Goal: Task Accomplishment & Management: Use online tool/utility

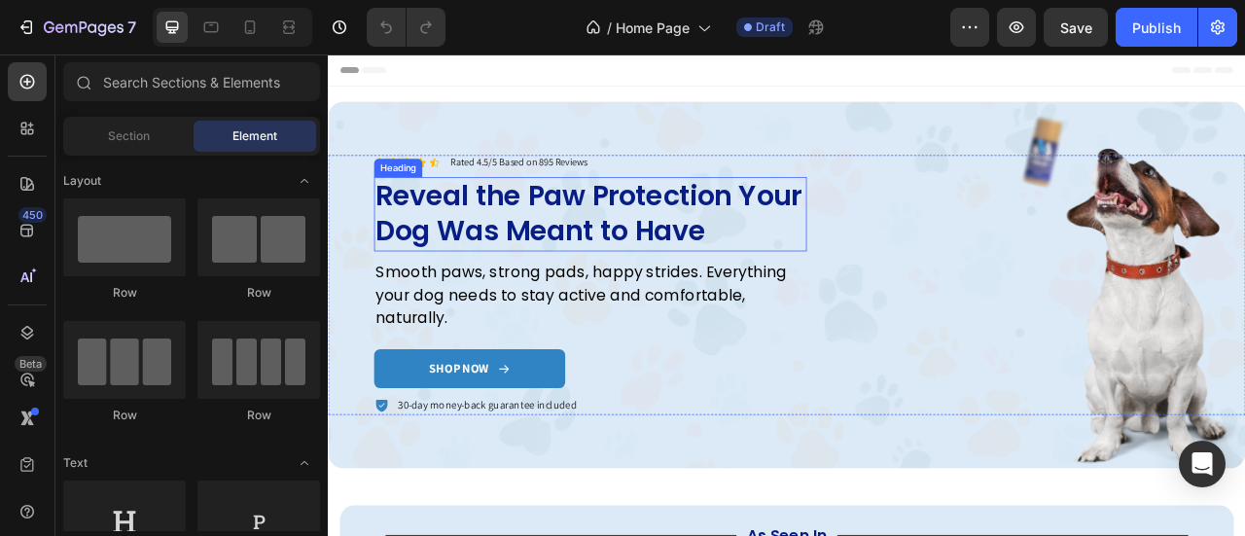
click at [649, 260] on h2 "Reveal the Paw Protection Your Dog Was Meant to Have" at bounding box center [661, 257] width 551 height 95
click at [651, 265] on h2 "Reveal the Paw Protection Your Dog Was Meant to Have" at bounding box center [661, 257] width 551 height 95
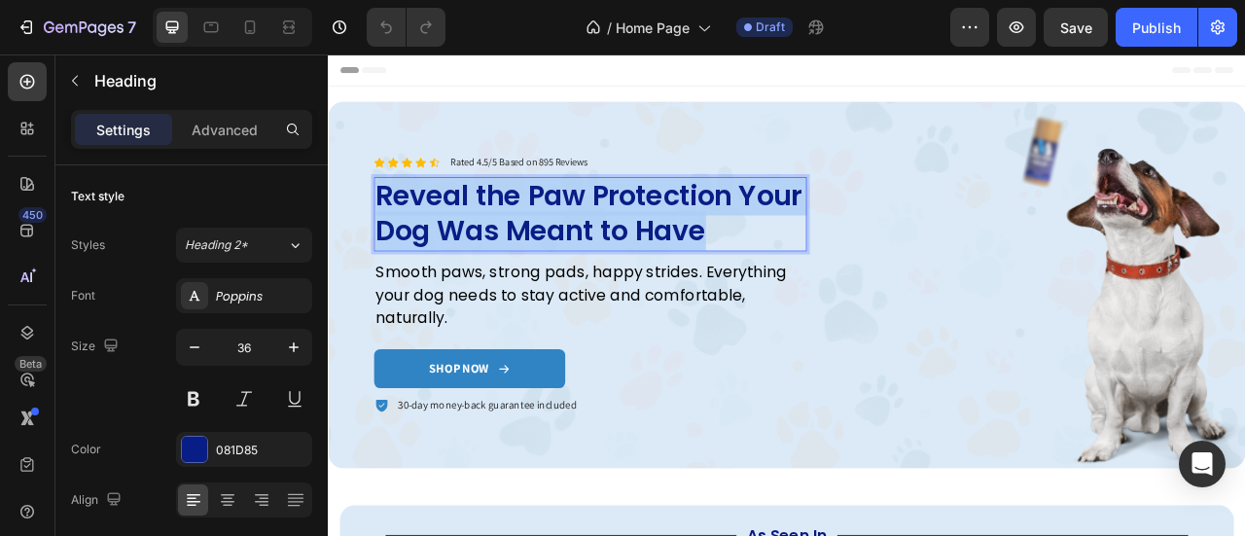
copy p "Reveal the Paw Protection Your Dog Was Meant to Have"
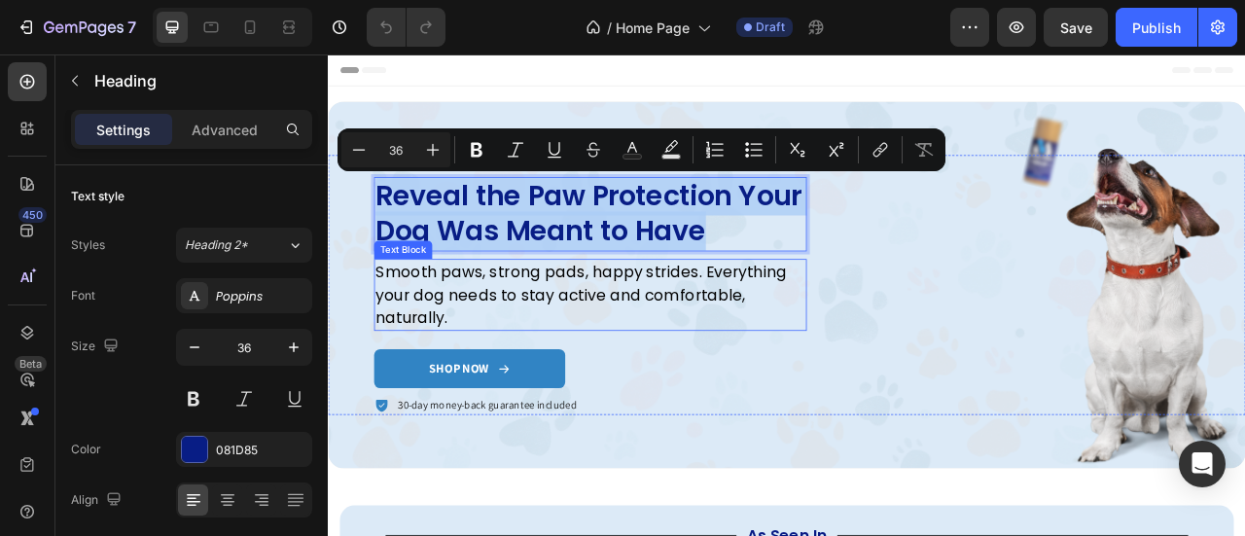
click at [521, 360] on p "Smooth paws, strong pads, happy strides. Everything your dog needs to stay acti…" at bounding box center [661, 360] width 547 height 88
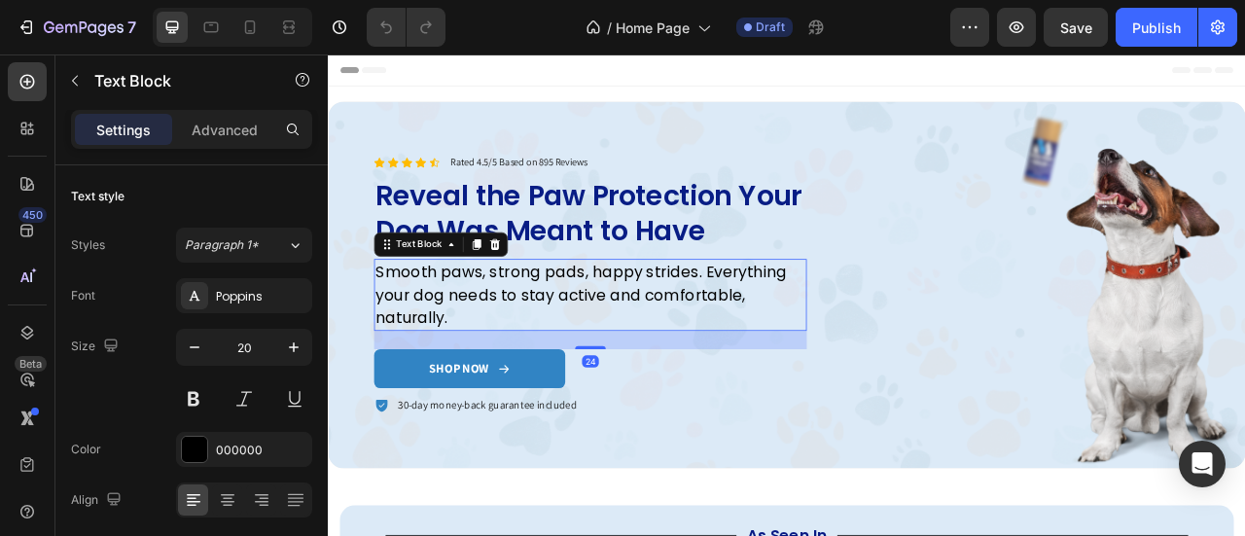
click at [521, 360] on p "Smooth paws, strong pads, happy strides. Everything your dog needs to stay acti…" at bounding box center [661, 360] width 547 height 88
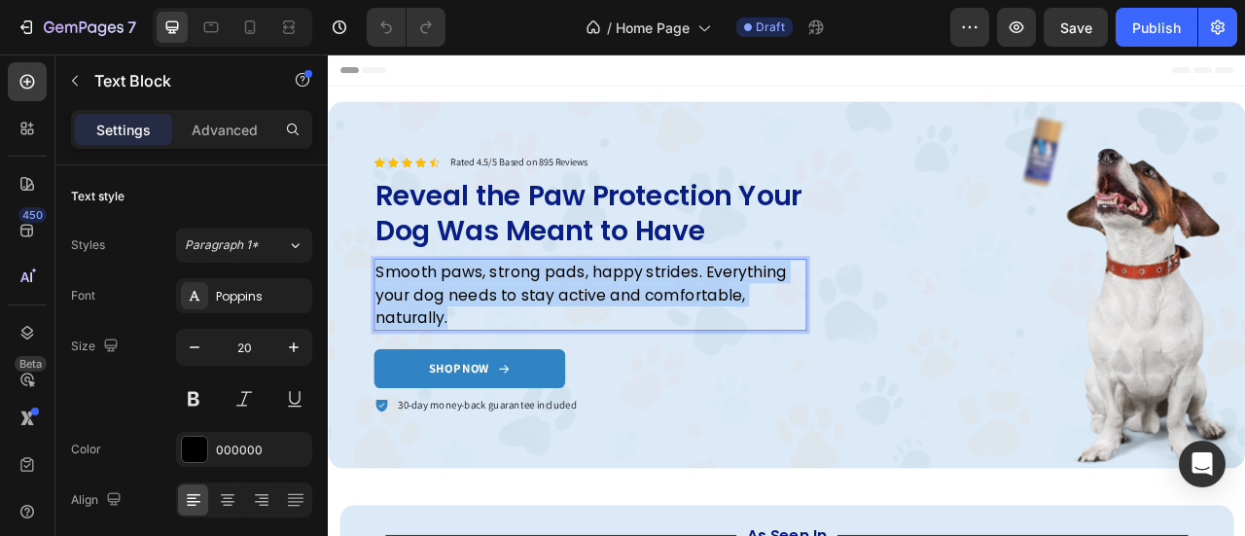
copy p "Smooth paws, strong pads, happy strides. Everything your dog needs to stay acti…"
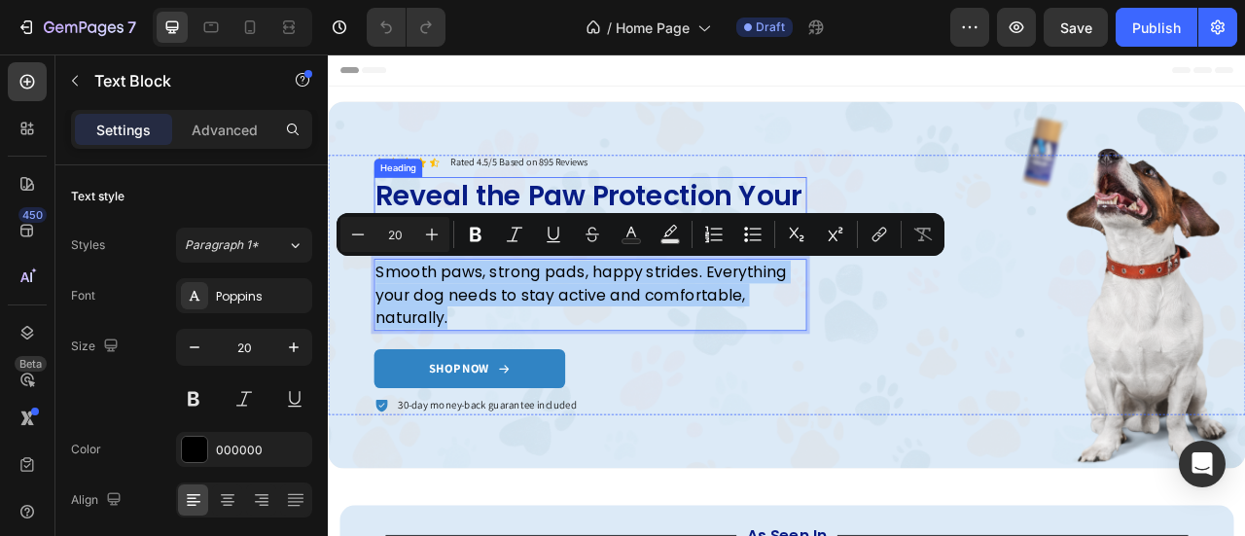
click at [686, 236] on p "Reveal the Paw Protection Your Dog Was Meant to Have" at bounding box center [661, 257] width 547 height 91
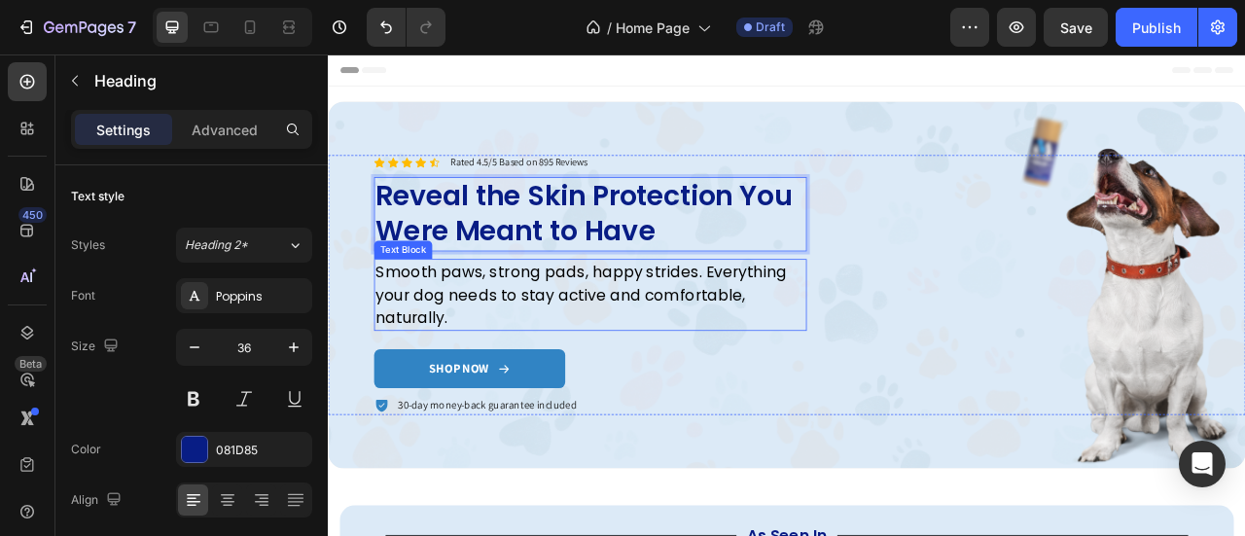
click at [591, 352] on p "Smooth paws, strong pads, happy strides. Everything your dog needs to stay acti…" at bounding box center [661, 360] width 547 height 88
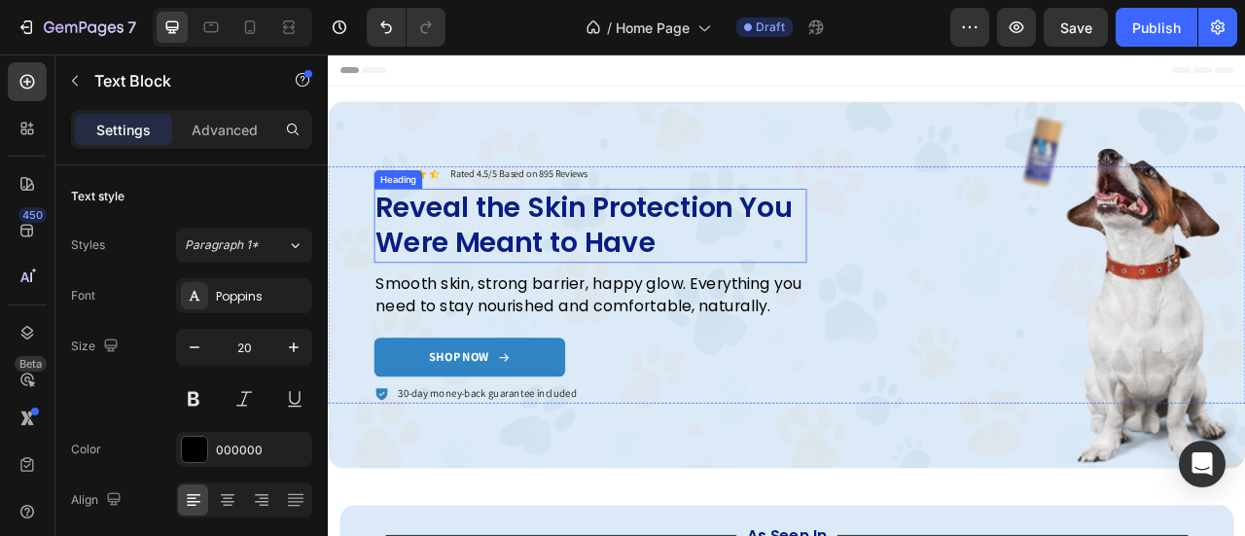
click at [708, 258] on h2 "Reveal the Skin Protection You Were Meant to Have" at bounding box center [661, 272] width 551 height 95
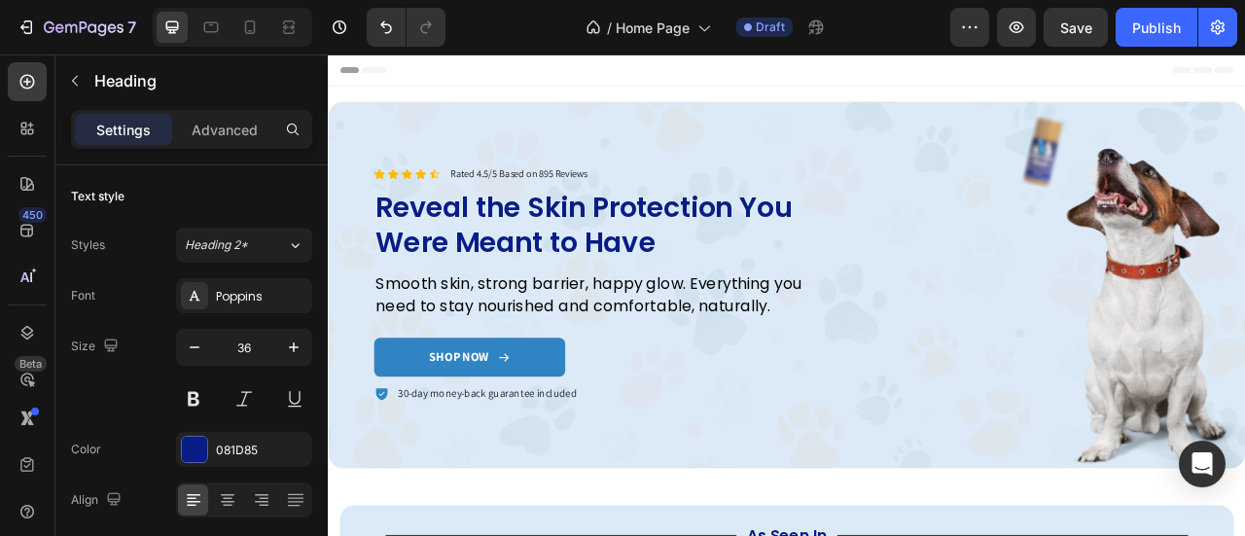
click at [661, 253] on h2 "Reveal the Skin Protection You Were Meant to Have" at bounding box center [661, 272] width 551 height 95
click at [814, 271] on p "Reveal the Skin Protection You Were Meant to Have" at bounding box center [661, 272] width 547 height 91
click at [221, 442] on div "081D85" at bounding box center [244, 451] width 56 height 18
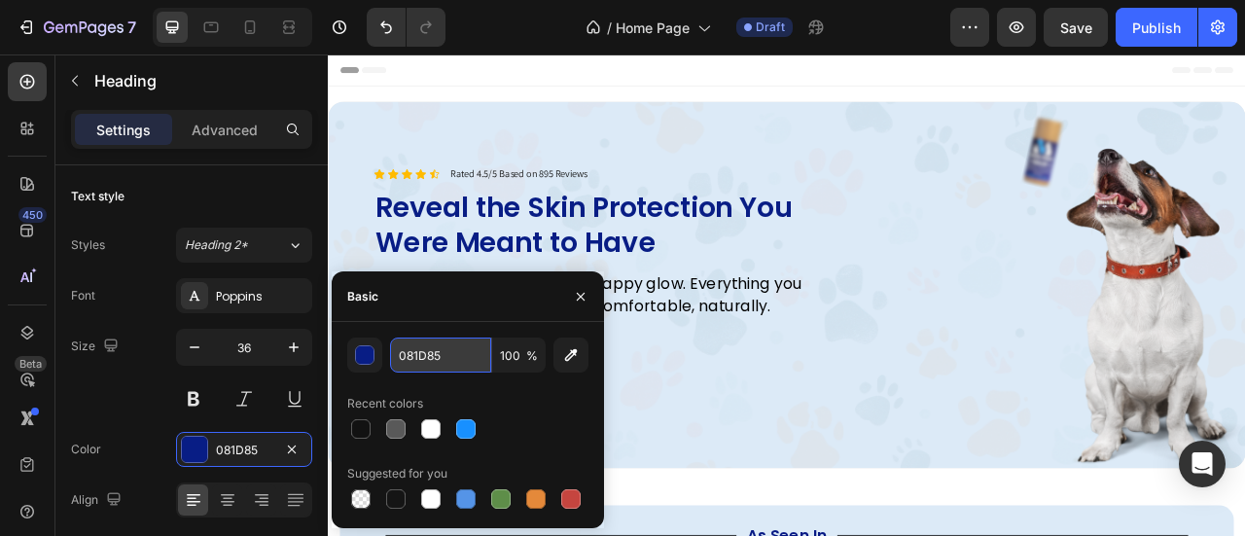
click at [428, 366] on input "081D85" at bounding box center [440, 355] width 101 height 35
paste input "#73564"
type input "#735645"
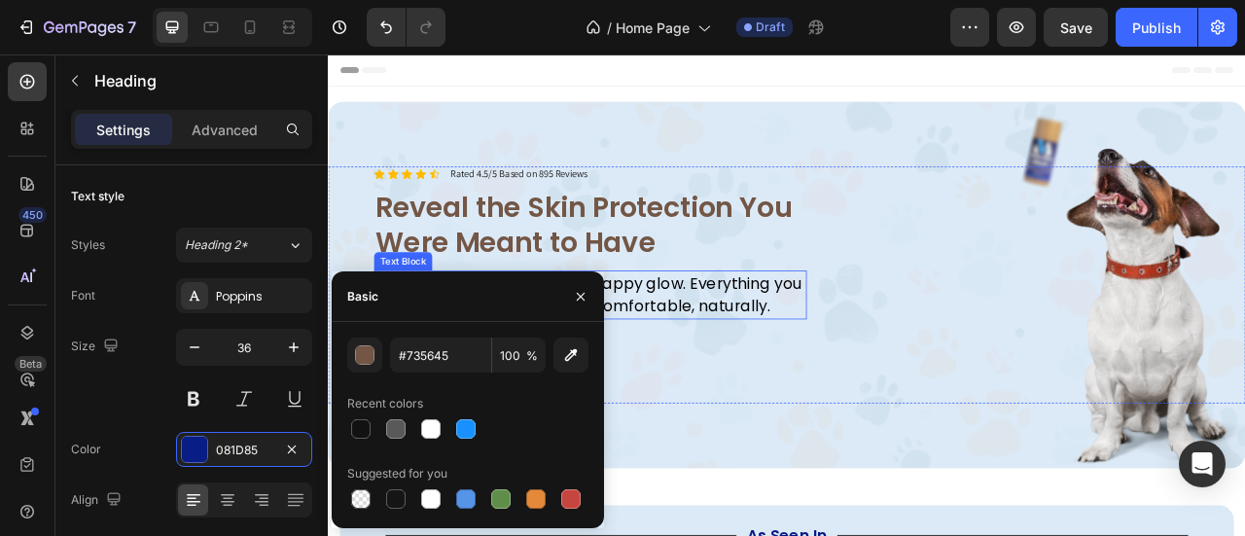
click at [858, 368] on p "Smooth skin, strong barrier, happy glow. Everything you need to stay nourished …" at bounding box center [661, 360] width 547 height 58
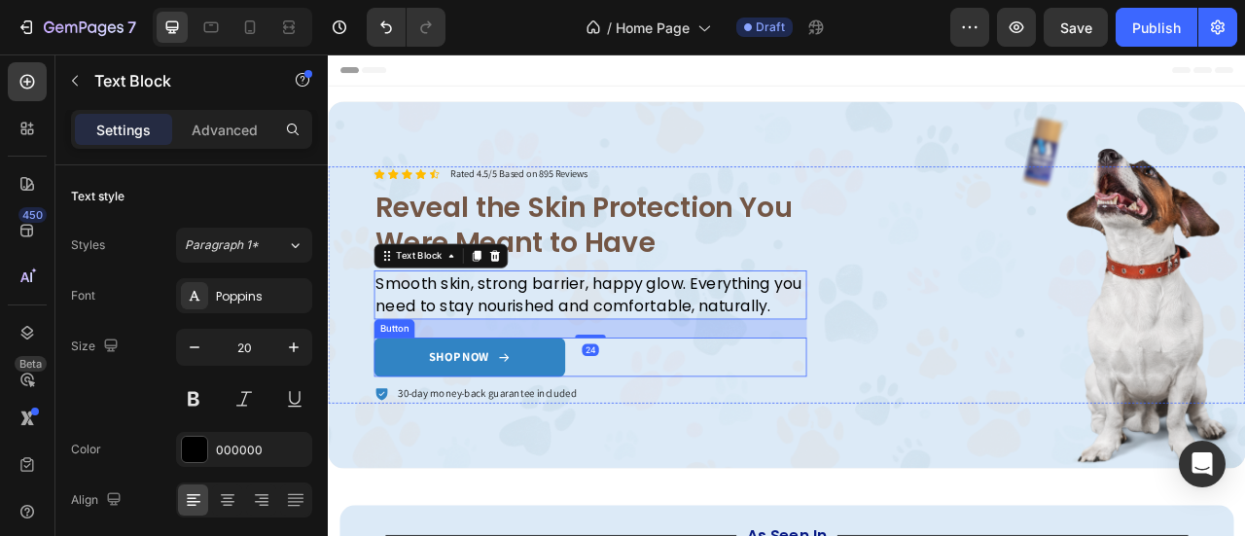
click at [542, 442] on div "SHOP NOW" at bounding box center [507, 439] width 103 height 20
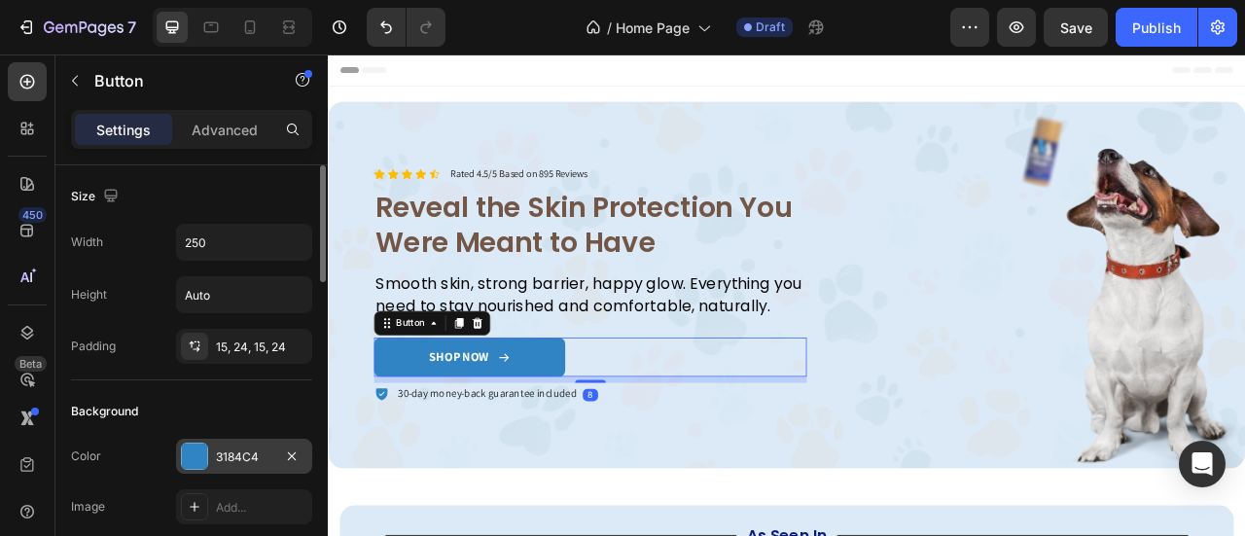
click at [235, 450] on div "3184C4" at bounding box center [244, 457] width 56 height 18
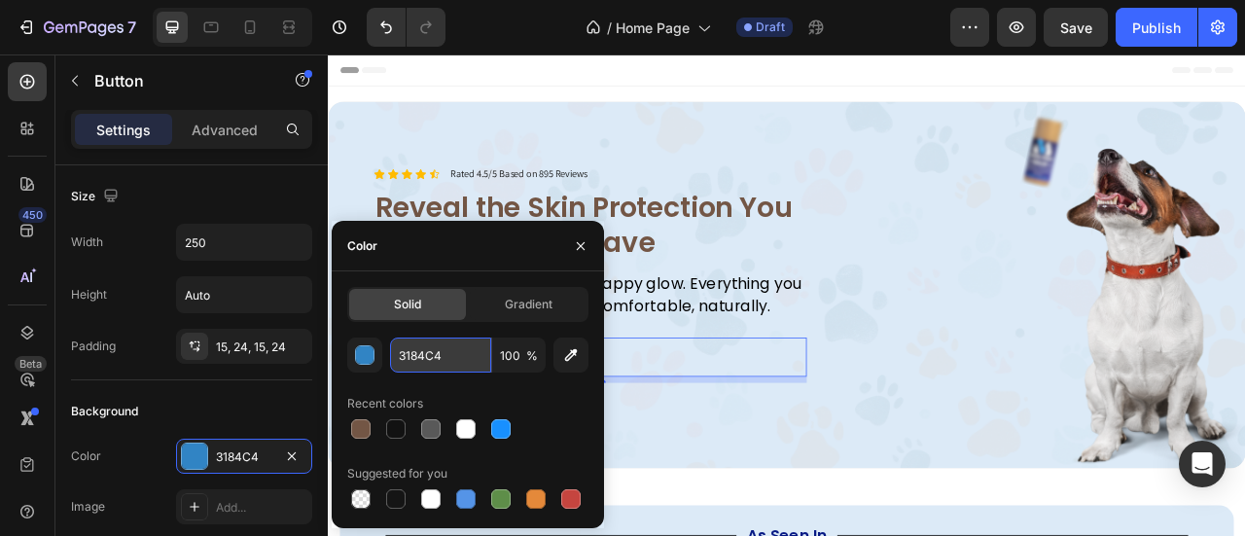
click at [412, 365] on input "3184C4" at bounding box center [440, 355] width 101 height 35
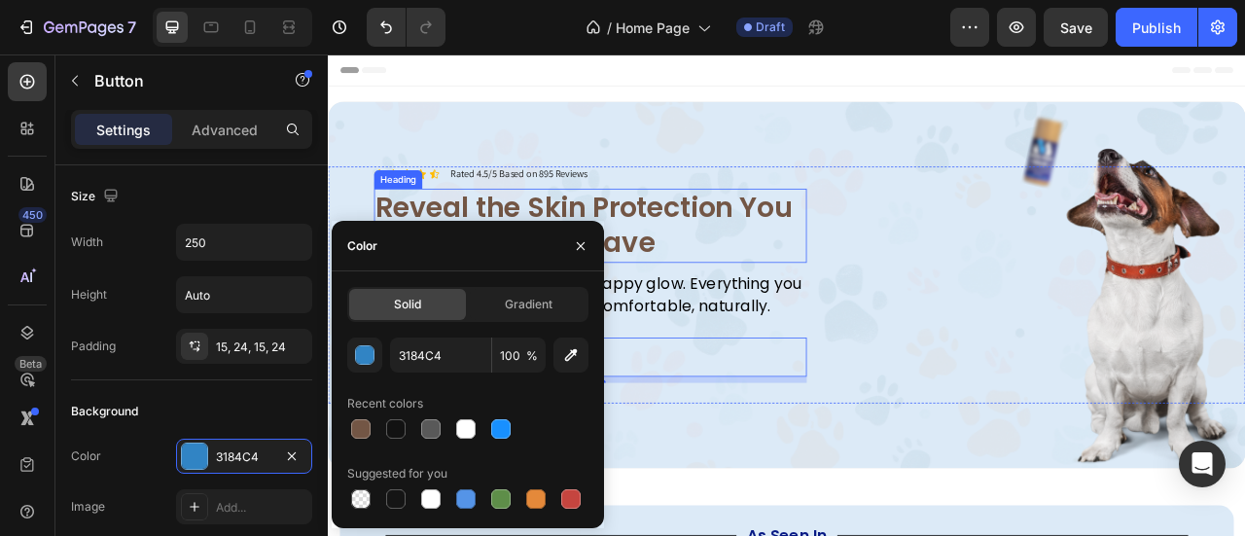
click at [797, 231] on p "Reveal the Skin Protection You Were Meant to Have" at bounding box center [661, 272] width 547 height 91
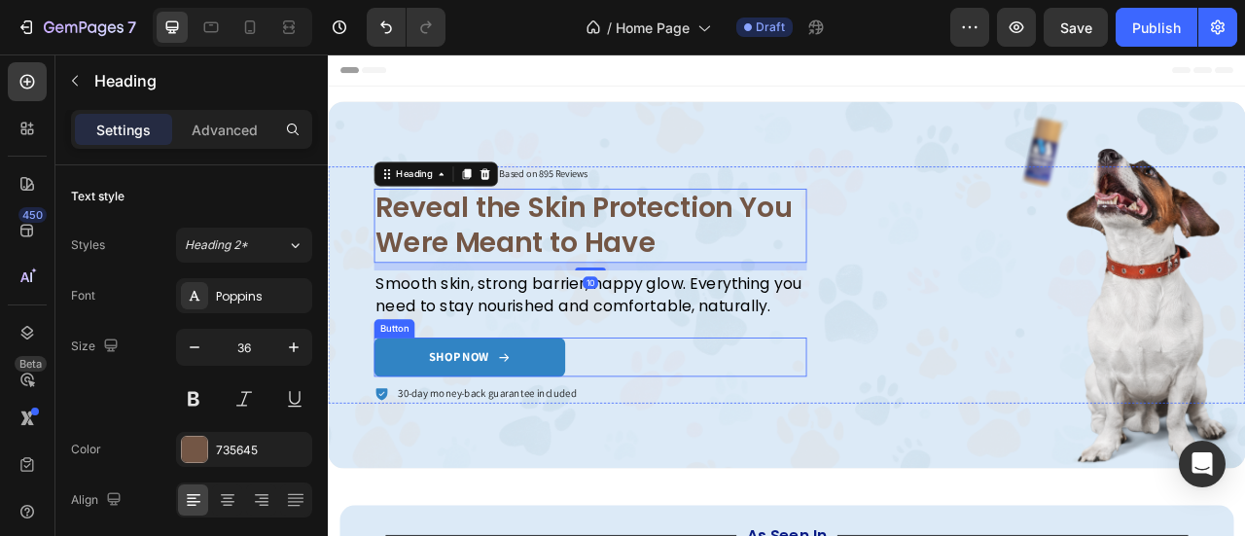
click at [619, 440] on link "SHOP NOW" at bounding box center [507, 439] width 243 height 50
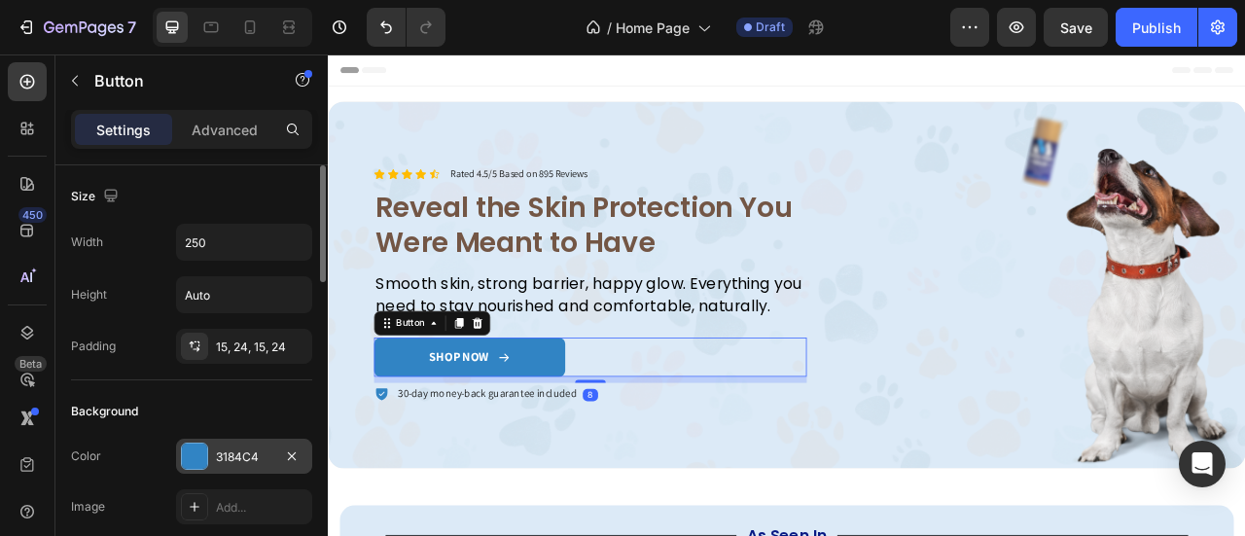
click at [258, 454] on div "3184C4" at bounding box center [244, 457] width 56 height 18
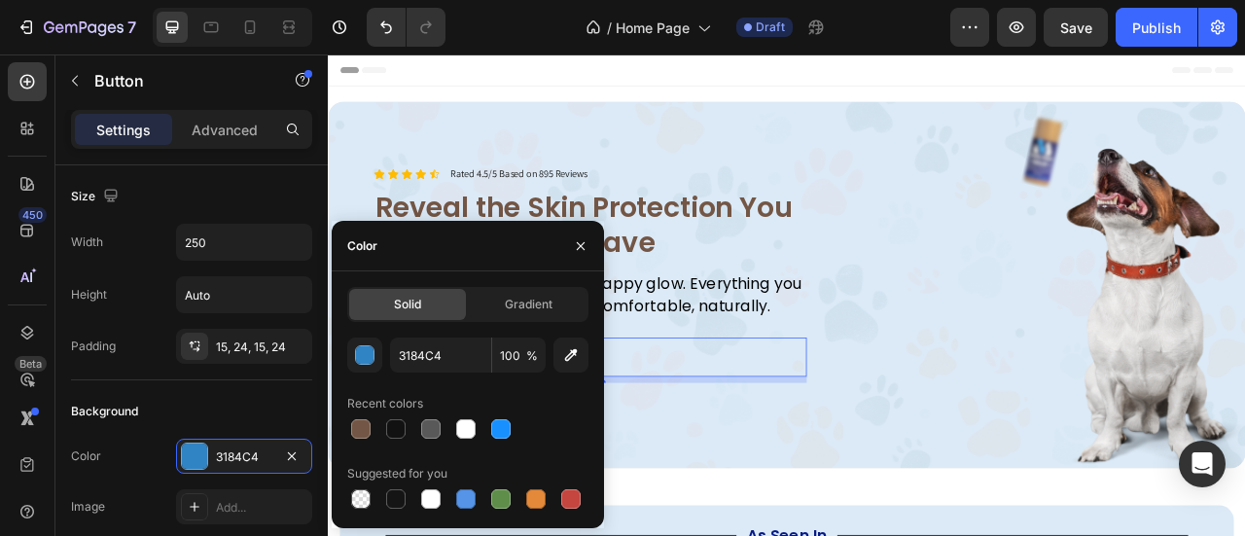
drag, startPoint x: 352, startPoint y: 438, endPoint x: 365, endPoint y: 412, distance: 29.2
click at [352, 435] on div at bounding box center [360, 428] width 23 height 23
click at [363, 355] on div "button" at bounding box center [365, 355] width 19 height 19
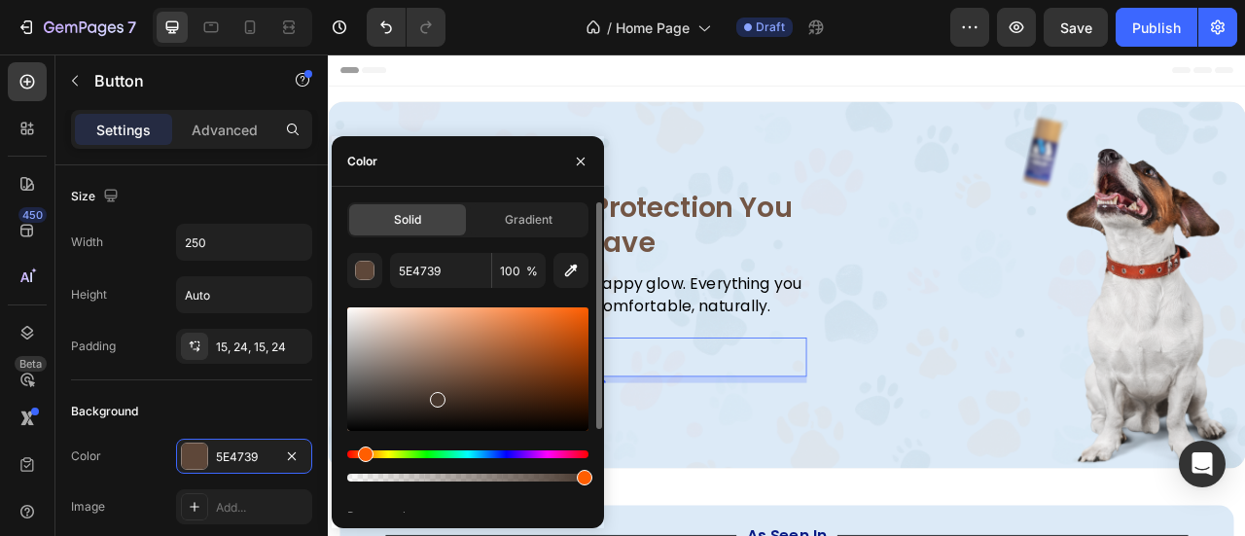
drag, startPoint x: 444, startPoint y: 383, endPoint x: 436, endPoint y: 396, distance: 14.8
click at [436, 396] on div at bounding box center [438, 400] width 16 height 16
drag, startPoint x: 440, startPoint y: 404, endPoint x: 438, endPoint y: 390, distance: 13.8
click at [438, 392] on div at bounding box center [440, 396] width 16 height 16
type input "4F3C31"
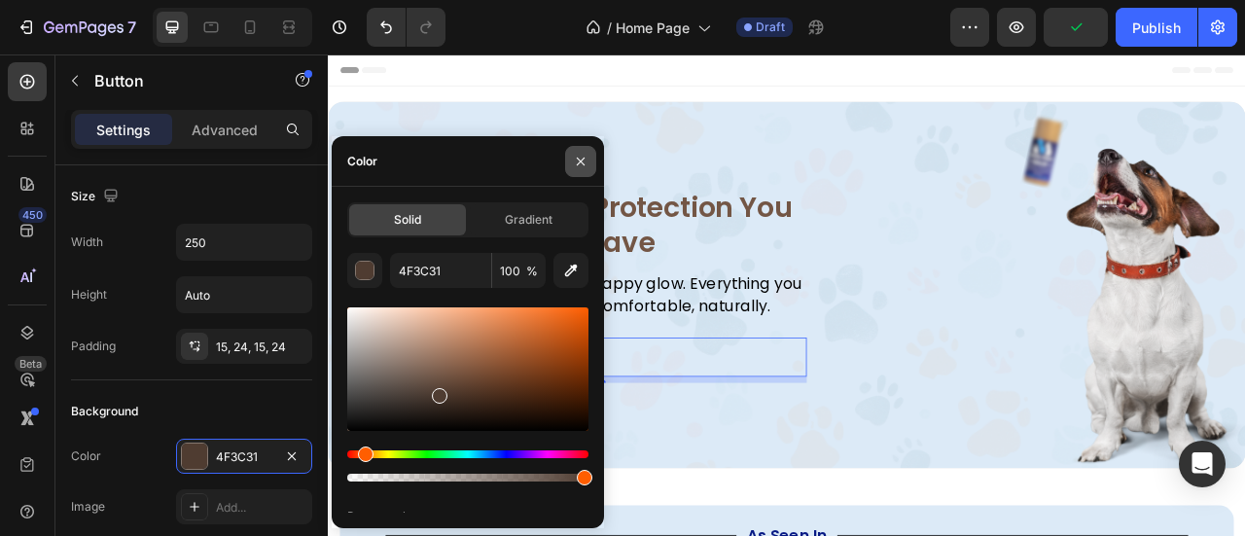
drag, startPoint x: 580, startPoint y: 168, endPoint x: 318, endPoint y: 158, distance: 261.9
click at [580, 168] on icon "button" at bounding box center [581, 162] width 16 height 16
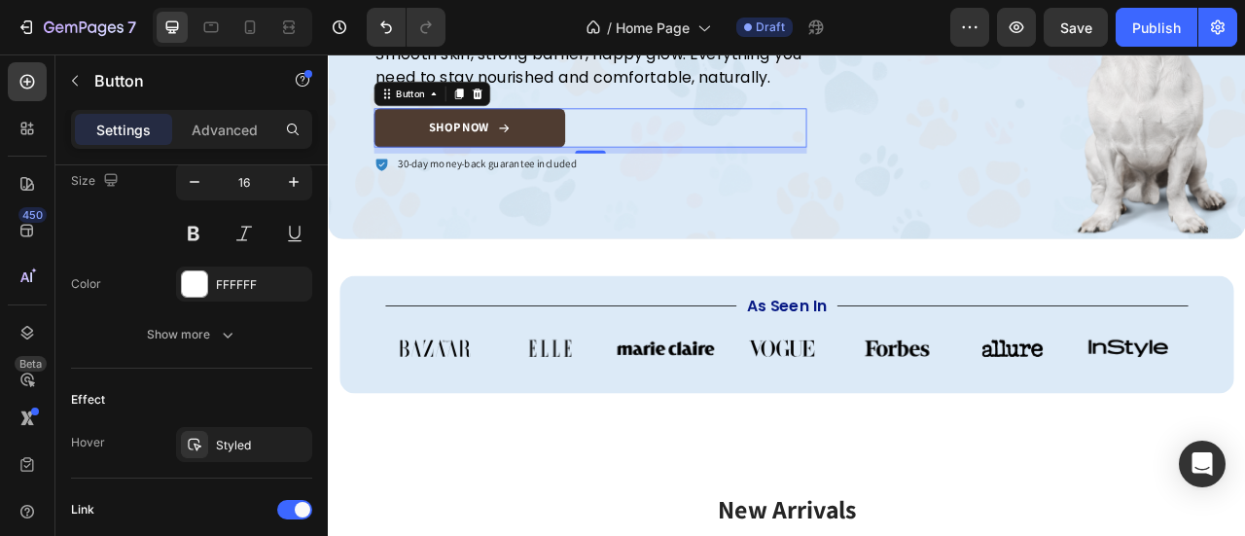
scroll to position [1132, 0]
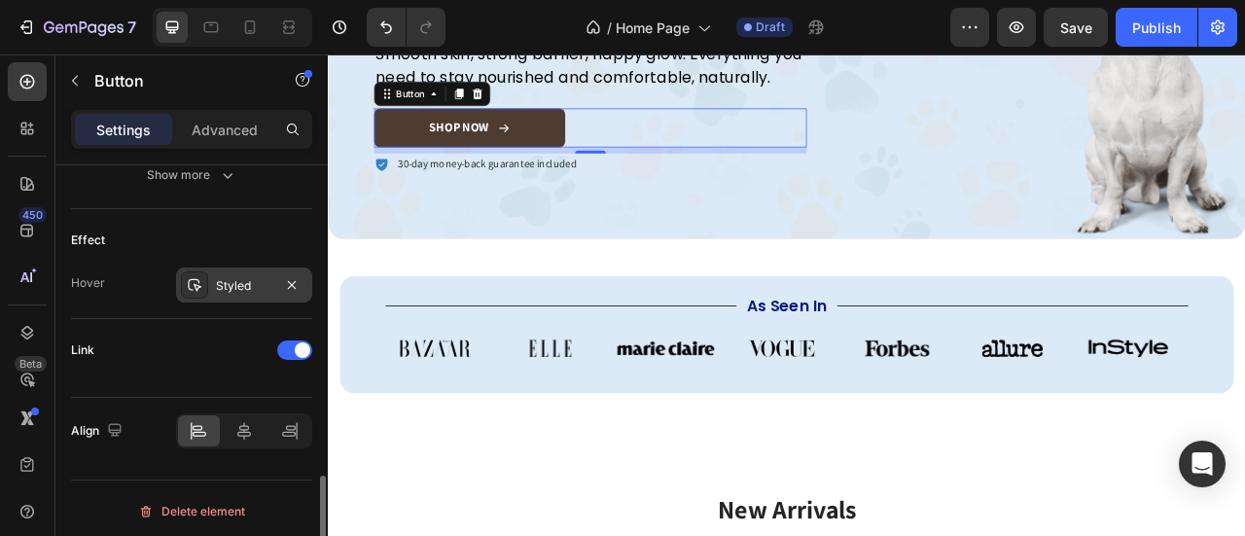
click at [215, 290] on div "Styled" at bounding box center [244, 285] width 136 height 35
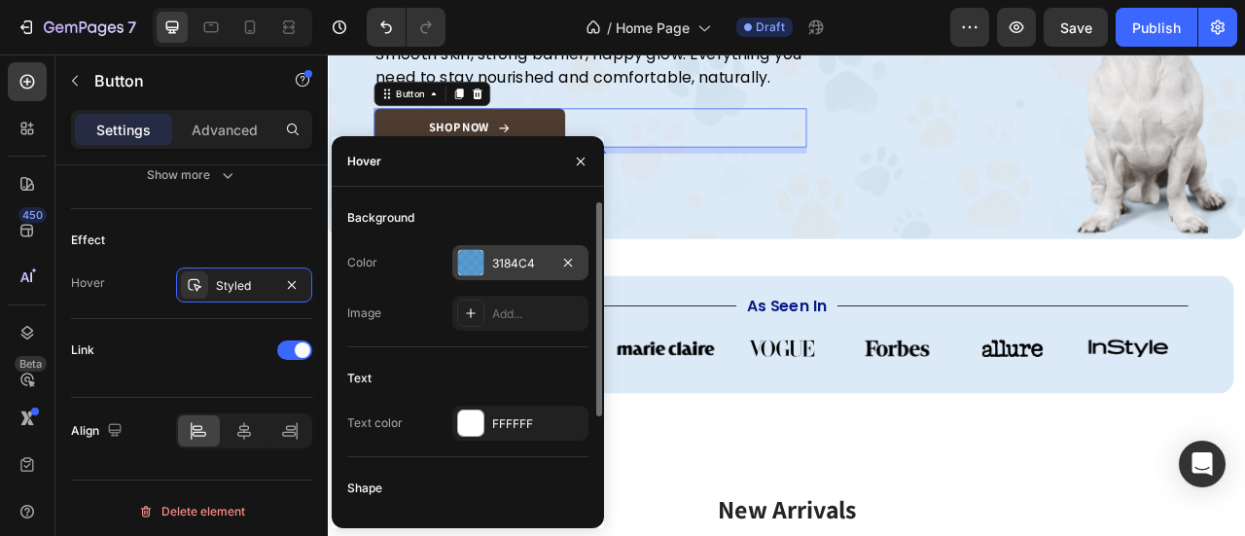
click at [486, 273] on div "3184C4" at bounding box center [520, 262] width 136 height 35
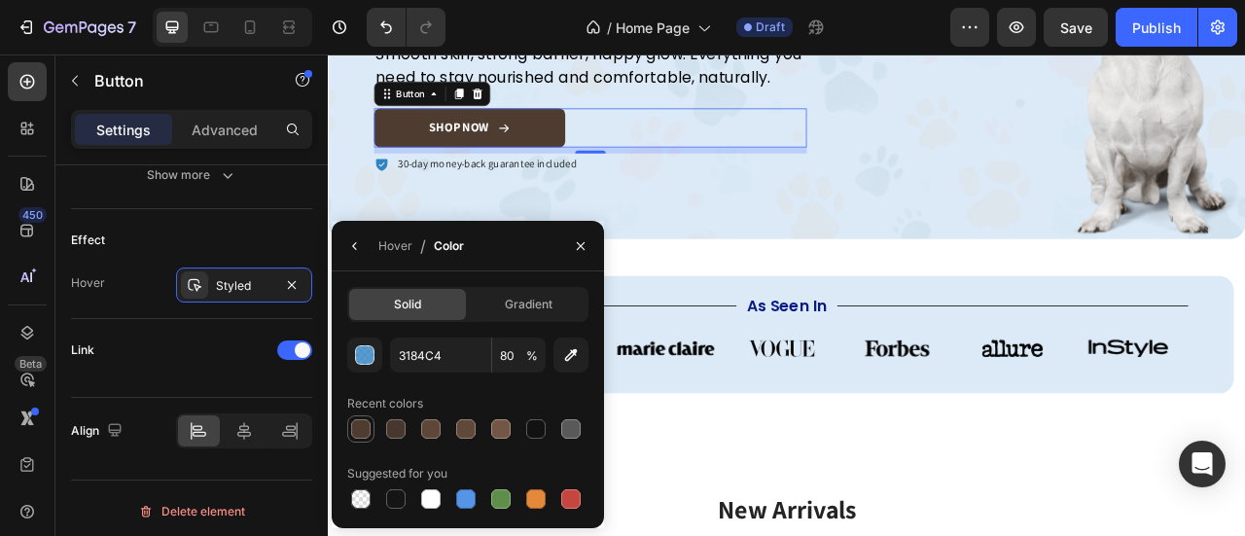
click at [362, 431] on div at bounding box center [360, 428] width 19 height 19
type input "4F3C31"
click at [0, 0] on input "100" at bounding box center [0, 0] width 0 height 0
click at [0, 0] on input "60" at bounding box center [0, 0] width 0 height 0
type input "60"
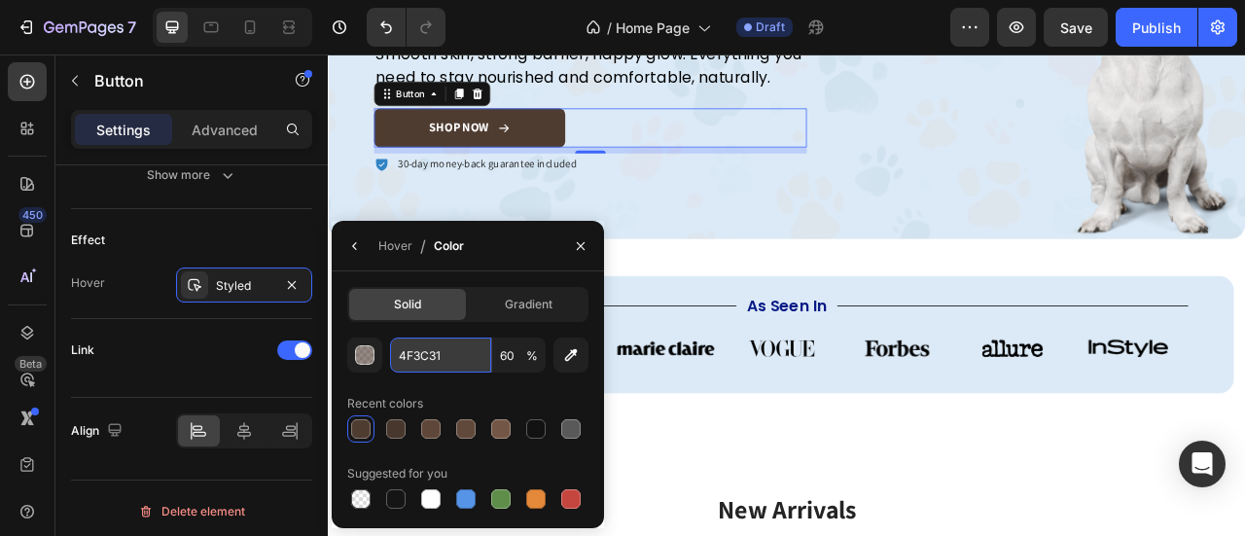
click at [0, 0] on input "4F3C31" at bounding box center [0, 0] width 0 height 0
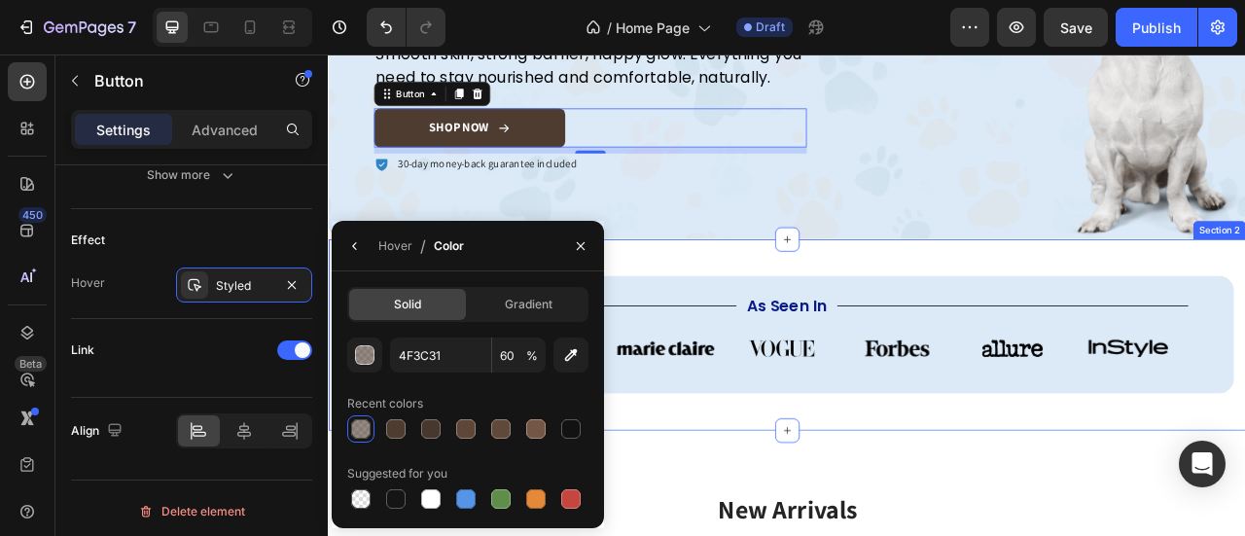
click at [805, 258] on div "Overlay" at bounding box center [911, 55] width 1167 height 467
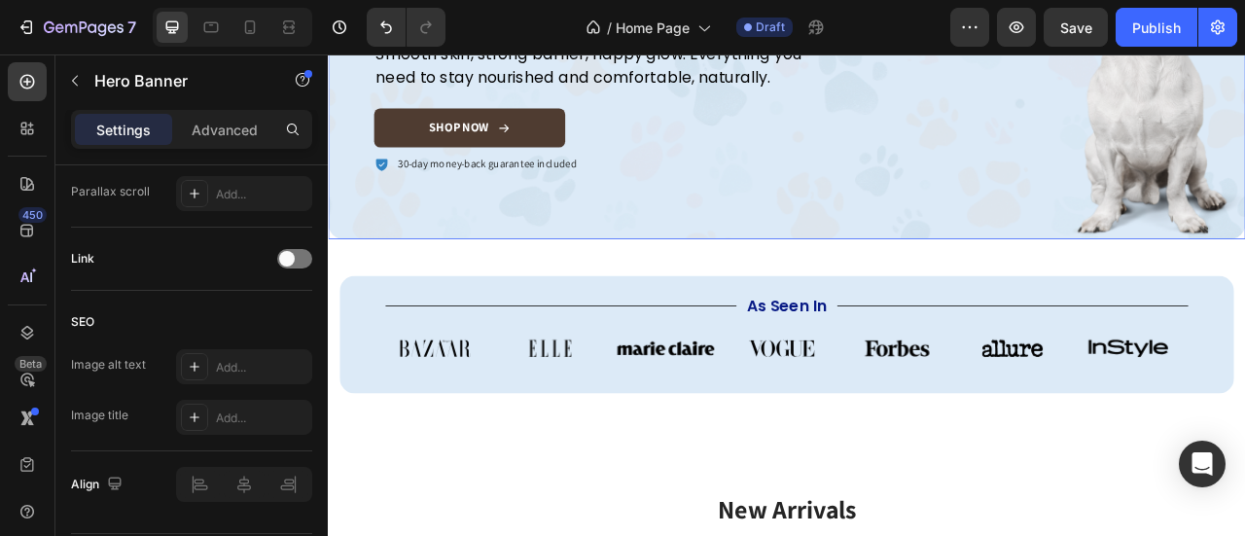
scroll to position [0, 0]
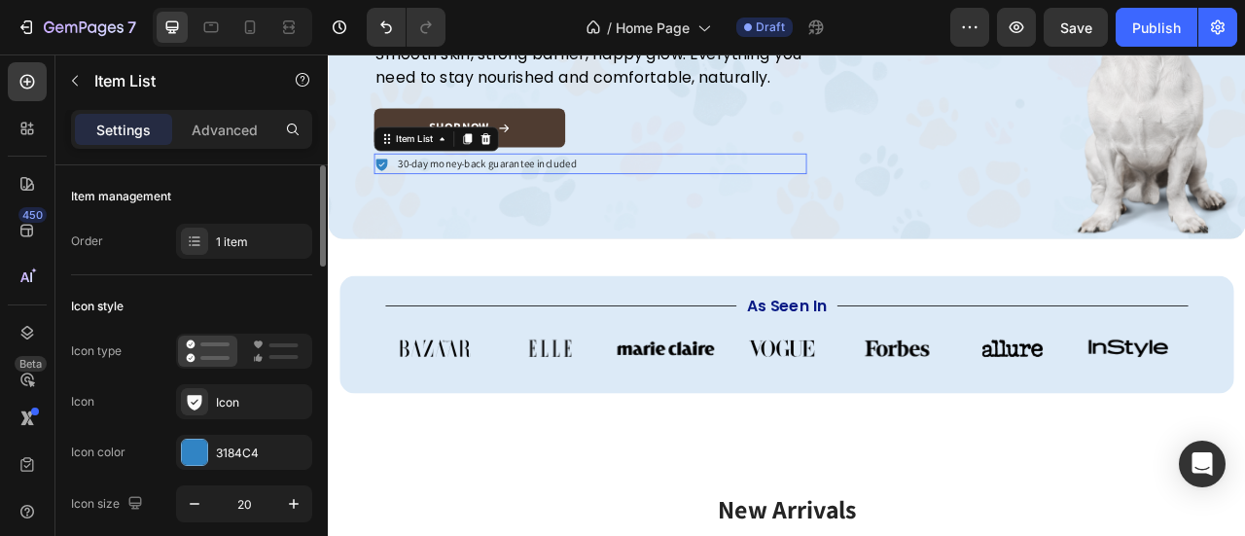
click at [400, 190] on icon at bounding box center [396, 195] width 15 height 16
click at [226, 435] on div "3184C4" at bounding box center [244, 452] width 136 height 35
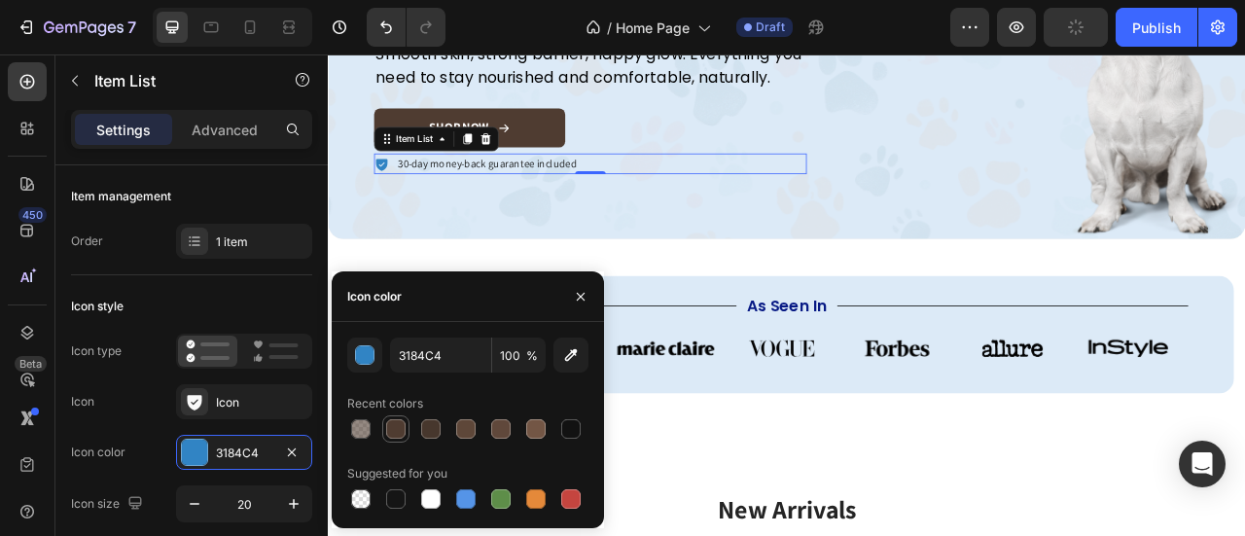
click at [401, 431] on div at bounding box center [395, 428] width 19 height 19
click at [535, 427] on div at bounding box center [535, 428] width 19 height 19
type input "735645"
click at [855, 267] on div "Overlay" at bounding box center [911, 55] width 1167 height 467
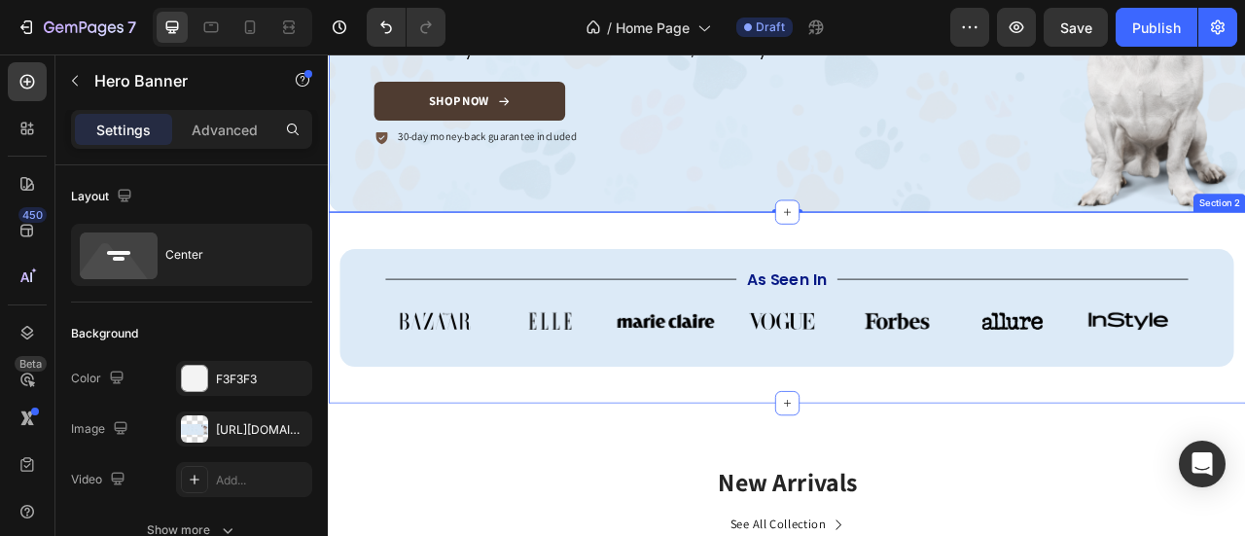
scroll to position [486, 0]
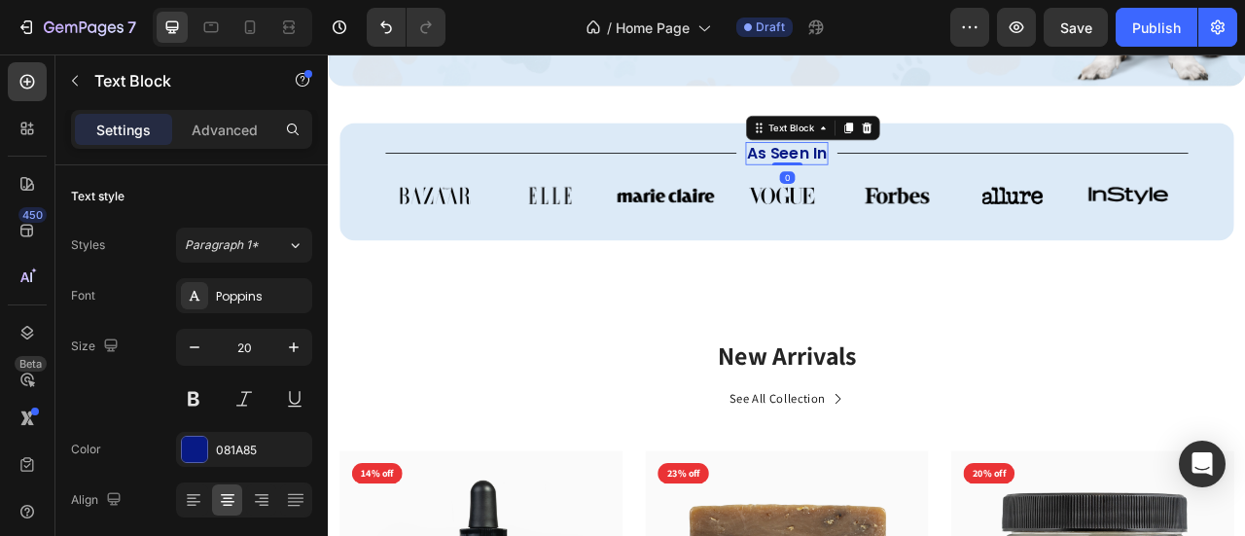
click at [885, 165] on div "As Seen In" at bounding box center [911, 179] width 105 height 29
click at [255, 432] on div "081A85" at bounding box center [244, 449] width 136 height 35
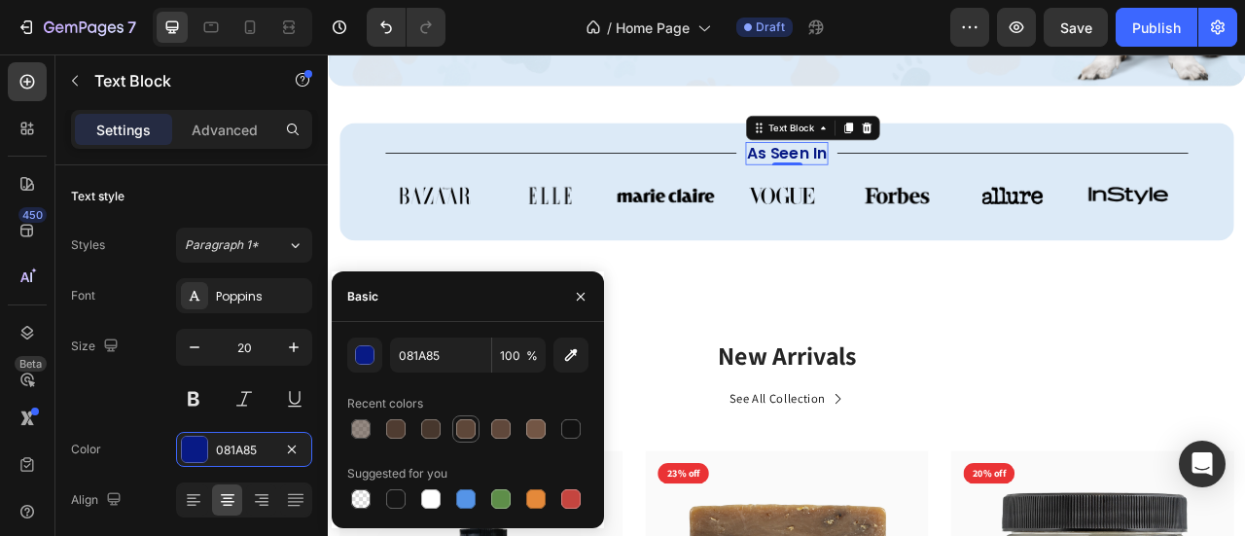
click at [478, 435] on div at bounding box center [465, 428] width 27 height 27
paste input "#735645"
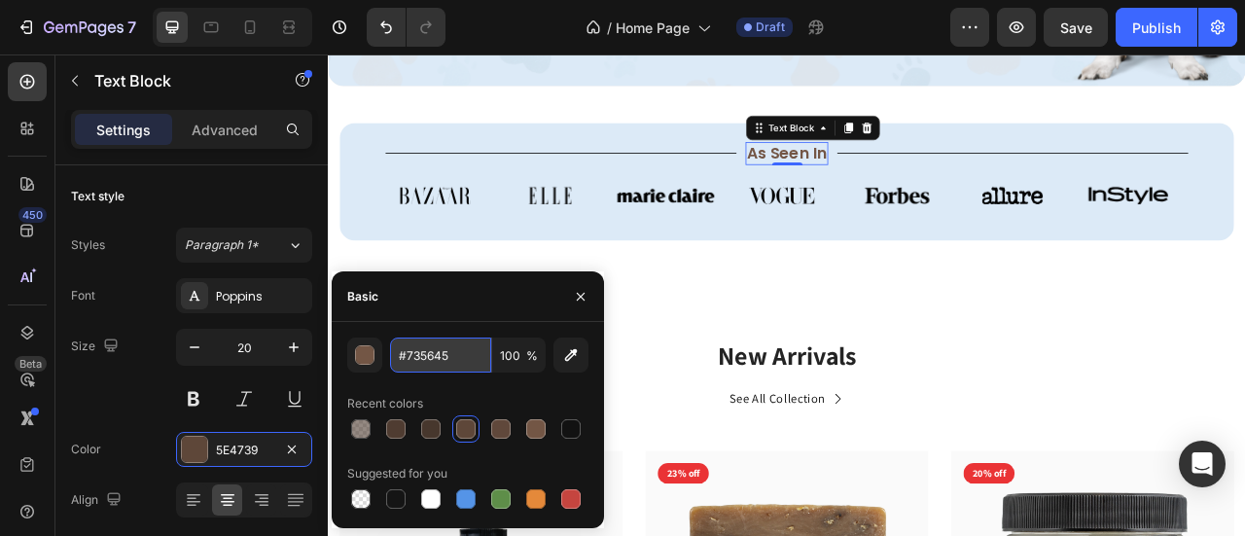
click at [424, 354] on input "#735645" at bounding box center [440, 355] width 101 height 35
click at [510, 356] on input "100" at bounding box center [519, 355] width 54 height 35
type input "735645"
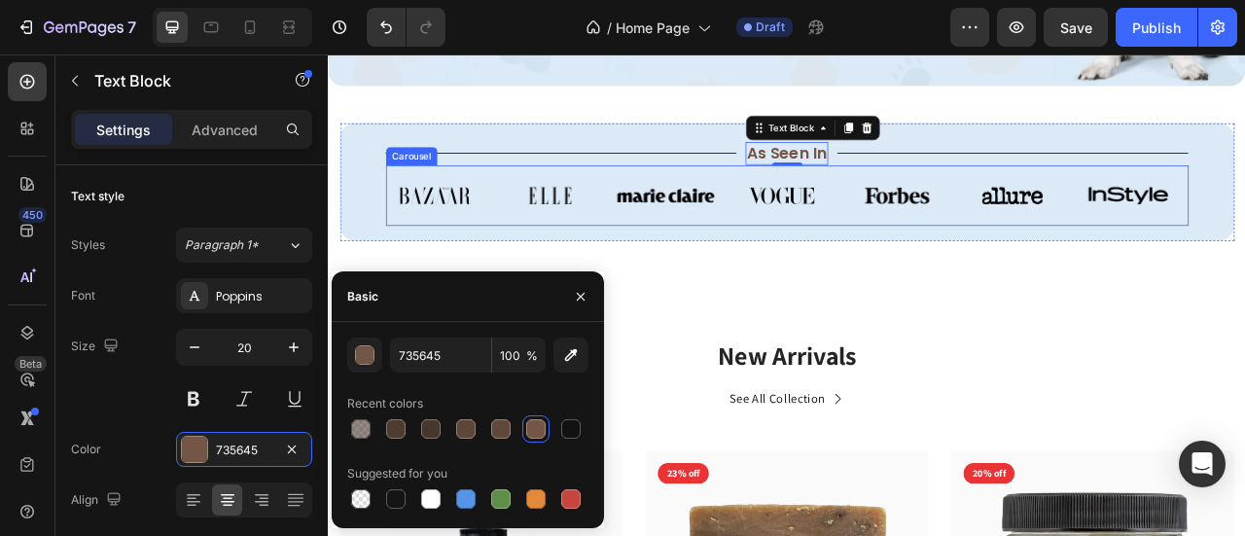
click at [829, 261] on div "Image Image Image Image Image Image Image Carousel" at bounding box center [911, 233] width 1021 height 77
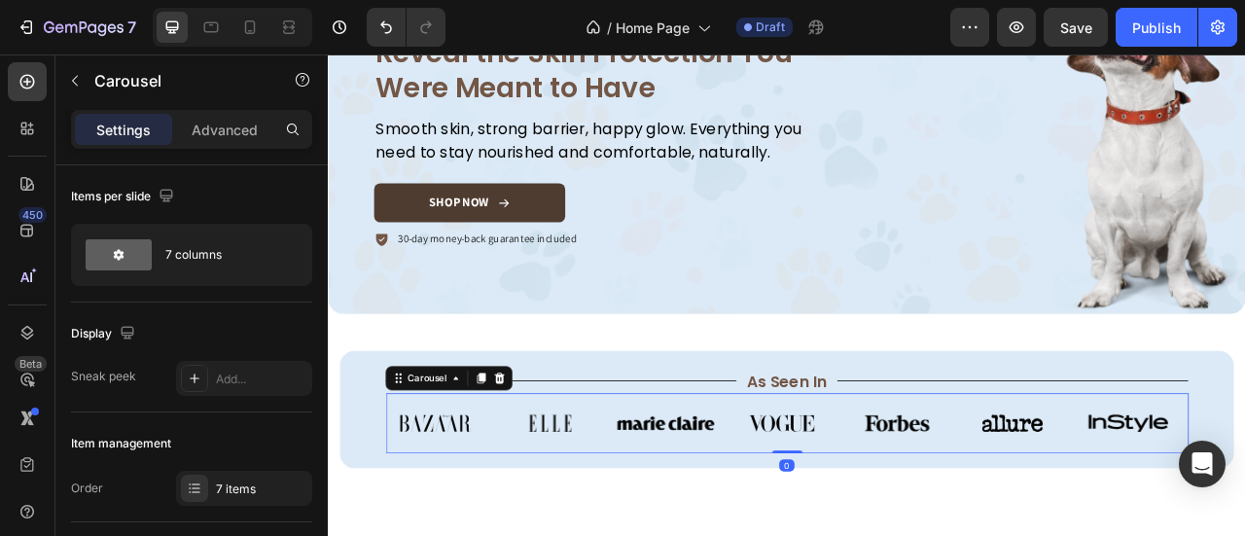
scroll to position [195, 0]
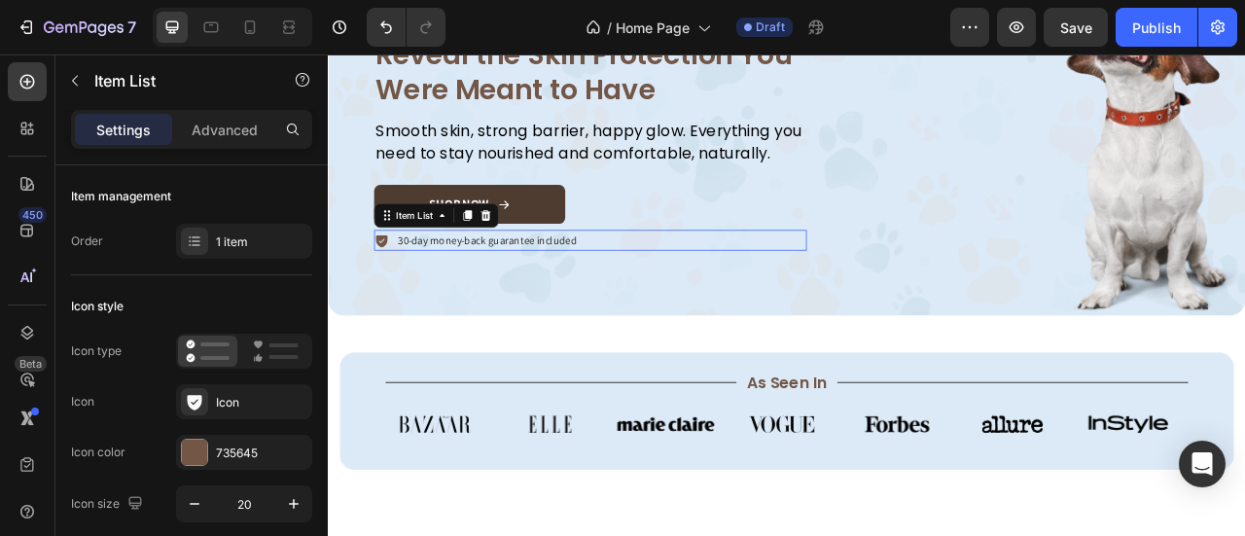
click at [391, 284] on icon at bounding box center [396, 292] width 15 height 16
click at [233, 456] on div "735645" at bounding box center [244, 452] width 136 height 35
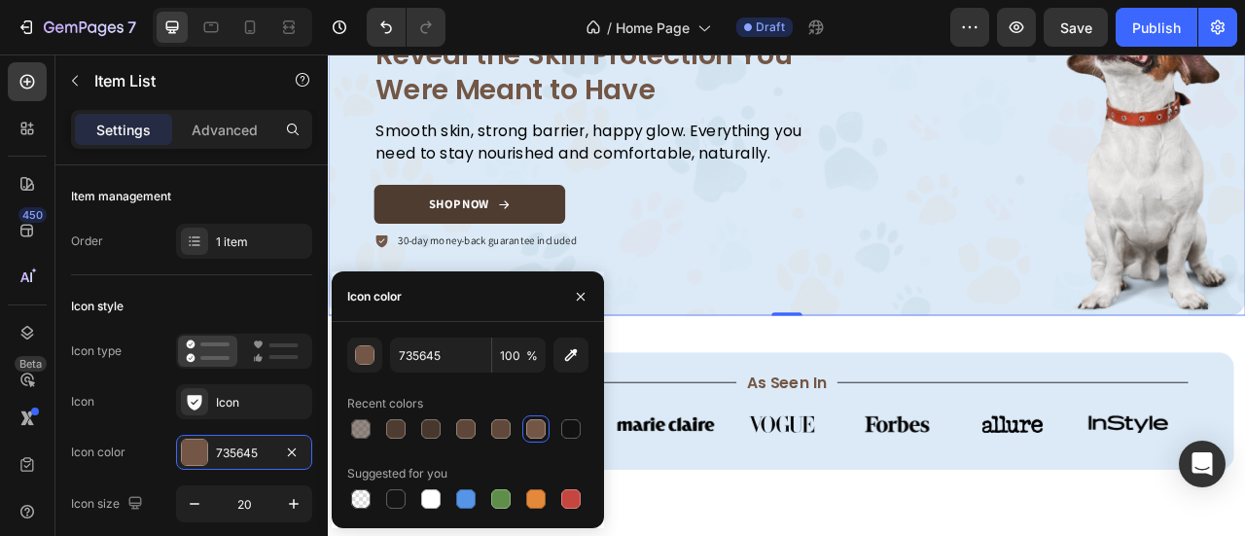
click at [924, 328] on div "Overlay" at bounding box center [911, 152] width 1167 height 467
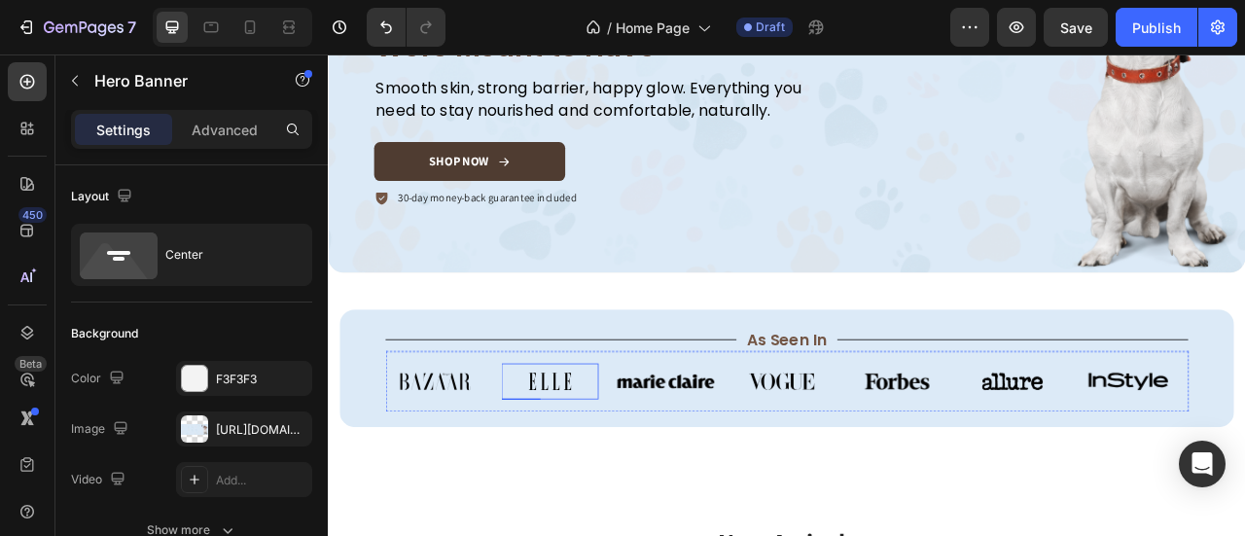
scroll to position [389, 0]
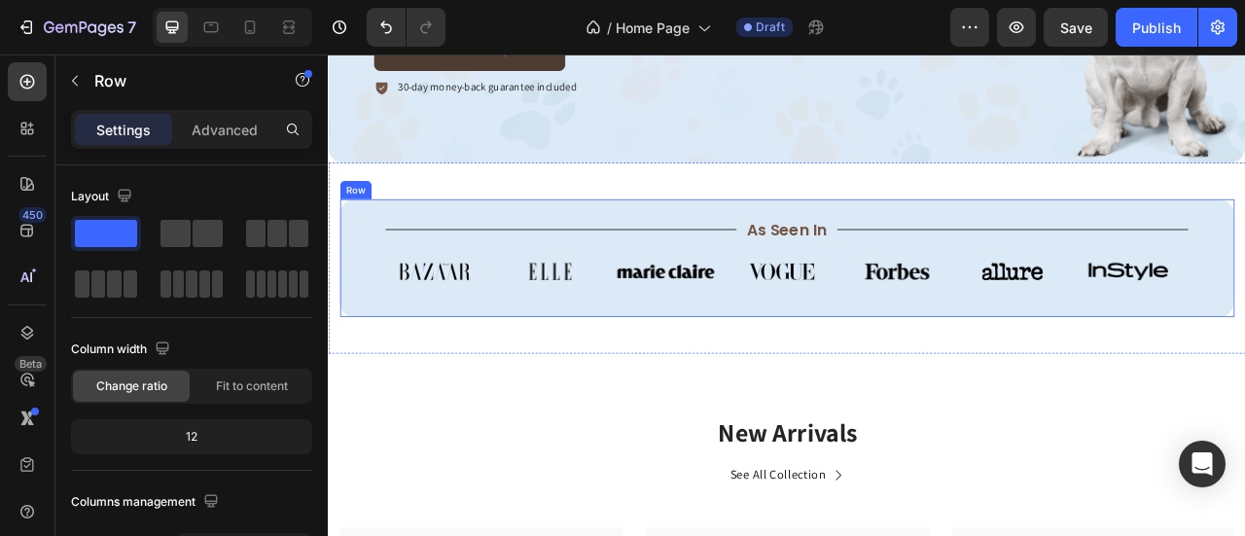
click at [344, 262] on div "Title Line As Seen In Text Block Title Line Row Image Image Image Image Image I…" at bounding box center [911, 313] width 1138 height 150
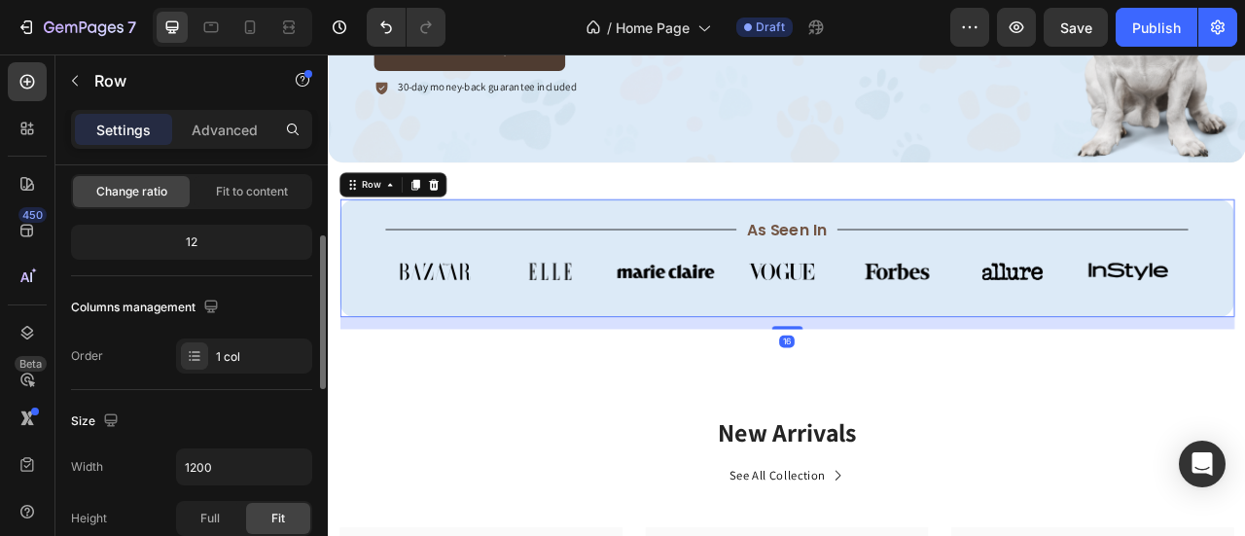
scroll to position [584, 0]
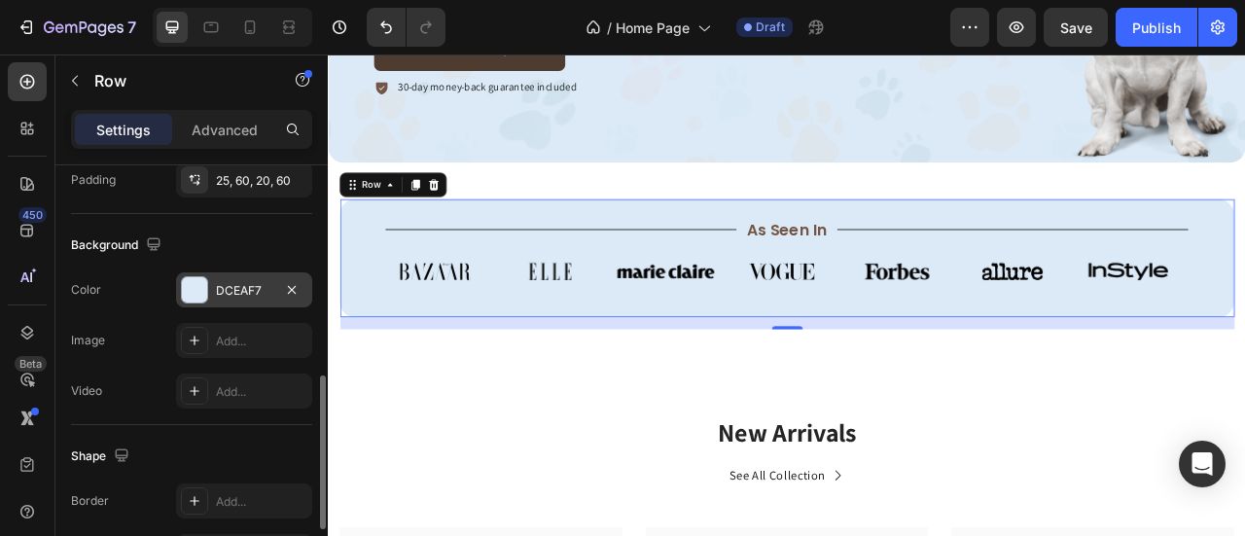
click at [212, 281] on div "DCEAF7" at bounding box center [244, 289] width 136 height 35
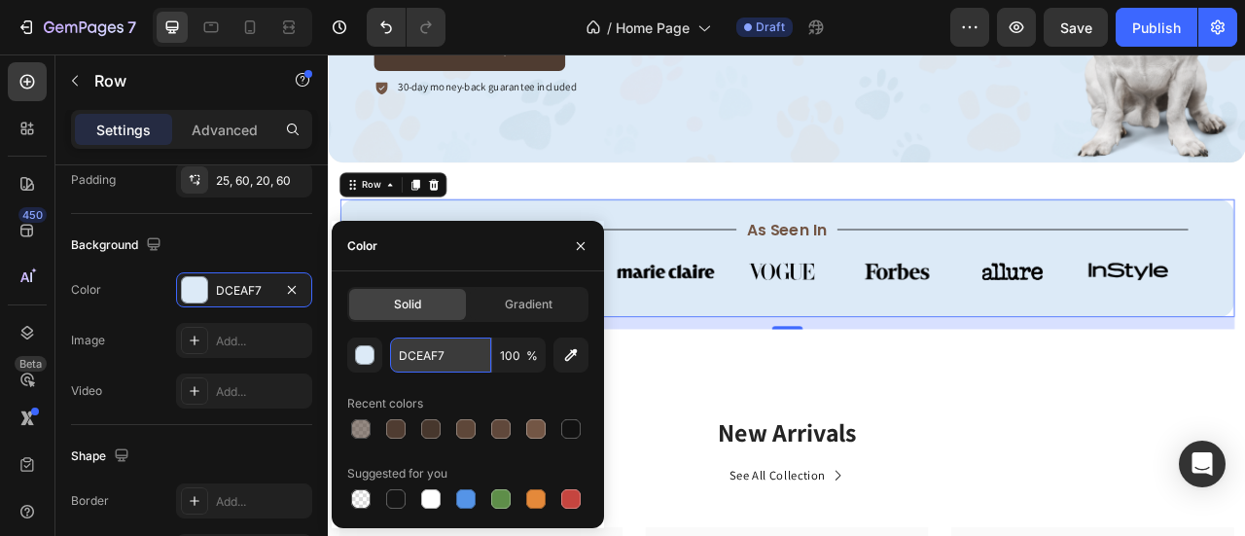
click at [446, 367] on input "DCEAF7" at bounding box center [440, 355] width 101 height 35
paste input "#F2CCB6"
type input "#F2CCB6"
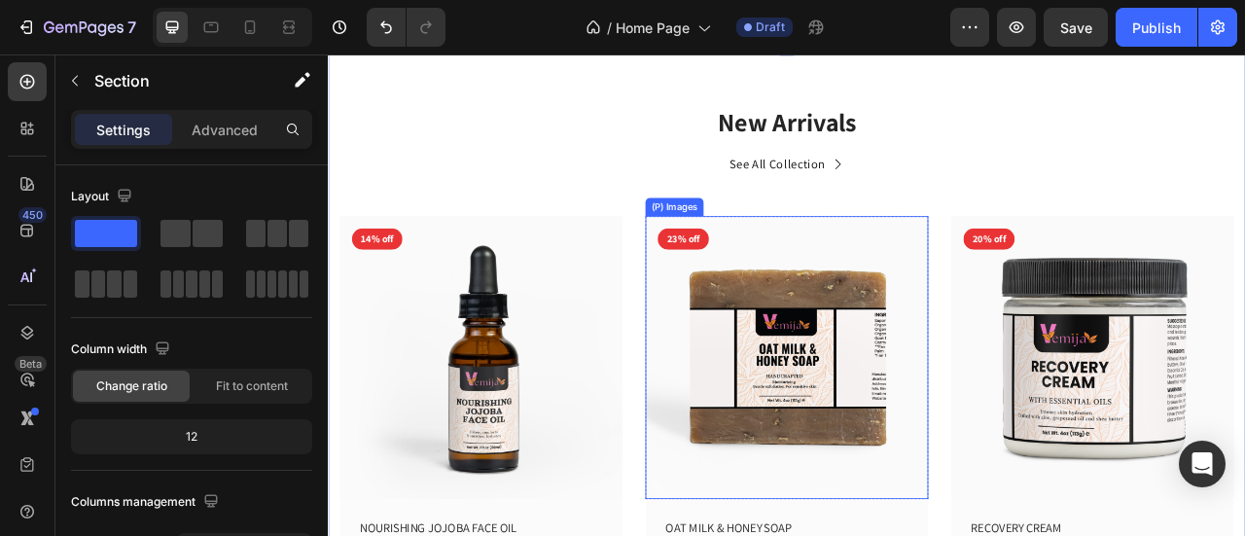
scroll to position [389, 0]
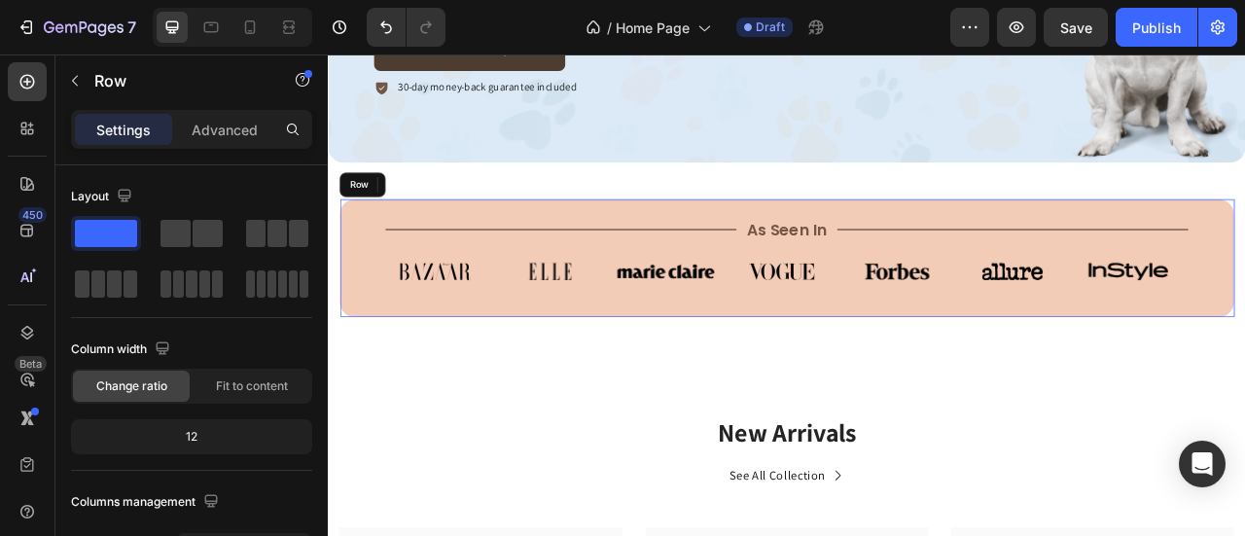
click at [363, 363] on div "Title Line As Seen In Text Block Title Line Row Image Image Image Image Image I…" at bounding box center [911, 313] width 1138 height 150
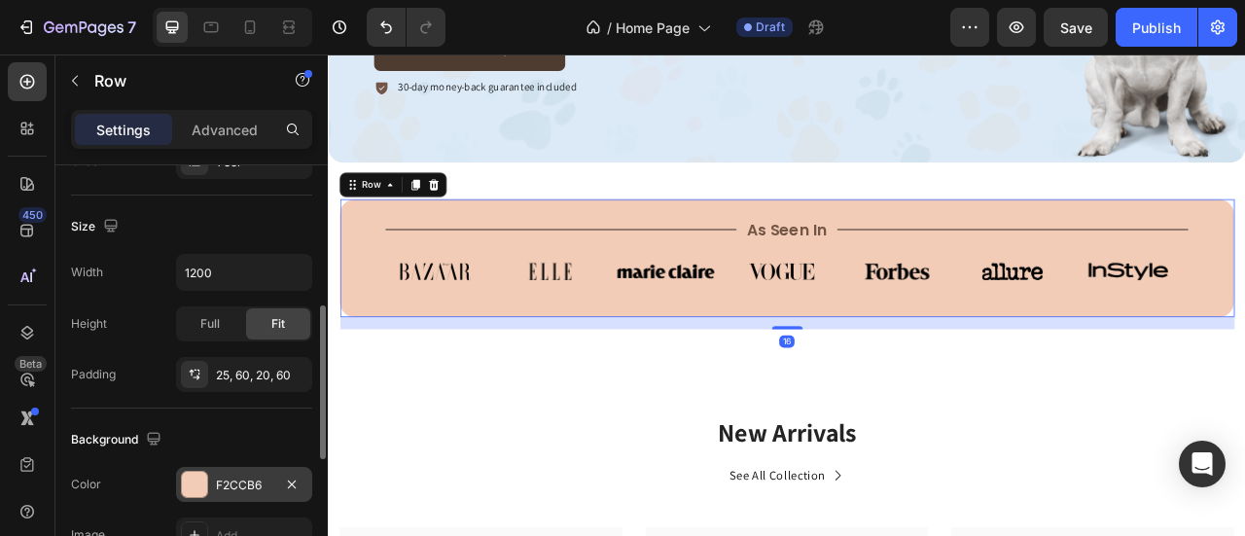
click at [248, 470] on div "F2CCB6" at bounding box center [244, 484] width 136 height 35
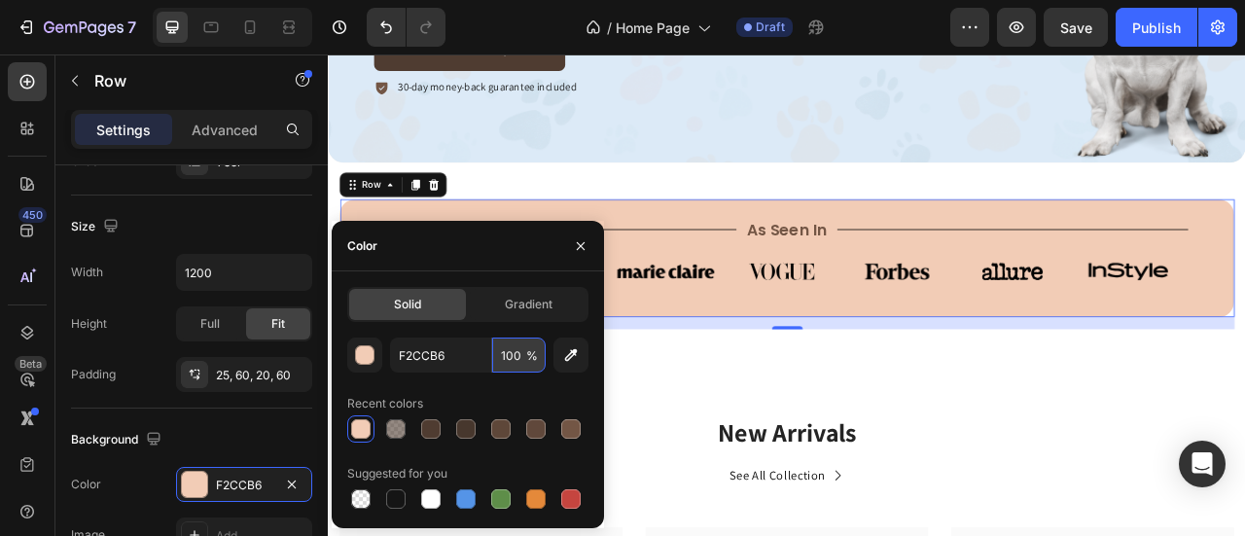
click at [502, 359] on input "100" at bounding box center [519, 355] width 54 height 35
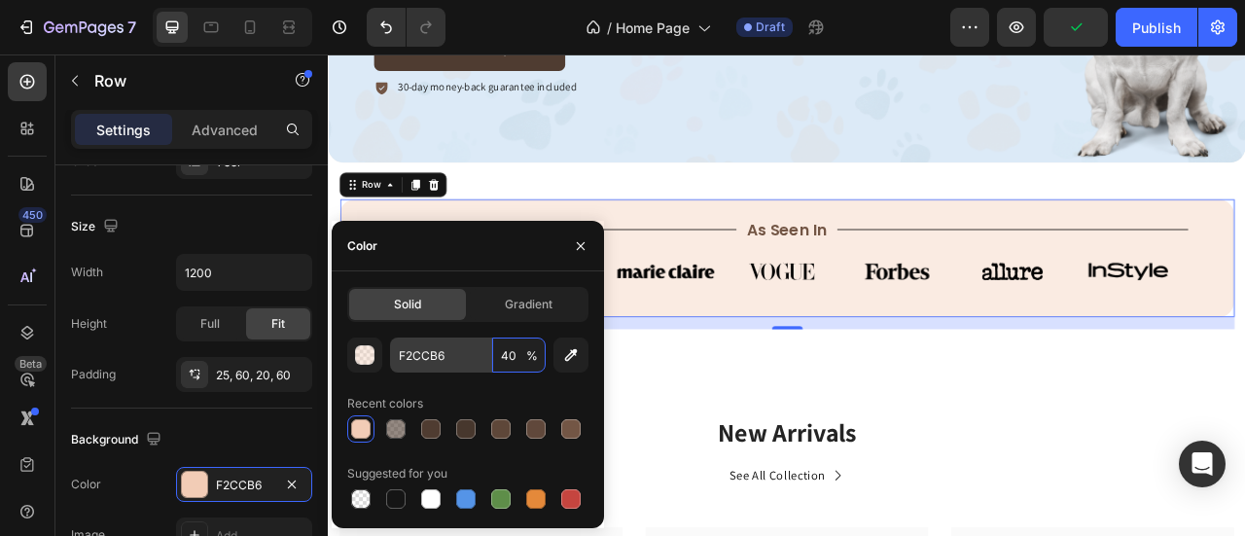
type input "40"
click at [428, 348] on input "F2CCB6" at bounding box center [440, 355] width 101 height 35
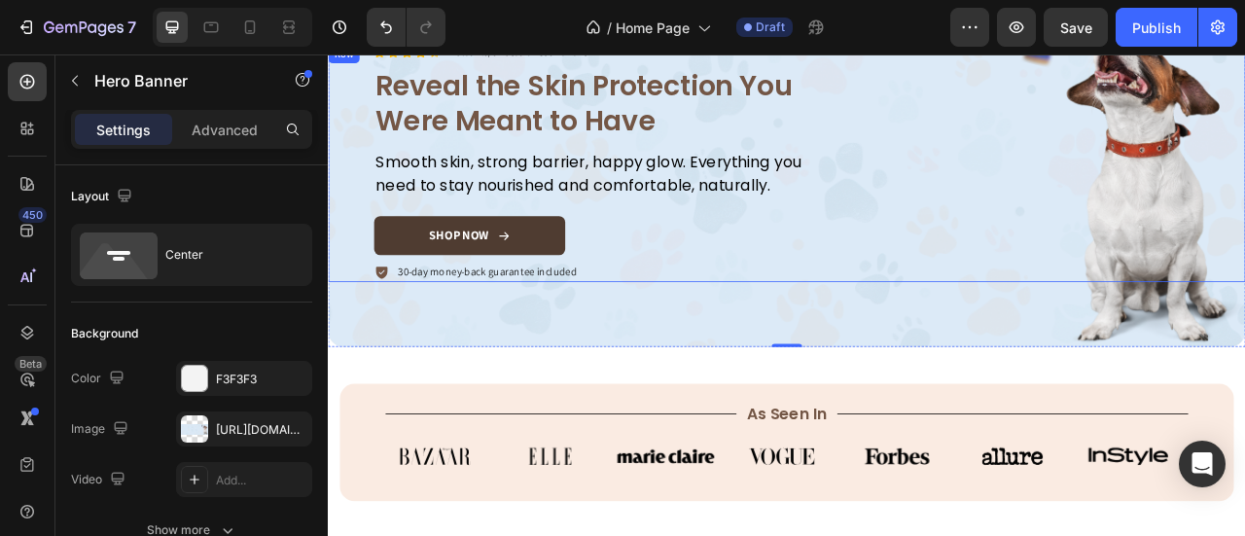
scroll to position [486, 0]
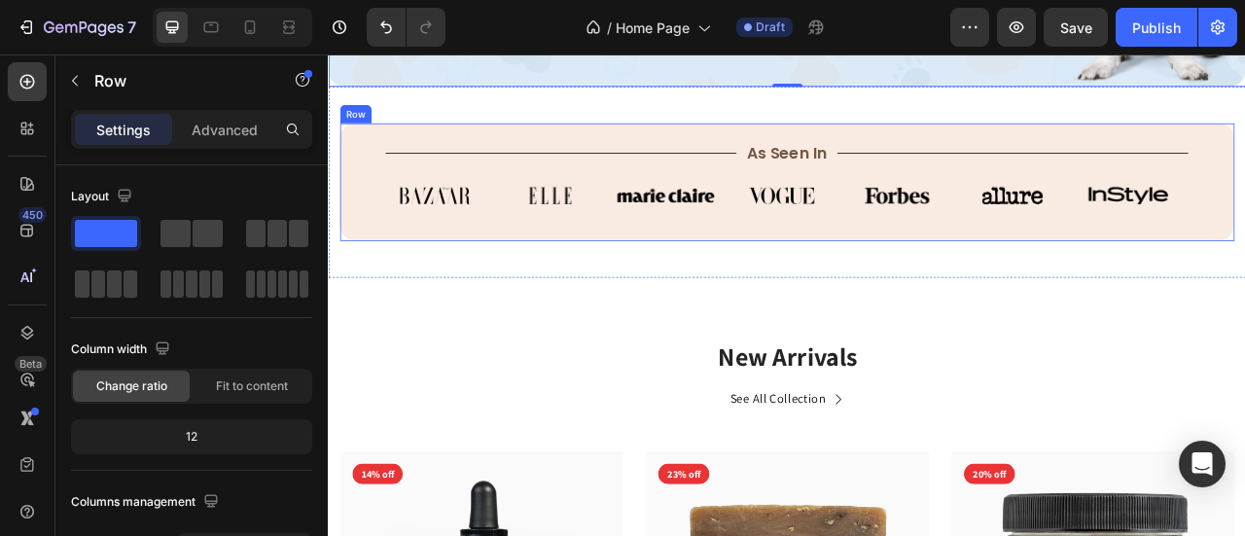
click at [754, 271] on div "Title Line As Seen In Text Block Title Line Row Image Image Image Image Image I…" at bounding box center [911, 216] width 1138 height 150
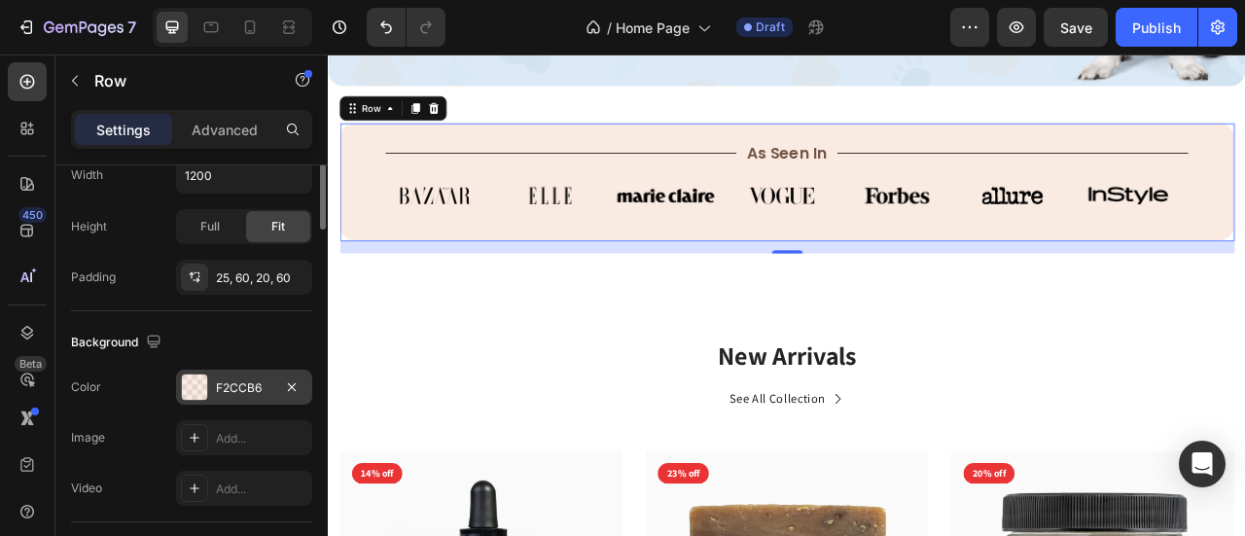
scroll to position [584, 0]
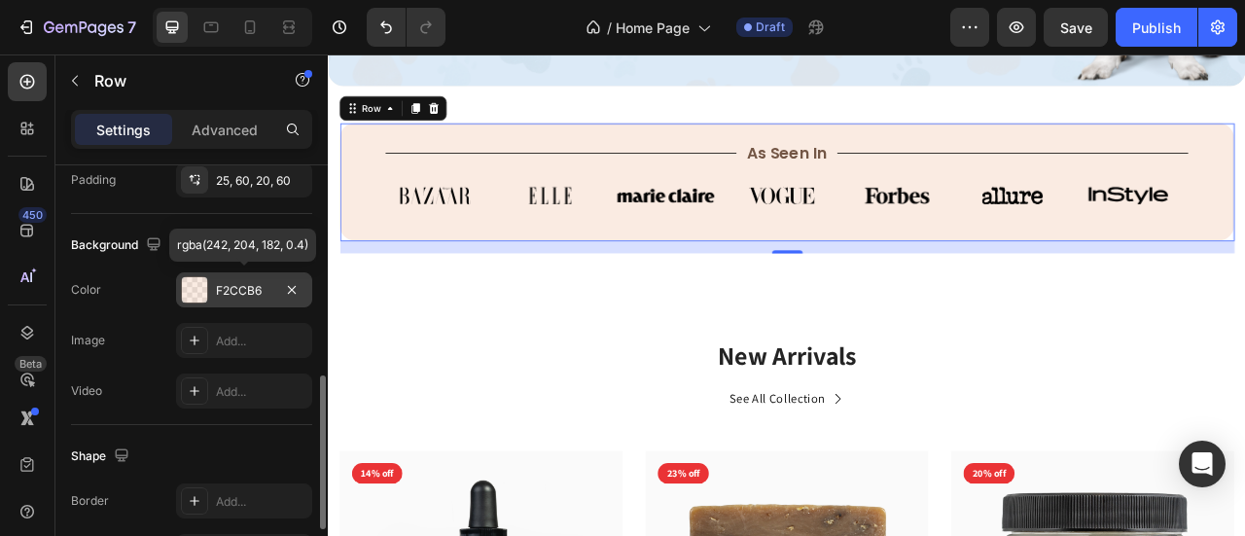
click at [216, 294] on div "F2CCB6" at bounding box center [244, 291] width 56 height 18
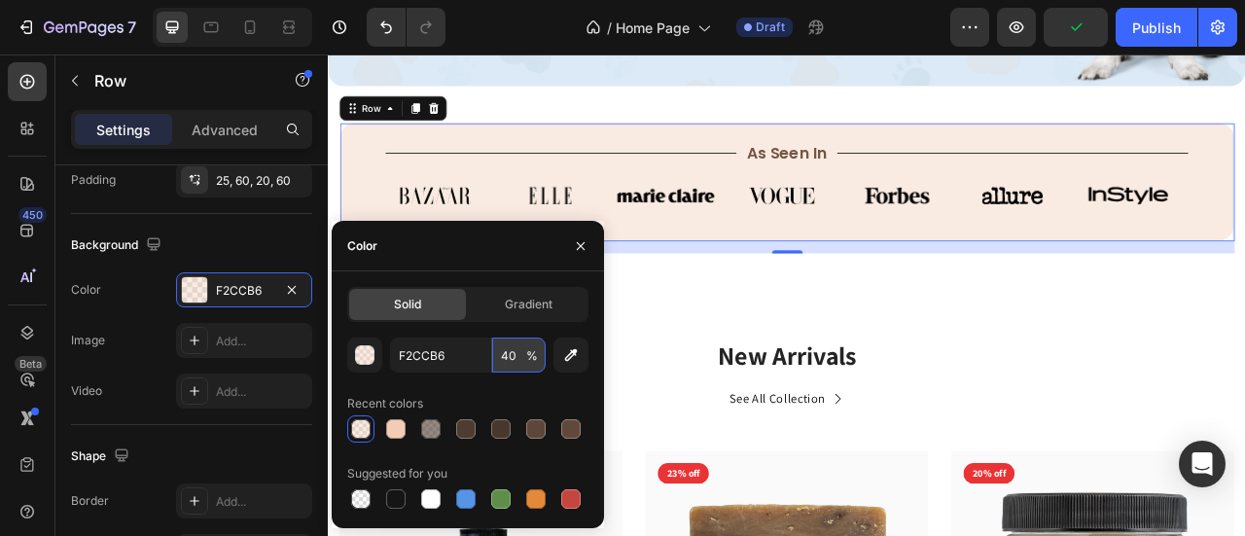
click at [519, 357] on input "40" at bounding box center [519, 355] width 54 height 35
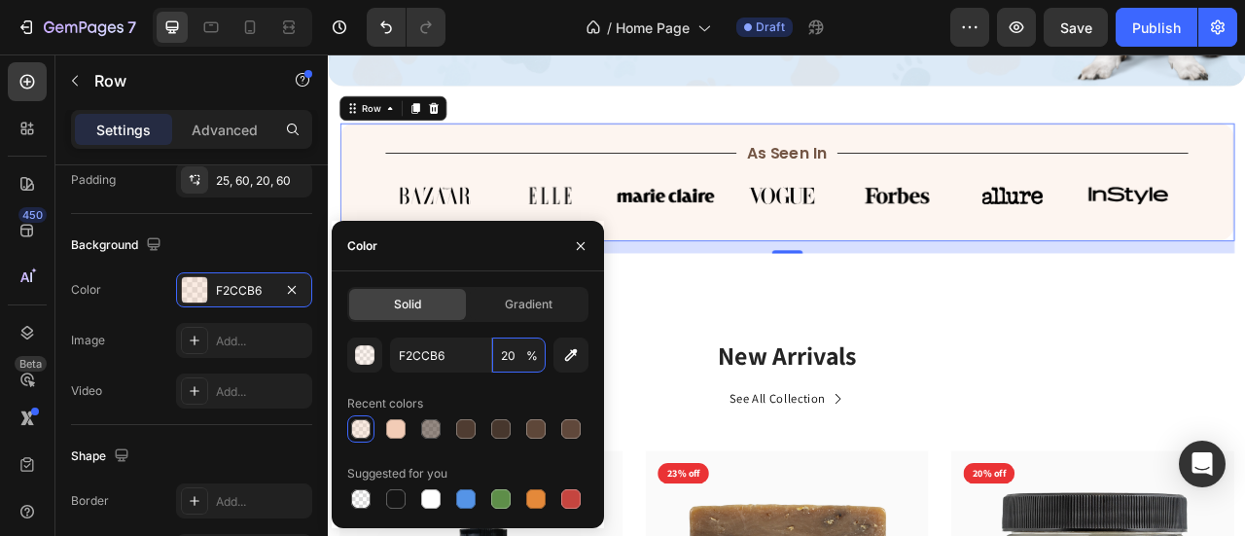
type input "2"
type input "30"
click at [466, 359] on input "F2CCB6" at bounding box center [440, 355] width 101 height 35
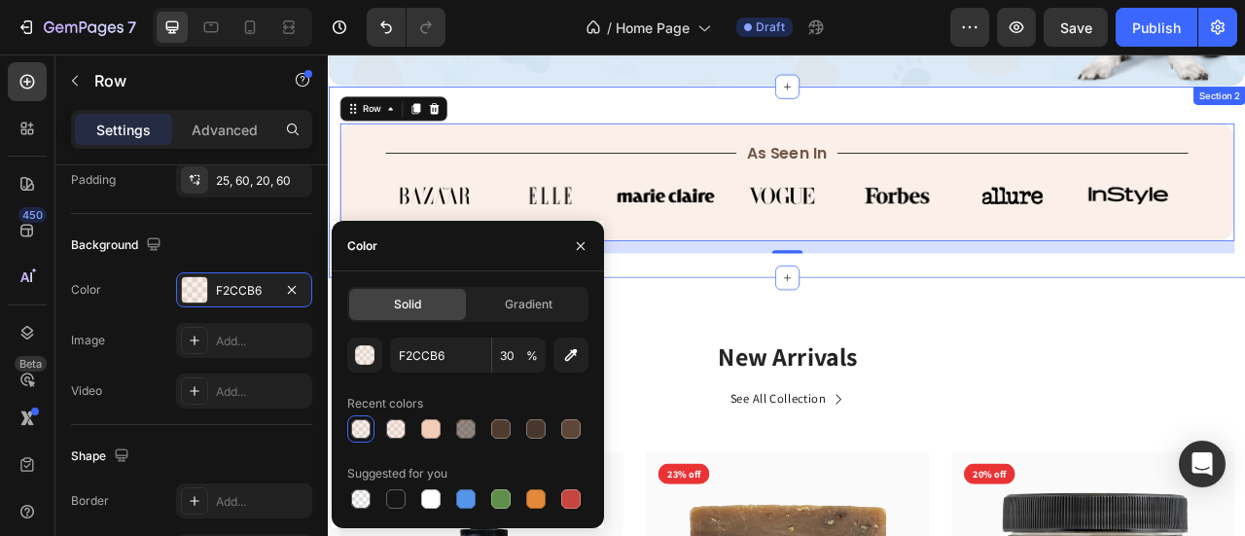
click at [783, 121] on div "Title Line As Seen In Text Block Title Line Row Image Image Image Image Image I…" at bounding box center [911, 215] width 1167 height 243
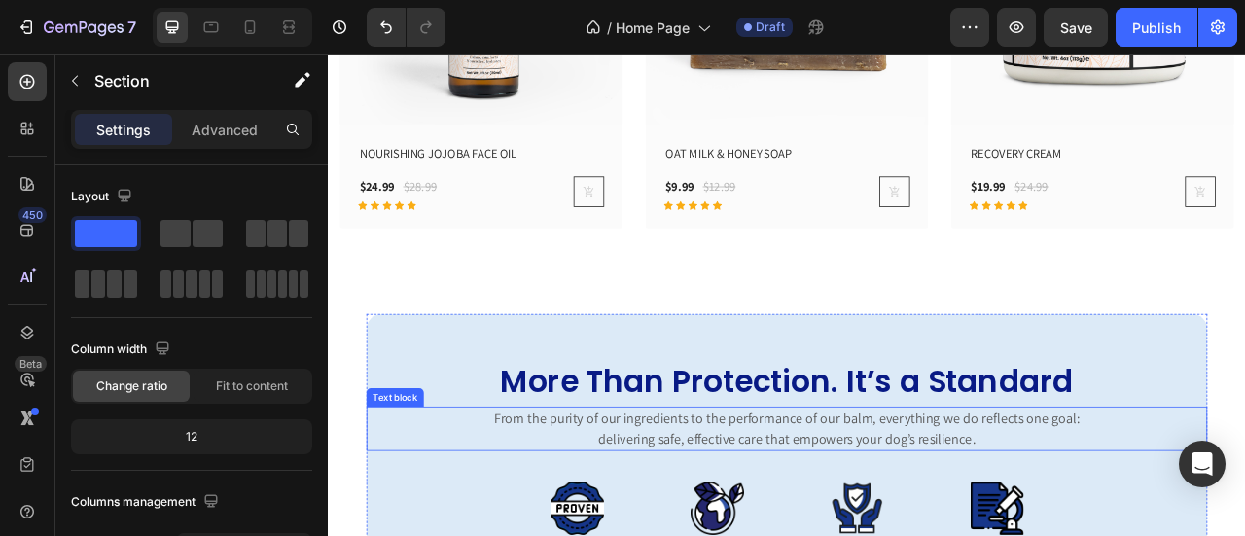
scroll to position [1265, 0]
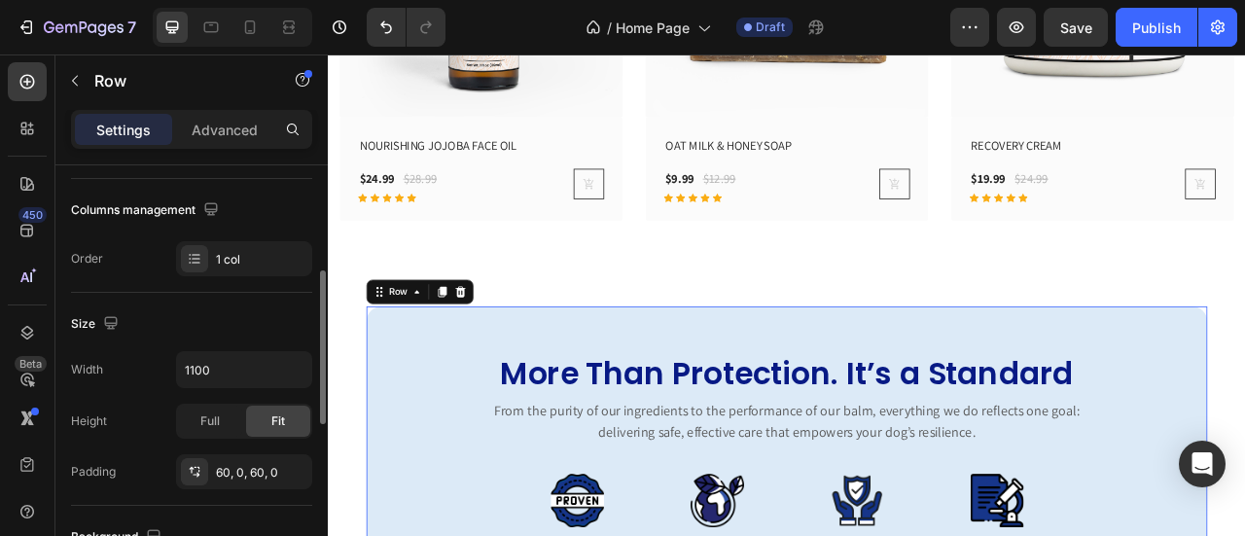
scroll to position [681, 0]
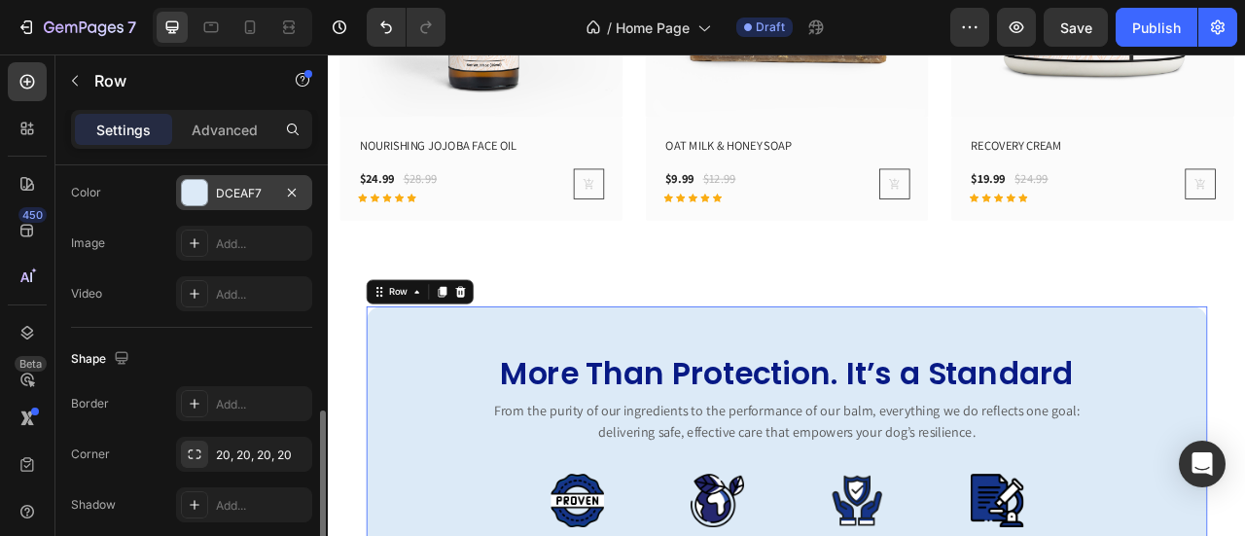
click at [216, 193] on div "DCEAF7" at bounding box center [244, 194] width 56 height 18
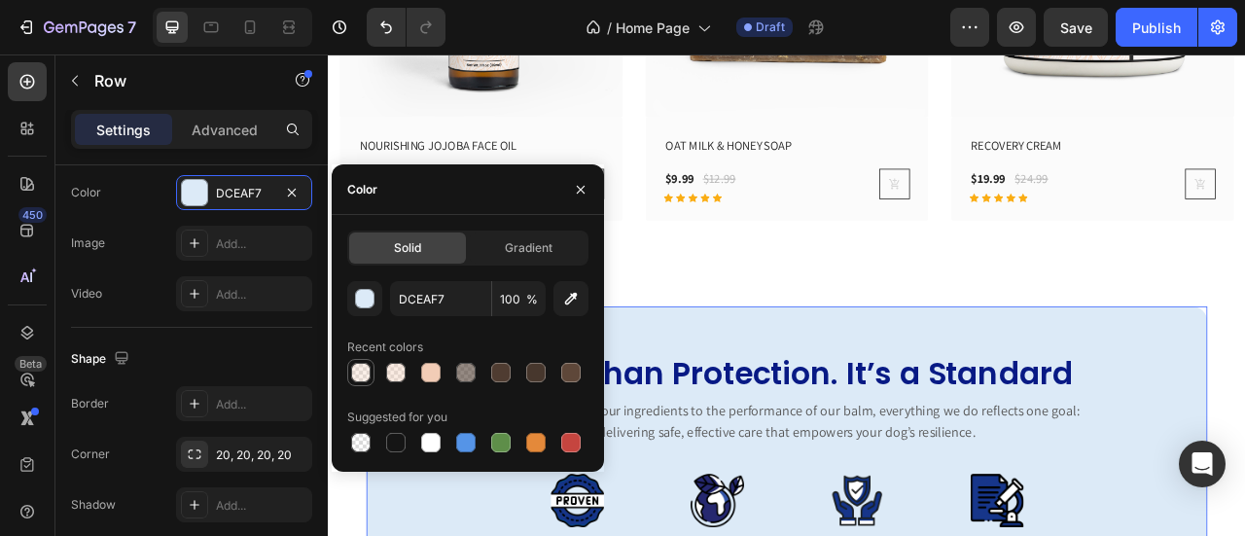
click at [360, 373] on div at bounding box center [360, 372] width 19 height 19
type input "F2CCB6"
type input "30"
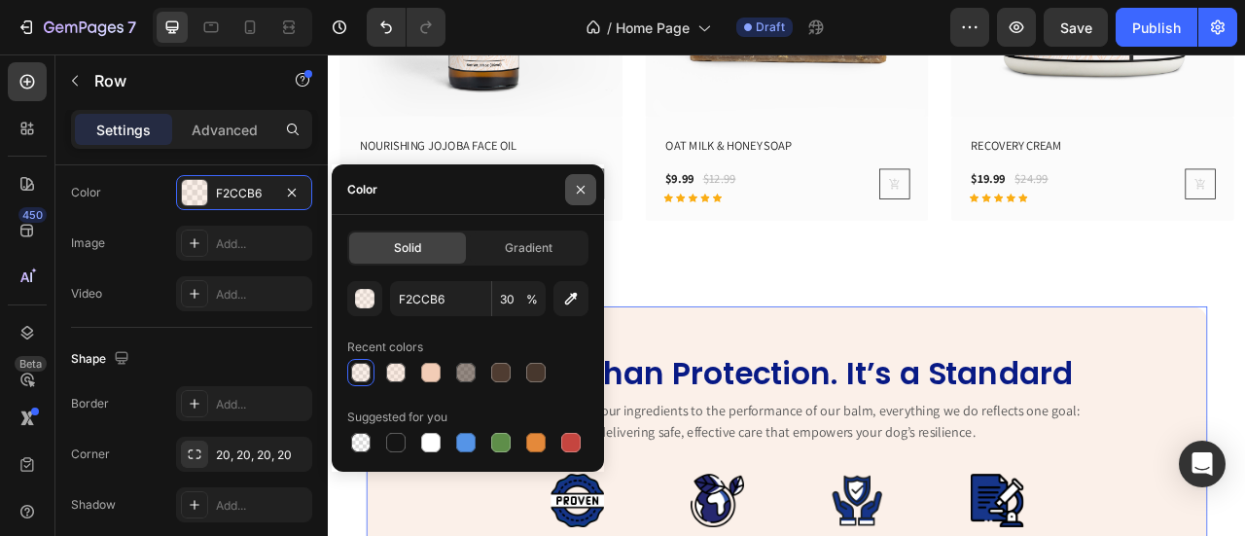
click at [586, 196] on icon "button" at bounding box center [581, 190] width 16 height 16
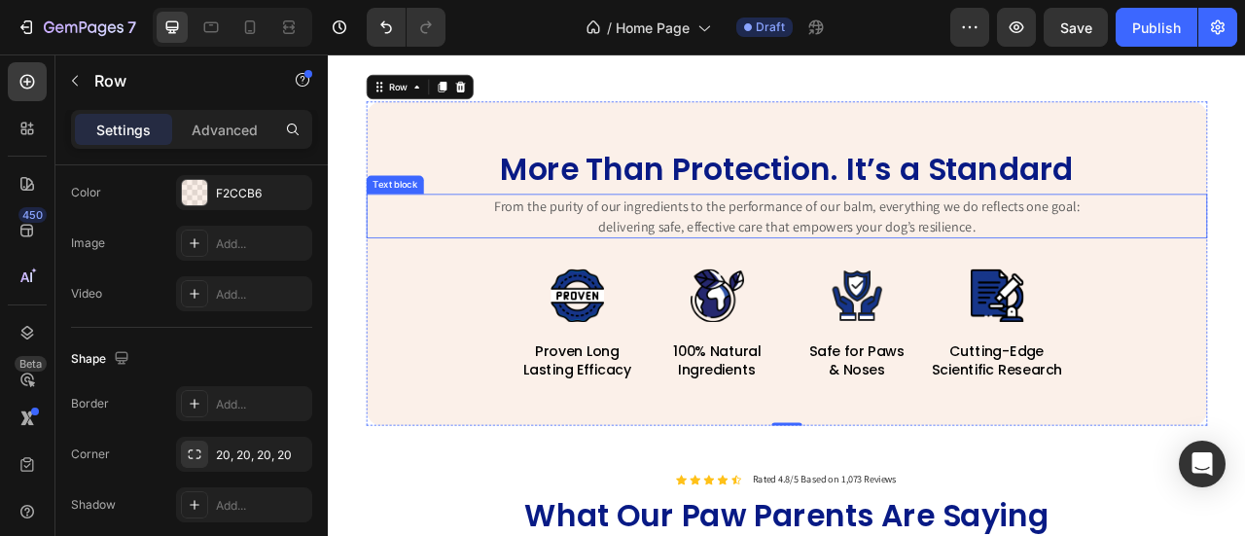
scroll to position [1557, 0]
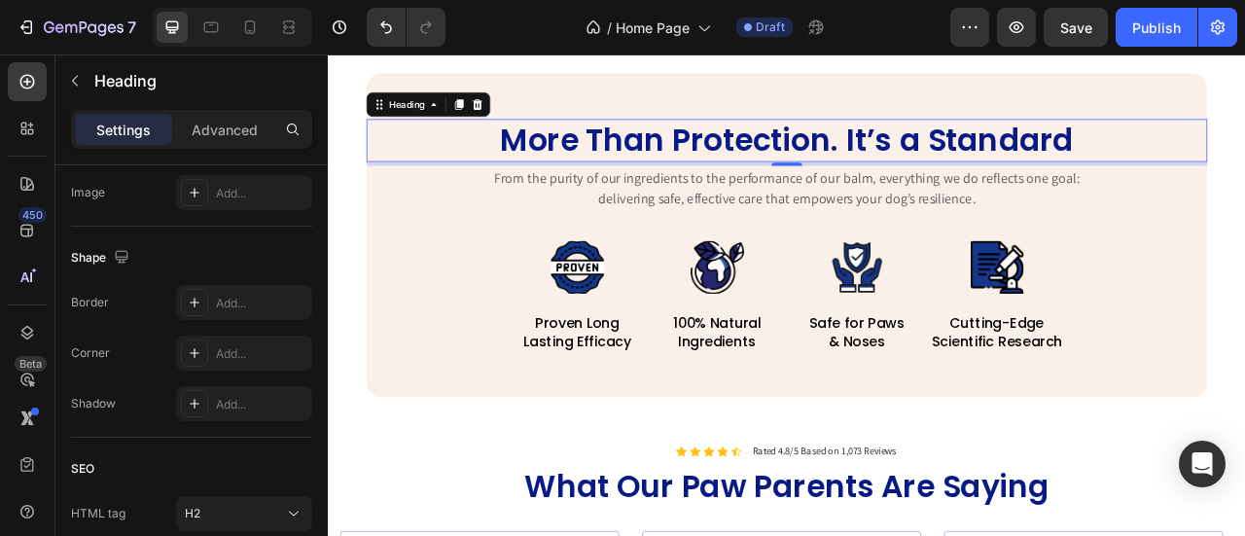
click at [989, 170] on h2 "More Than Protection. It’s a Standard" at bounding box center [911, 163] width 1070 height 54
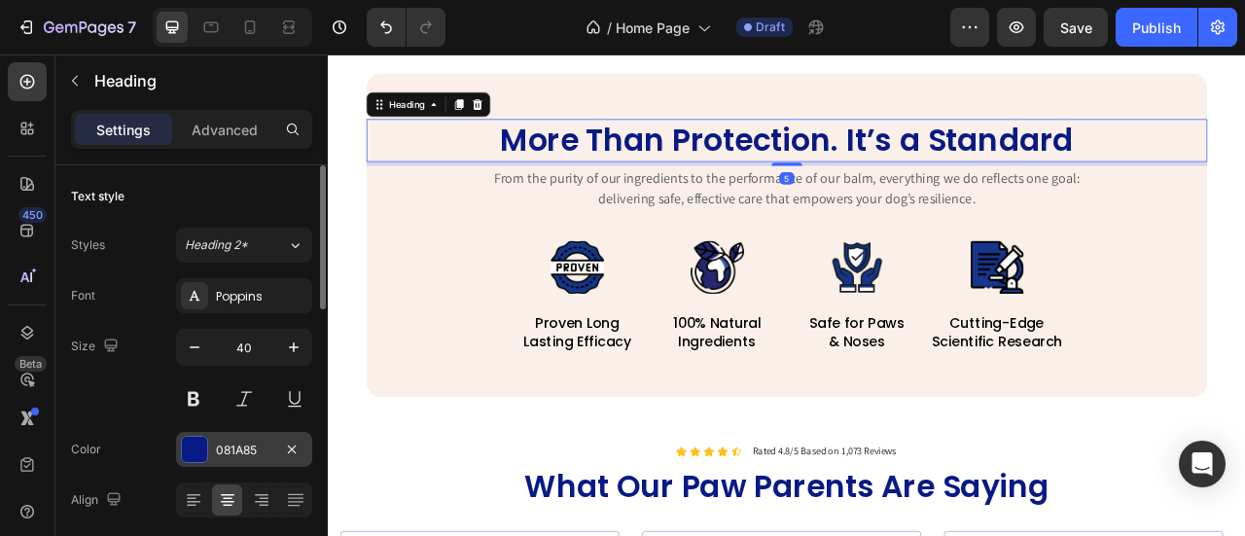
click at [233, 456] on div "081A85" at bounding box center [244, 451] width 56 height 18
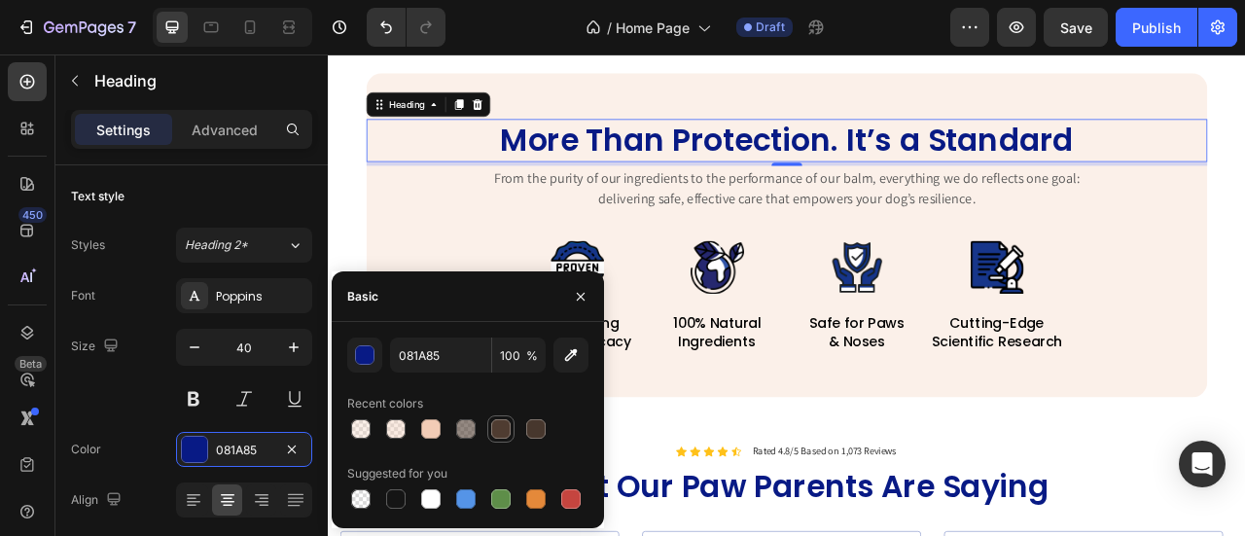
click at [501, 430] on div at bounding box center [500, 428] width 19 height 19
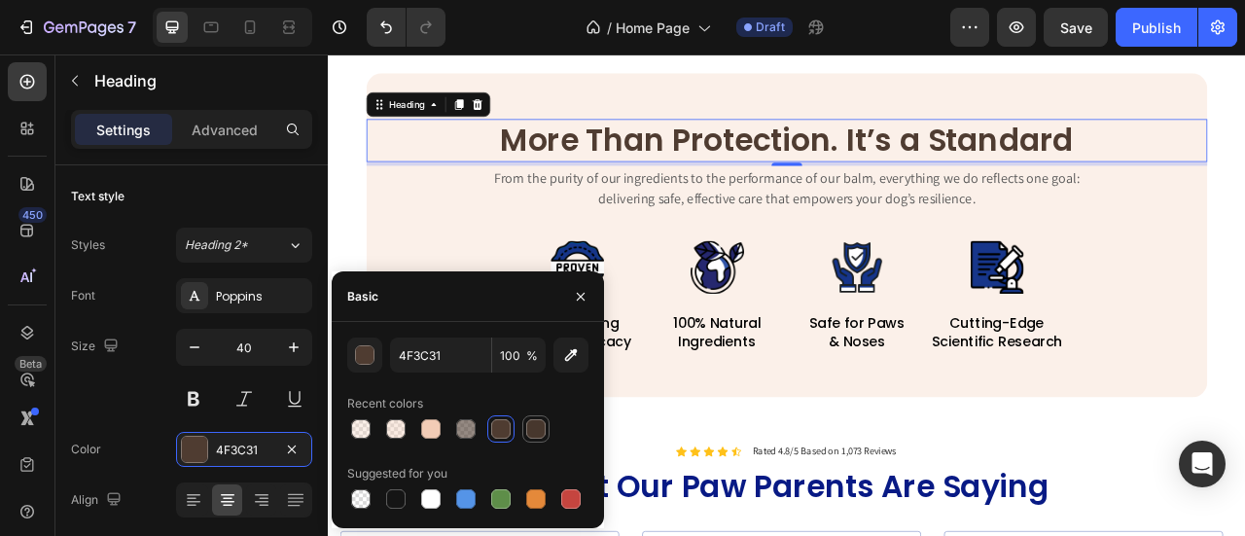
click at [533, 433] on div at bounding box center [535, 428] width 19 height 19
click at [568, 367] on button "button" at bounding box center [571, 355] width 35 height 35
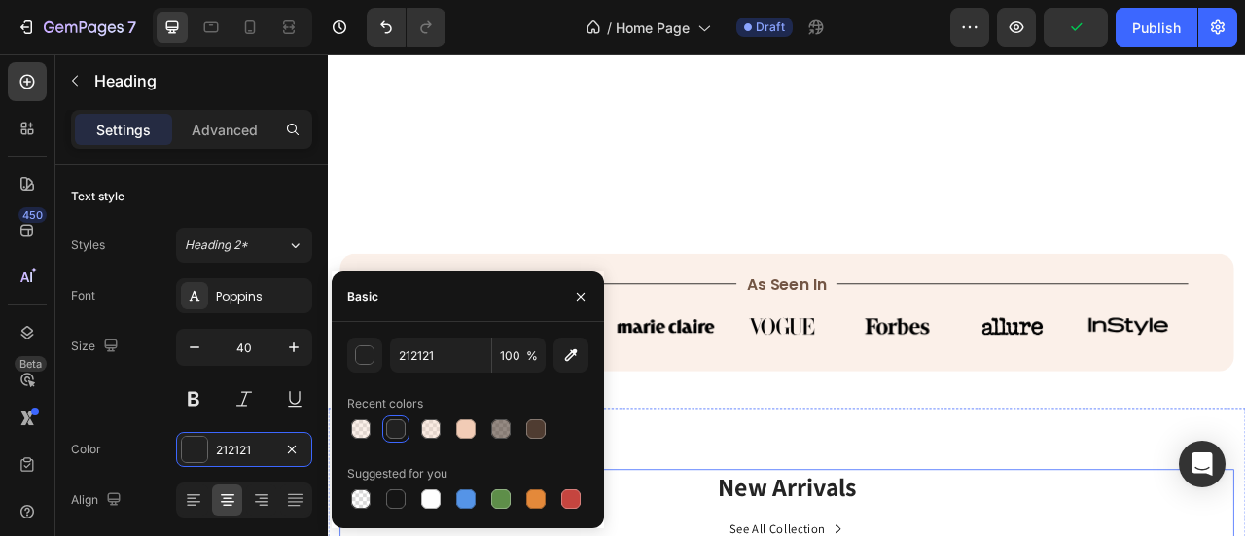
scroll to position [195, 0]
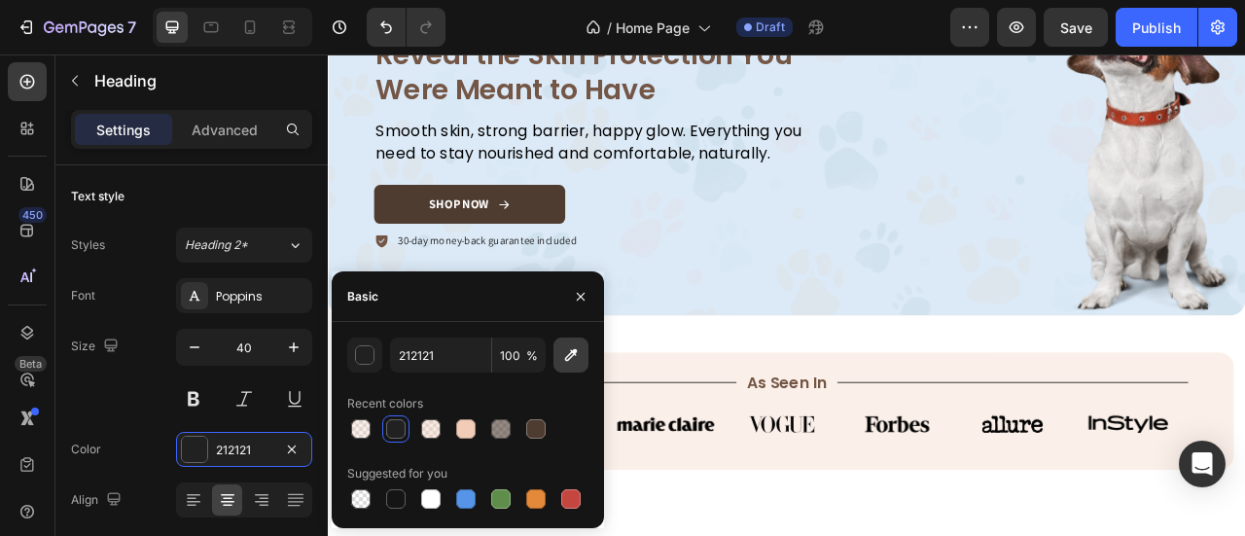
click at [572, 358] on icon "button" at bounding box center [570, 354] width 19 height 19
type input "735645"
drag, startPoint x: 590, startPoint y: 289, endPoint x: 351, endPoint y: 304, distance: 238.8
click at [590, 289] on button "button" at bounding box center [580, 296] width 31 height 31
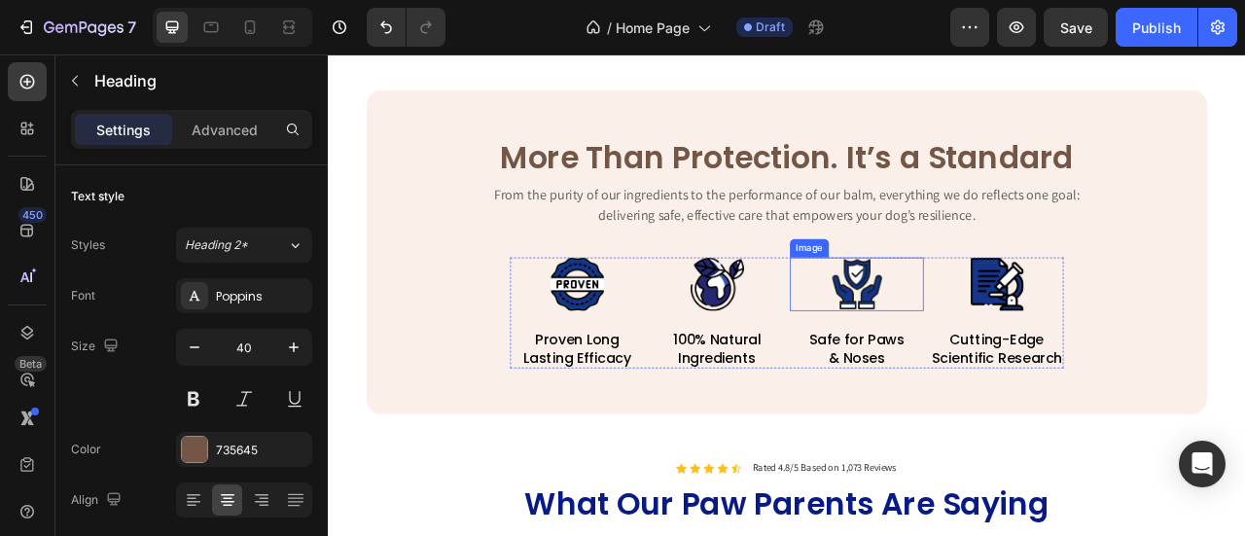
scroll to position [1654, 0]
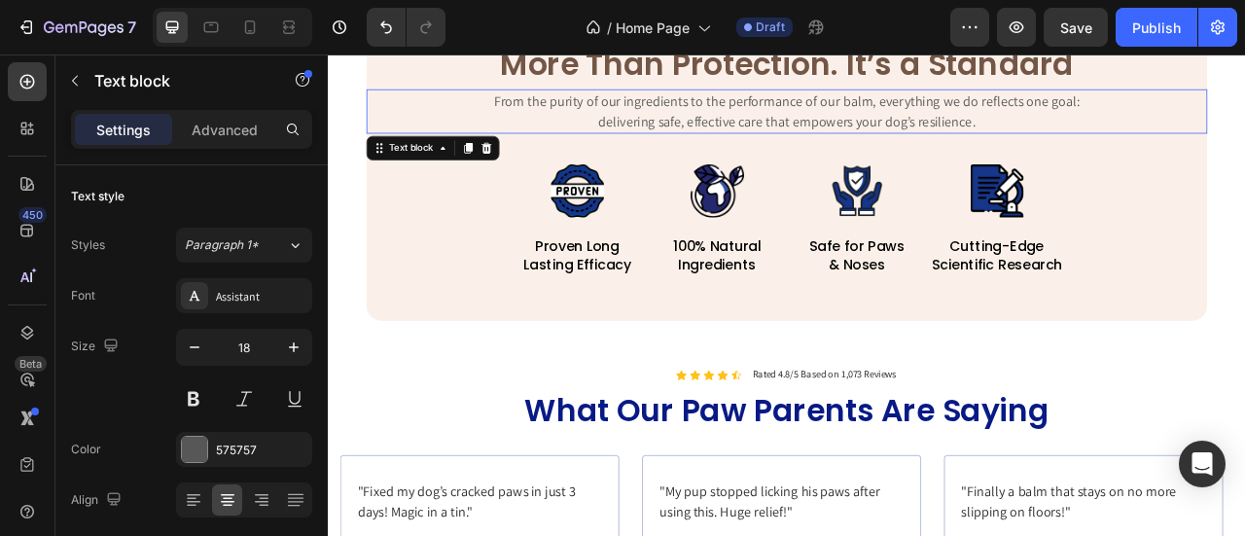
click at [1054, 141] on p "From the purity of our ingredients to the performance of our balm, everything w…" at bounding box center [911, 126] width 774 height 53
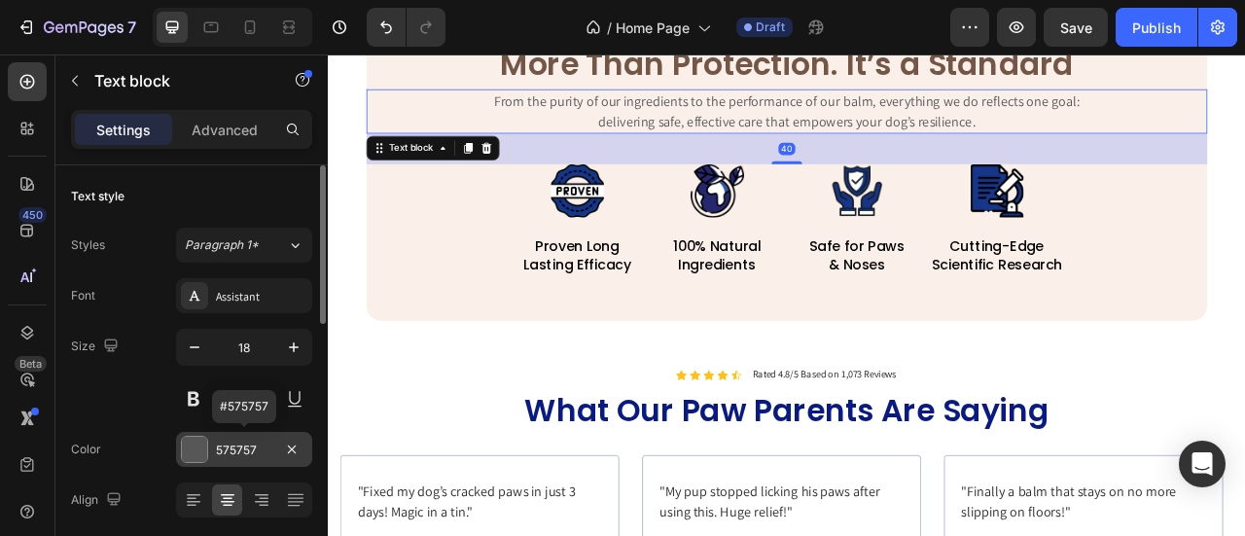
click at [208, 450] on div "575757" at bounding box center [244, 449] width 136 height 35
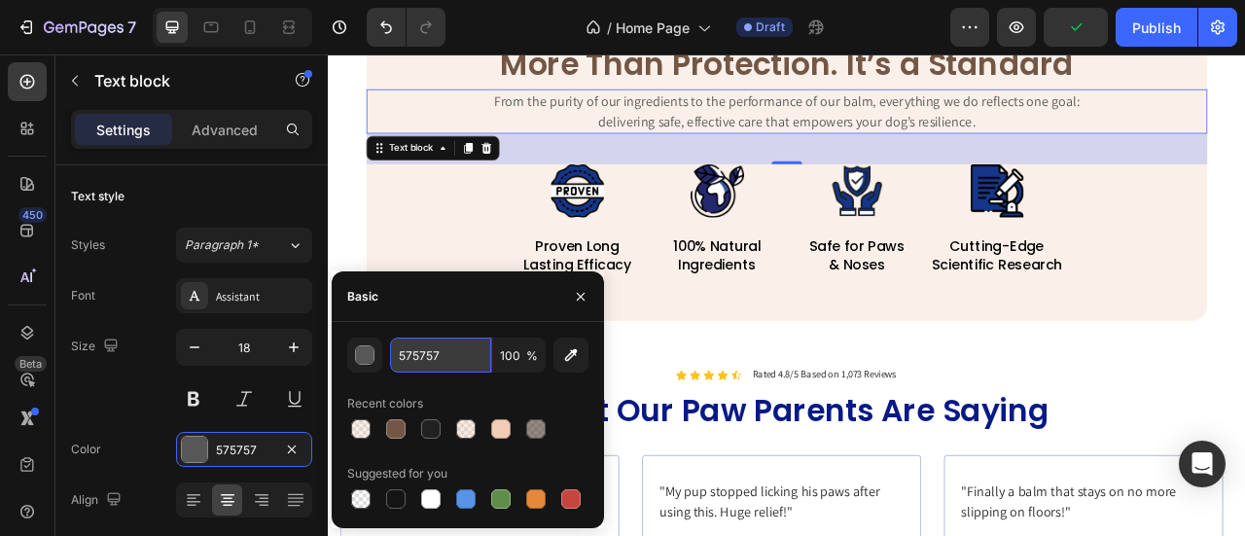
click at [417, 364] on input "575757" at bounding box center [440, 355] width 101 height 35
click at [418, 419] on div at bounding box center [430, 428] width 27 height 27
type input "212121"
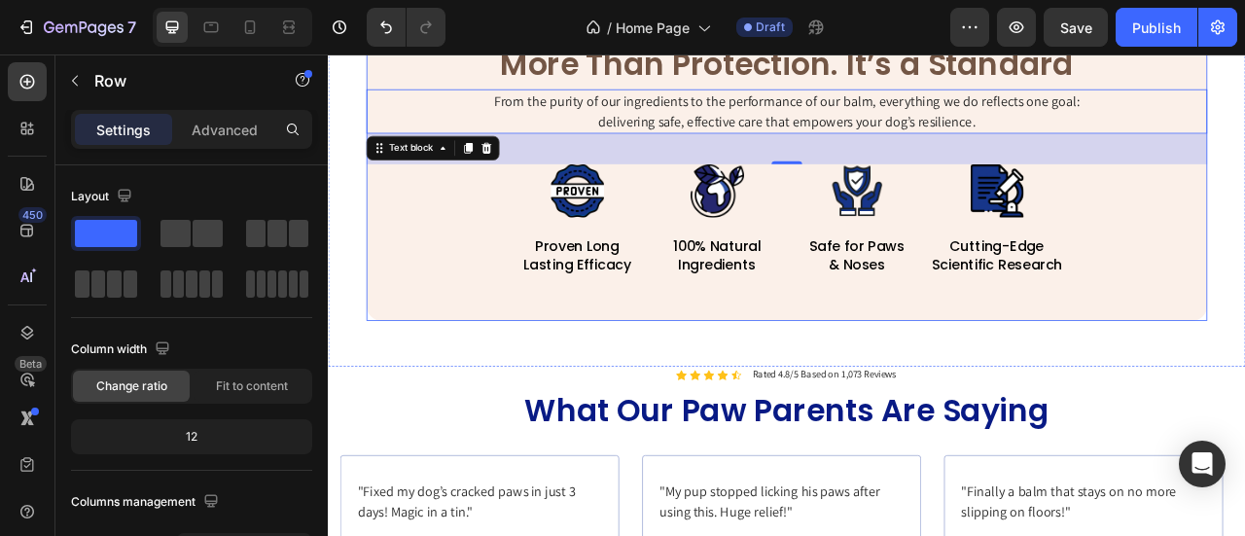
click at [852, 362] on div "More Than Protection. It’s a Standard Heading From the purity of our ingredient…" at bounding box center [911, 187] width 1070 height 412
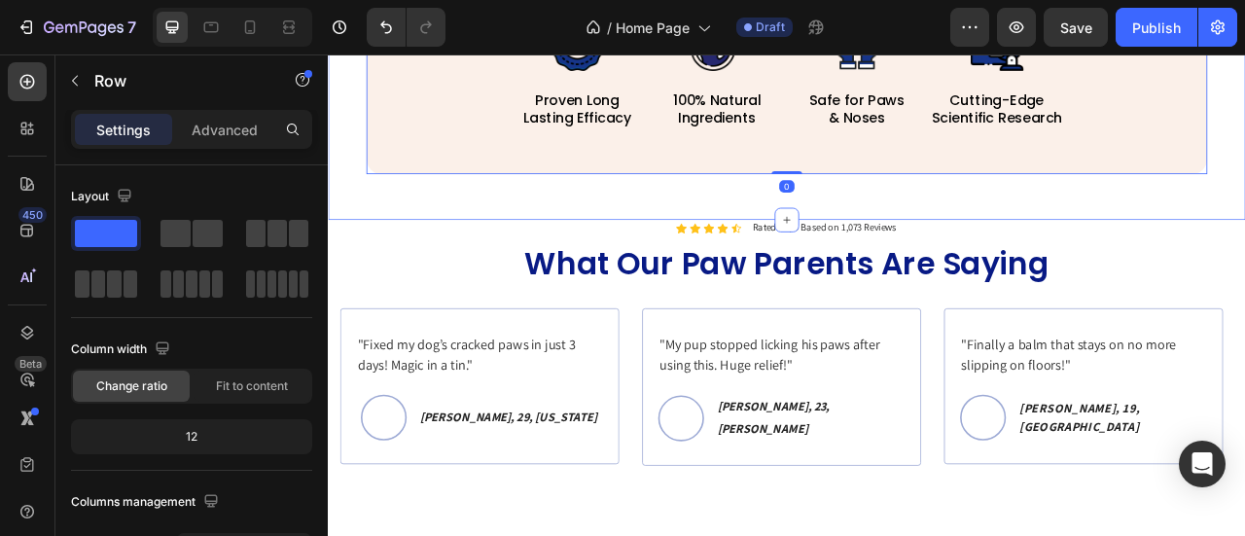
scroll to position [1848, 0]
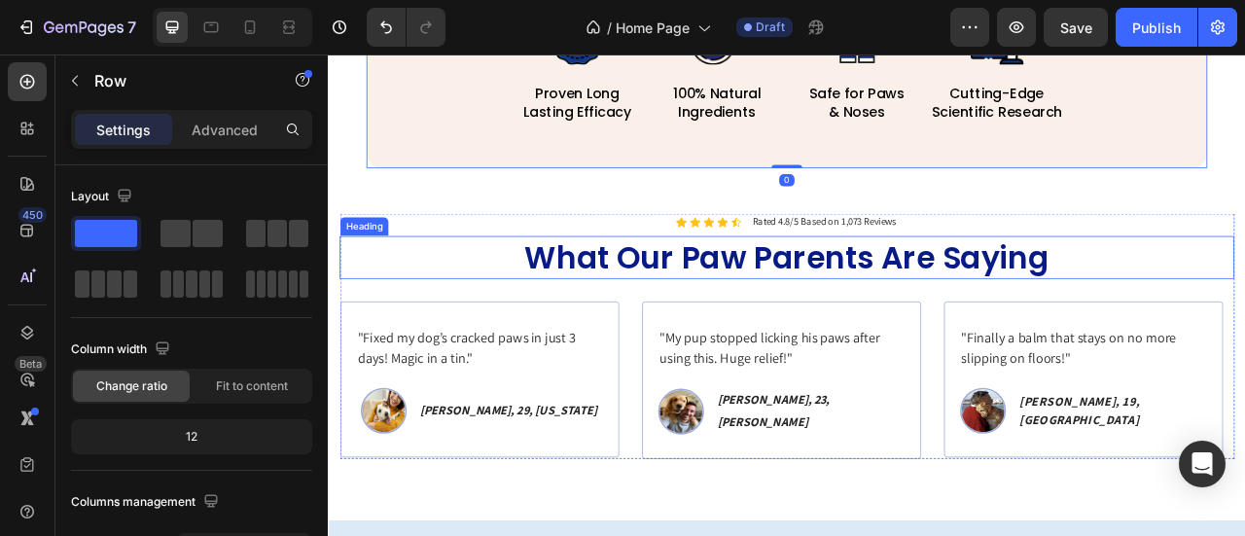
click at [874, 304] on h2 "What Our Paw Parents Are Saying" at bounding box center [911, 312] width 1138 height 54
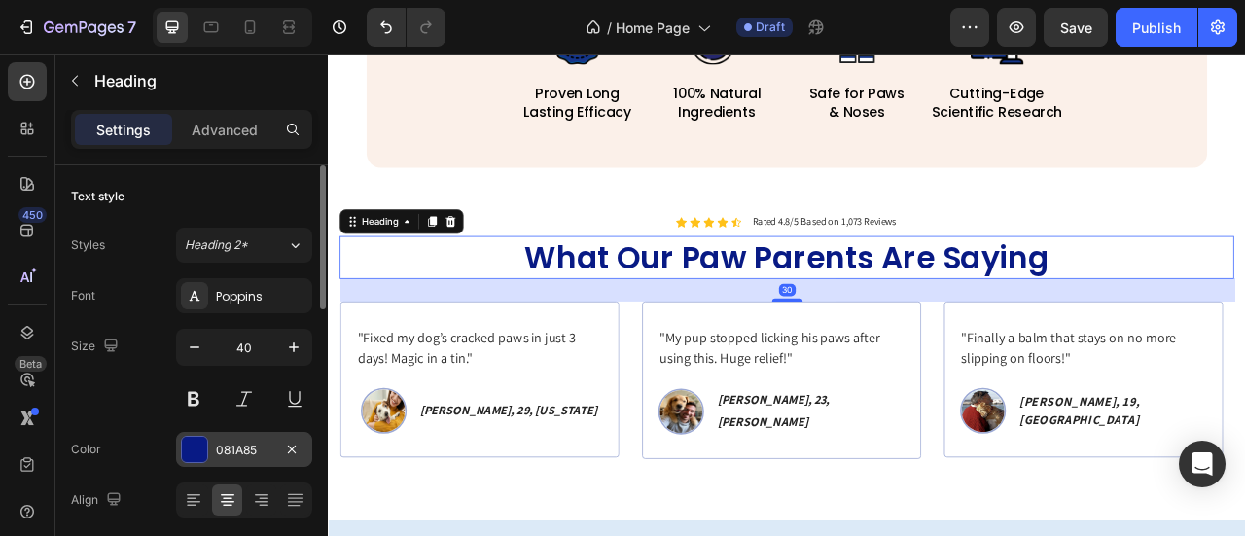
click at [200, 441] on div at bounding box center [194, 449] width 25 height 25
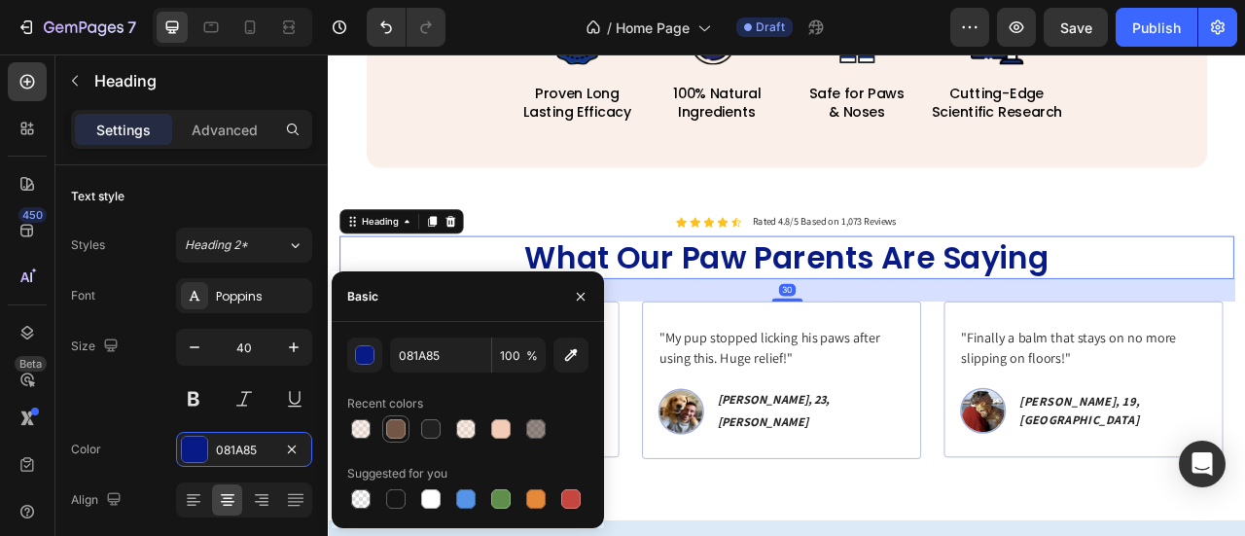
click at [407, 426] on div at bounding box center [395, 428] width 23 height 23
type input "735645"
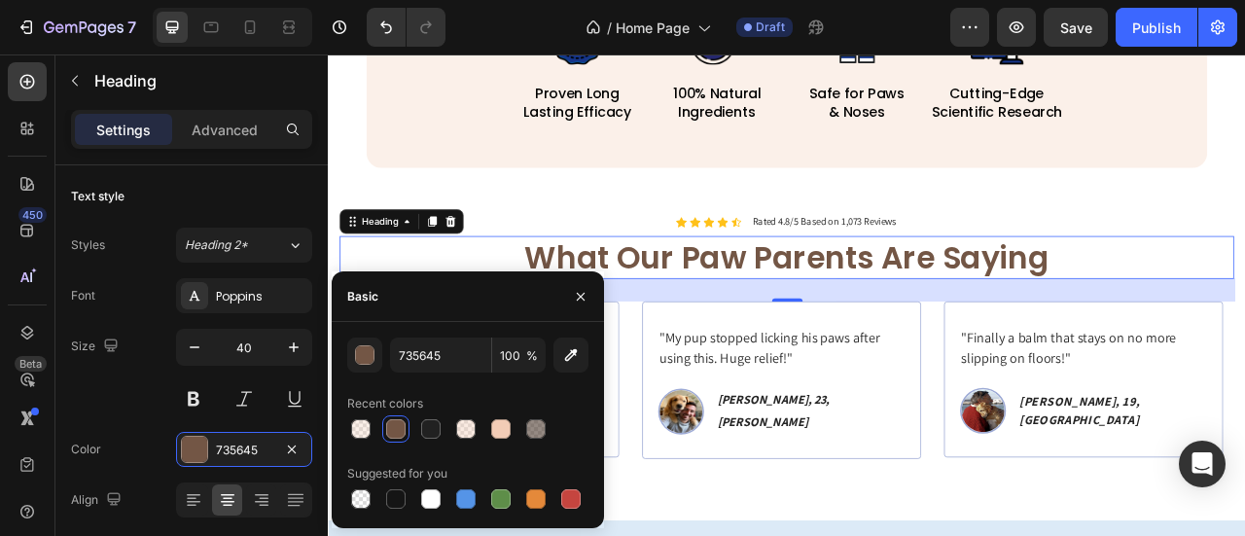
scroll to position [2140, 0]
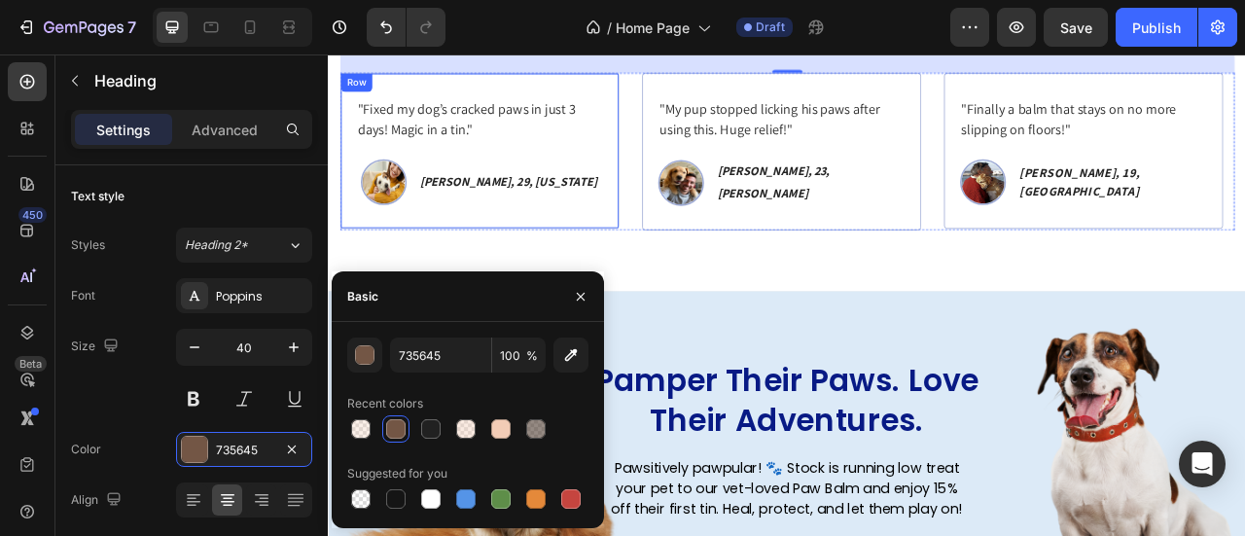
click at [691, 265] on div ""Fixed my dog’s cracked paws in just 3 days! Magic in a tin." Text block Image …" at bounding box center [519, 176] width 355 height 198
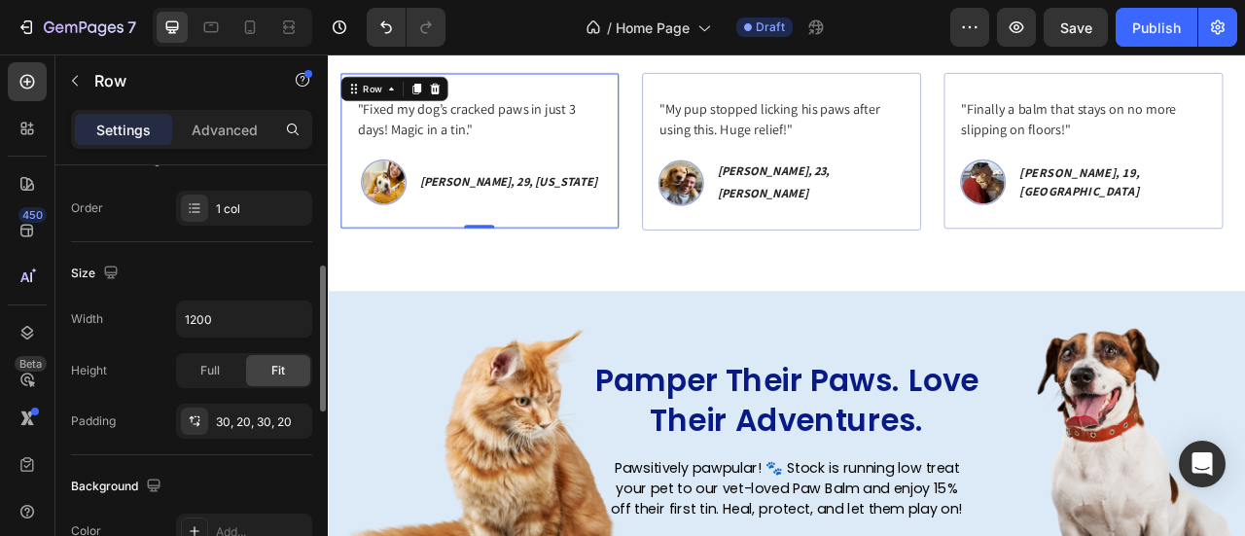
scroll to position [584, 0]
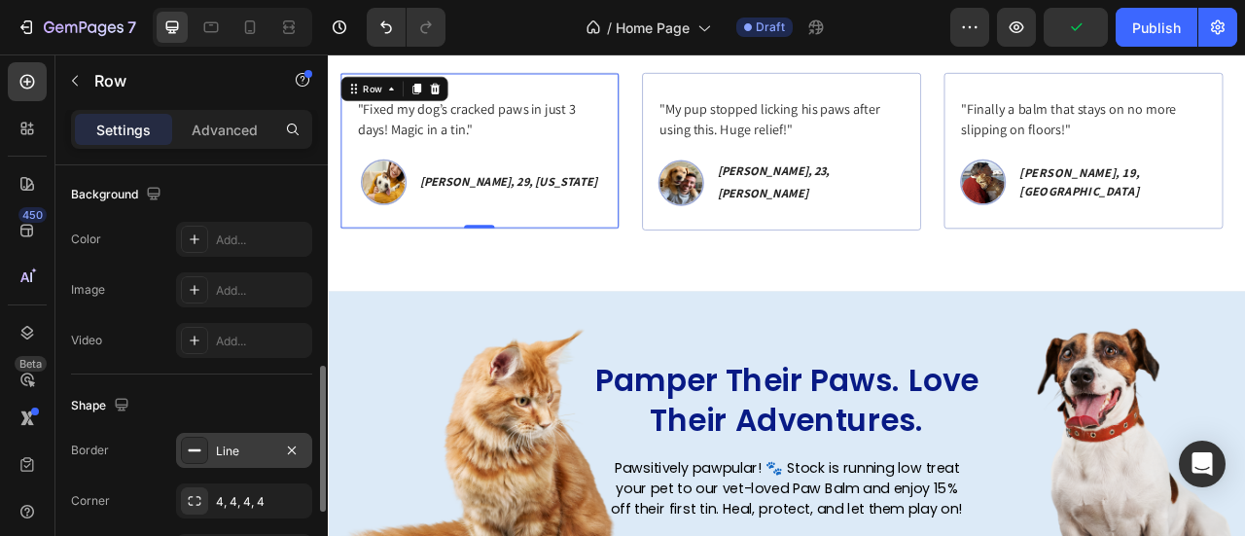
click at [218, 443] on div "Line" at bounding box center [244, 452] width 56 height 18
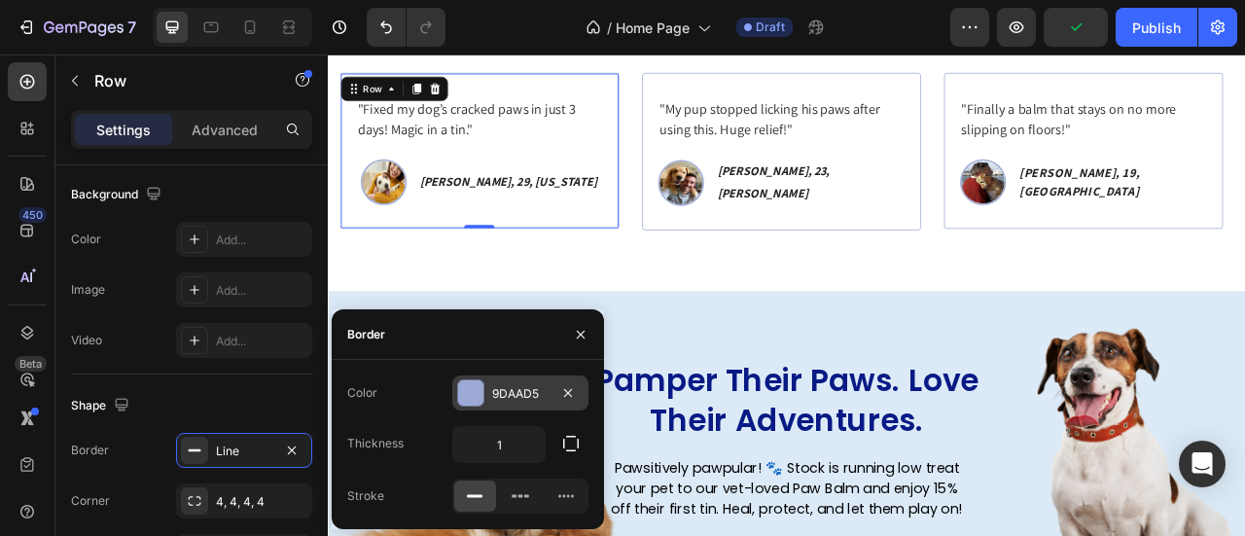
click at [521, 385] on div "9DAAD5" at bounding box center [520, 394] width 56 height 18
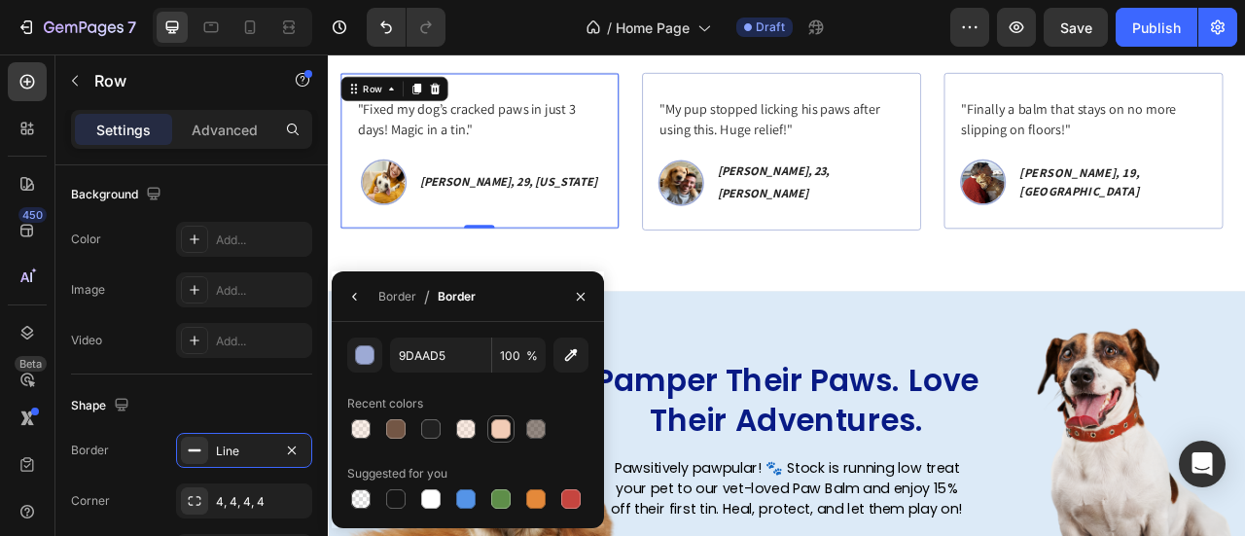
click at [492, 437] on div at bounding box center [500, 428] width 19 height 19
type input "F2CCB6"
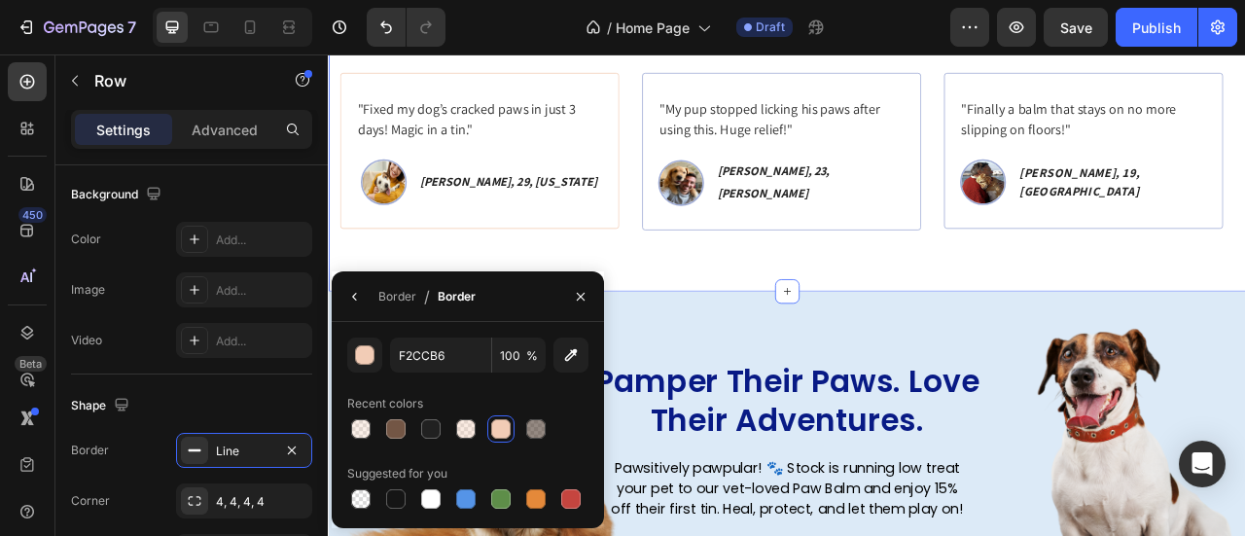
click at [808, 307] on div "Icon Icon Icon Icon Icon Icon List Rated 4.8/5 Based on 1,073 Reviews Text Bloc…" at bounding box center [911, 160] width 1167 height 390
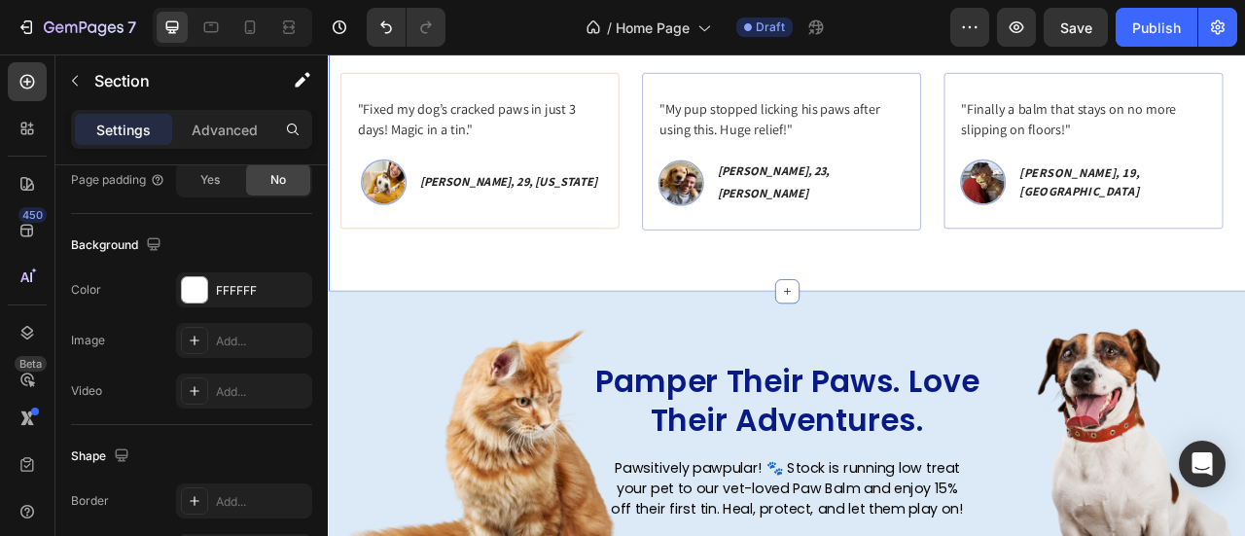
scroll to position [0, 0]
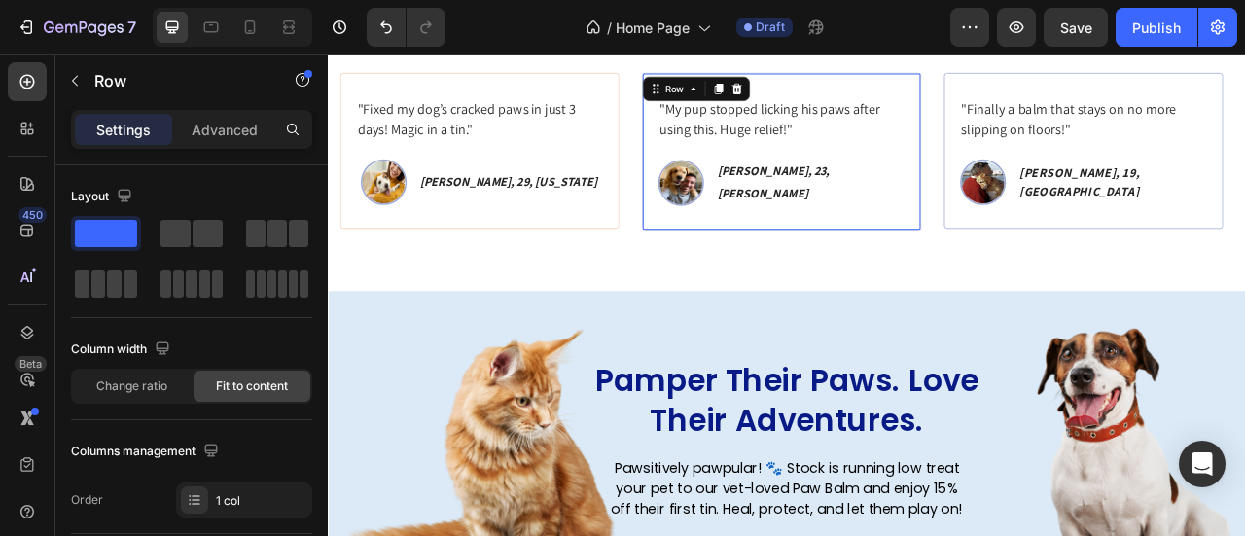
click at [760, 261] on div ""My pup stopped licking his paws after using this. Huge relief!" Text block Ima…" at bounding box center [904, 177] width 355 height 200
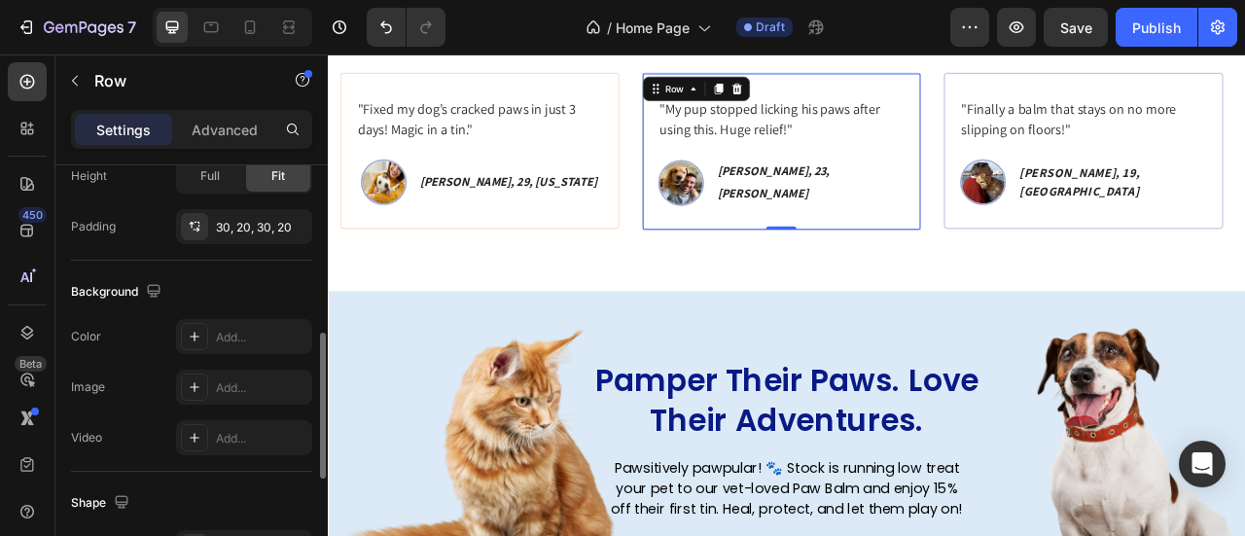
scroll to position [817, 0]
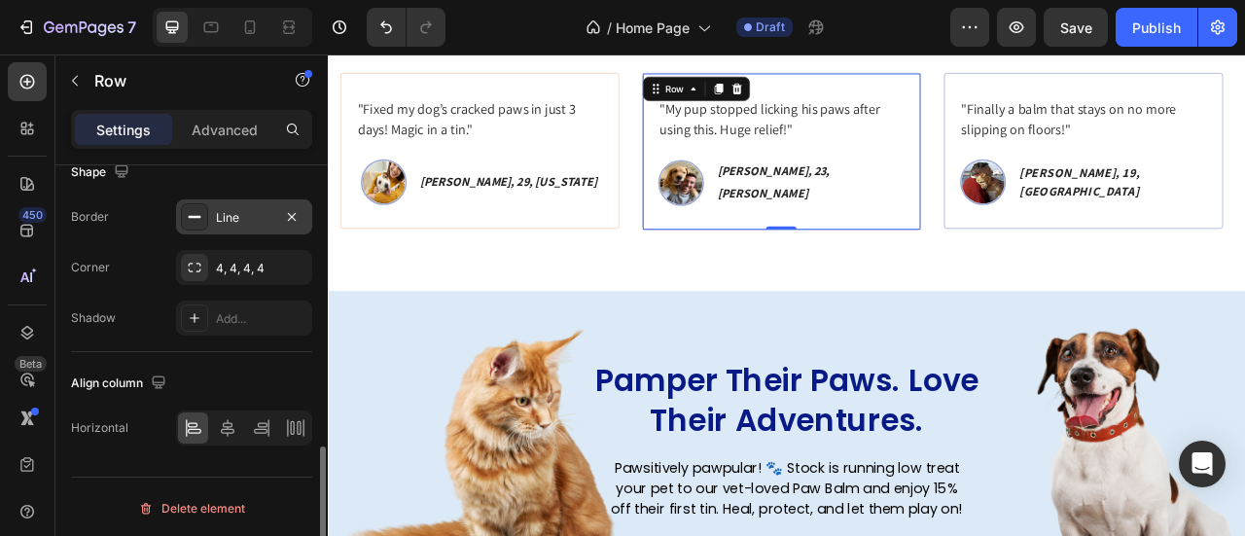
click at [245, 223] on div "Line" at bounding box center [244, 216] width 136 height 35
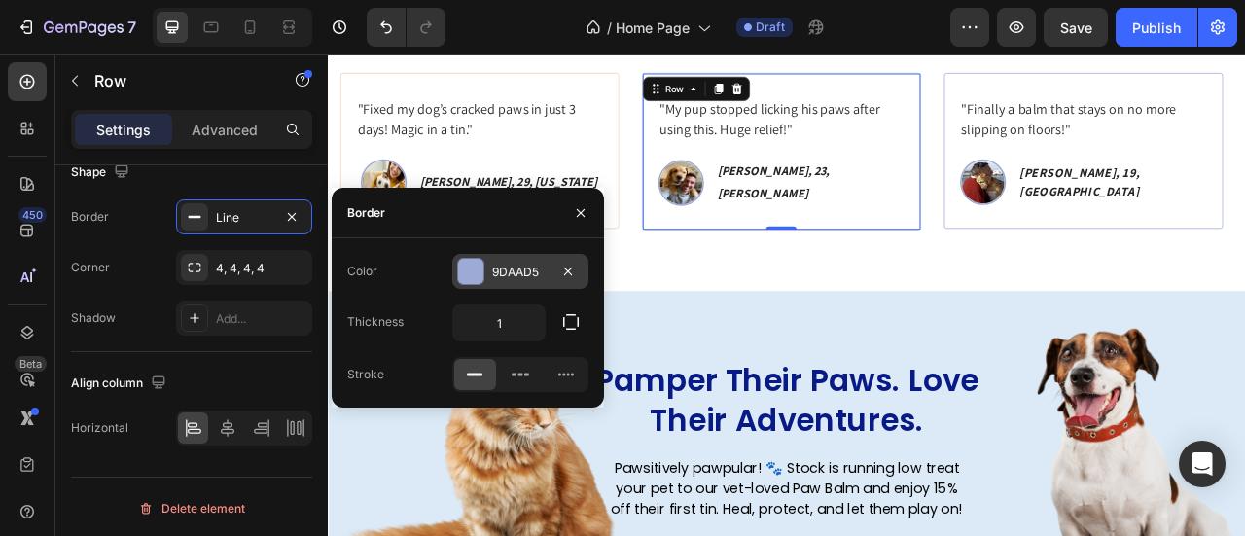
click at [481, 276] on div at bounding box center [470, 271] width 25 height 25
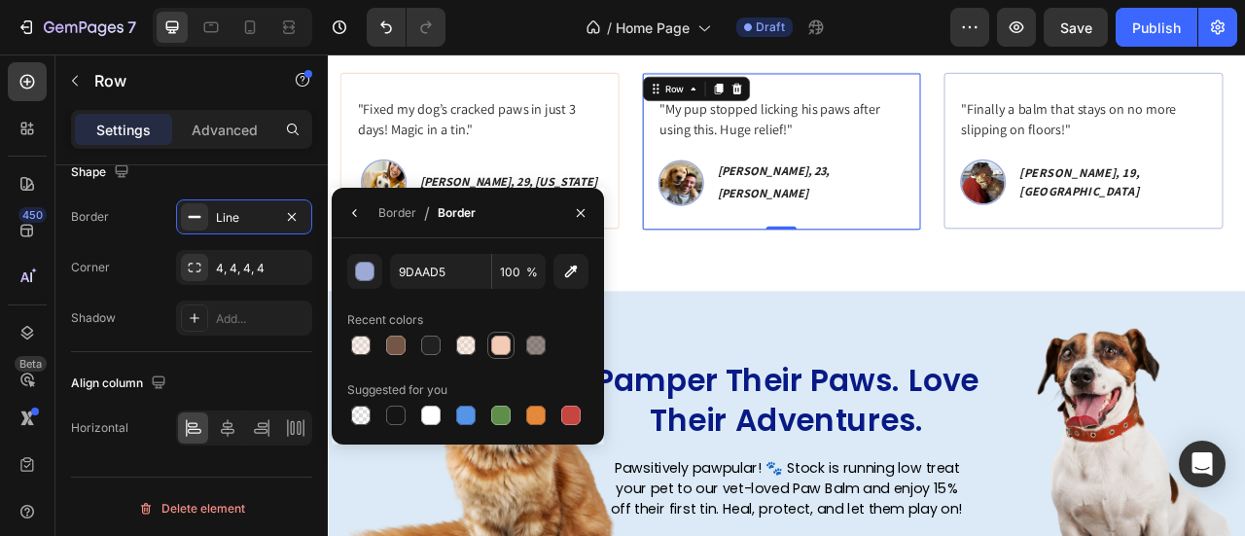
drag, startPoint x: 506, startPoint y: 336, endPoint x: 520, endPoint y: 306, distance: 32.6
click at [506, 335] on div at bounding box center [500, 345] width 23 height 23
type input "F2CCB6"
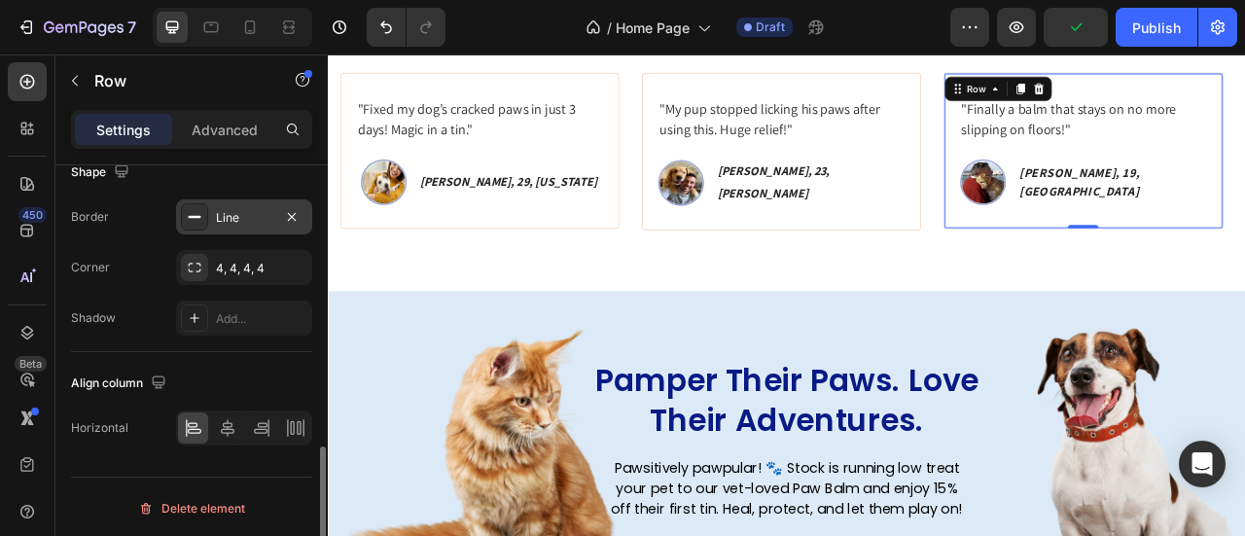
click at [235, 215] on div "Line" at bounding box center [244, 218] width 56 height 18
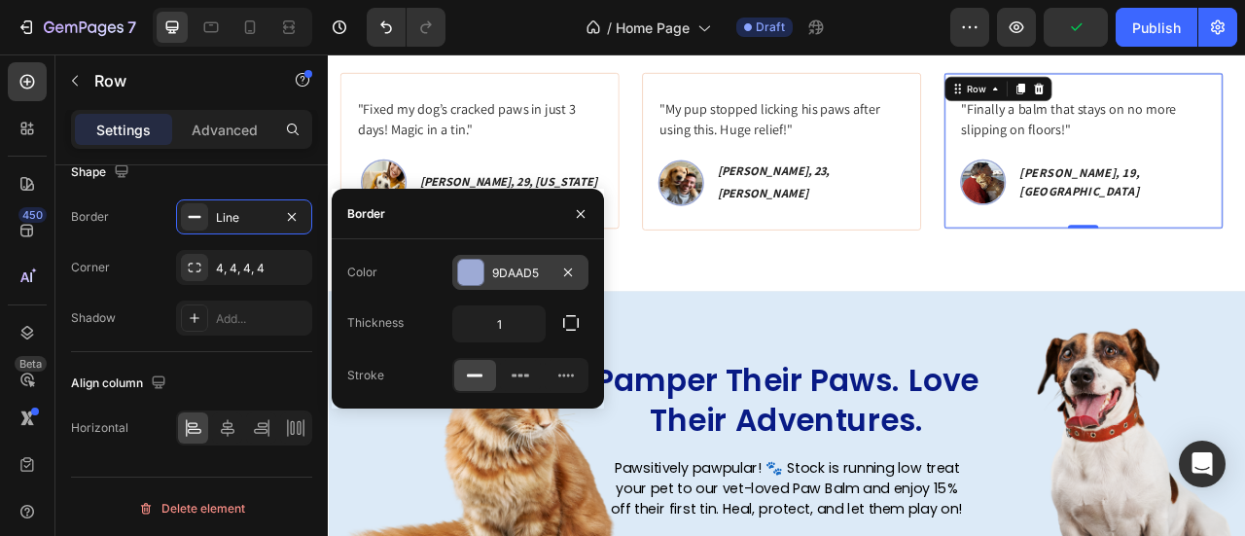
click at [473, 277] on div at bounding box center [470, 272] width 25 height 25
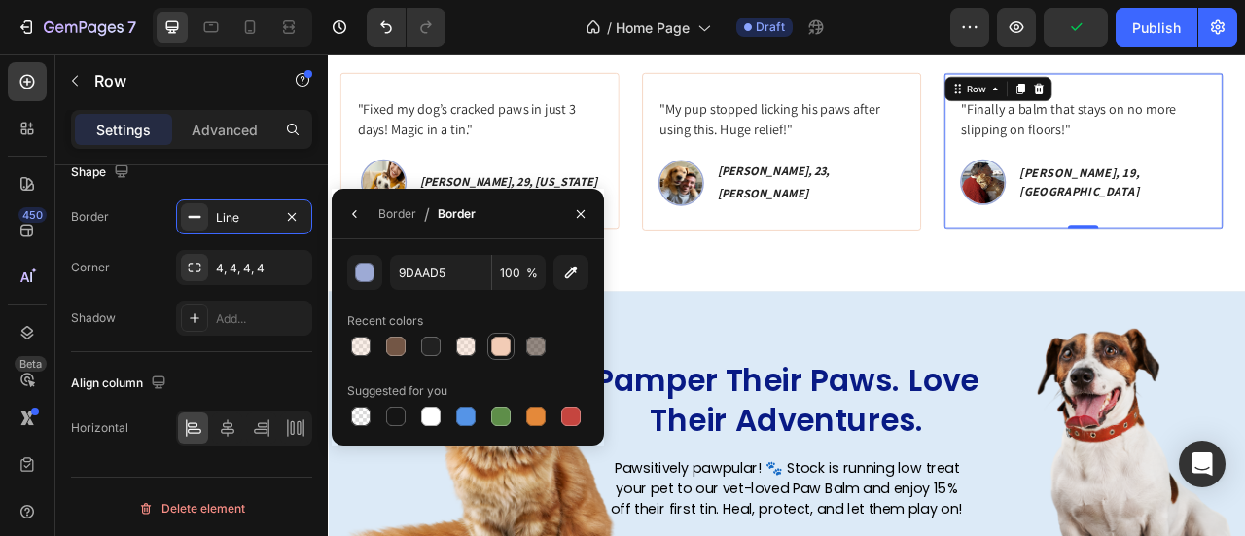
click at [496, 353] on div at bounding box center [500, 346] width 19 height 19
type input "F2CCB6"
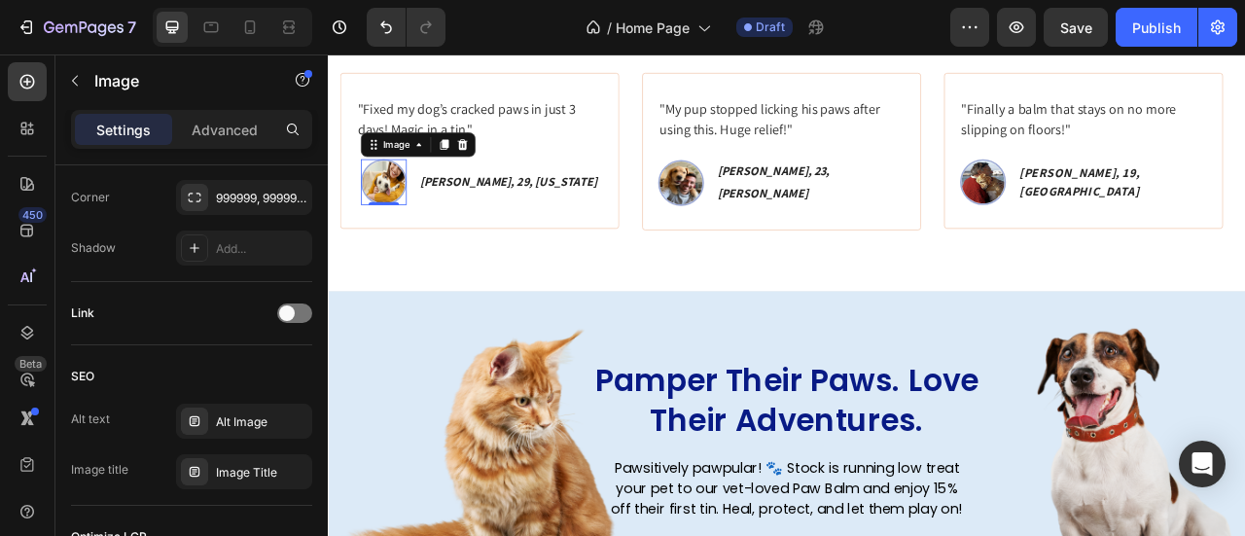
click at [427, 198] on img at bounding box center [398, 216] width 58 height 58
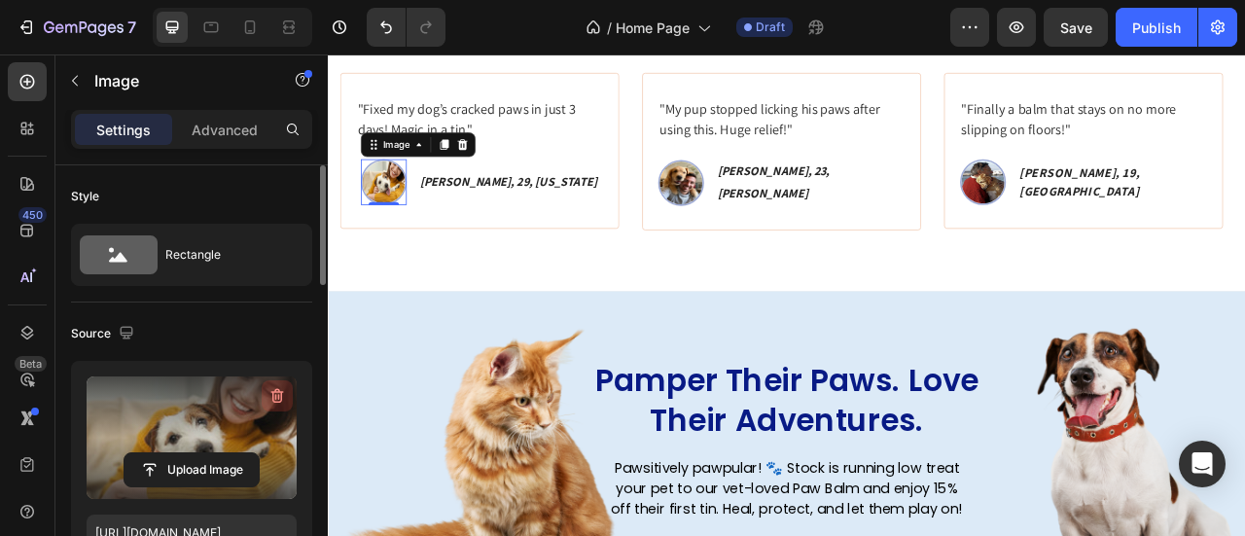
scroll to position [195, 0]
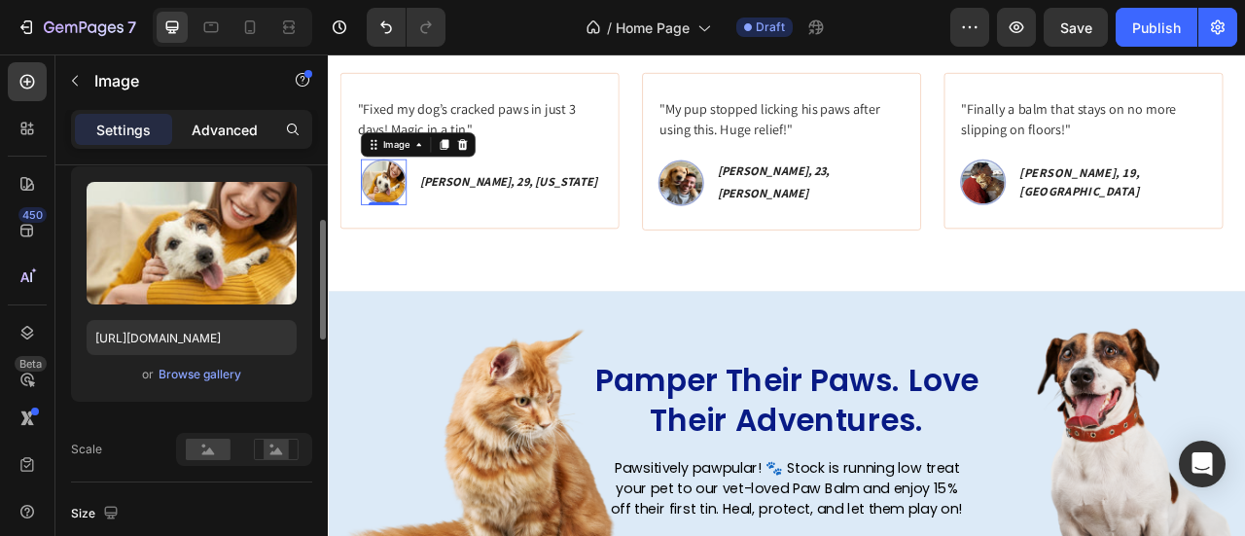
click at [227, 125] on p "Advanced" at bounding box center [225, 130] width 66 height 20
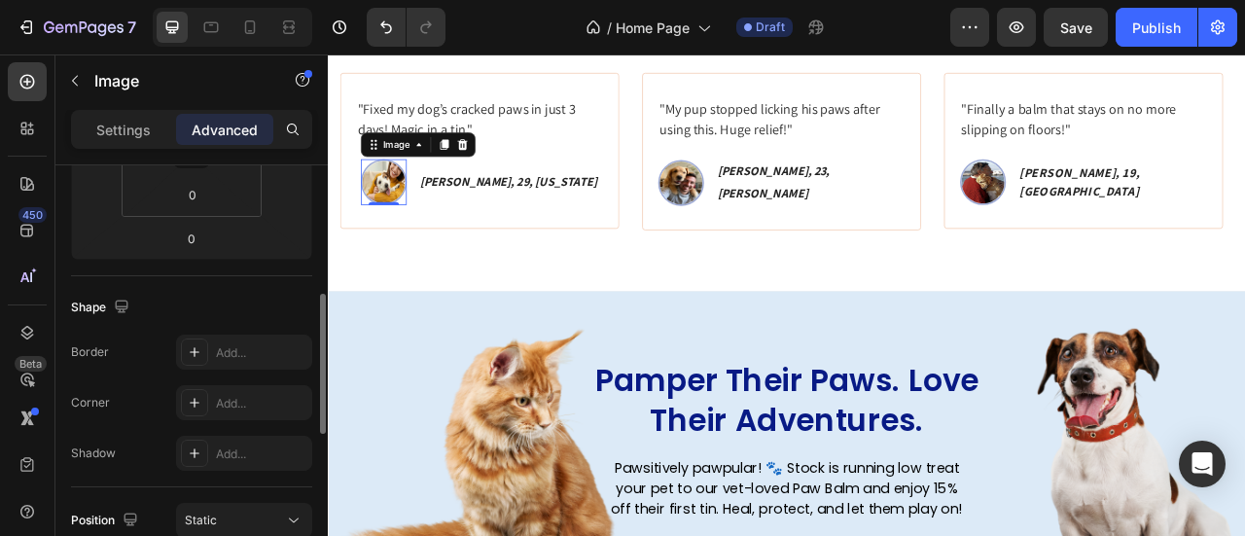
scroll to position [584, 0]
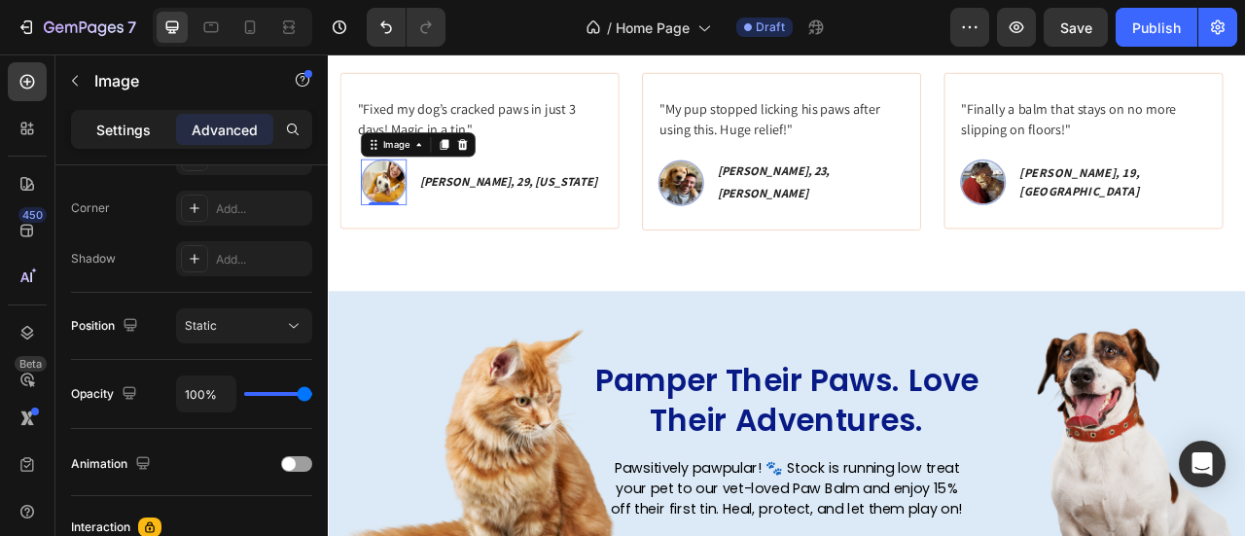
click at [130, 133] on p "Settings" at bounding box center [123, 130] width 54 height 20
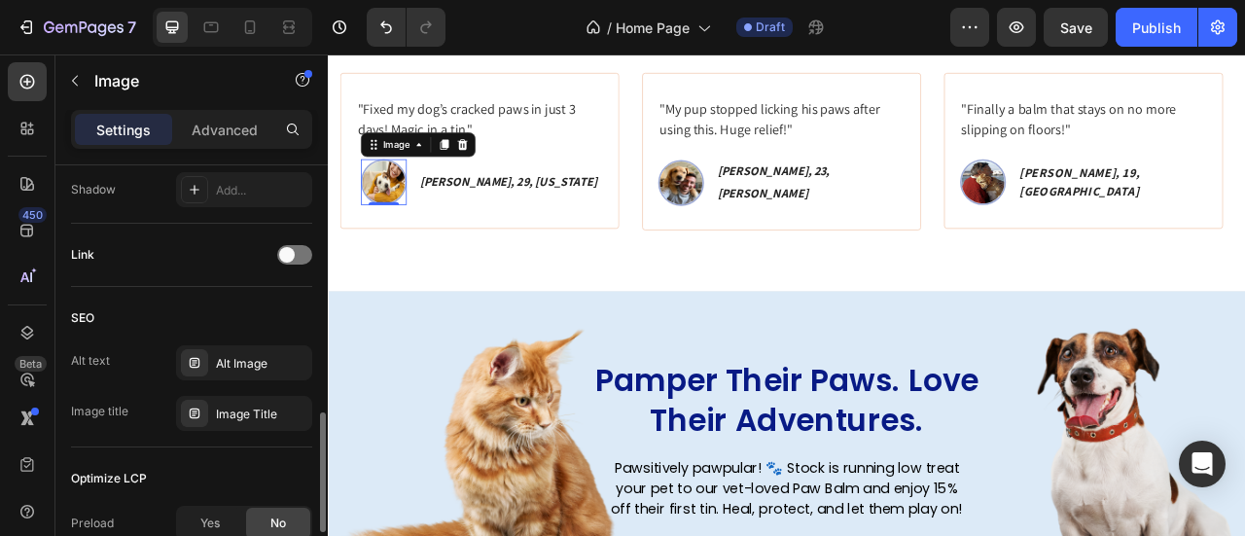
scroll to position [681, 0]
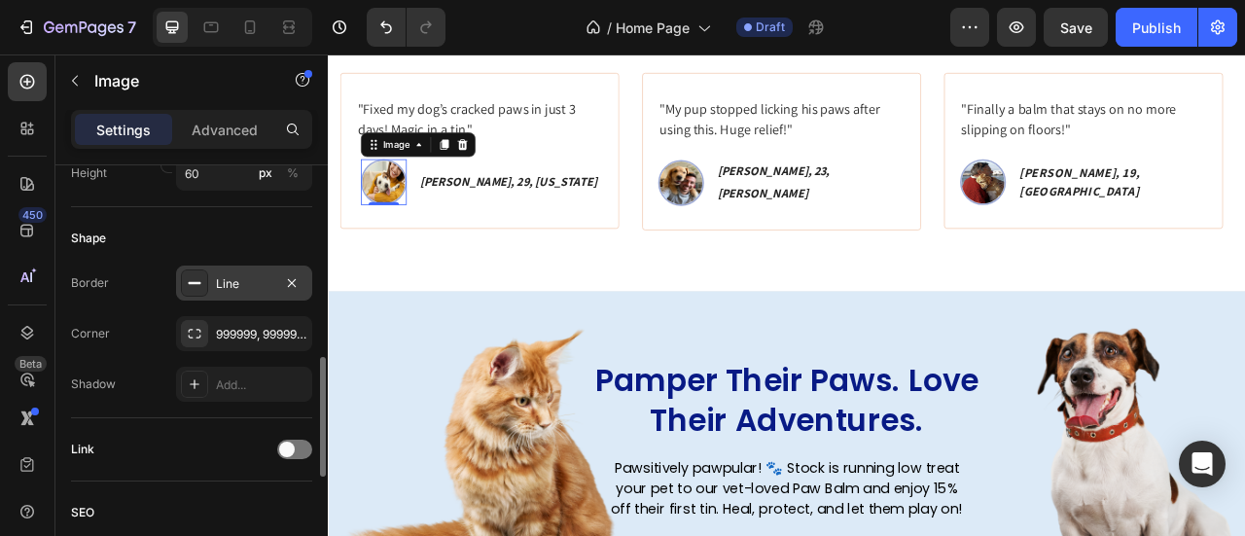
click at [231, 292] on div "Line" at bounding box center [244, 283] width 136 height 35
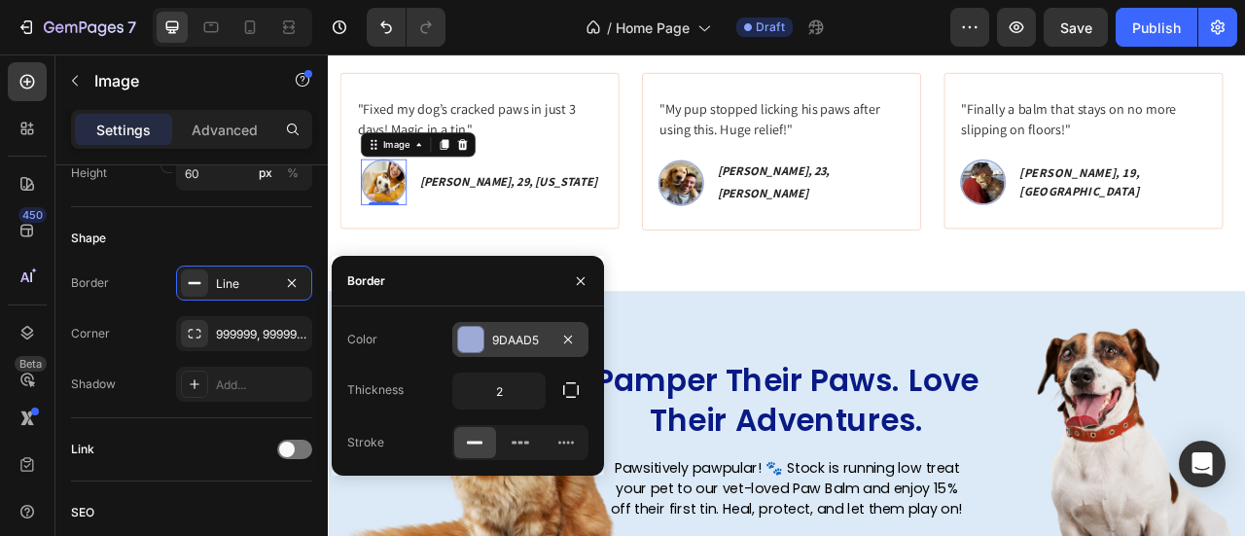
click at [454, 338] on div "9DAAD5" at bounding box center [520, 339] width 136 height 35
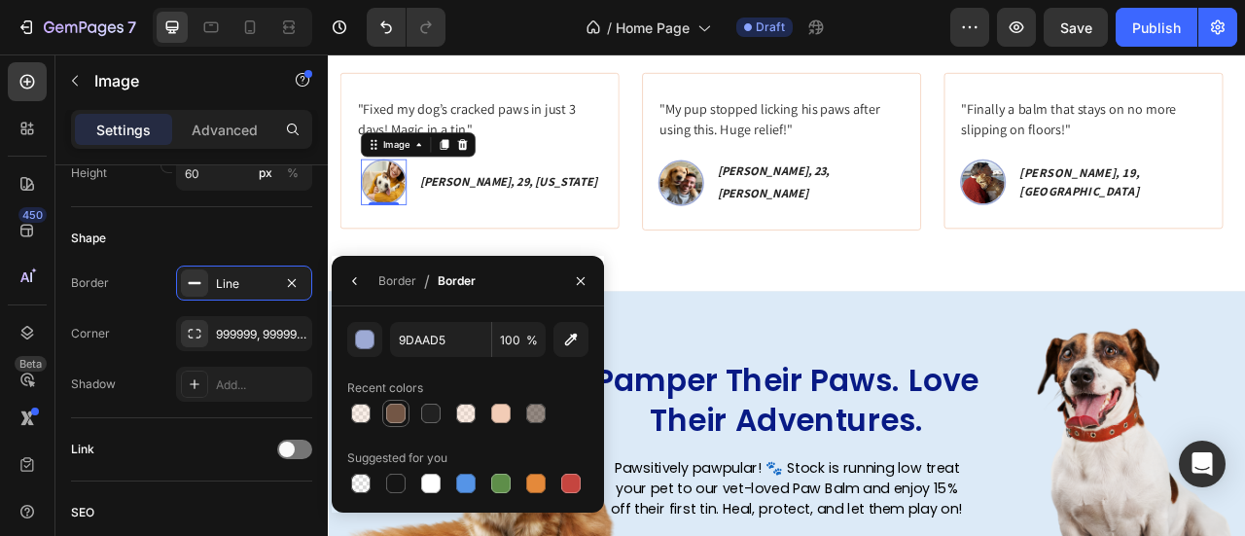
click at [404, 412] on div at bounding box center [395, 413] width 19 height 19
click at [492, 409] on div at bounding box center [500, 413] width 19 height 19
click at [412, 423] on div at bounding box center [467, 413] width 241 height 27
click at [384, 427] on div at bounding box center [395, 413] width 27 height 27
type input "735645"
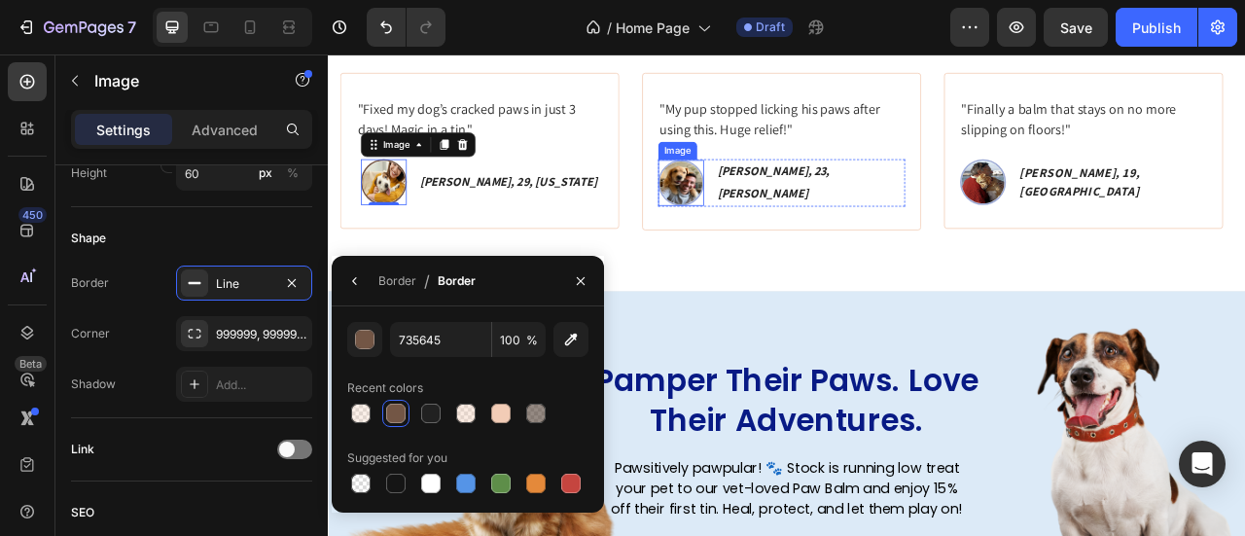
click at [805, 225] on img at bounding box center [776, 217] width 58 height 58
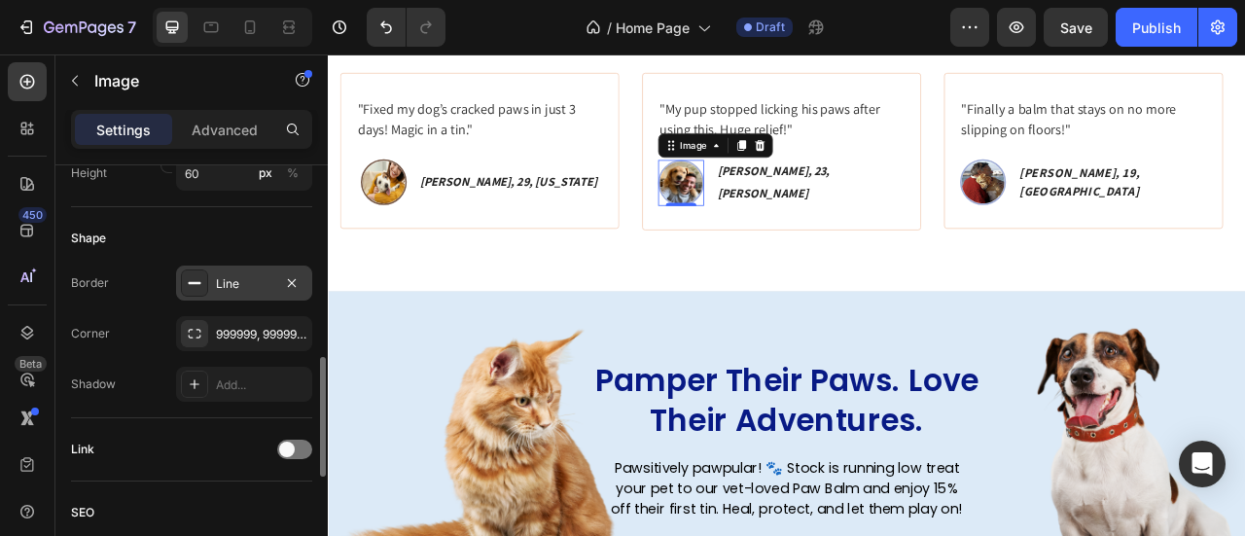
click at [237, 289] on div "Line" at bounding box center [244, 284] width 56 height 18
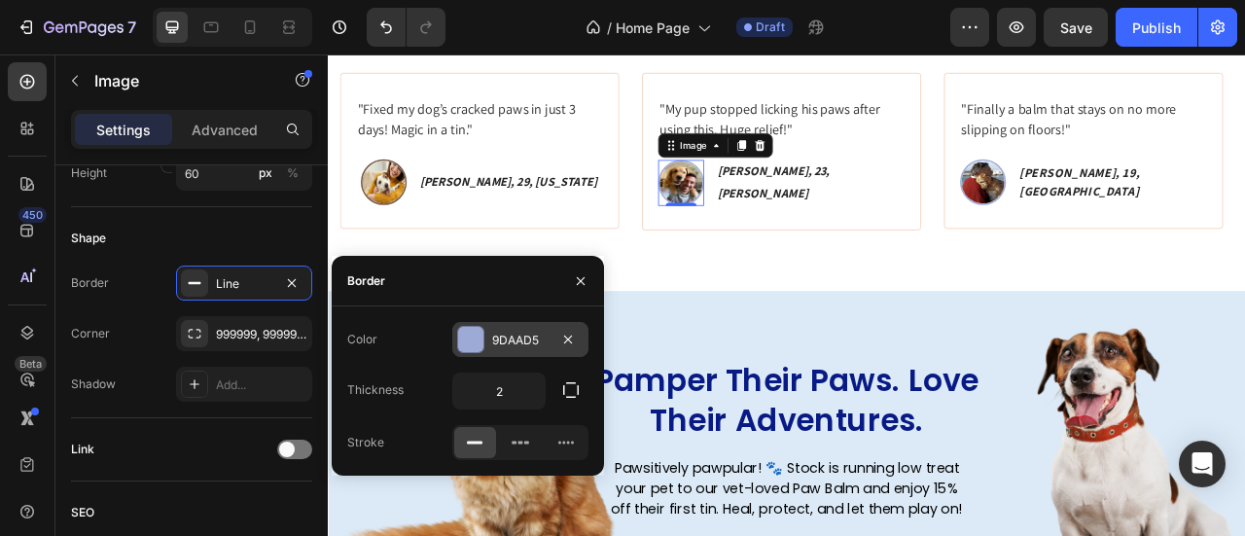
click at [490, 328] on div "9DAAD5" at bounding box center [520, 339] width 136 height 35
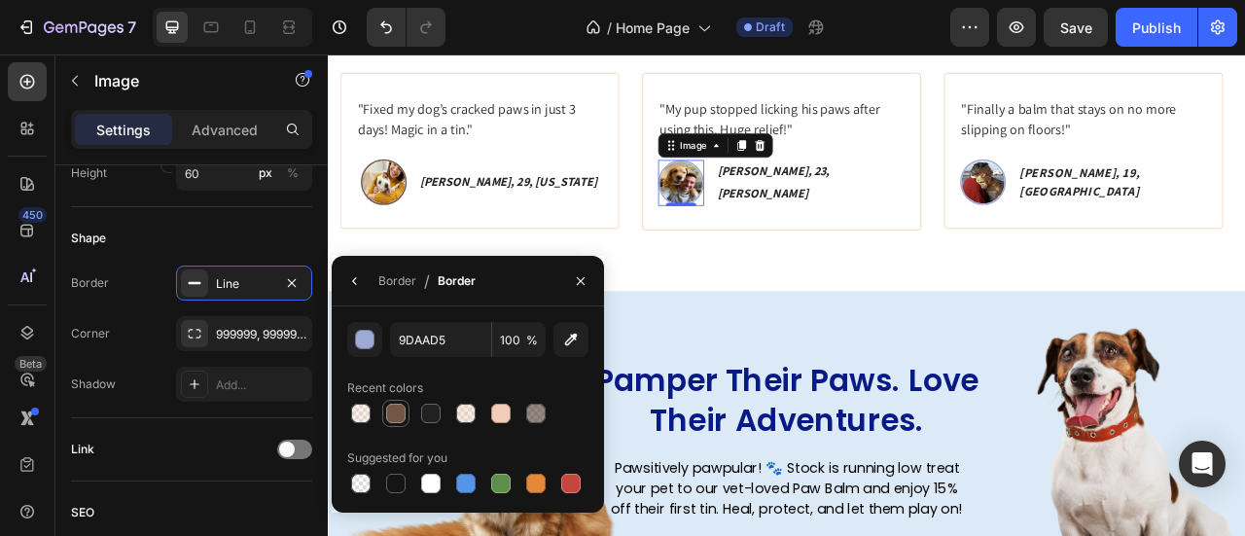
click at [399, 419] on div at bounding box center [395, 413] width 19 height 19
type input "735645"
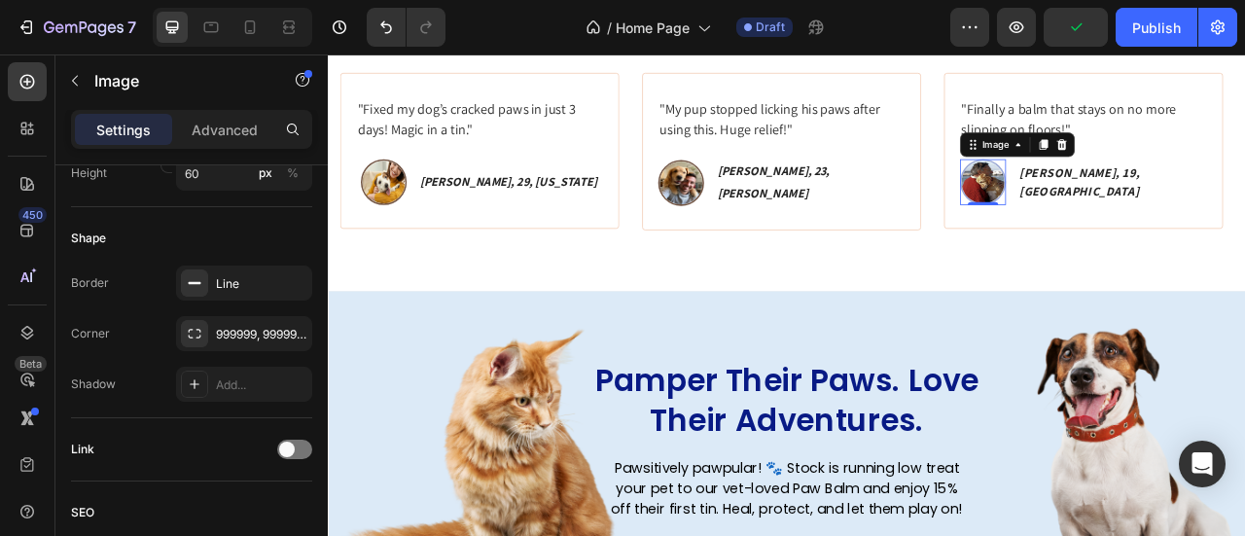
click at [1190, 215] on img at bounding box center [1160, 216] width 58 height 58
click at [241, 275] on div "Line" at bounding box center [244, 284] width 56 height 18
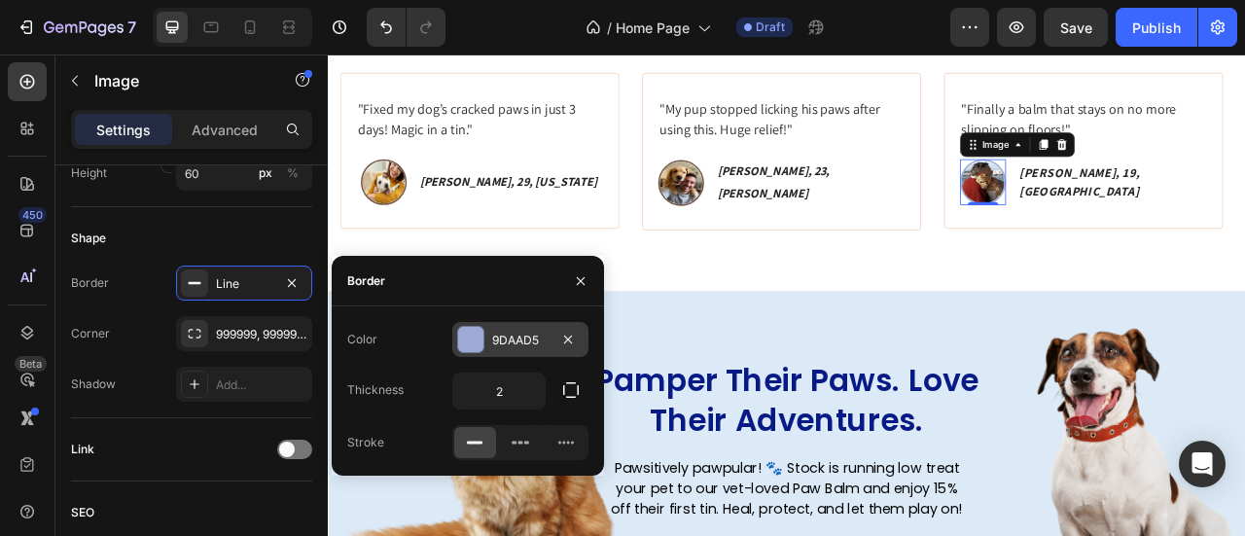
click at [480, 329] on div at bounding box center [470, 339] width 25 height 25
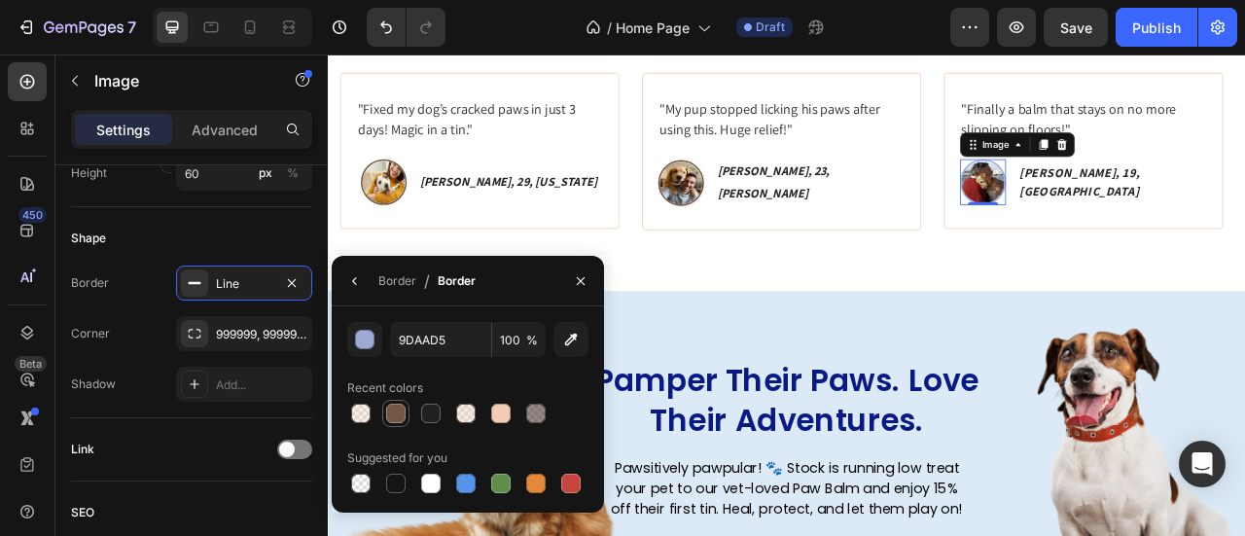
click at [389, 406] on div at bounding box center [395, 413] width 19 height 19
type input "735645"
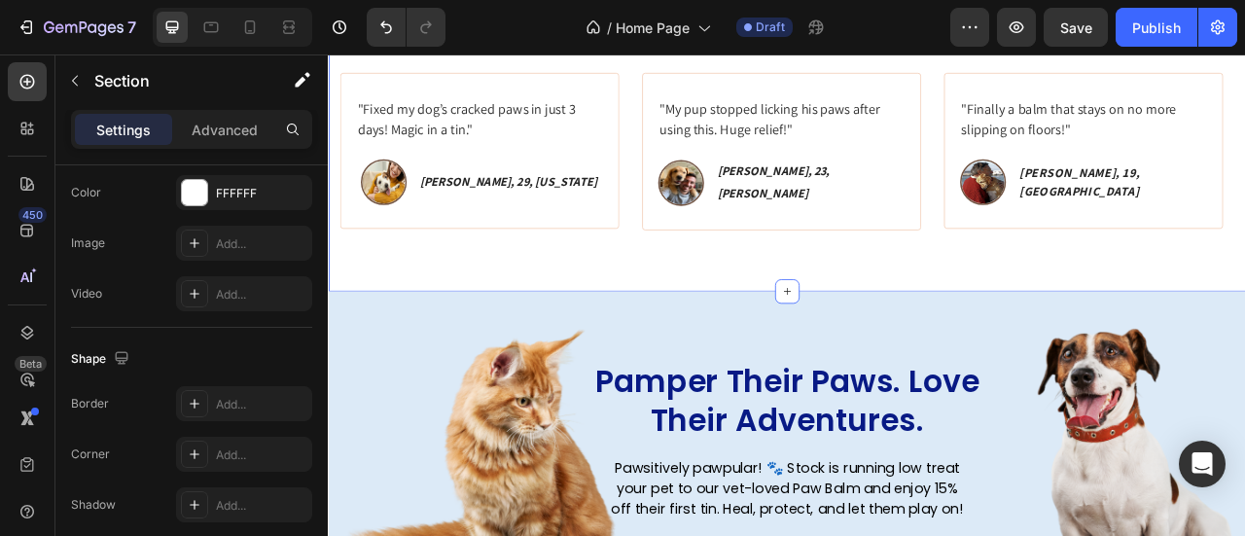
click at [1244, 187] on div "Icon Icon Icon Icon Icon Icon List Rated 4.8/5 Based on 1,073 Reviews Text Bloc…" at bounding box center [911, 160] width 1167 height 390
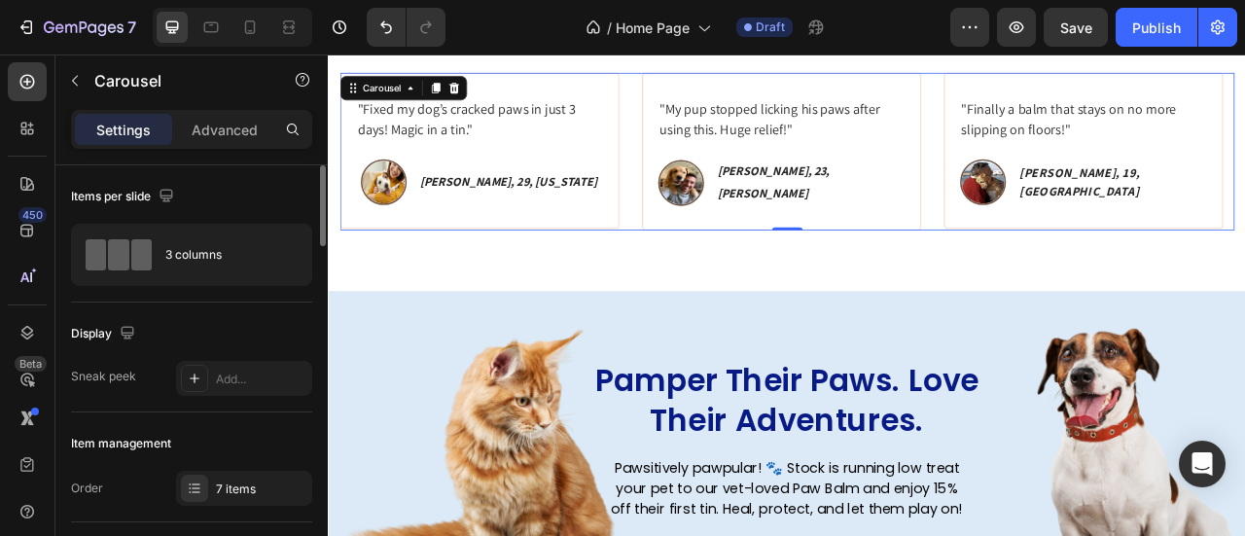
click at [1098, 268] on div ""Fixed my dog’s cracked paws in just 3 days! Magic in a tin." Text block Image …" at bounding box center [911, 177] width 1138 height 200
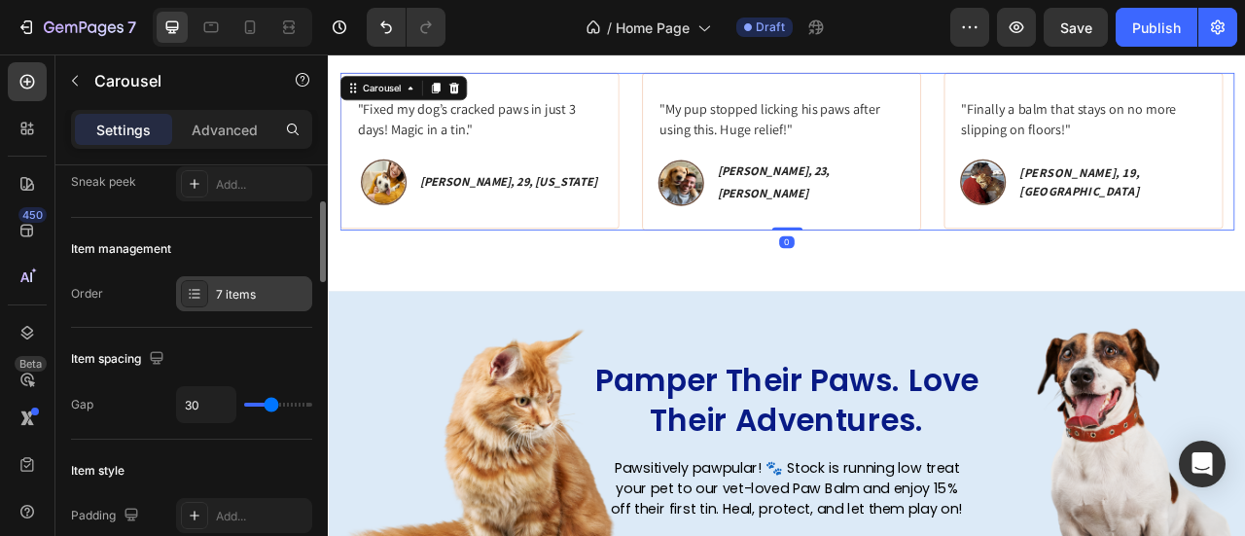
click at [256, 302] on div "7 items" at bounding box center [244, 293] width 136 height 35
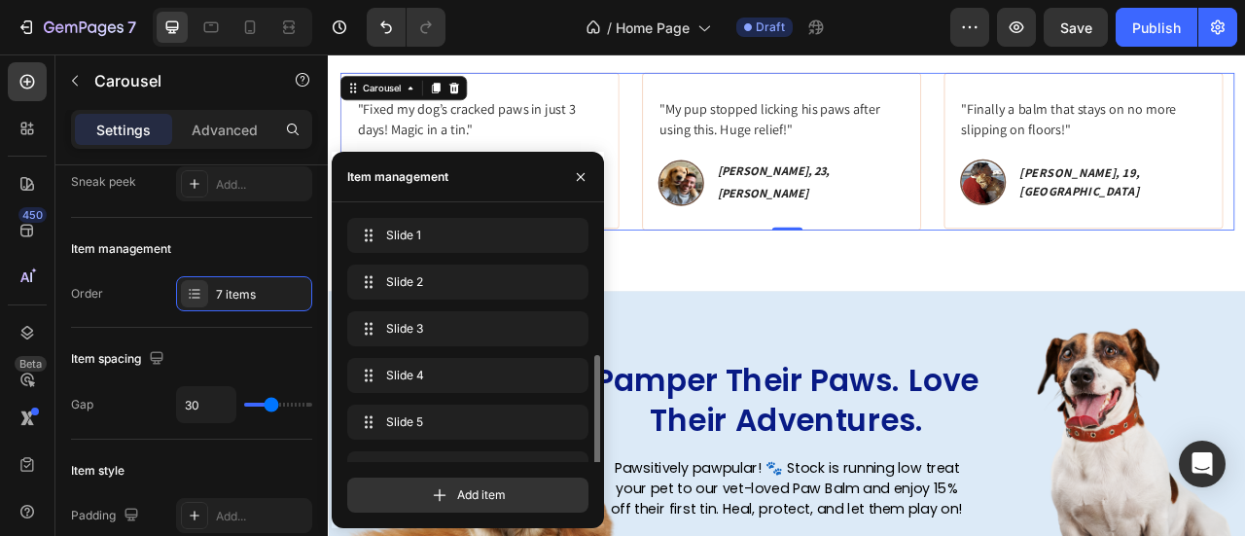
scroll to position [78, 0]
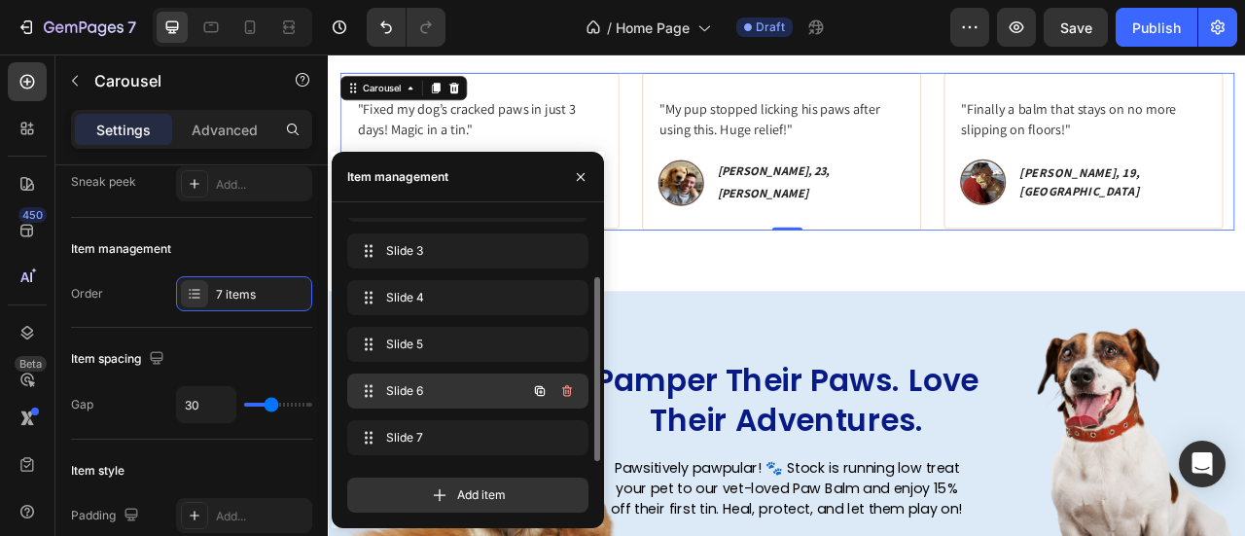
drag, startPoint x: 438, startPoint y: 381, endPoint x: 451, endPoint y: 375, distance: 15.2
click at [439, 382] on span "Slide 6" at bounding box center [441, 391] width 110 height 18
click at [451, 375] on div "Slide 6 Slide 6" at bounding box center [467, 391] width 241 height 35
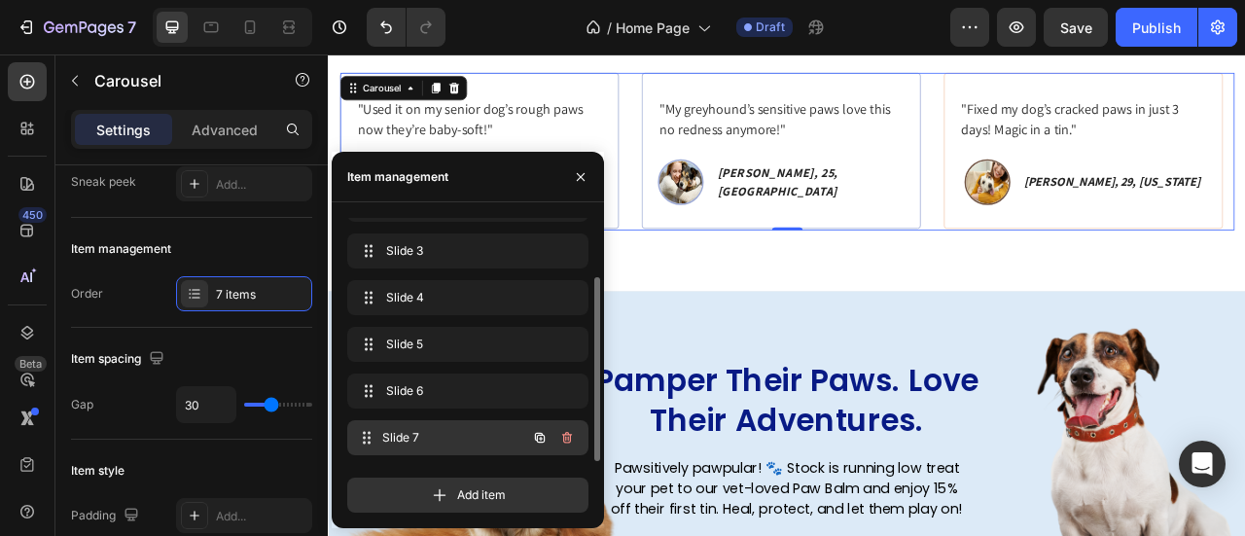
click at [432, 430] on span "Slide 7" at bounding box center [454, 438] width 144 height 18
click at [438, 441] on span "Slide 7" at bounding box center [454, 438] width 144 height 18
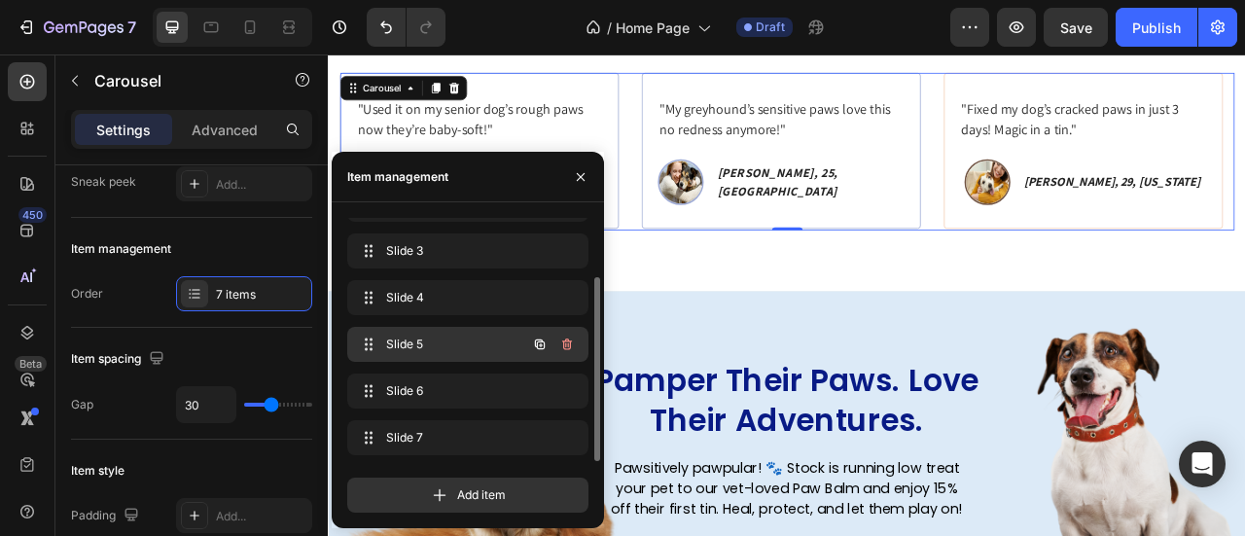
click at [477, 349] on span "Slide 5" at bounding box center [441, 345] width 110 height 18
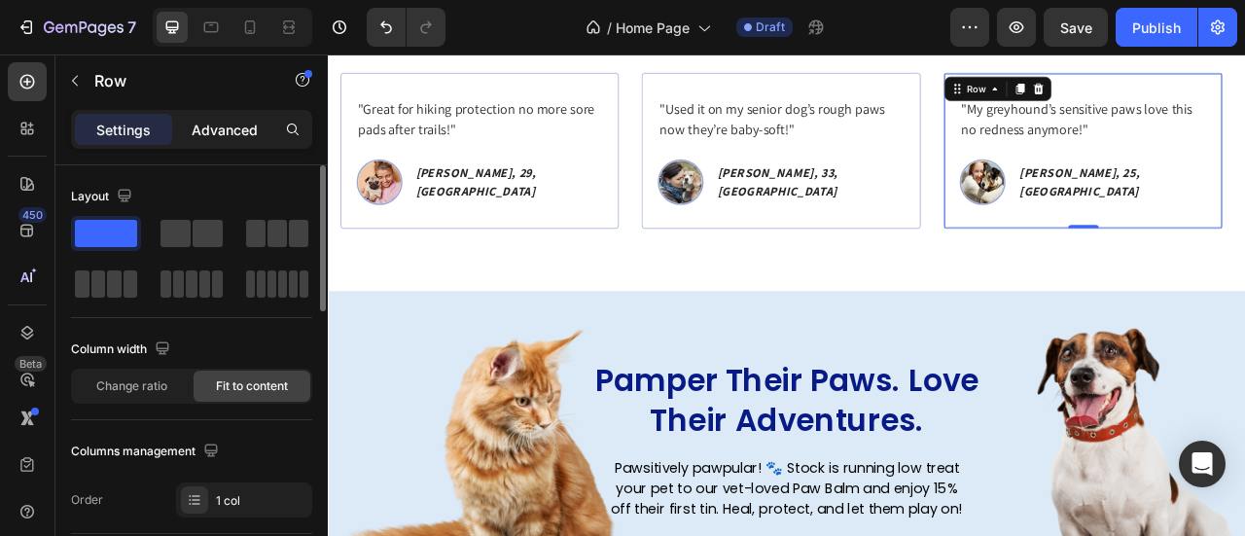
click at [244, 127] on p "Advanced" at bounding box center [225, 130] width 66 height 20
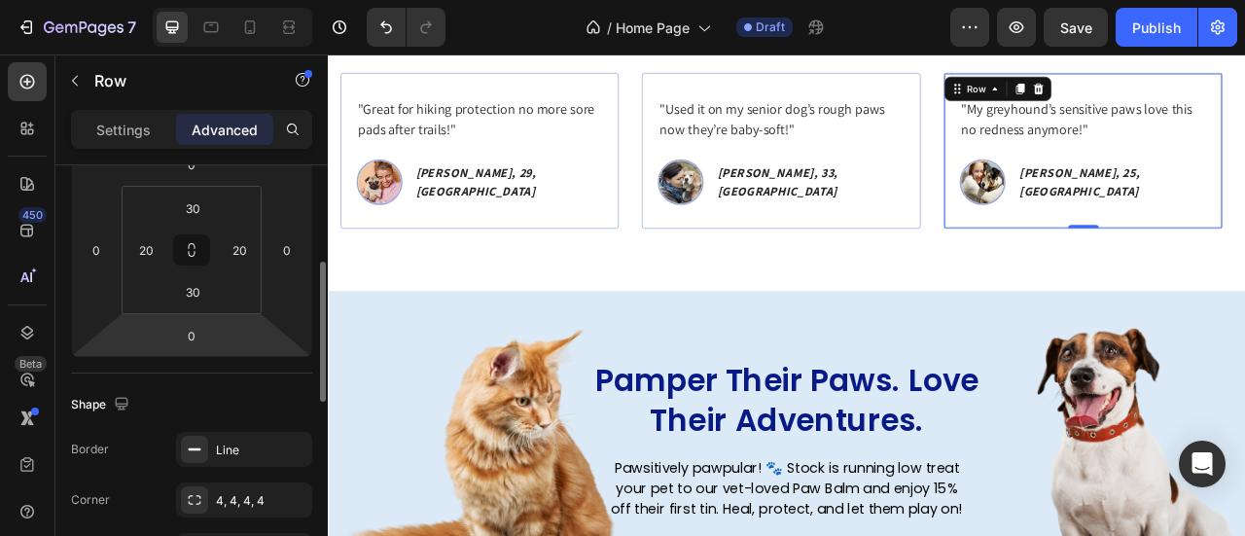
scroll to position [389, 0]
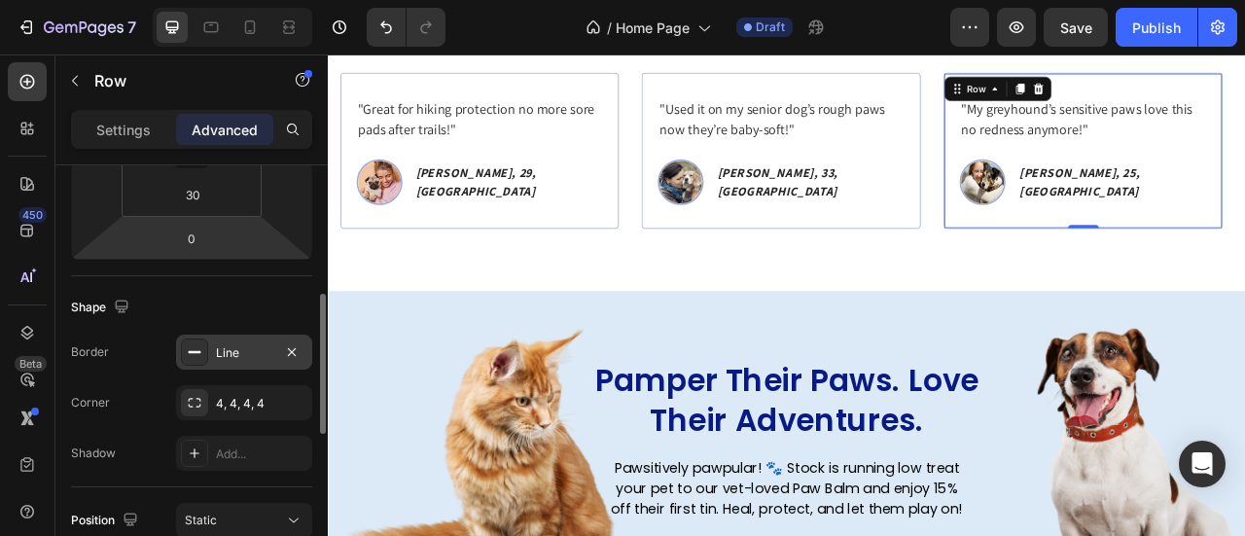
click at [246, 344] on div "Line" at bounding box center [244, 353] width 56 height 18
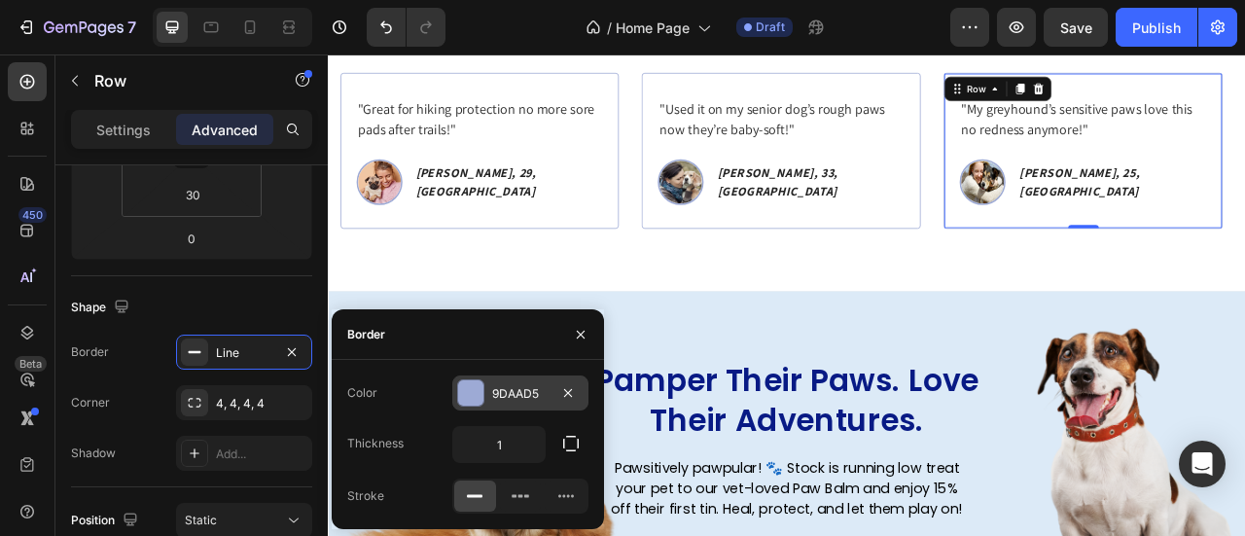
click at [493, 395] on div "9DAAD5" at bounding box center [520, 394] width 56 height 18
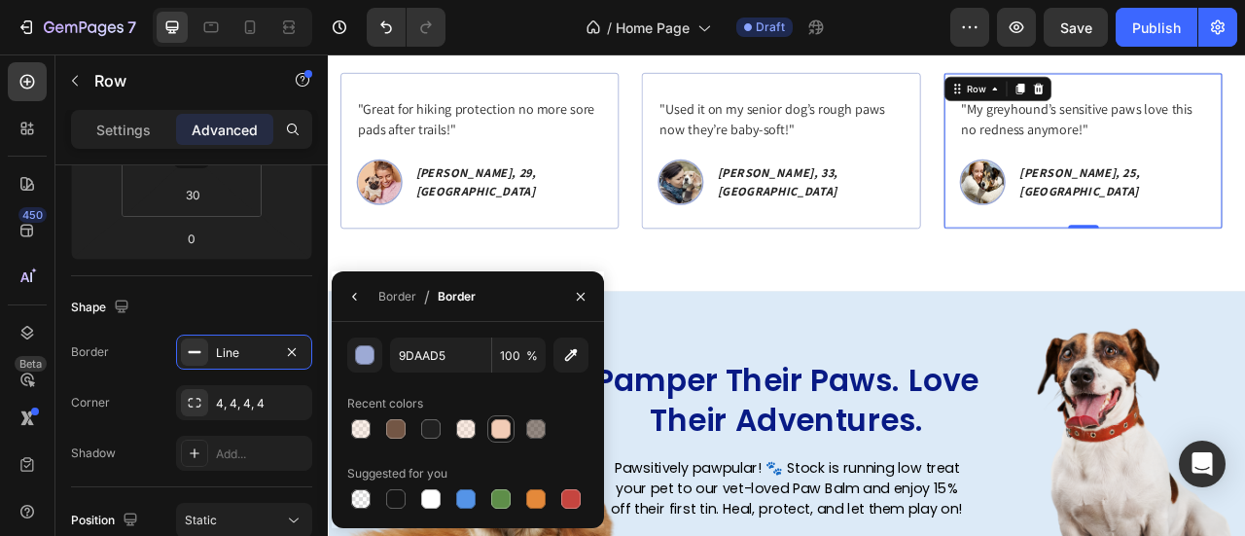
click at [504, 433] on div at bounding box center [500, 428] width 19 height 19
type input "F2CCB6"
click at [1190, 224] on img at bounding box center [1160, 216] width 58 height 58
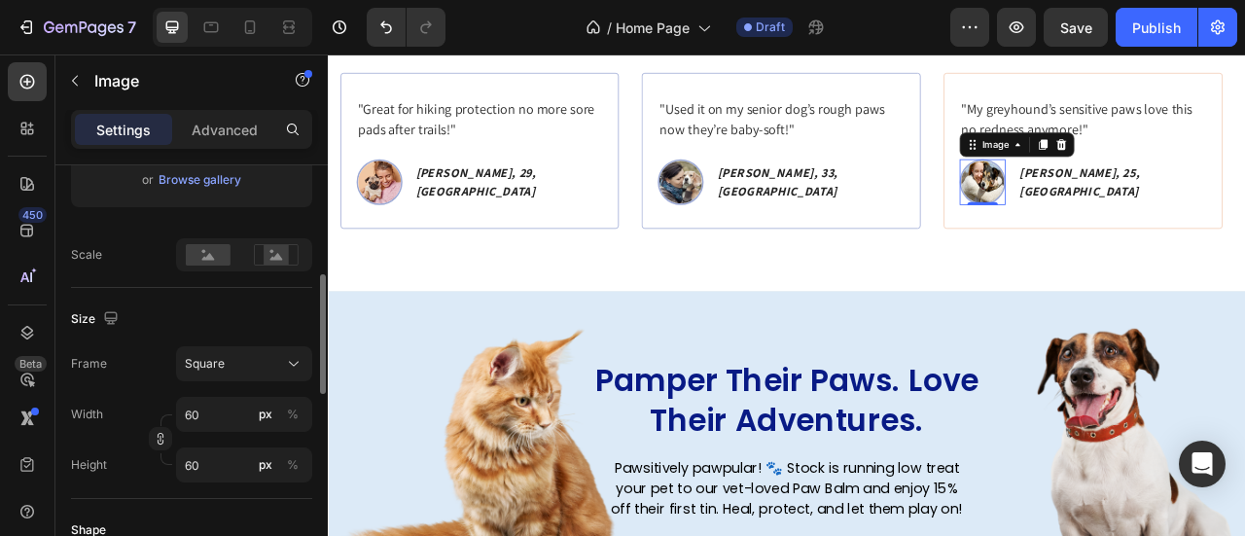
scroll to position [681, 0]
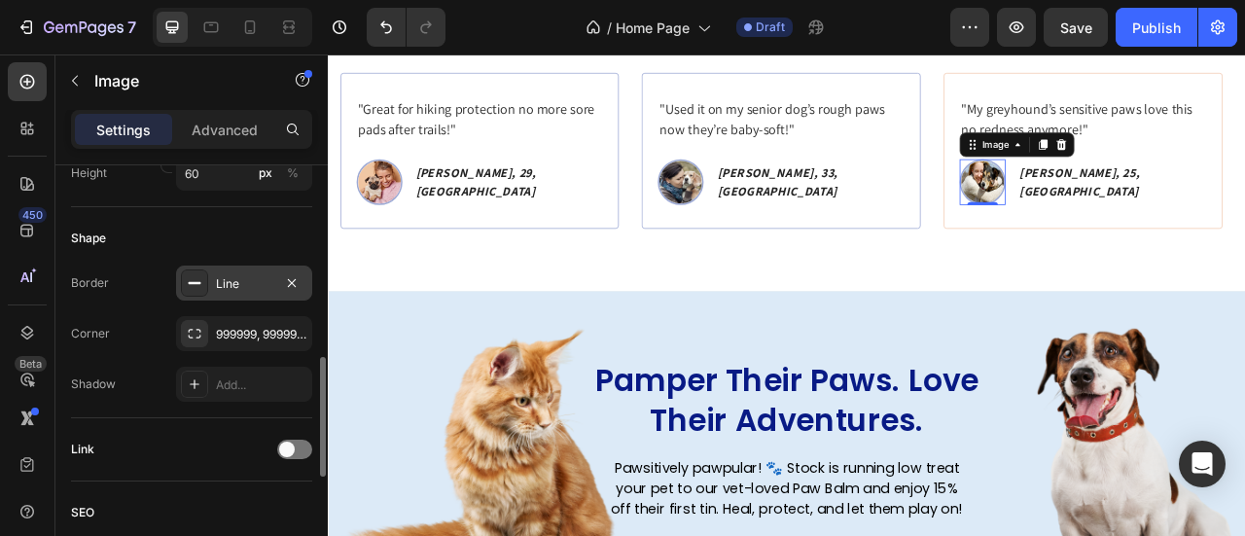
click at [241, 293] on div "Line" at bounding box center [244, 283] width 136 height 35
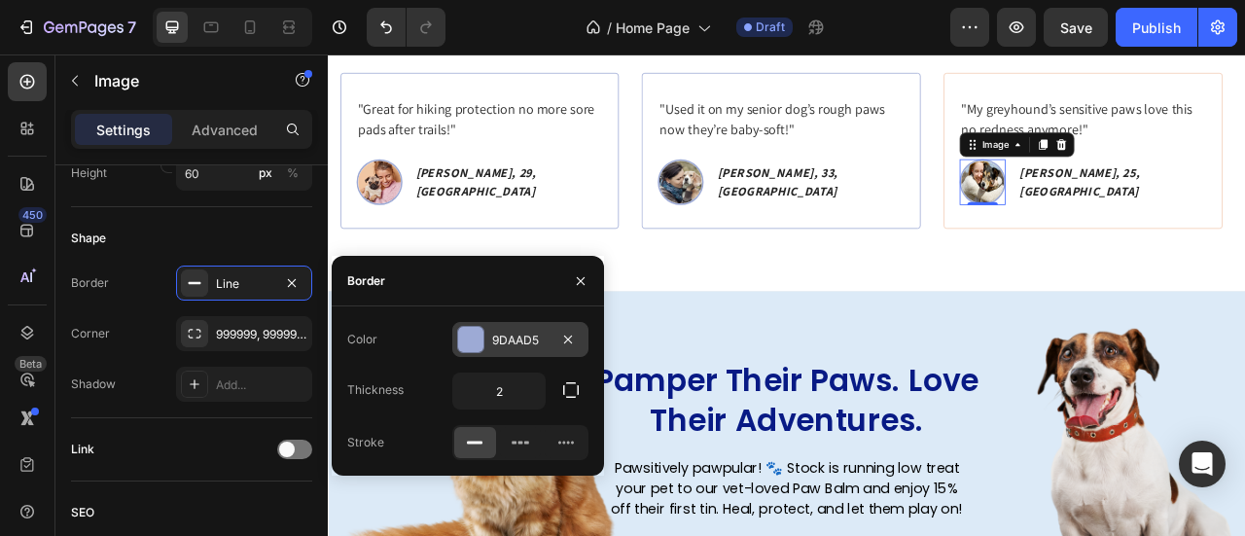
click at [535, 337] on div "9DAAD5" at bounding box center [520, 341] width 56 height 18
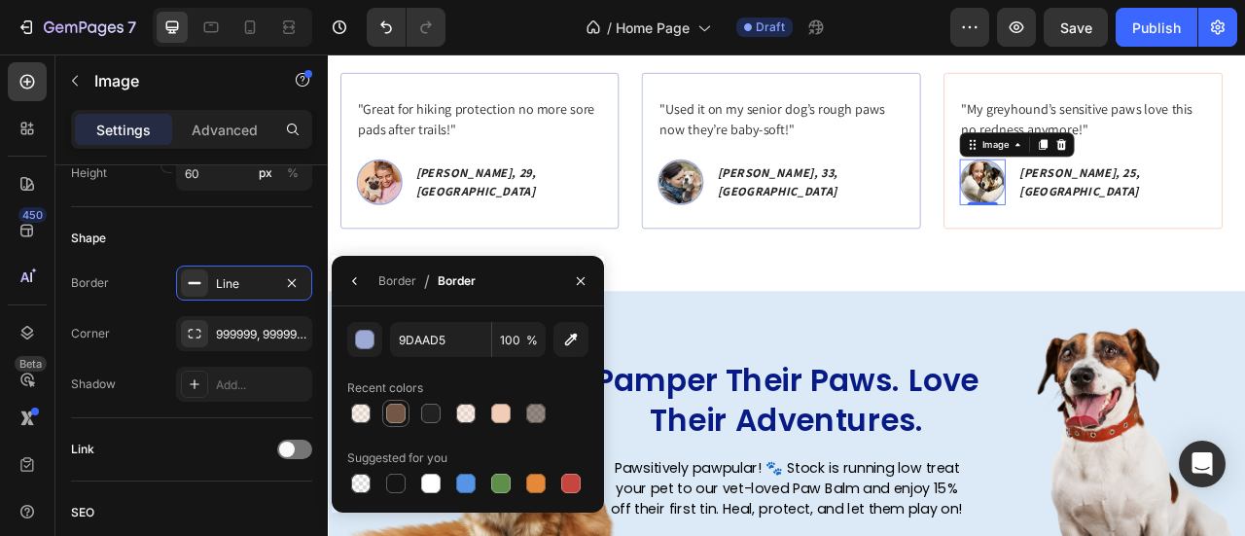
click at [398, 417] on div at bounding box center [395, 413] width 19 height 19
type input "735645"
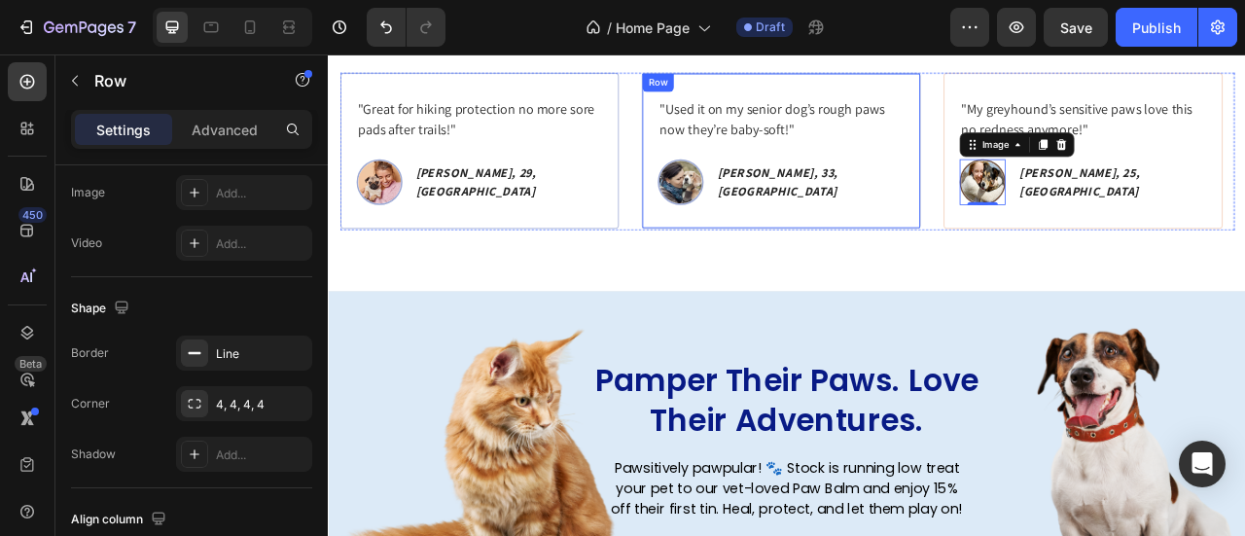
click at [1011, 259] on div ""Used it on my senior dog’s rough paws now they’re baby-soft!" Text block Image…" at bounding box center [904, 176] width 355 height 198
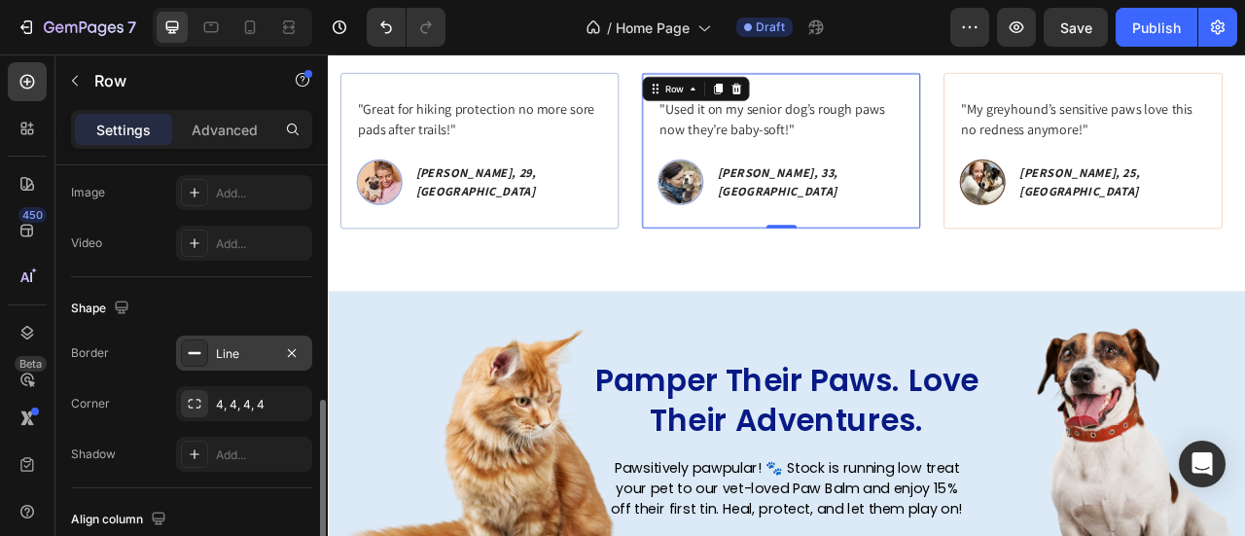
click at [230, 345] on div "Line" at bounding box center [244, 354] width 56 height 18
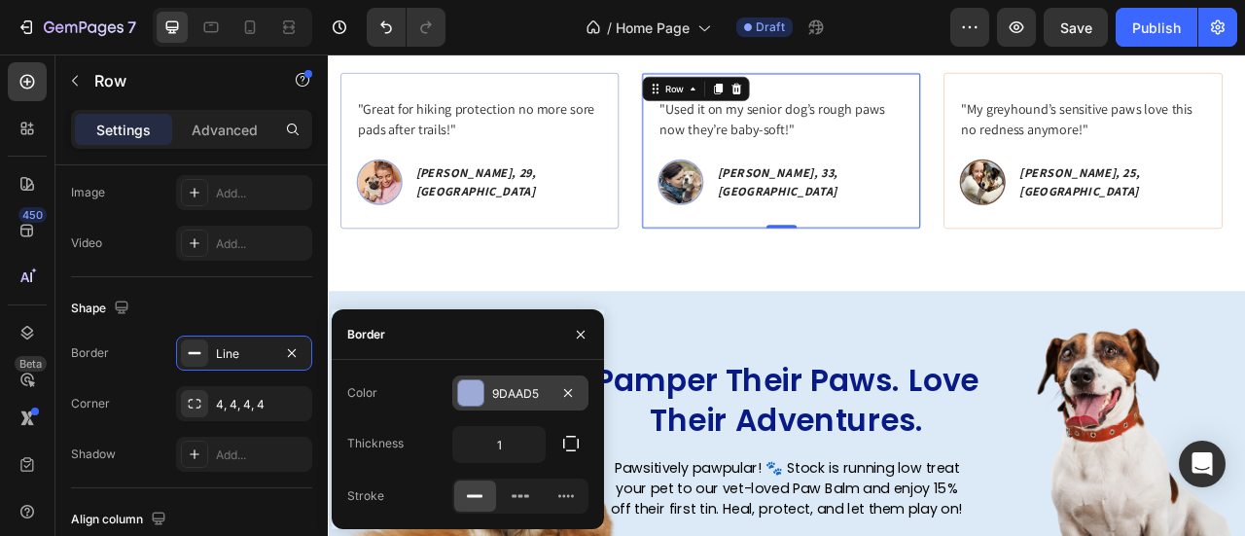
click at [471, 382] on div at bounding box center [470, 392] width 25 height 25
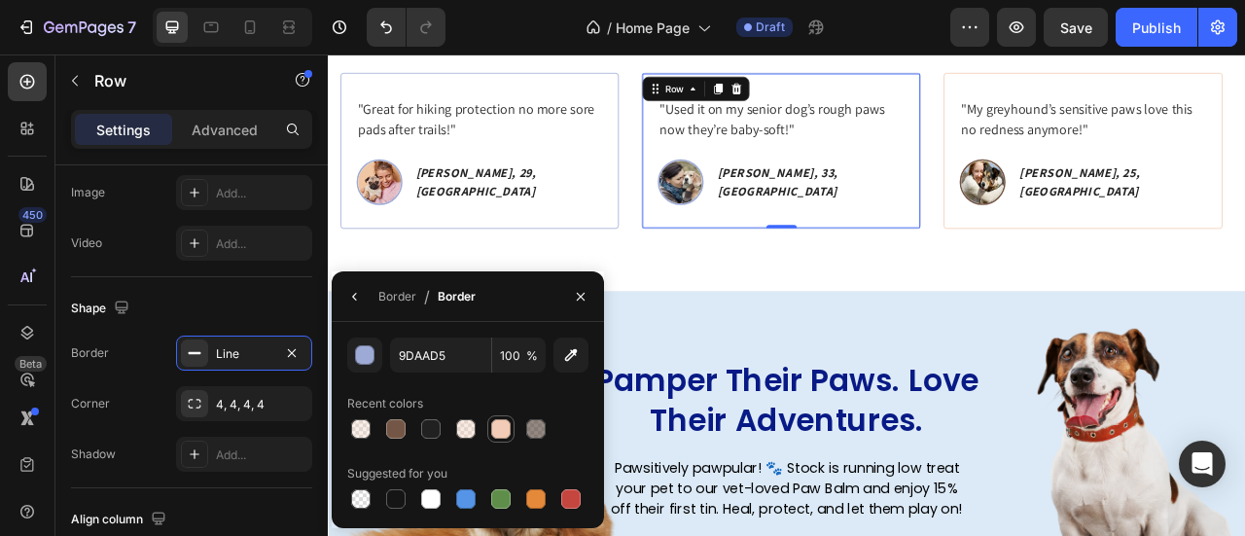
click at [505, 423] on div at bounding box center [500, 428] width 19 height 19
type input "F2CCB6"
click at [794, 208] on img at bounding box center [776, 216] width 58 height 58
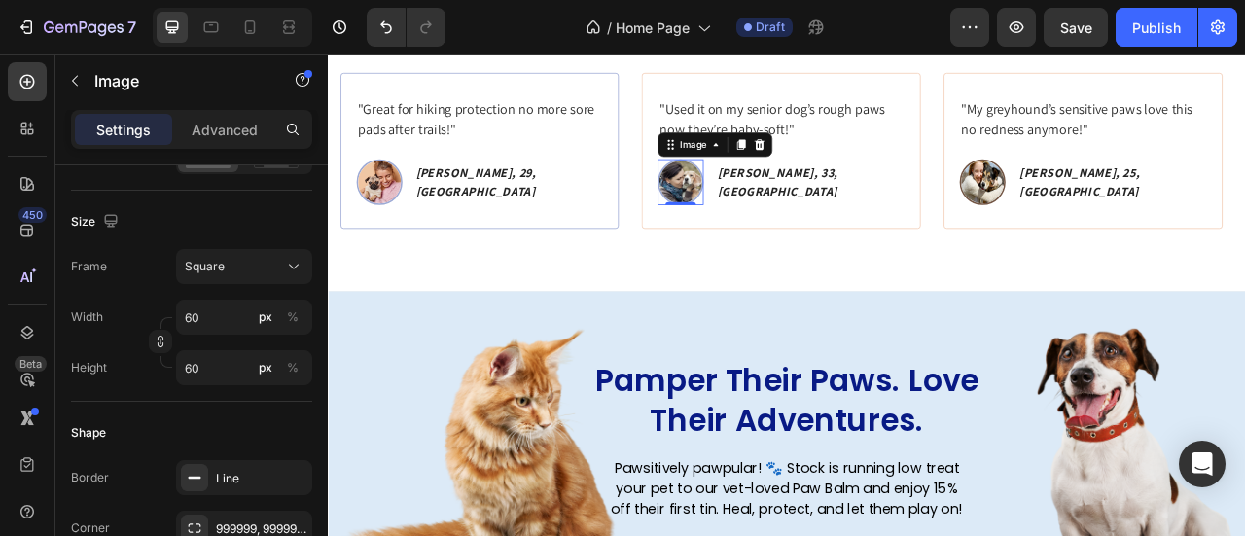
scroll to position [778, 0]
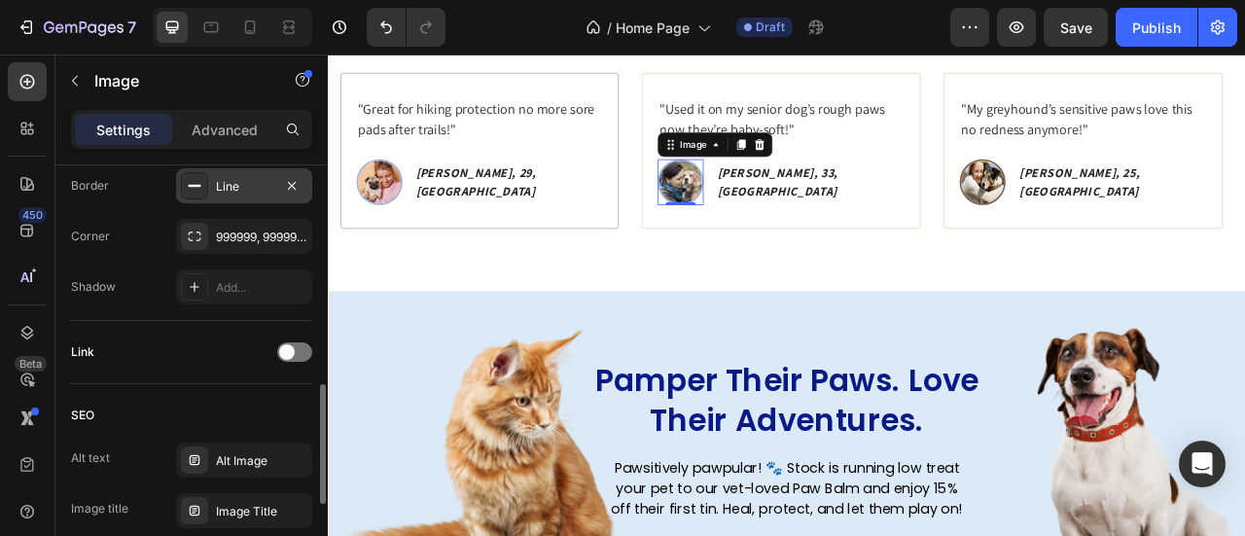
click at [260, 178] on div "Line" at bounding box center [244, 187] width 56 height 18
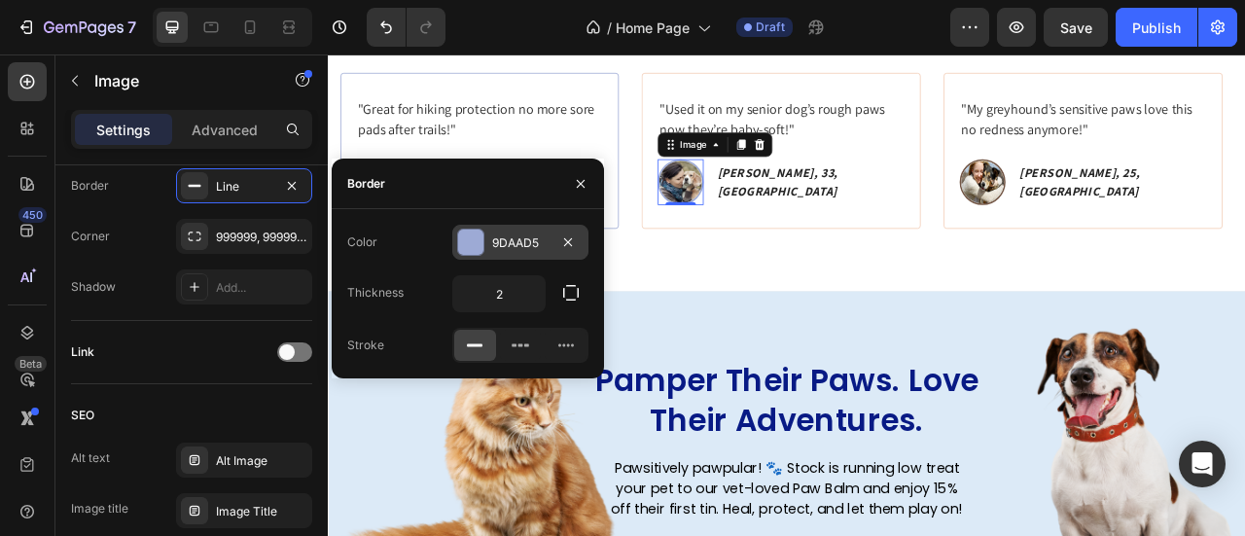
click at [483, 245] on div at bounding box center [470, 242] width 25 height 25
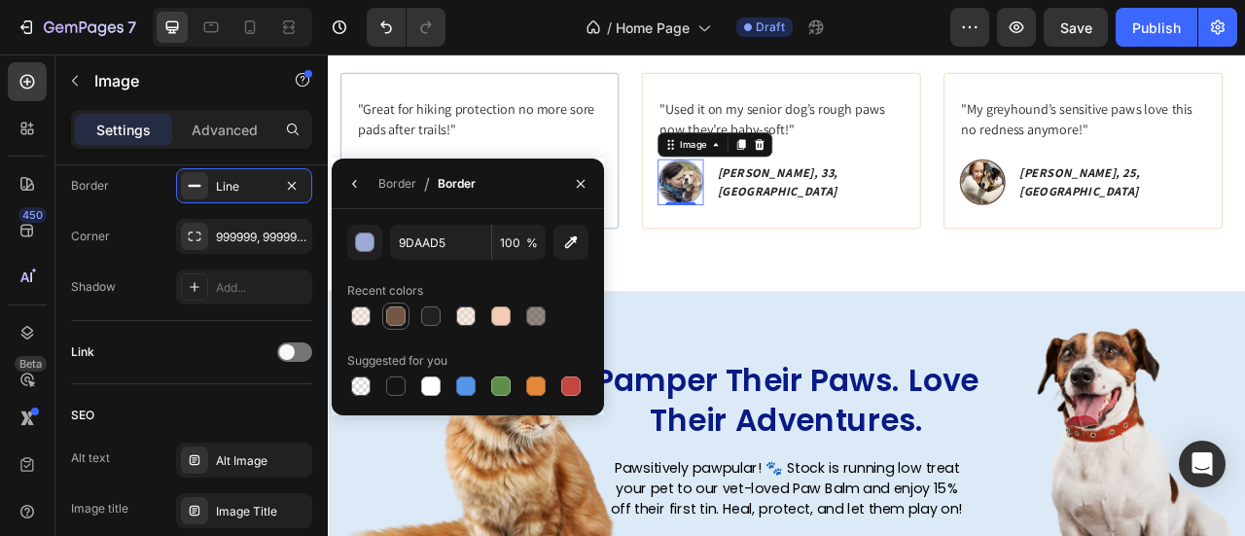
click at [398, 323] on div at bounding box center [395, 315] width 19 height 19
type input "735645"
click at [752, 280] on div "Icon Icon Icon Icon Icon Icon List Rated 4.8/5 Based on 1,073 Reviews Text Bloc…" at bounding box center [911, 160] width 1167 height 390
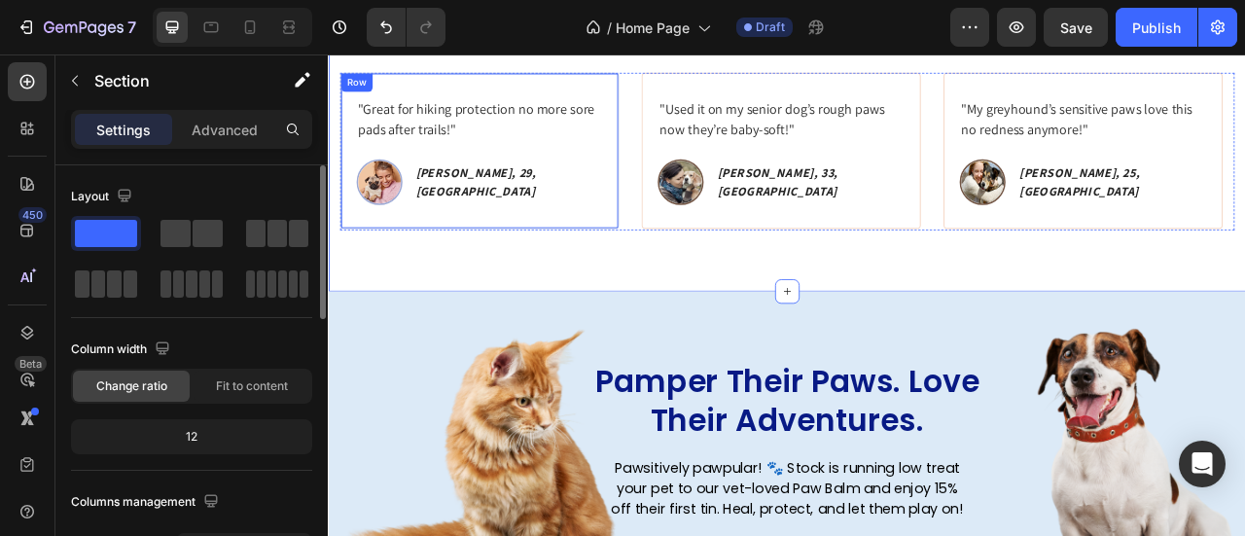
click at [680, 247] on div ""Great for hiking protection no more sore pads after trails!" Text block Image …" at bounding box center [519, 176] width 355 height 198
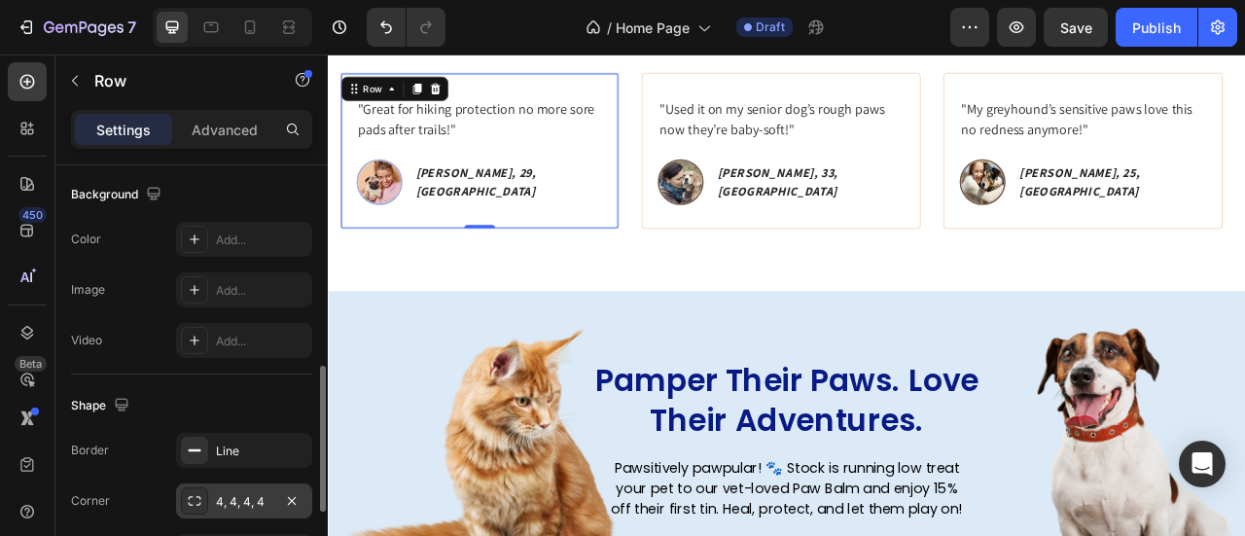
scroll to position [778, 0]
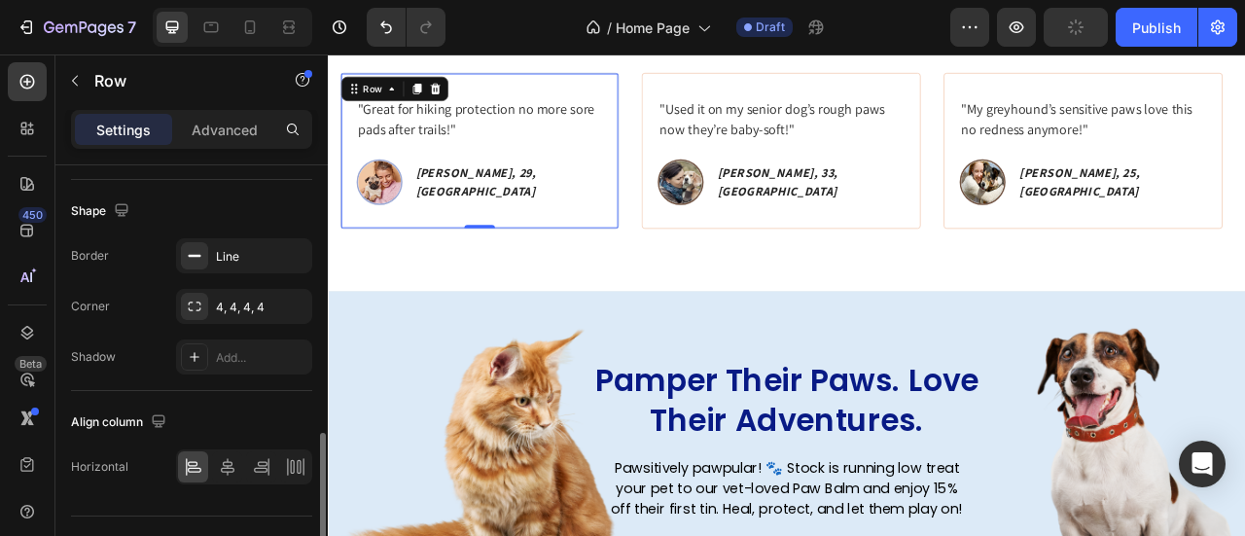
drag, startPoint x: 222, startPoint y: 256, endPoint x: 259, endPoint y: 279, distance: 43.7
click at [222, 255] on div "Line" at bounding box center [261, 257] width 91 height 18
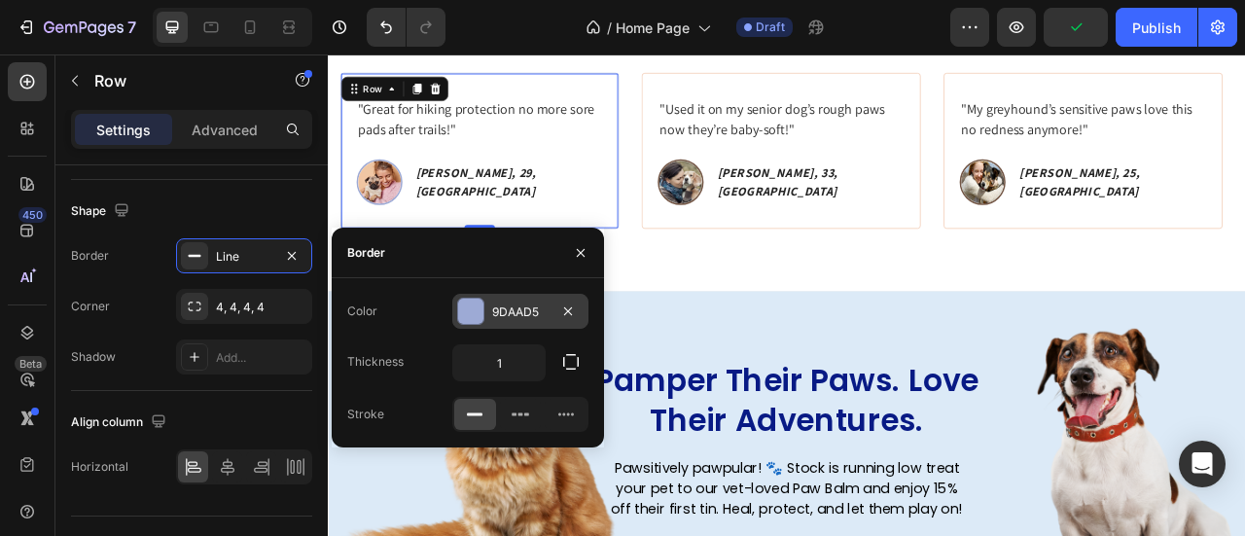
click at [523, 302] on div "9DAAD5" at bounding box center [520, 311] width 136 height 35
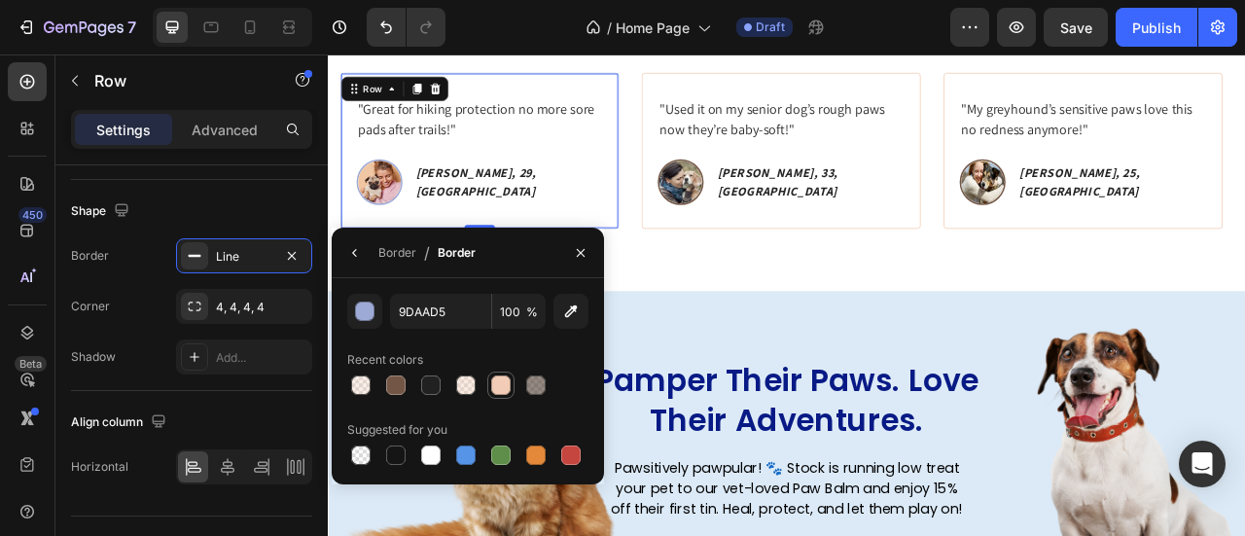
click at [505, 386] on div at bounding box center [500, 385] width 19 height 19
type input "F2CCB6"
click at [421, 217] on img at bounding box center [392, 216] width 58 height 58
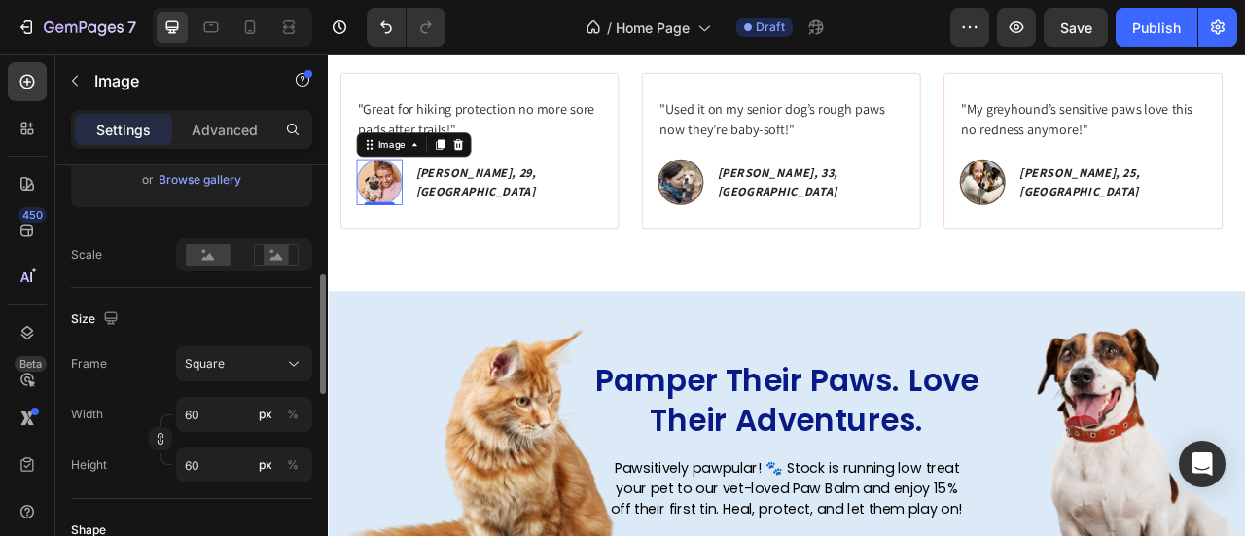
scroll to position [584, 0]
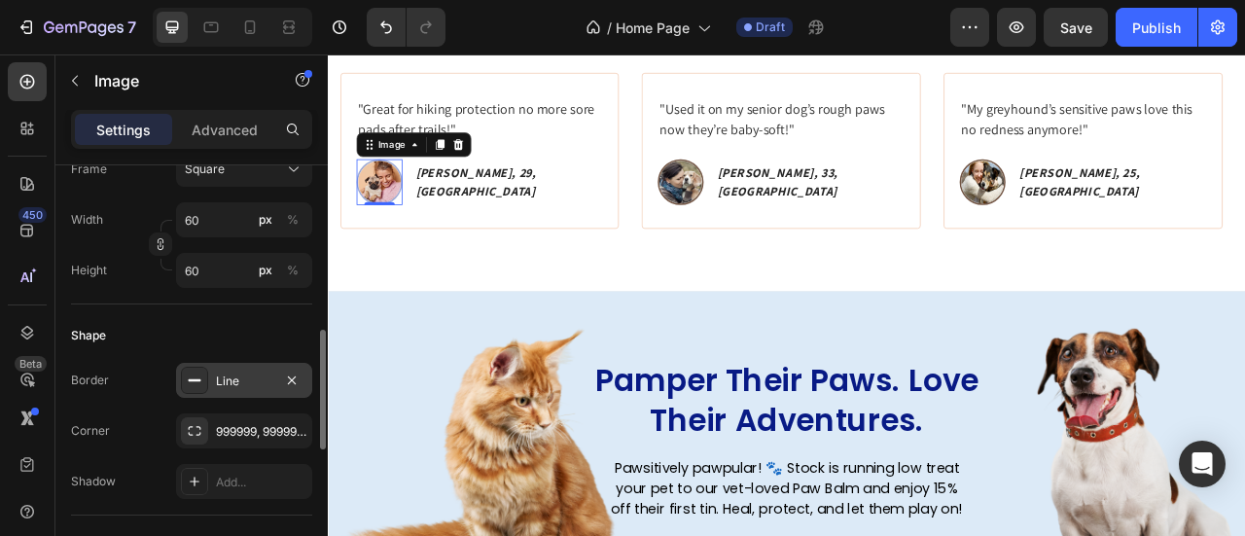
click at [204, 369] on div at bounding box center [194, 380] width 27 height 27
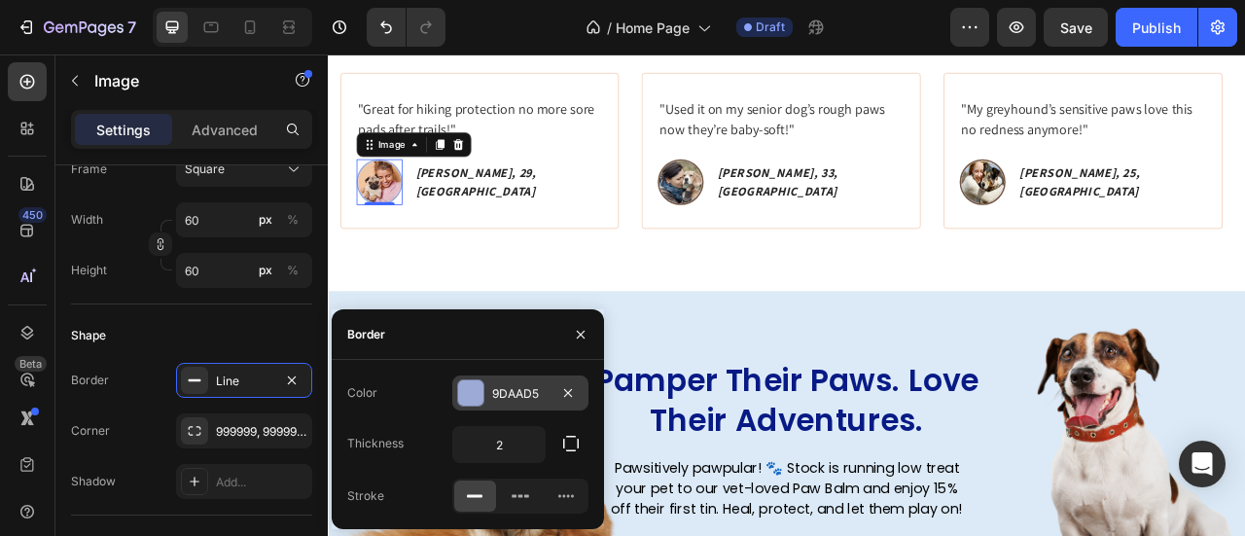
click at [476, 390] on div at bounding box center [470, 392] width 25 height 25
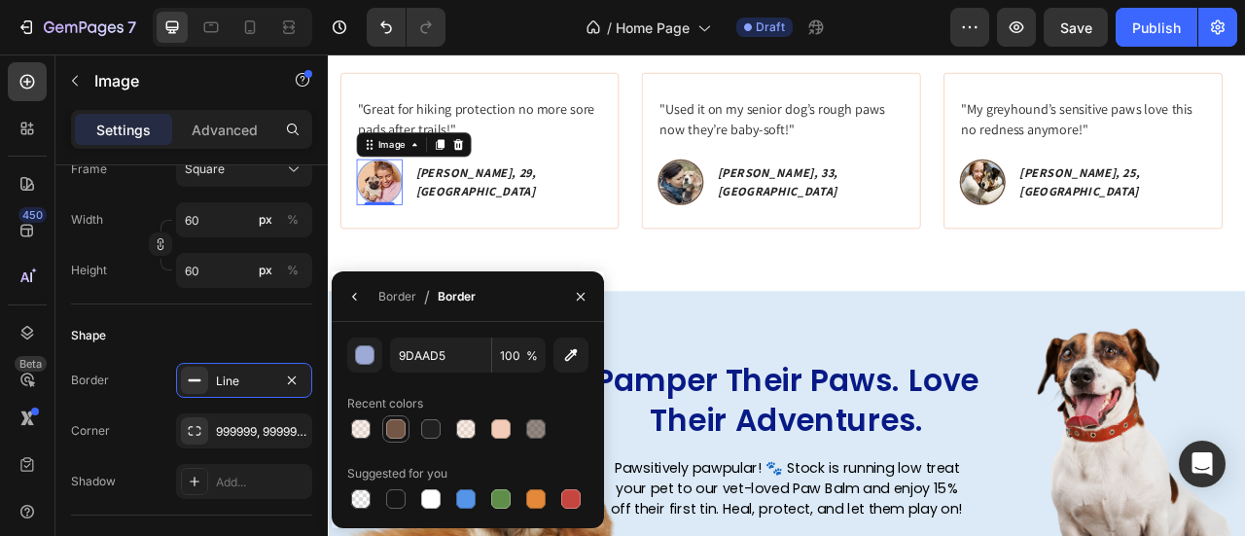
click at [401, 439] on div at bounding box center [395, 428] width 23 height 23
type input "735645"
click at [595, 302] on button "button" at bounding box center [580, 296] width 31 height 31
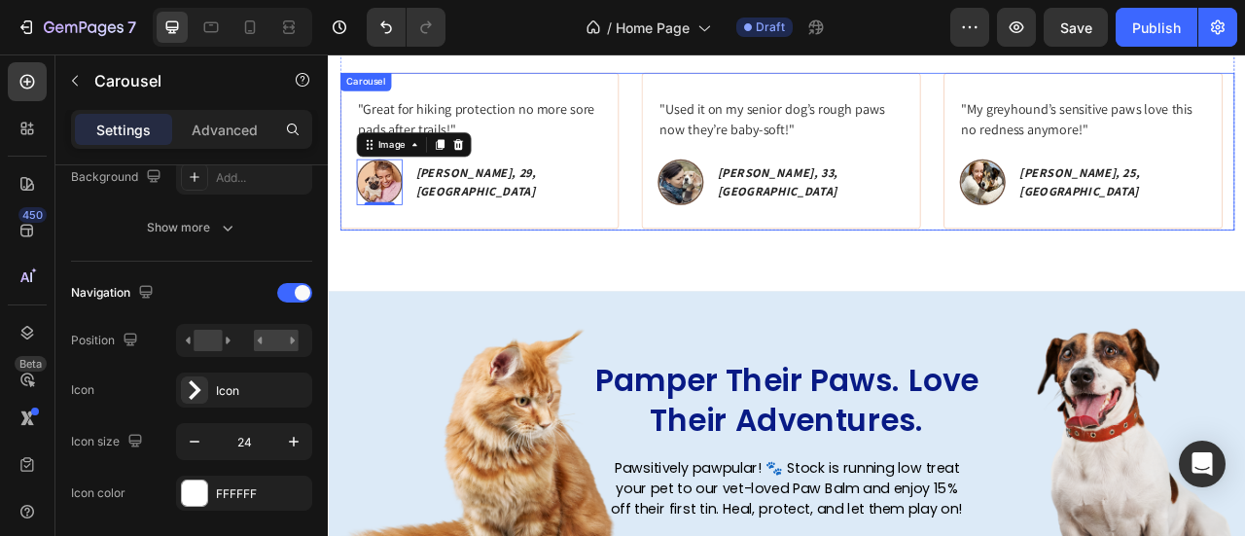
click at [712, 236] on div ""Fixed my dog’s cracked paws in just 3 days! Magic in a tin." Text block Image …" at bounding box center [911, 177] width 1138 height 200
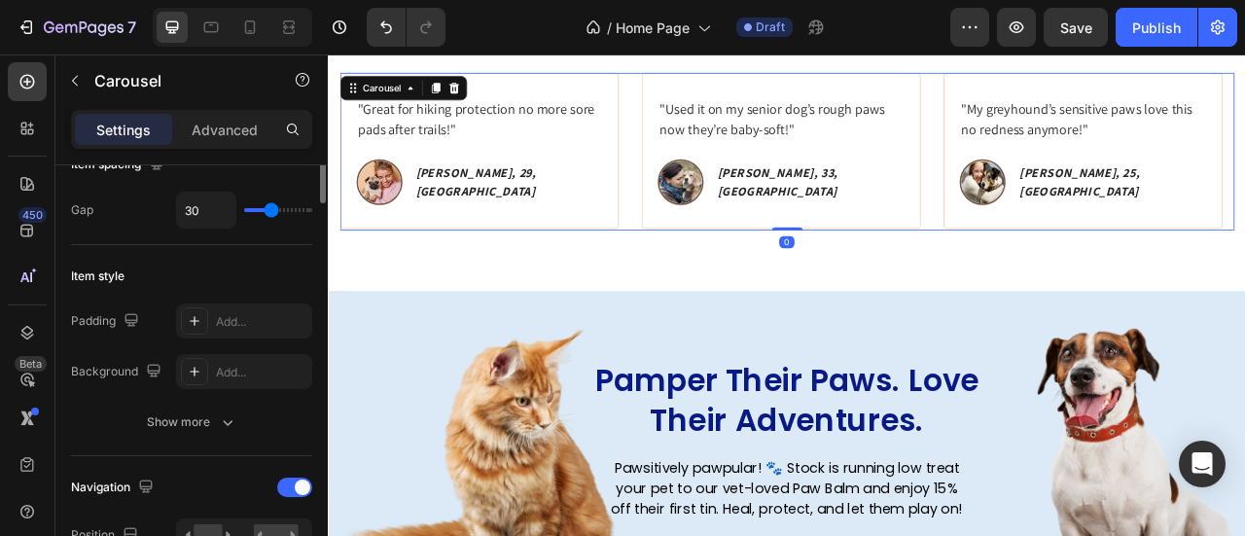
scroll to position [195, 0]
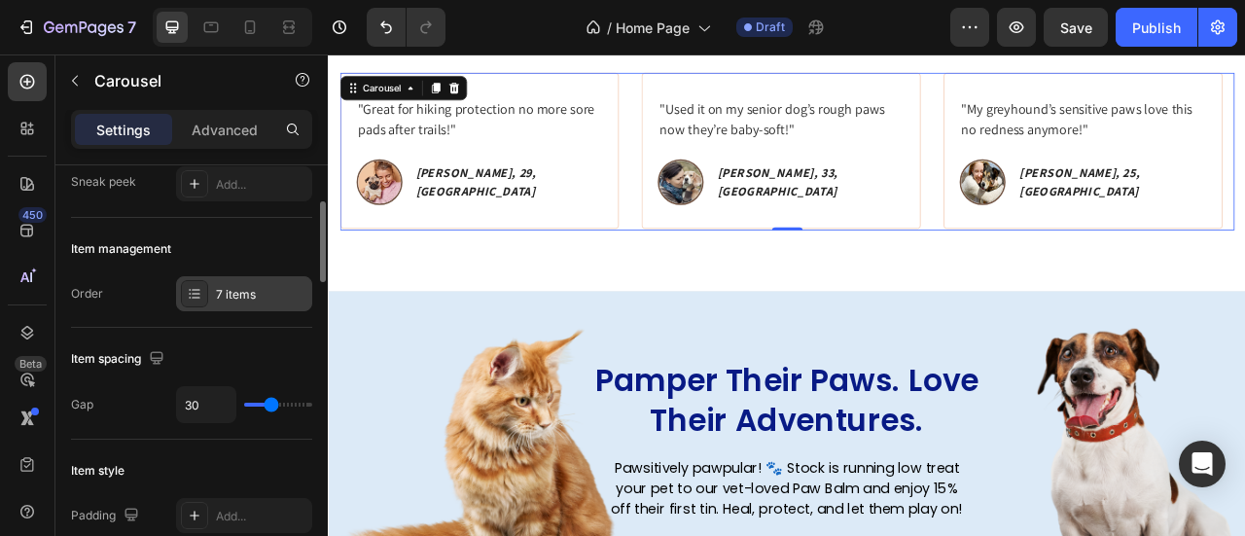
drag, startPoint x: 202, startPoint y: 297, endPoint x: 224, endPoint y: 308, distance: 24.4
click at [202, 297] on div at bounding box center [194, 293] width 27 height 27
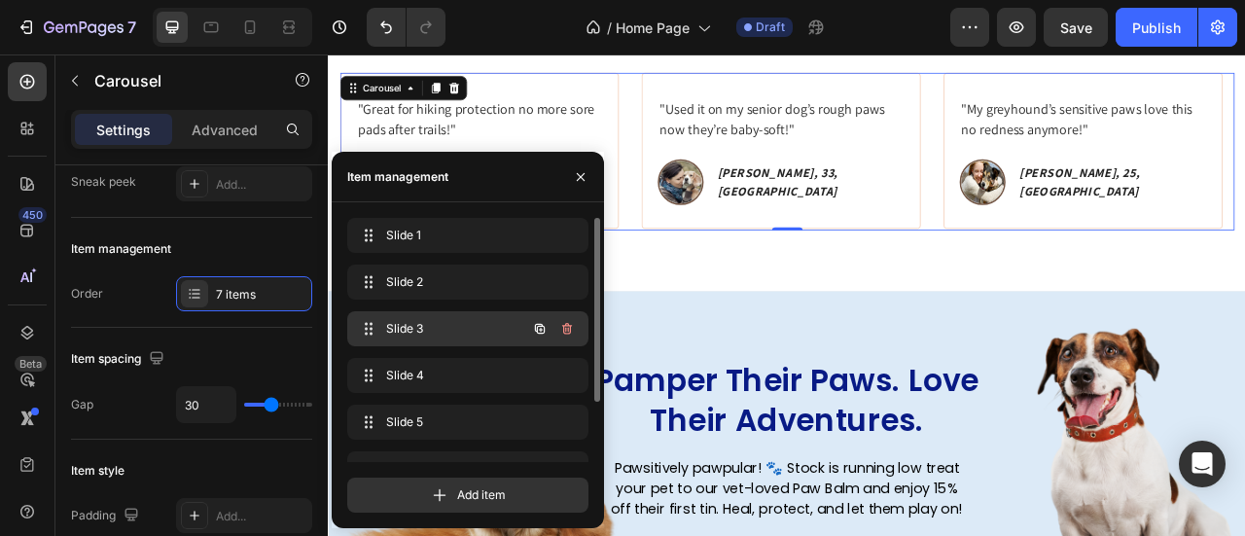
click at [433, 317] on div "Slide 3 Slide 3" at bounding box center [440, 328] width 171 height 27
click at [457, 285] on span "Slide 2" at bounding box center [454, 282] width 144 height 18
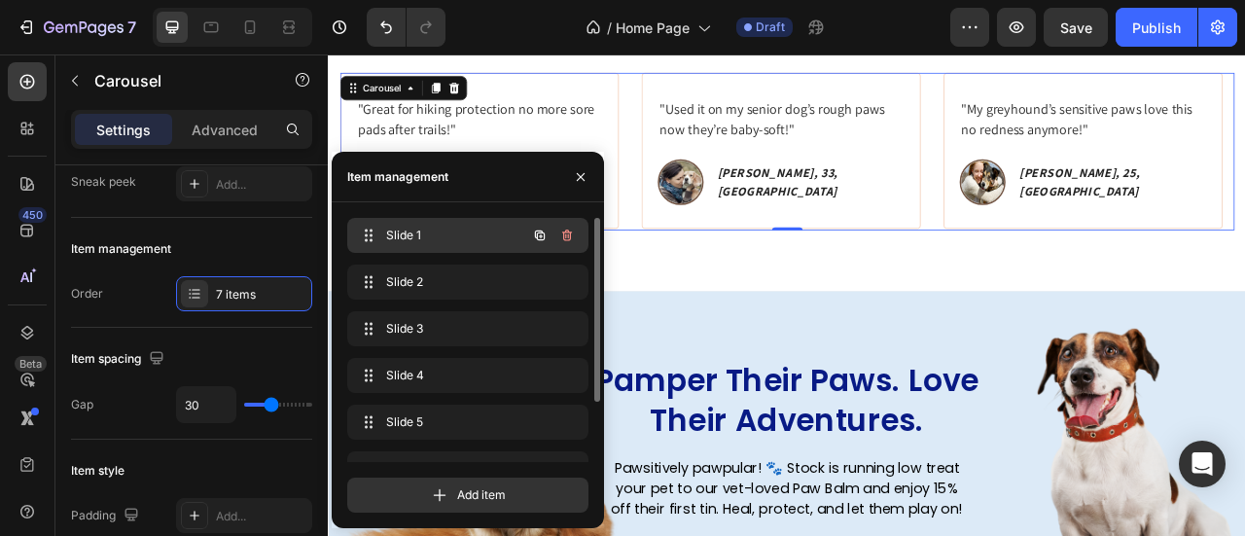
click at [475, 250] on div "Slide 1 Slide 1" at bounding box center [467, 235] width 241 height 35
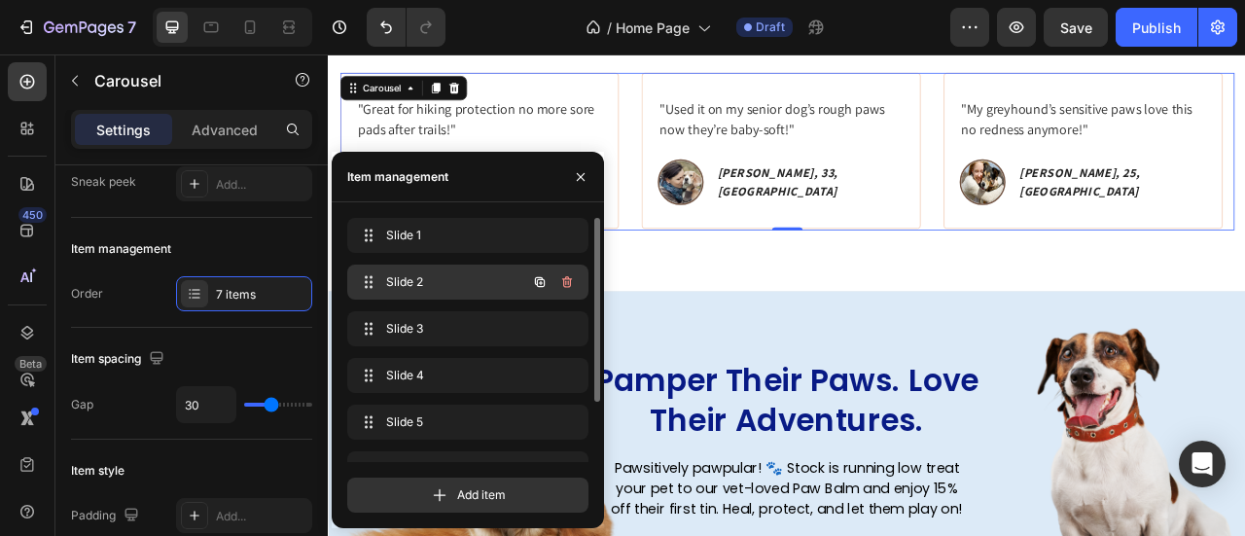
click at [473, 279] on span "Slide 2" at bounding box center [441, 282] width 110 height 18
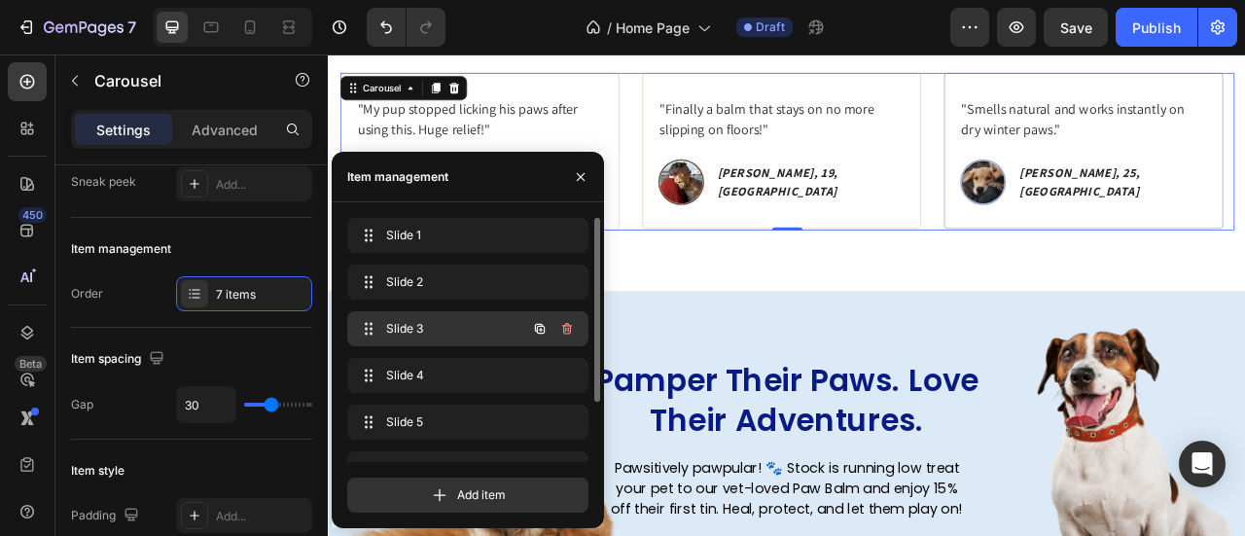
click at [465, 320] on span "Slide 3" at bounding box center [441, 329] width 110 height 18
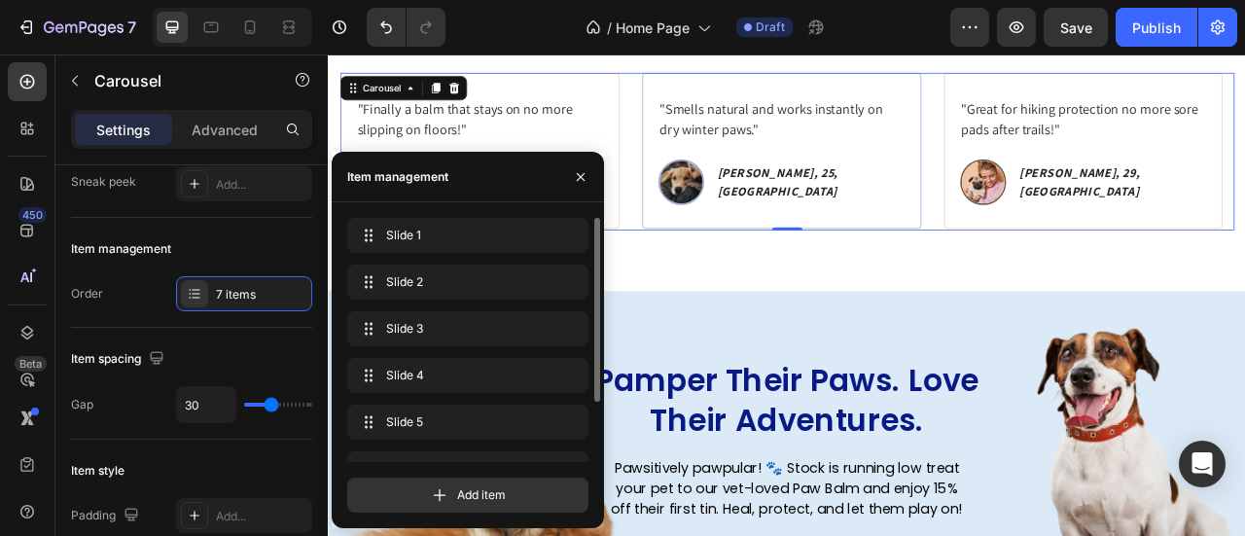
click at [464, 358] on div "Slide 3 Slide 3" at bounding box center [467, 379] width 241 height 43
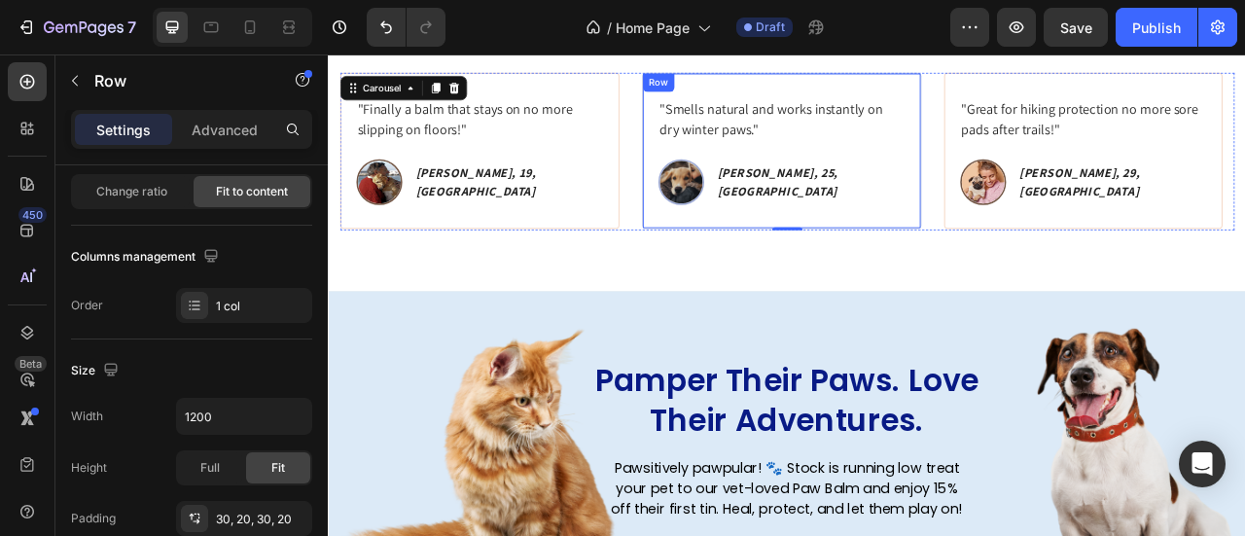
click at [811, 253] on div ""Smells natural and works instantly on dry winter paws." Text block Image Clara…" at bounding box center [904, 176] width 355 height 198
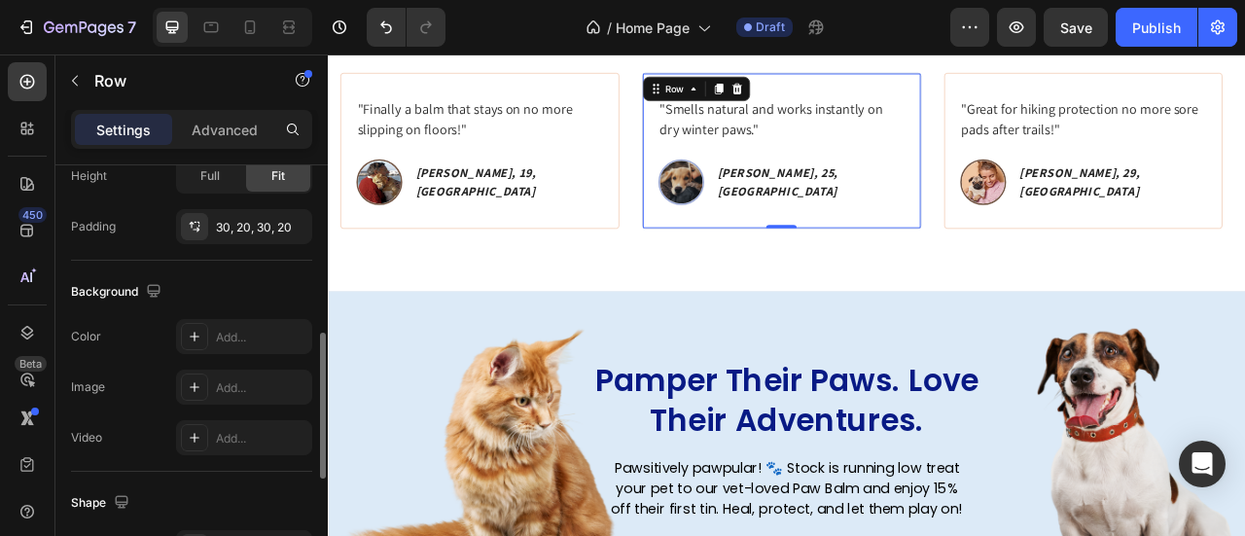
scroll to position [681, 0]
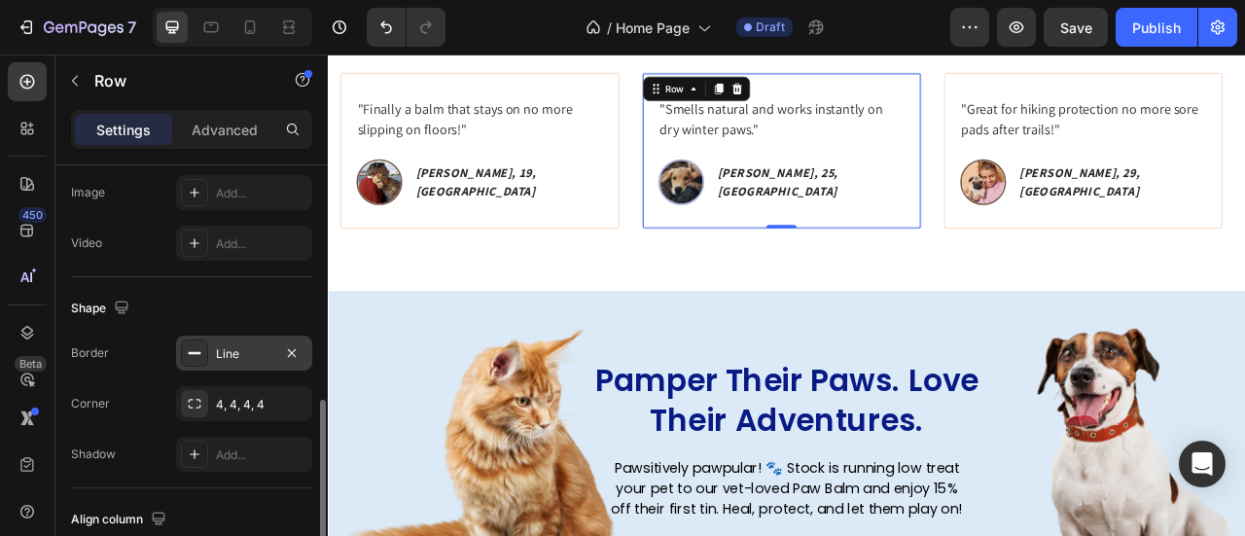
click at [233, 361] on div "Line" at bounding box center [244, 353] width 136 height 35
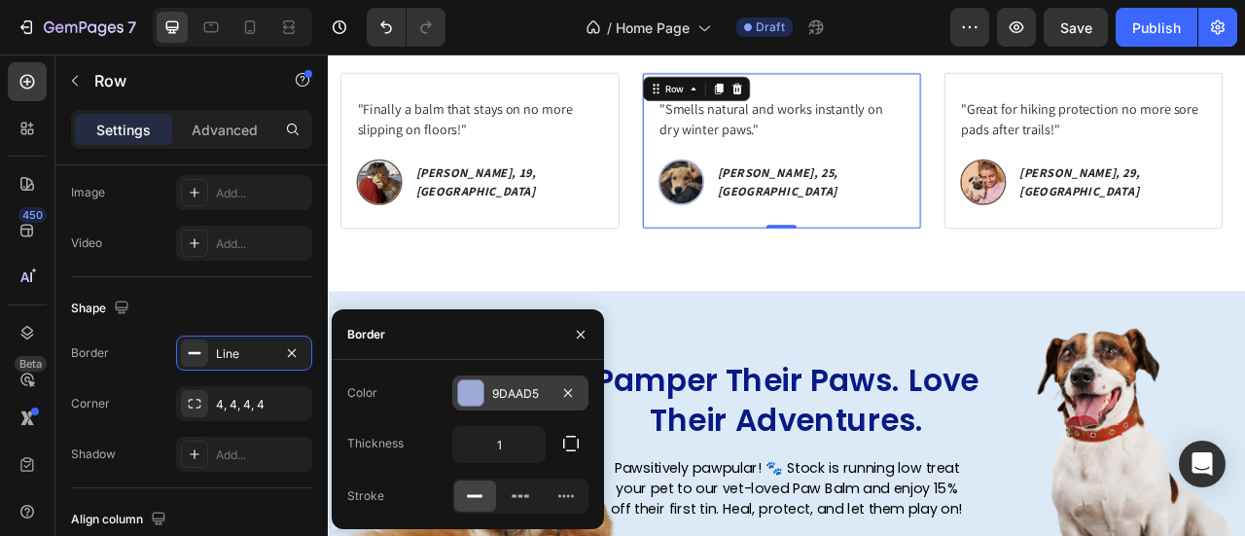
click at [496, 388] on div "9DAAD5" at bounding box center [520, 394] width 56 height 18
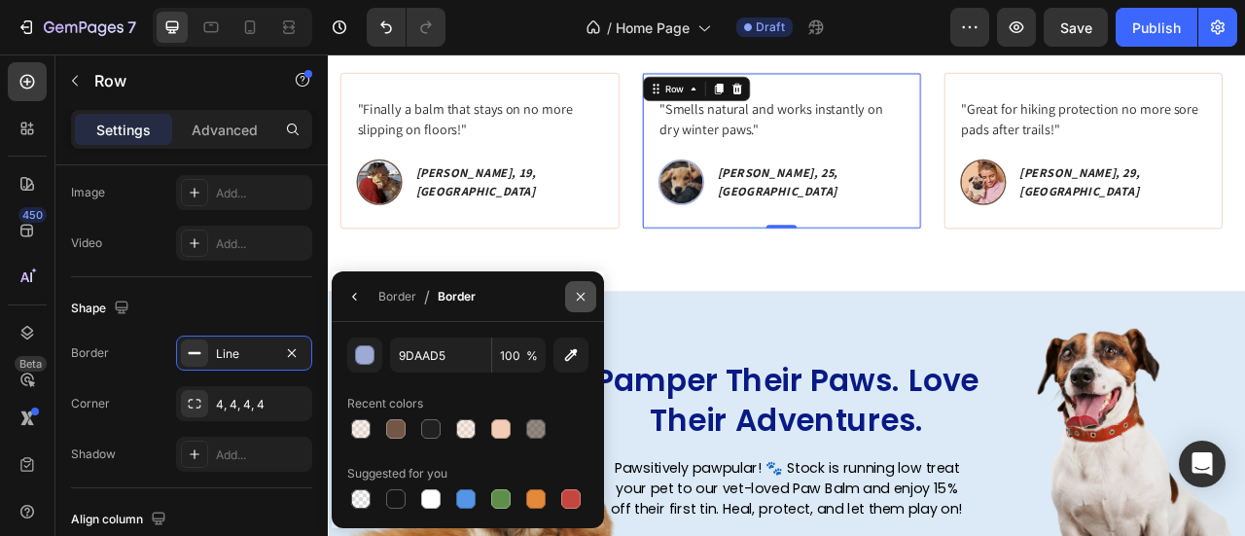
drag, startPoint x: 492, startPoint y: 431, endPoint x: 591, endPoint y: 290, distance: 172.5
click at [492, 428] on div at bounding box center [500, 428] width 19 height 19
type input "F2CCB6"
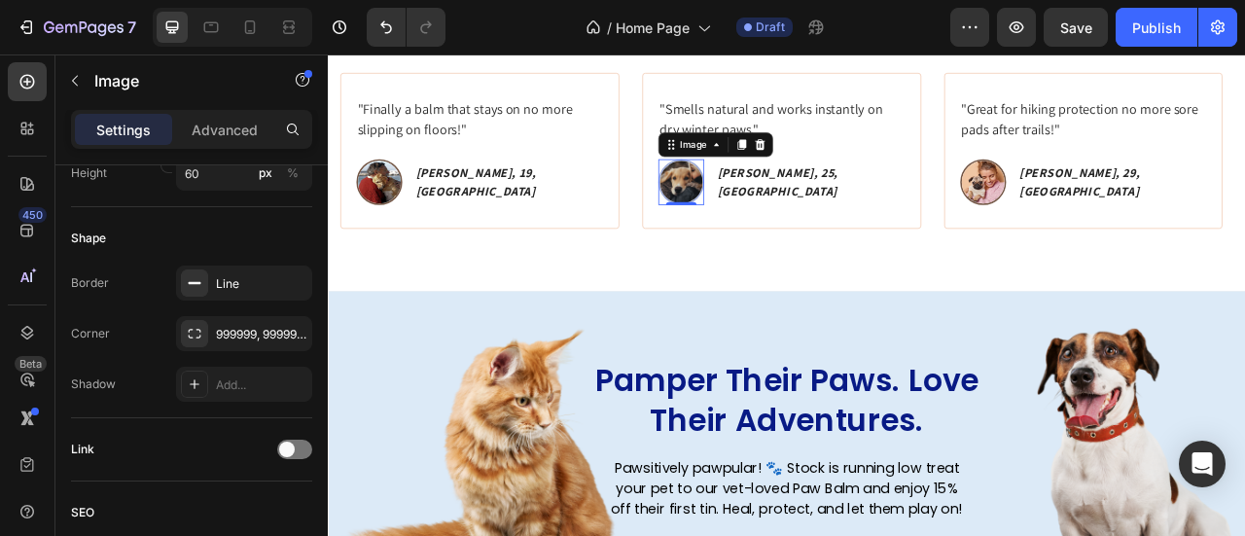
drag, startPoint x: 807, startPoint y: 228, endPoint x: 733, endPoint y: 268, distance: 84.9
click at [805, 228] on img at bounding box center [776, 216] width 58 height 58
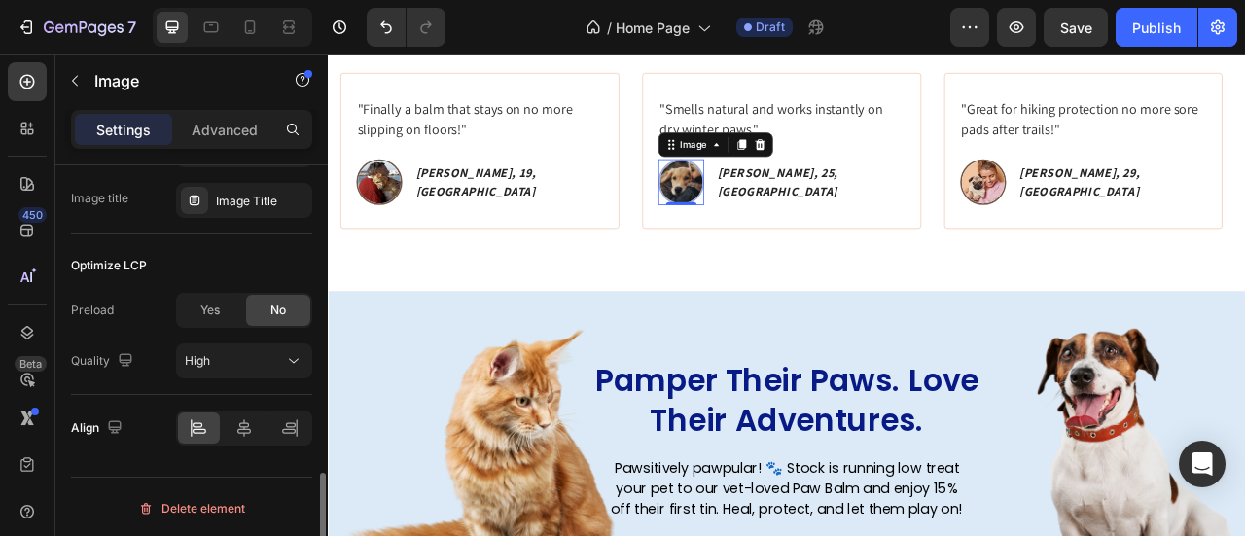
scroll to position [699, 0]
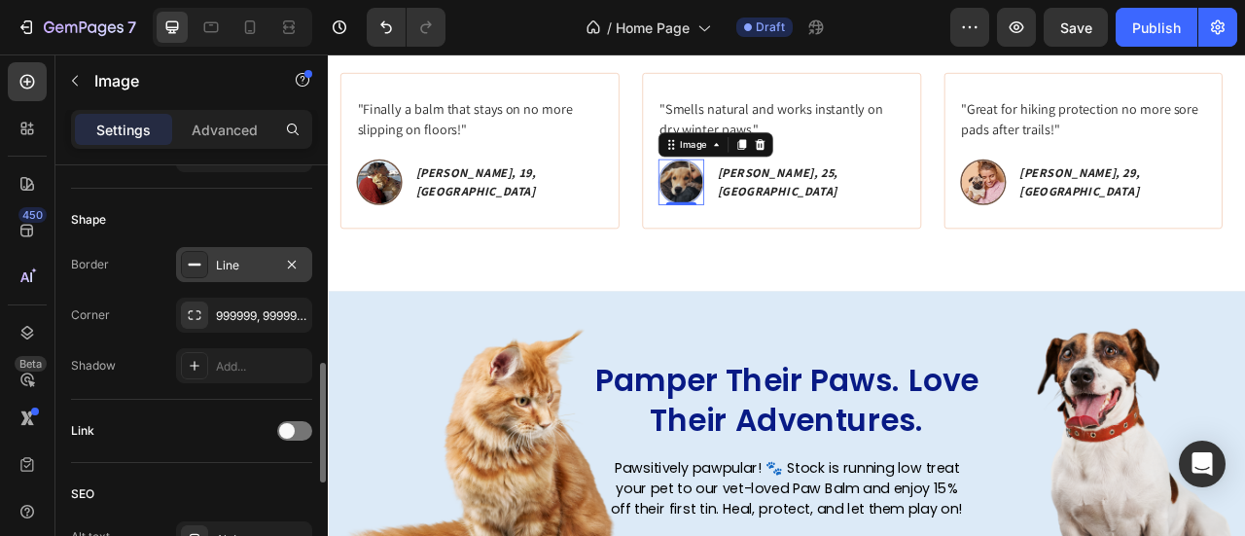
click at [234, 277] on div "Line" at bounding box center [244, 264] width 136 height 35
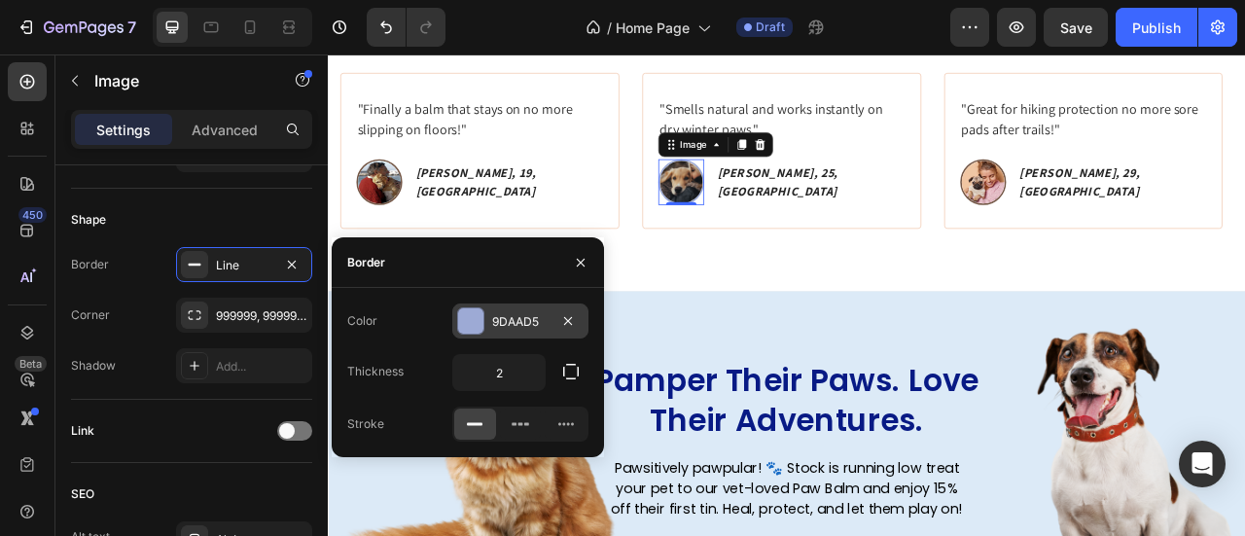
click at [492, 310] on div "9DAAD5" at bounding box center [520, 321] width 136 height 35
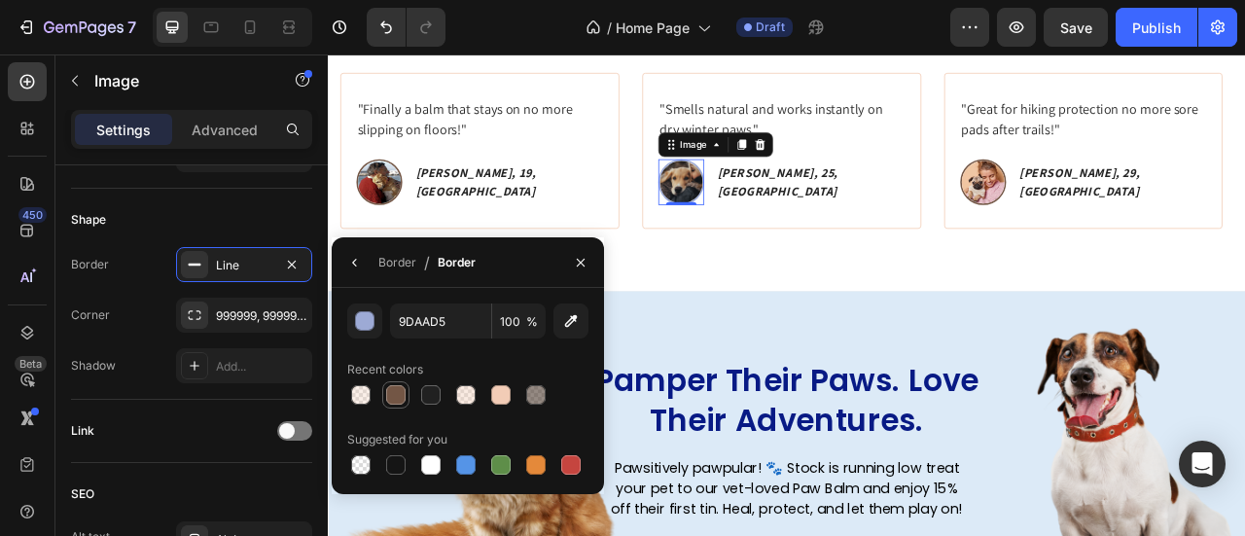
click at [395, 401] on div at bounding box center [395, 394] width 19 height 19
type input "735645"
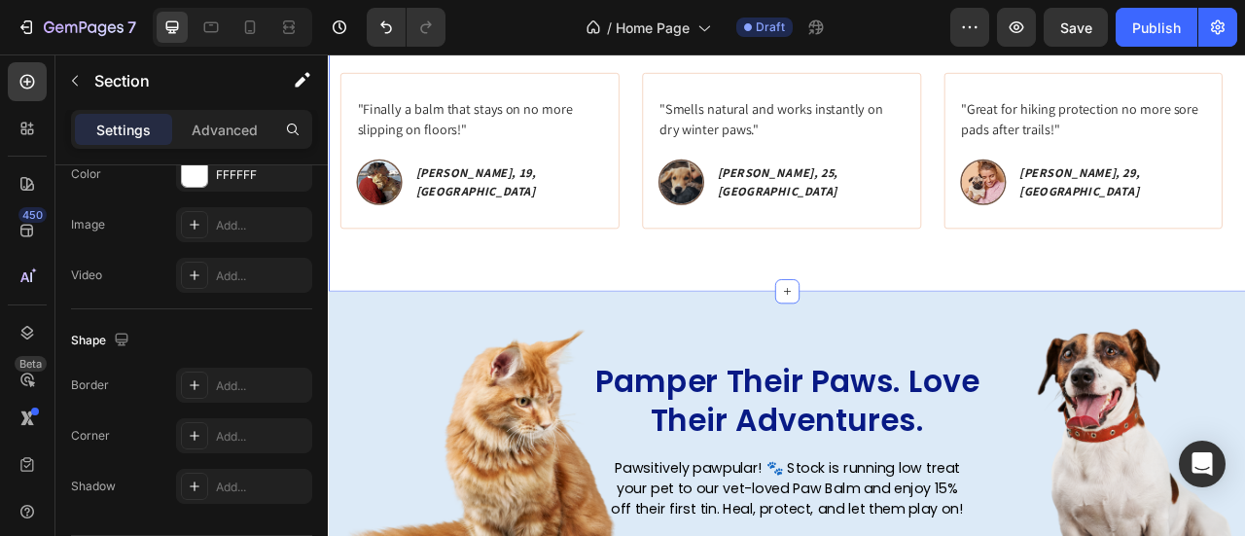
click at [992, 280] on div "Icon Icon Icon Icon Icon Icon List Rated 4.8/5 Based on 1,073 Reviews Text Bloc…" at bounding box center [911, 160] width 1167 height 390
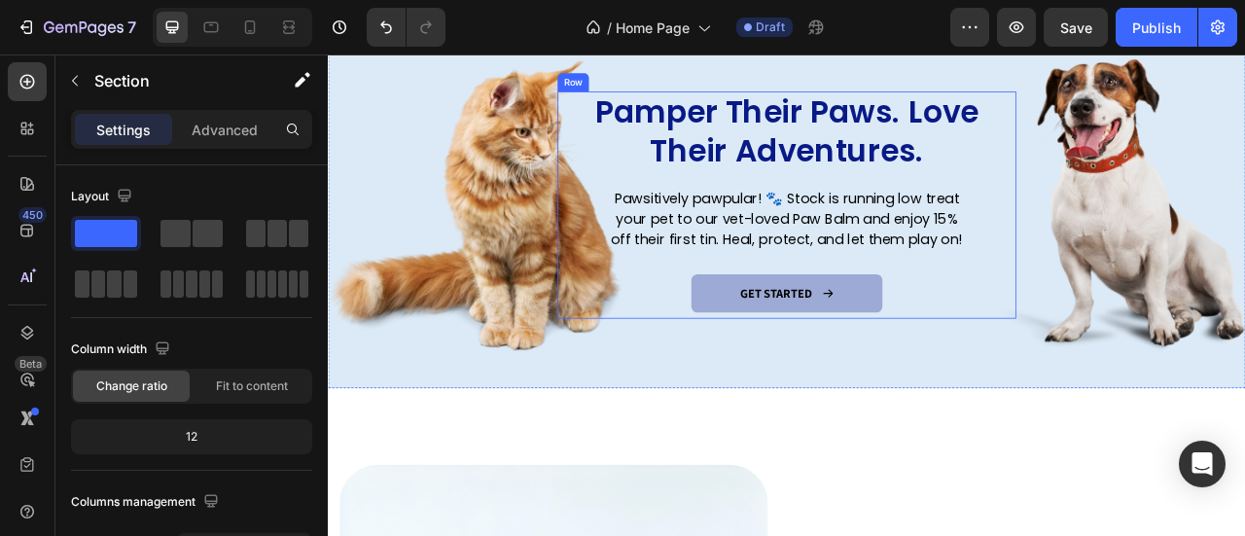
scroll to position [2306, 0]
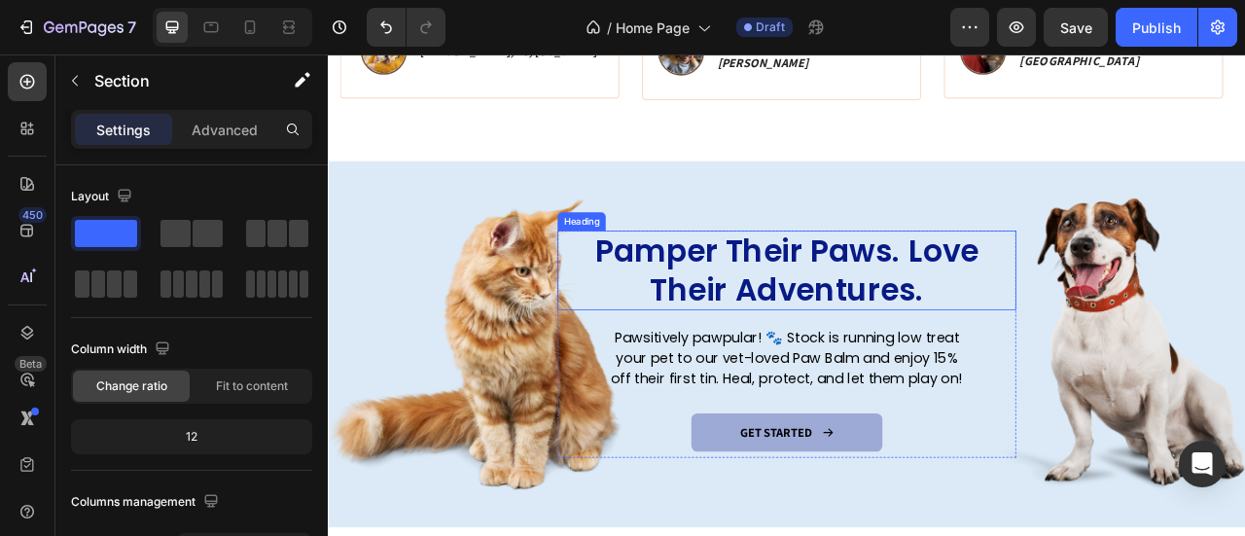
click at [967, 287] on h2 "Pamper Their Paws. Love Their Adventures." at bounding box center [911, 328] width 525 height 101
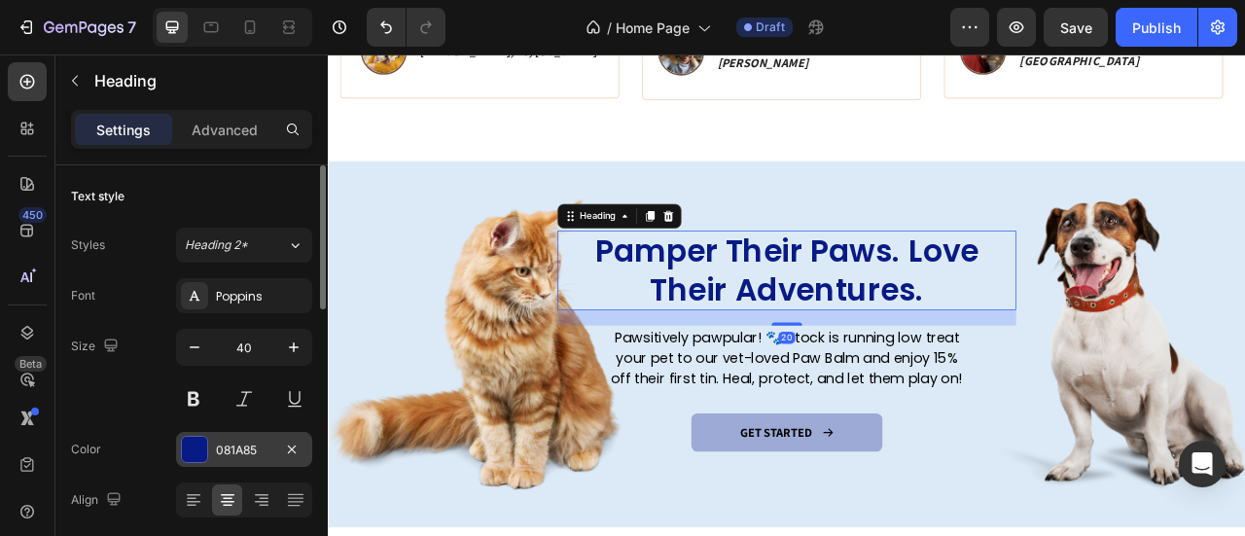
click at [219, 447] on div "081A85" at bounding box center [244, 451] width 56 height 18
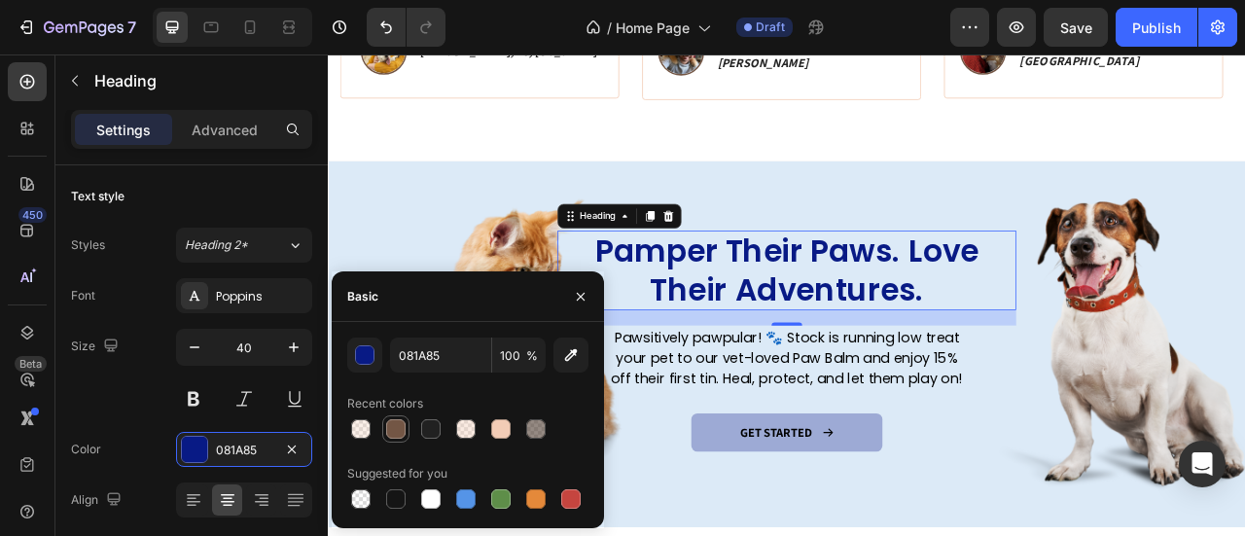
click at [389, 432] on div at bounding box center [395, 428] width 19 height 19
type input "735645"
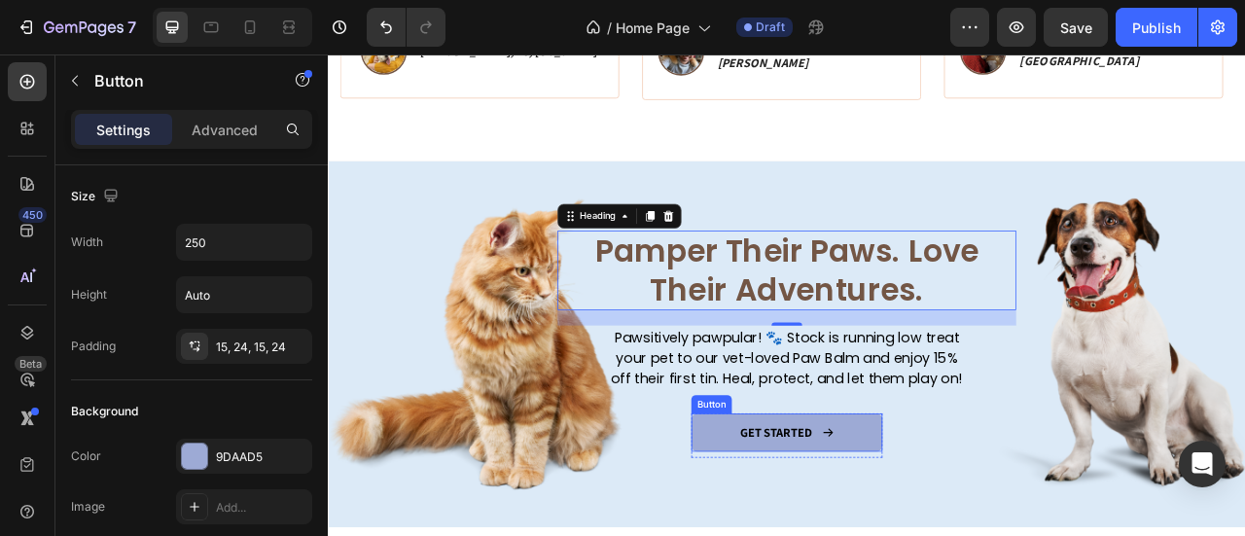
click at [1011, 522] on link "GET STARTED" at bounding box center [911, 536] width 243 height 50
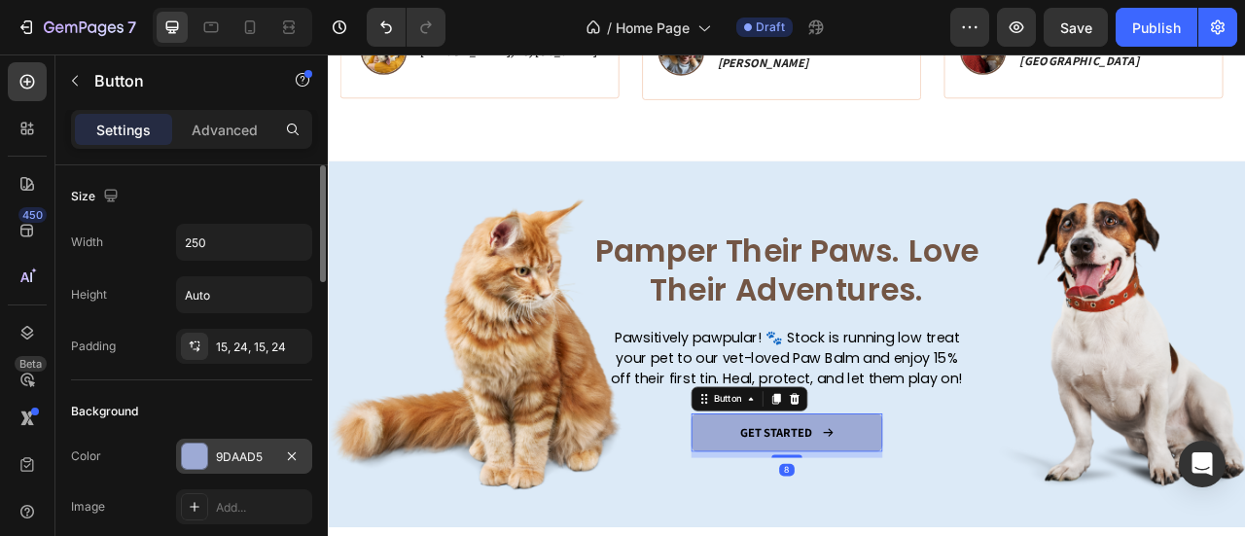
click at [197, 458] on div at bounding box center [194, 456] width 25 height 25
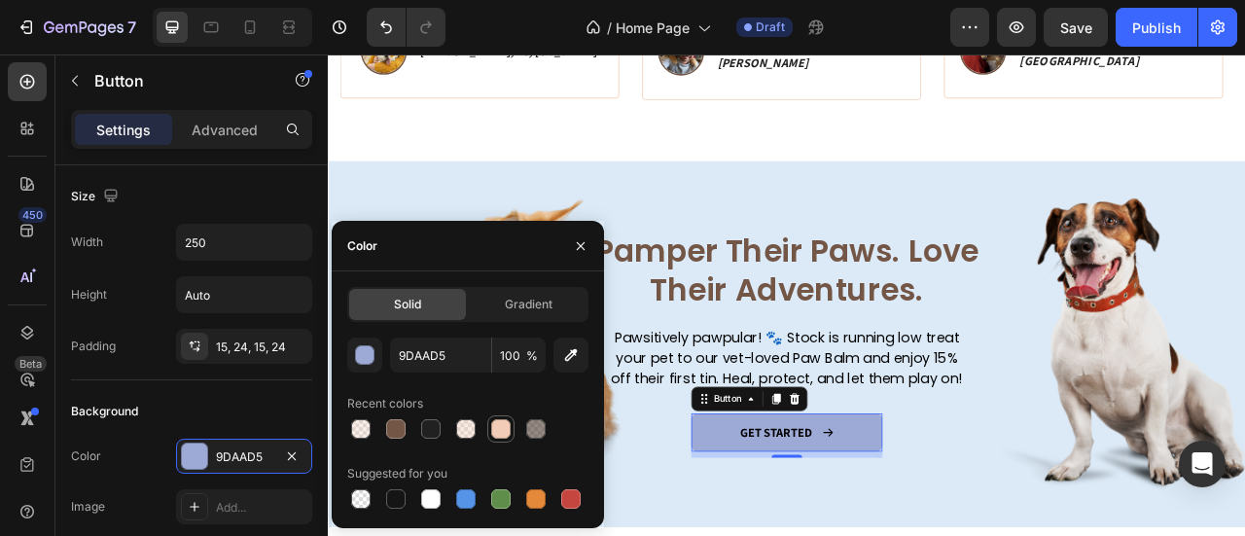
click at [502, 437] on div at bounding box center [500, 428] width 19 height 19
type input "F2CCB6"
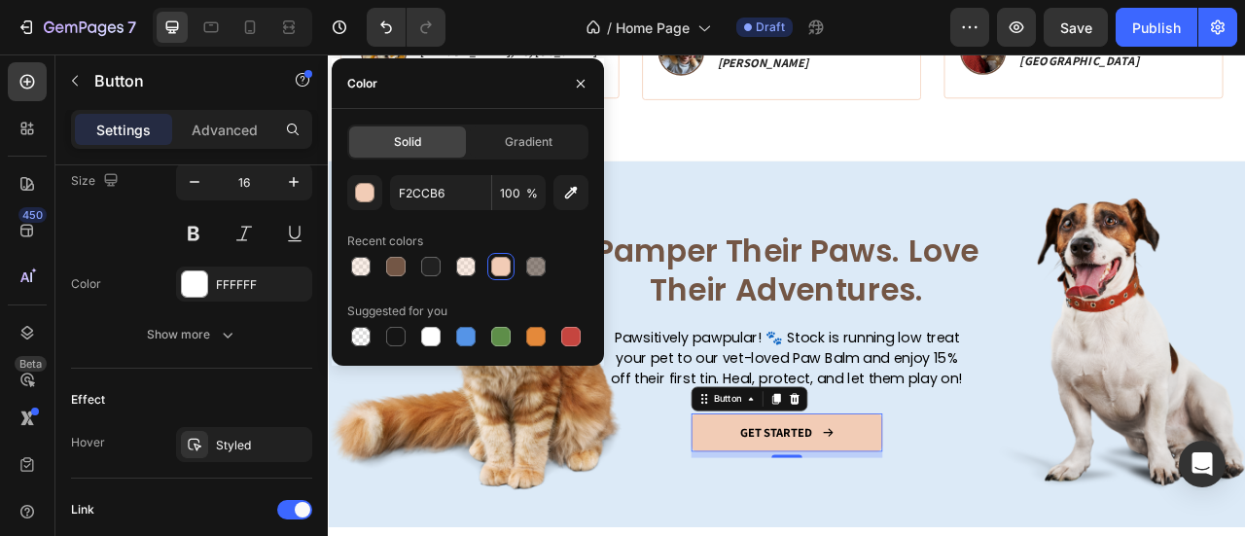
scroll to position [1070, 0]
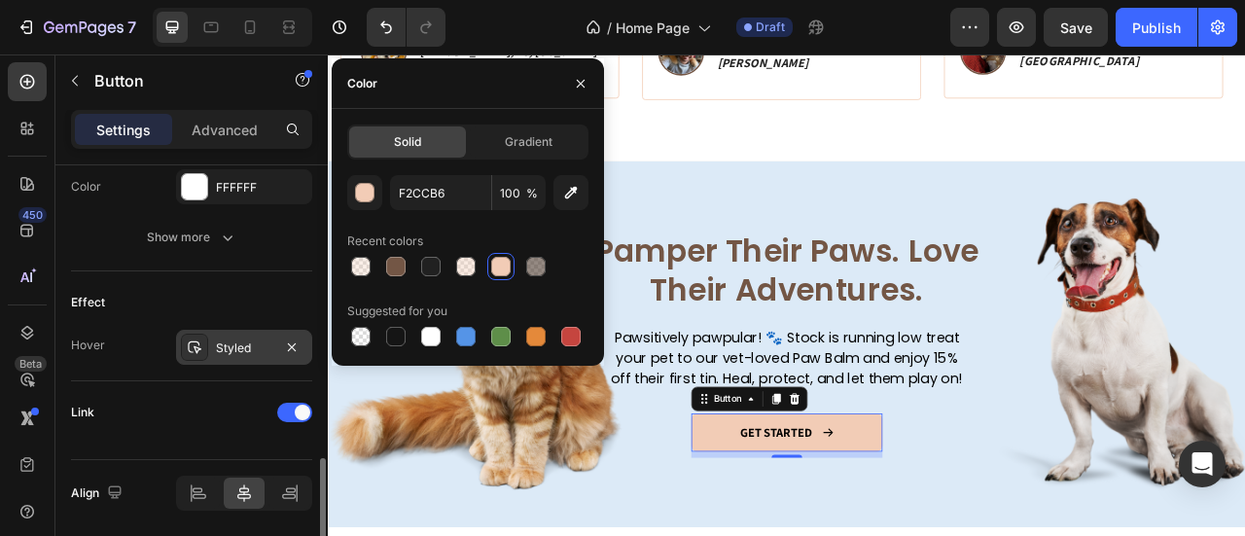
click at [224, 346] on div "Styled" at bounding box center [244, 349] width 56 height 18
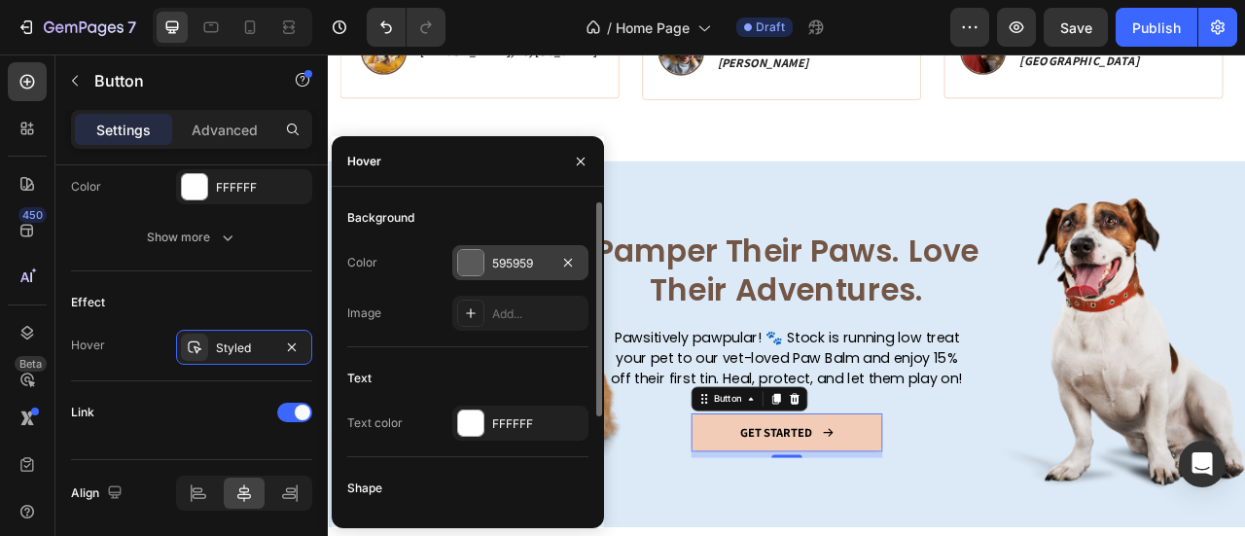
click at [537, 269] on div "595959" at bounding box center [520, 264] width 56 height 18
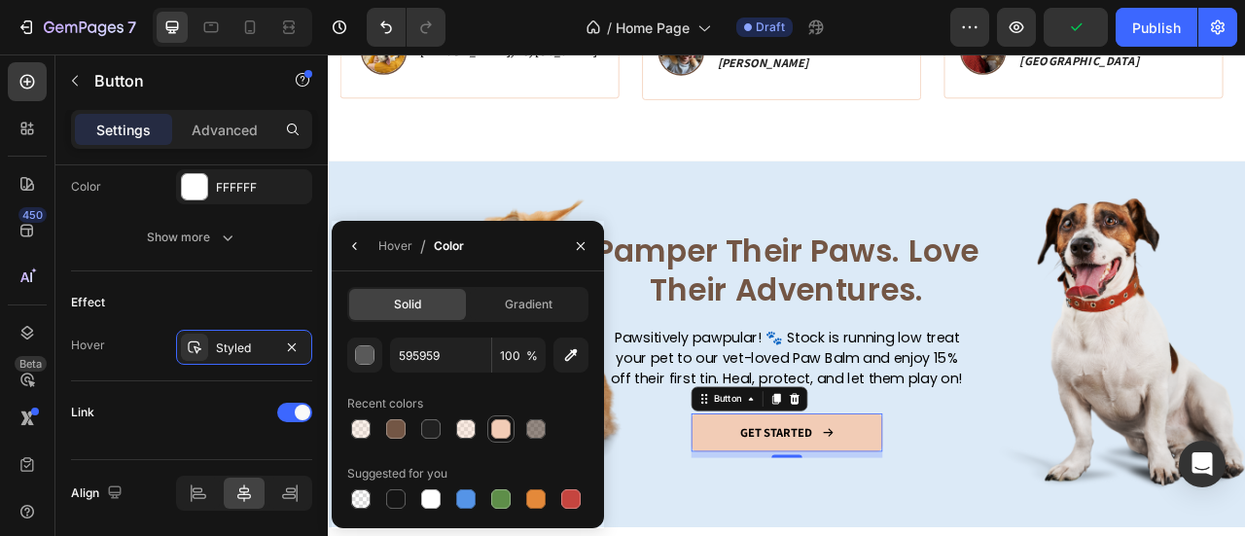
click at [500, 430] on div at bounding box center [500, 428] width 19 height 19
type input "F2CCB6"
click at [0, 0] on input "100" at bounding box center [0, 0] width 0 height 0
type input "80"
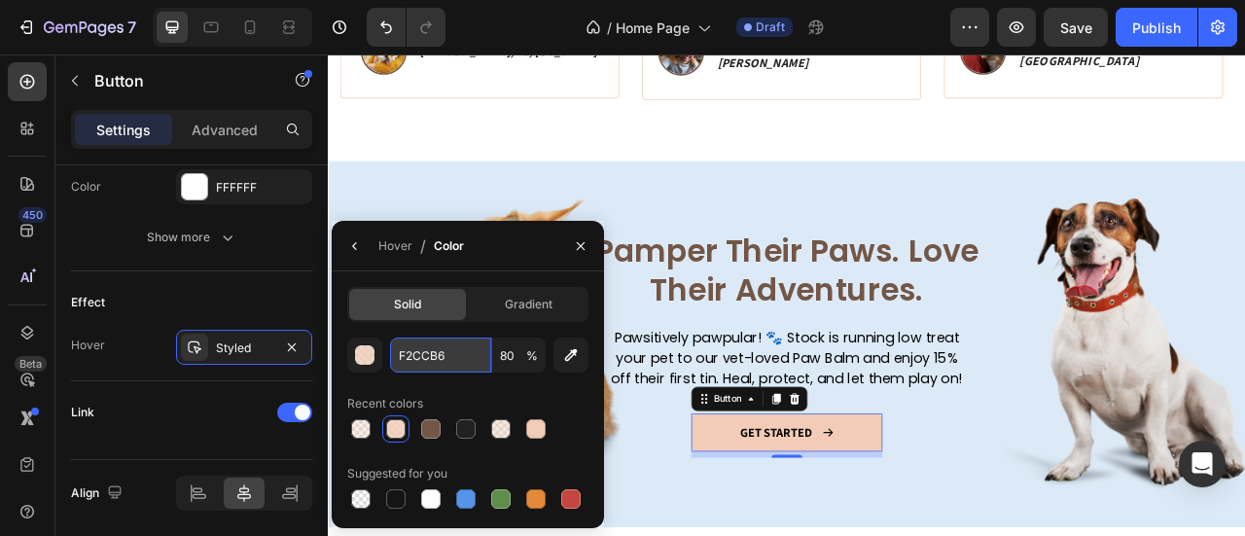
click at [0, 0] on input "F2CCB6" at bounding box center [0, 0] width 0 height 0
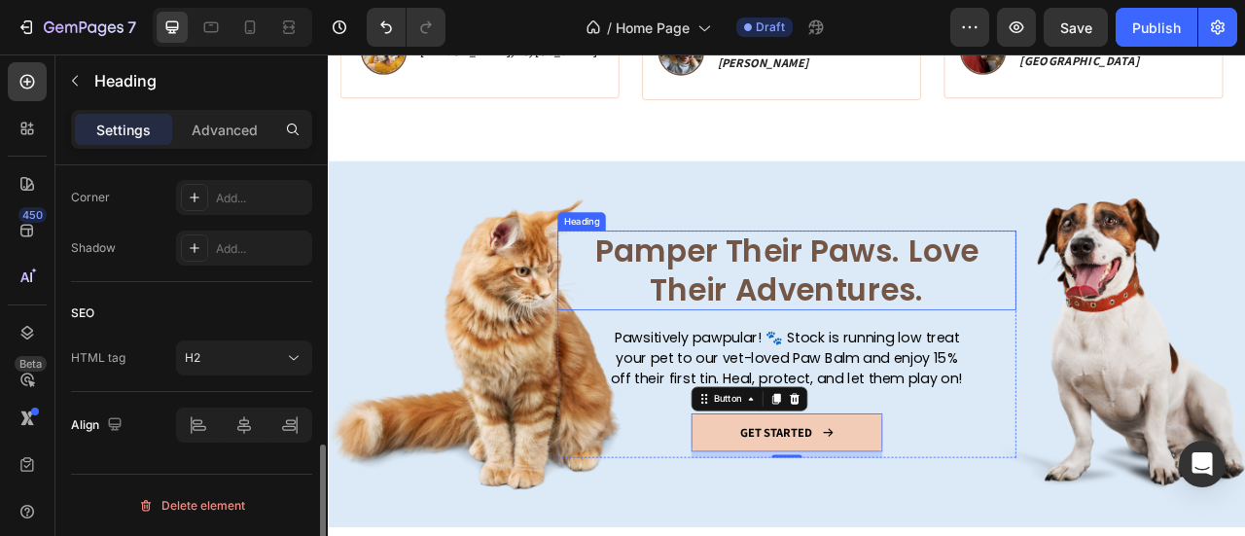
click at [1070, 278] on h2 "Pamper Their Paws. Love Their Adventures." at bounding box center [911, 328] width 525 height 101
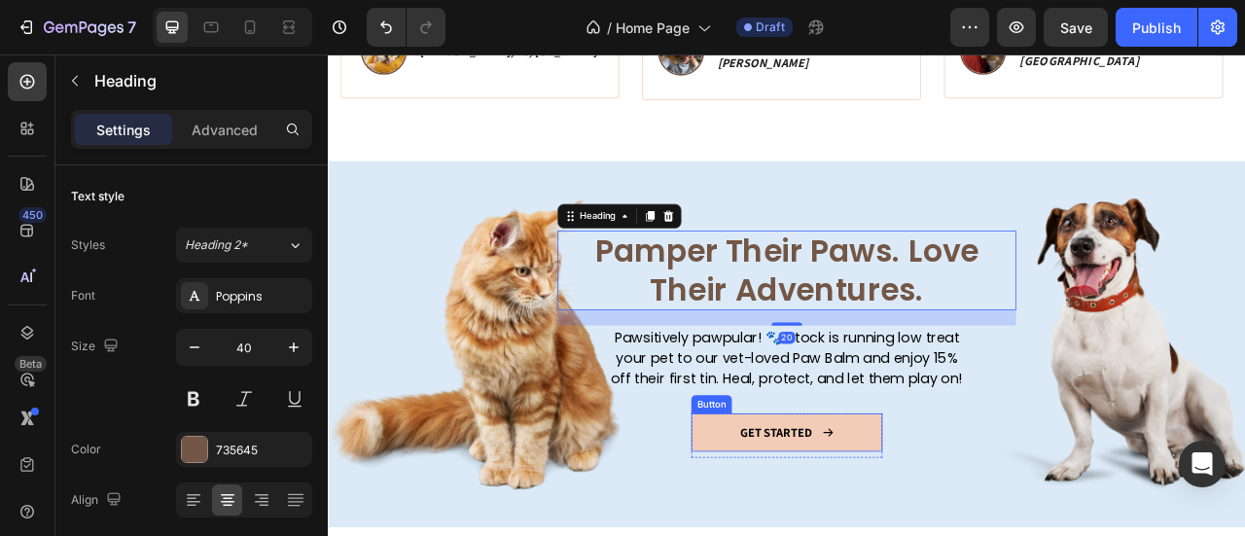
click at [878, 514] on link "GET STARTED" at bounding box center [911, 536] width 243 height 50
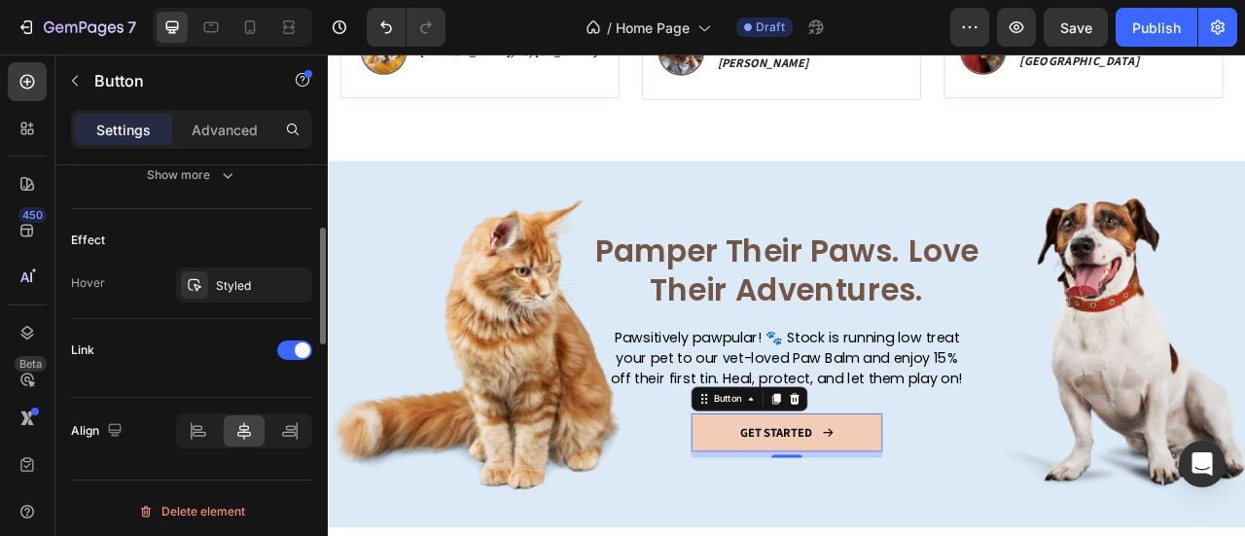
scroll to position [841, 0]
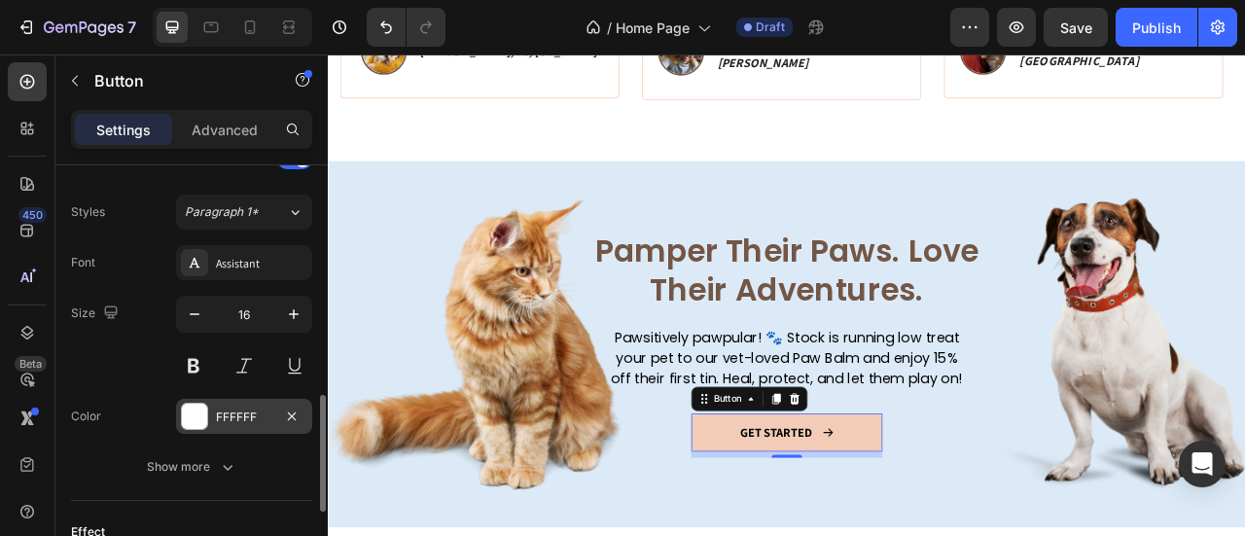
click at [243, 409] on div "FFFFFF" at bounding box center [244, 418] width 56 height 18
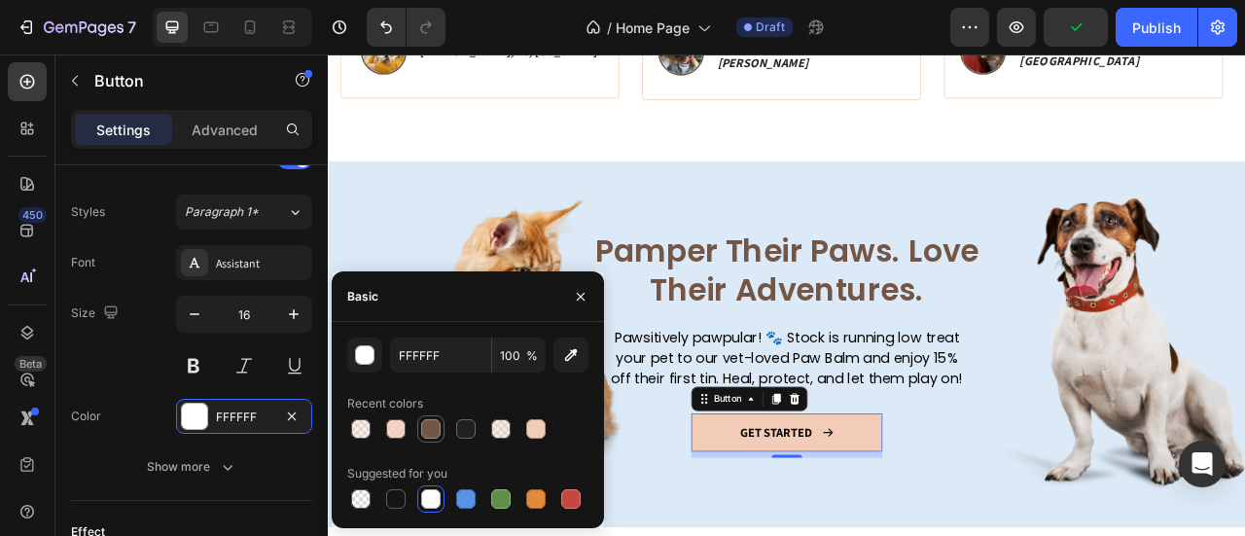
click at [440, 421] on div at bounding box center [430, 428] width 23 height 23
type input "735645"
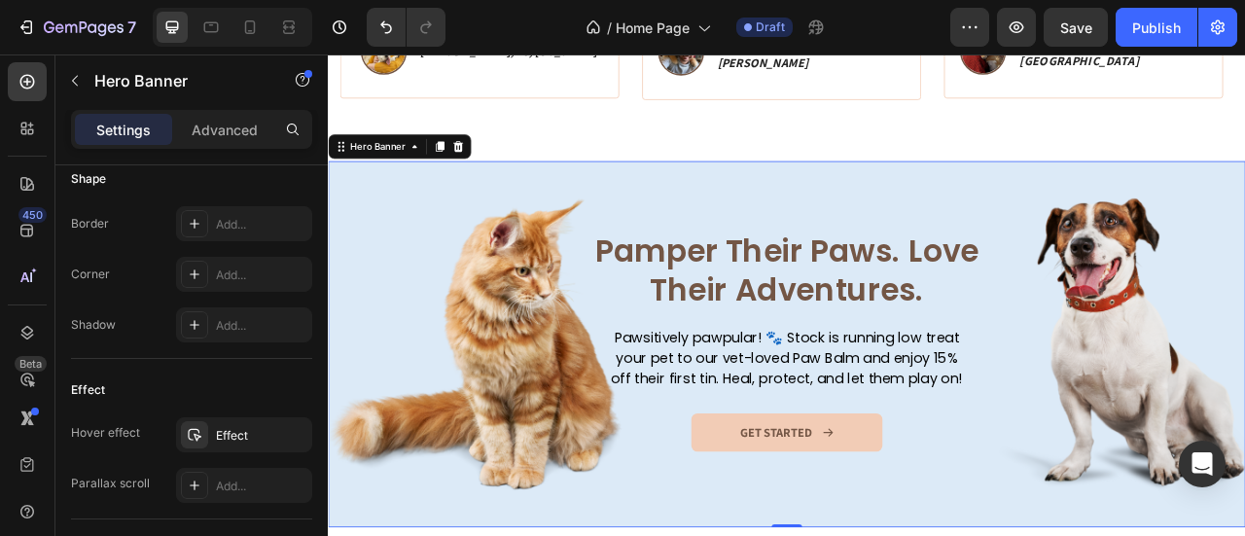
drag, startPoint x: 920, startPoint y: 249, endPoint x: 915, endPoint y: 261, distance: 12.6
click at [922, 250] on div "Overlay" at bounding box center [911, 423] width 1167 height 467
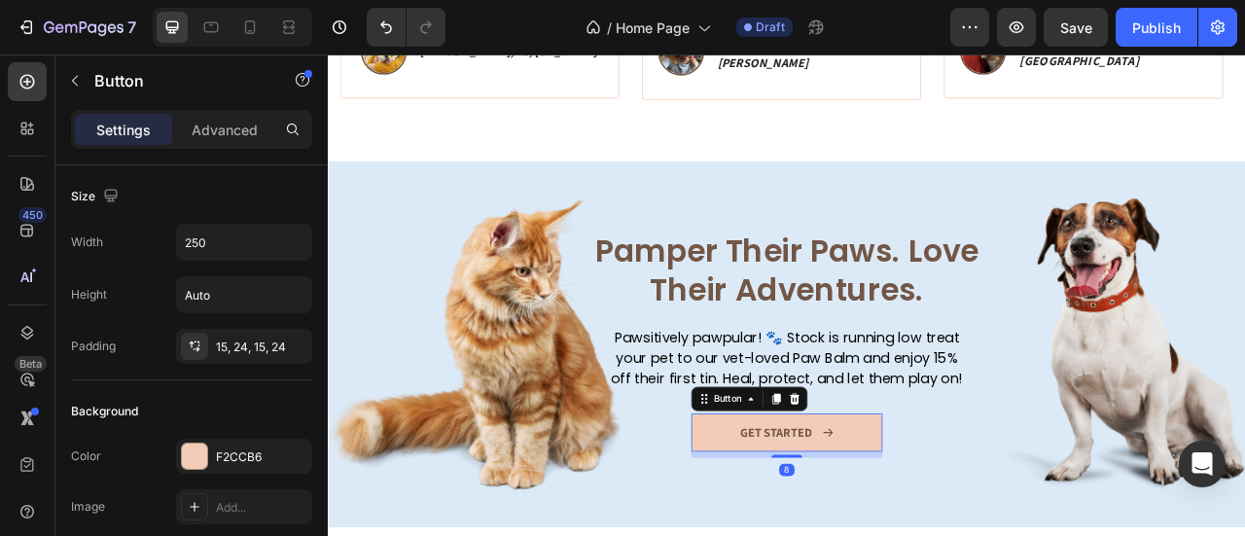
click at [1005, 535] on link "GET STARTED" at bounding box center [911, 536] width 243 height 50
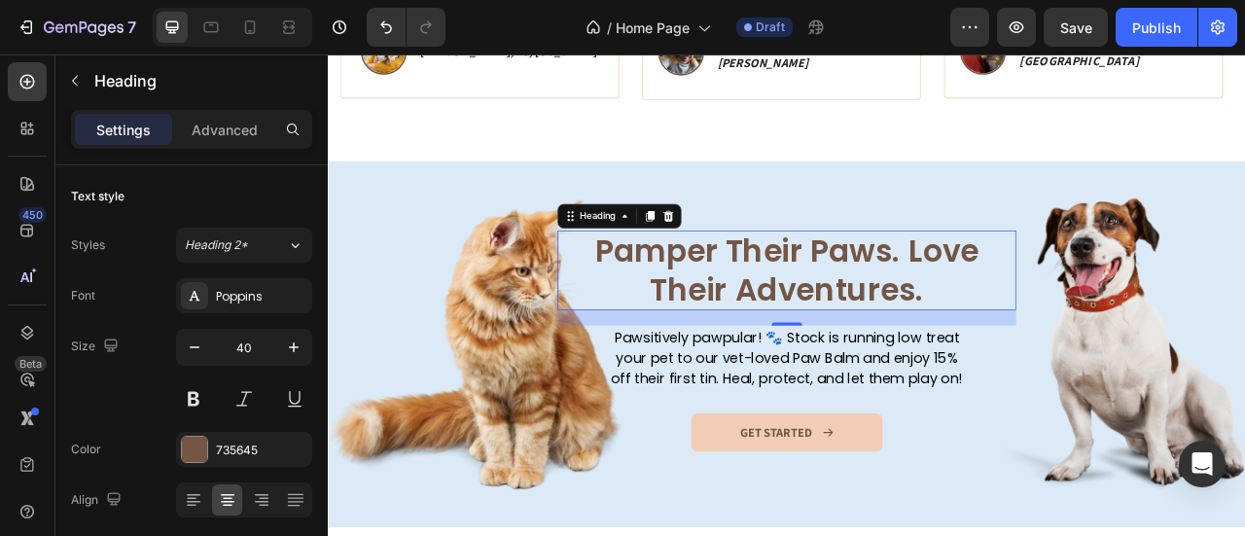
click at [1169, 343] on div "Pamper Their Paws. Love Their Adventures. Heading 0" at bounding box center [912, 328] width 584 height 101
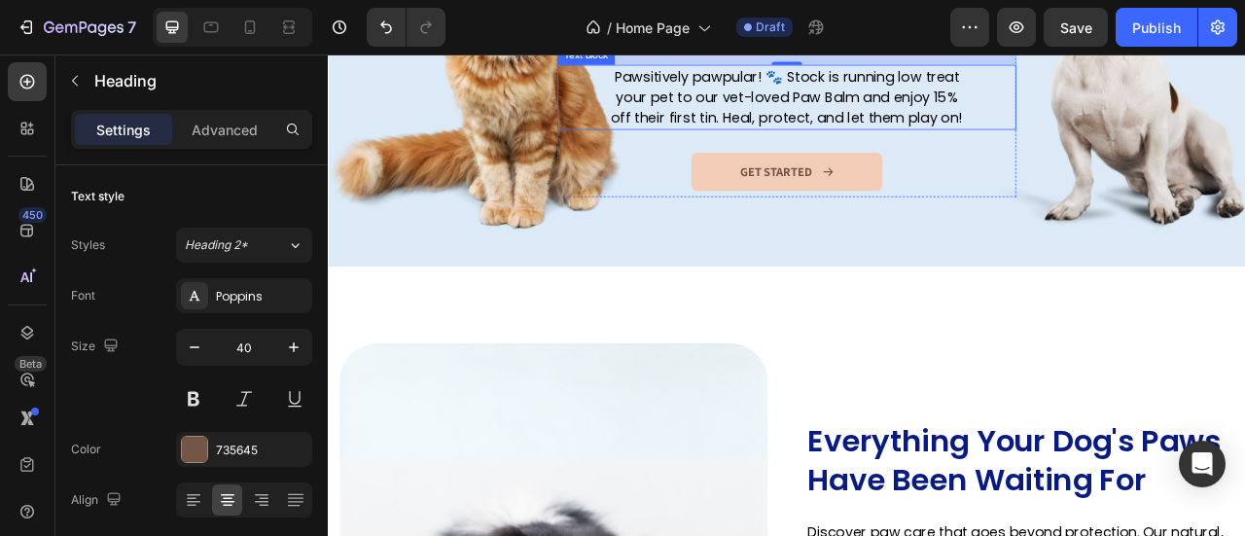
scroll to position [2403, 0]
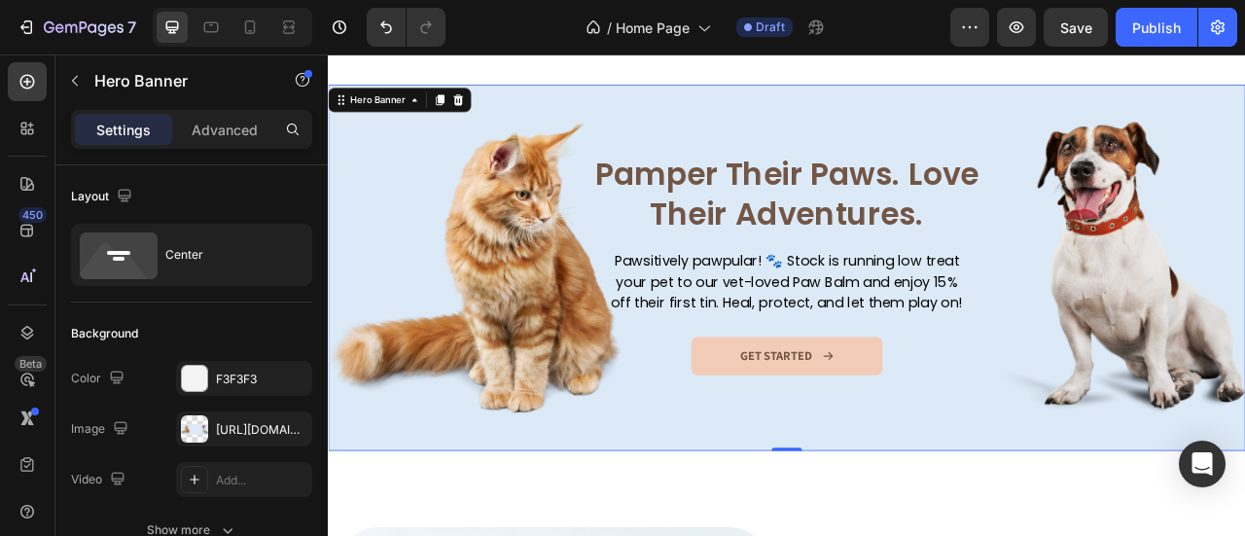
click at [1059, 108] on div "Overlay" at bounding box center [911, 325] width 1167 height 467
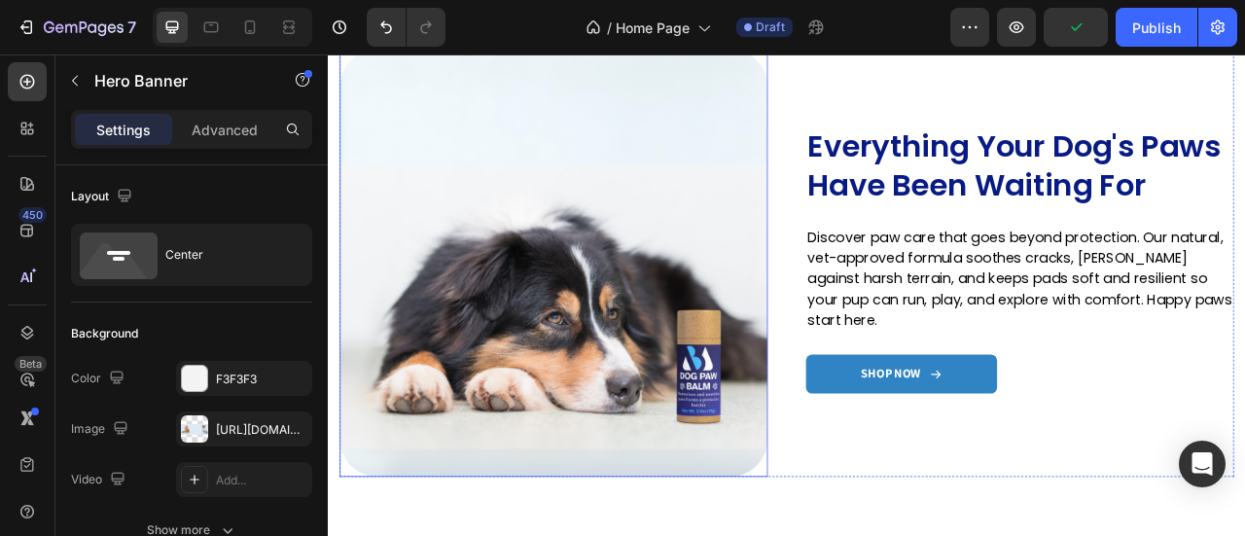
scroll to position [2987, 0]
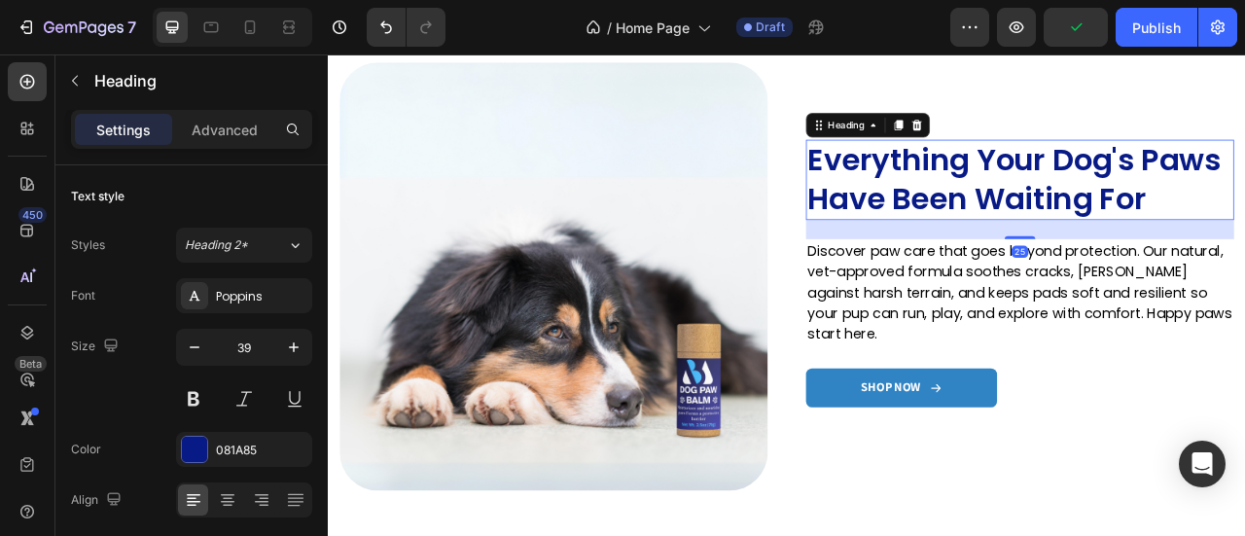
click at [1141, 236] on h2 "Everything Your Dog's Paws Have Been Waiting For" at bounding box center [1208, 213] width 545 height 102
click at [204, 452] on div at bounding box center [194, 449] width 25 height 25
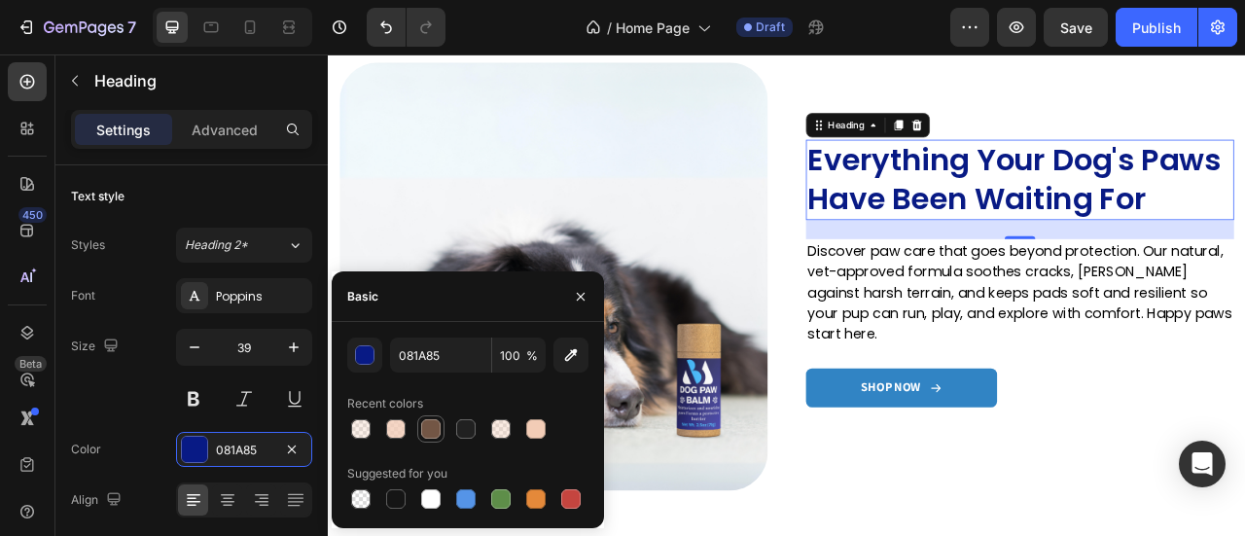
drag, startPoint x: 430, startPoint y: 439, endPoint x: 443, endPoint y: 433, distance: 13.9
click at [431, 439] on div at bounding box center [430, 428] width 19 height 19
type input "735645"
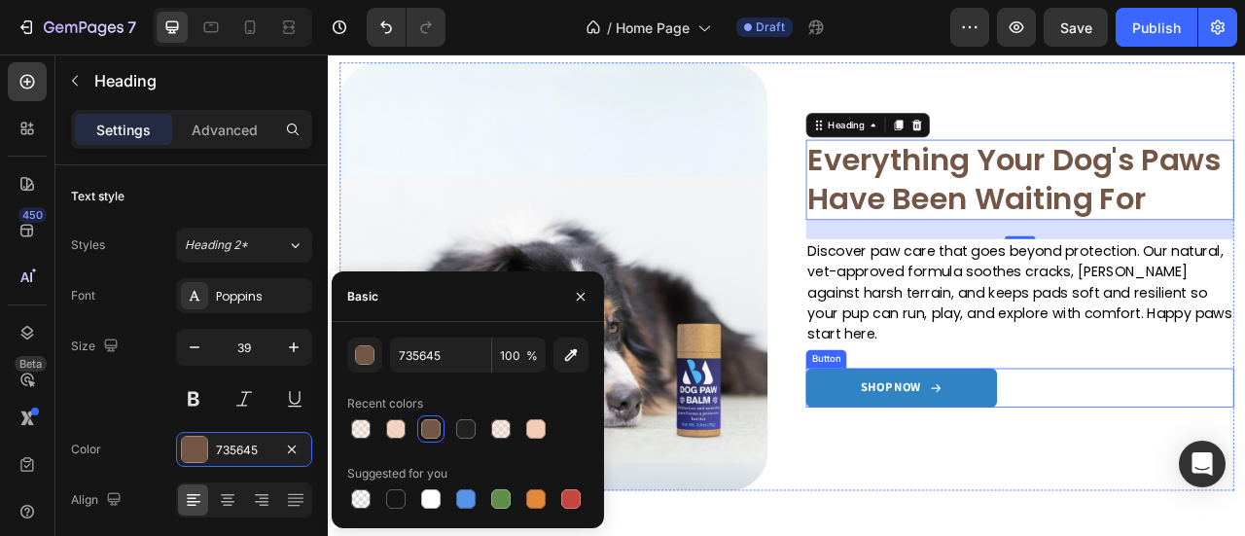
click at [1158, 463] on link "SHOP NOW" at bounding box center [1057, 478] width 243 height 50
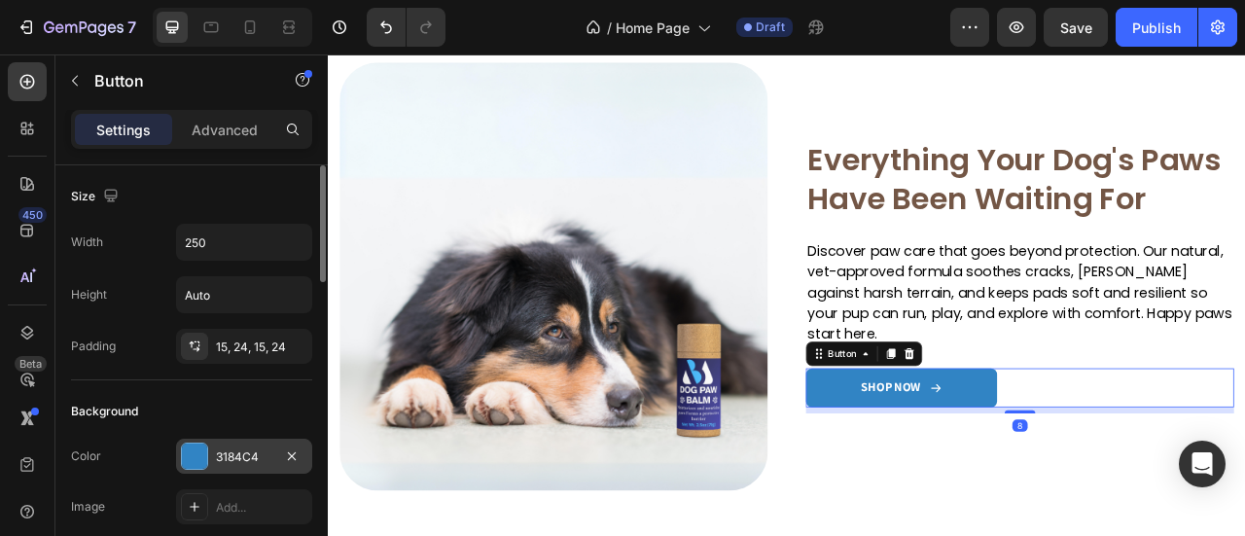
click at [243, 442] on div "3184C4" at bounding box center [244, 456] width 136 height 35
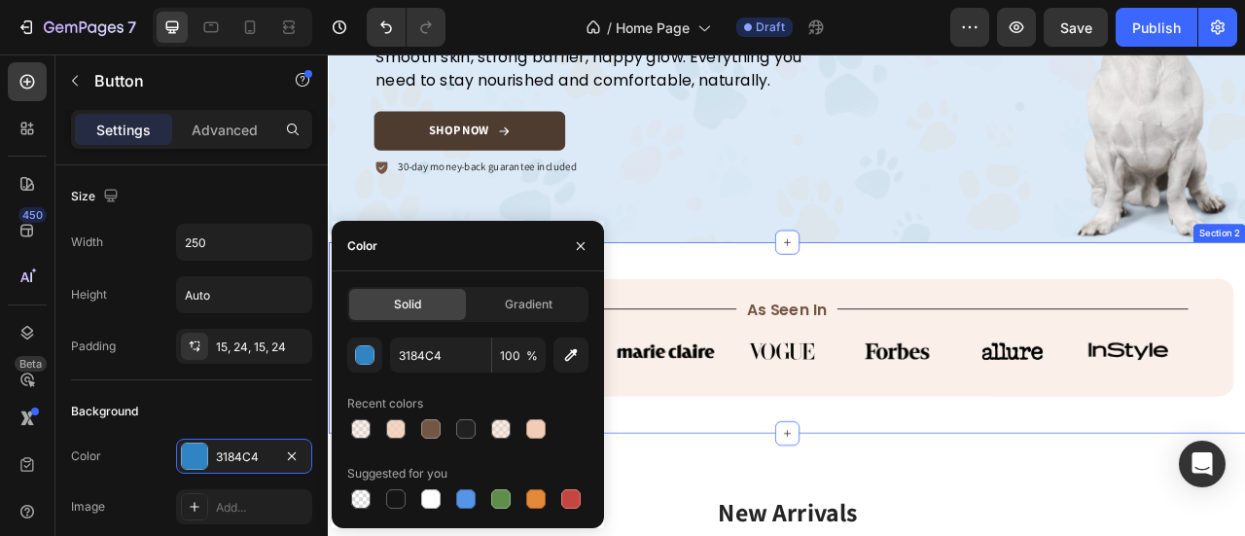
scroll to position [389, 0]
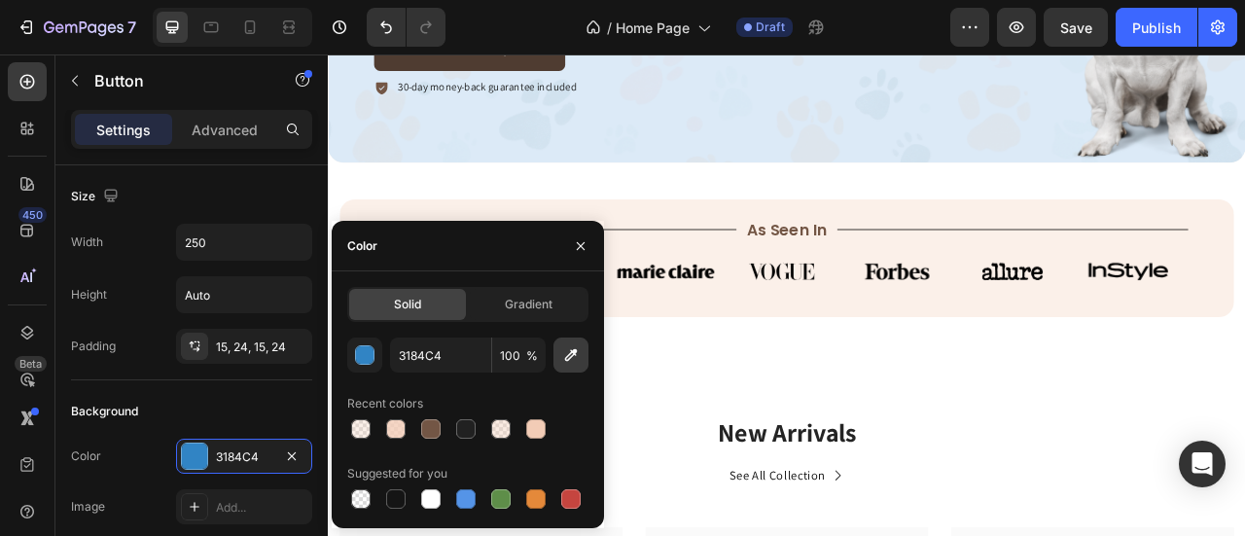
click at [572, 355] on icon "button" at bounding box center [570, 354] width 19 height 19
type input "4F3C31"
click at [579, 231] on button "button" at bounding box center [580, 246] width 31 height 31
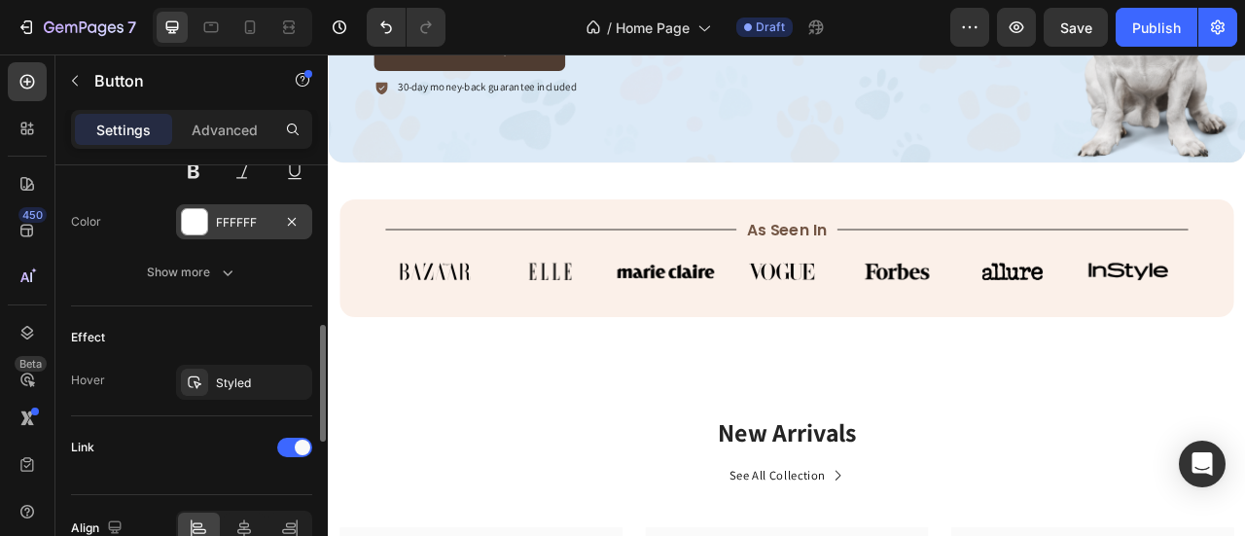
scroll to position [938, 0]
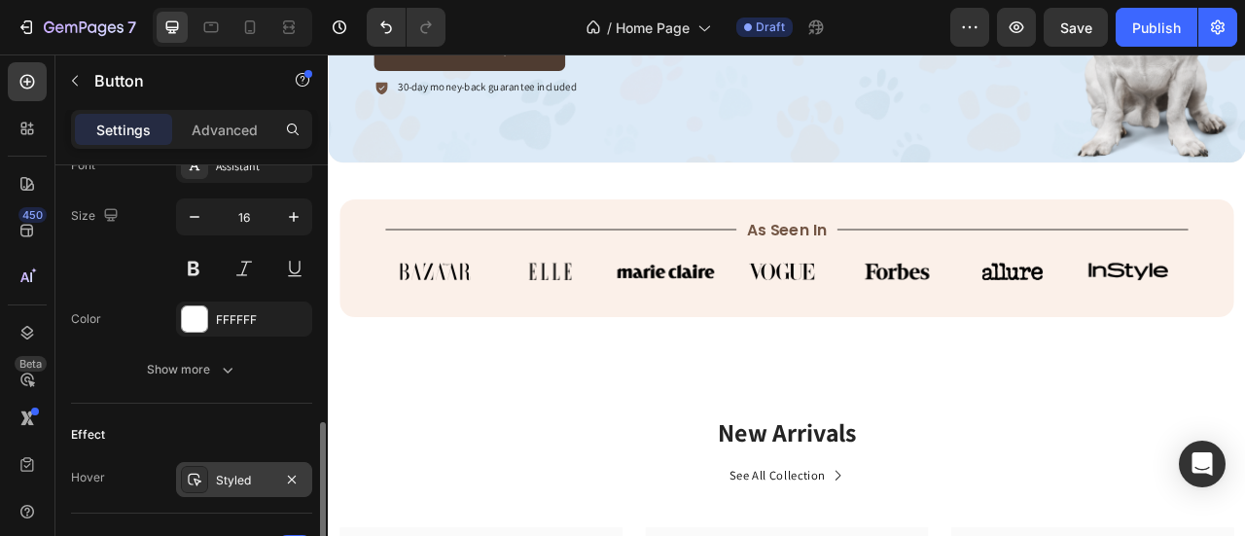
drag, startPoint x: 230, startPoint y: 475, endPoint x: 235, endPoint y: 456, distance: 19.4
click at [230, 474] on div "Styled" at bounding box center [244, 481] width 56 height 18
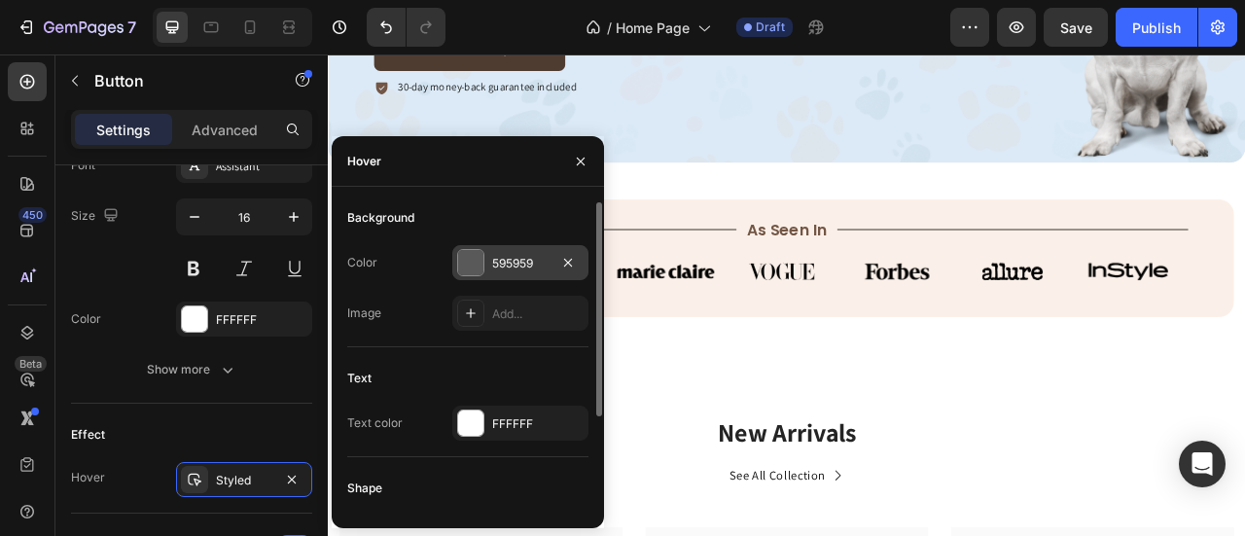
click at [496, 269] on div "595959" at bounding box center [520, 264] width 56 height 18
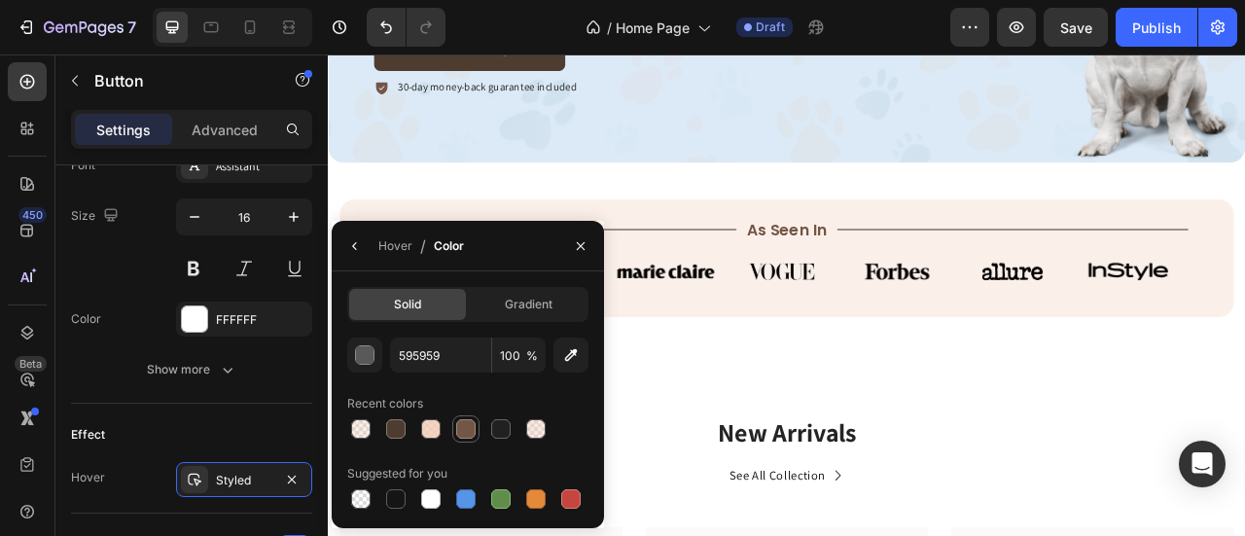
click at [463, 426] on div at bounding box center [465, 428] width 19 height 19
type input "735645"
click at [0, 0] on input "100" at bounding box center [0, 0] width 0 height 0
drag, startPoint x: 577, startPoint y: 245, endPoint x: 291, endPoint y: 223, distance: 286.9
click at [577, 245] on icon "button" at bounding box center [581, 246] width 16 height 16
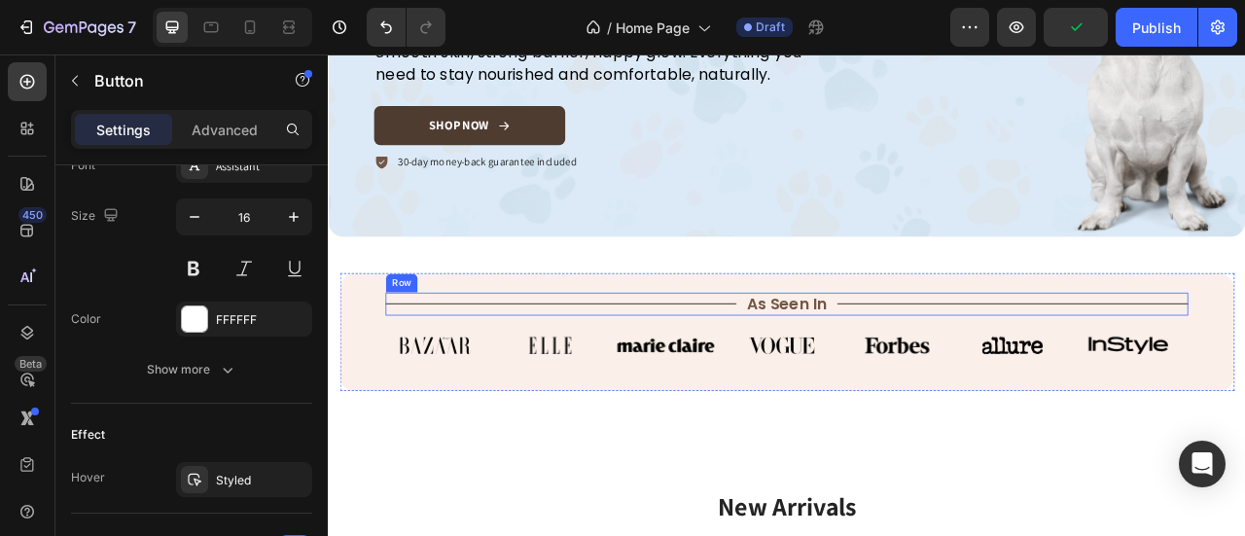
scroll to position [195, 0]
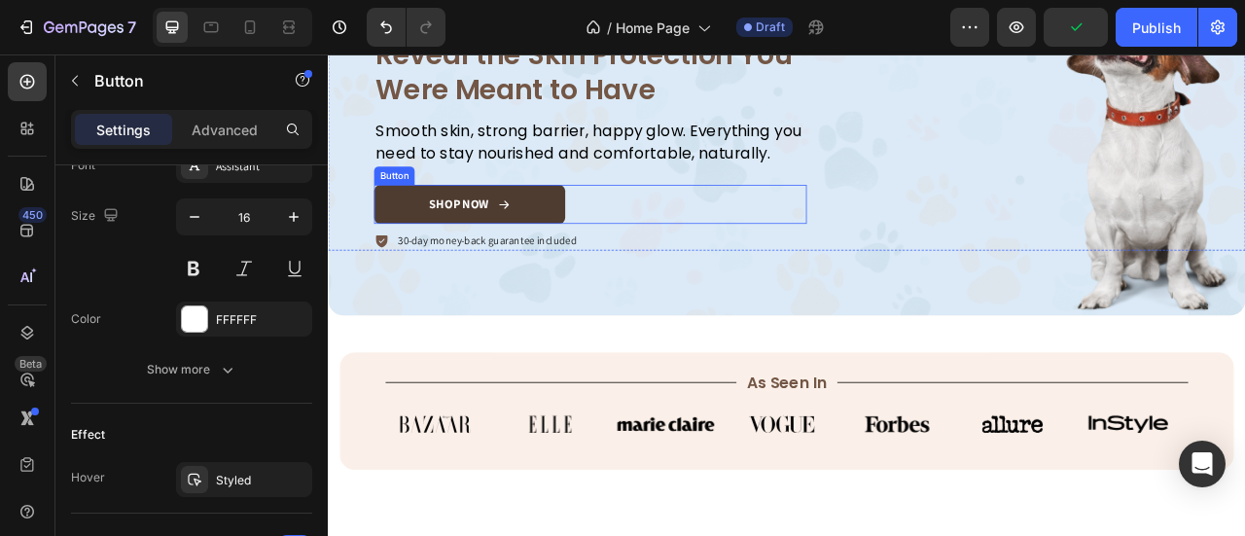
click at [614, 257] on link "SHOP NOW" at bounding box center [507, 245] width 243 height 50
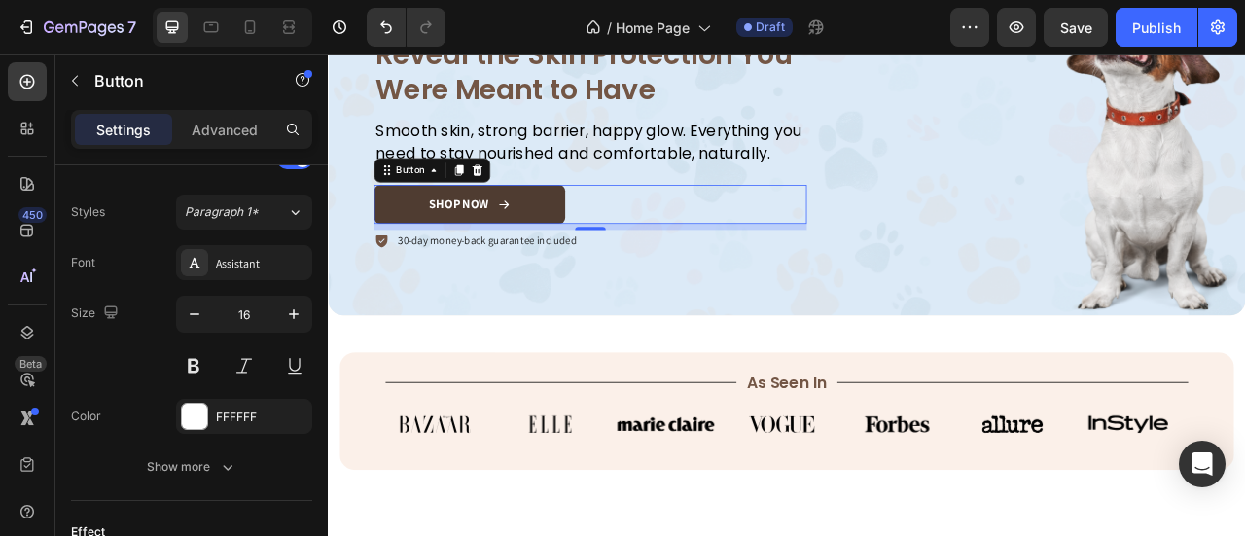
scroll to position [1132, 0]
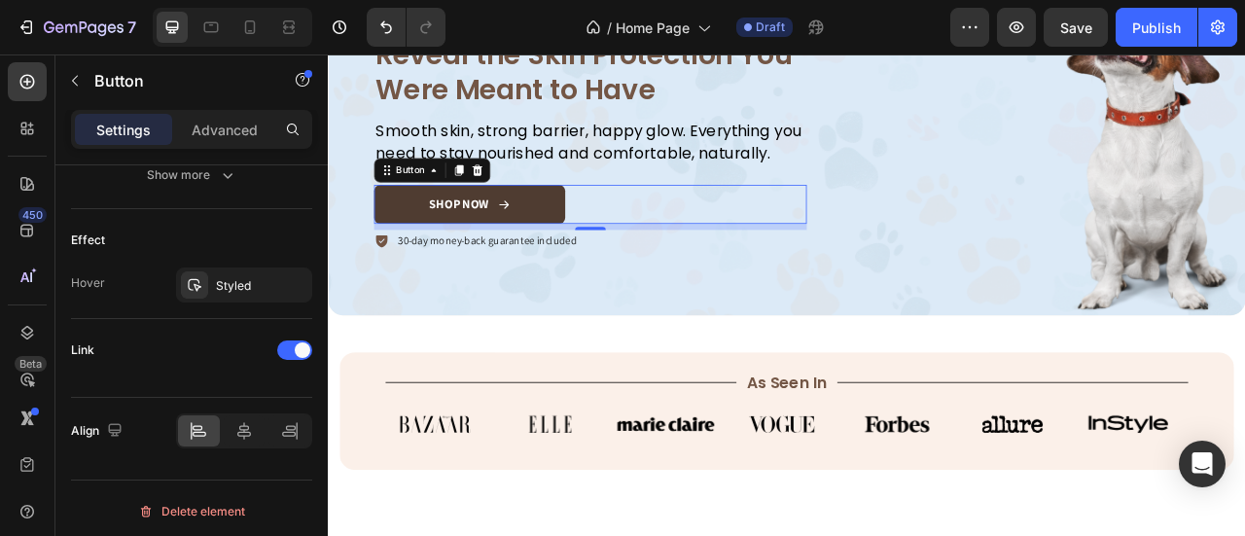
click at [611, 230] on link "SHOP NOW" at bounding box center [507, 245] width 243 height 50
click at [306, 342] on span at bounding box center [303, 350] width 16 height 16
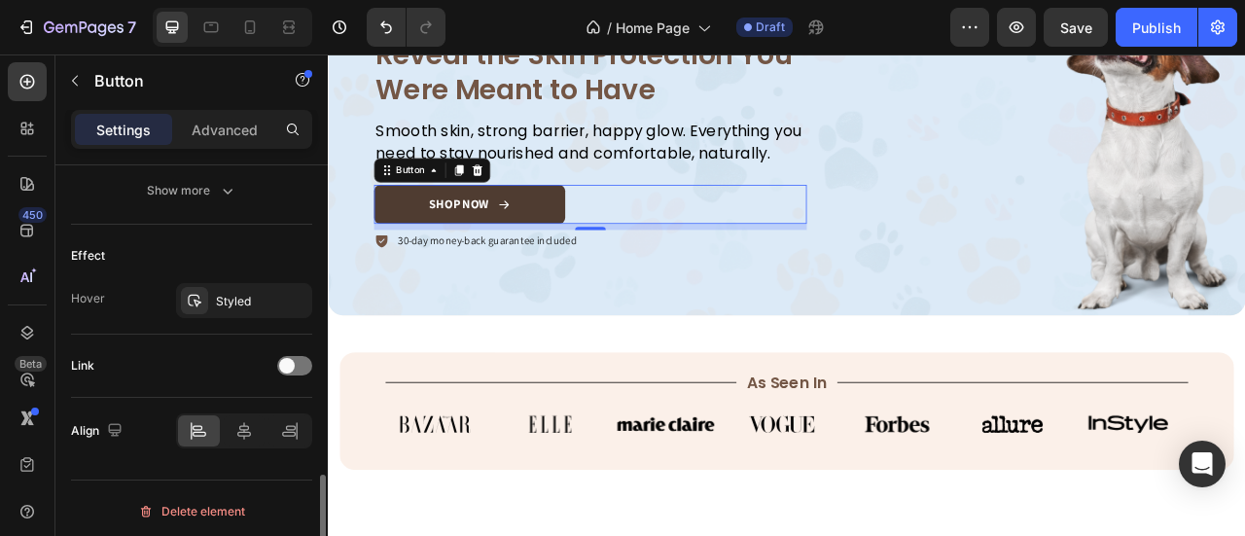
click at [303, 338] on div "Link" at bounding box center [191, 366] width 241 height 63
click at [304, 356] on div at bounding box center [294, 365] width 35 height 19
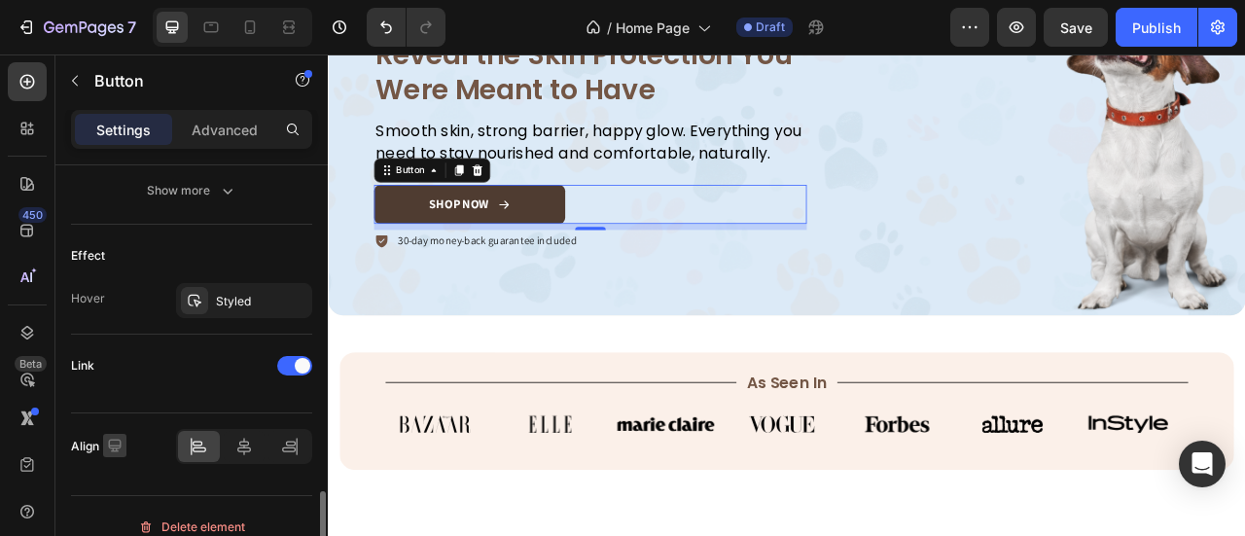
scroll to position [1132, 0]
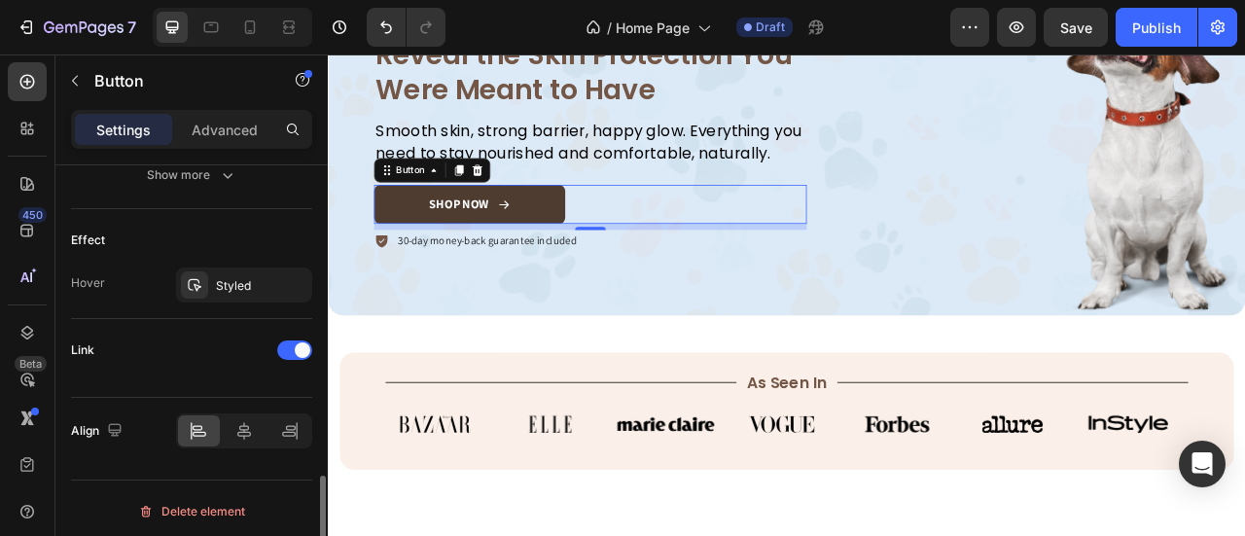
click at [80, 341] on div "Link" at bounding box center [82, 350] width 23 height 18
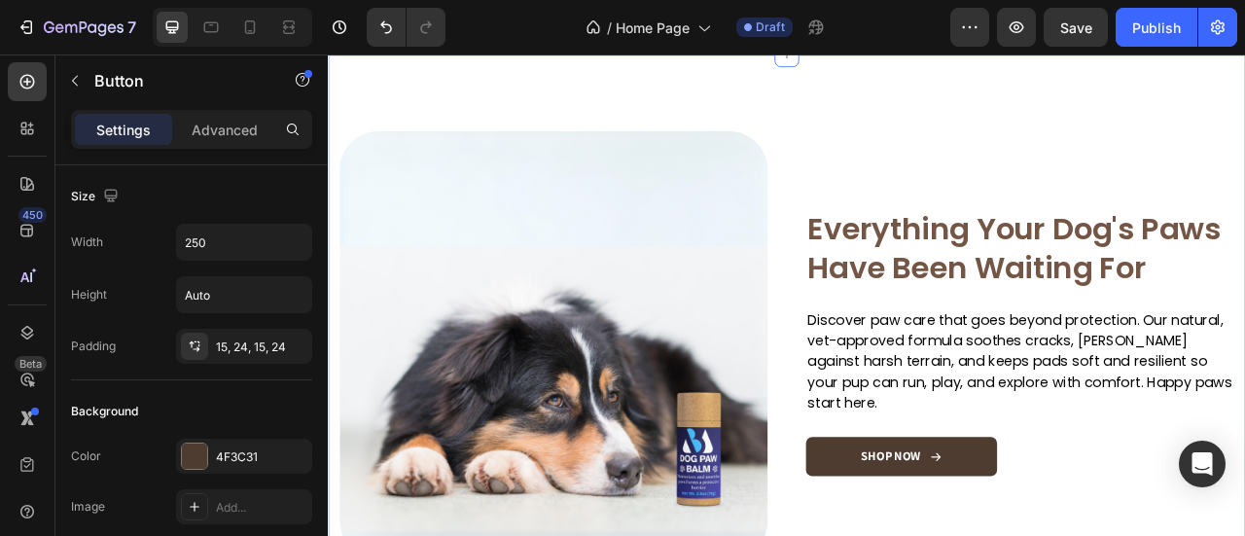
scroll to position [2627, 0]
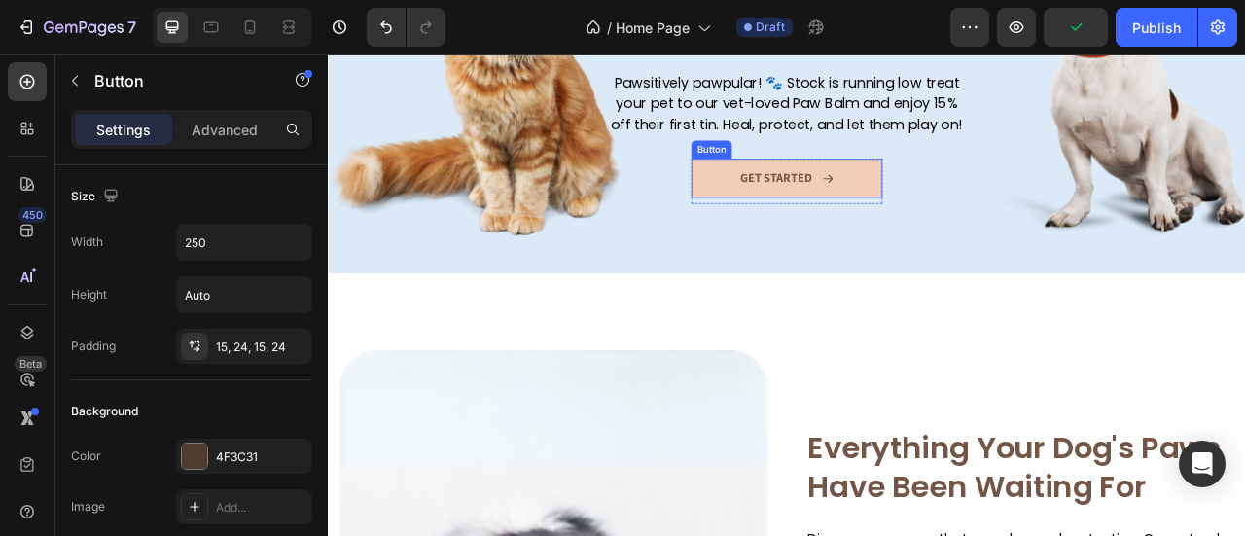
click at [962, 196] on link "GET STARTED" at bounding box center [911, 212] width 243 height 50
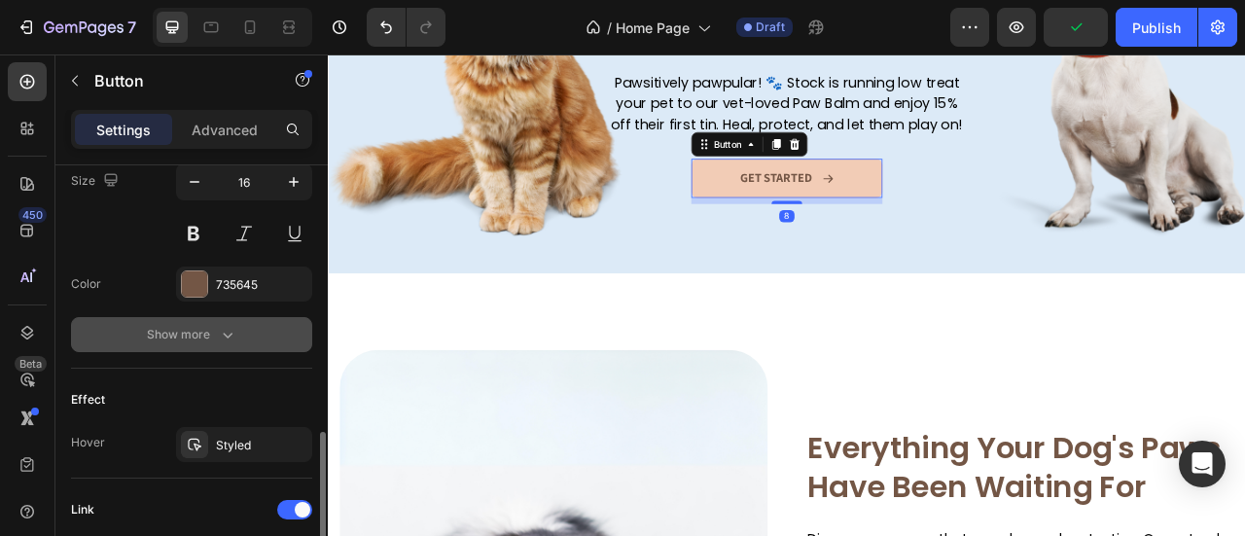
scroll to position [1132, 0]
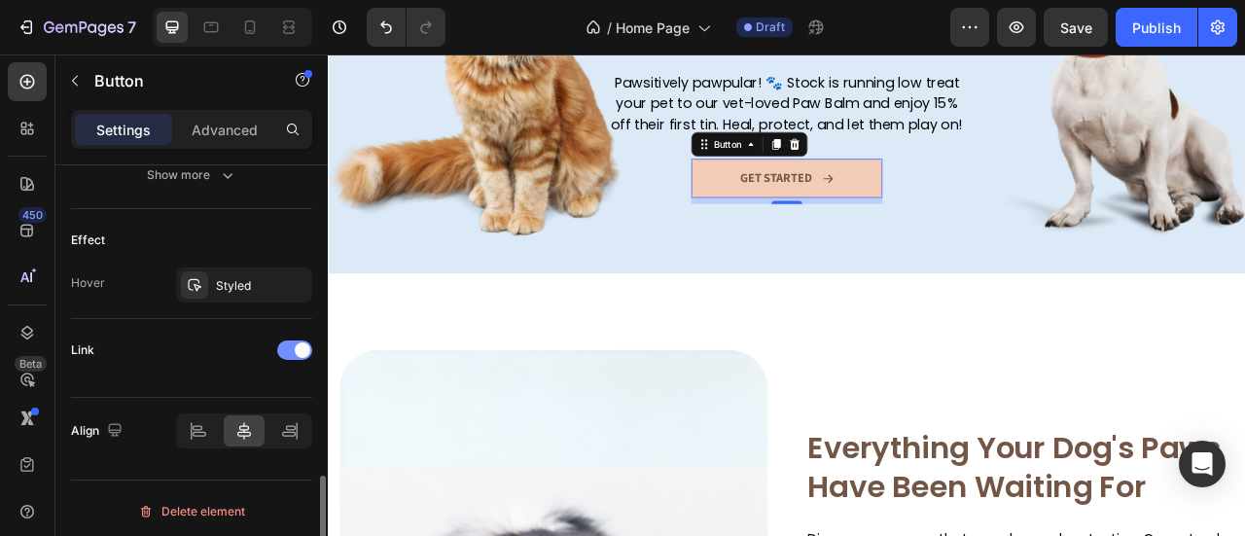
click at [298, 340] on div at bounding box center [294, 349] width 35 height 19
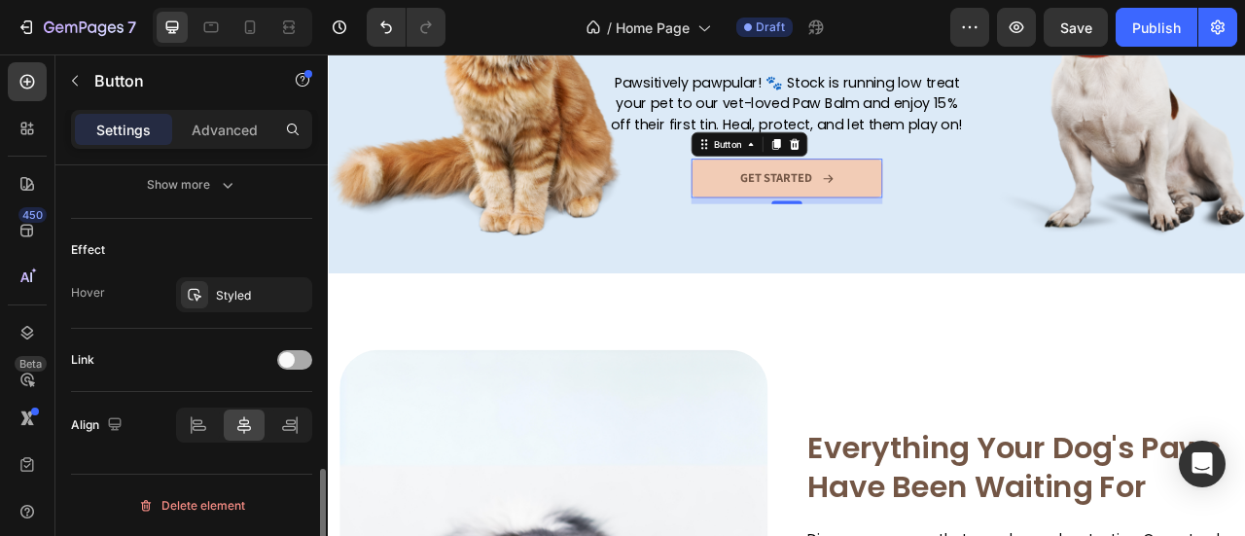
scroll to position [1117, 0]
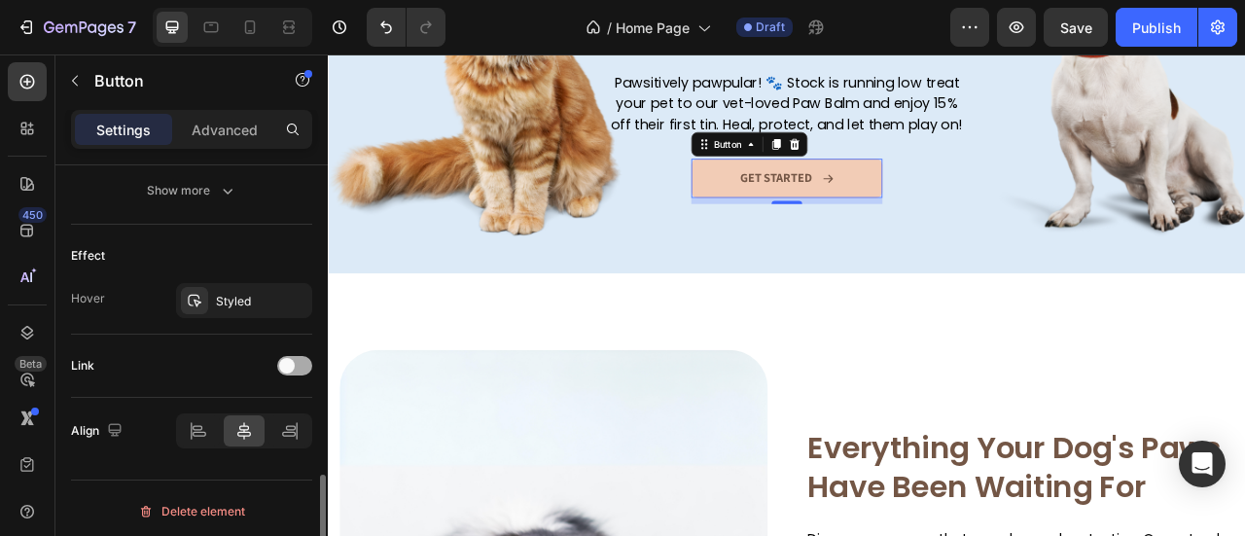
click at [299, 356] on div at bounding box center [294, 365] width 35 height 19
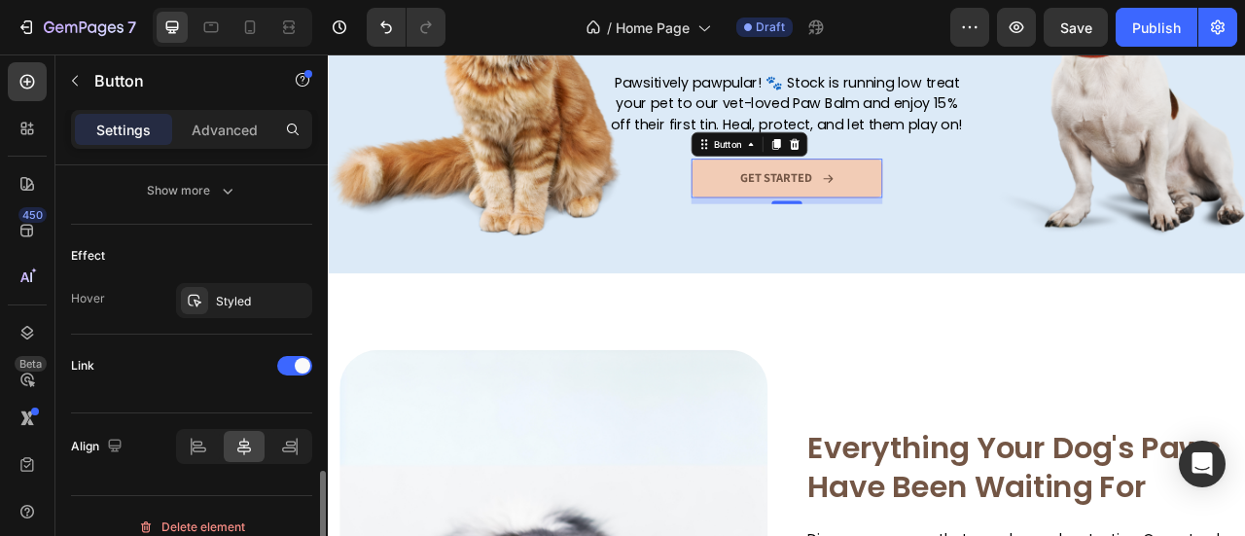
scroll to position [1132, 0]
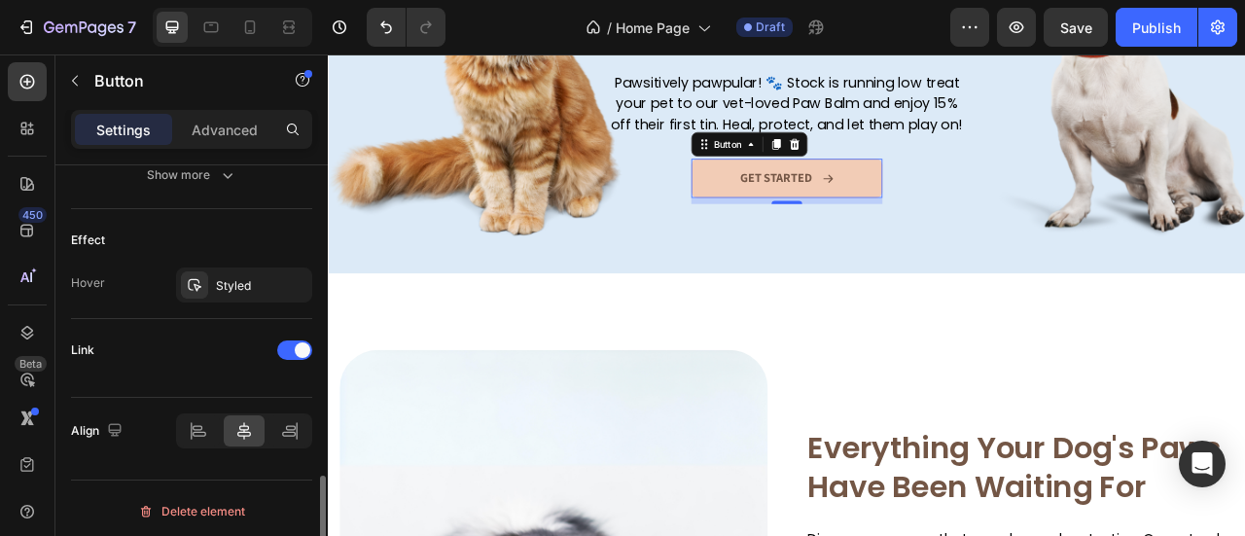
click at [103, 373] on div "Link" at bounding box center [191, 358] width 241 height 47
click at [169, 348] on div "Link" at bounding box center [191, 350] width 241 height 31
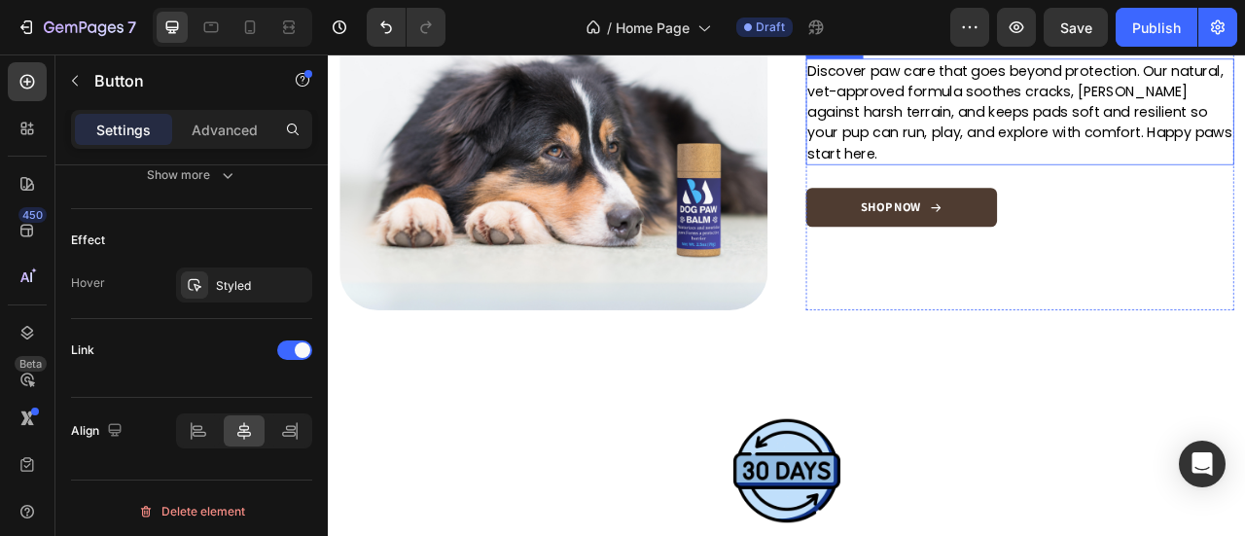
scroll to position [3308, 0]
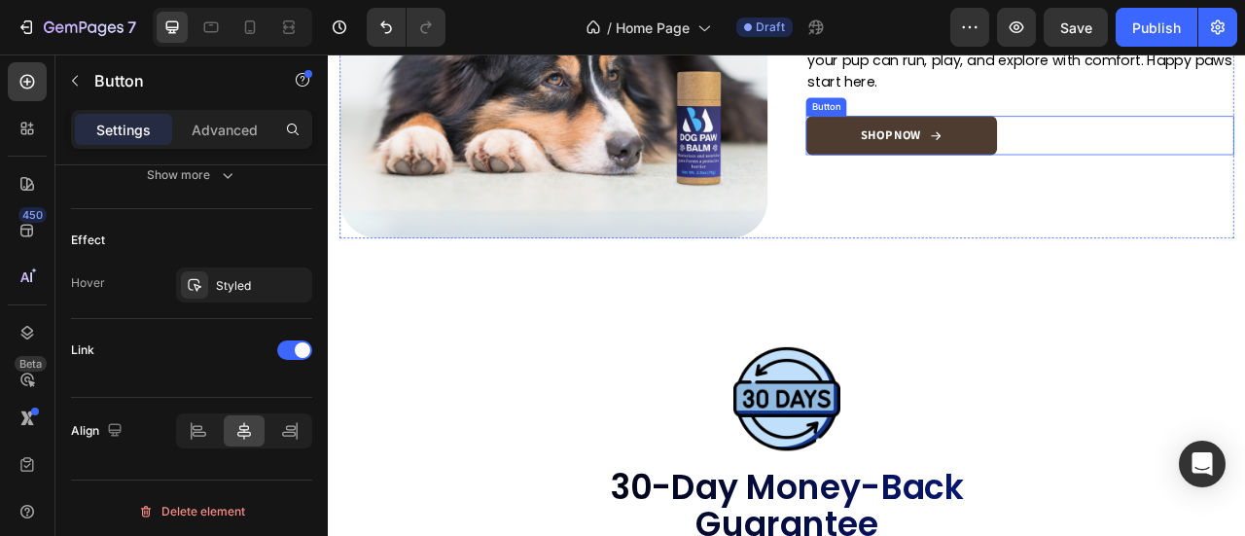
click at [1128, 132] on link "SHOP NOW" at bounding box center [1057, 157] width 243 height 50
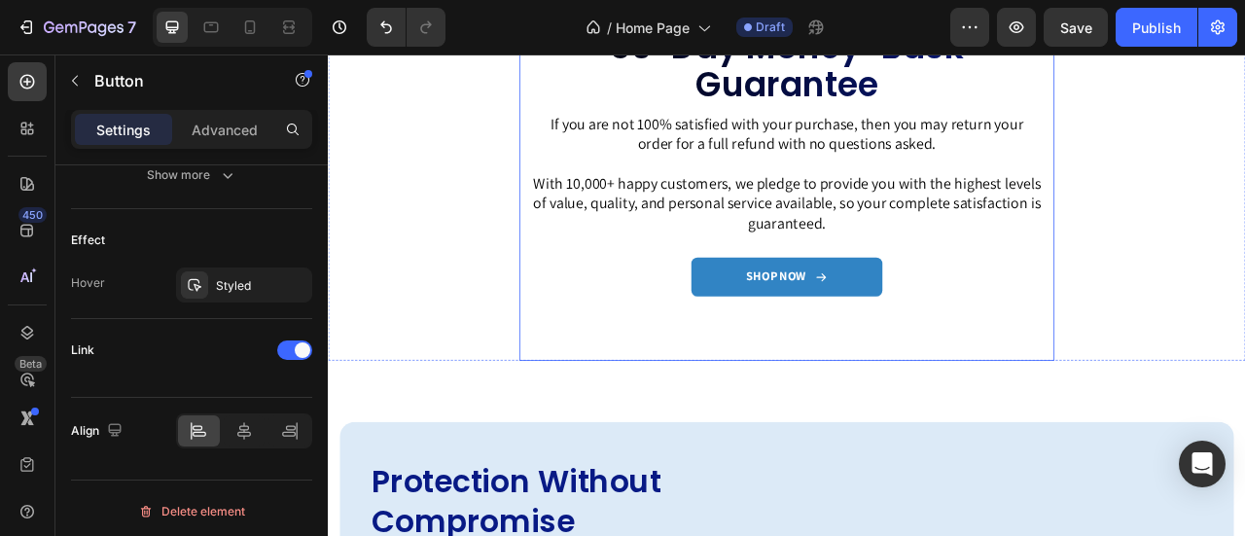
scroll to position [3891, 0]
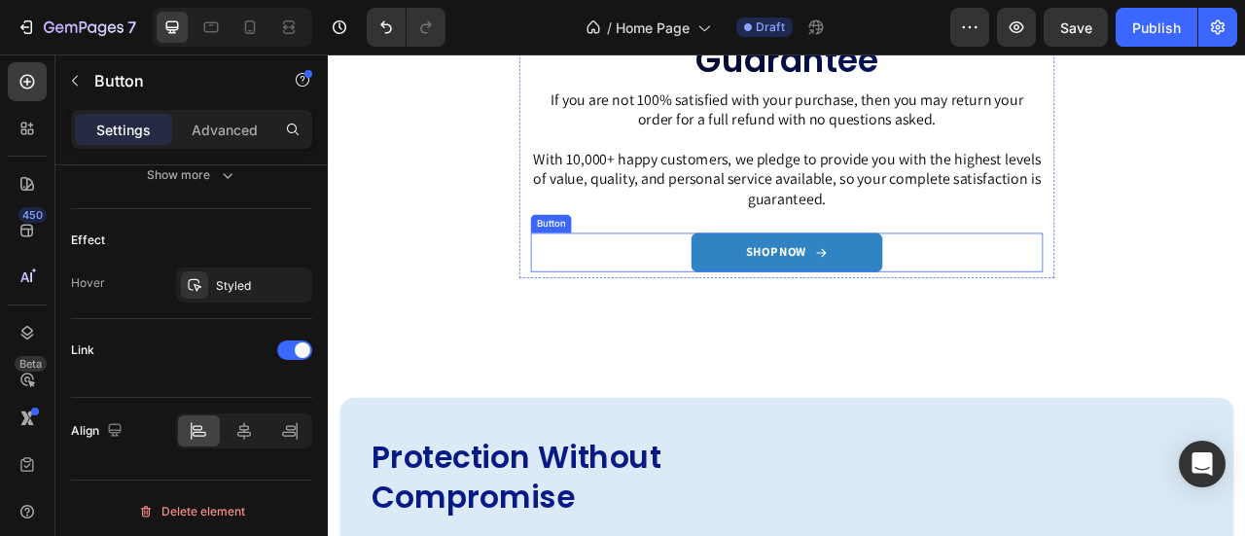
click at [956, 287] on link "SHOP NOW" at bounding box center [911, 306] width 243 height 50
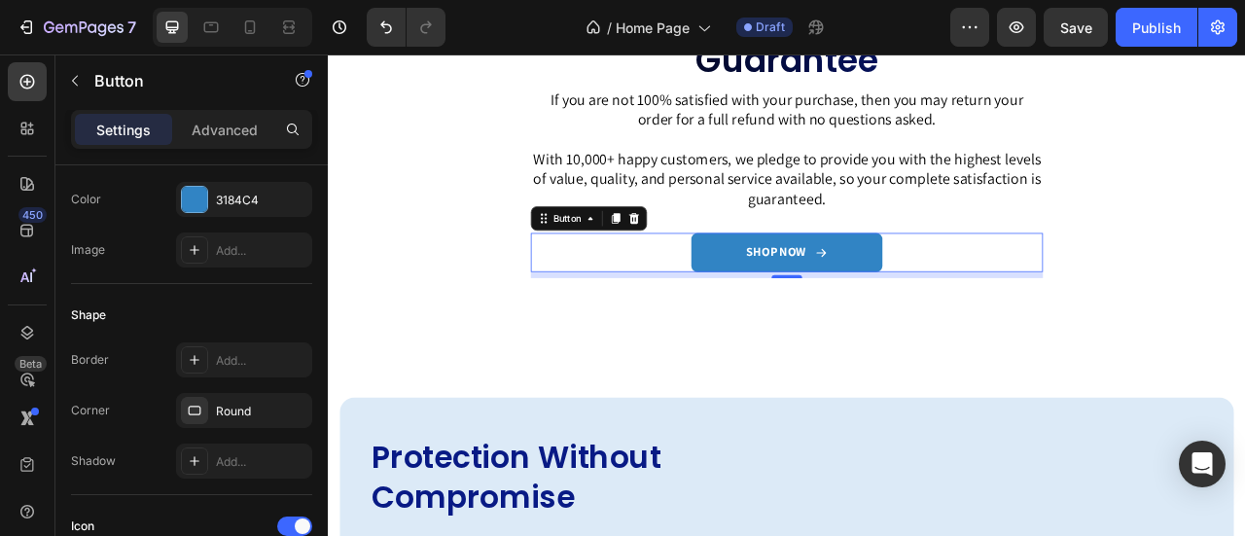
scroll to position [0, 0]
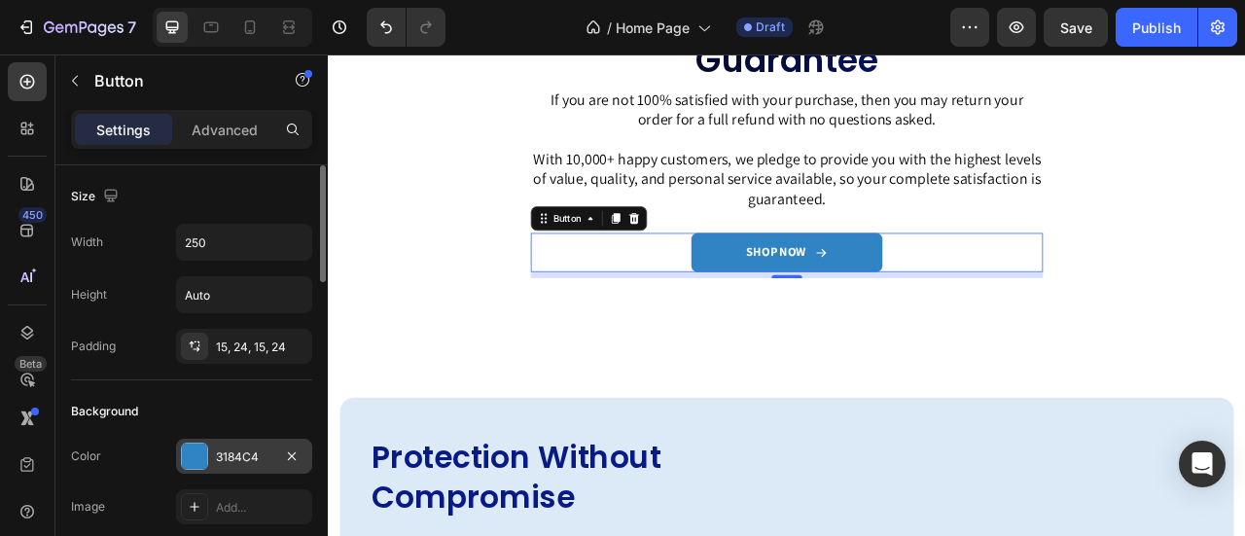
click at [190, 460] on div at bounding box center [194, 456] width 25 height 25
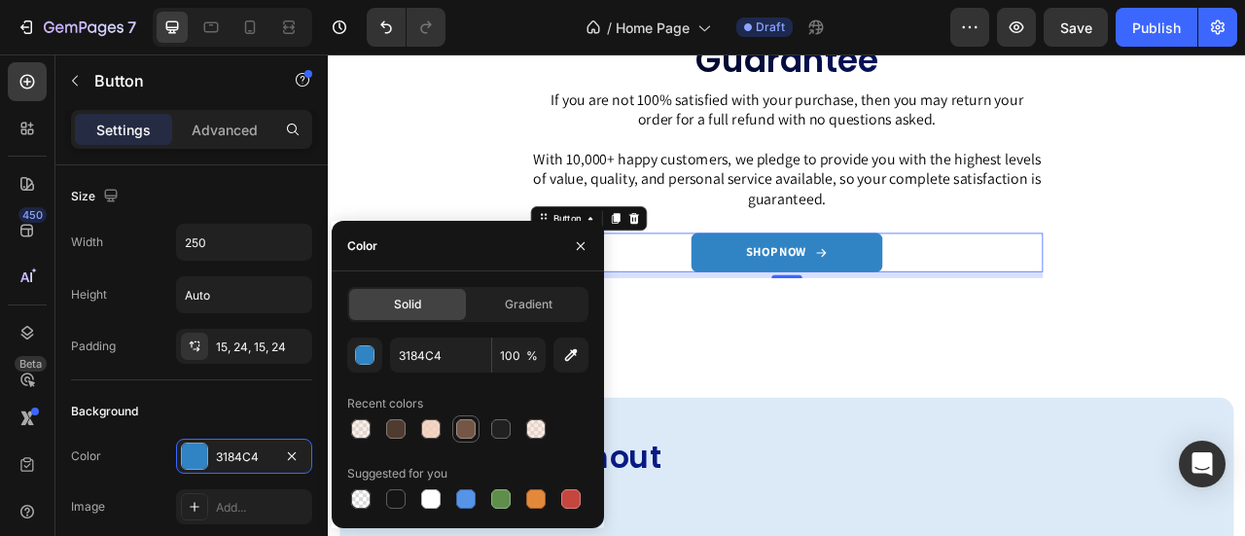
click at [471, 427] on div at bounding box center [465, 428] width 19 height 19
type input "735645"
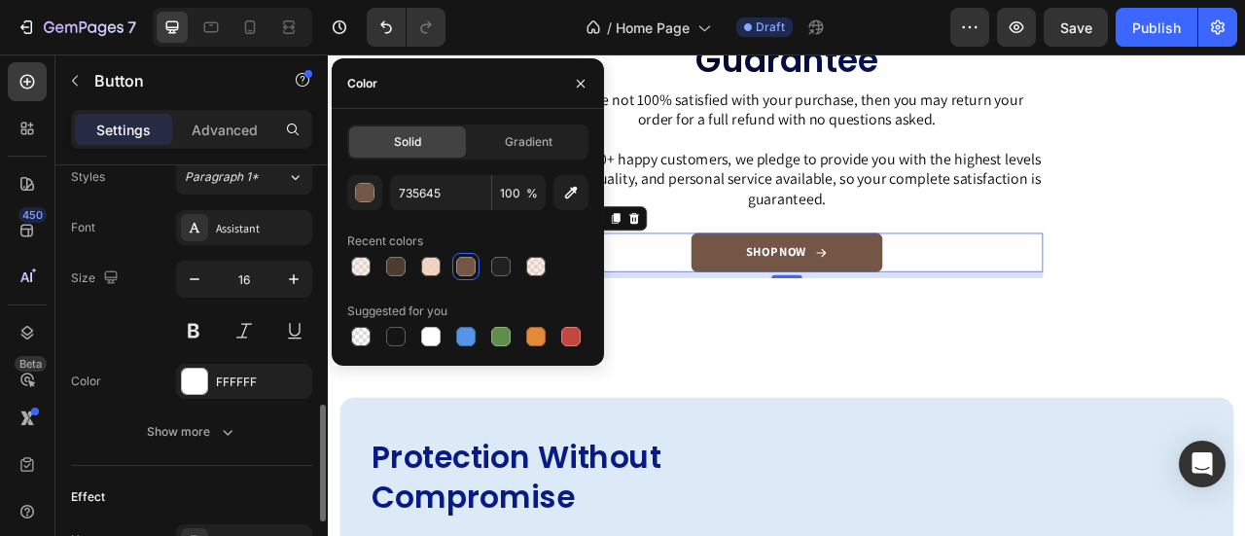
scroll to position [1132, 0]
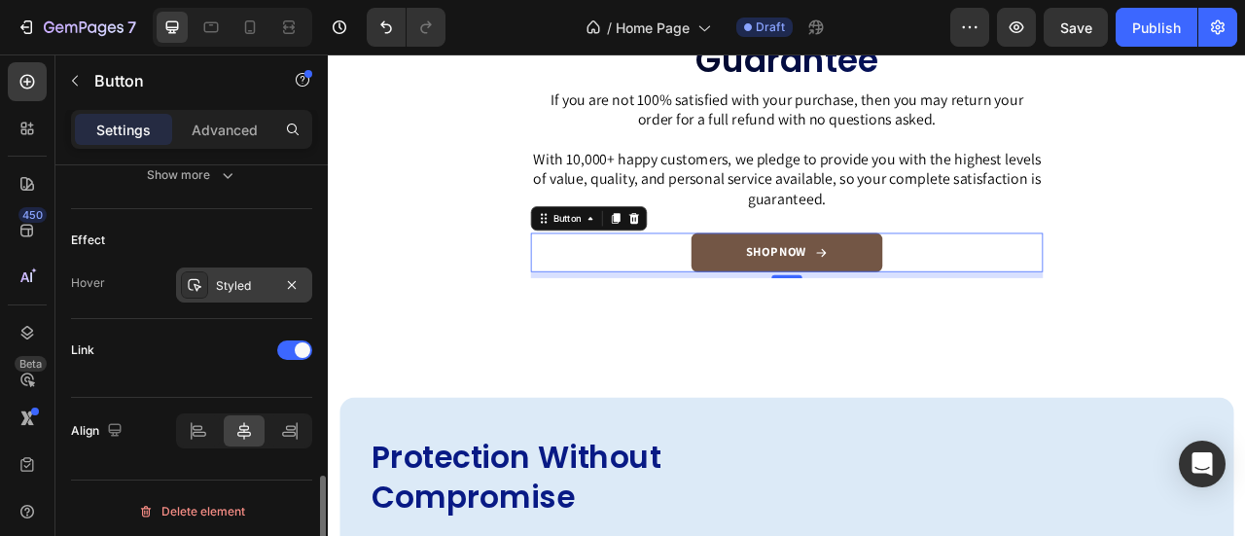
click at [242, 283] on div "Styled" at bounding box center [244, 286] width 56 height 18
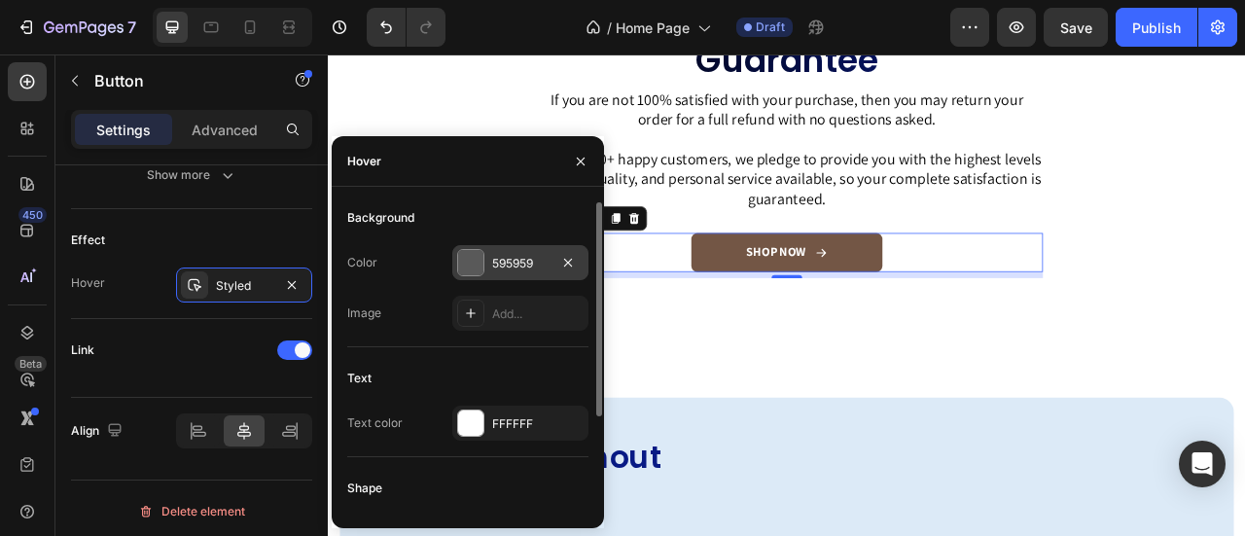
click at [537, 268] on div "595959" at bounding box center [520, 264] width 56 height 18
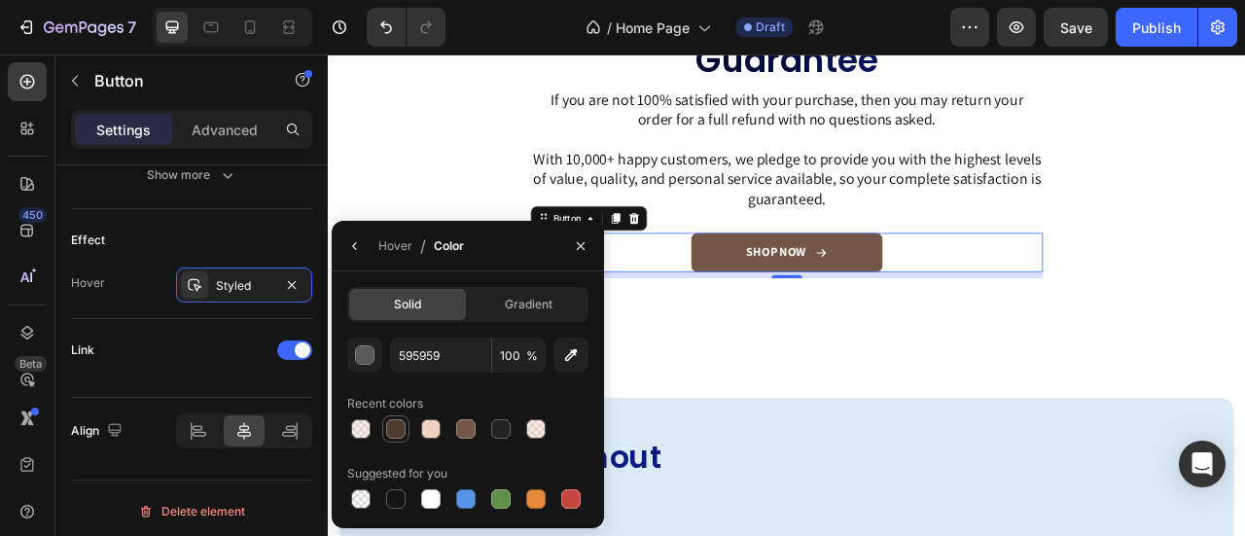
drag, startPoint x: 398, startPoint y: 428, endPoint x: 405, endPoint y: 415, distance: 14.4
click at [398, 428] on div at bounding box center [395, 428] width 19 height 19
type input "4F3C31"
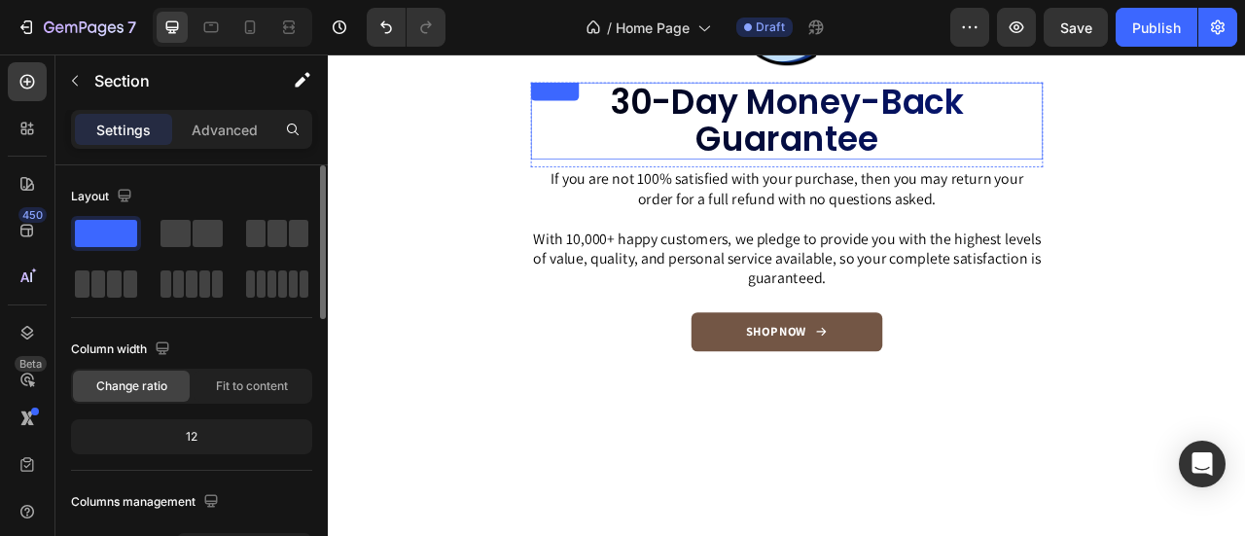
scroll to position [3502, 0]
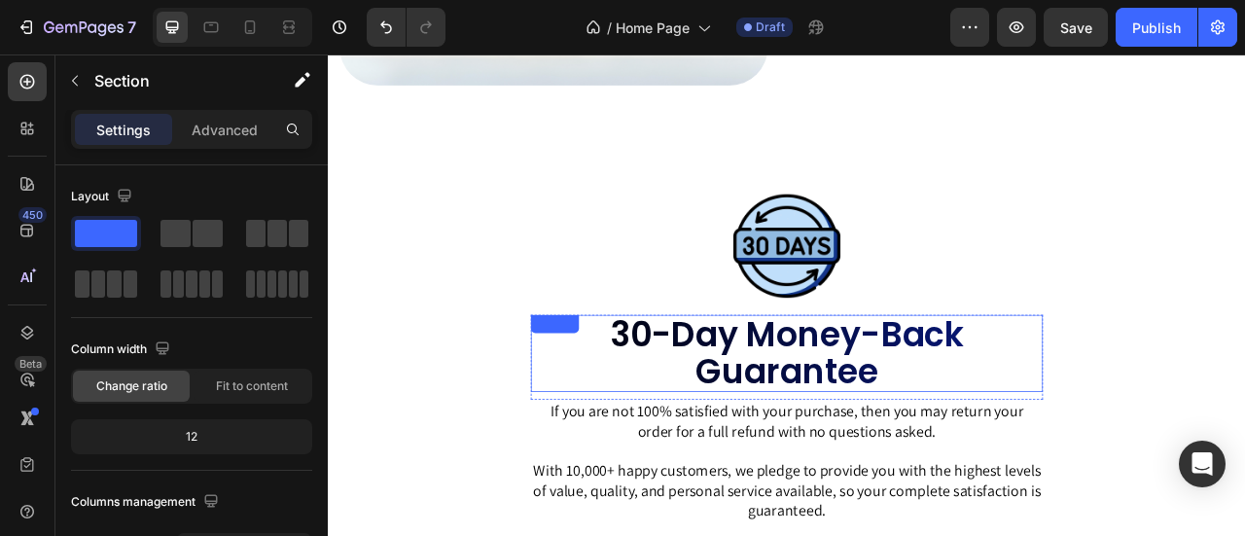
click at [841, 417] on h2 "30-Day Money-Back Guarantee" at bounding box center [912, 434] width 652 height 98
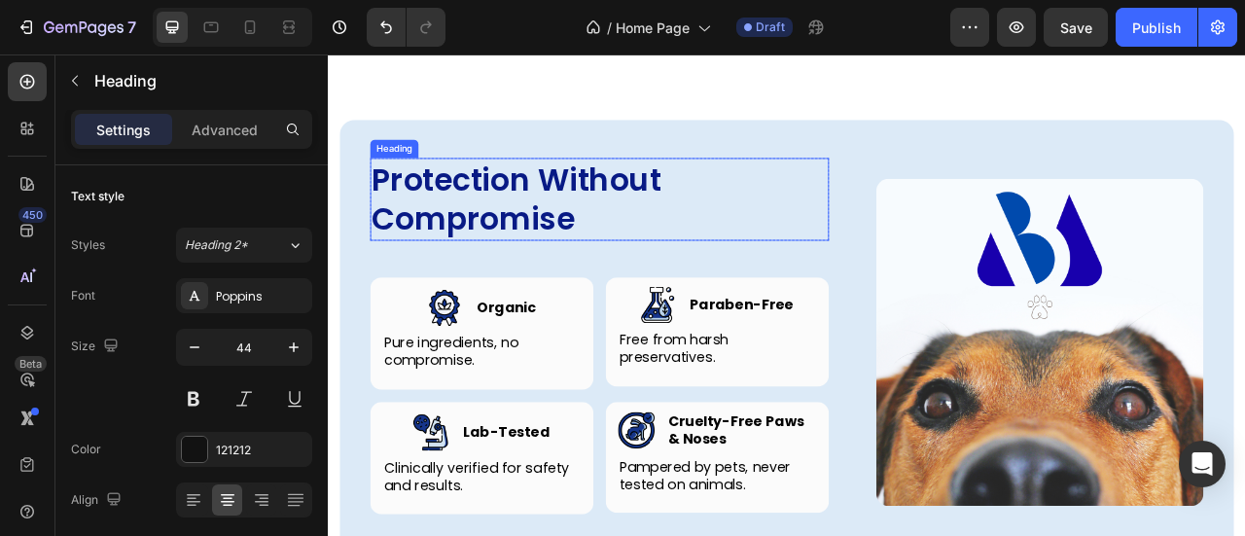
scroll to position [4255, 0]
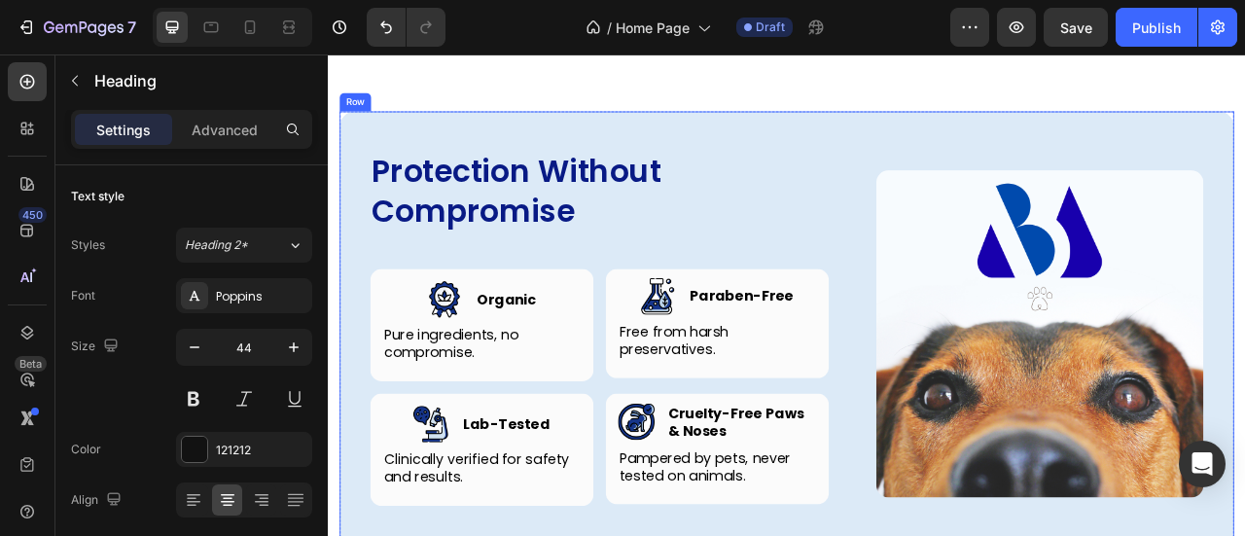
click at [743, 127] on div "Protection Without Compromise Heading Row Image Image Organic Heading Row Pure …" at bounding box center [911, 404] width 1138 height 556
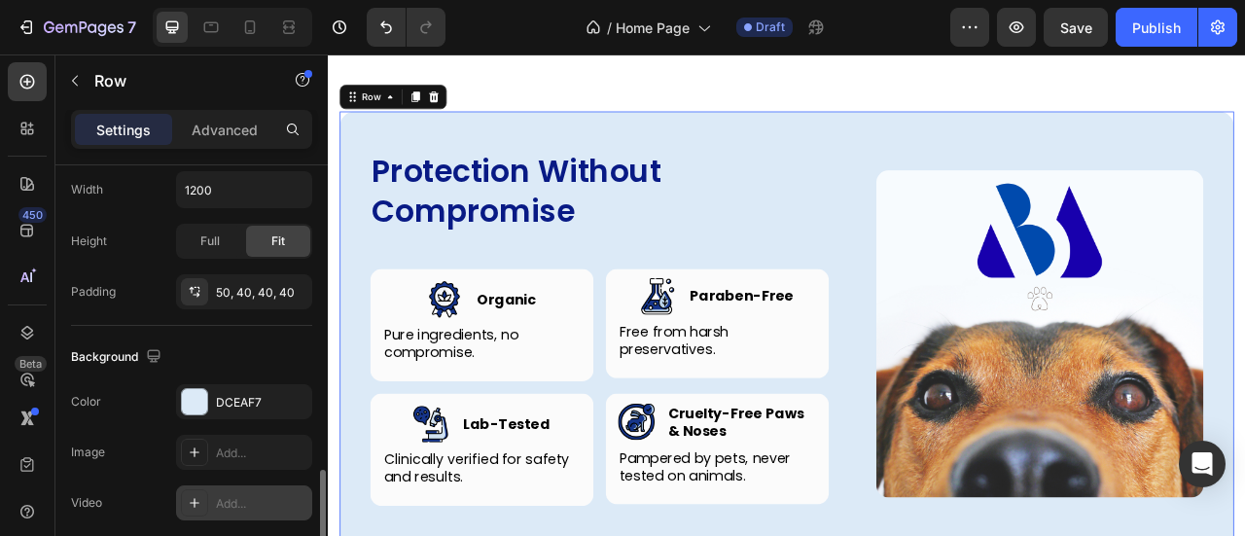
scroll to position [681, 0]
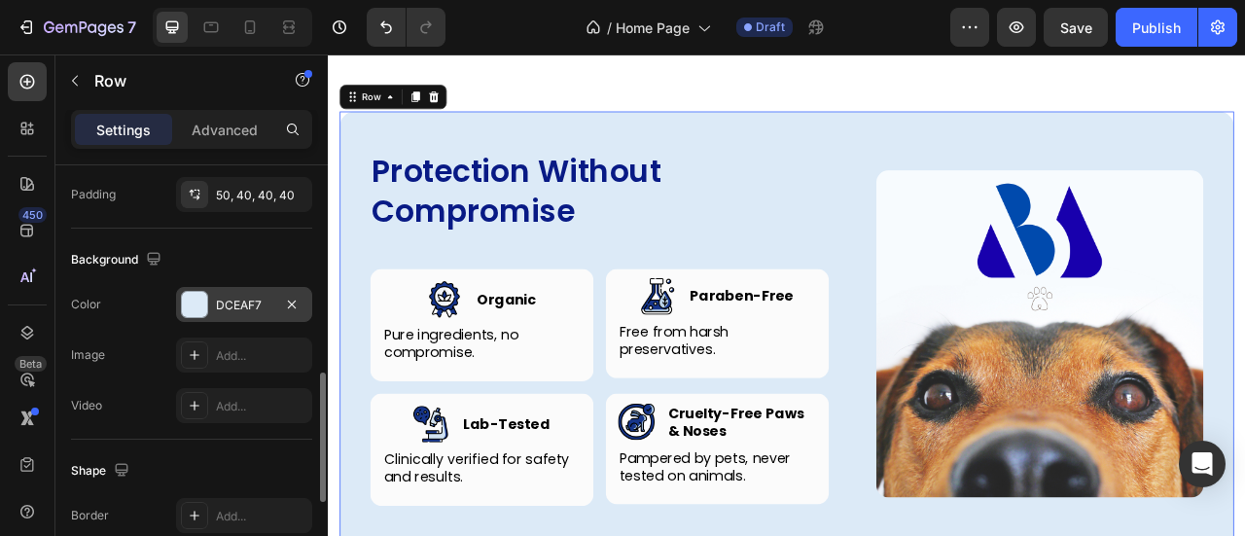
click at [234, 301] on div "DCEAF7" at bounding box center [244, 306] width 56 height 18
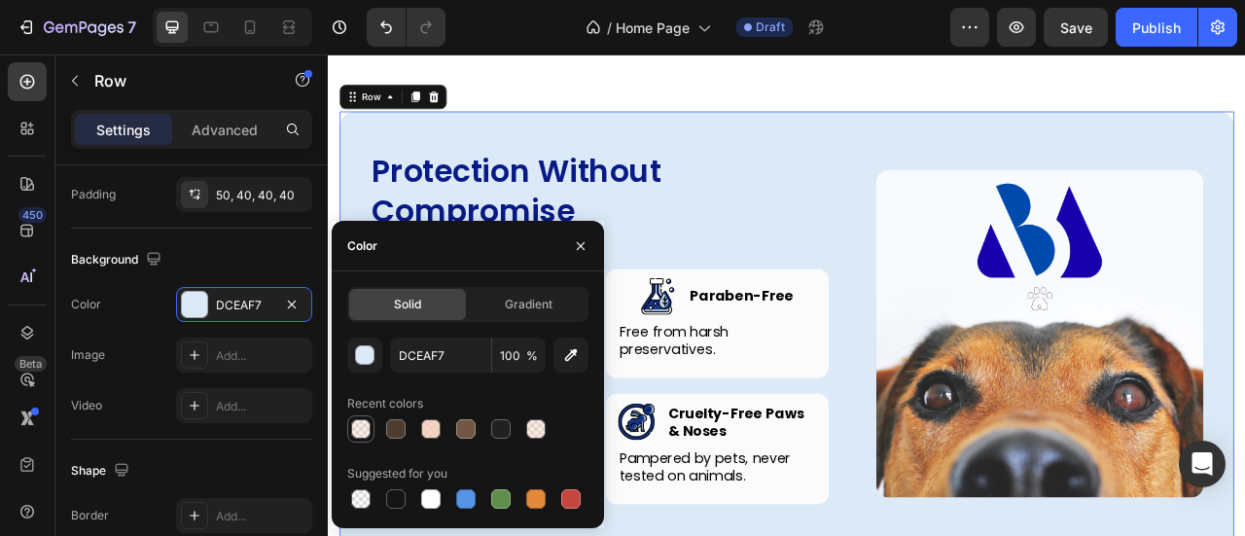
drag, startPoint x: 354, startPoint y: 427, endPoint x: 364, endPoint y: 429, distance: 9.9
click at [355, 426] on div at bounding box center [360, 428] width 19 height 19
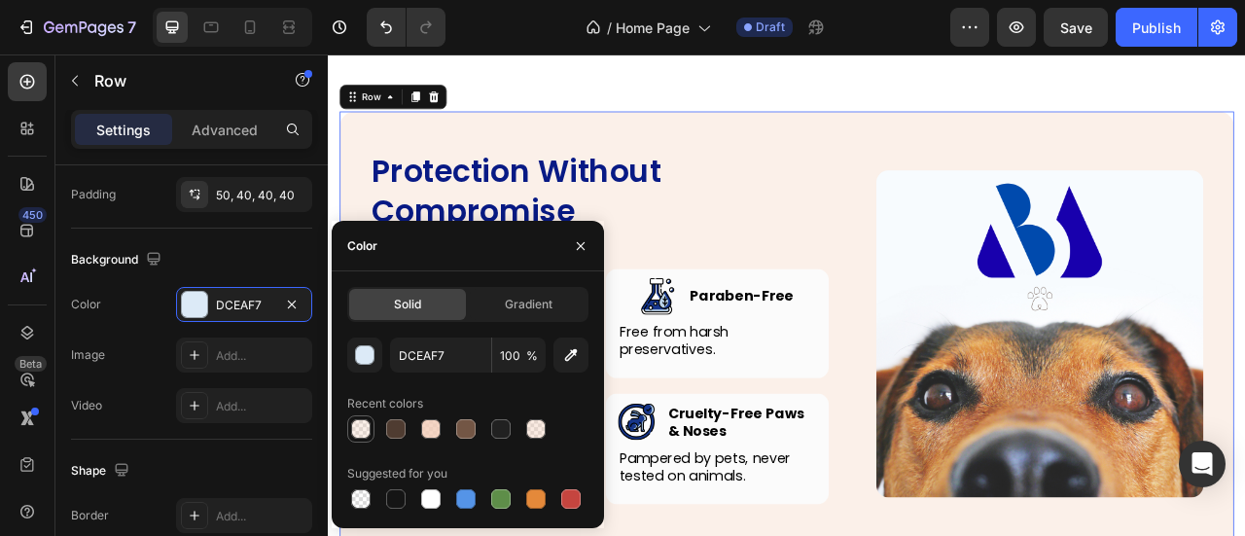
type input "F2CCB6"
type input "30"
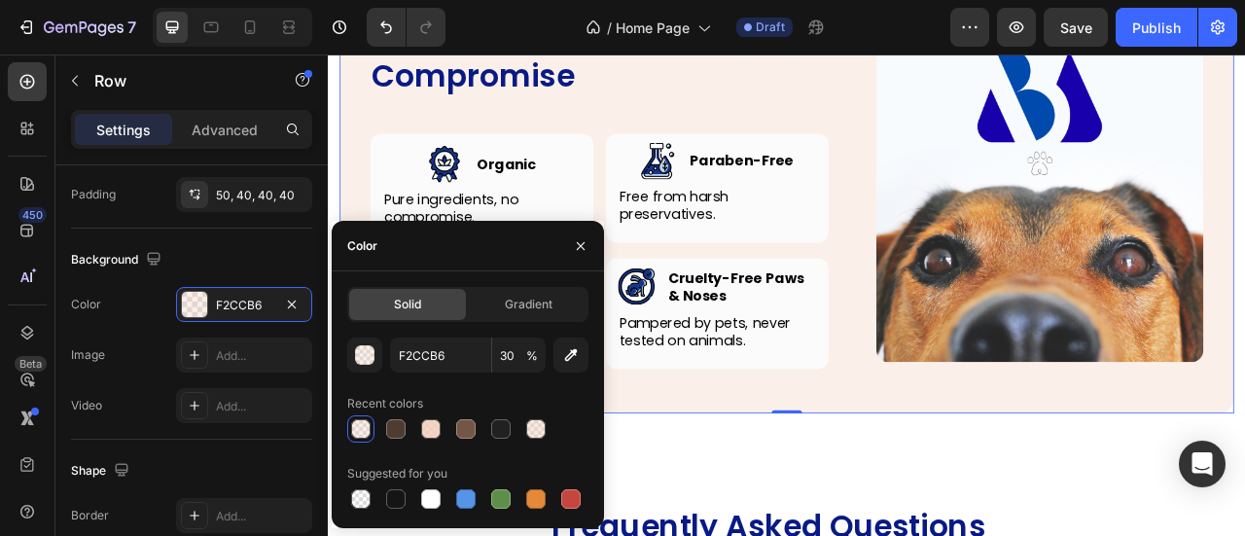
scroll to position [4255, 0]
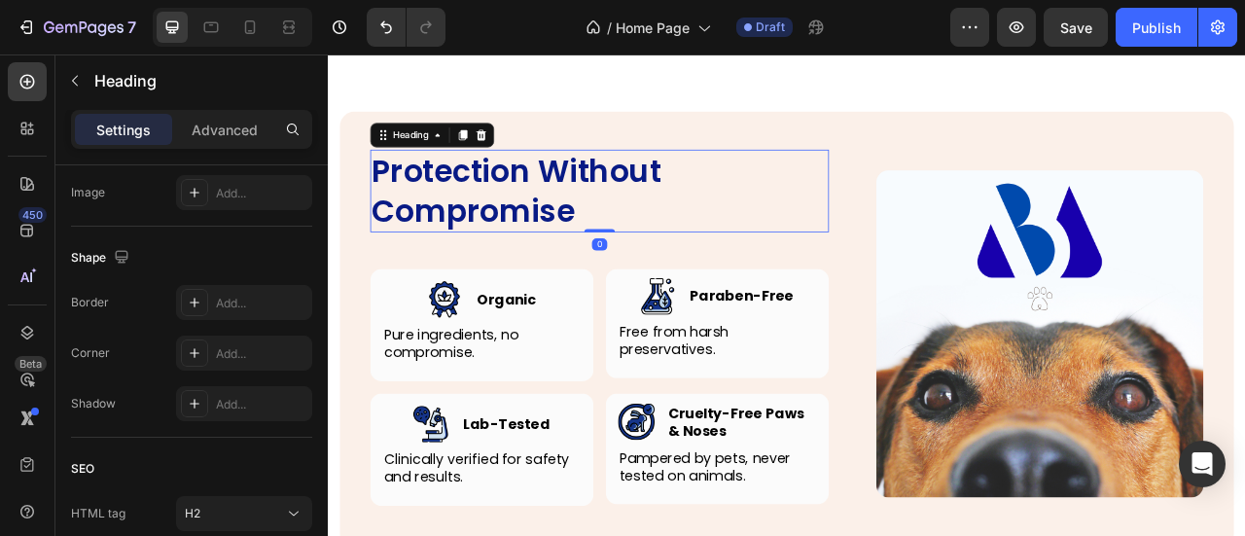
click at [656, 200] on h2 "Protection Without Compromise" at bounding box center [673, 227] width 584 height 105
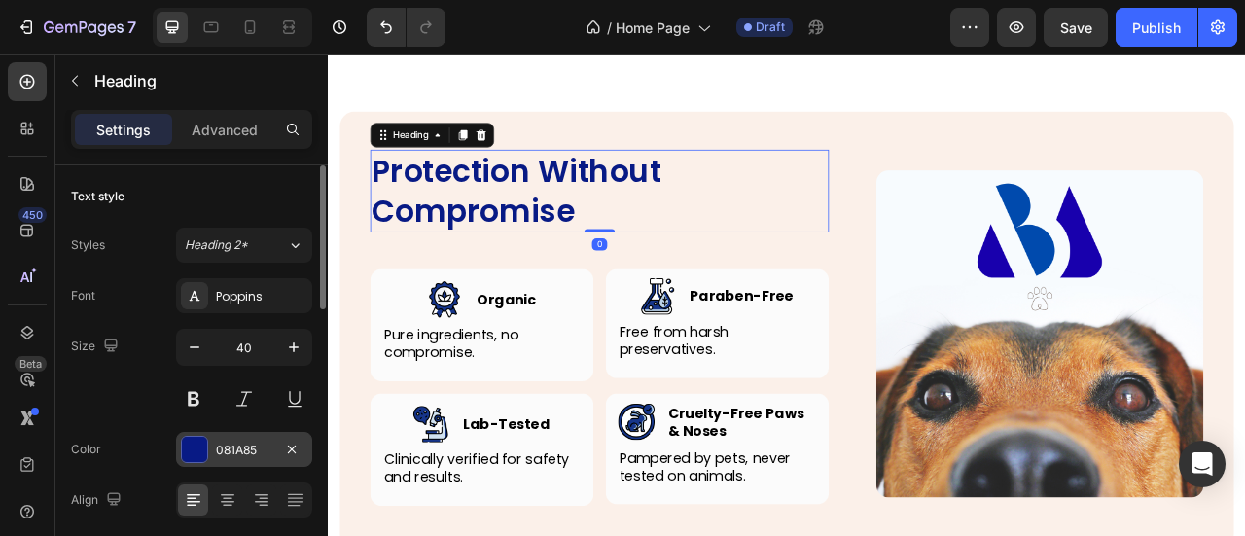
click at [240, 447] on div "081A85" at bounding box center [244, 451] width 56 height 18
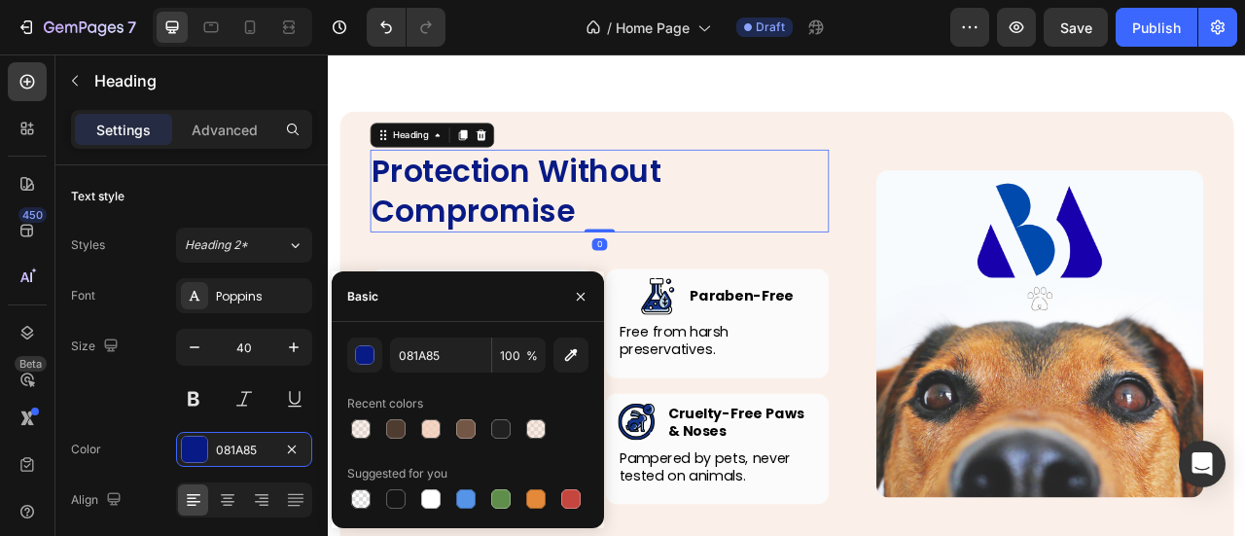
click at [482, 421] on div at bounding box center [467, 428] width 241 height 27
click at [471, 429] on div at bounding box center [465, 428] width 19 height 19
type input "735645"
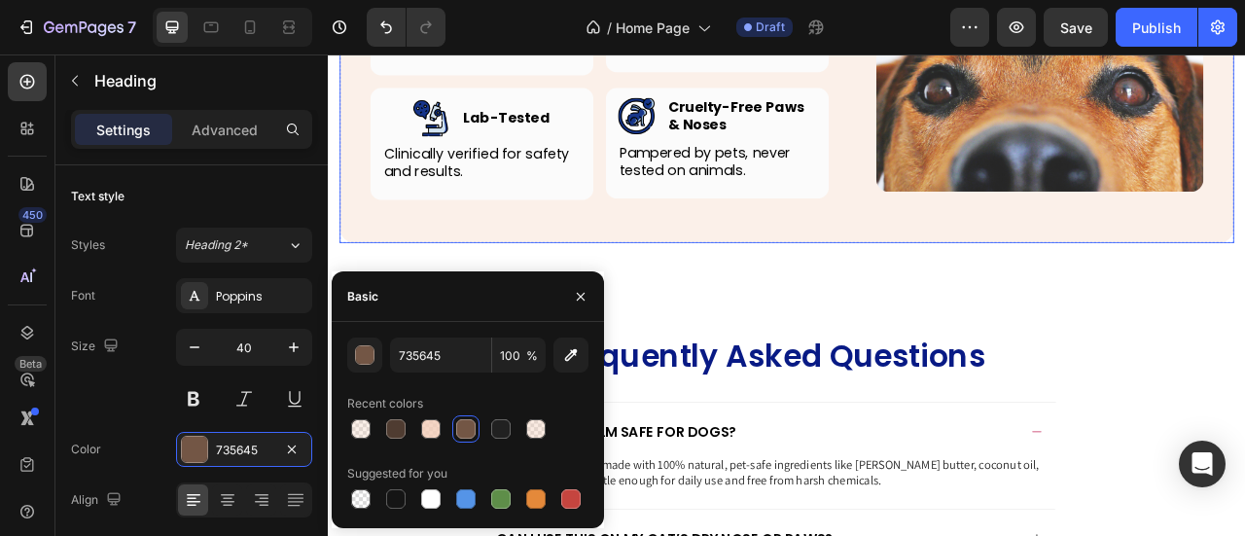
scroll to position [4742, 0]
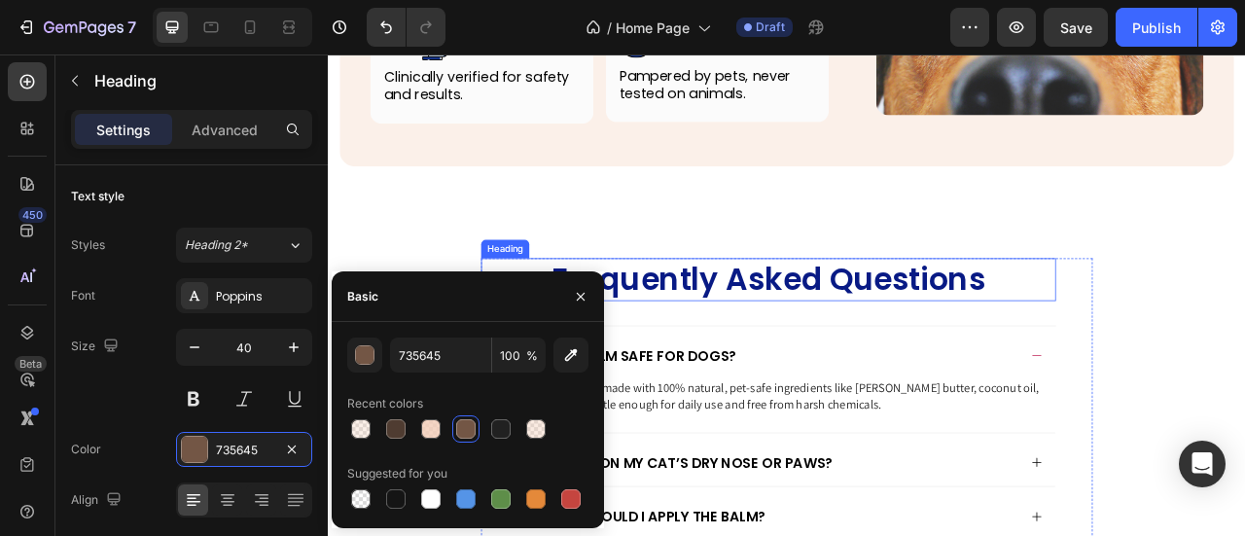
click at [885, 343] on h2 "Frequently Asked Questions" at bounding box center [888, 340] width 732 height 54
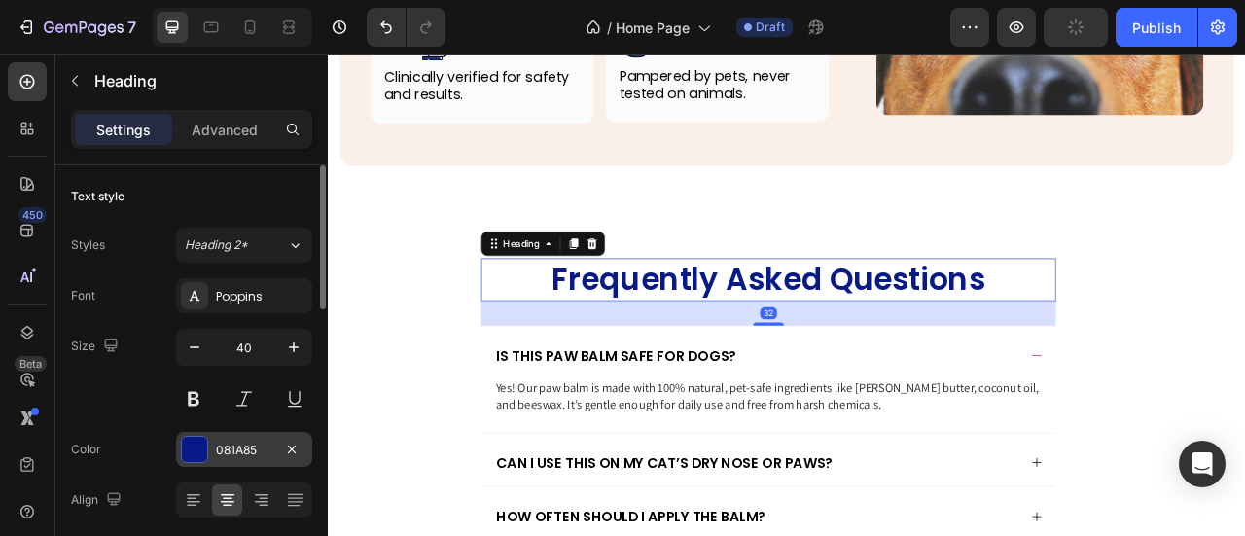
click at [243, 451] on div "081A85" at bounding box center [244, 451] width 56 height 18
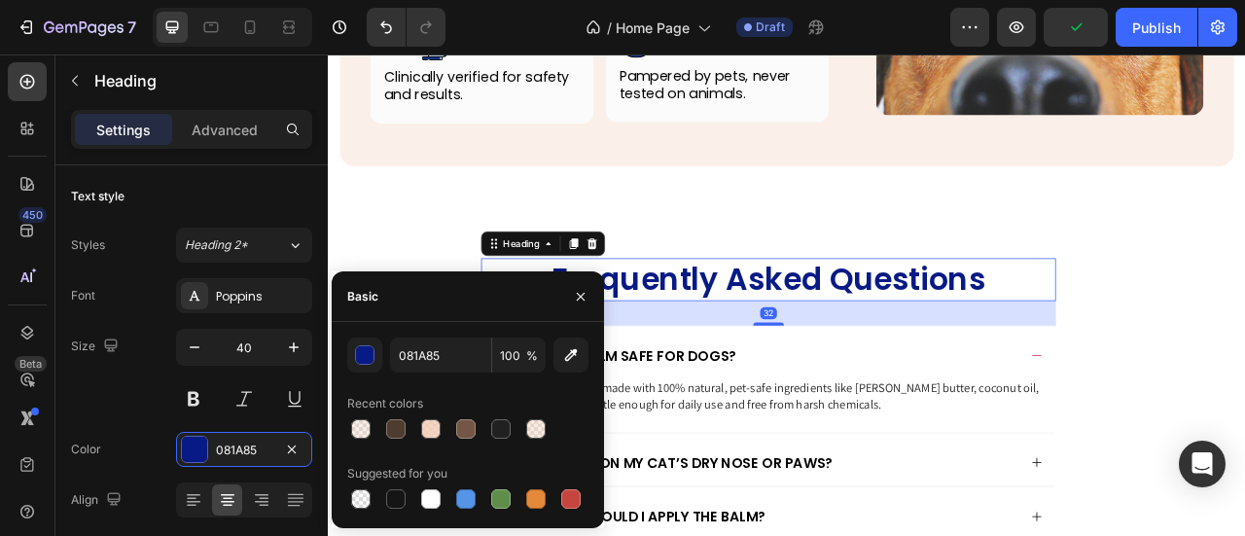
click at [413, 430] on div at bounding box center [467, 428] width 241 height 27
click at [456, 431] on div at bounding box center [465, 428] width 19 height 19
type input "735645"
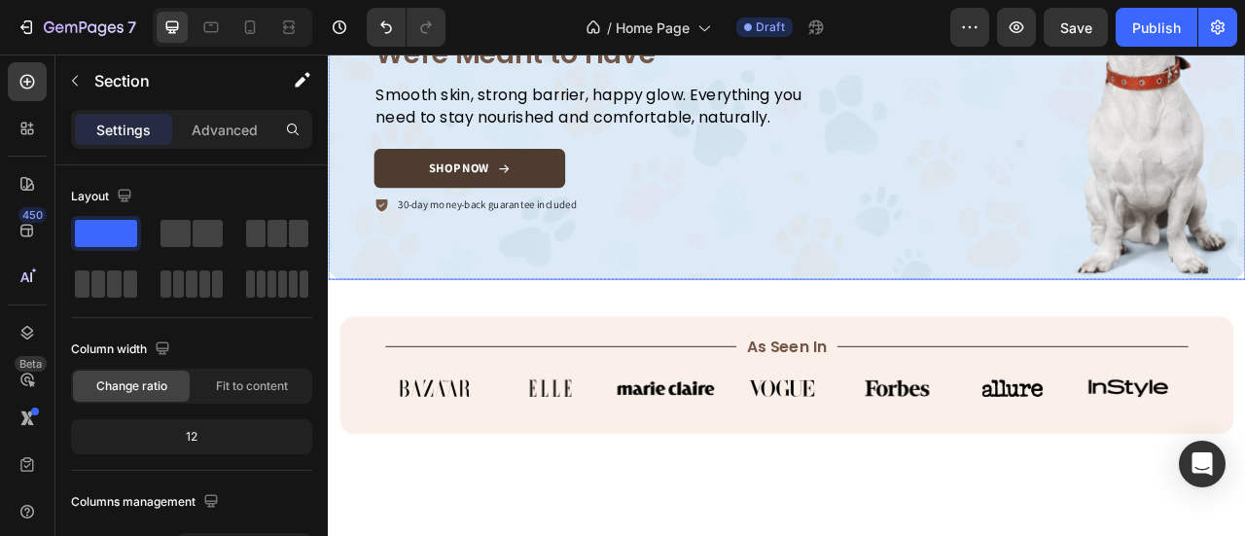
scroll to position [233, 0]
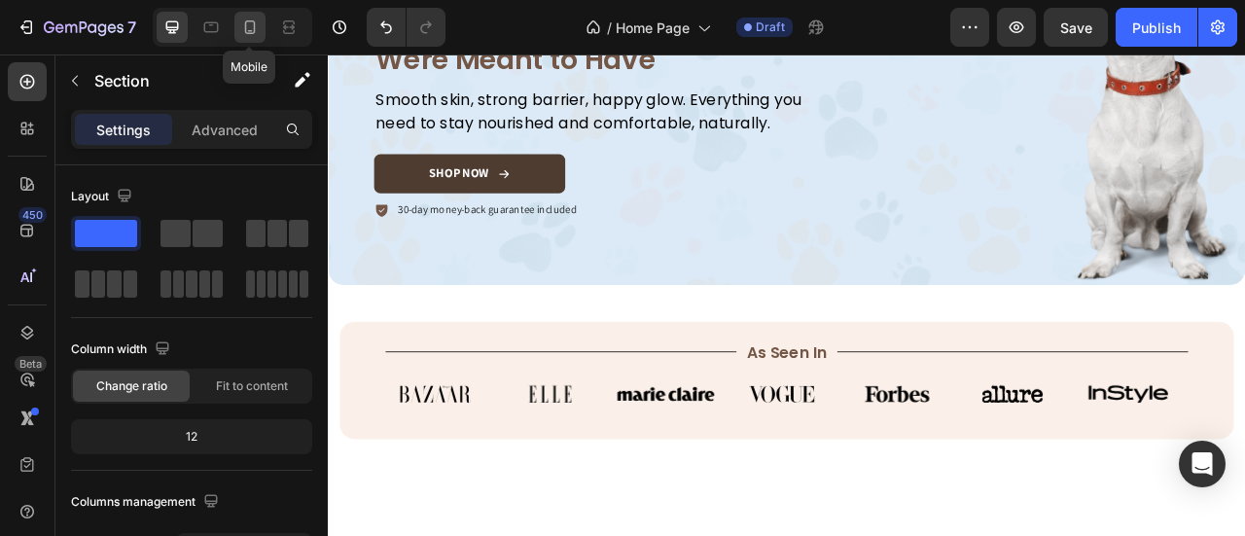
click at [247, 31] on icon at bounding box center [249, 27] width 19 height 19
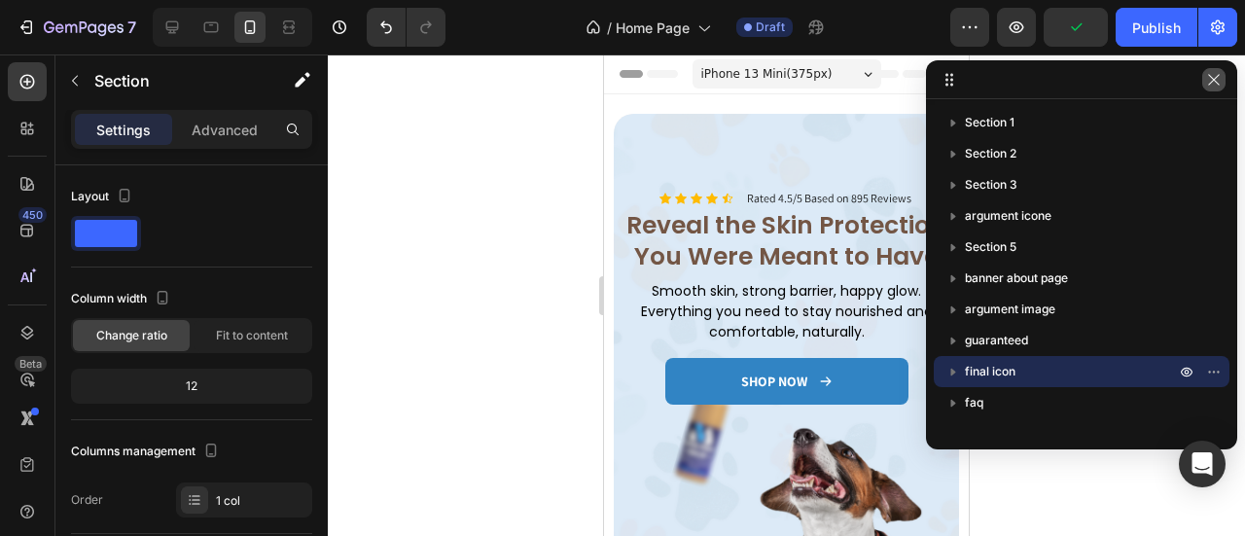
click at [1220, 84] on icon "button" at bounding box center [1214, 80] width 16 height 16
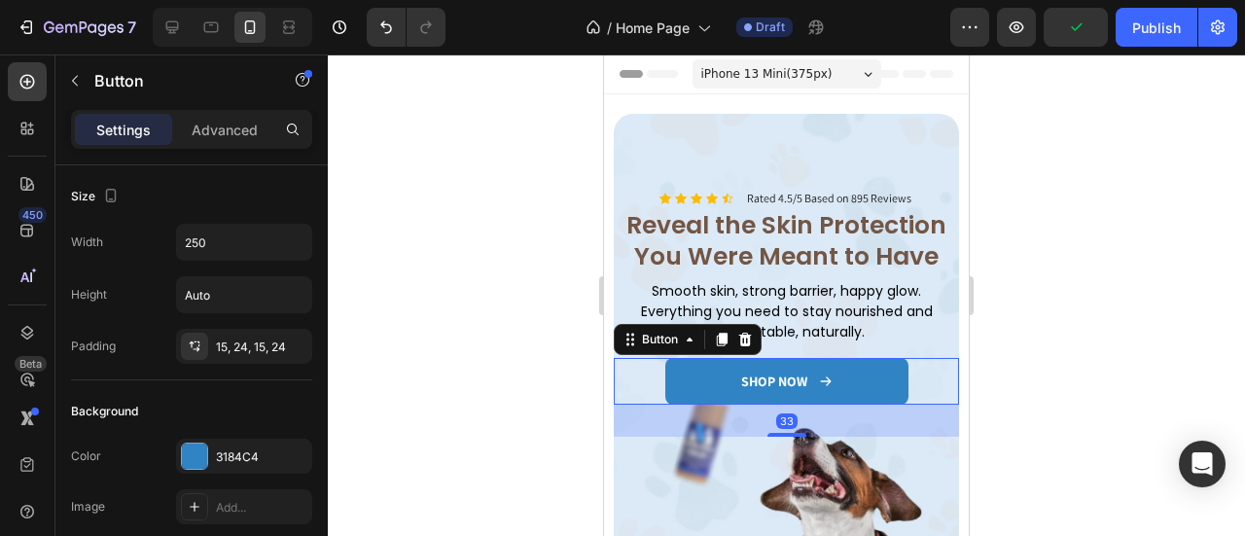
click at [848, 358] on link "SHOP NOW" at bounding box center [786, 381] width 243 height 47
click at [247, 453] on div "3184C4" at bounding box center [244, 457] width 56 height 18
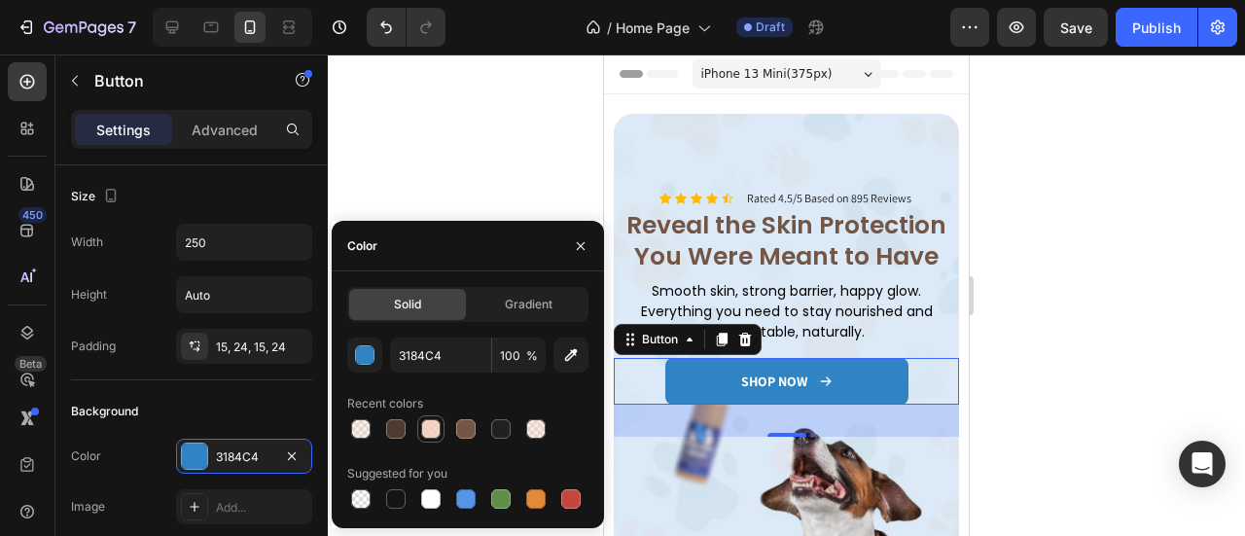
drag, startPoint x: 466, startPoint y: 425, endPoint x: 432, endPoint y: 435, distance: 35.4
click at [467, 427] on div at bounding box center [465, 428] width 19 height 19
type input "735645"
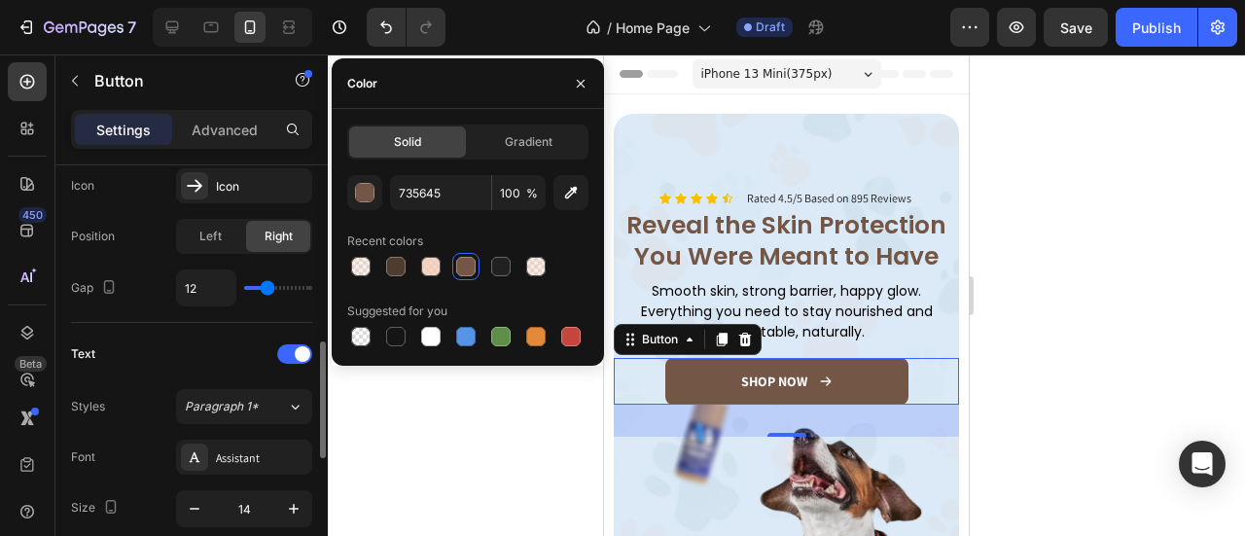
scroll to position [1035, 0]
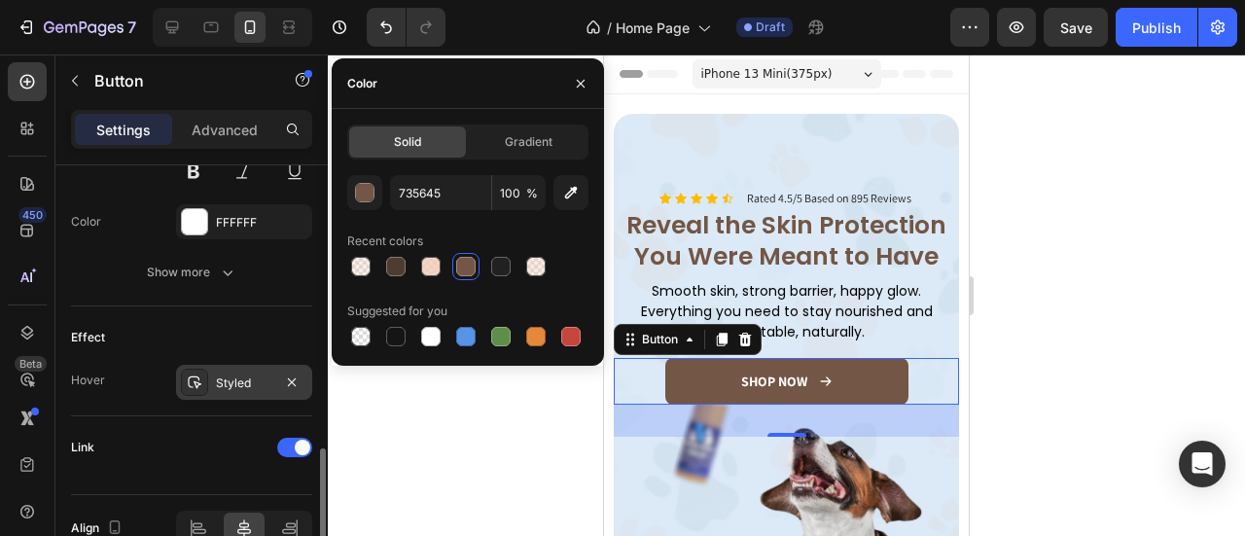
drag, startPoint x: 229, startPoint y: 378, endPoint x: 220, endPoint y: 384, distance: 10.5
click at [228, 379] on div "Styled" at bounding box center [244, 384] width 56 height 18
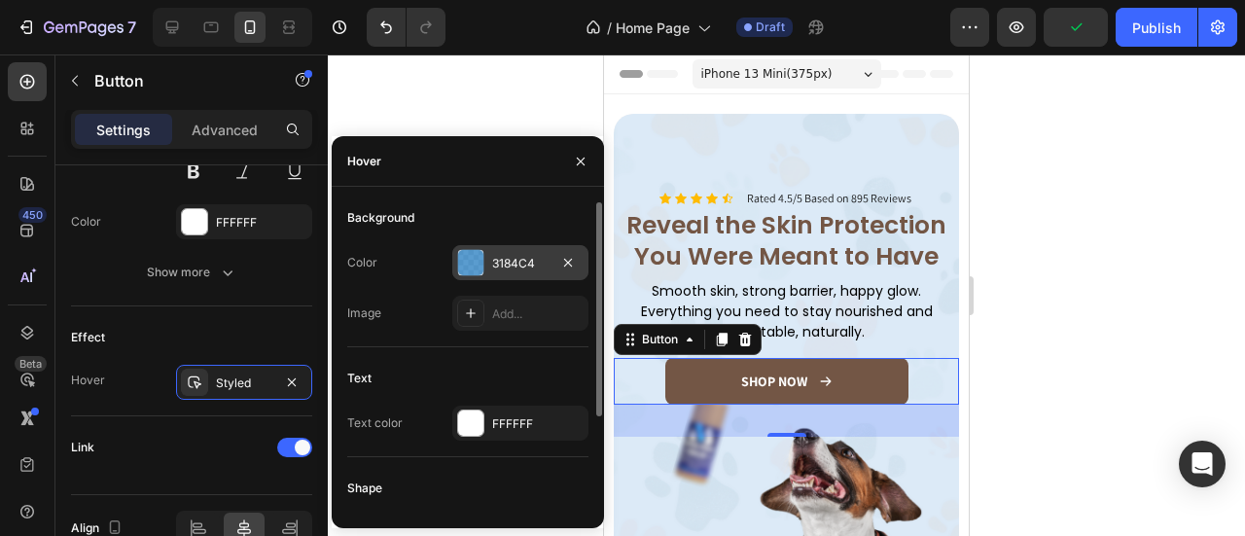
click at [527, 275] on div "3184C4" at bounding box center [520, 262] width 136 height 35
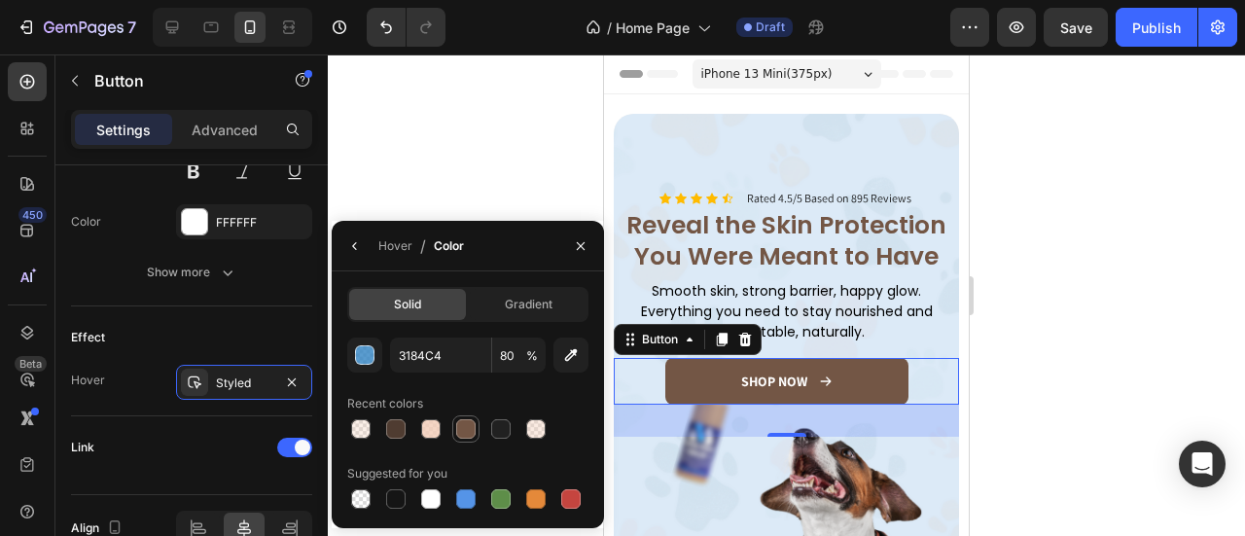
click at [471, 435] on div at bounding box center [465, 428] width 19 height 19
type input "735645"
type input "100"
click at [389, 445] on div "735645 100 % Recent colors Suggested for you" at bounding box center [467, 425] width 241 height 175
click at [391, 436] on div at bounding box center [395, 428] width 19 height 19
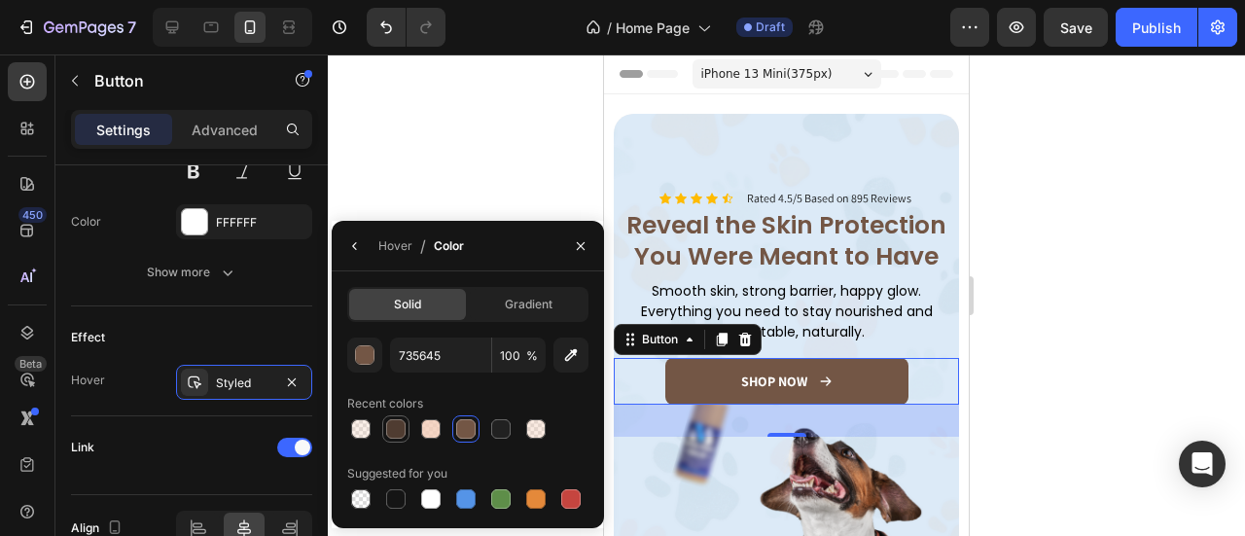
type input "4F3C31"
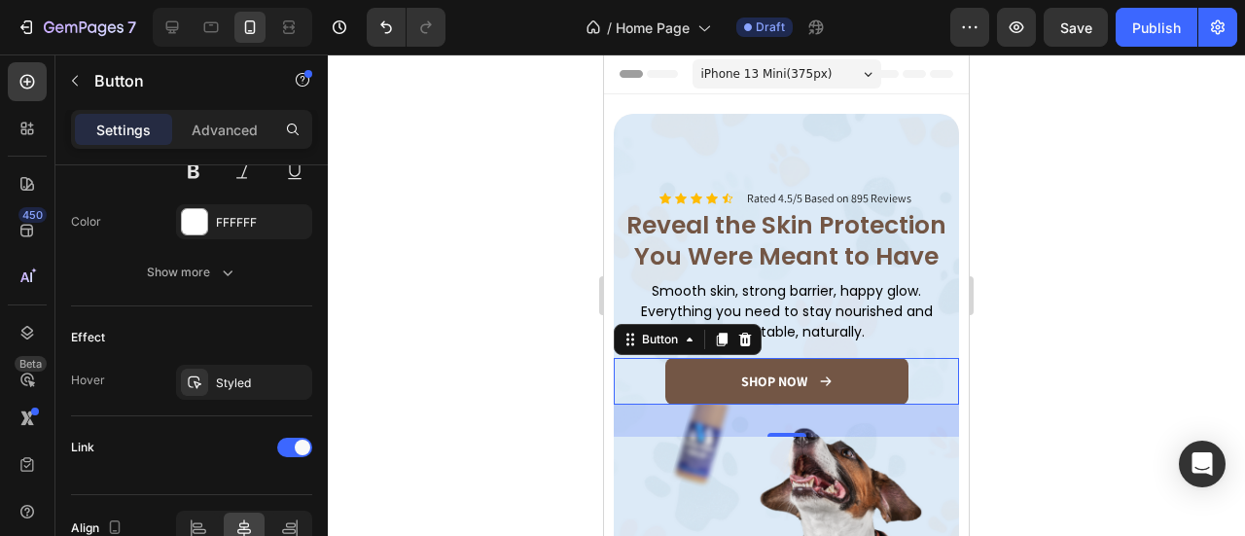
click at [871, 375] on link "SHOP NOW" at bounding box center [786, 381] width 243 height 47
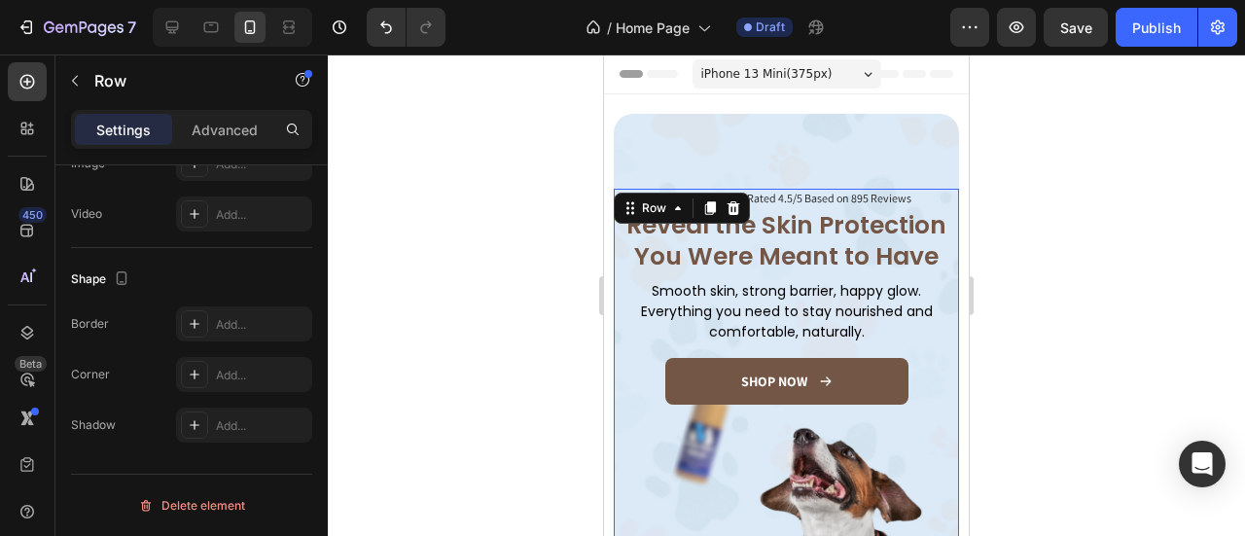
drag, startPoint x: 888, startPoint y: 450, endPoint x: 885, endPoint y: 429, distance: 21.6
click at [888, 450] on div "Icon Icon Icon Icon Icon Icon List Rated 4.5/5 Based on 895 Reviews Text Block …" at bounding box center [786, 478] width 345 height 579
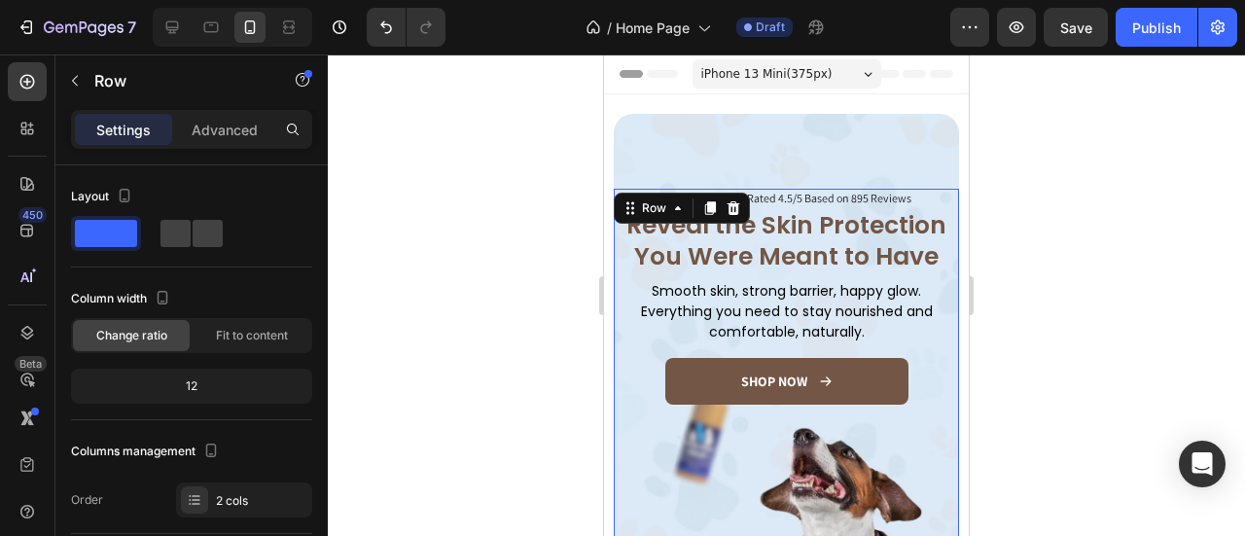
drag, startPoint x: 795, startPoint y: 433, endPoint x: 784, endPoint y: 422, distance: 15.1
click at [796, 433] on div "Icon Icon Icon Icon Icon Icon List Rated 4.5/5 Based on 895 Reviews Text Block …" at bounding box center [786, 478] width 345 height 579
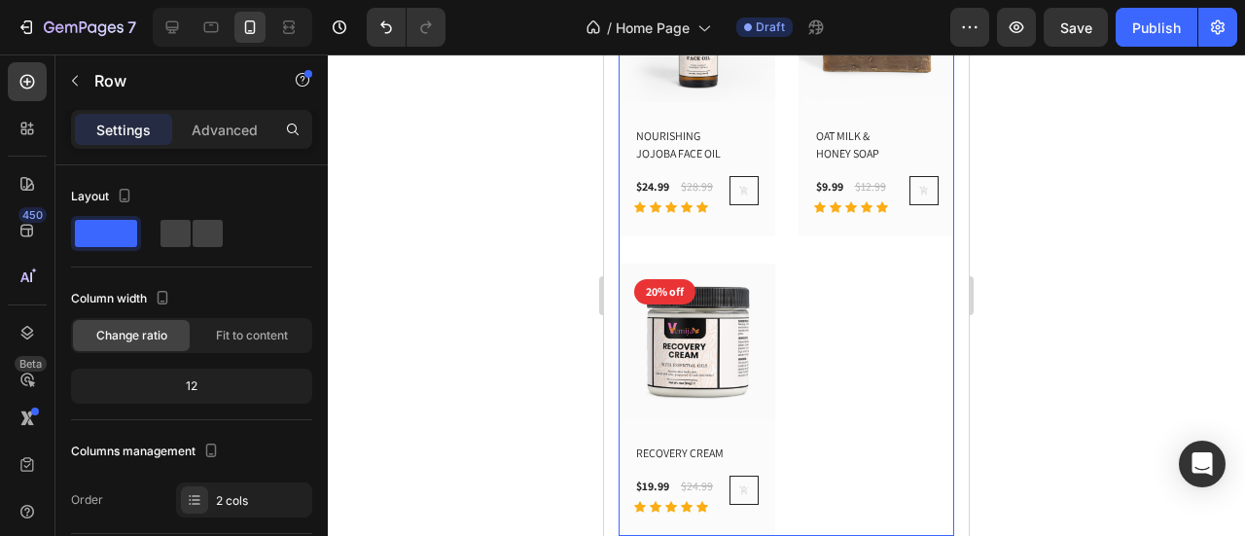
scroll to position [1167, 0]
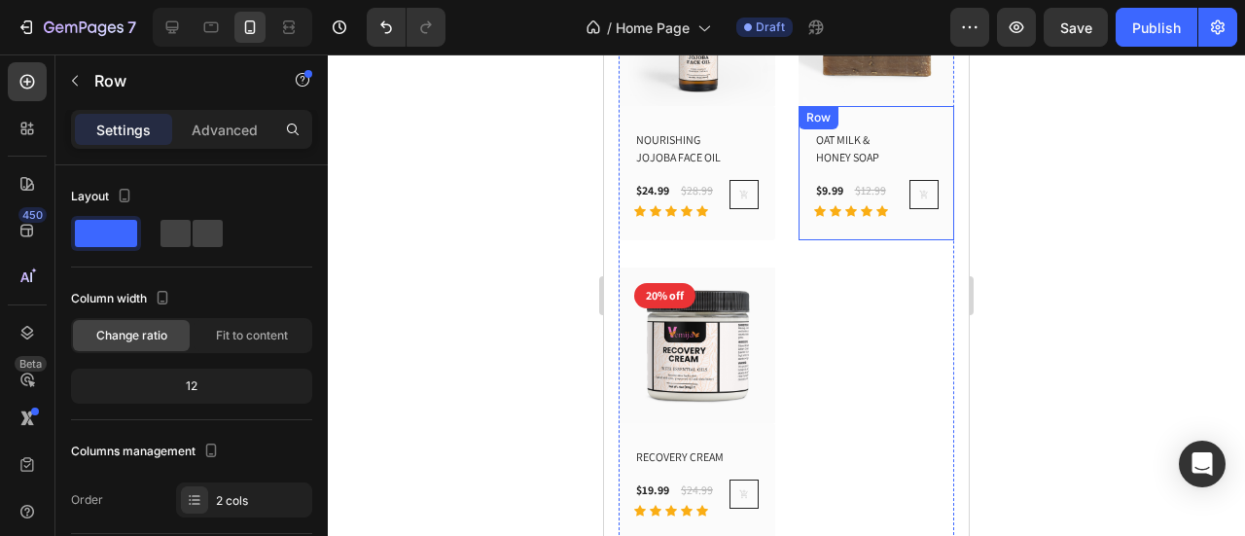
drag, startPoint x: 791, startPoint y: 217, endPoint x: 751, endPoint y: 244, distance: 48.3
click at [790, 217] on div "(P) Images 14% off Product Badge Row NOURISHING JOJOBA FACE OIL (P) Title $24.9…" at bounding box center [787, 244] width 336 height 591
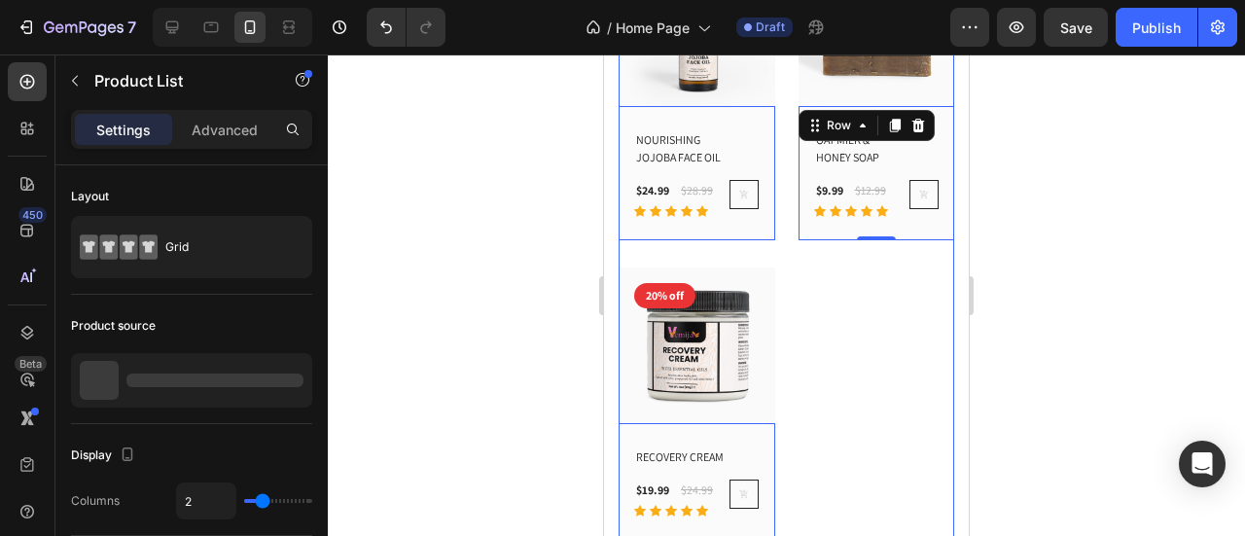
click at [787, 266] on div "(P) Images 14% off Product Badge Row NOURISHING JOJOBA FACE OIL (P) Title $24.9…" at bounding box center [787, 244] width 336 height 591
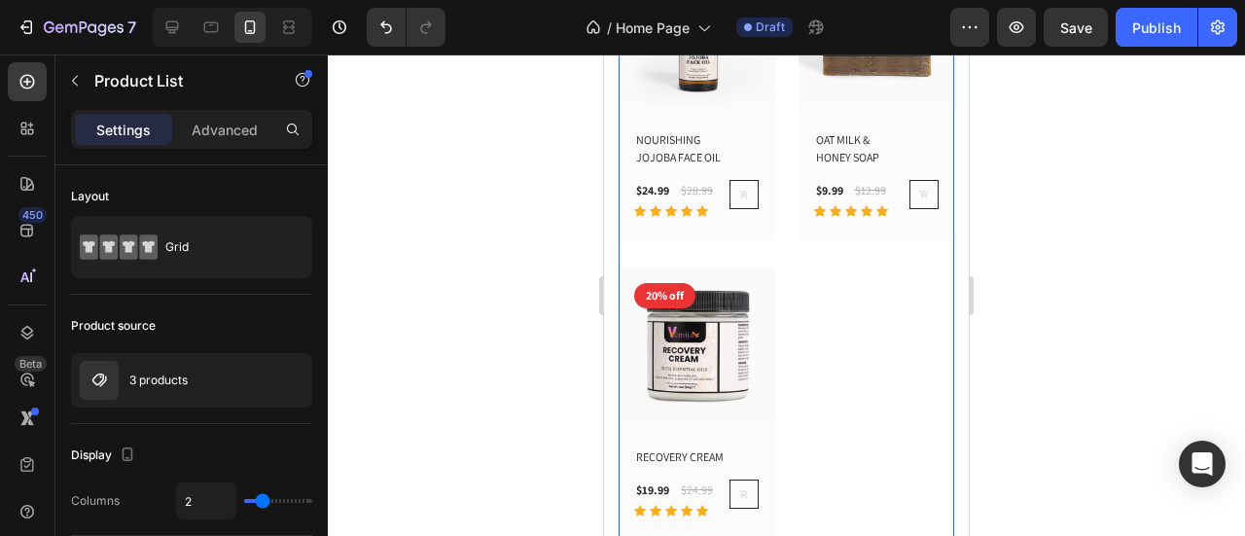
click at [781, 227] on div "(P) Images 14% off Product Badge Row NOURISHING JOJOBA FACE OIL (P) Title $24.9…" at bounding box center [787, 244] width 336 height 591
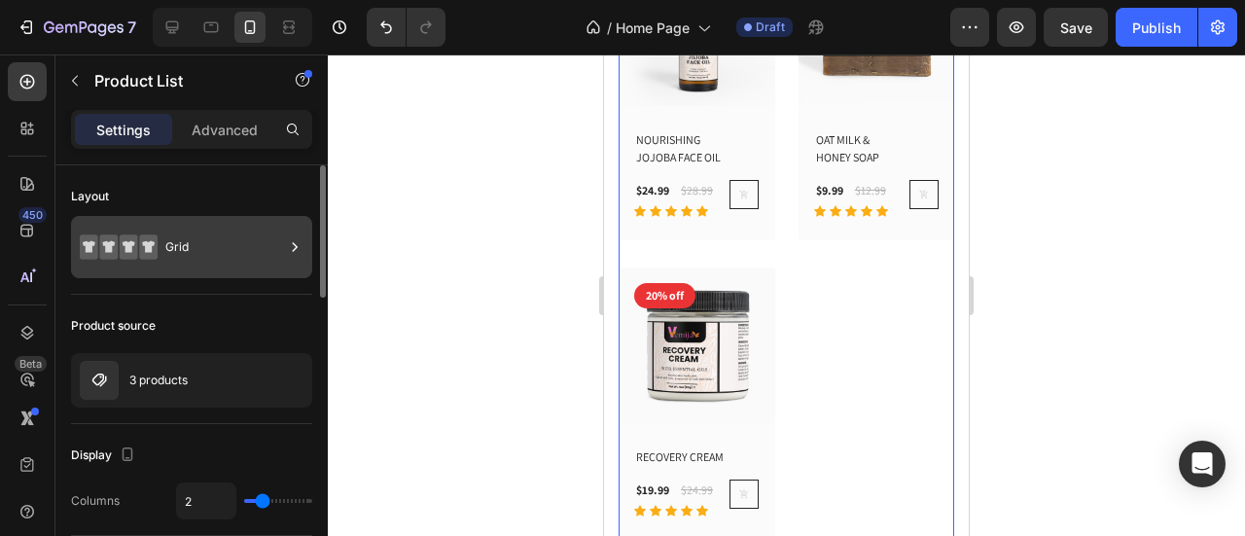
click at [216, 236] on div "Grid" at bounding box center [224, 247] width 119 height 45
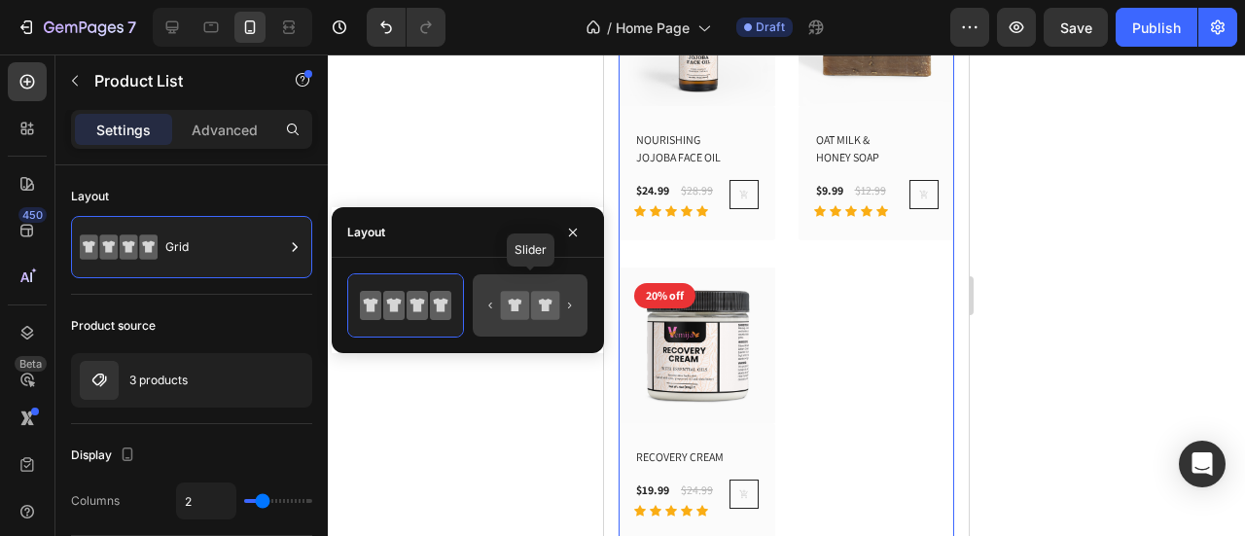
click at [492, 295] on icon at bounding box center [529, 305] width 91 height 39
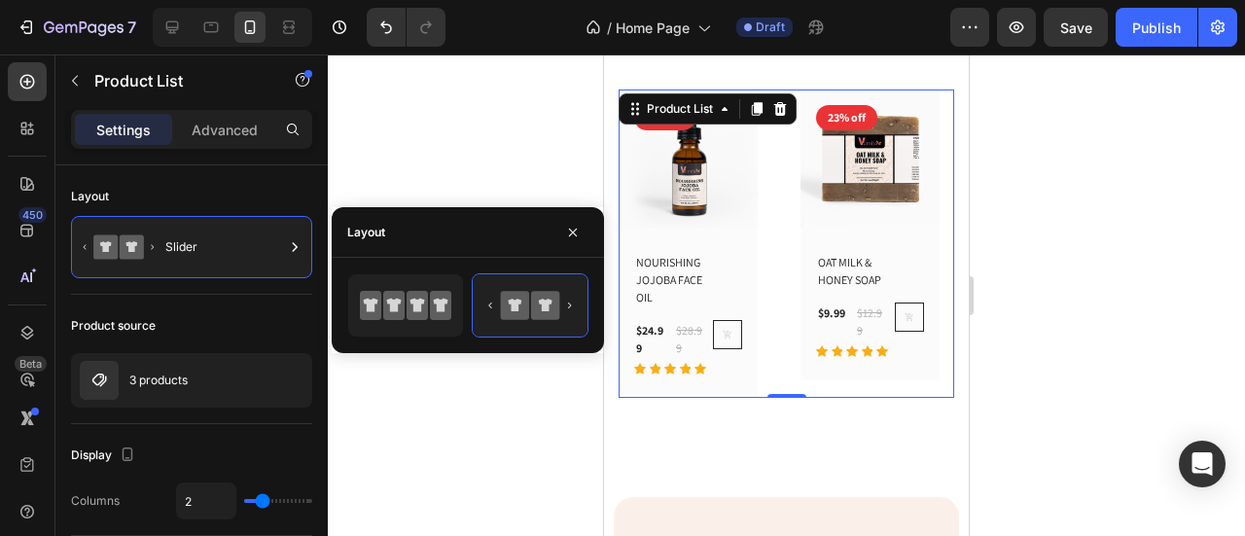
scroll to position [973, 0]
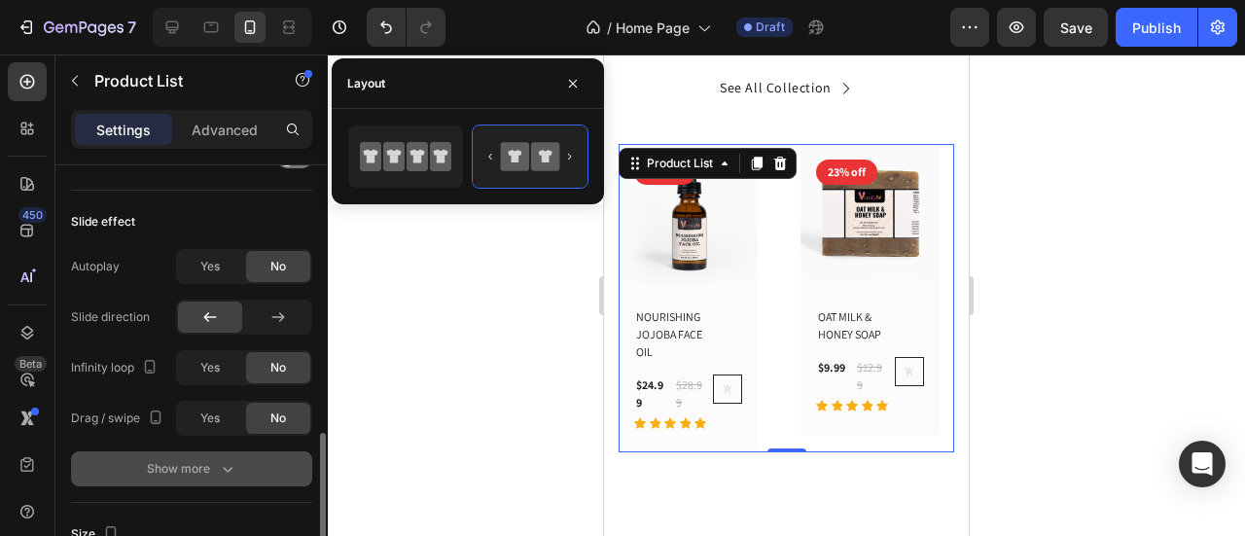
scroll to position [681, 0]
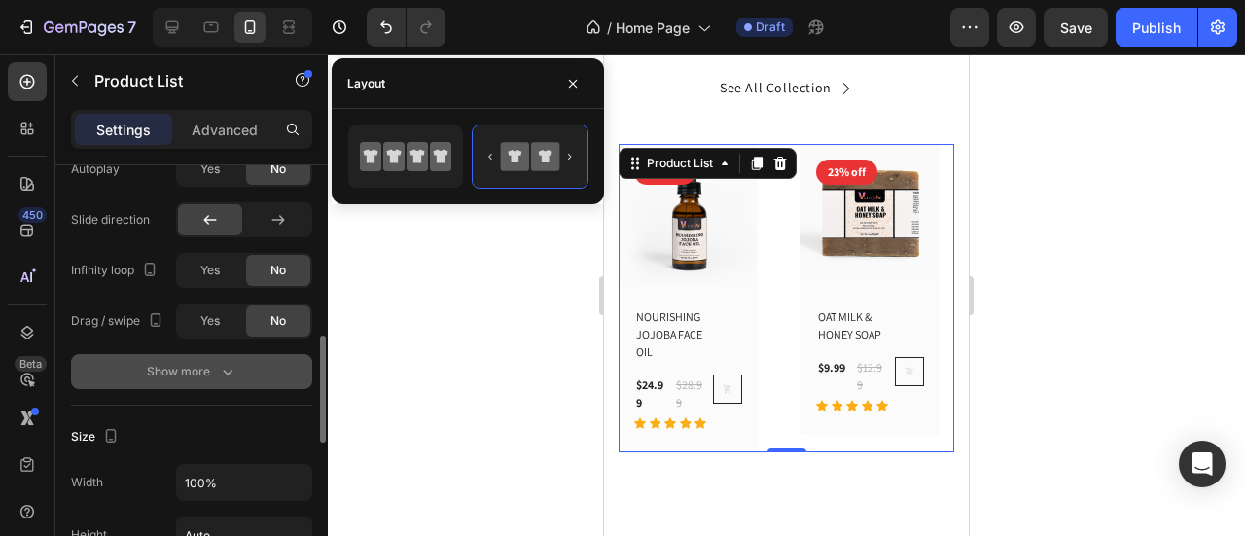
click at [218, 362] on icon "button" at bounding box center [227, 371] width 19 height 19
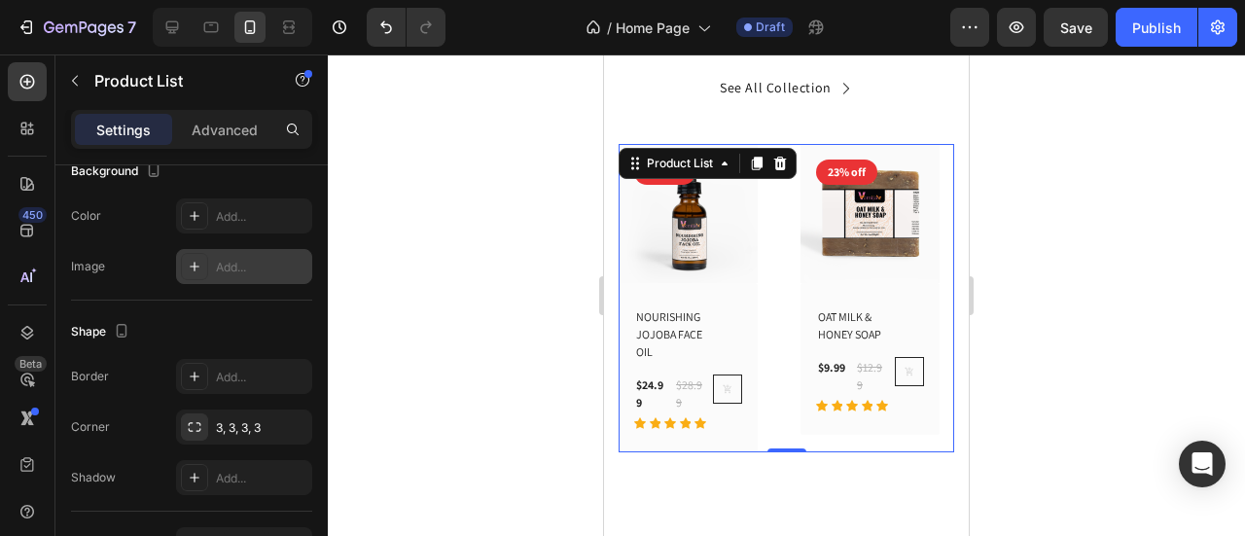
scroll to position [1362, 0]
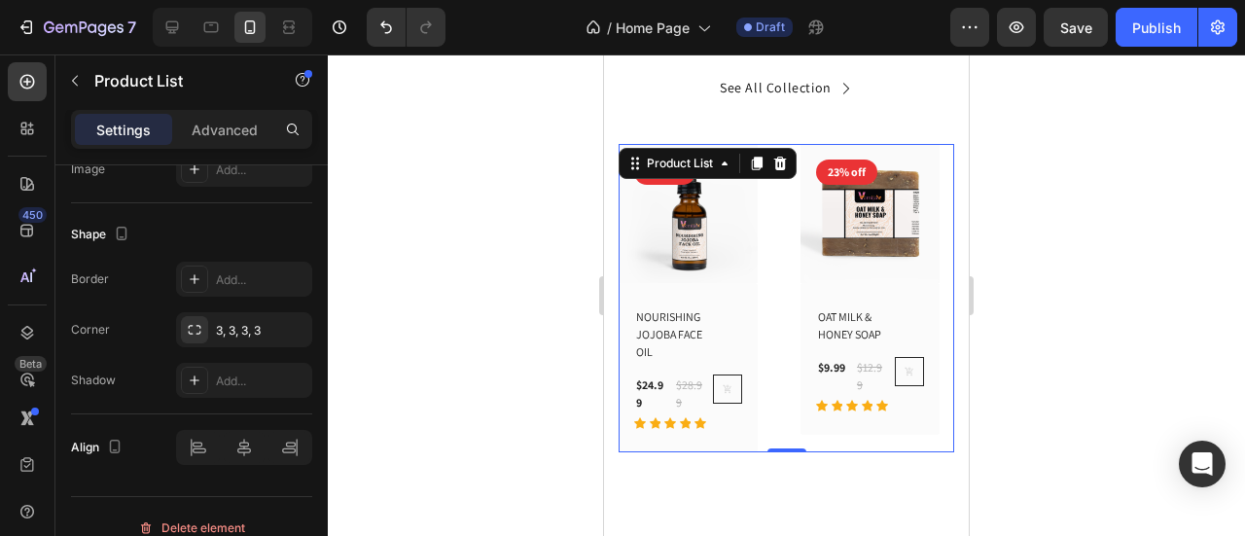
click at [775, 289] on div "(P) Images 14% off Product Badge Row NOURISHING JOJOBA FACE OIL (P) Title $24.9…" at bounding box center [787, 298] width 336 height 308
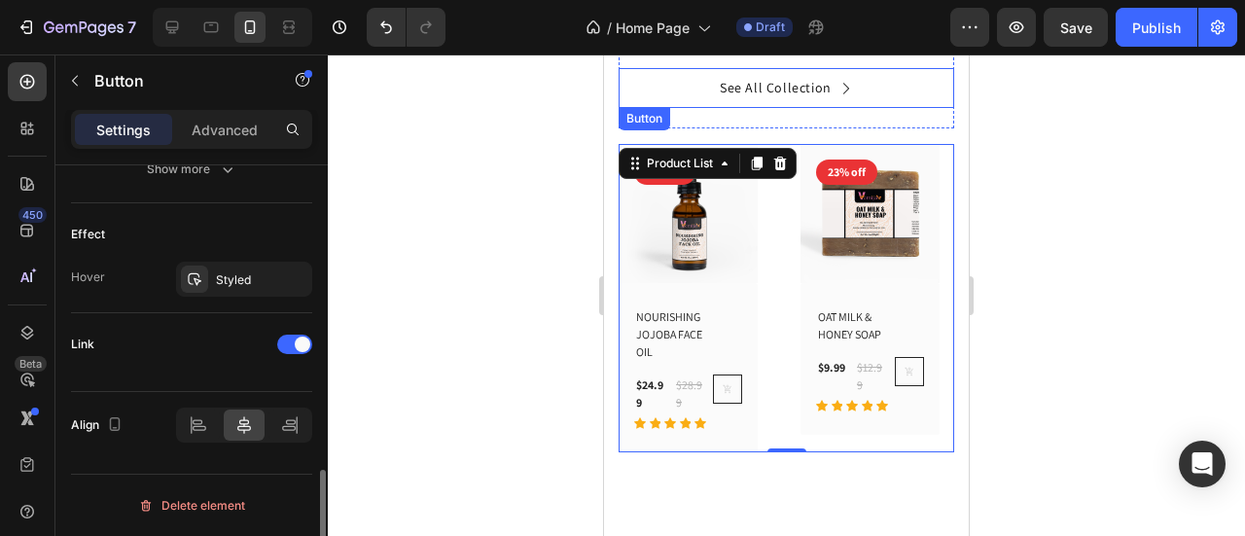
click at [872, 87] on div "See All Collection Button" at bounding box center [787, 88] width 336 height 40
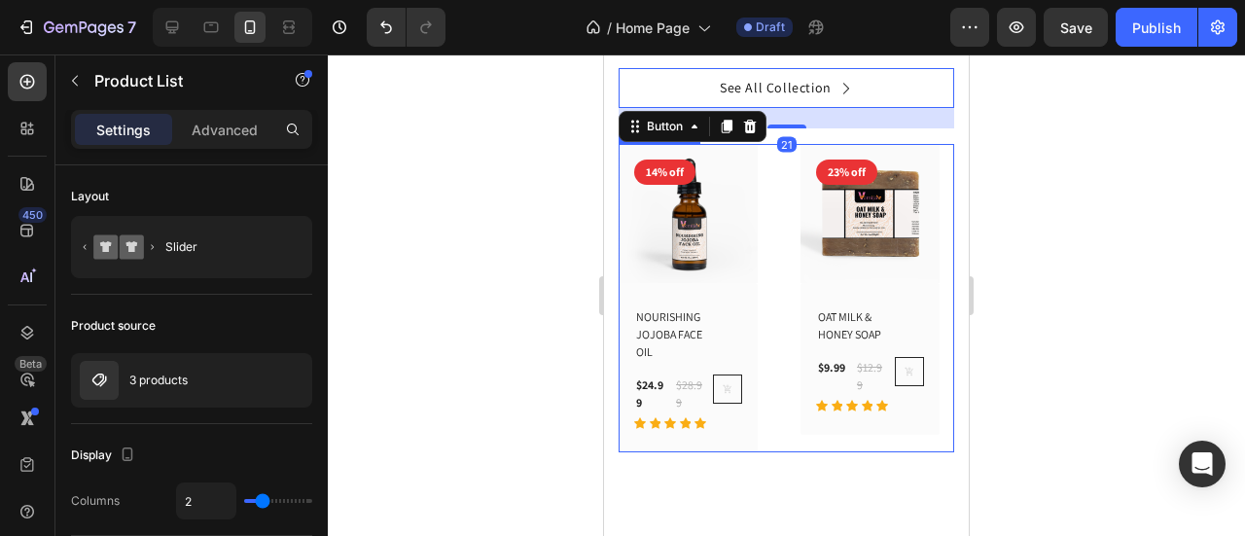
click at [772, 290] on div "(P) Images 14% off Product Badge Row NOURISHING JOJOBA FACE OIL (P) Title $24.9…" at bounding box center [787, 298] width 336 height 308
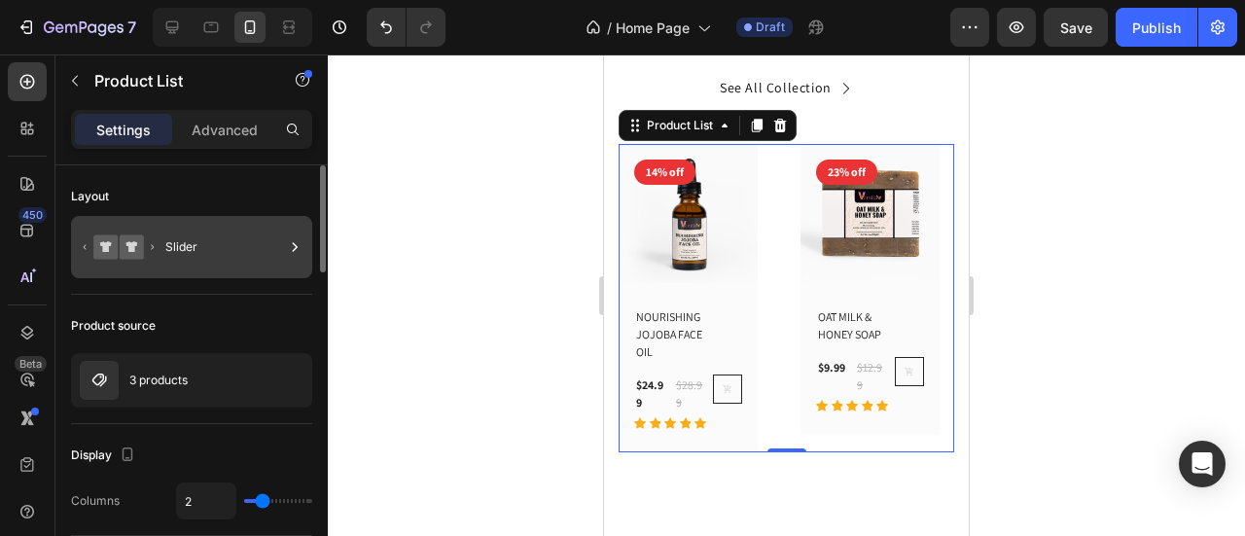
click at [224, 262] on div "Slider" at bounding box center [224, 247] width 119 height 45
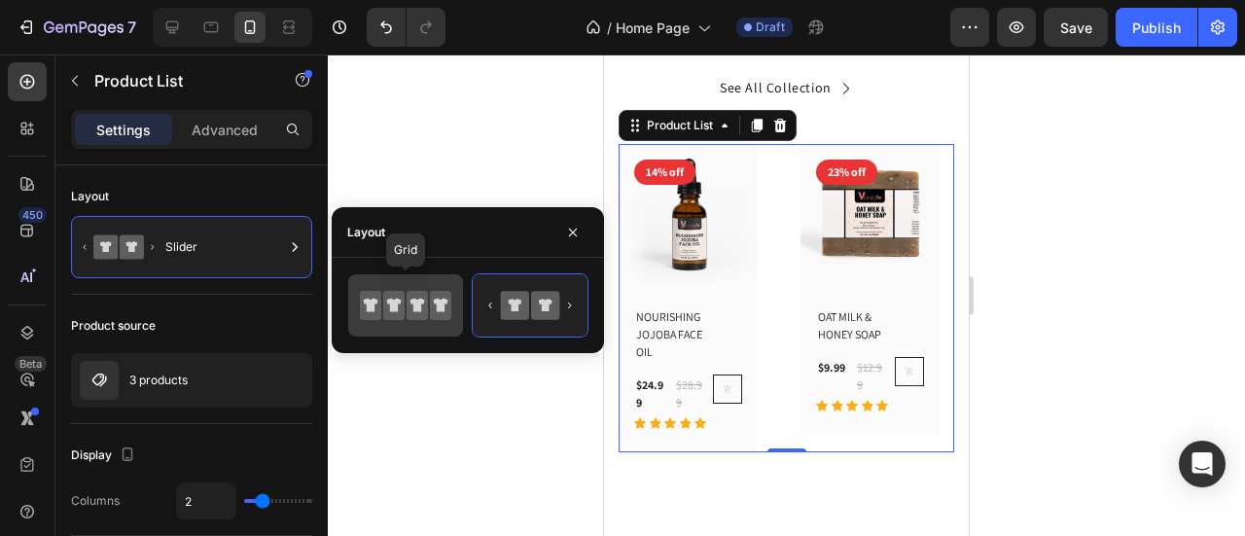
click at [407, 303] on icon at bounding box center [405, 305] width 91 height 39
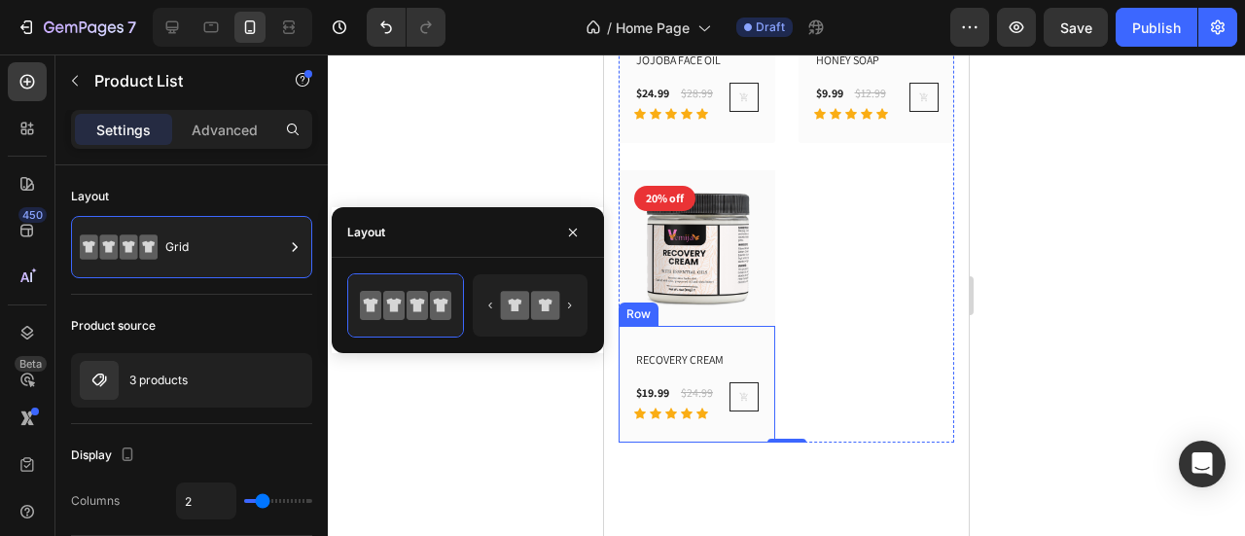
scroll to position [1167, 0]
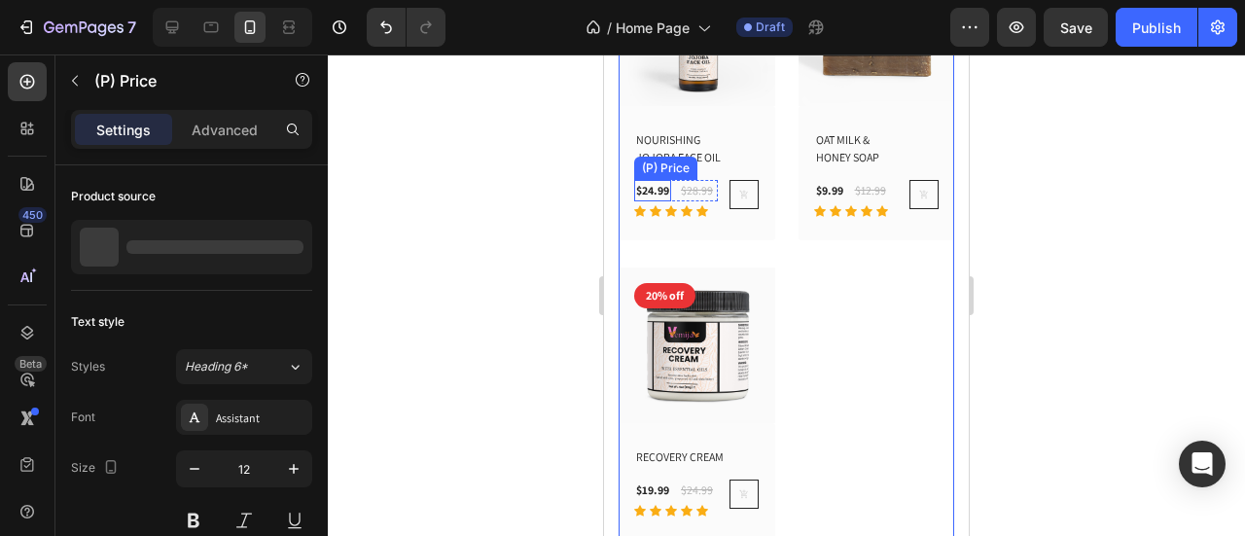
click at [643, 201] on div "$24.99" at bounding box center [652, 190] width 37 height 21
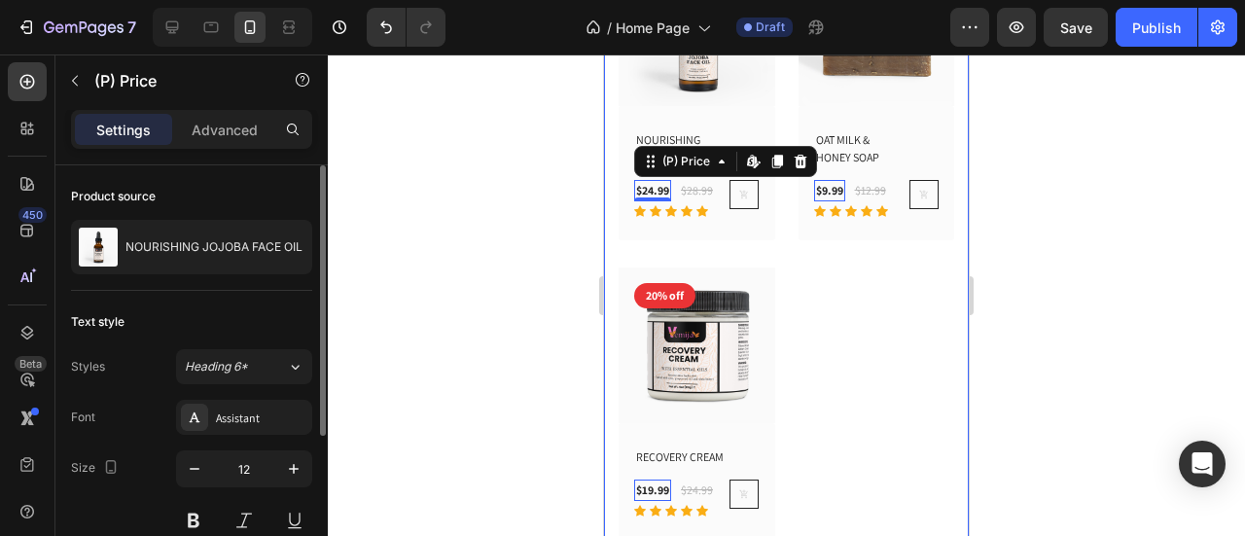
drag, startPoint x: 185, startPoint y: 463, endPoint x: 298, endPoint y: 439, distance: 115.4
click at [186, 461] on icon "button" at bounding box center [194, 468] width 19 height 19
type input "11"
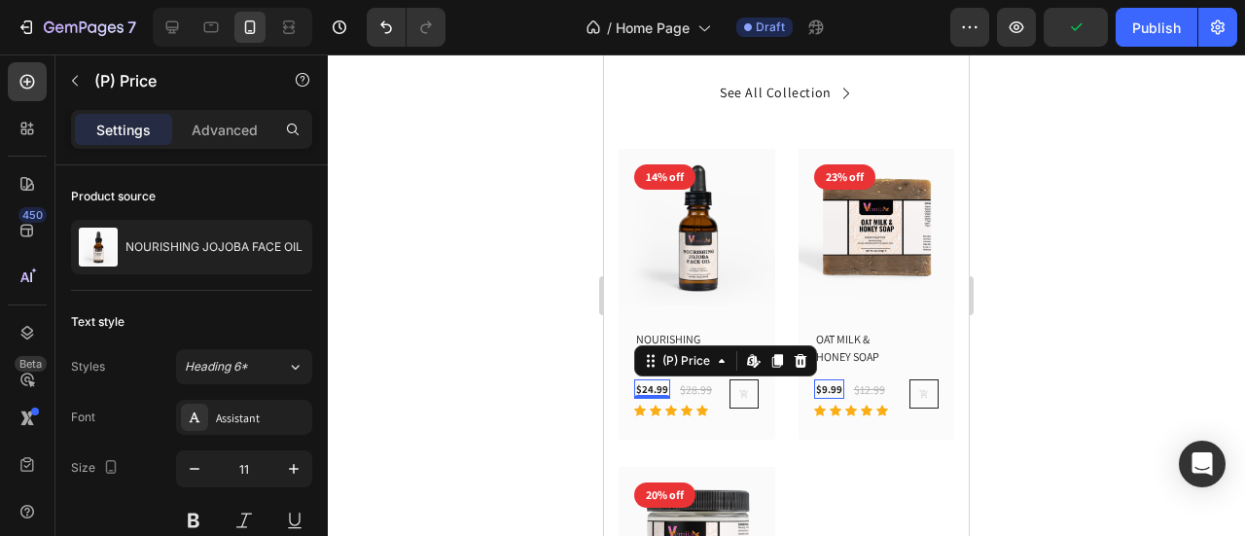
scroll to position [778, 0]
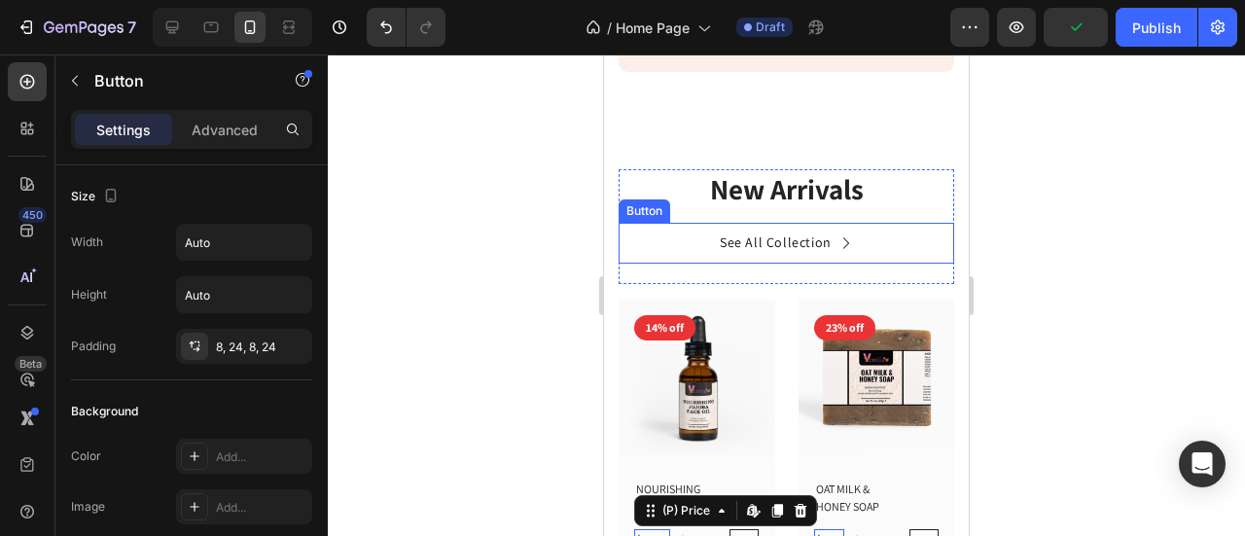
click at [890, 263] on div "See All Collection Button" at bounding box center [787, 243] width 336 height 40
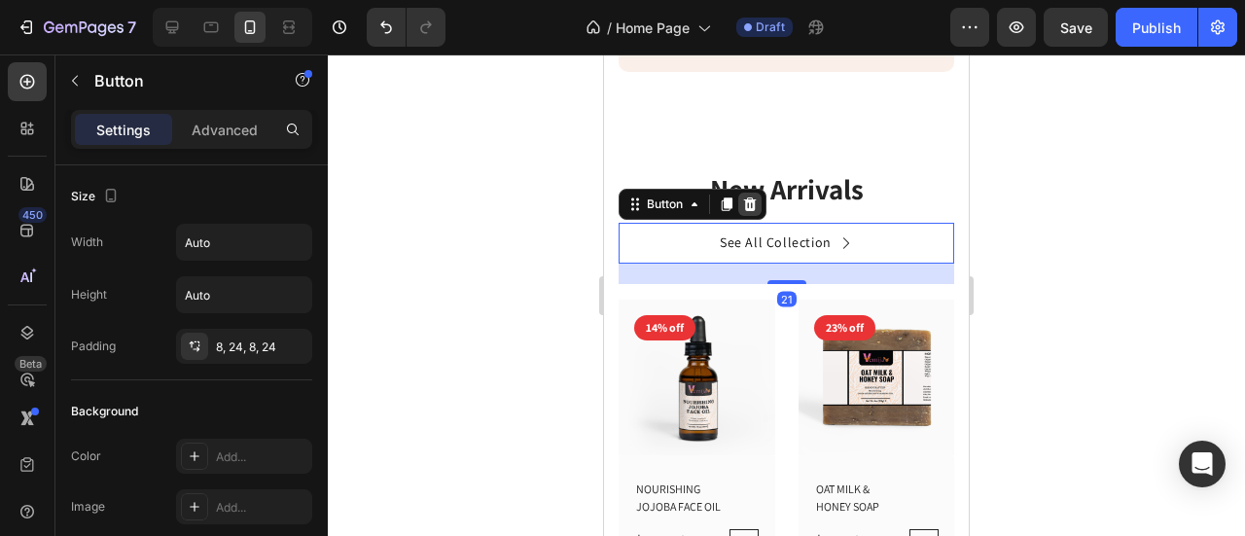
click at [756, 216] on div at bounding box center [749, 204] width 23 height 23
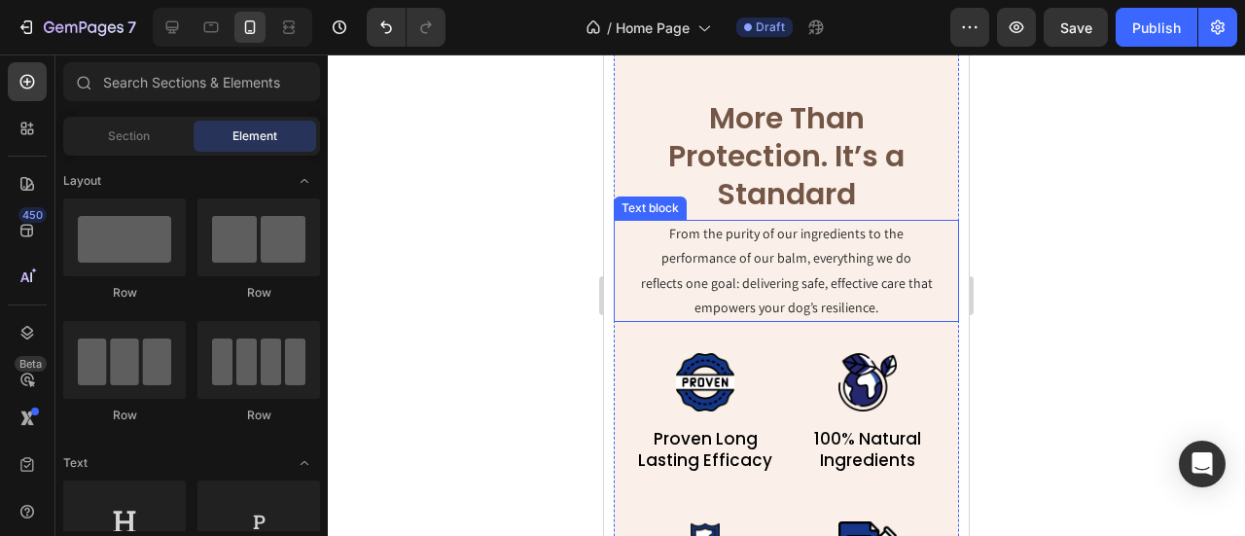
scroll to position [1848, 0]
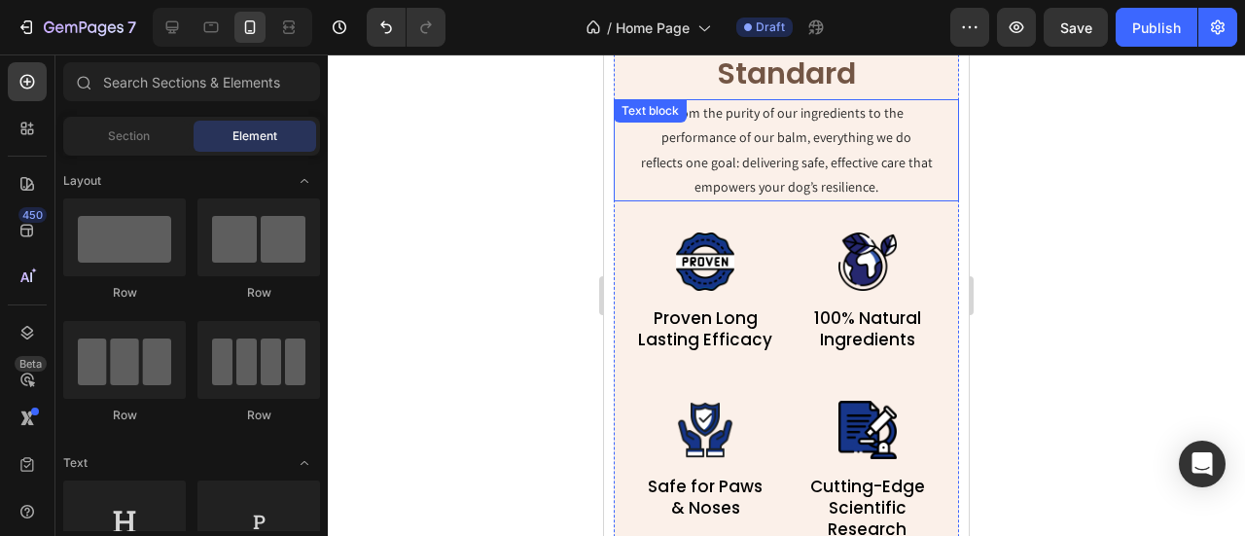
click at [742, 127] on div "From the purity of our ingredients to the performance of our balm, everything w…" at bounding box center [786, 150] width 345 height 102
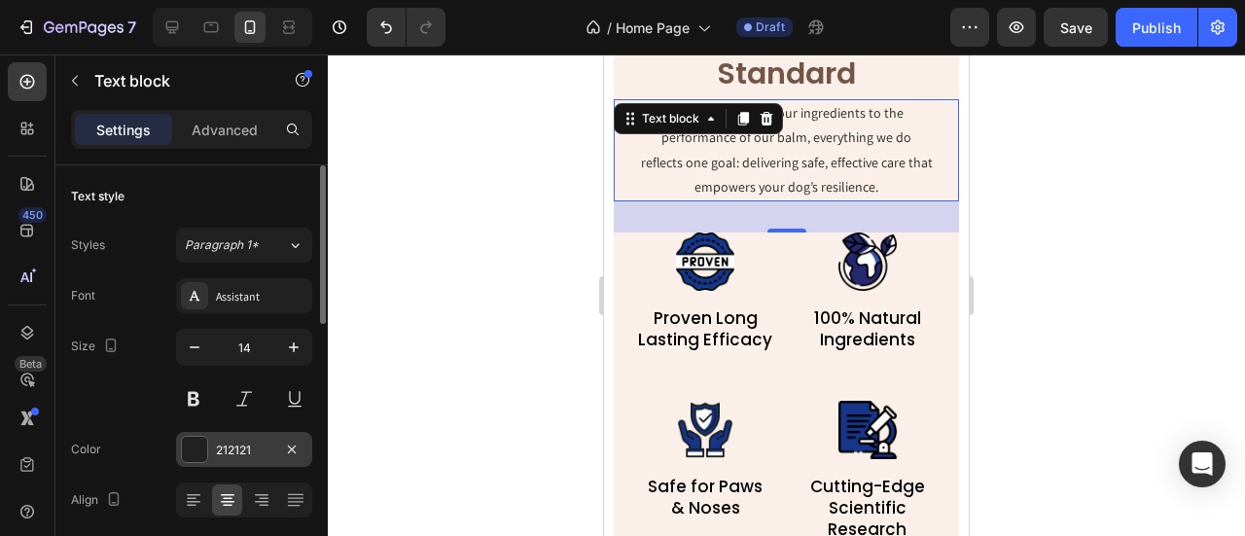
click at [212, 445] on div "212121" at bounding box center [244, 449] width 136 height 35
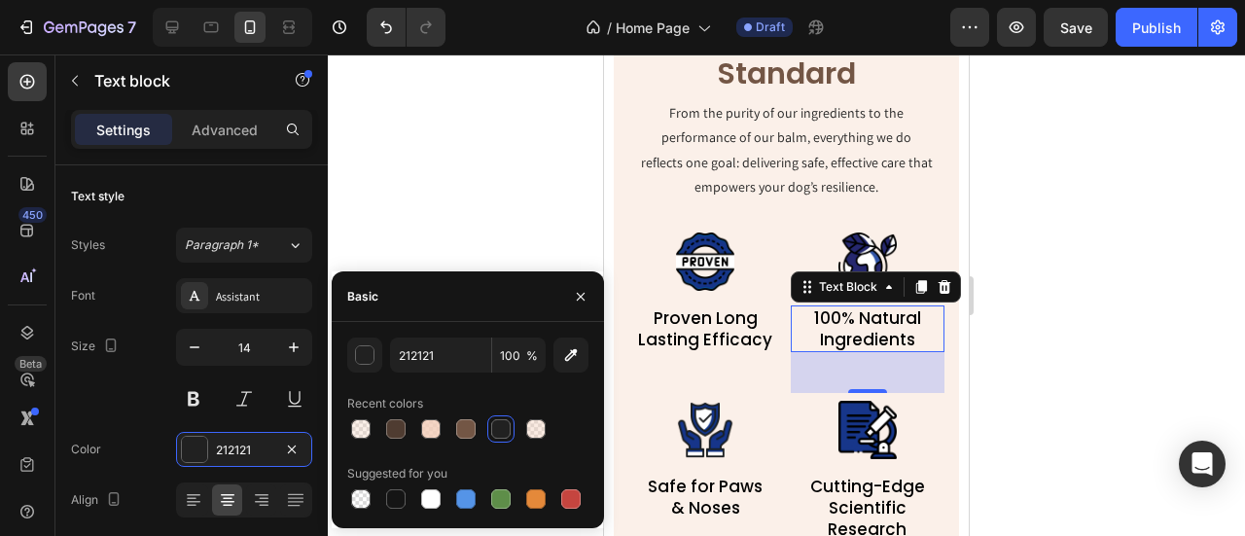
click at [806, 312] on p "100% Natural" at bounding box center [868, 317] width 151 height 21
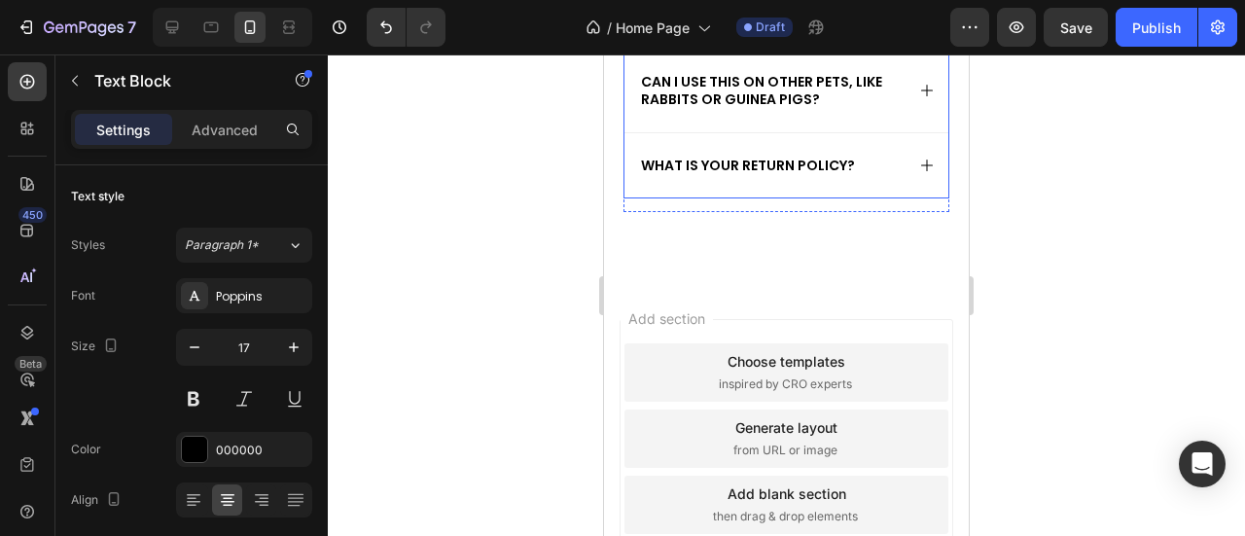
scroll to position [6610, 0]
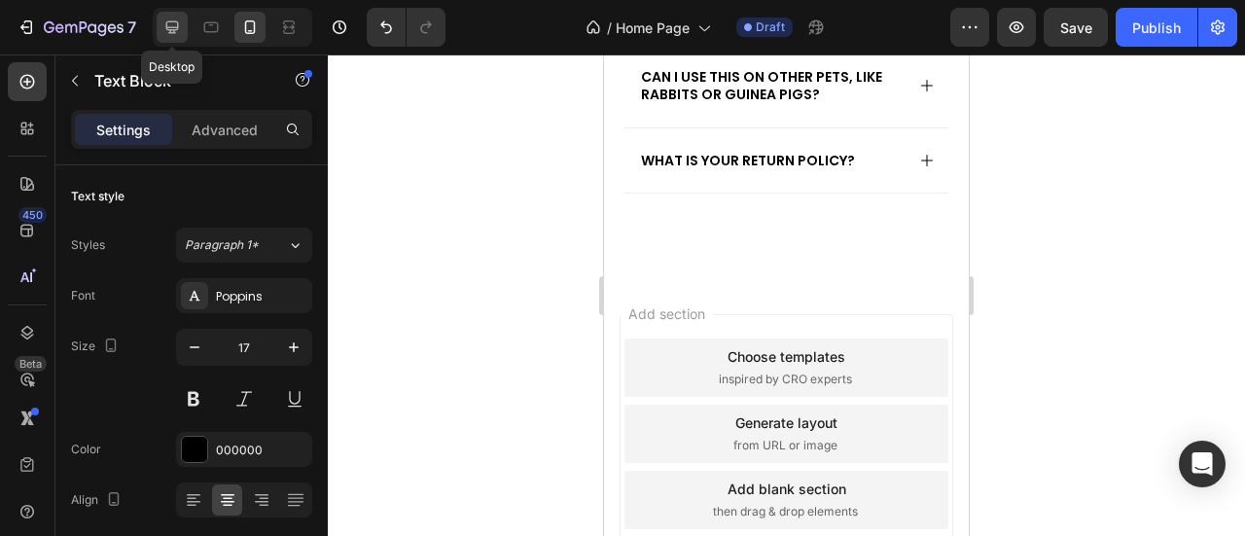
click at [175, 18] on icon at bounding box center [171, 27] width 19 height 19
type input "18"
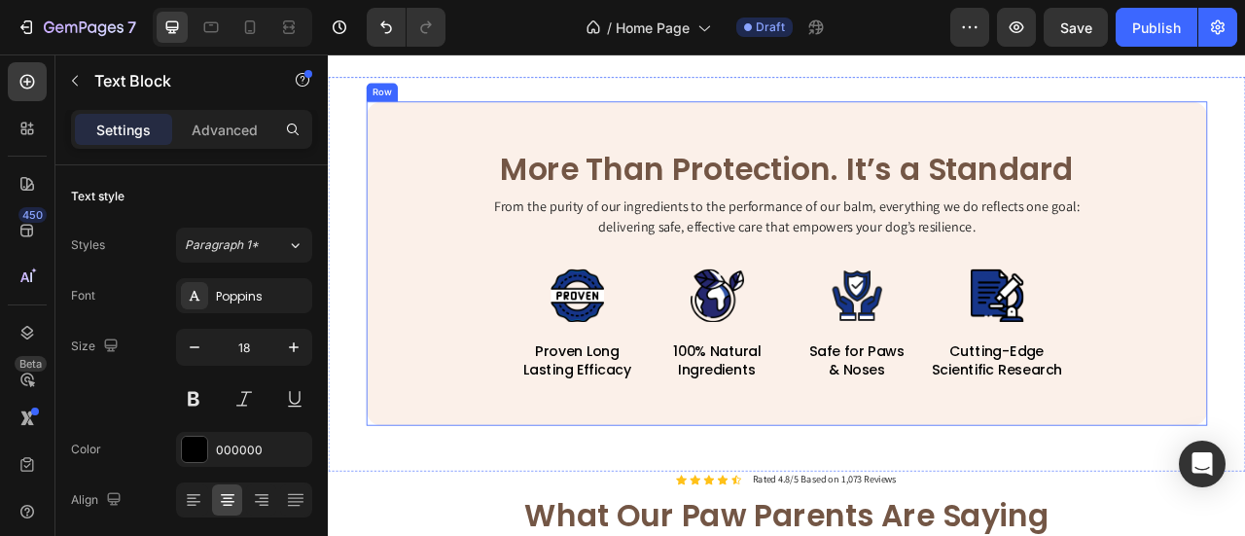
scroll to position [1362, 0]
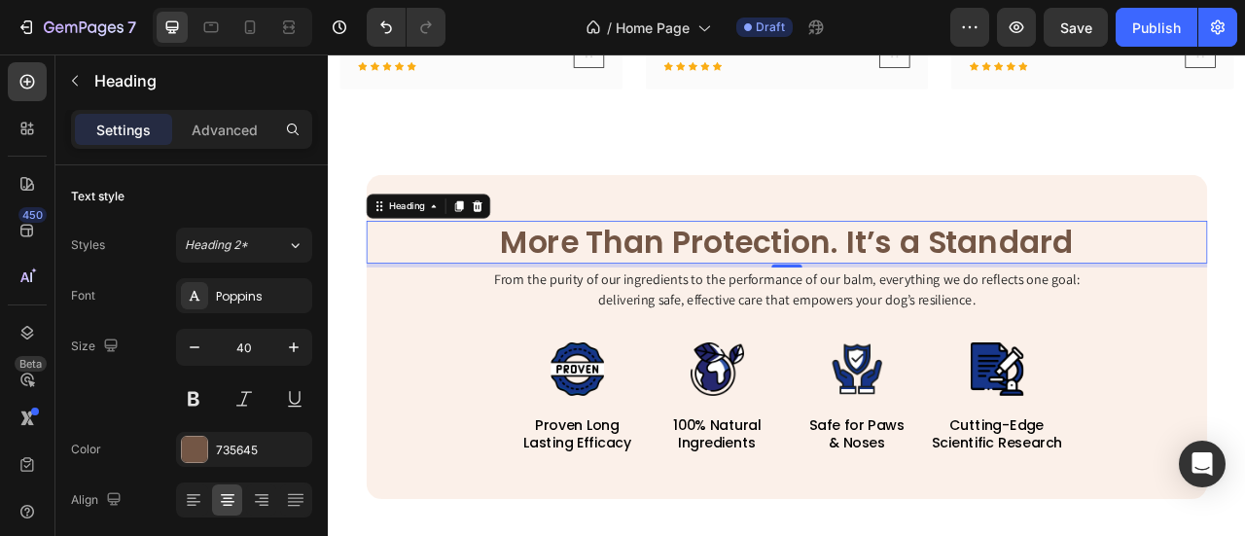
click at [1038, 293] on h2 "More Than Protection. It’s a Standard" at bounding box center [911, 293] width 1070 height 54
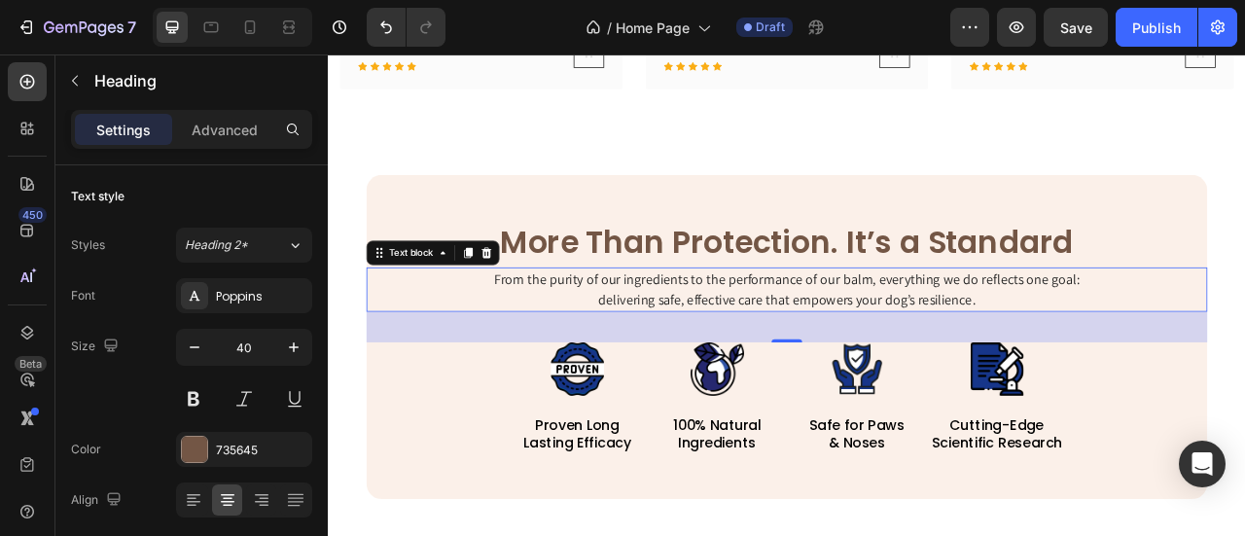
click at [1024, 352] on p "From the purity of our ingredients to the performance of our balm, everything w…" at bounding box center [911, 353] width 774 height 53
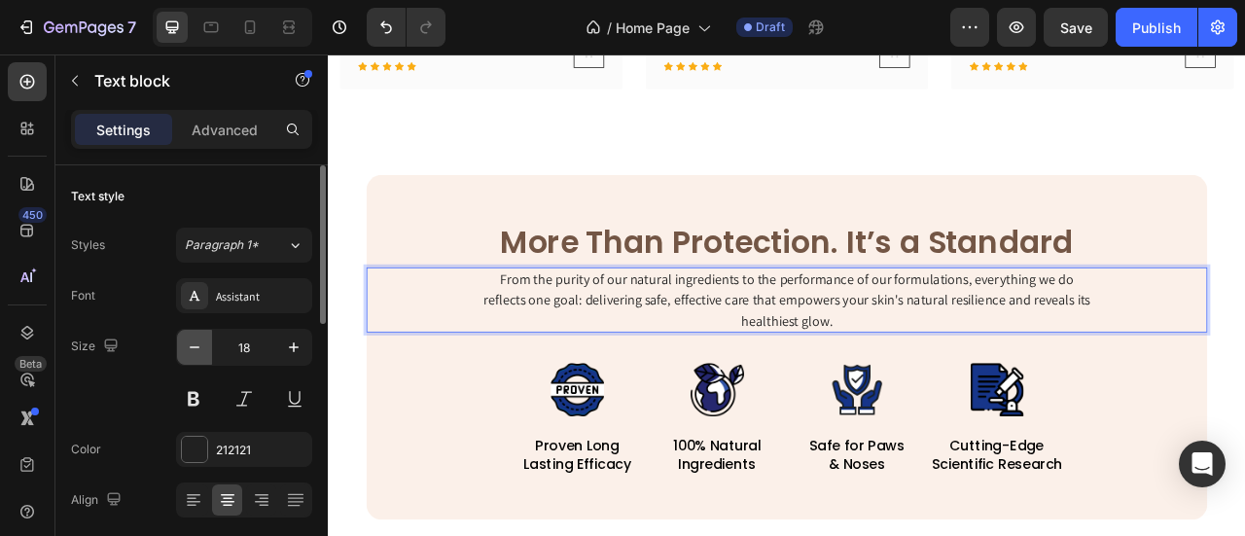
drag, startPoint x: 187, startPoint y: 354, endPoint x: 197, endPoint y: 351, distance: 10.2
click at [197, 351] on icon "button" at bounding box center [194, 347] width 19 height 19
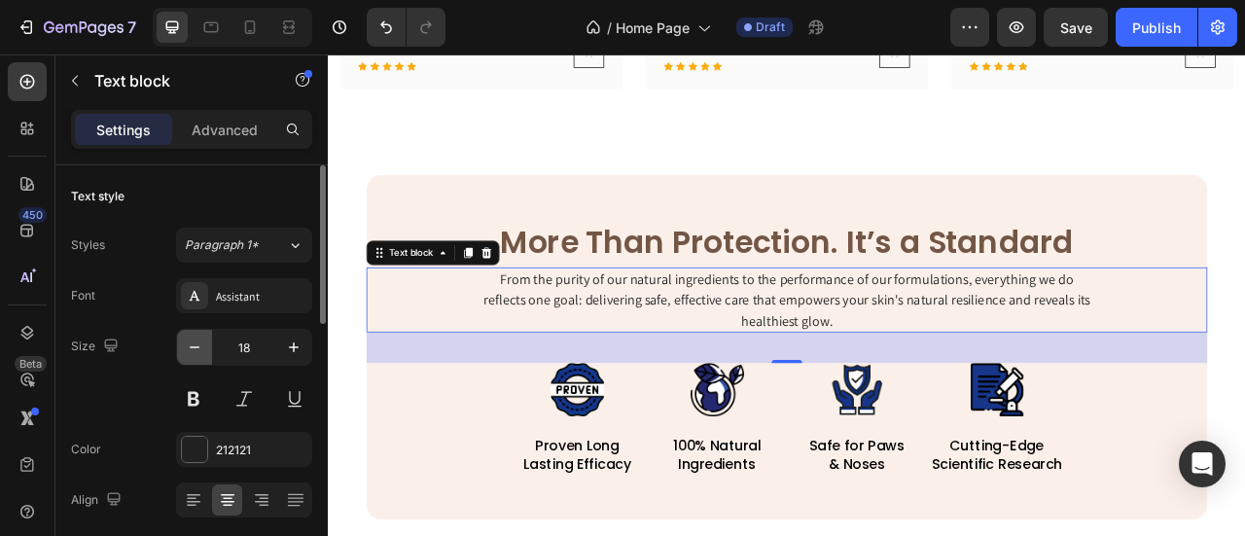
type input "17"
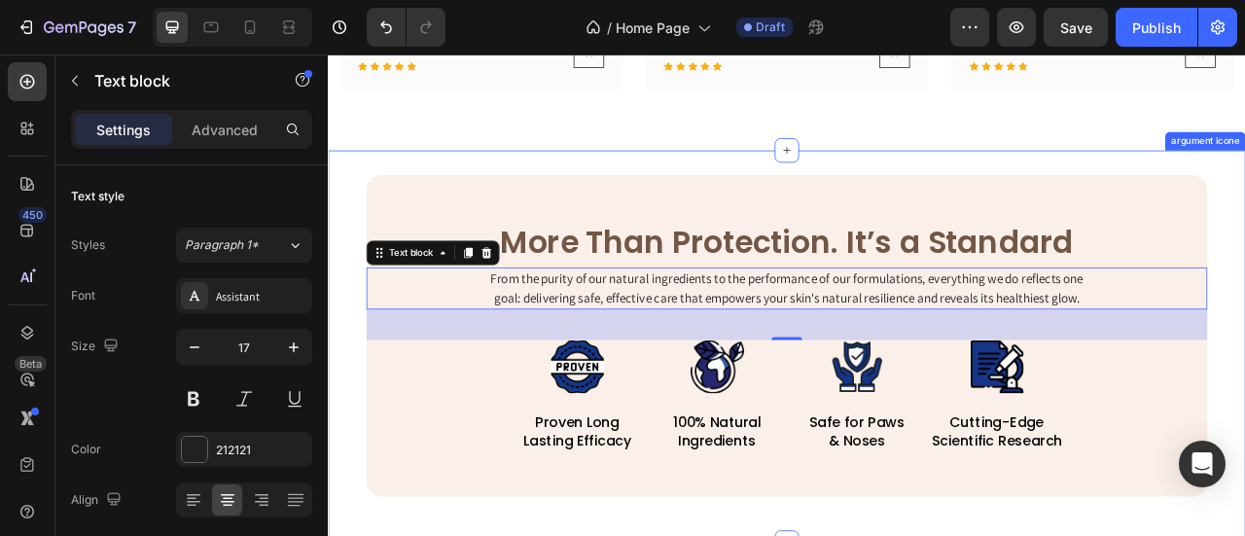
click at [834, 194] on div "More Than Protection. It’s a Standard Heading From the purity of our natural in…" at bounding box center [911, 425] width 1167 height 499
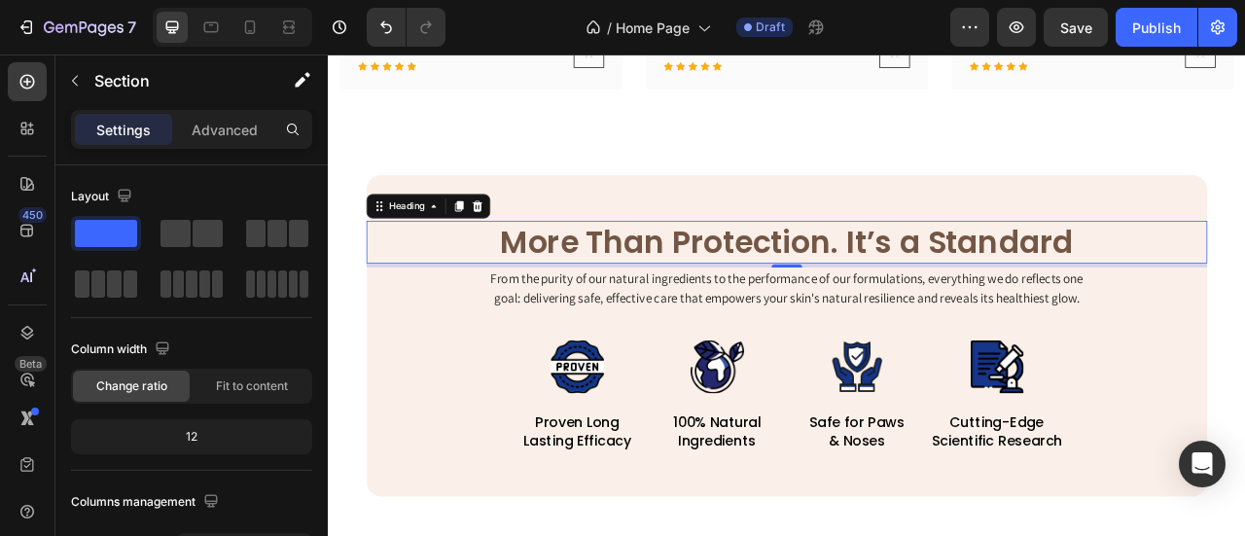
click at [886, 284] on h2 "More Than Protection. It’s a Standard" at bounding box center [911, 293] width 1070 height 54
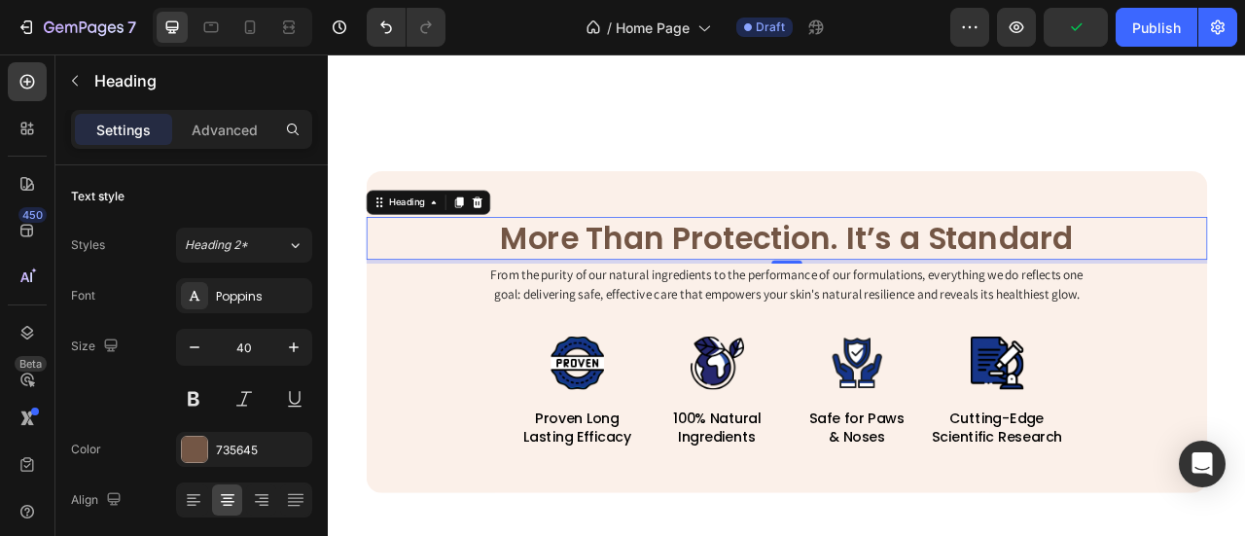
scroll to position [1848, 0]
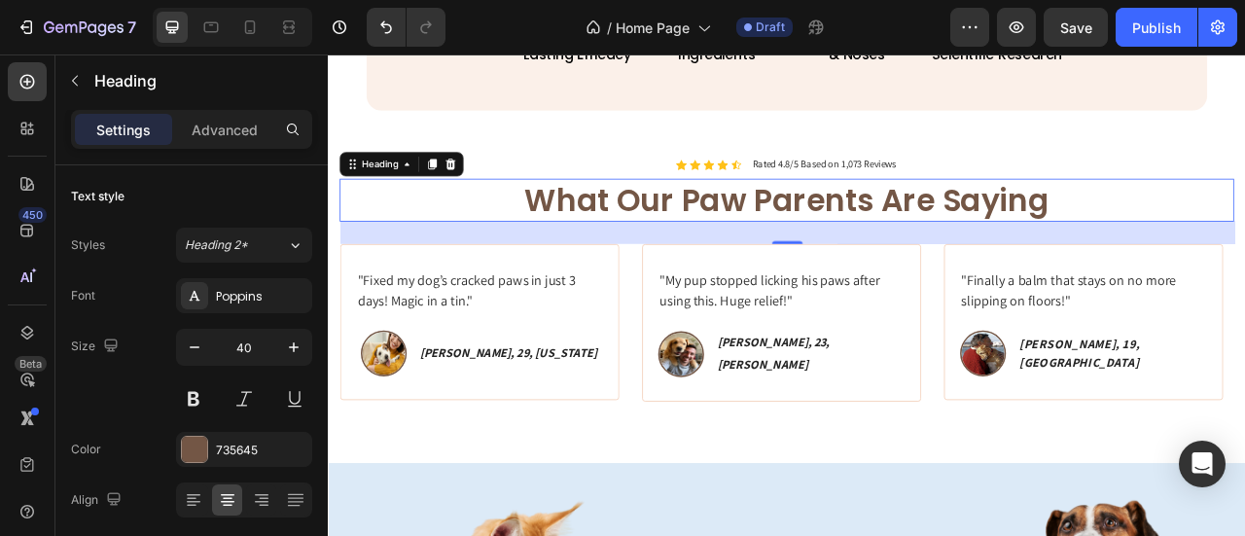
click at [904, 232] on h2 "What Our Paw Parents Are Saying" at bounding box center [911, 239] width 1138 height 54
click at [904, 233] on h2 "What Our Paw Parents Are Saying" at bounding box center [911, 239] width 1138 height 54
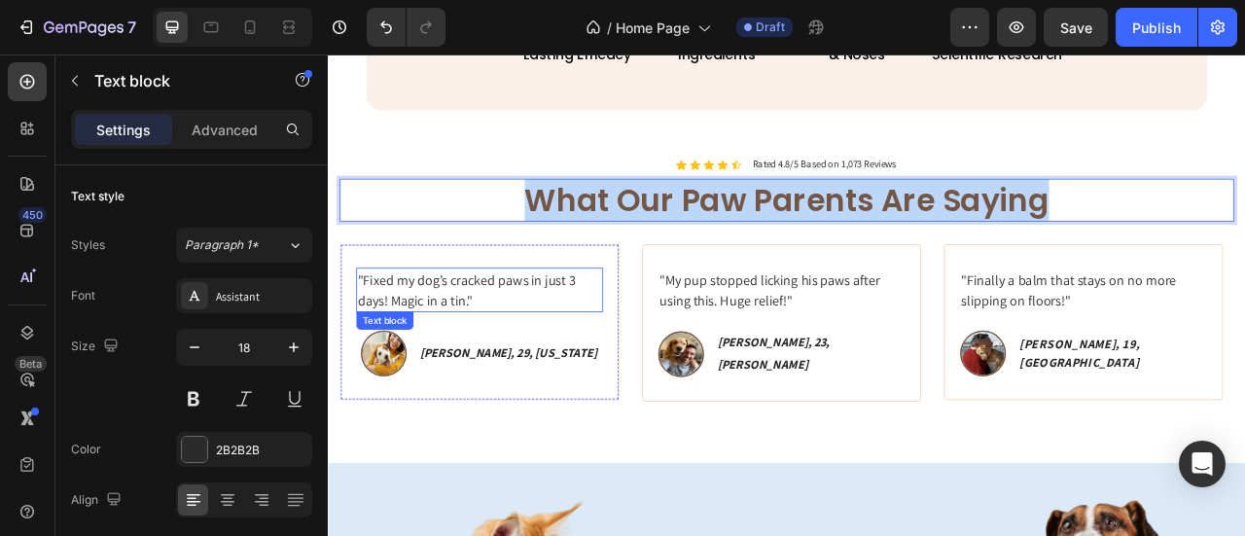
click at [550, 373] on p ""Fixed my dog’s cracked paws in just 3 days! Magic in a tin."" at bounding box center [520, 354] width 310 height 53
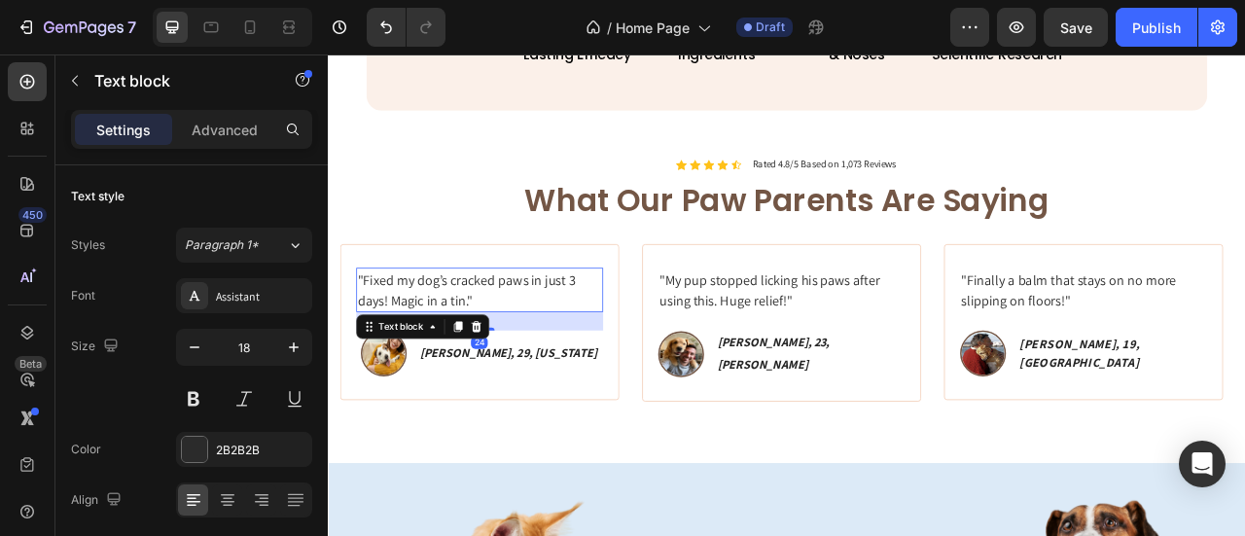
click at [550, 373] on p ""Fixed my dog’s cracked paws in just 3 days! Magic in a tin."" at bounding box center [520, 354] width 310 height 53
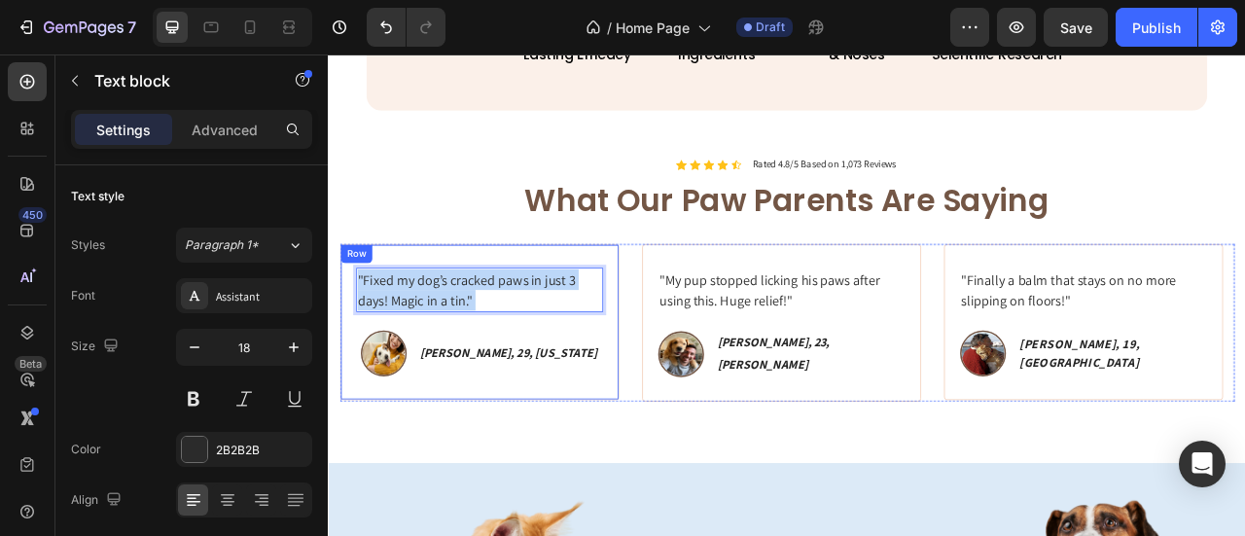
drag, startPoint x: 550, startPoint y: 373, endPoint x: 353, endPoint y: 313, distance: 205.3
click at [353, 313] on div ""Fixed my dog’s cracked paws in just 3 days! Magic in a tin." Text block 24 Ima…" at bounding box center [519, 395] width 355 height 198
drag, startPoint x: 514, startPoint y: 363, endPoint x: 349, endPoint y: 335, distance: 166.8
click at [349, 335] on div ""Fixed my dog’s cracked paws in just 3 days! Magic in a tin." Text block 24 Ima…" at bounding box center [519, 395] width 355 height 198
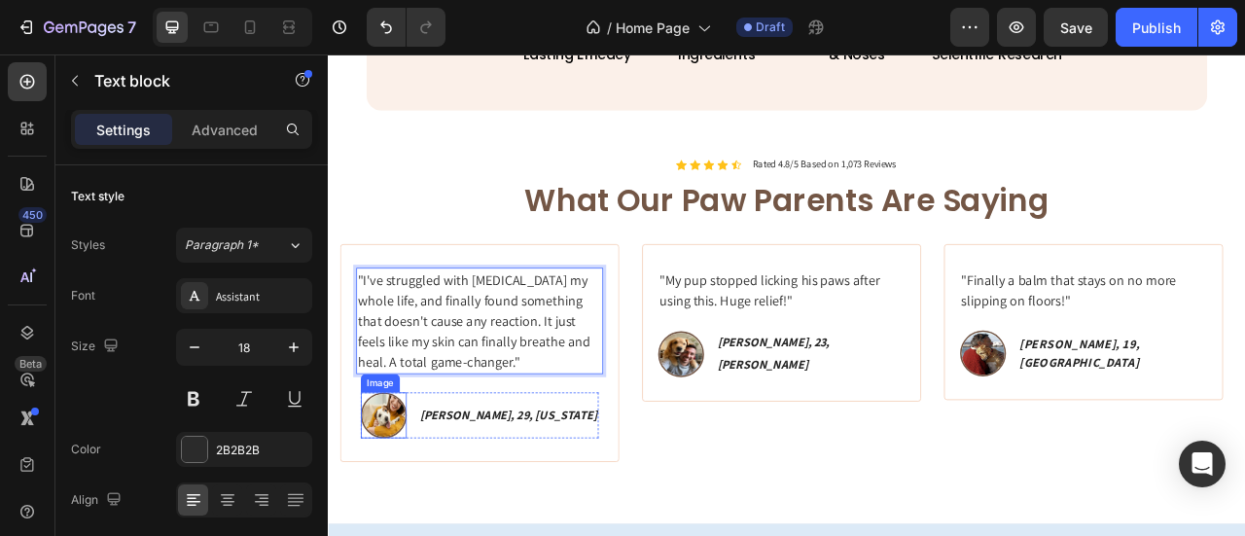
click at [427, 498] on img at bounding box center [398, 513] width 58 height 58
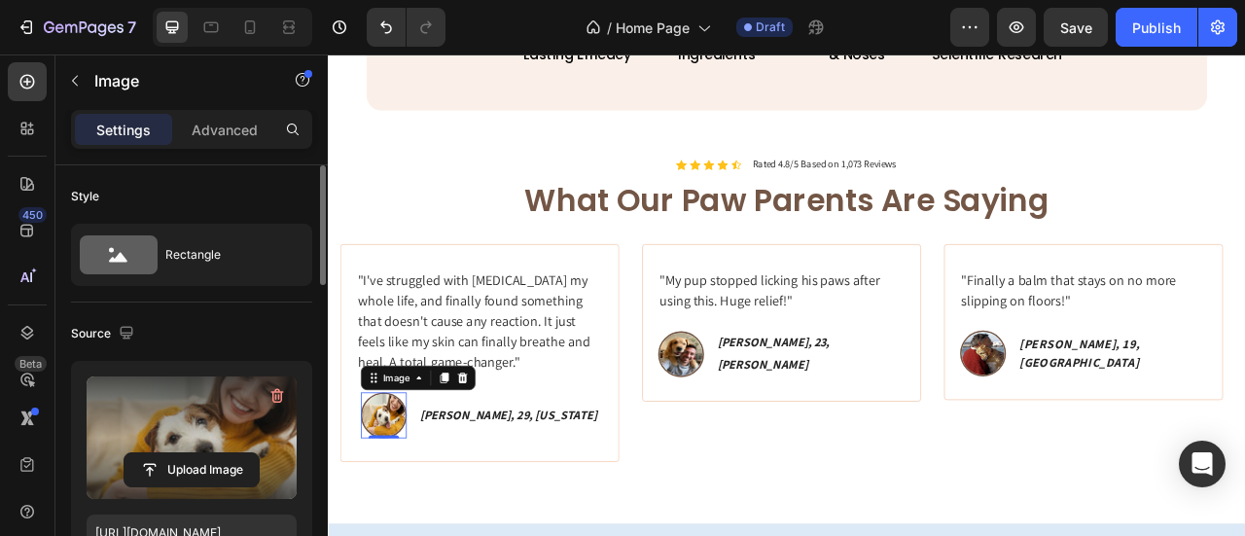
click at [198, 426] on label at bounding box center [192, 437] width 210 height 123
click at [198, 453] on input "file" at bounding box center [192, 469] width 134 height 33
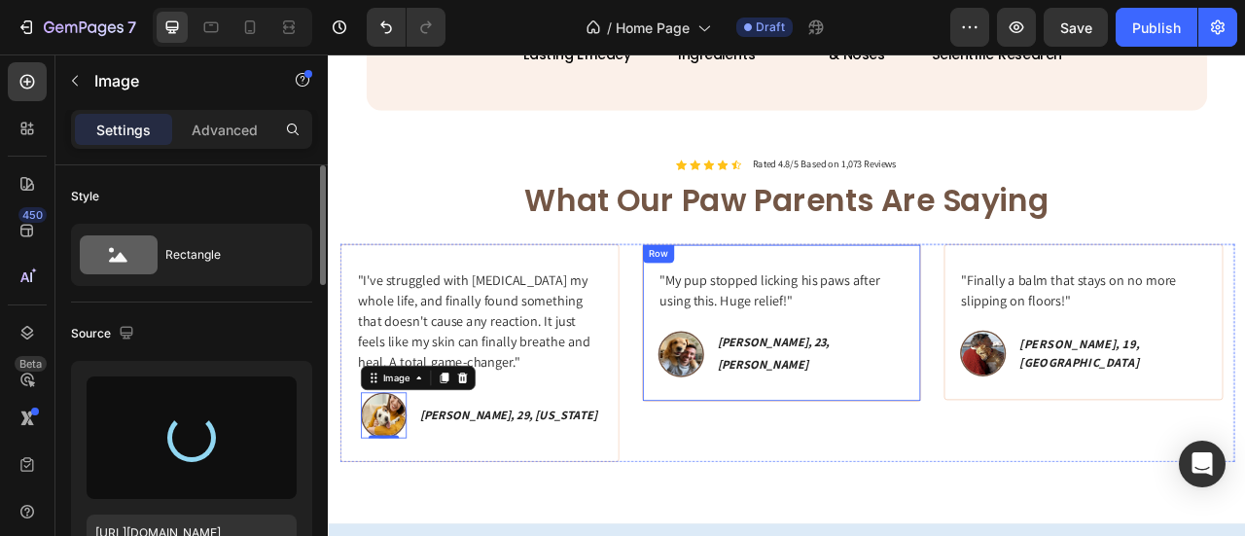
type input "[URL][DOMAIN_NAME]"
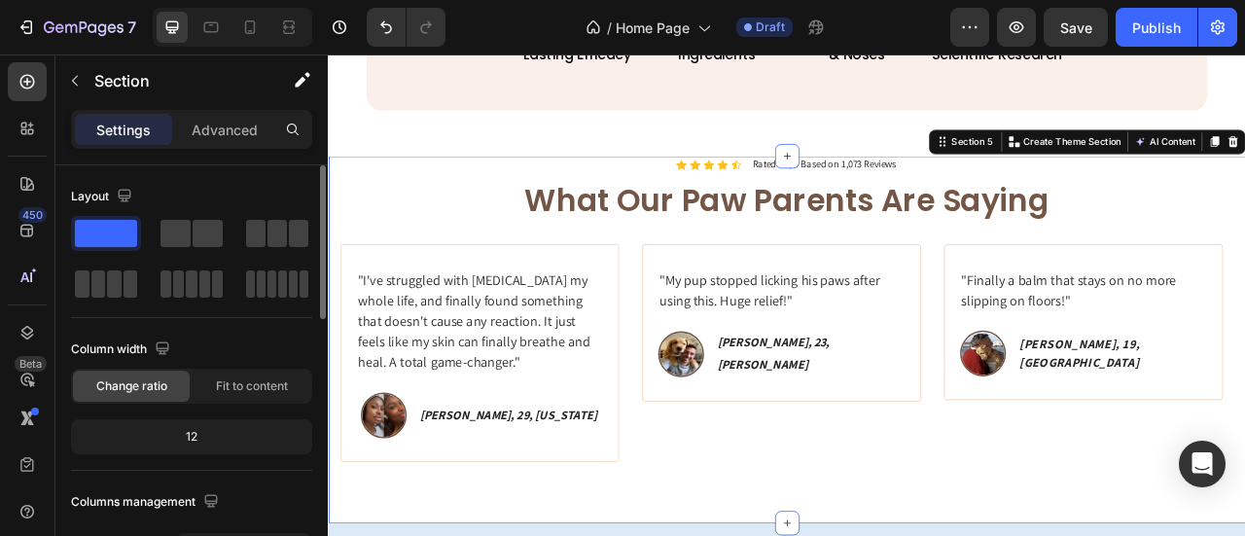
click at [728, 535] on div "Icon Icon Icon Icon Icon Icon List Rated 4.8/5 Based on 1,073 Reviews Text Bloc…" at bounding box center [911, 417] width 1167 height 467
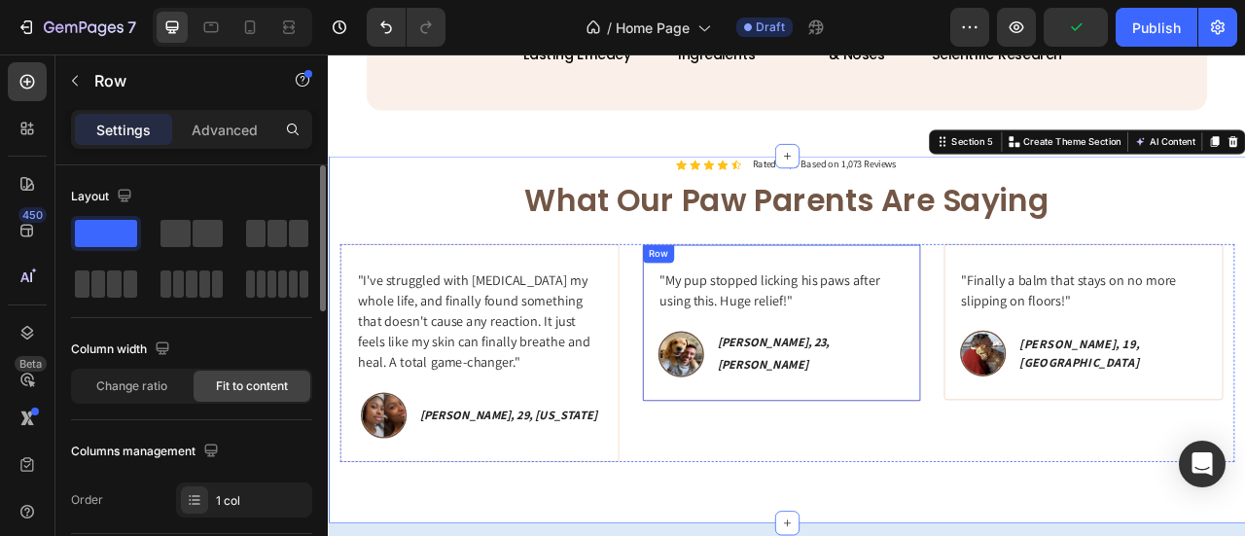
click at [876, 384] on div ""My pup stopped licking his paws after using this. Huge relief!" Text block Ima…" at bounding box center [904, 396] width 314 height 140
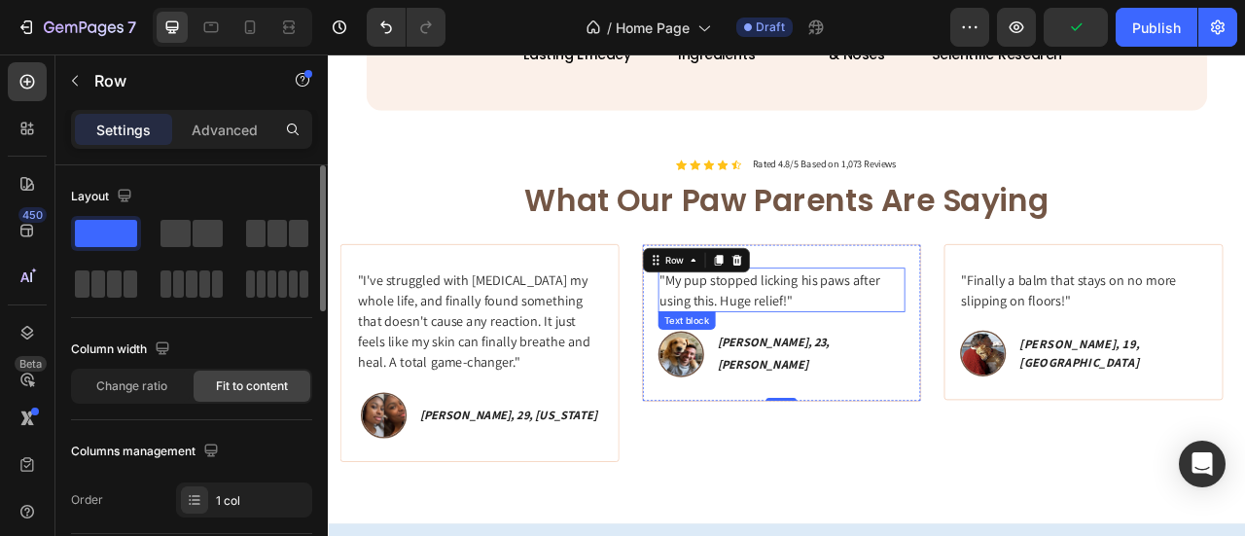
click at [912, 369] on p ""My pup stopped licking his paws after using this. Huge relief!"" at bounding box center [904, 354] width 310 height 53
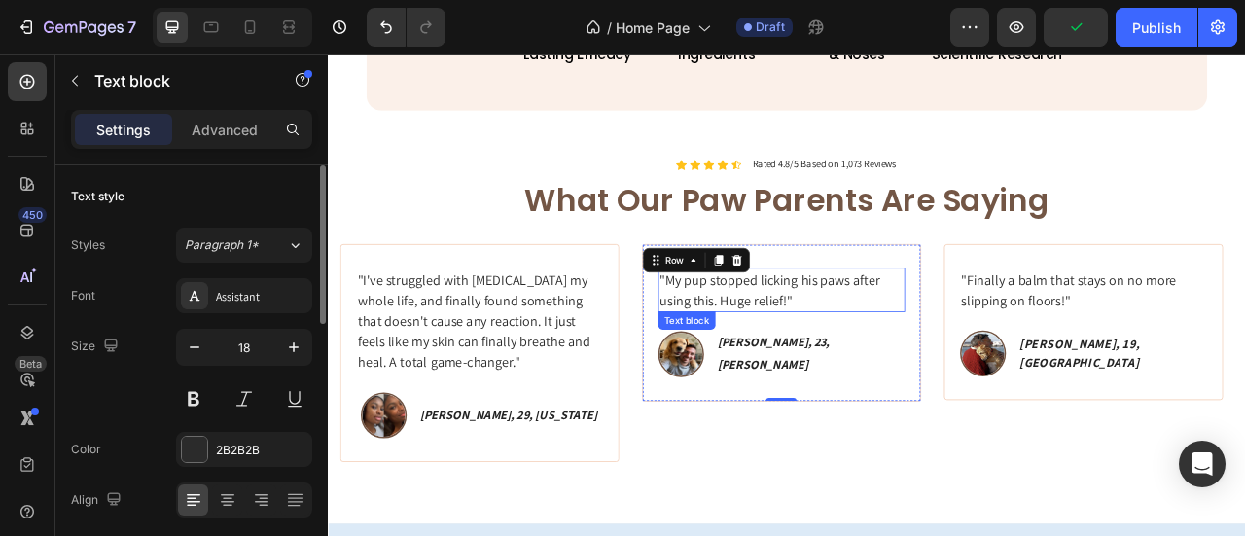
click at [912, 367] on p ""My pup stopped licking his paws after using this. Huge relief!"" at bounding box center [904, 354] width 310 height 53
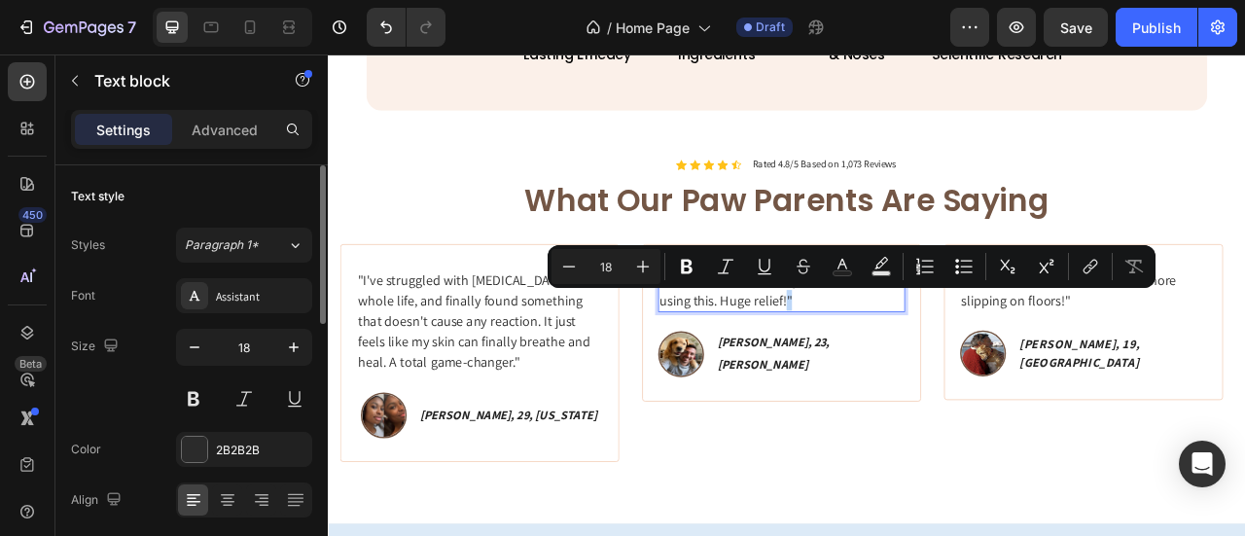
click at [949, 372] on p ""My pup stopped licking his paws after using this. Huge relief!"" at bounding box center [904, 354] width 310 height 53
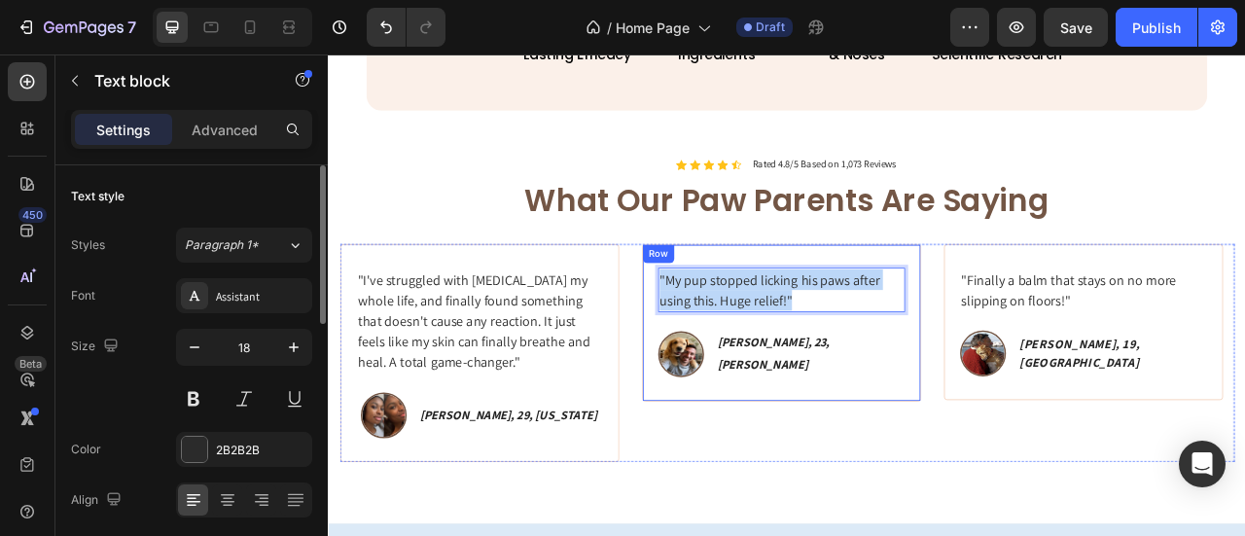
drag, startPoint x: 946, startPoint y: 370, endPoint x: 743, endPoint y: 340, distance: 204.6
click at [743, 340] on div ""My pup stopped licking his paws after using this. Huge relief!" Text block 24 …" at bounding box center [904, 396] width 355 height 200
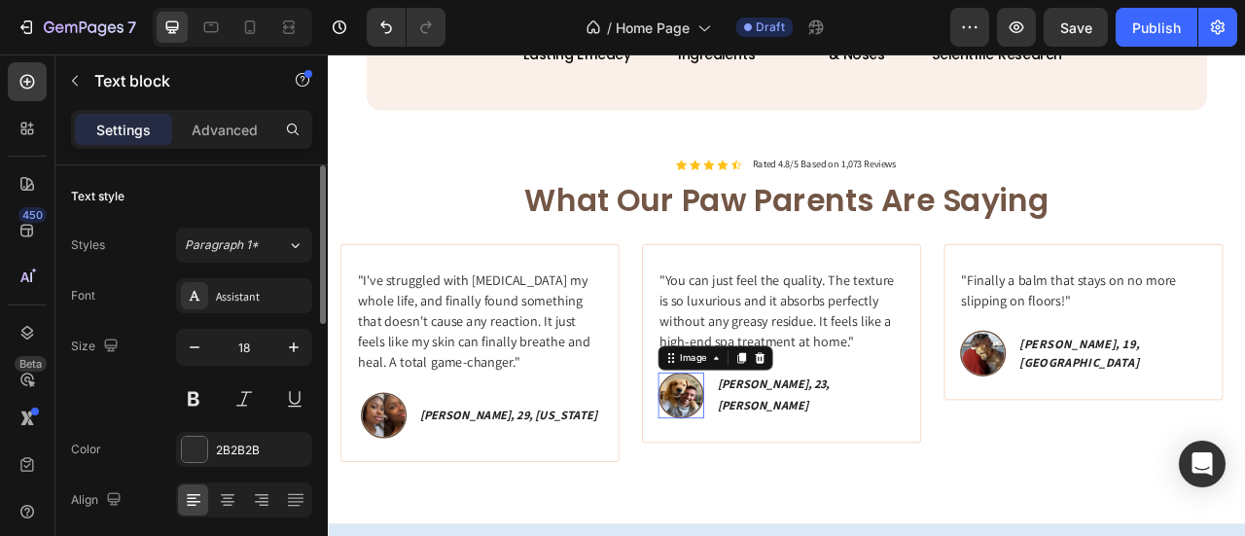
click at [805, 482] on img at bounding box center [776, 488] width 58 height 58
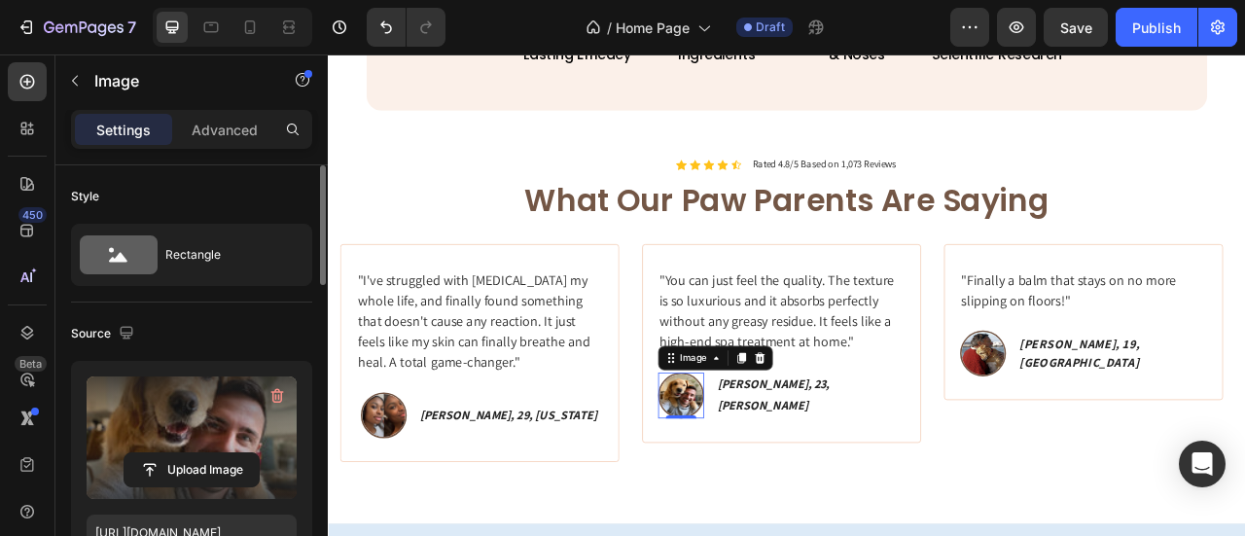
click at [201, 427] on label at bounding box center [192, 437] width 210 height 123
click at [201, 453] on input "file" at bounding box center [192, 469] width 134 height 33
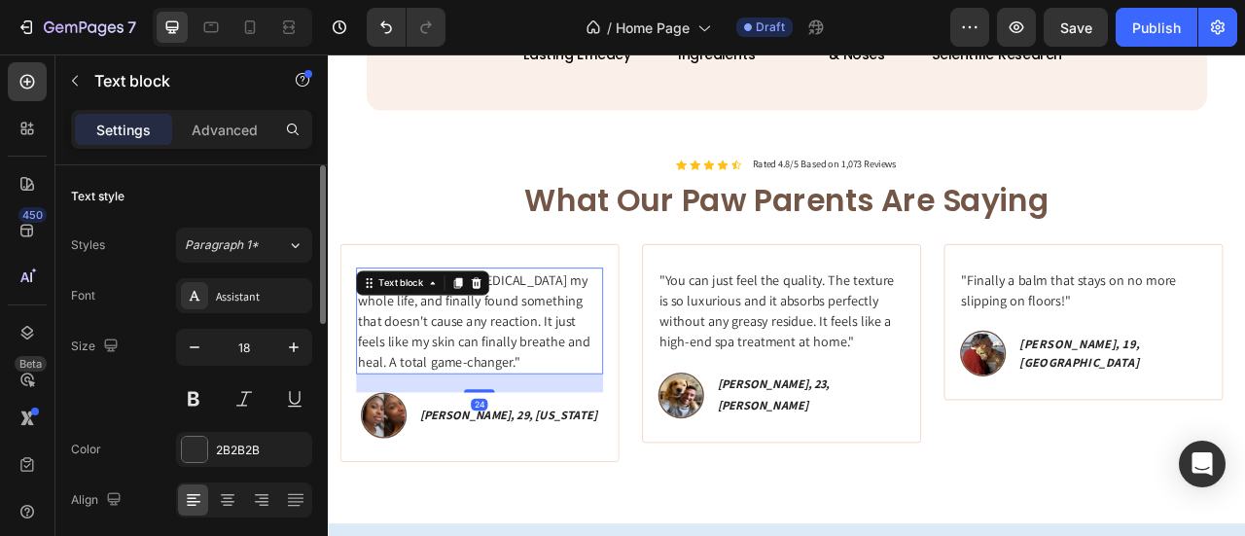
click at [554, 393] on p ""I've struggled with [MEDICAL_DATA] my whole life, and finally found something …" at bounding box center [520, 393] width 310 height 131
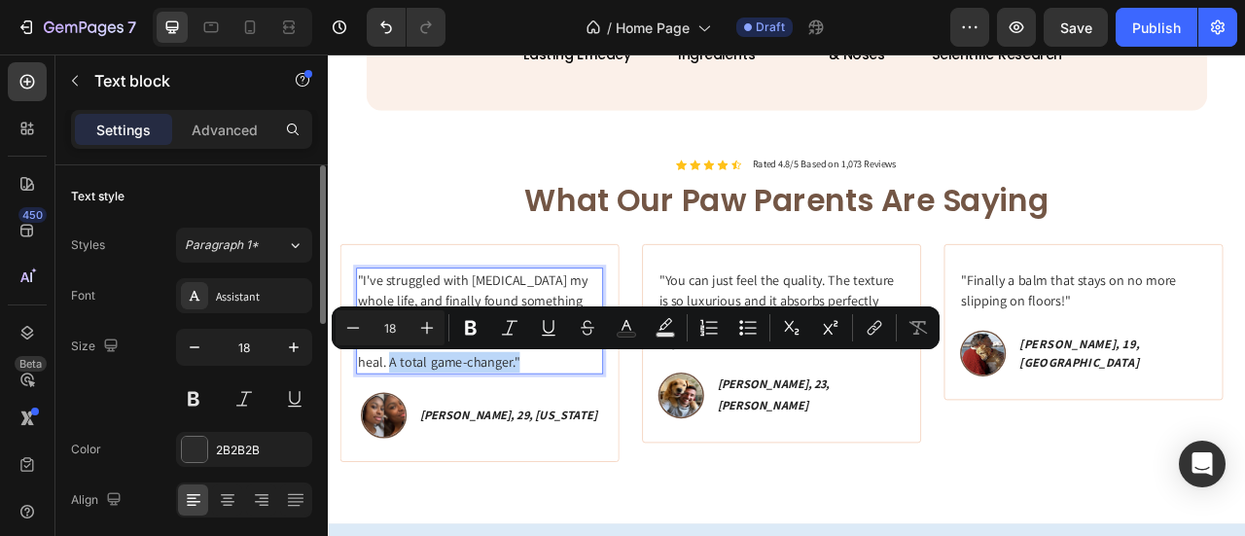
drag, startPoint x: 405, startPoint y: 448, endPoint x: 618, endPoint y: 442, distance: 213.2
click at [618, 442] on p ""I've struggled with [MEDICAL_DATA] my whole life, and finally found something …" at bounding box center [520, 393] width 310 height 131
click at [555, 453] on p ""I've struggled with [MEDICAL_DATA] my whole life, and finally found something …" at bounding box center [520, 393] width 310 height 131
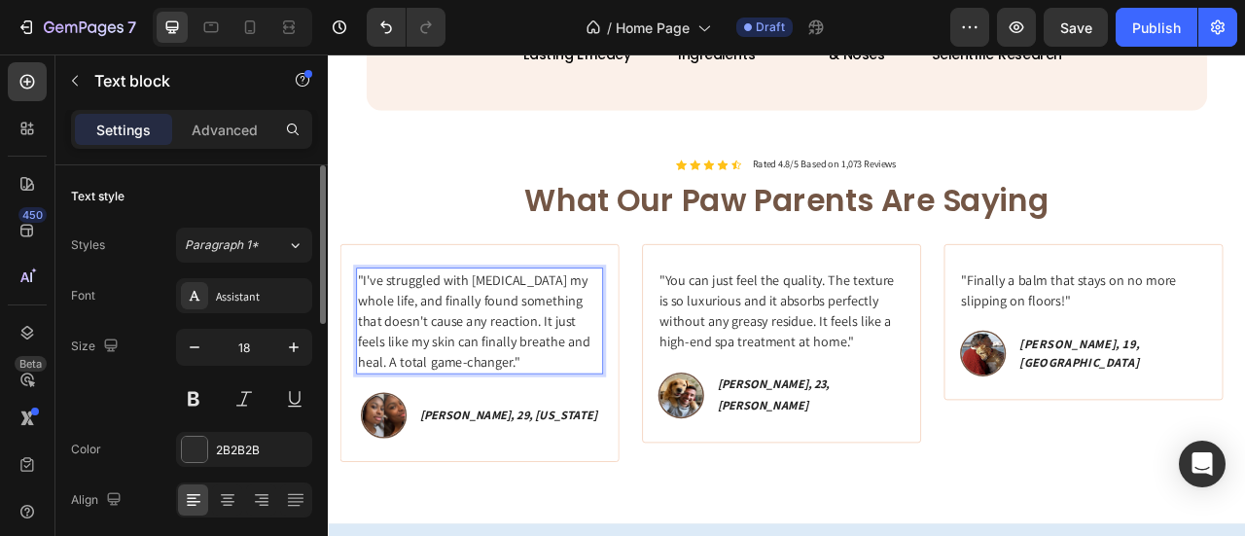
click at [556, 450] on p ""I've struggled with [MEDICAL_DATA] my whole life, and finally found something …" at bounding box center [520, 393] width 310 height 131
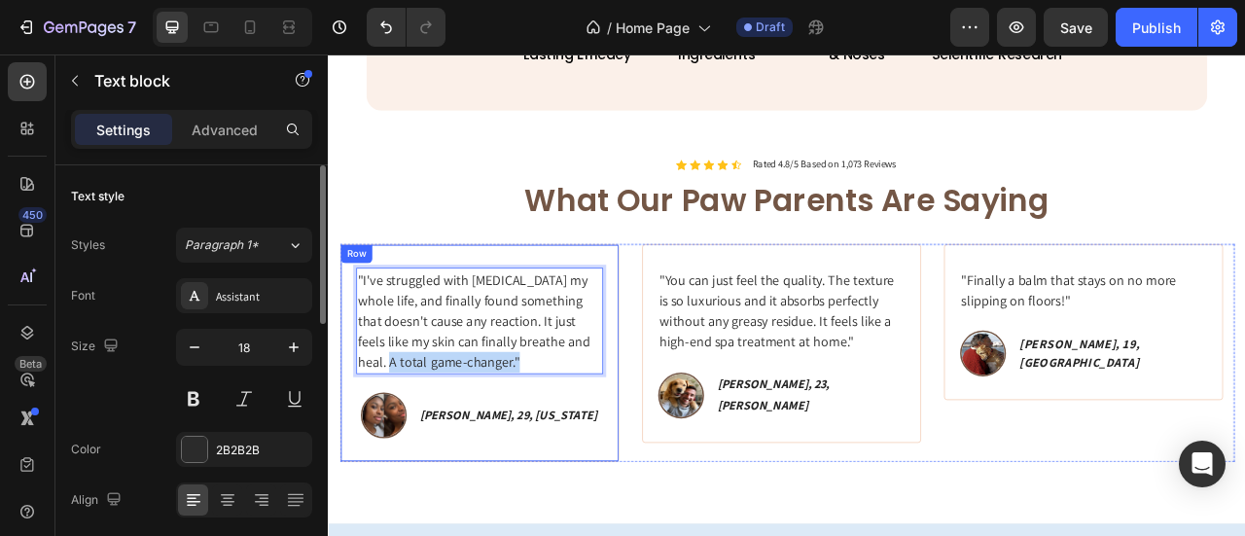
drag, startPoint x: 564, startPoint y: 448, endPoint x: 407, endPoint y: 468, distance: 158.8
click at [407, 468] on div ""I've struggled with [MEDICAL_DATA] my whole life, and finally found something …" at bounding box center [520, 434] width 314 height 217
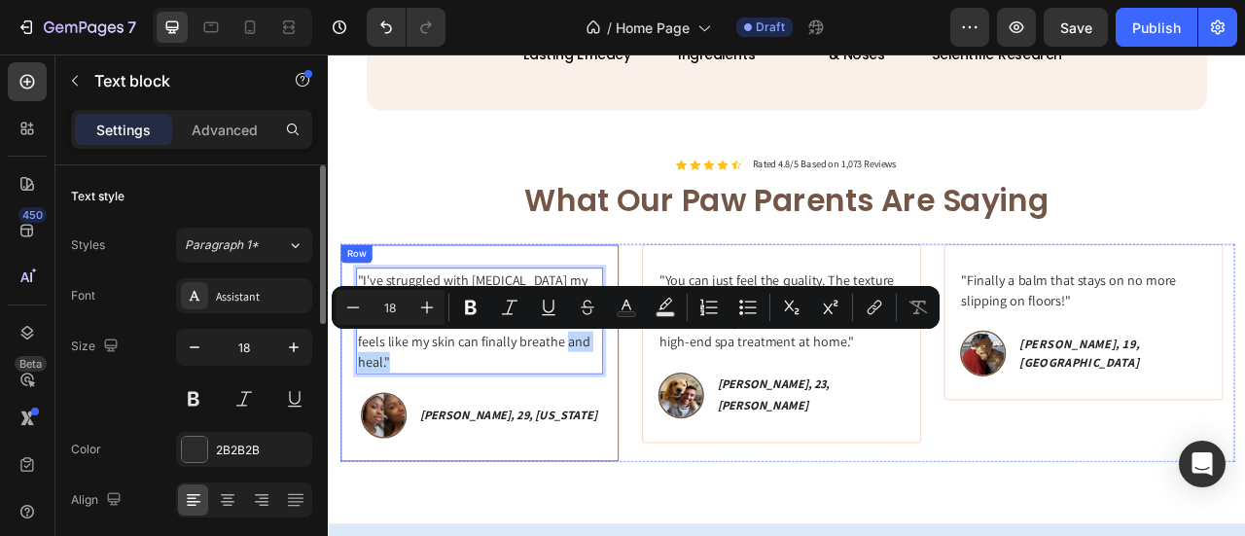
drag, startPoint x: 625, startPoint y: 422, endPoint x: 399, endPoint y: 470, distance: 230.7
click at [401, 469] on div ""I've struggled with [MEDICAL_DATA] my whole life, and finally found something …" at bounding box center [520, 434] width 314 height 217
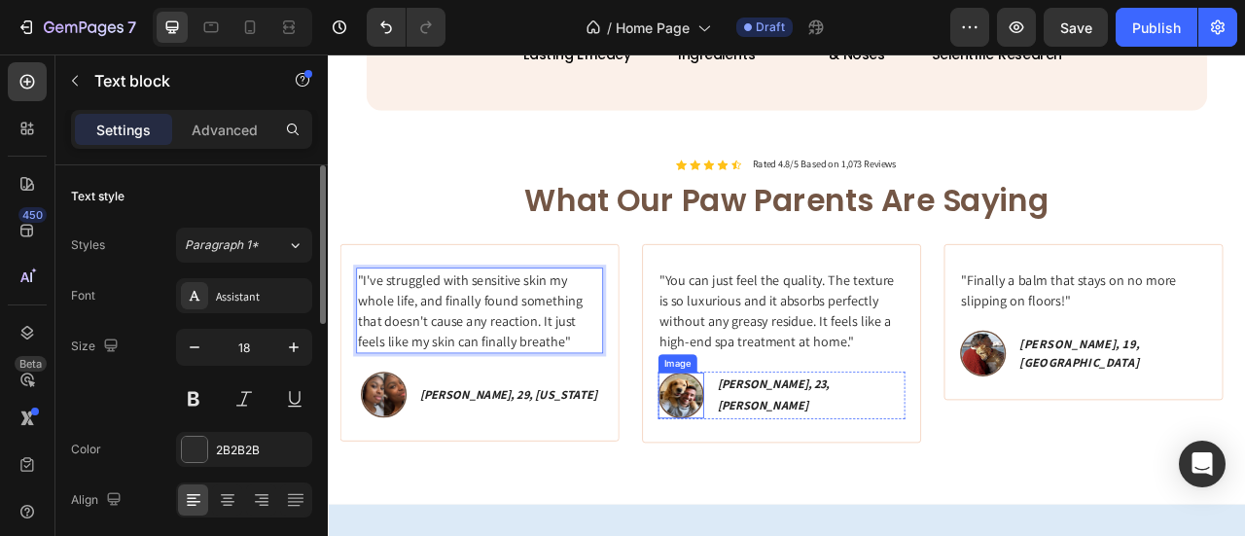
click at [805, 488] on img at bounding box center [776, 488] width 58 height 58
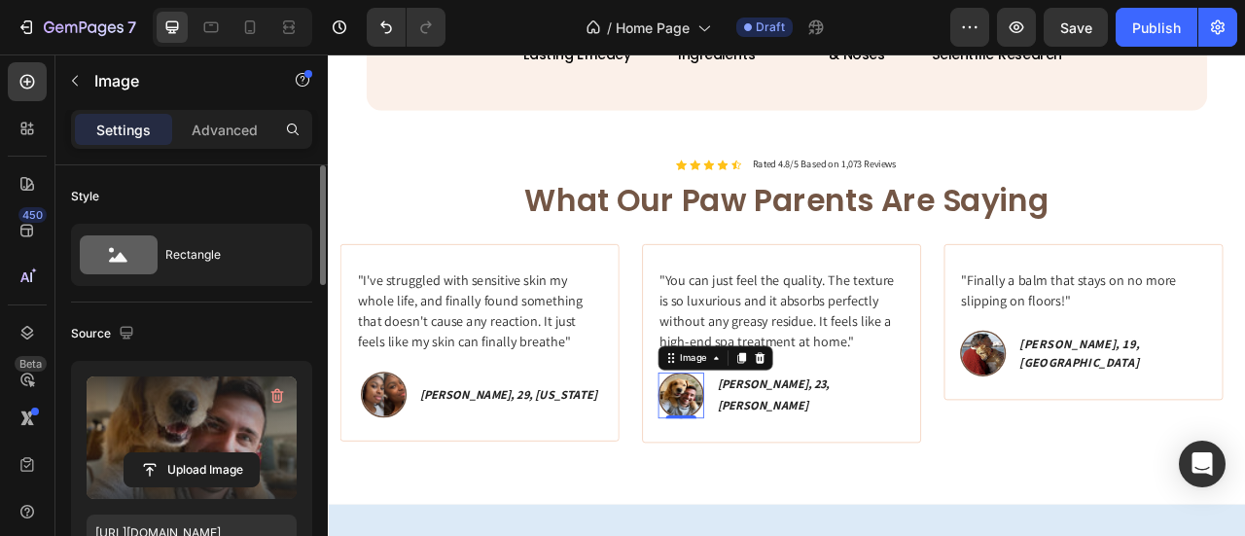
click at [187, 412] on label at bounding box center [192, 437] width 210 height 123
click at [187, 453] on input "file" at bounding box center [192, 469] width 134 height 33
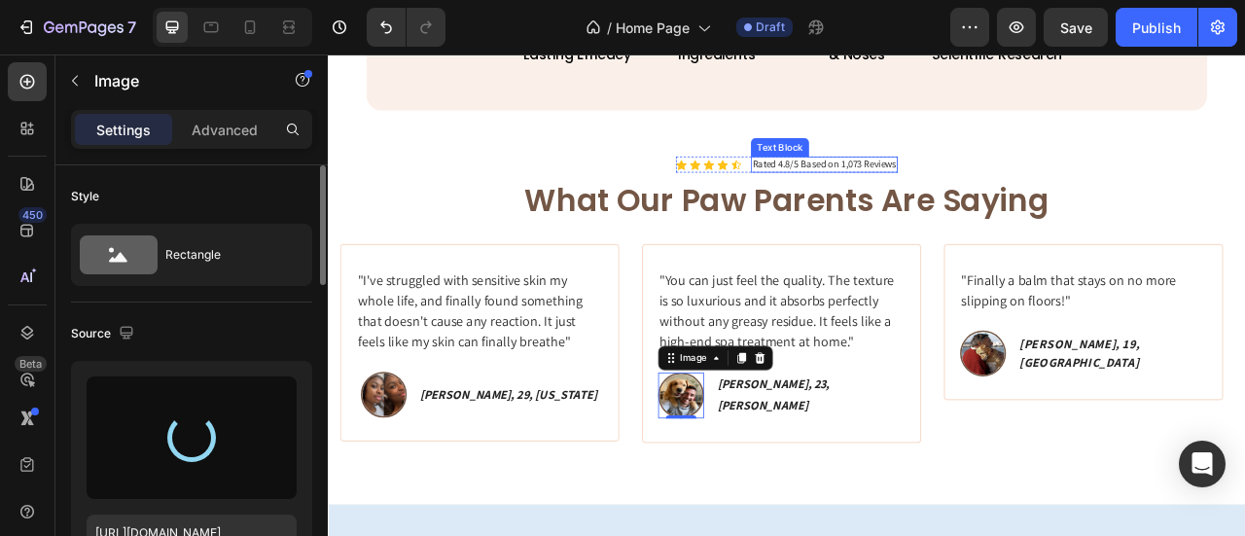
type input "[URL][DOMAIN_NAME]"
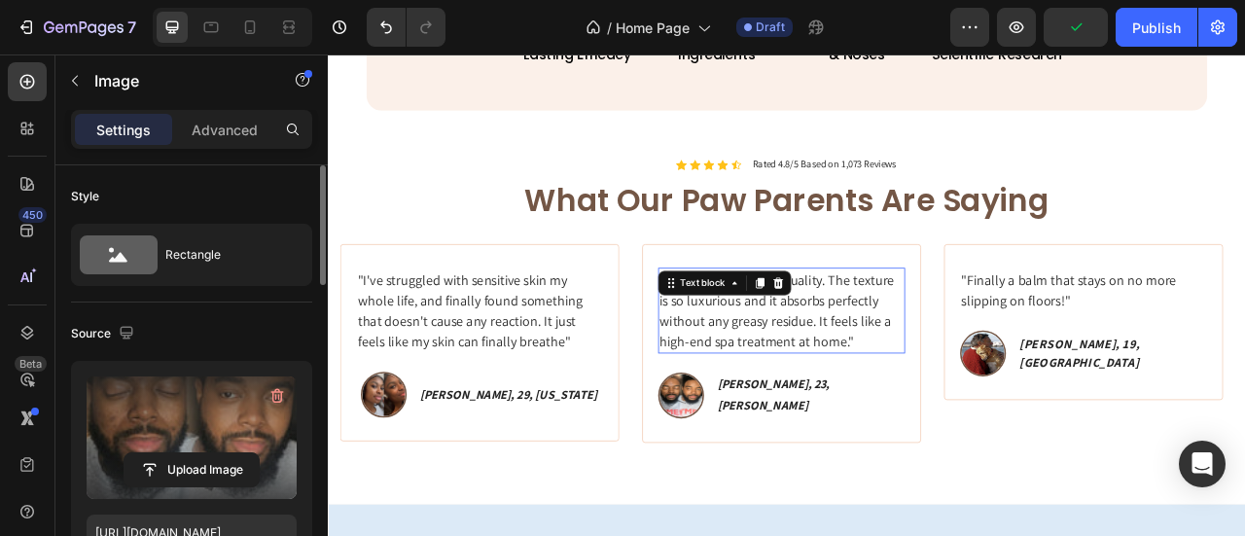
click at [991, 346] on p ""You can just feel the quality. The texture is so luxurious and it absorbs perf…" at bounding box center [904, 380] width 310 height 105
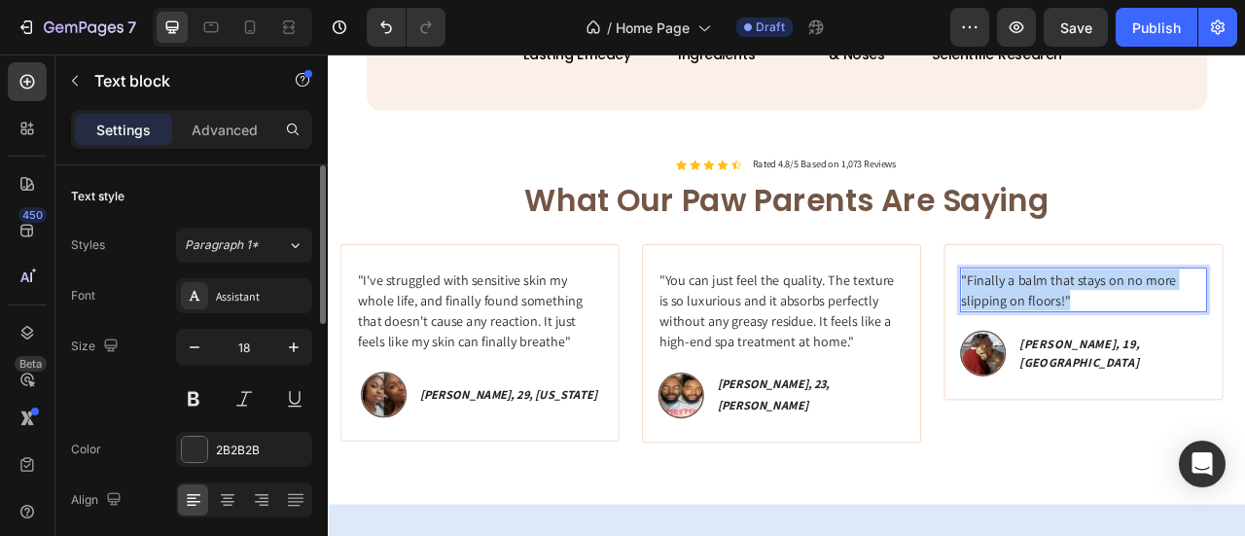
drag, startPoint x: 1295, startPoint y: 359, endPoint x: 1170, endPoint y: 319, distance: 130.8
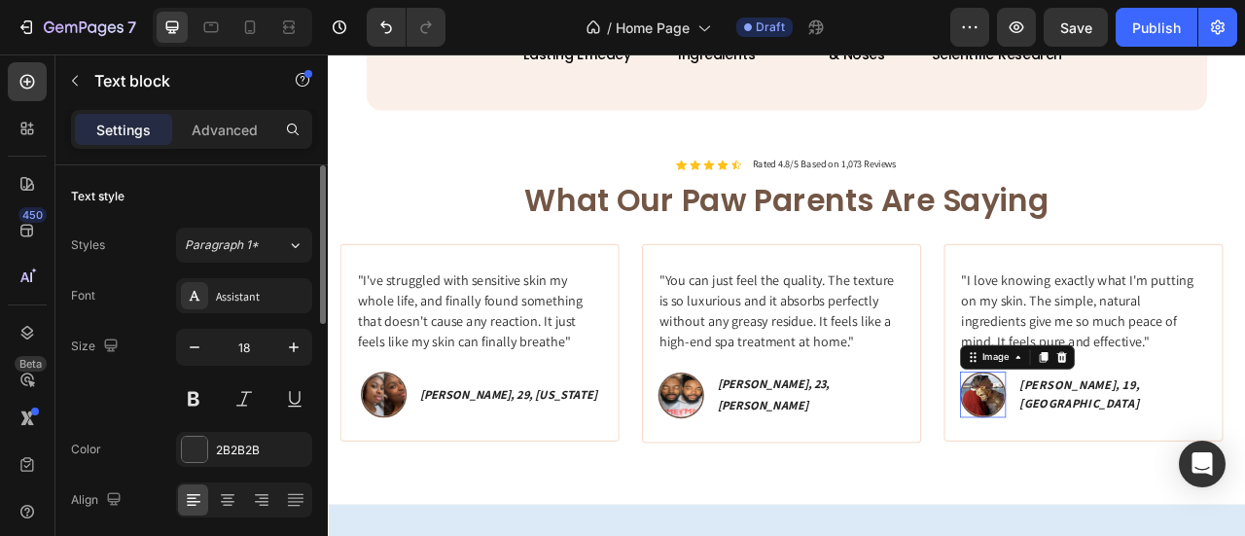
click at [1190, 486] on img at bounding box center [1160, 487] width 58 height 58
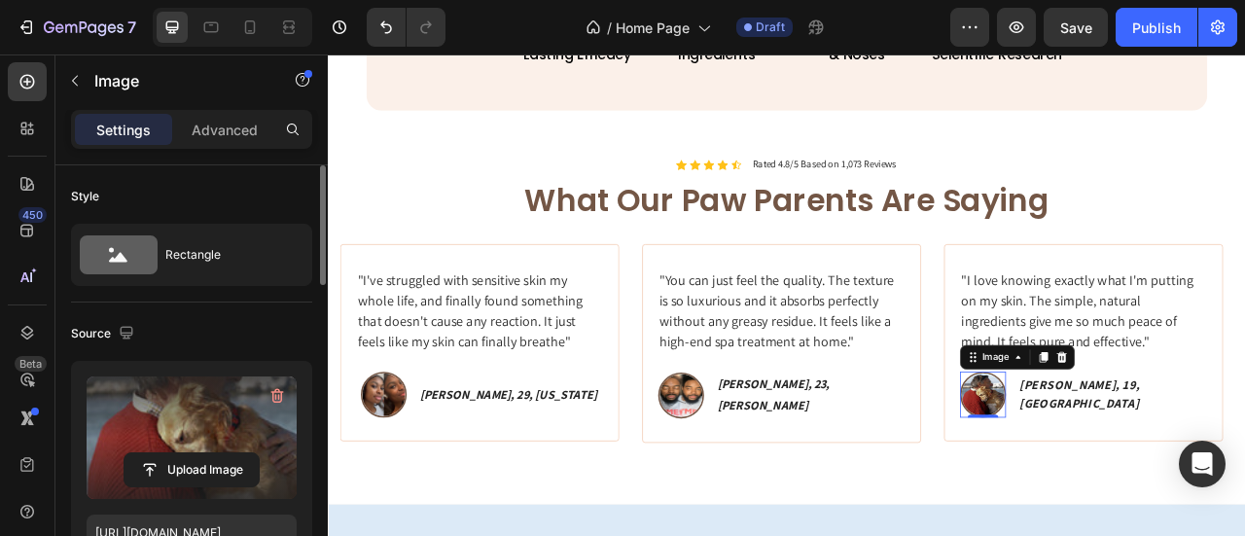
click at [204, 405] on label at bounding box center [192, 437] width 210 height 123
click at [204, 453] on input "file" at bounding box center [192, 469] width 134 height 33
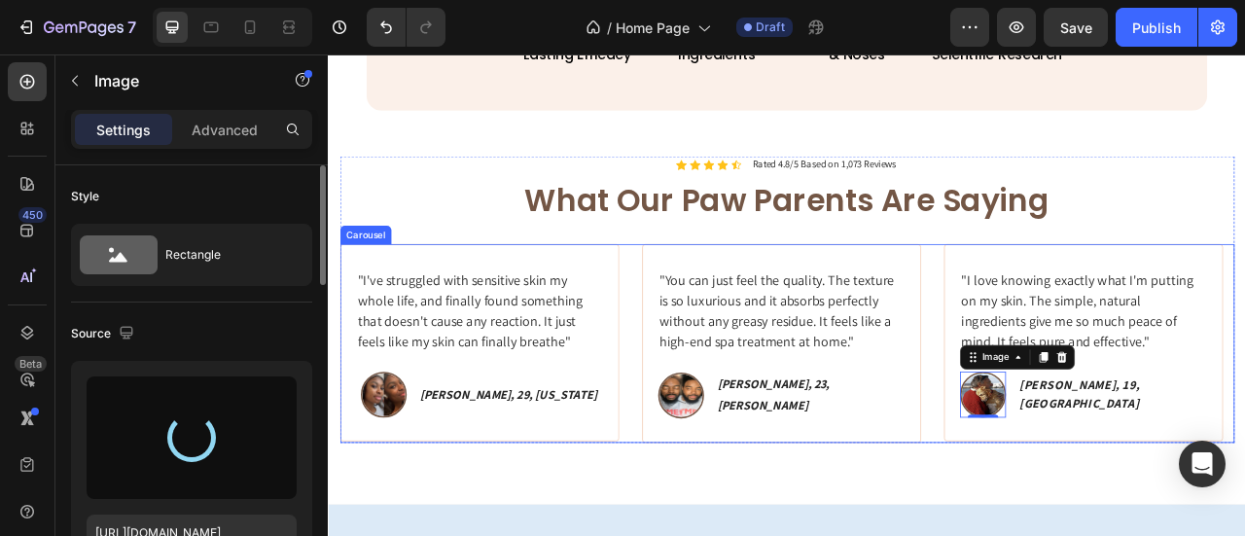
type input "[URL][DOMAIN_NAME]"
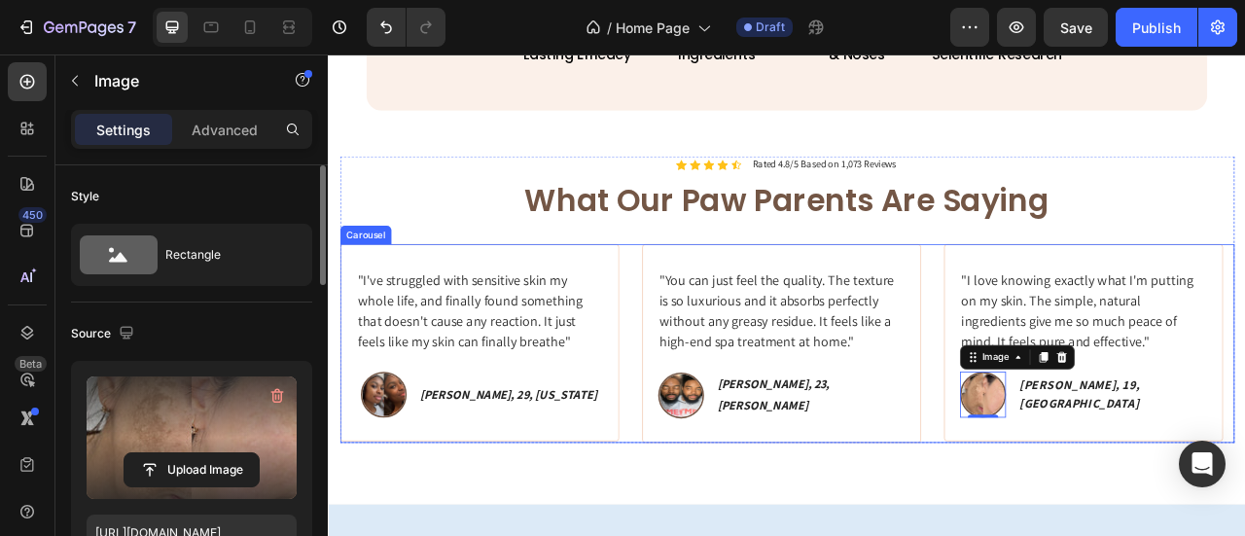
click at [1093, 509] on div ""I've struggled with [MEDICAL_DATA] my whole life, and finally found something …" at bounding box center [911, 422] width 1138 height 253
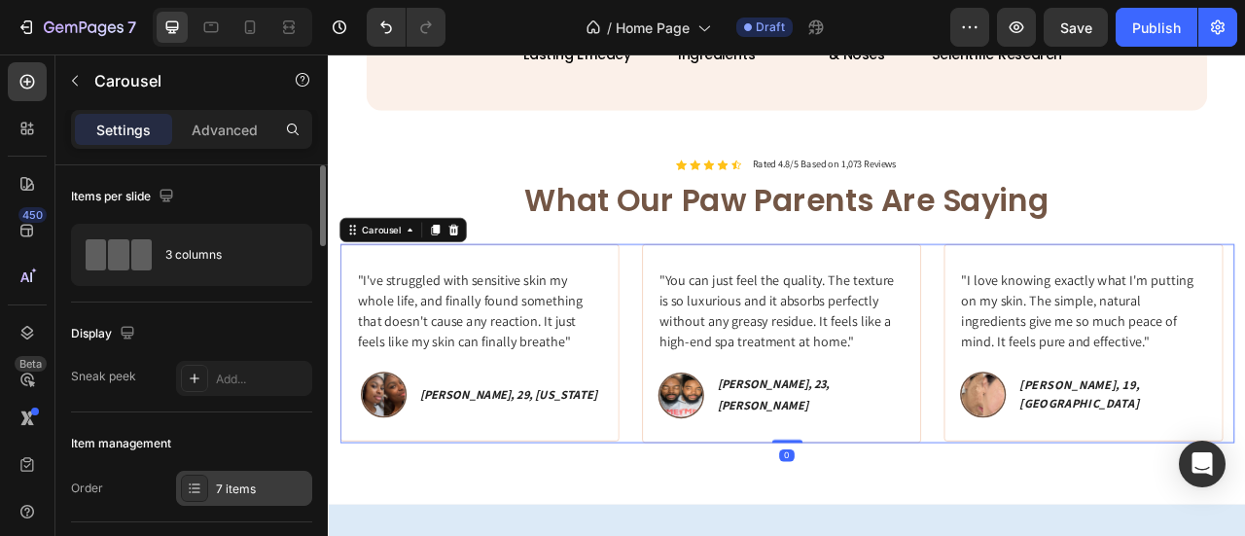
click at [267, 481] on div "7 items" at bounding box center [261, 490] width 91 height 18
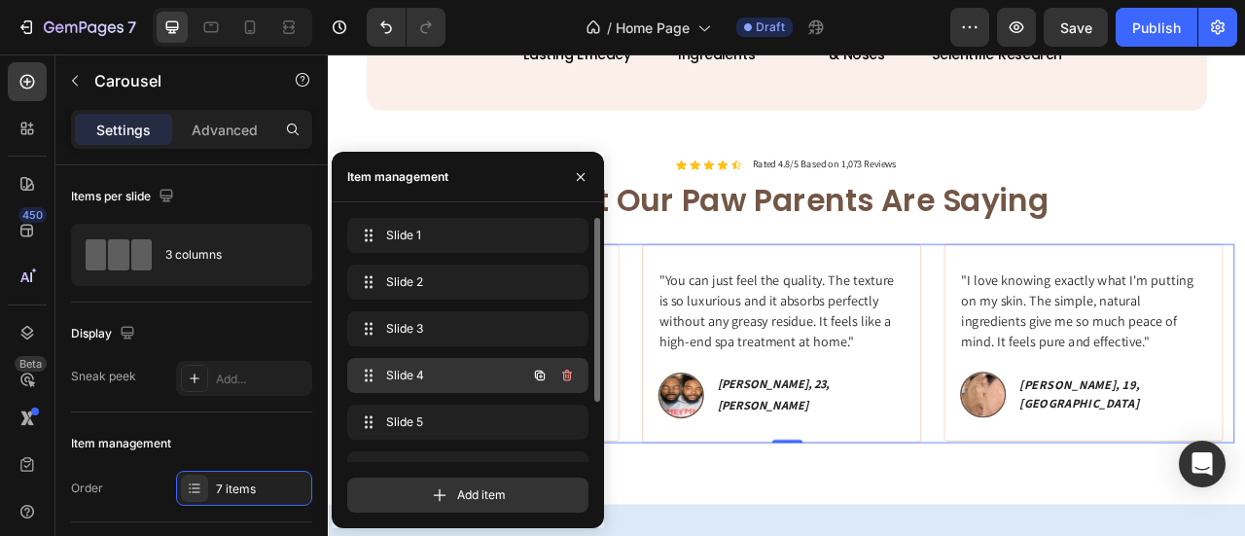
click at [445, 372] on span "Slide 4" at bounding box center [441, 376] width 110 height 18
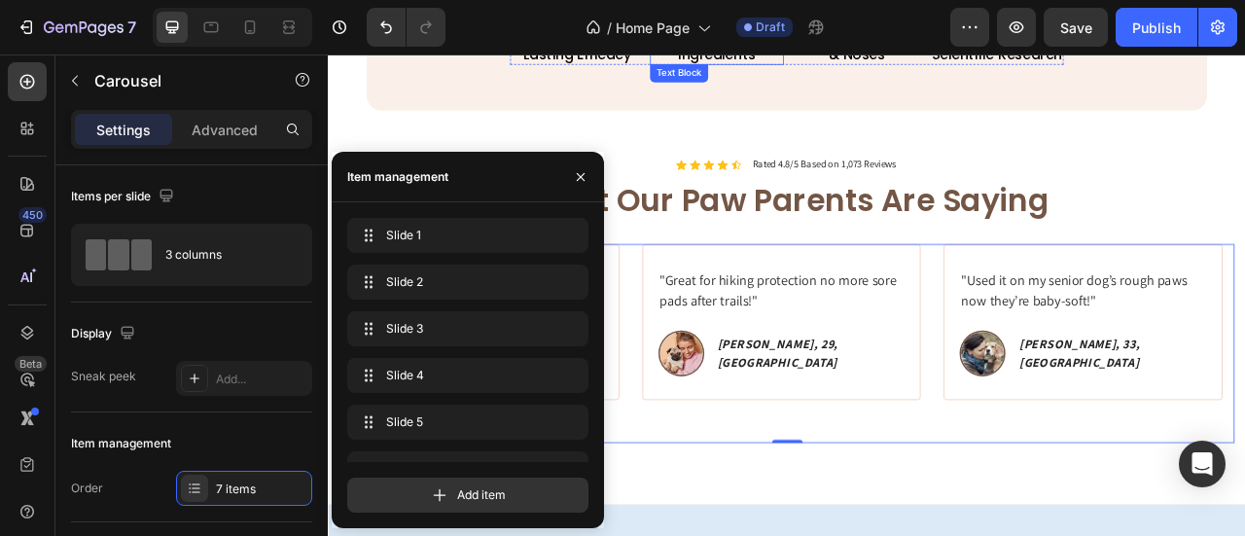
drag, startPoint x: 821, startPoint y: 61, endPoint x: 829, endPoint y: 106, distance: 45.4
click at [821, 62] on p "Ingredients" at bounding box center [822, 54] width 166 height 22
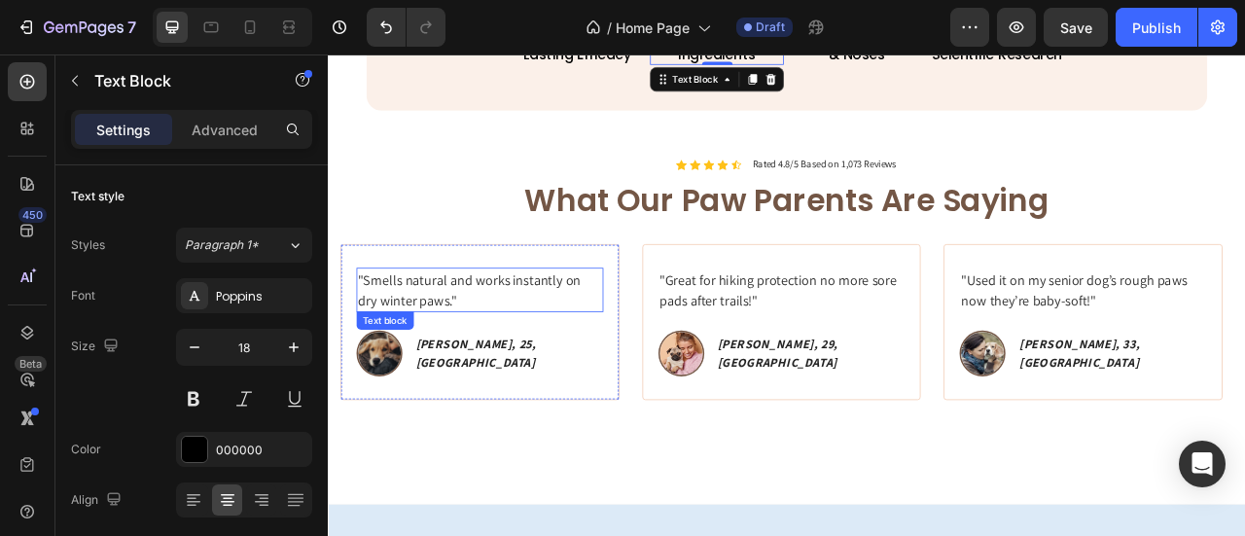
click at [577, 362] on p ""Smells natural and works instantly on dry winter paws."" at bounding box center [520, 354] width 310 height 53
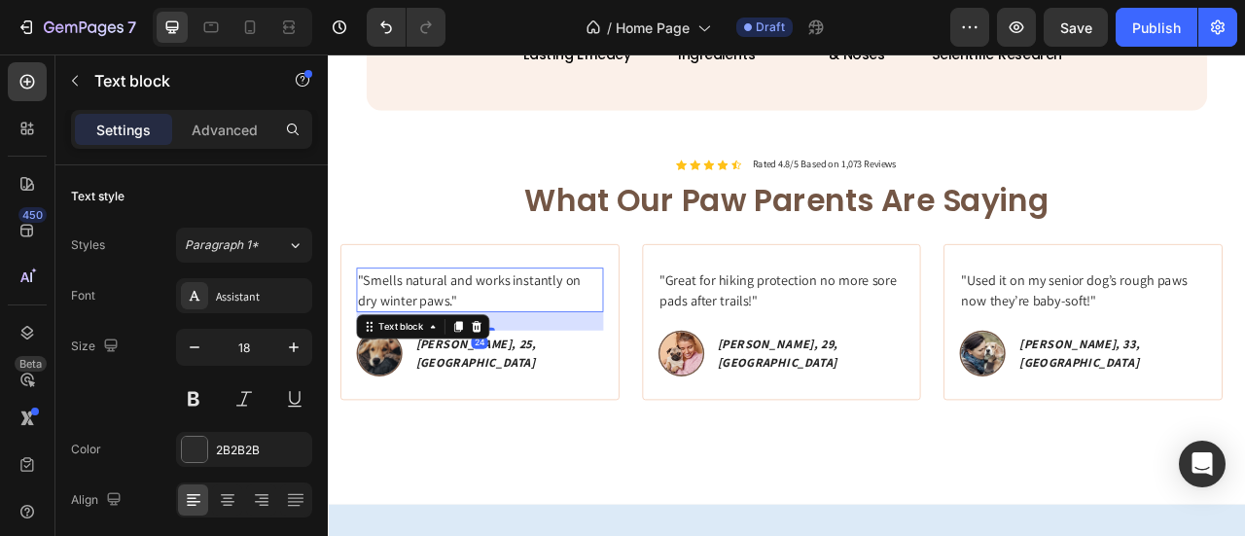
click at [577, 362] on p ""Smells natural and works instantly on dry winter paws."" at bounding box center [520, 354] width 310 height 53
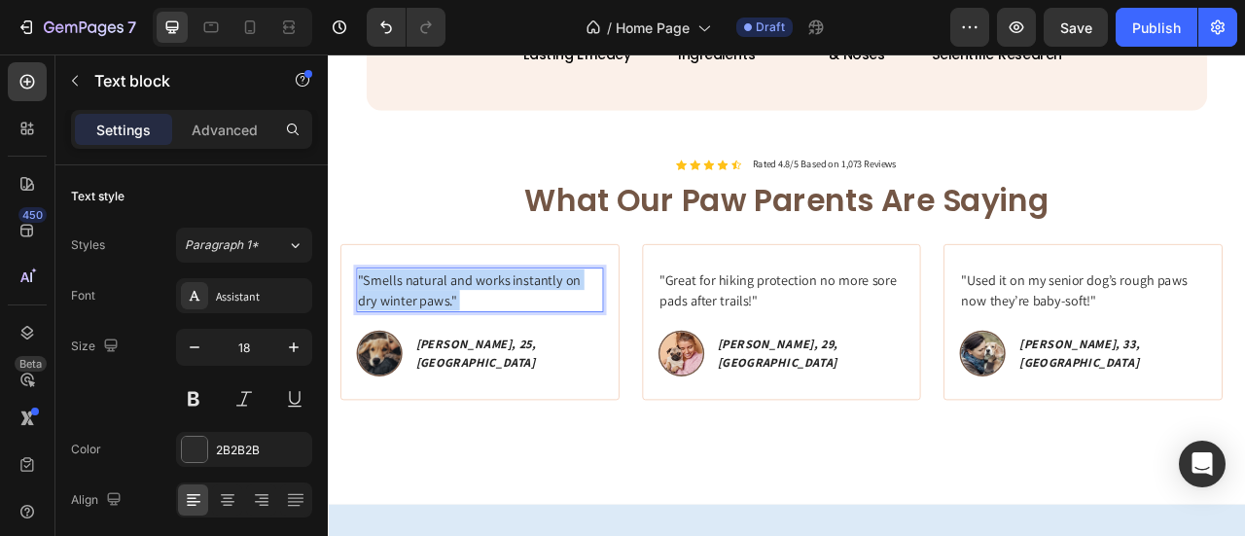
drag, startPoint x: 577, startPoint y: 362, endPoint x: 373, endPoint y: 330, distance: 206.8
click at [373, 330] on p ""Smells natural and works instantly on dry winter paws."" at bounding box center [520, 354] width 310 height 53
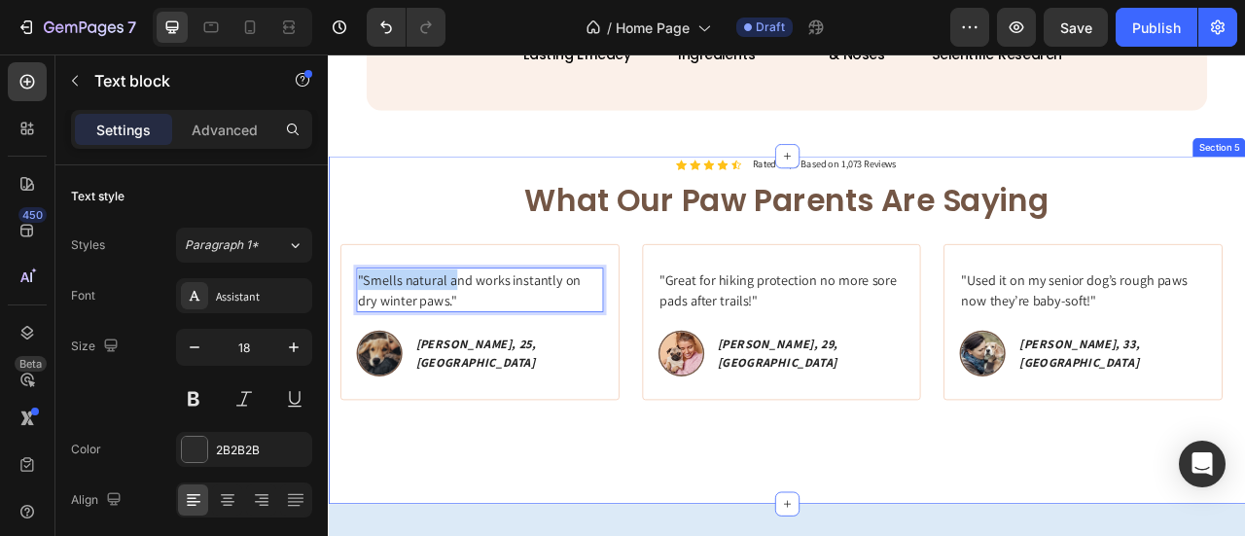
drag, startPoint x: 484, startPoint y: 351, endPoint x: 413, endPoint y: 334, distance: 73.1
click at [328, 328] on div "Icon Icon Icon Icon Icon Icon List Rated 4.8/5 Based on 1,073 Reviews Text Bloc…" at bounding box center [911, 405] width 1167 height 443
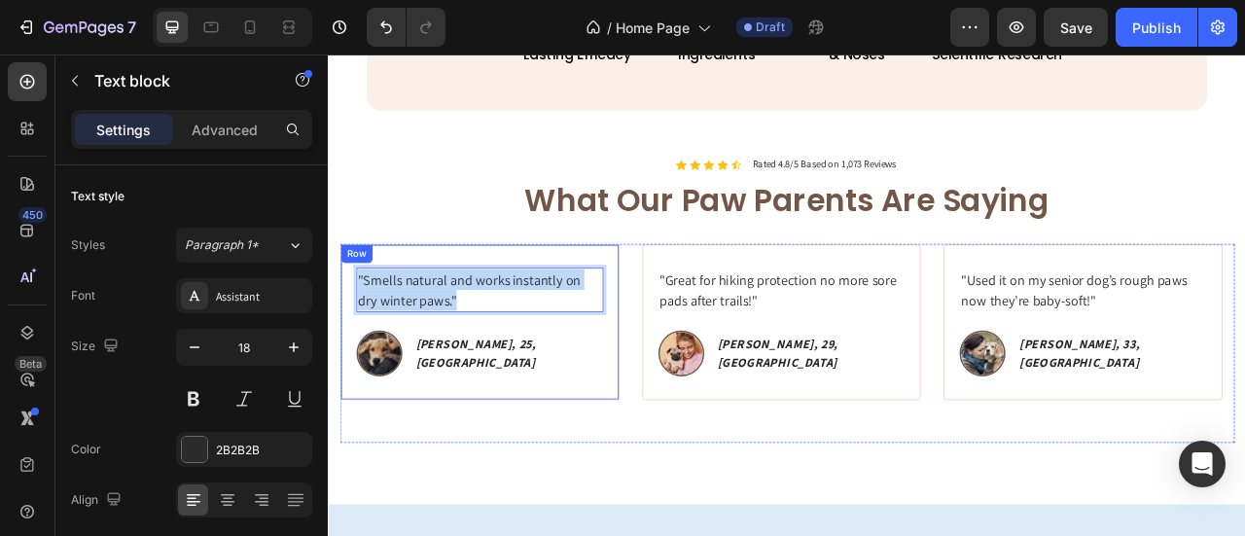
drag, startPoint x: 494, startPoint y: 369, endPoint x: 353, endPoint y: 350, distance: 142.3
click at [353, 350] on div ""Smells natural and works instantly on dry winter paws." Text block 24 Image [P…" at bounding box center [519, 395] width 355 height 198
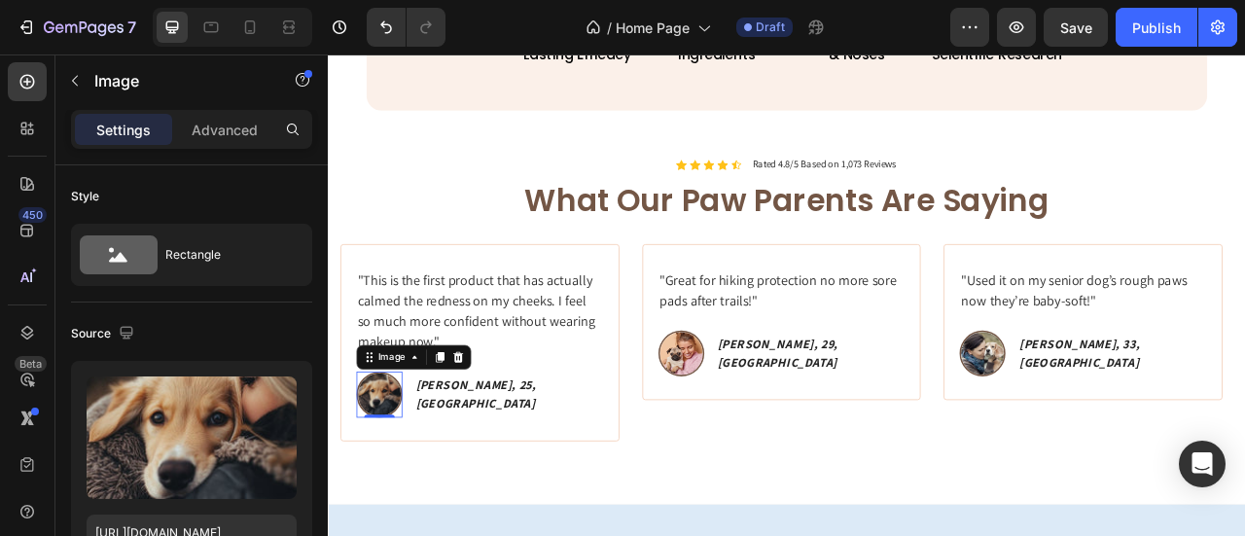
drag, startPoint x: 437, startPoint y: 498, endPoint x: 655, endPoint y: 470, distance: 219.7
click at [421, 498] on img at bounding box center [392, 487] width 58 height 58
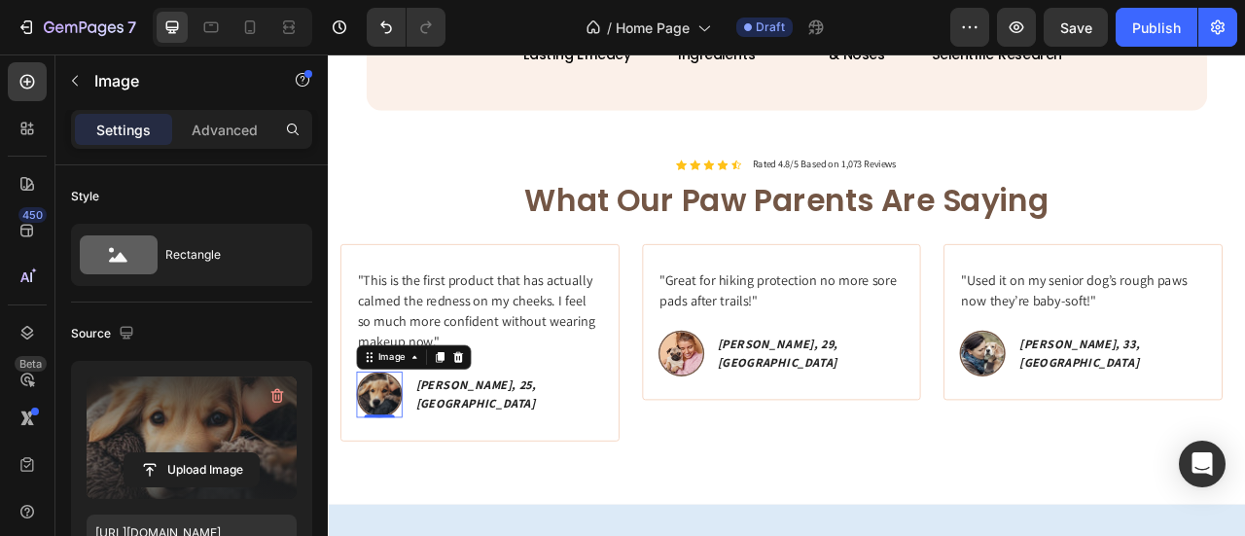
click at [245, 425] on label at bounding box center [192, 437] width 210 height 123
click at [245, 453] on input "file" at bounding box center [192, 469] width 134 height 33
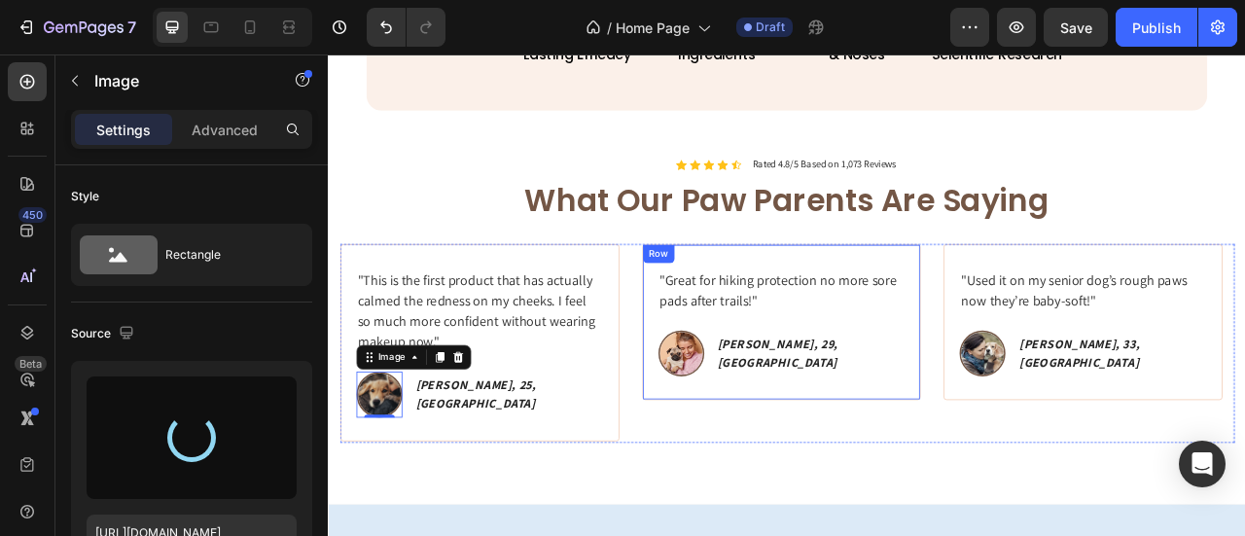
type input "[URL][DOMAIN_NAME]"
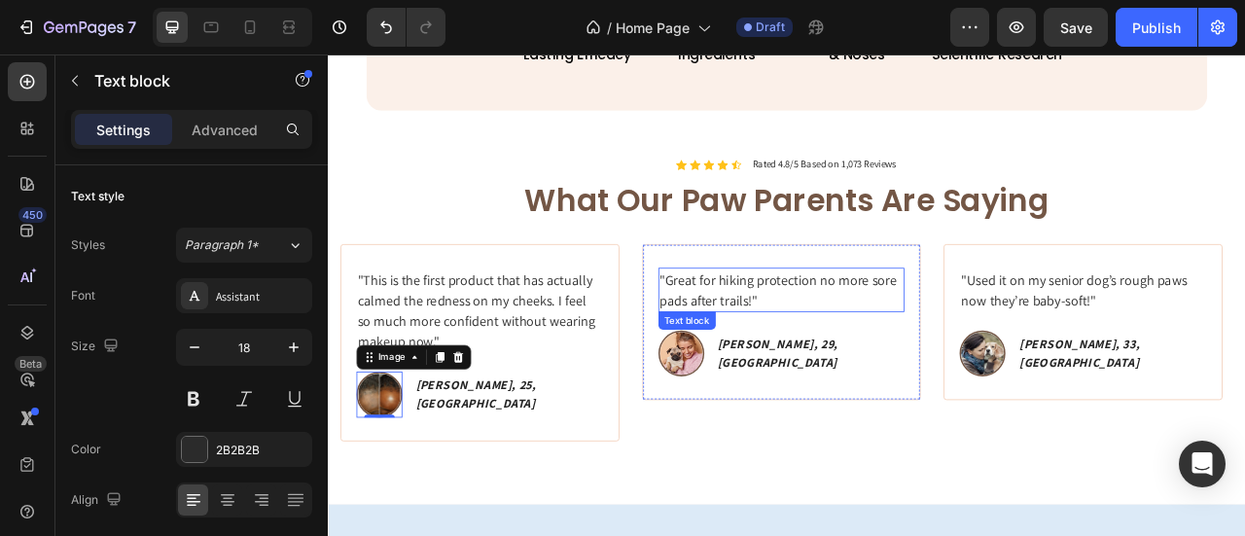
click at [876, 357] on p ""Great for hiking protection no more sore pads after trails!"" at bounding box center [904, 354] width 310 height 53
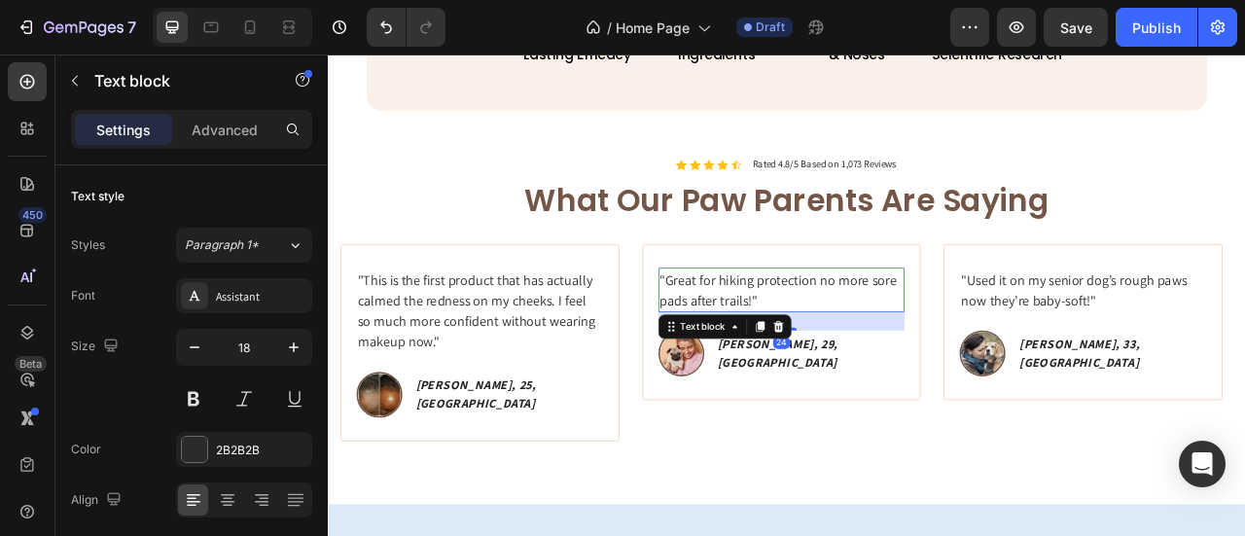
click at [897, 373] on p ""Great for hiking protection no more sore pads after trails!"" at bounding box center [904, 354] width 310 height 53
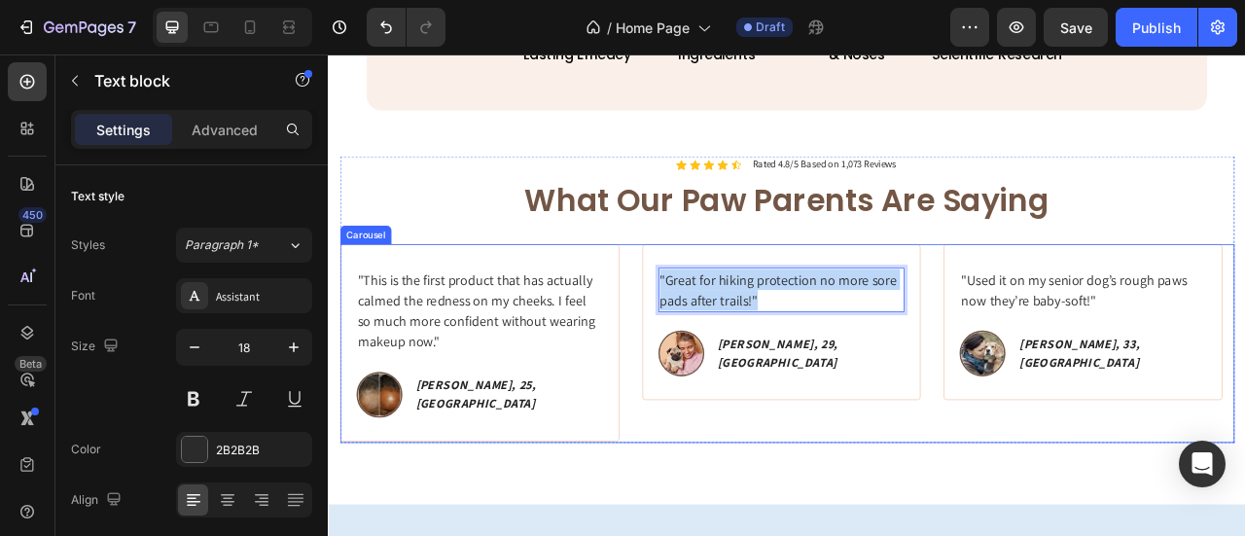
drag, startPoint x: 897, startPoint y: 368, endPoint x: 723, endPoint y: 345, distance: 175.6
click at [723, 345] on div ""I've struggled with [MEDICAL_DATA] my whole life, and finally found something …" at bounding box center [911, 422] width 1138 height 253
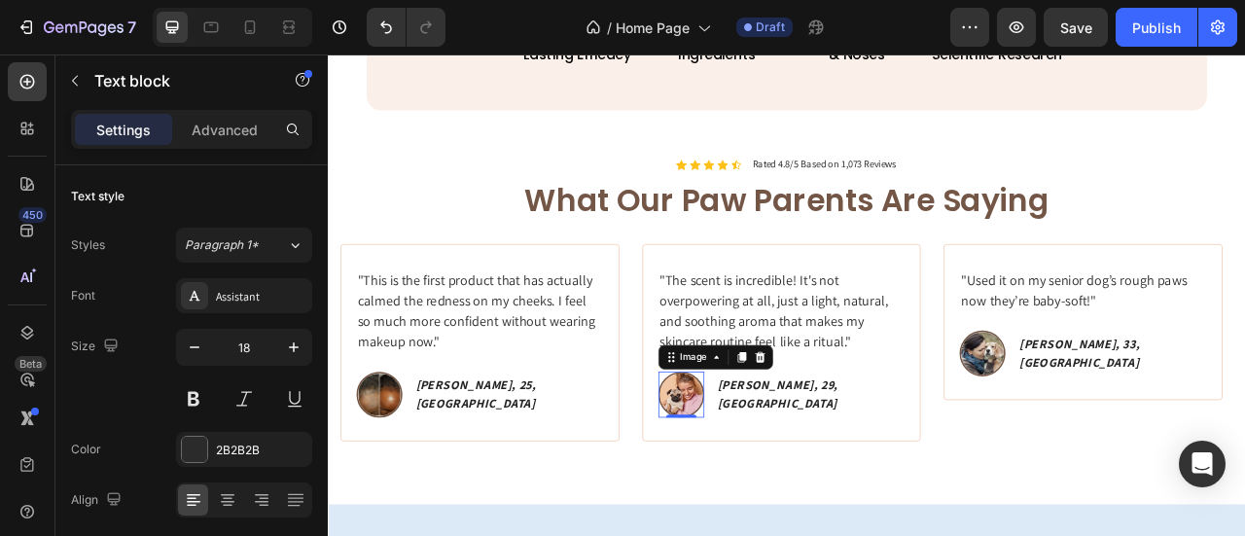
click at [805, 486] on img at bounding box center [776, 487] width 58 height 58
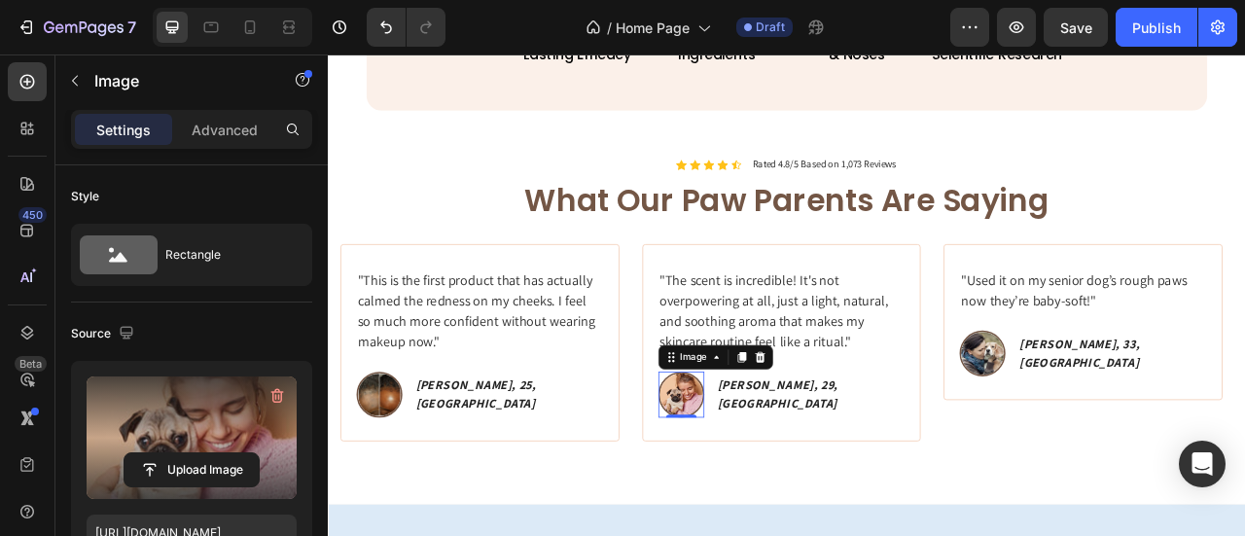
click at [221, 417] on label at bounding box center [192, 437] width 210 height 123
click at [221, 453] on input "file" at bounding box center [192, 469] width 134 height 33
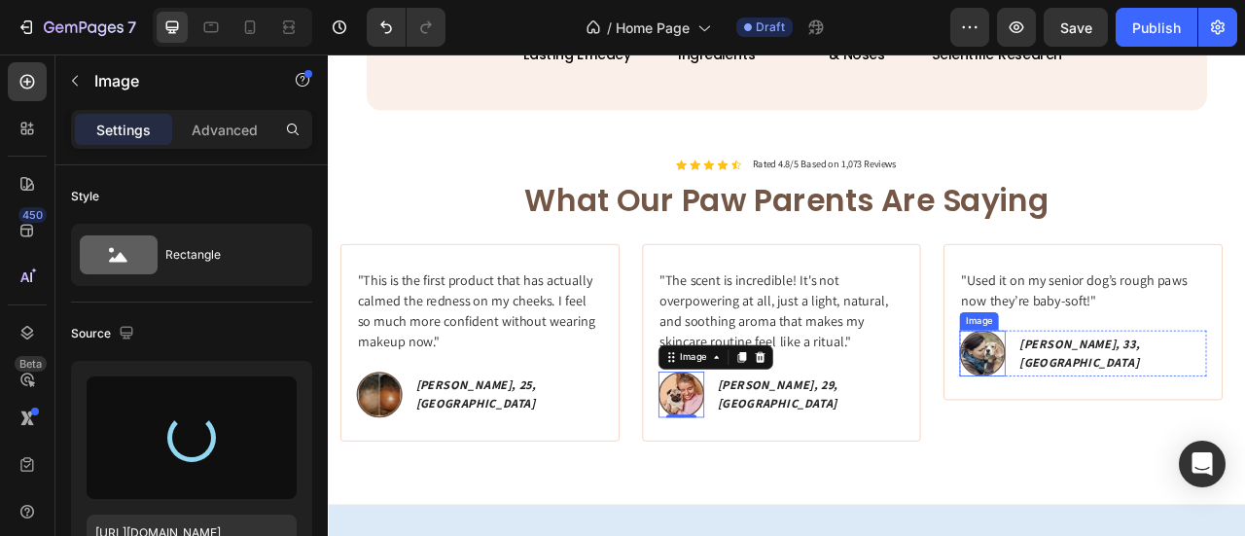
type input "[URL][DOMAIN_NAME]"
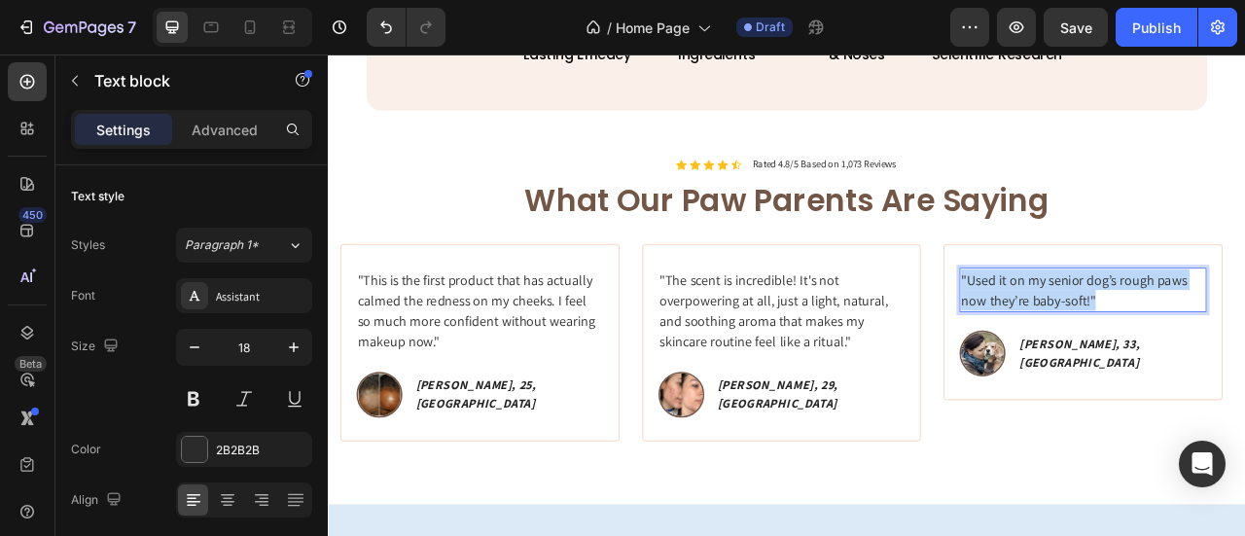
drag, startPoint x: 1322, startPoint y: 363, endPoint x: 1130, endPoint y: 340, distance: 193.1
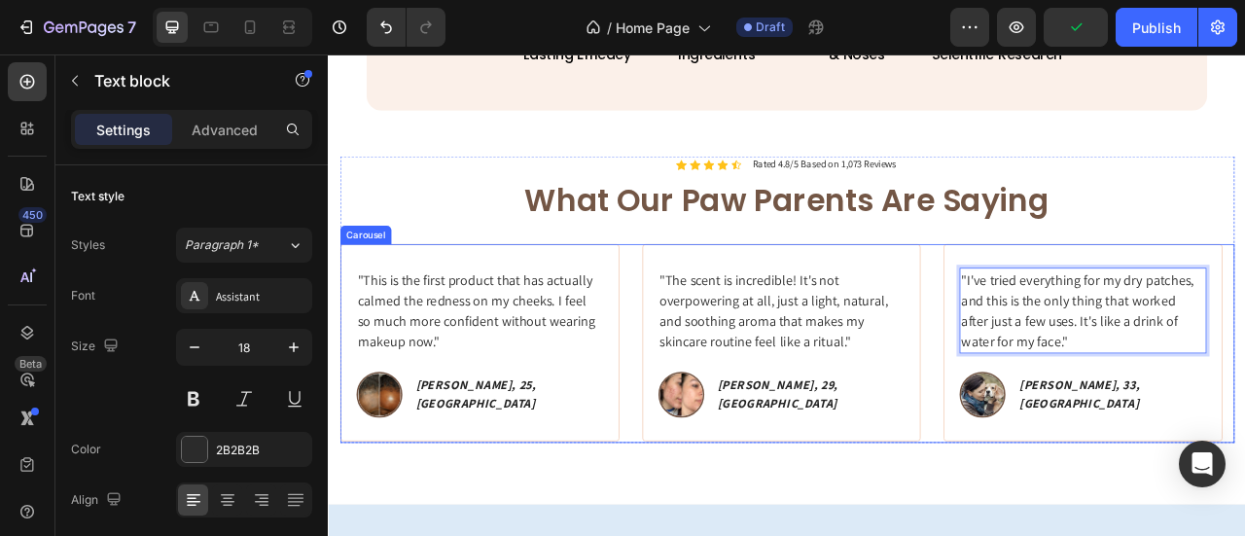
click at [1092, 482] on div ""I've struggled with [MEDICAL_DATA] my whole life, and finally found something …" at bounding box center [911, 422] width 1138 height 253
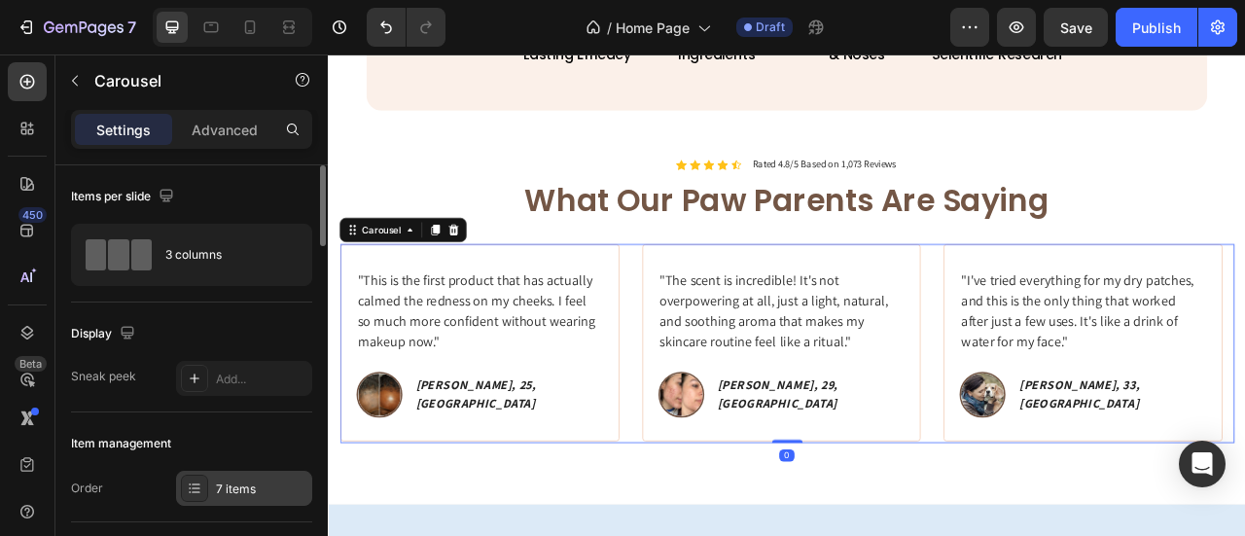
click at [265, 483] on div "7 items" at bounding box center [261, 490] width 91 height 18
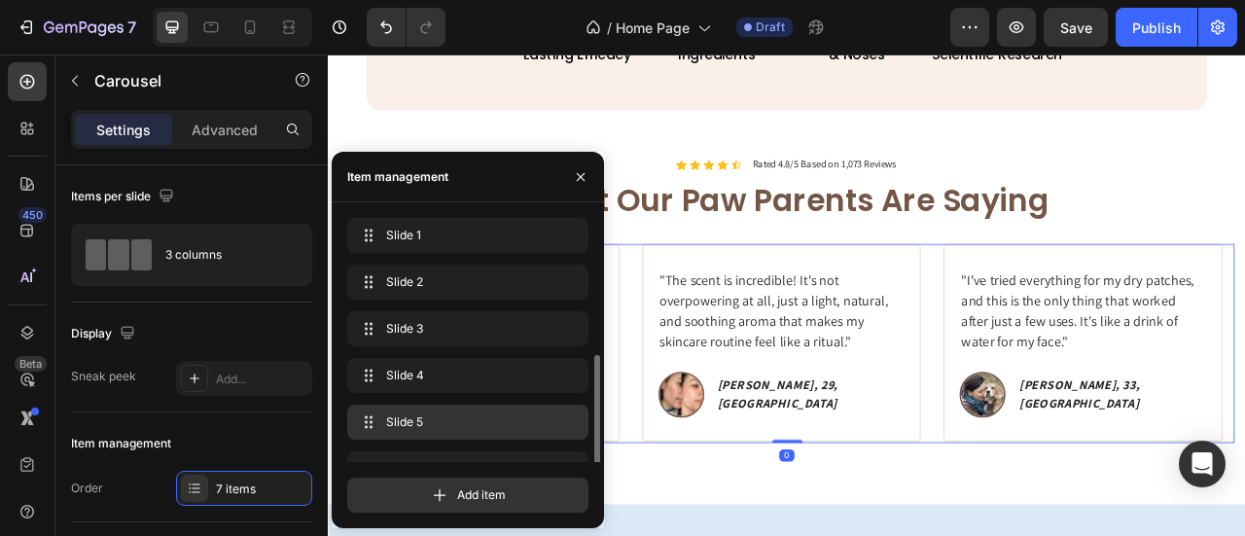
scroll to position [78, 0]
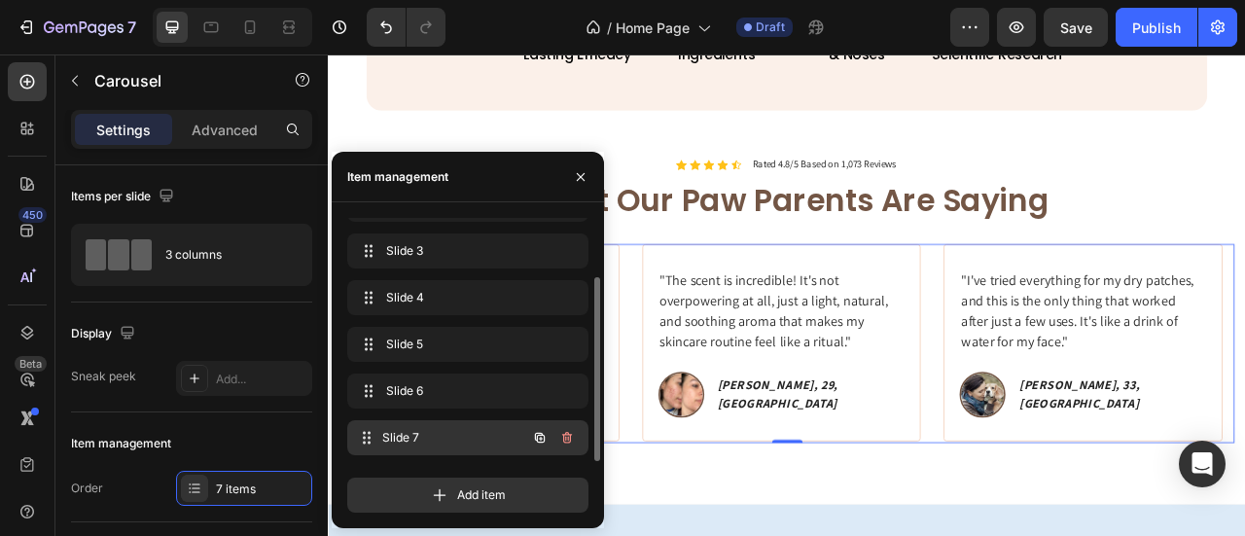
click at [419, 448] on div "Slide 7 Slide 7" at bounding box center [440, 437] width 171 height 27
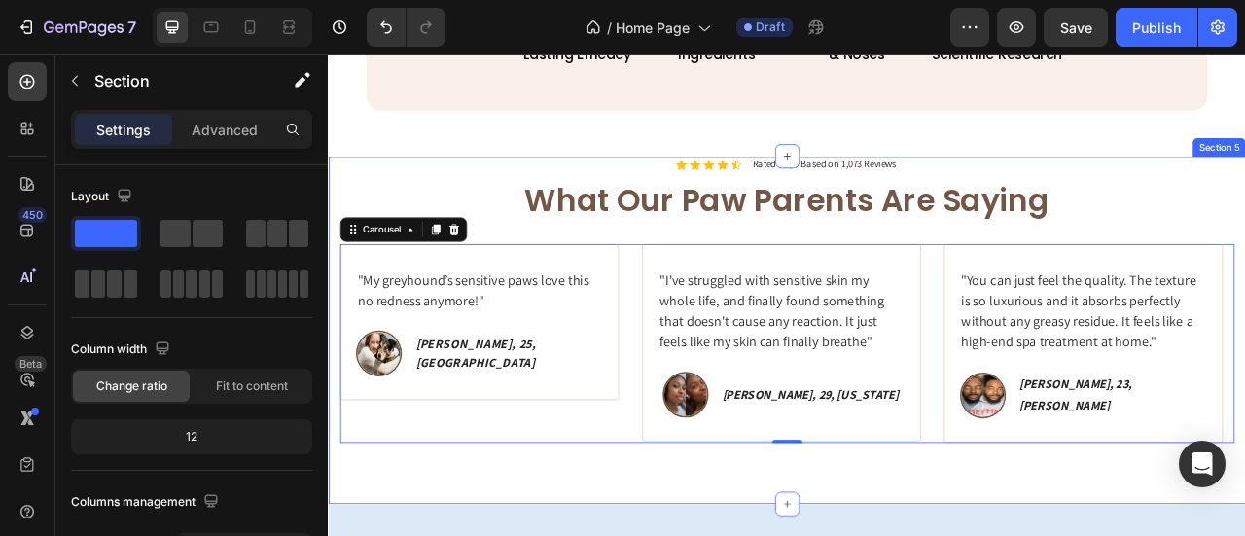
click at [744, 535] on div "Icon Icon Icon Icon Icon Icon List Rated 4.8/5 Based on 1,073 Reviews Text Bloc…" at bounding box center [911, 405] width 1167 height 443
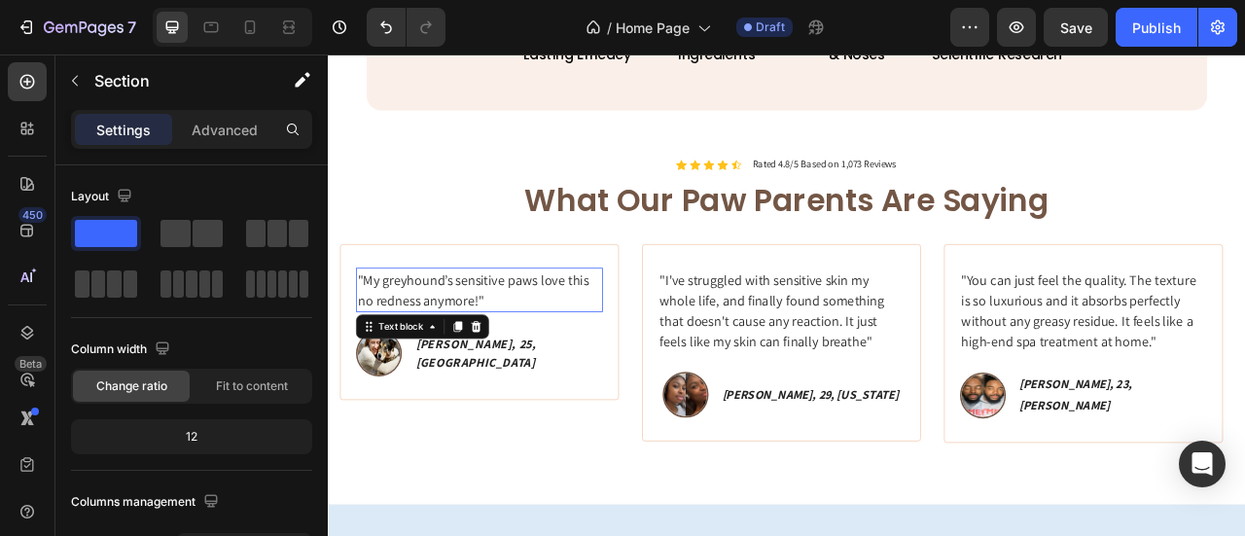
click at [548, 343] on p ""My greyhound’s sensitive paws love this no redness anymore!"" at bounding box center [520, 354] width 310 height 53
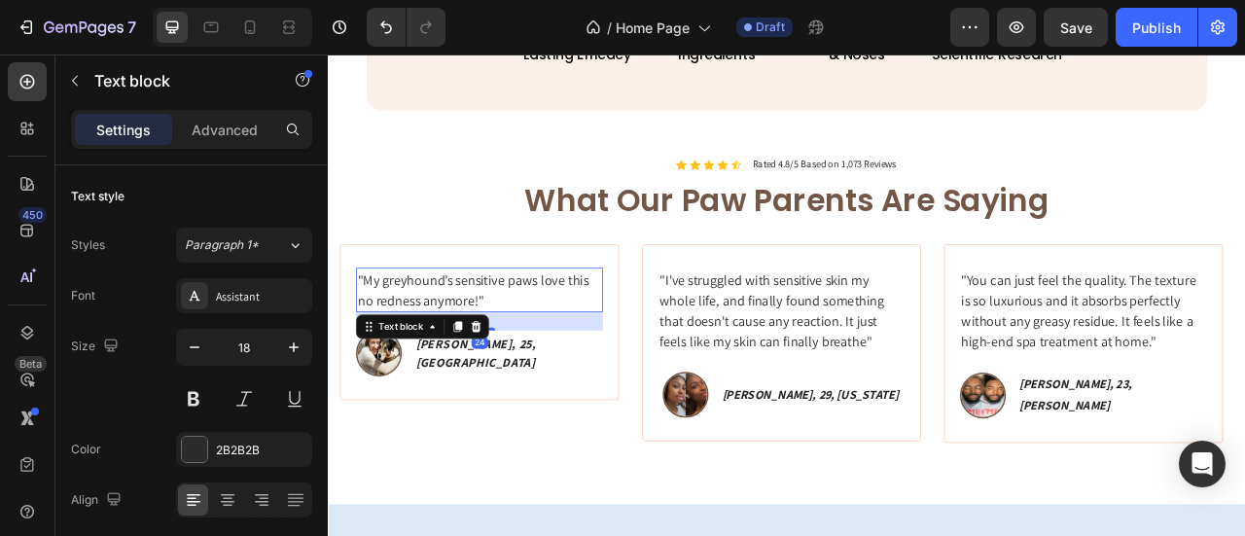
click at [548, 343] on p ""My greyhound’s sensitive paws love this no redness anymore!"" at bounding box center [520, 354] width 310 height 53
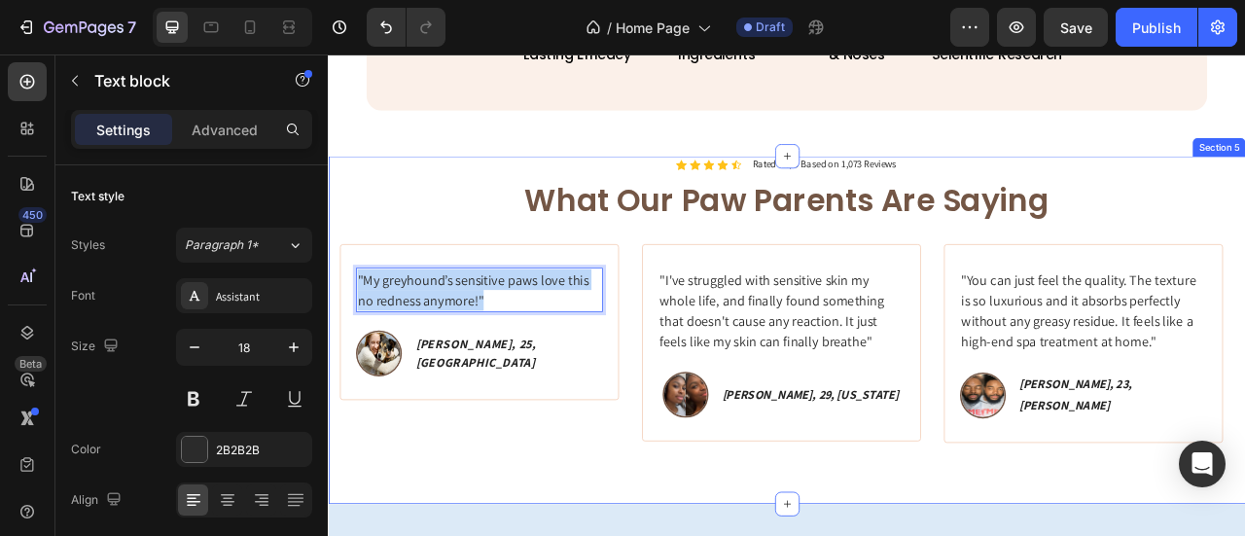
drag, startPoint x: 558, startPoint y: 367, endPoint x: 312, endPoint y: 331, distance: 248.7
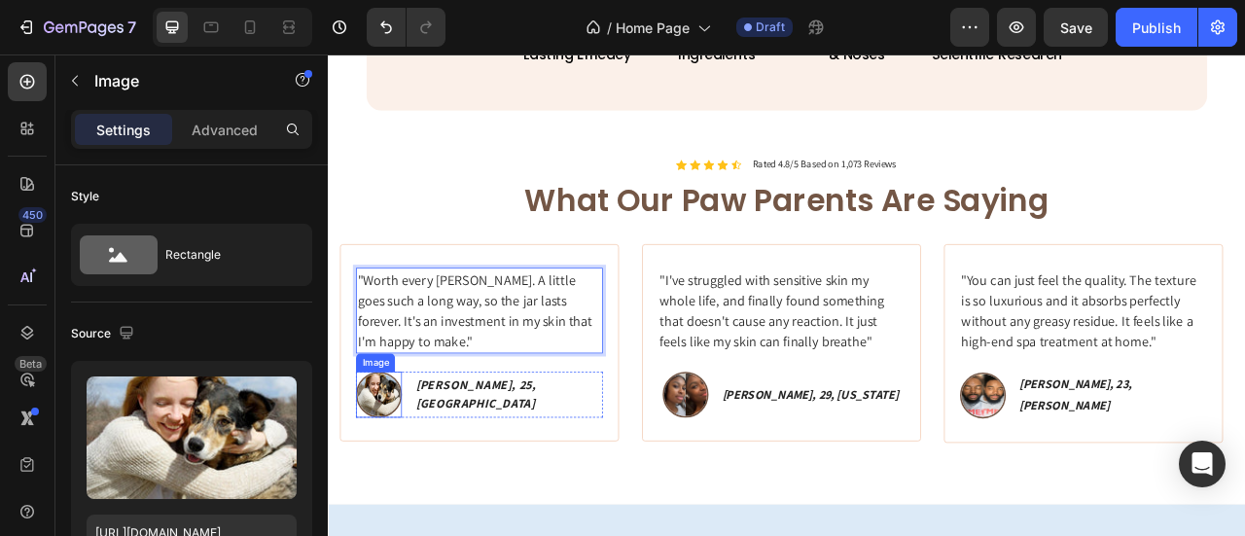
click at [421, 486] on img at bounding box center [392, 487] width 58 height 58
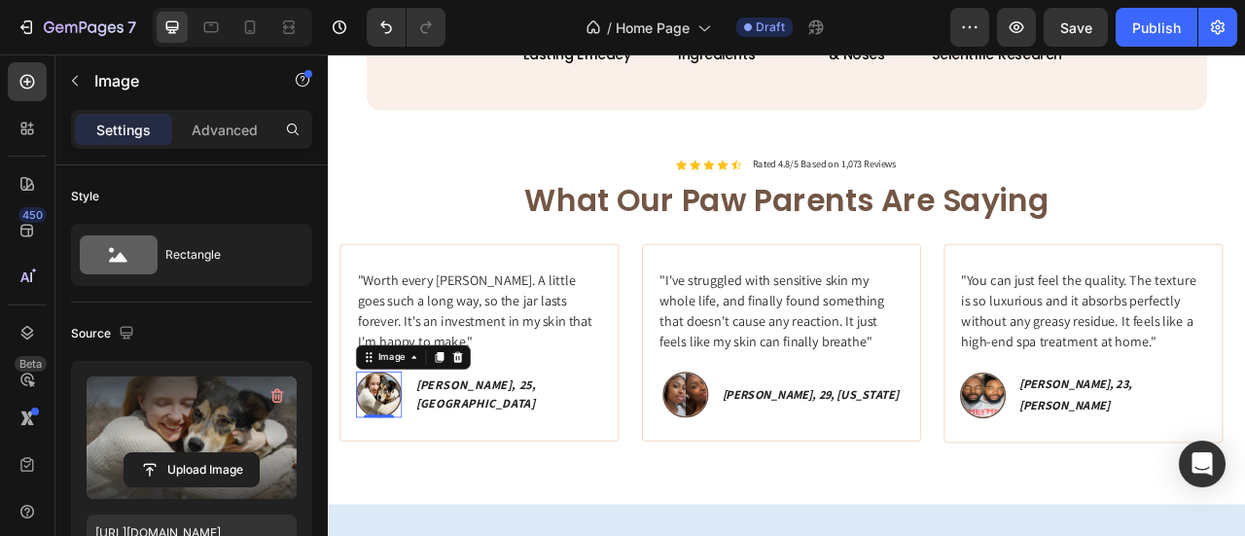
click at [217, 415] on label at bounding box center [192, 437] width 210 height 123
click at [217, 453] on input "file" at bounding box center [192, 469] width 134 height 33
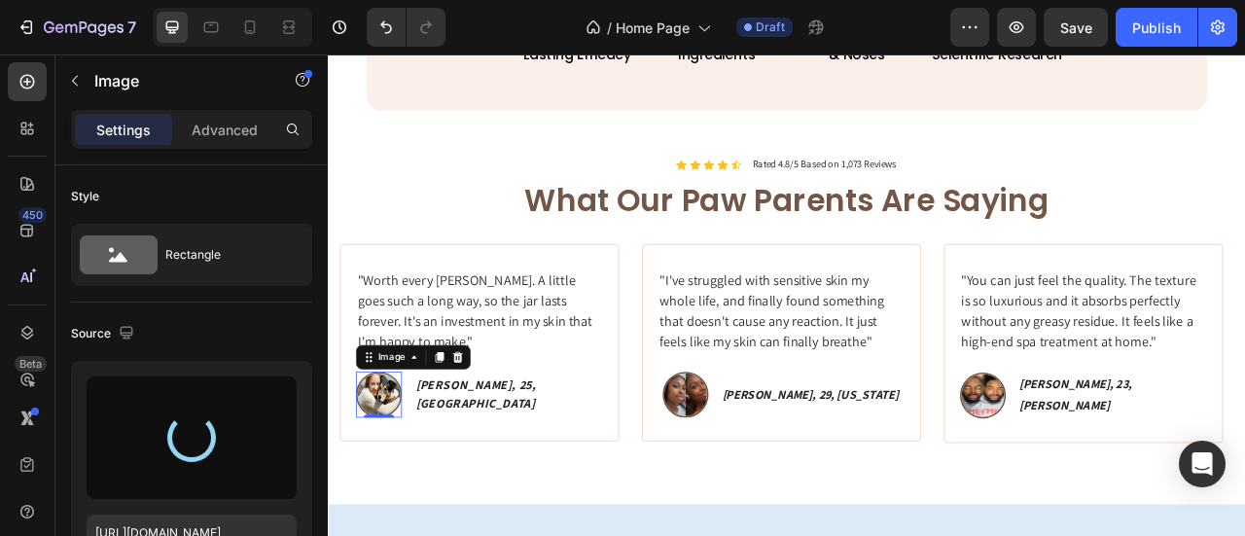
type input "[URL][DOMAIN_NAME]"
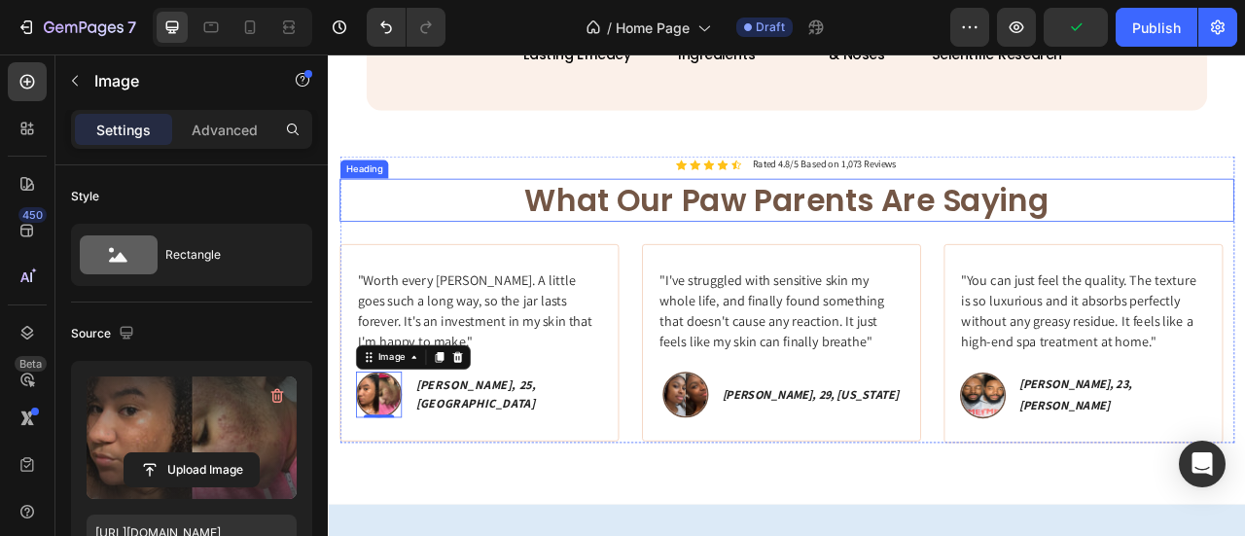
drag, startPoint x: 1017, startPoint y: 254, endPoint x: 1043, endPoint y: 253, distance: 26.3
click at [1018, 254] on p "What Our Paw Parents Are Saying" at bounding box center [911, 239] width 1134 height 51
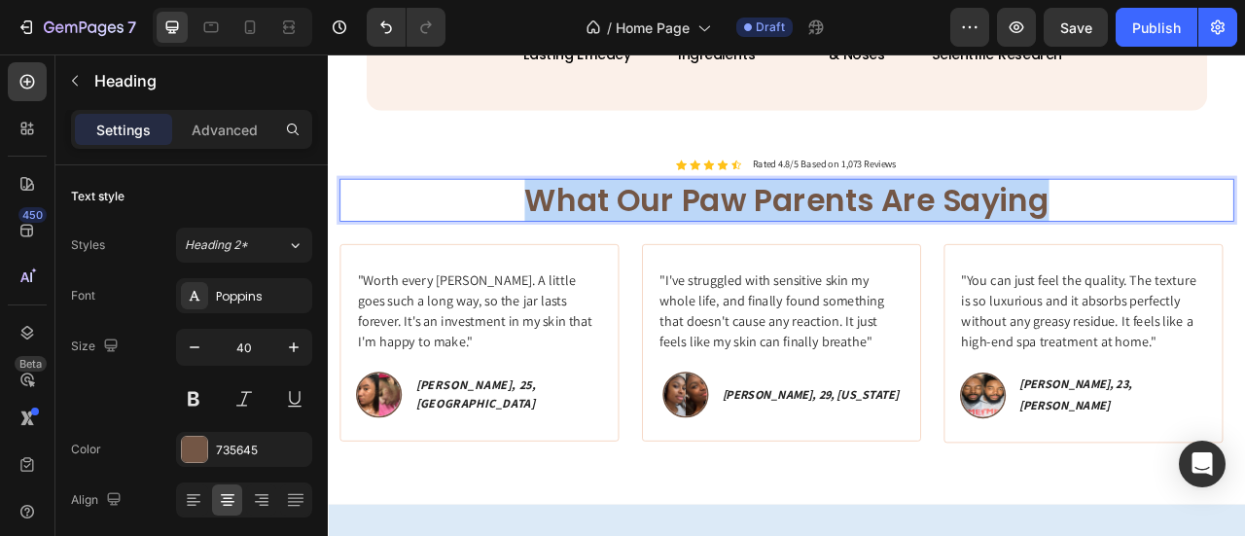
drag, startPoint x: 1270, startPoint y: 230, endPoint x: 465, endPoint y: 256, distance: 805.0
click at [465, 256] on p "What Our Paw Parents Are Saying" at bounding box center [911, 239] width 1134 height 51
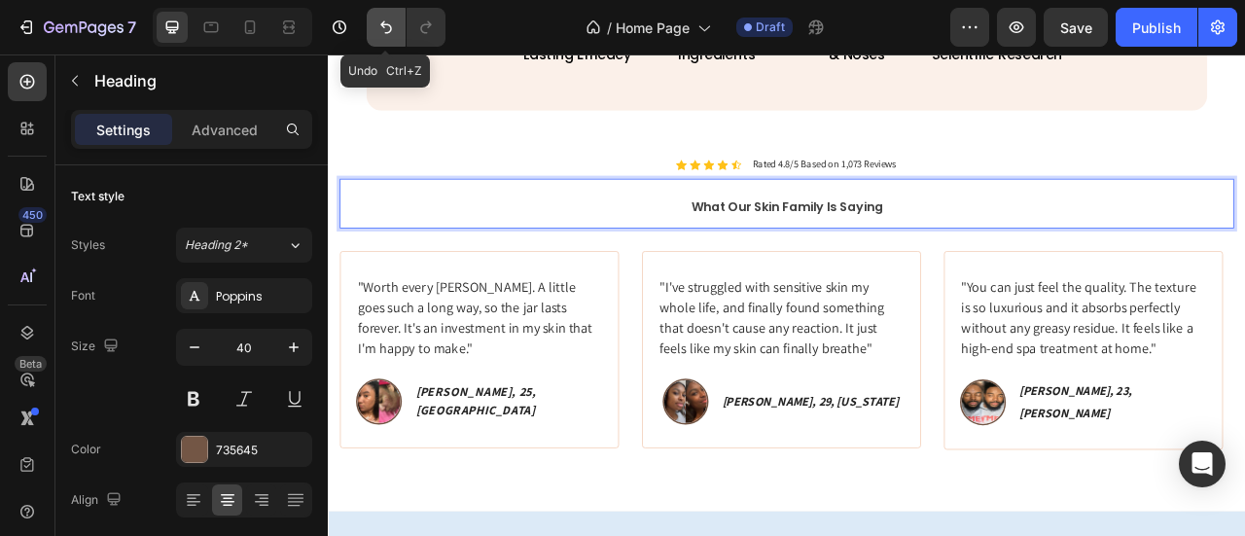
click at [395, 28] on button "Undo/Redo" at bounding box center [386, 27] width 39 height 39
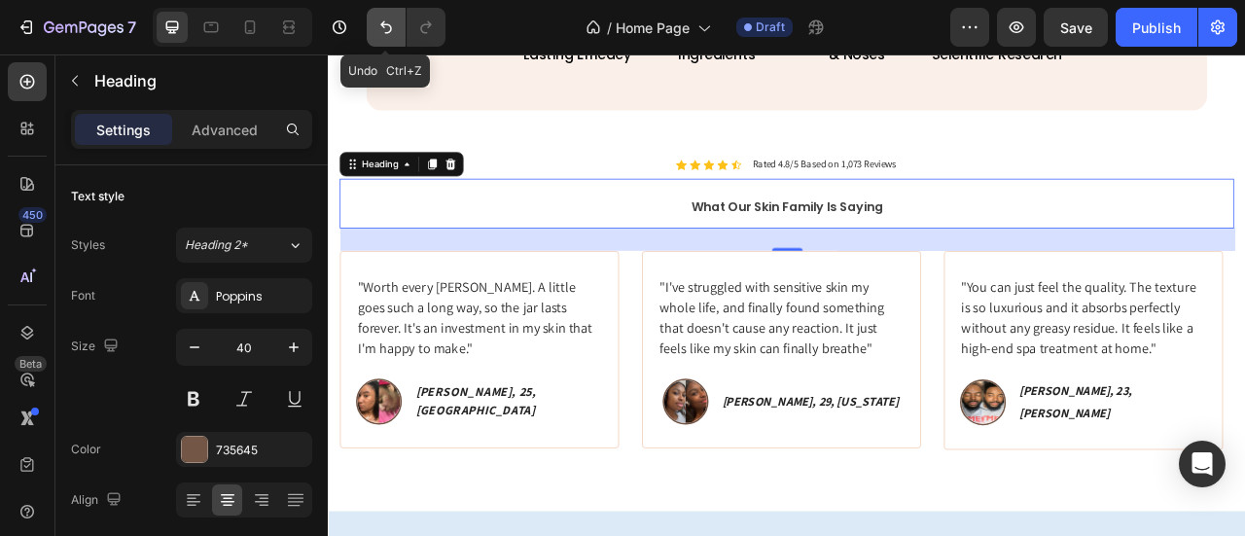
click at [383, 16] on button "Undo/Redo" at bounding box center [386, 27] width 39 height 39
click at [373, 20] on button "Undo/Redo" at bounding box center [386, 27] width 39 height 39
click at [397, 29] on button "Undo/Redo" at bounding box center [386, 27] width 39 height 39
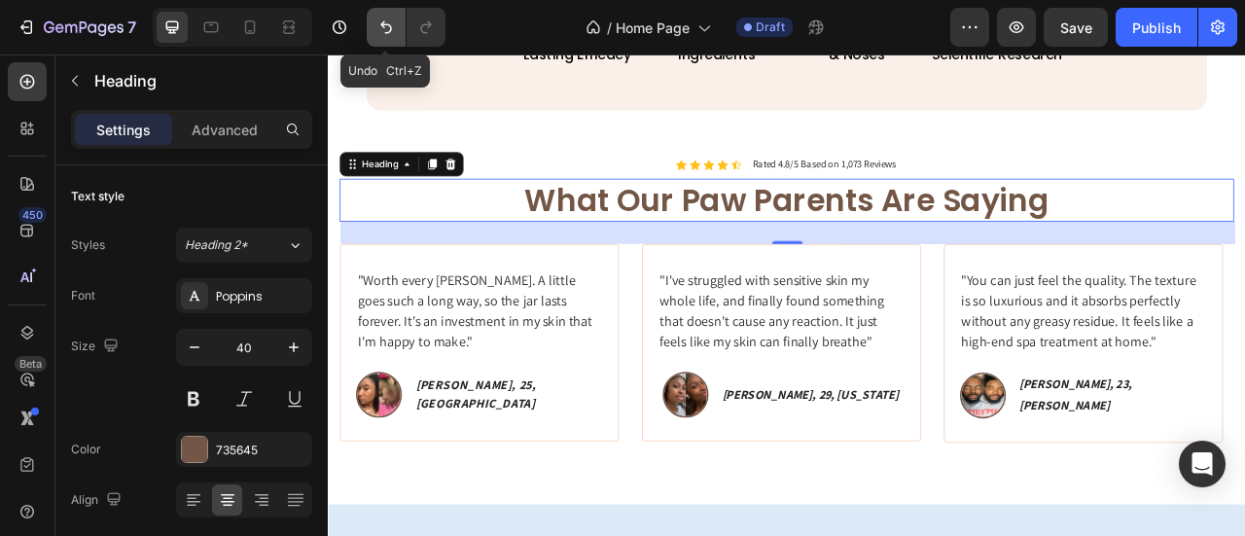
click at [397, 29] on button "Undo/Redo" at bounding box center [386, 27] width 39 height 39
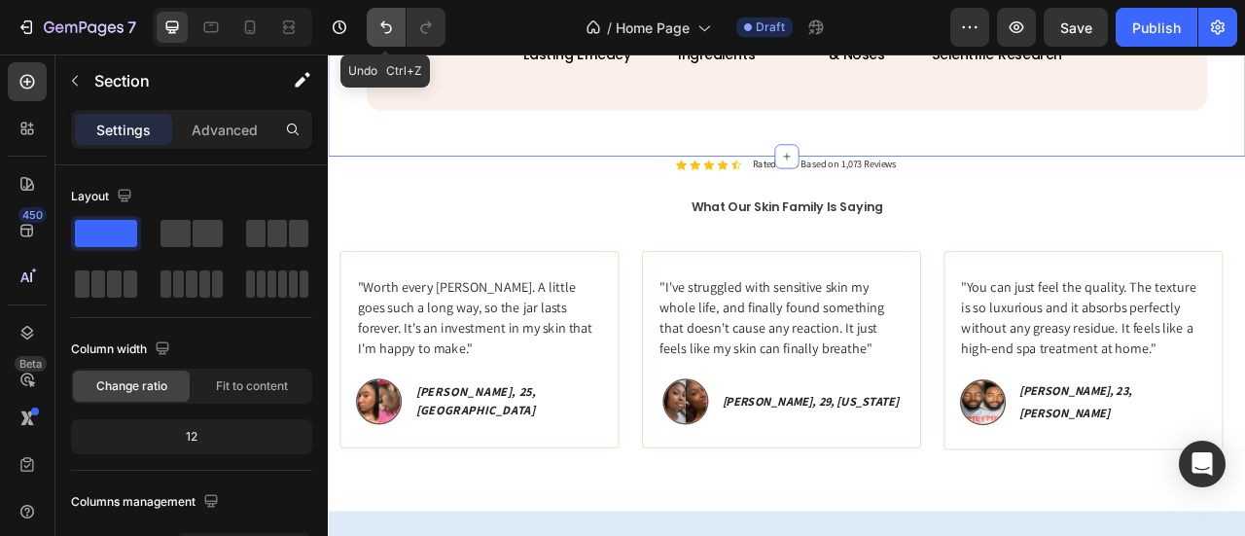
click at [398, 20] on button "Undo/Redo" at bounding box center [386, 27] width 39 height 39
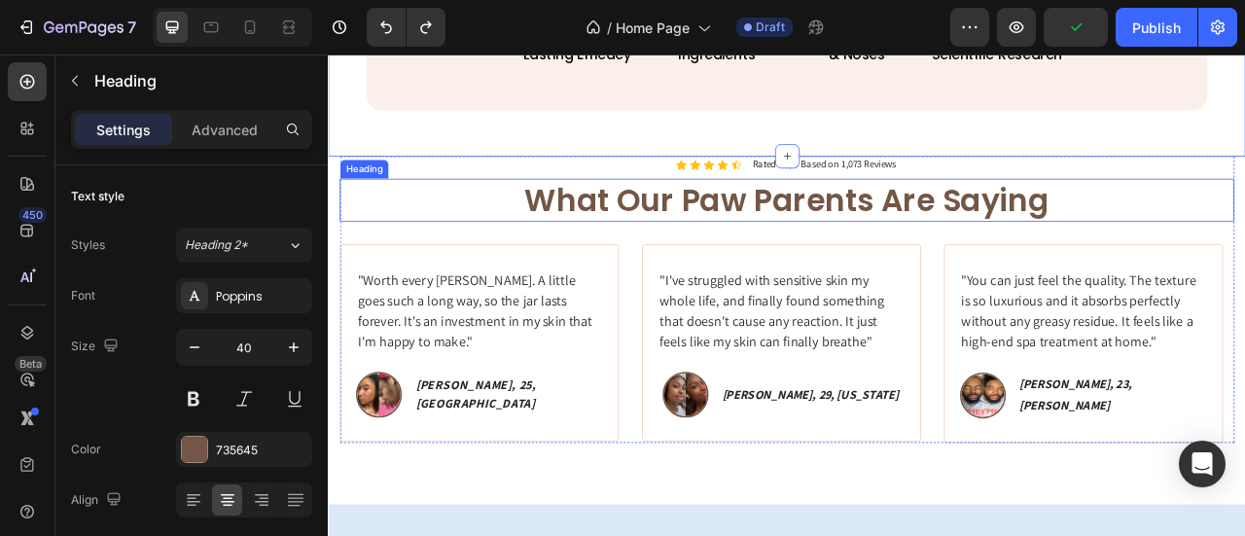
click at [928, 263] on h2 "What Our Paw Parents Are Saying" at bounding box center [911, 239] width 1138 height 54
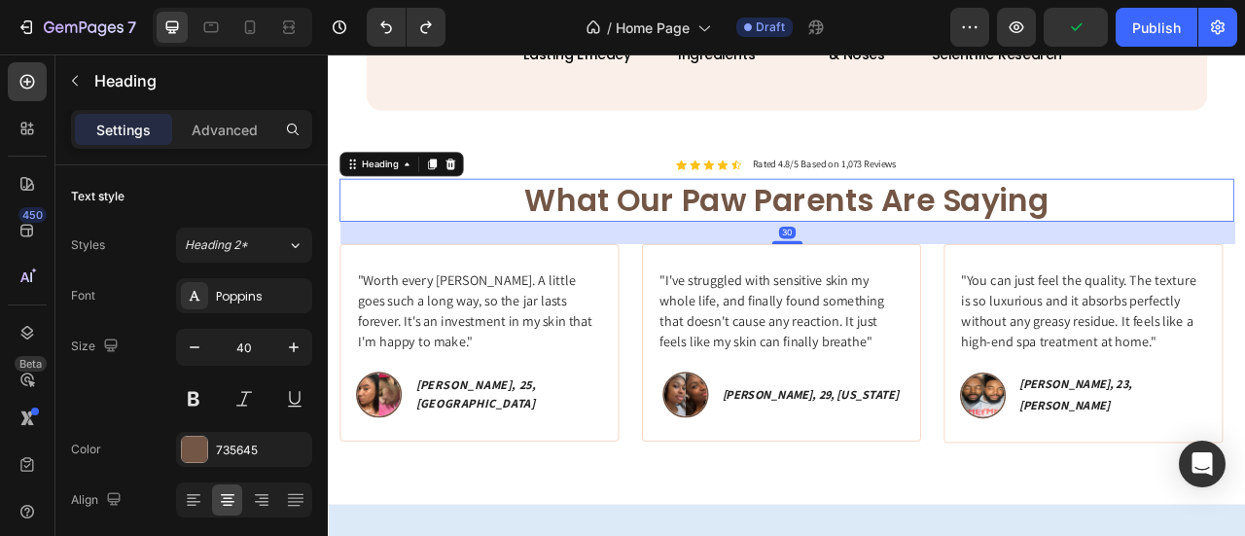
click at [931, 263] on h2 "What Our Paw Parents Are Saying" at bounding box center [911, 239] width 1138 height 54
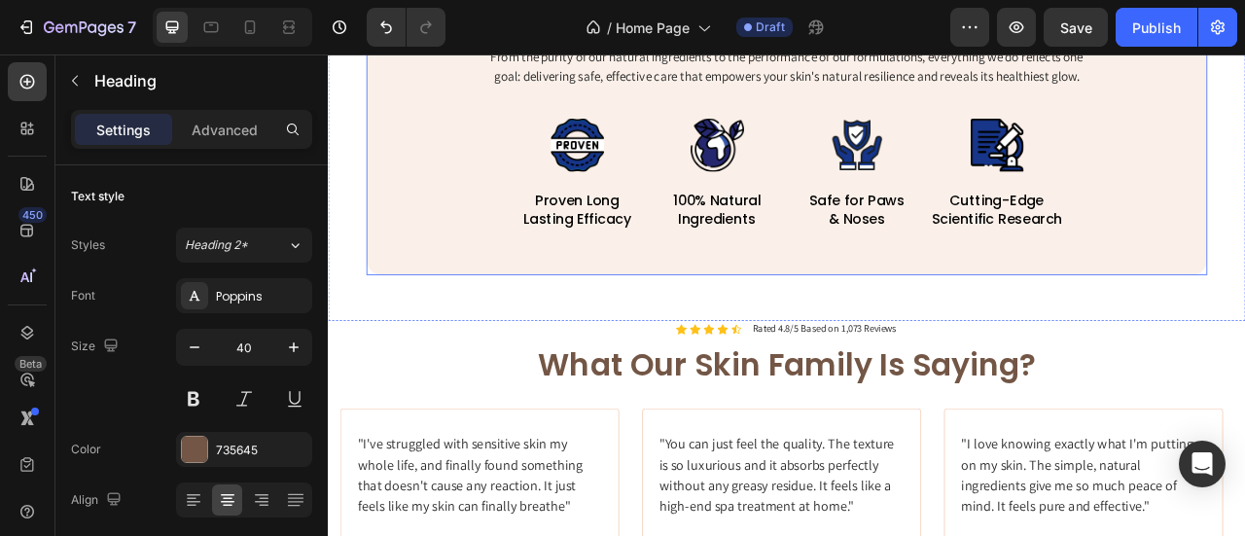
scroll to position [1070, 0]
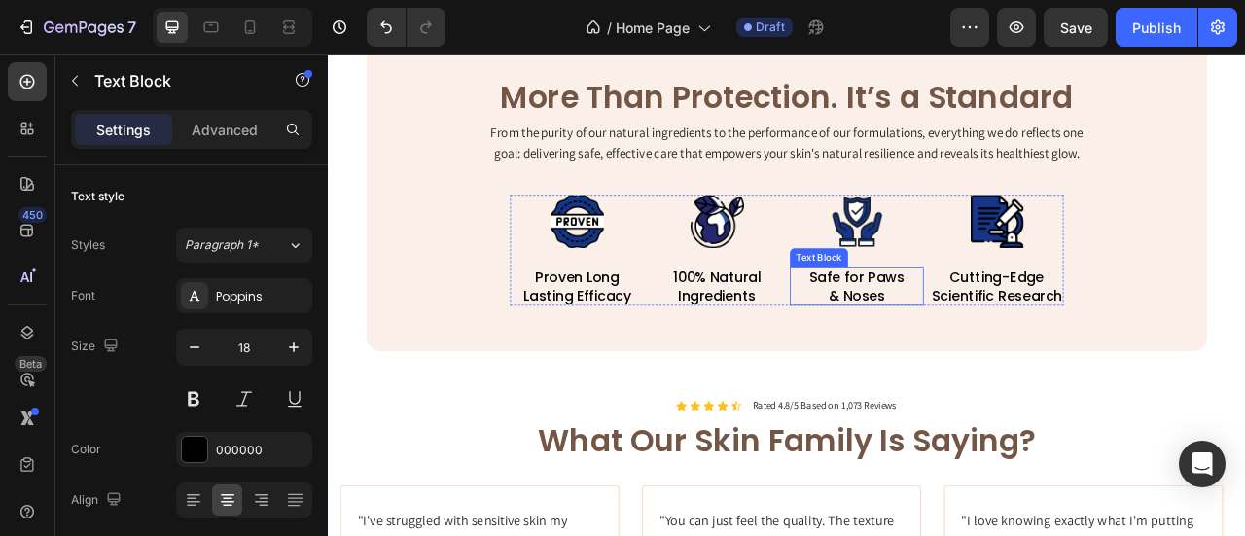
click at [1031, 361] on p "& Noses" at bounding box center [1000, 360] width 166 height 22
click at [1033, 361] on p "& Noses" at bounding box center [1000, 360] width 166 height 22
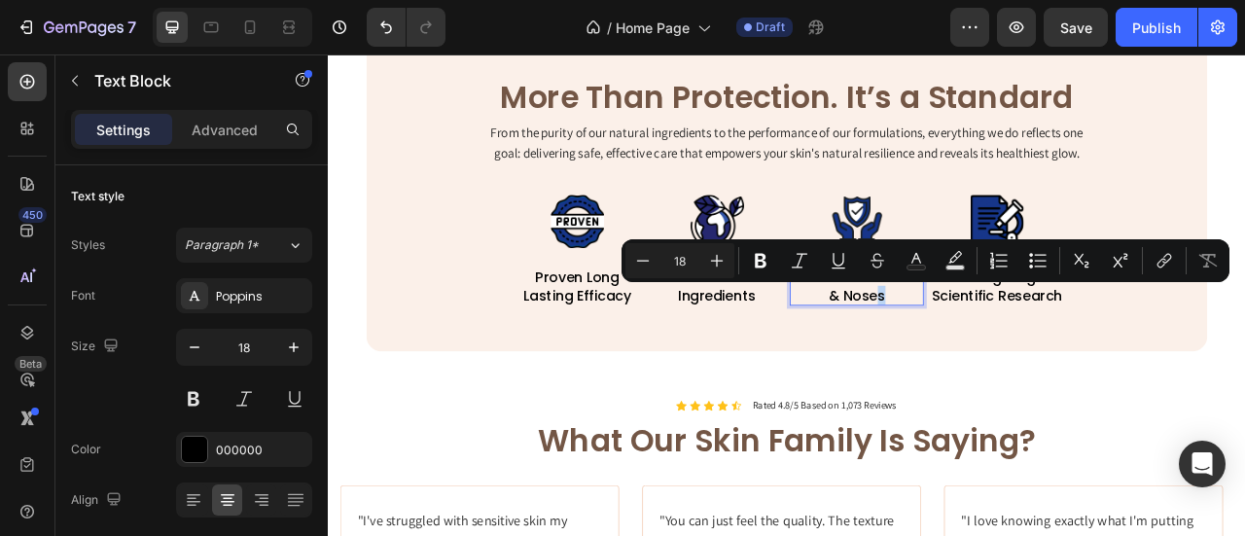
drag, startPoint x: 1033, startPoint y: 361, endPoint x: 1017, endPoint y: 370, distance: 18.7
click at [1017, 370] on p "& Noses" at bounding box center [1000, 360] width 166 height 22
click at [1038, 365] on p "& Noses" at bounding box center [1000, 360] width 166 height 22
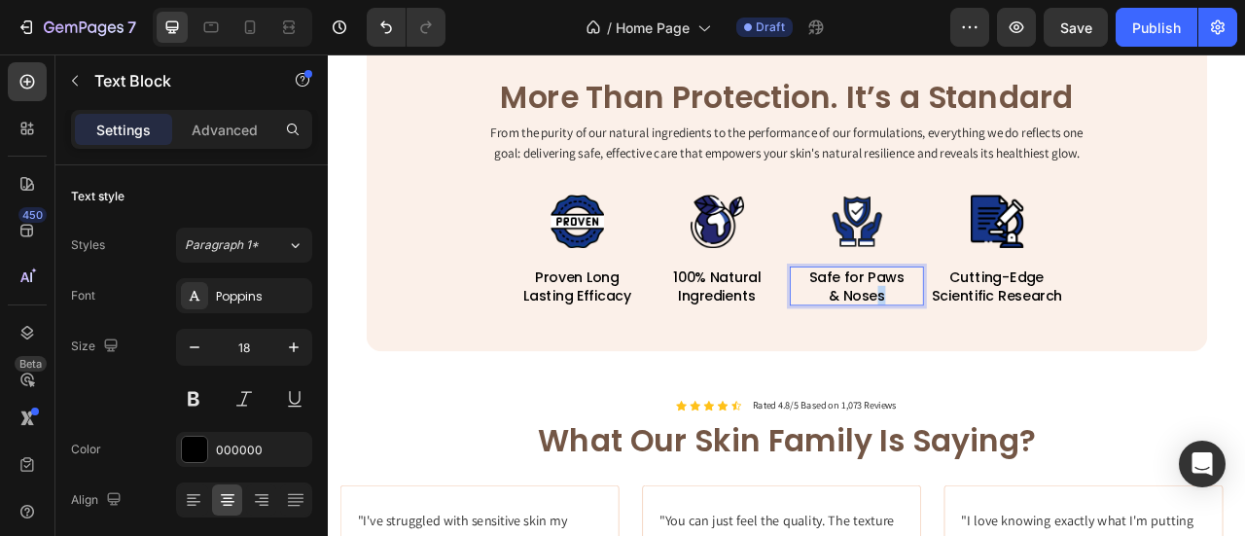
drag, startPoint x: 1009, startPoint y: 336, endPoint x: 1062, endPoint y: 335, distance: 53.5
click at [1062, 335] on p "Safe for Paws" at bounding box center [1000, 337] width 166 height 22
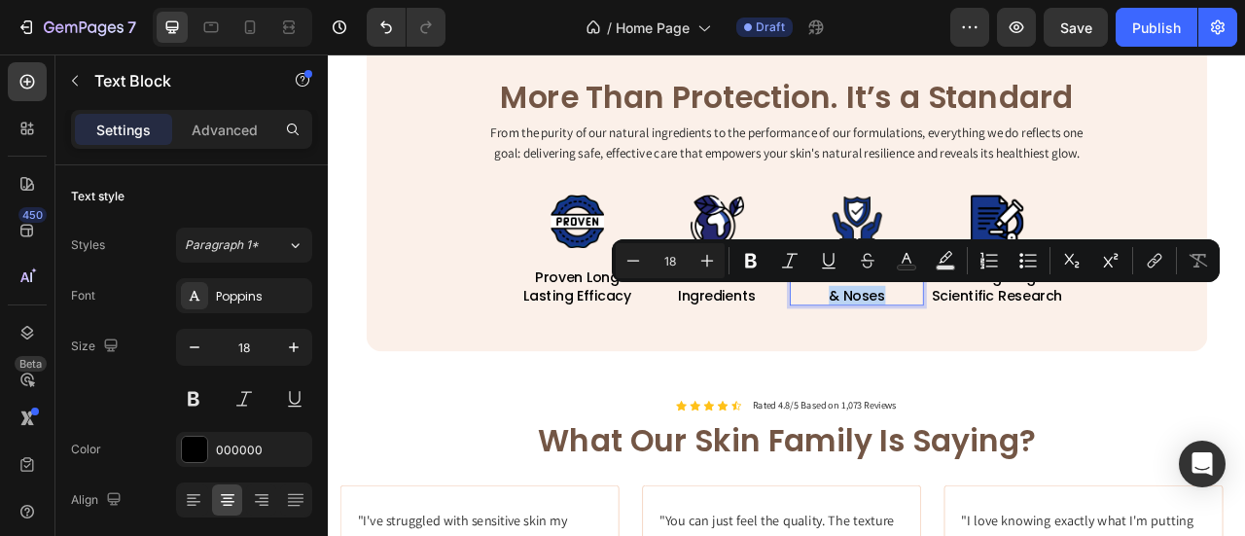
drag, startPoint x: 949, startPoint y: 365, endPoint x: 1039, endPoint y: 362, distance: 90.5
click at [1039, 362] on p "& Noses" at bounding box center [1000, 360] width 166 height 22
click at [1039, 360] on p "& Noses" at bounding box center [1000, 360] width 166 height 22
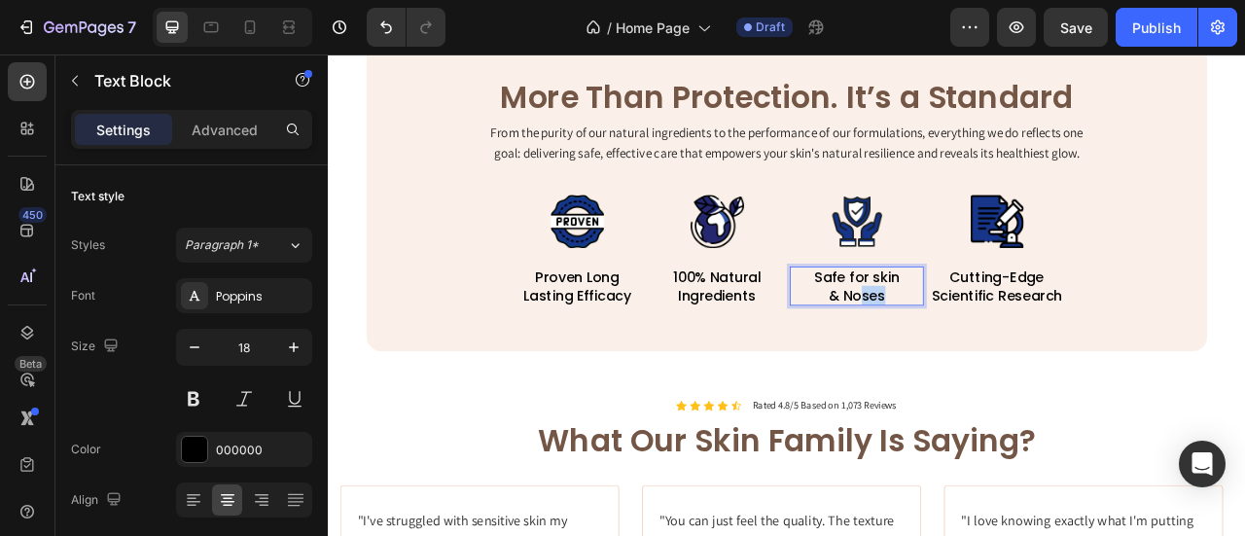
drag, startPoint x: 1039, startPoint y: 359, endPoint x: 996, endPoint y: 369, distance: 43.9
click at [996, 369] on p "& Noses" at bounding box center [1000, 360] width 166 height 22
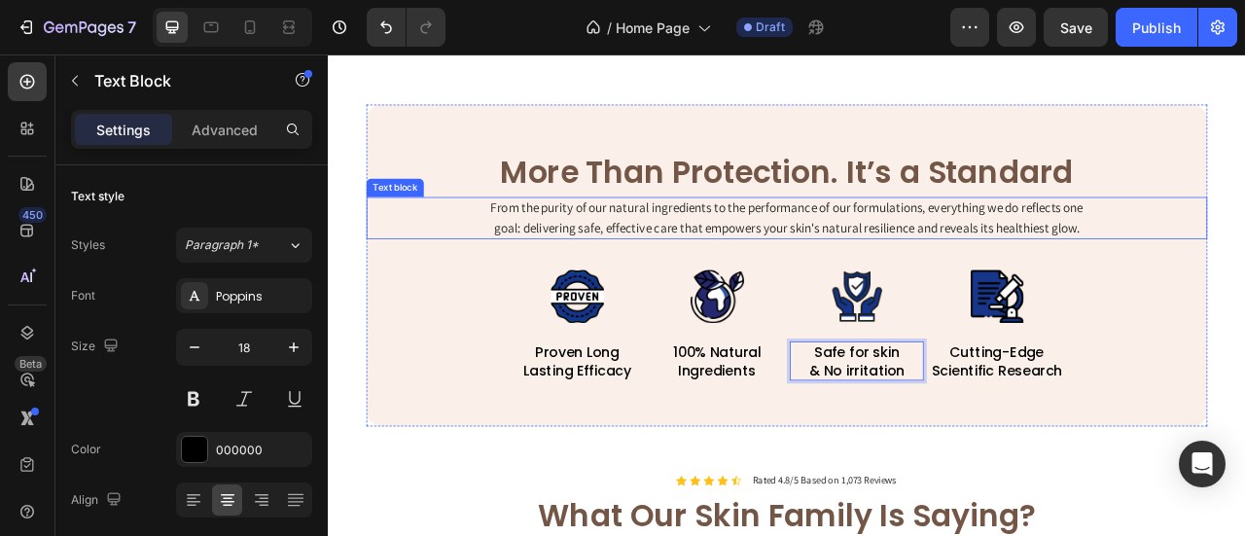
scroll to position [1444, 0]
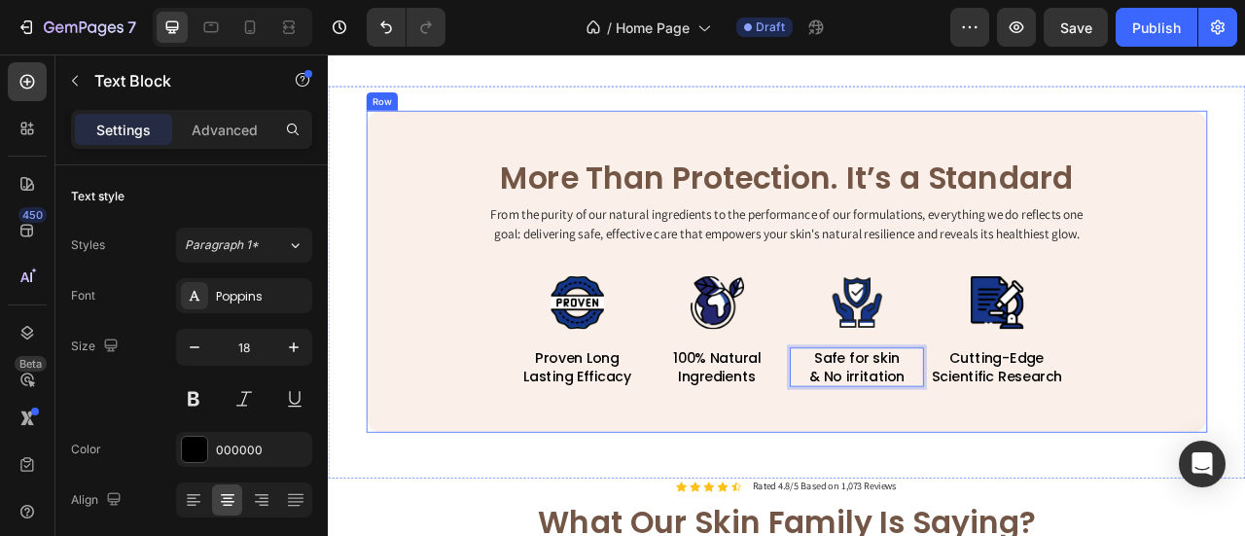
click at [1244, 350] on div "More Than Protection. It’s a Standard Heading From the purity of our natural in…" at bounding box center [911, 330] width 1070 height 293
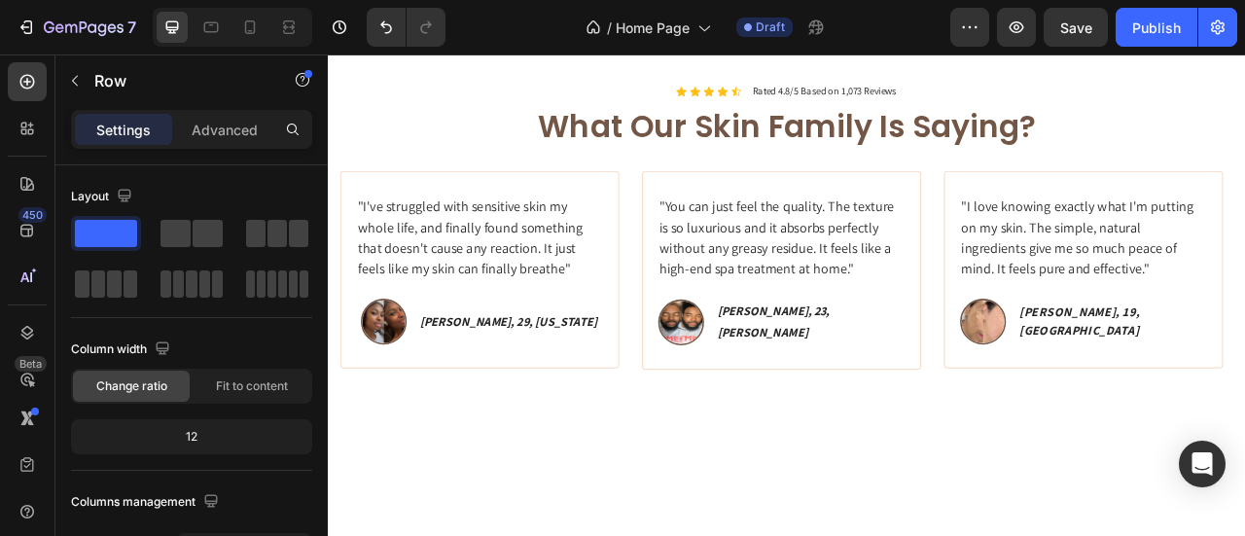
scroll to position [1346, 0]
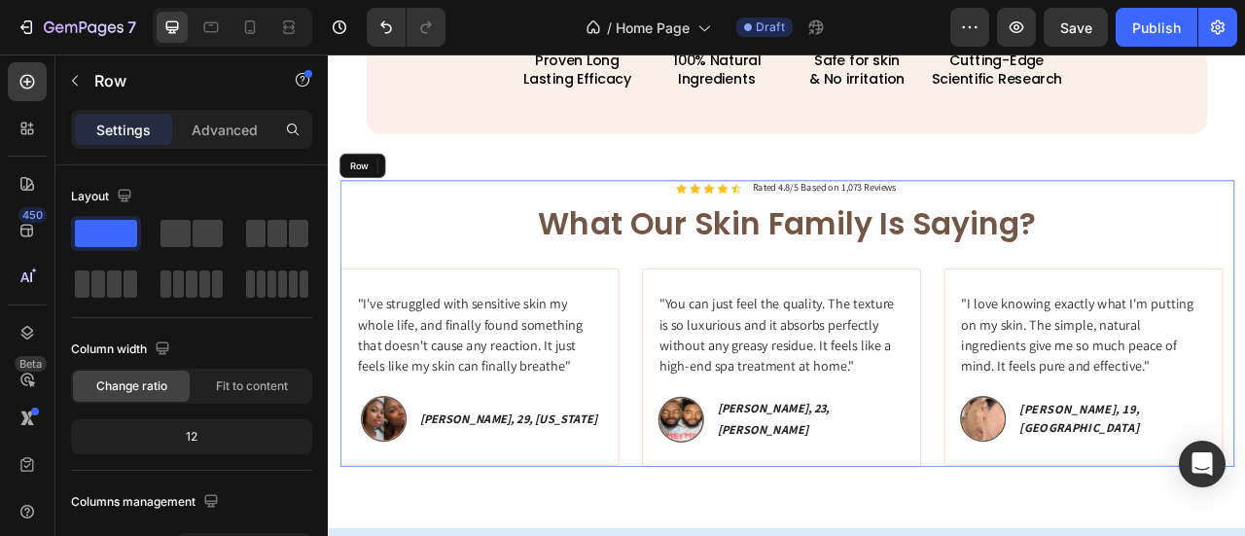
click at [829, 296] on div "Icon Icon Icon Icon Icon Icon List Rated 4.8/5 Based on 1,073 Reviews Text Bloc…" at bounding box center [911, 396] width 1138 height 365
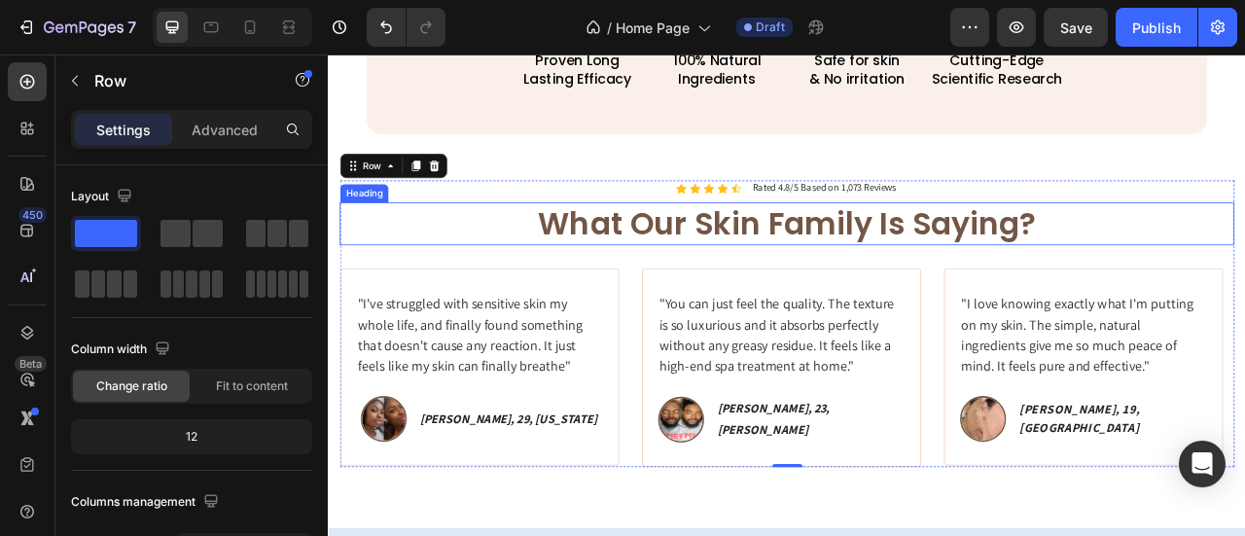
click at [831, 264] on h2 "What Our Skin Family Is Saying?" at bounding box center [911, 269] width 1138 height 54
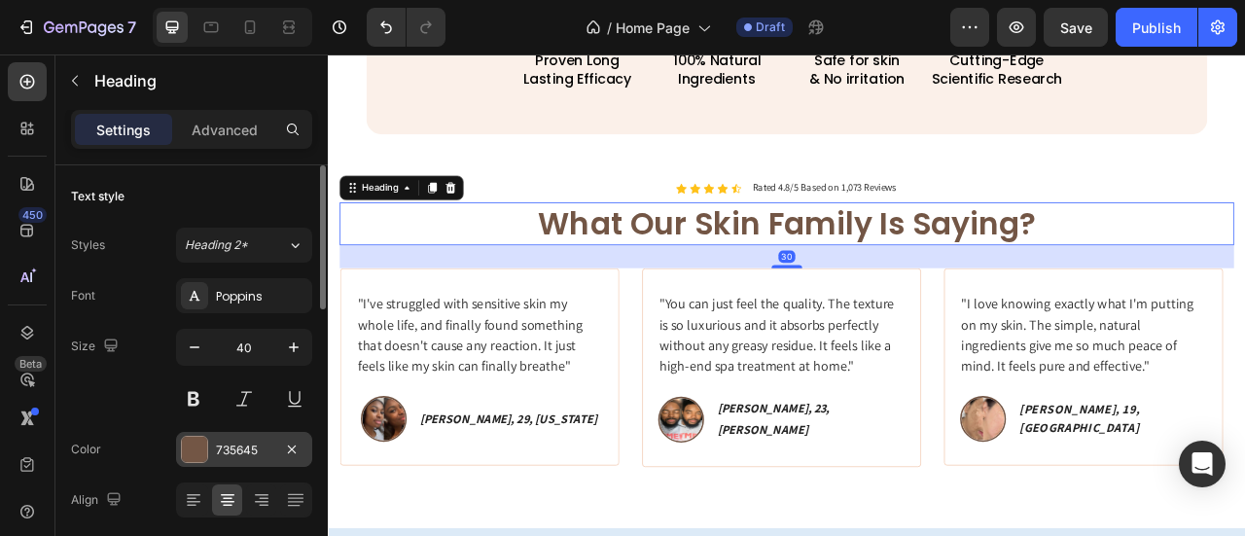
click at [228, 454] on div "735645" at bounding box center [244, 451] width 56 height 18
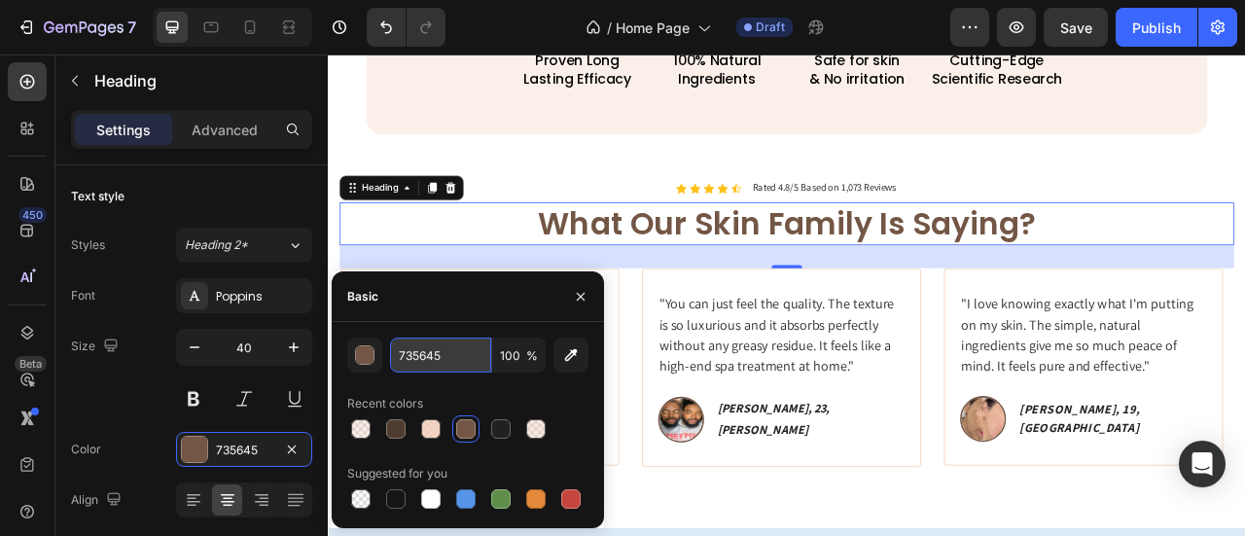
click at [438, 354] on input "735645" at bounding box center [440, 355] width 101 height 35
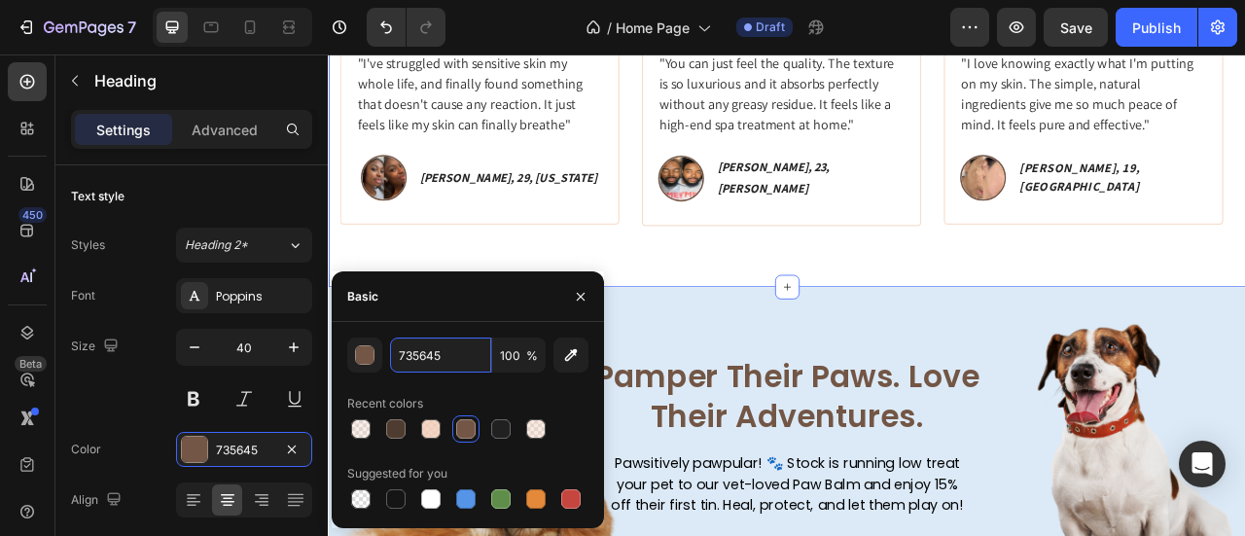
scroll to position [2222, 0]
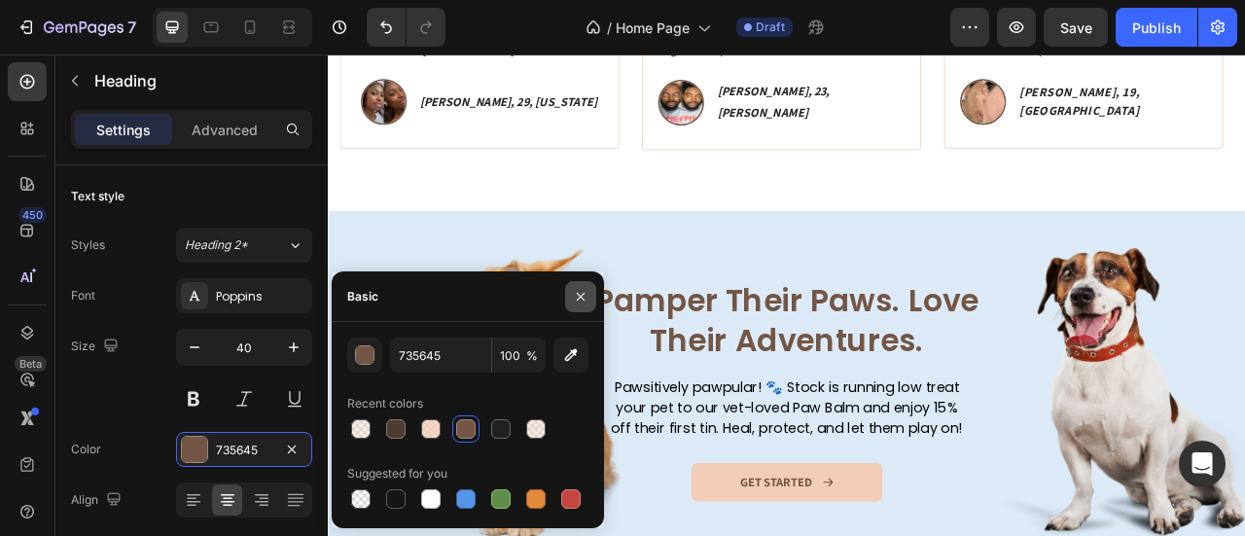
click at [586, 302] on icon "button" at bounding box center [581, 297] width 16 height 16
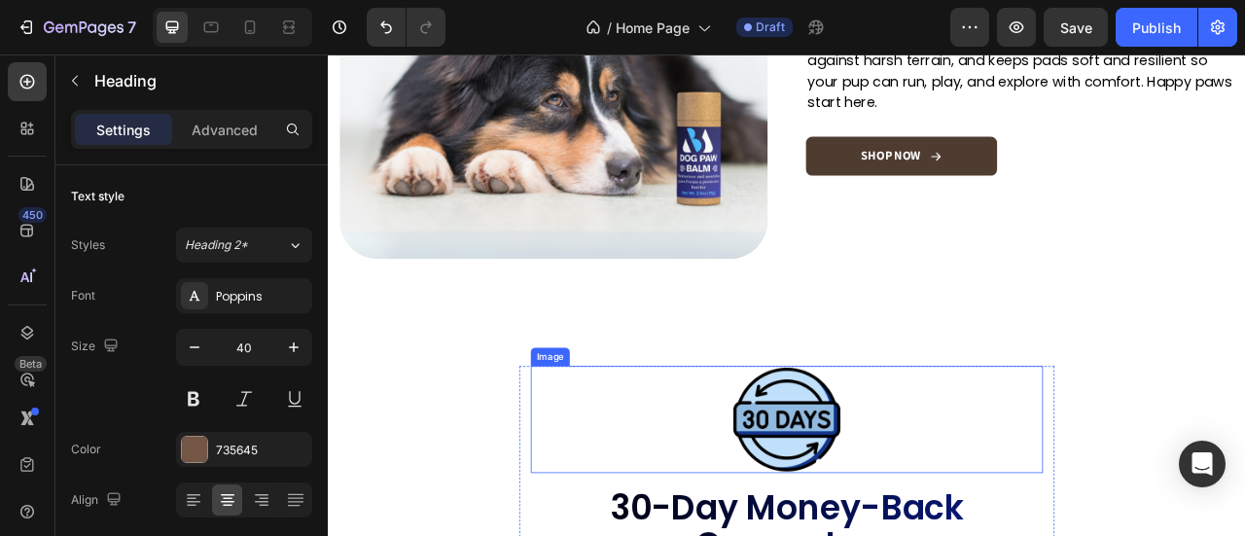
scroll to position [3487, 0]
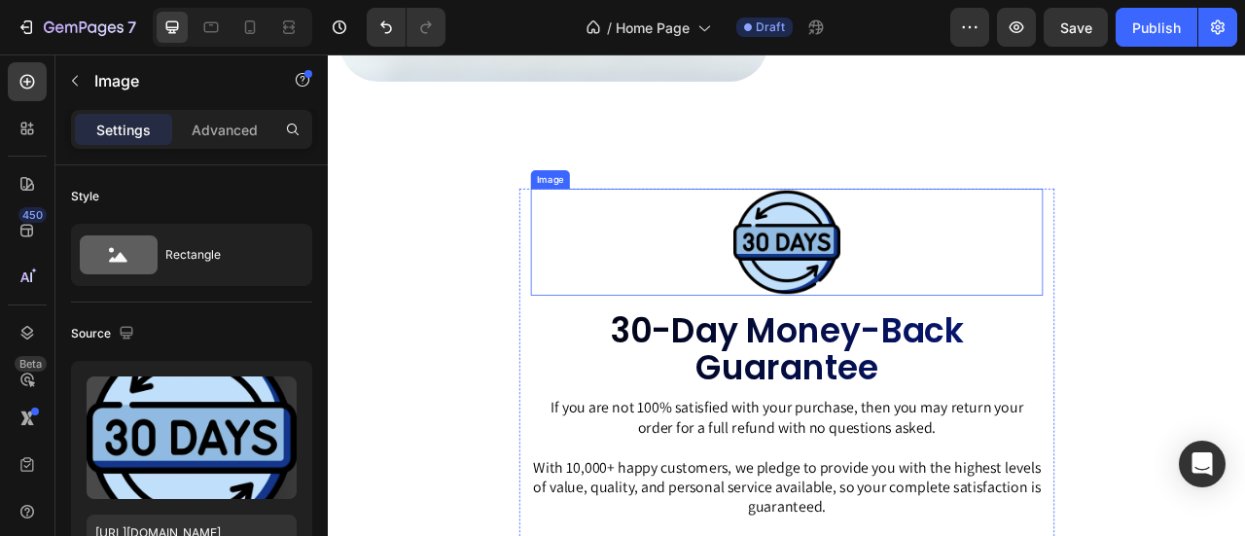
click at [911, 306] on img at bounding box center [911, 293] width 136 height 136
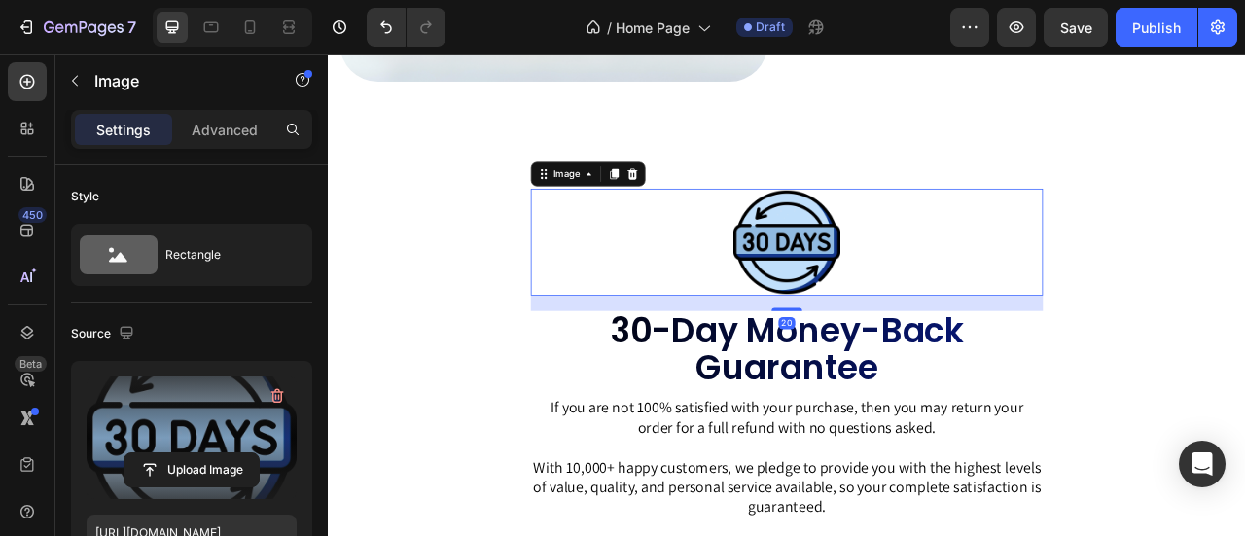
click at [173, 421] on label at bounding box center [192, 437] width 210 height 123
click at [173, 453] on input "file" at bounding box center [192, 469] width 134 height 33
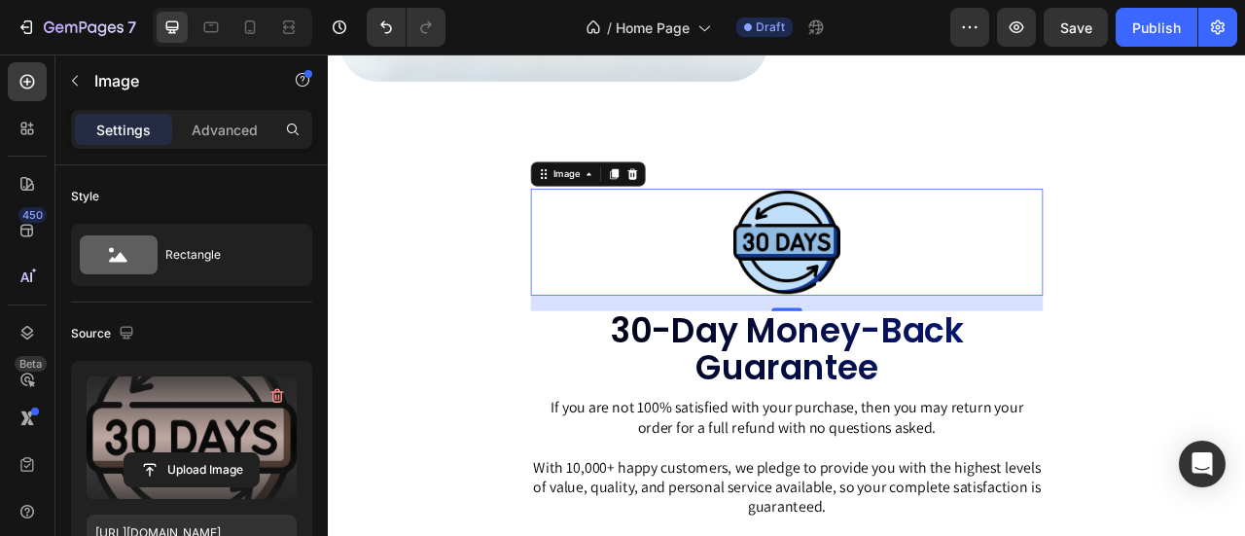
type input "[URL][DOMAIN_NAME]"
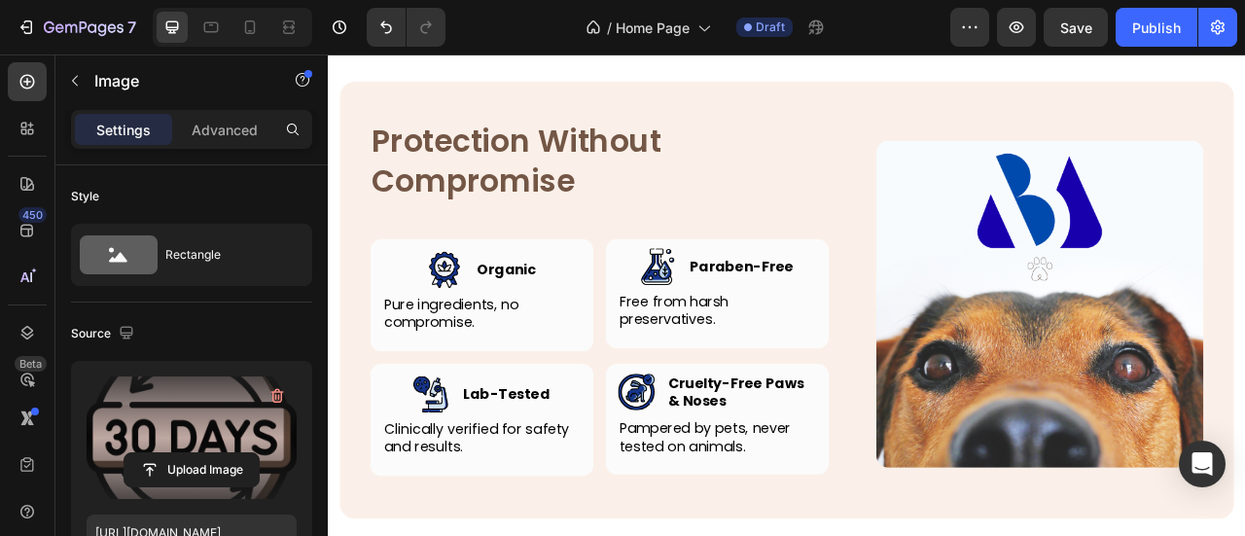
scroll to position [4265, 0]
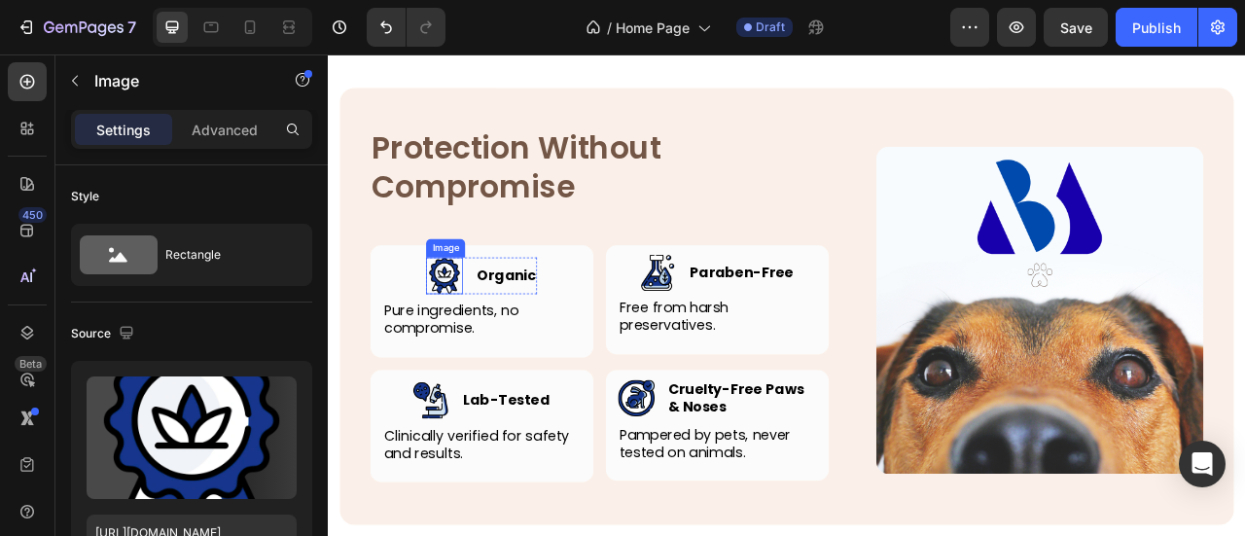
click at [480, 336] on img at bounding box center [475, 335] width 47 height 47
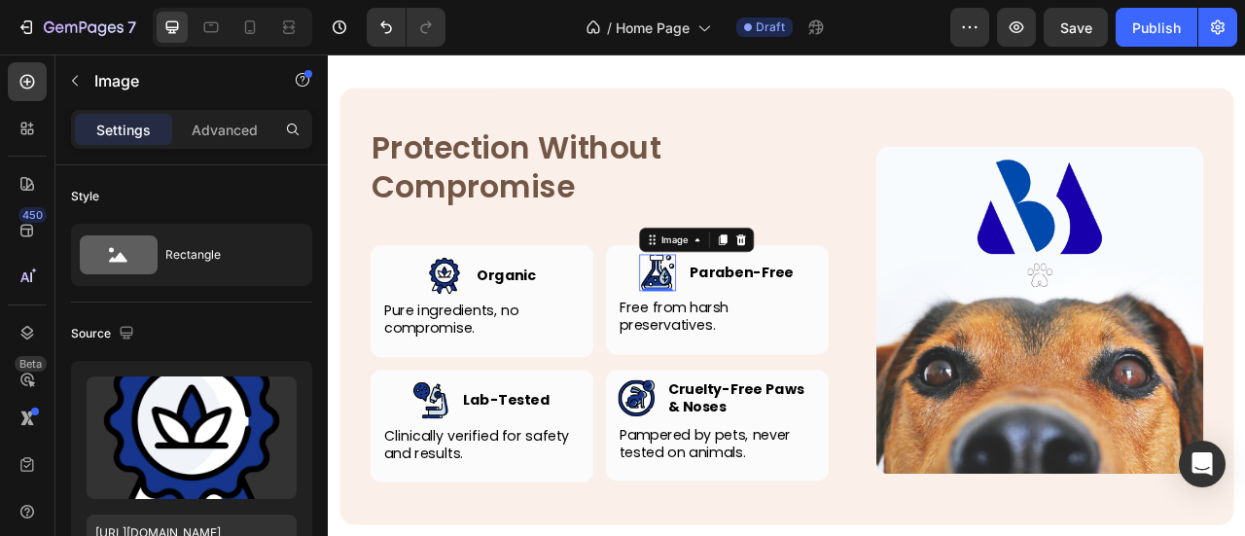
click at [760, 327] on img at bounding box center [747, 331] width 47 height 47
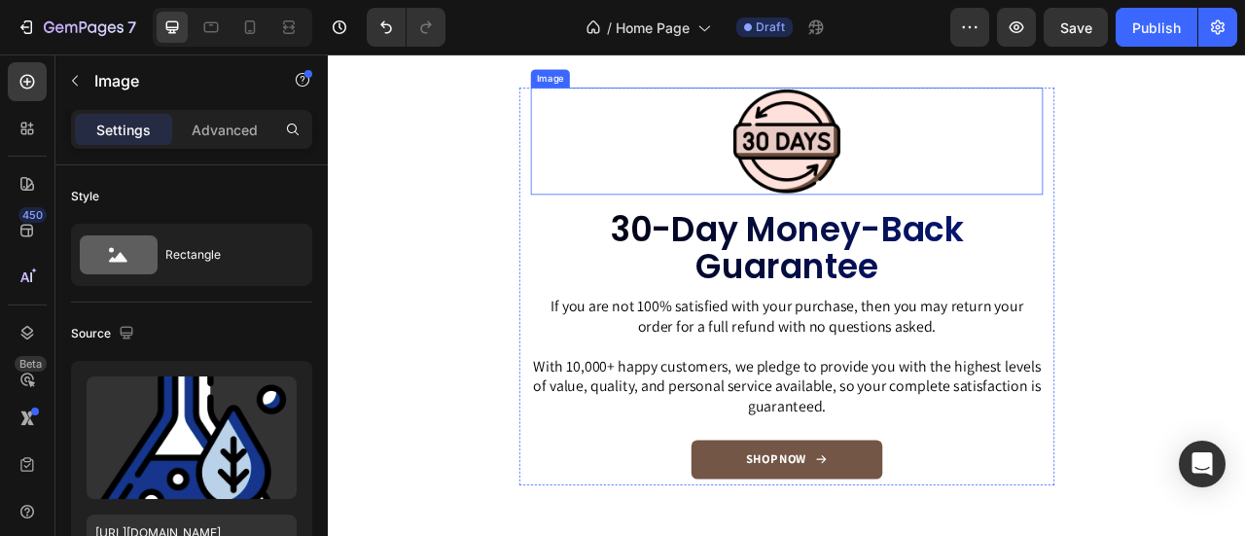
scroll to position [3487, 0]
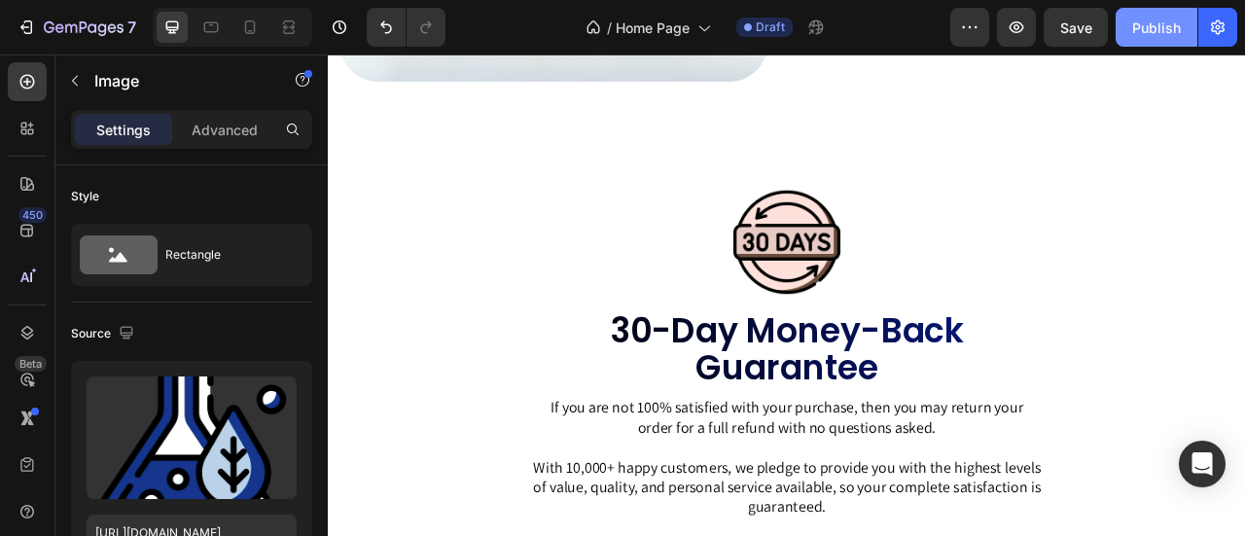
click at [1156, 33] on div "Publish" at bounding box center [1156, 28] width 49 height 20
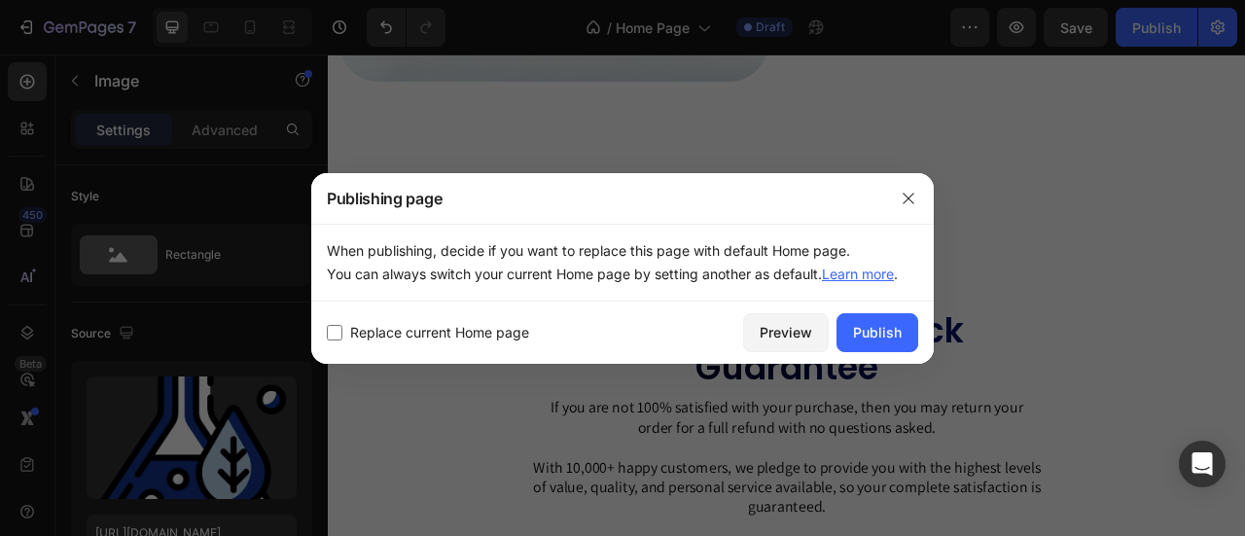
click at [415, 332] on span "Replace current Home page" at bounding box center [439, 332] width 179 height 23
checkbox input "true"
click at [893, 327] on div "Publish" at bounding box center [877, 332] width 49 height 20
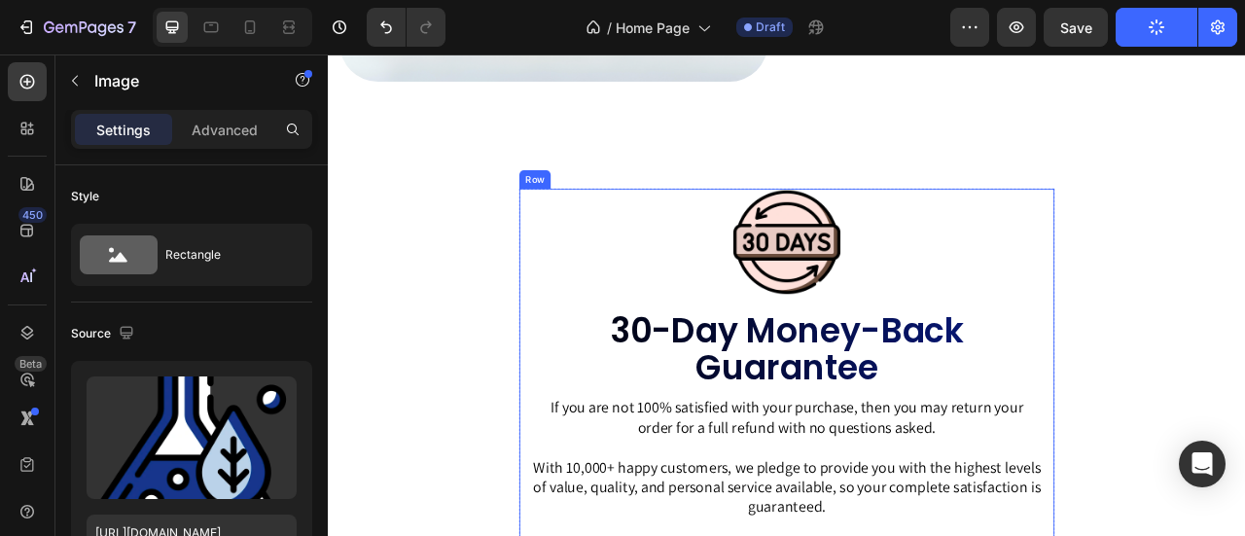
scroll to position [3681, 0]
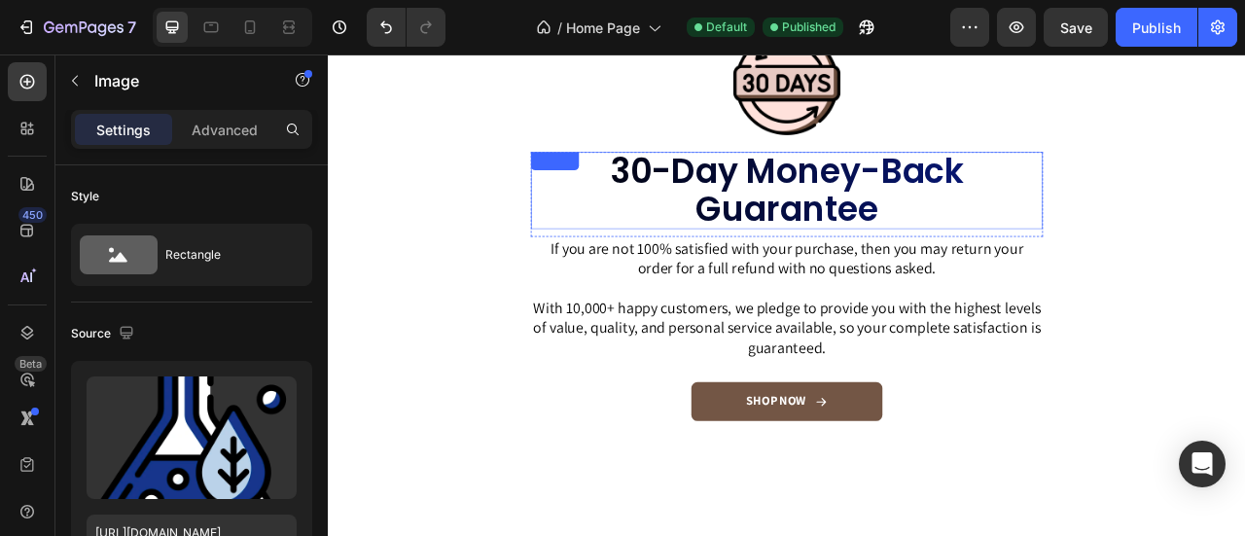
click at [956, 235] on h2 "30-Day Money-Back Guarantee" at bounding box center [912, 227] width 652 height 98
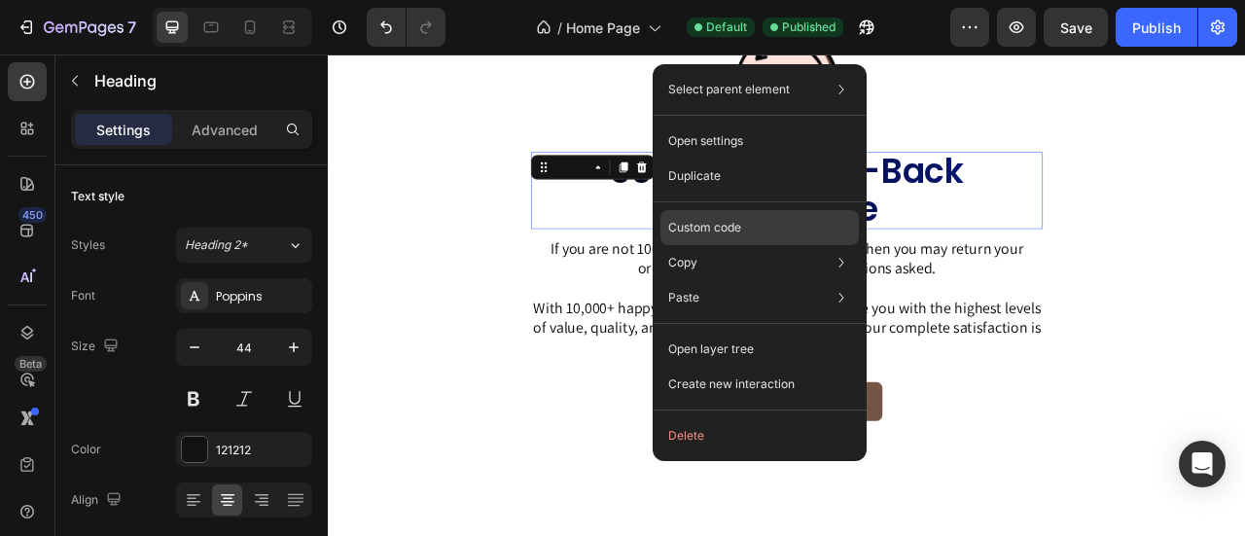
click at [763, 280] on div "Custom code" at bounding box center [760, 297] width 198 height 35
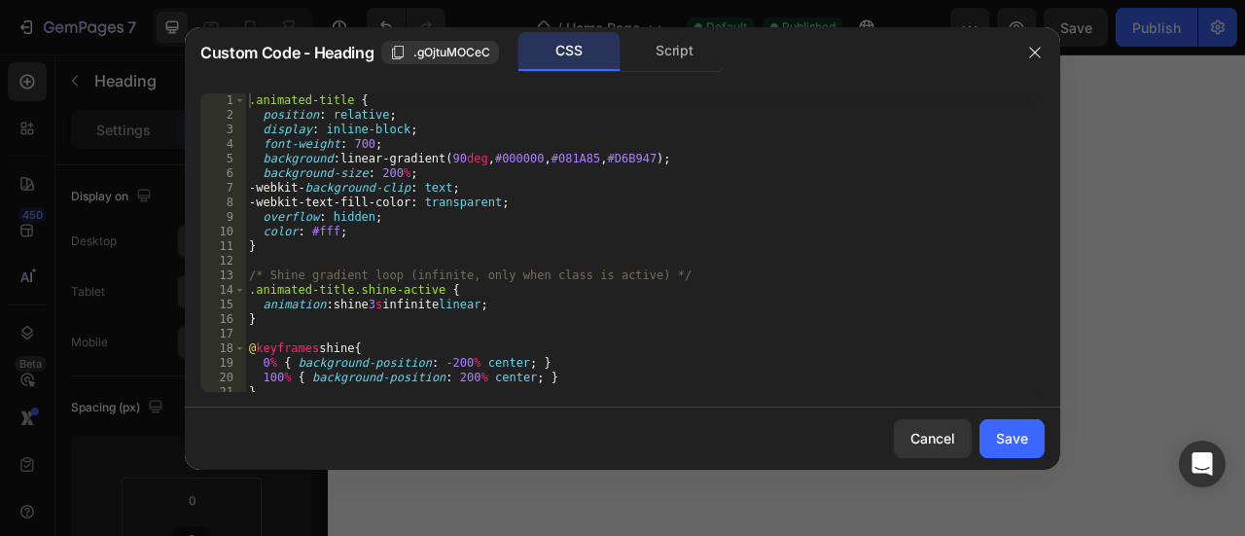
click at [591, 322] on div ".animated-title { position : relative ; display : inline-block ; font-weight : …" at bounding box center [637, 257] width 785 height 328
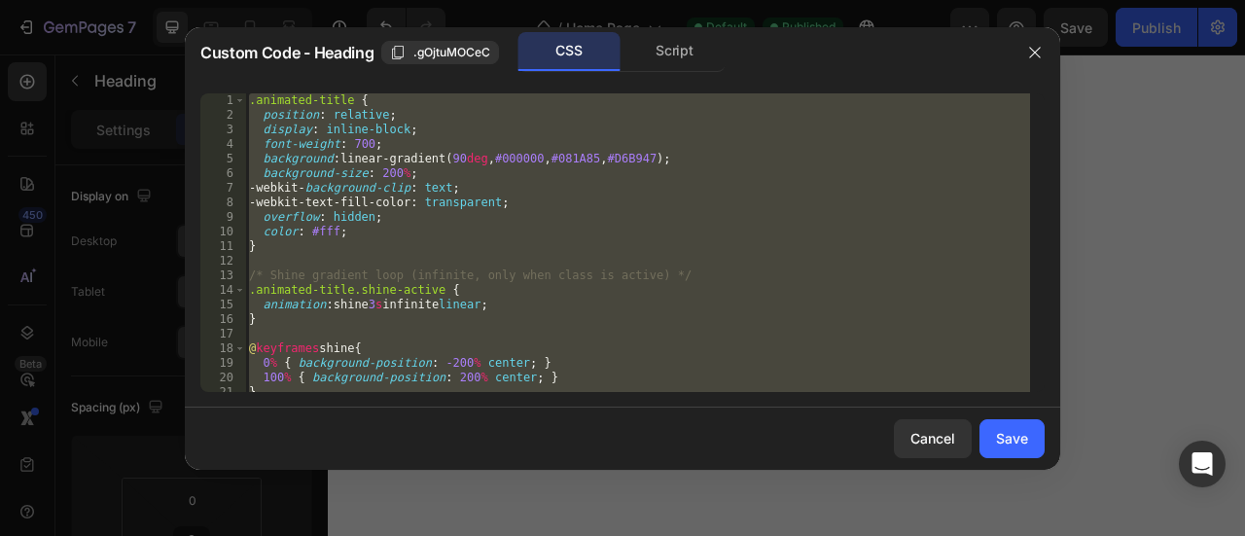
click at [521, 322] on div ".animated-title { position : relative ; display : inline-block ; font-weight : …" at bounding box center [637, 242] width 785 height 299
paste textarea "</html>"
type textarea "</html>"
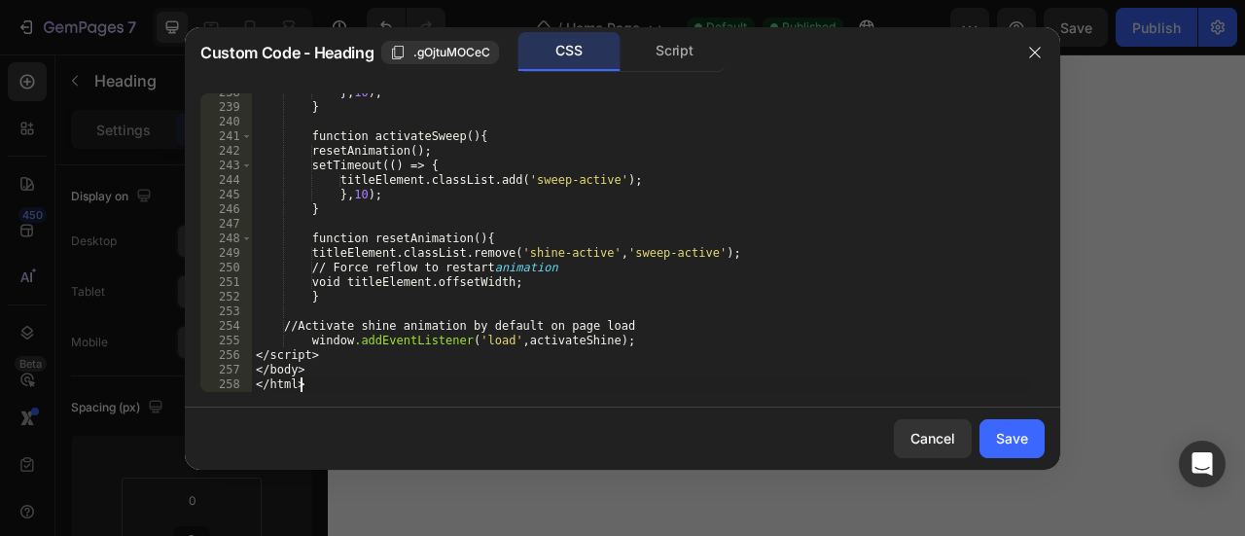
scroll to position [3494, 0]
click at [1001, 443] on div "Save" at bounding box center [1012, 438] width 32 height 20
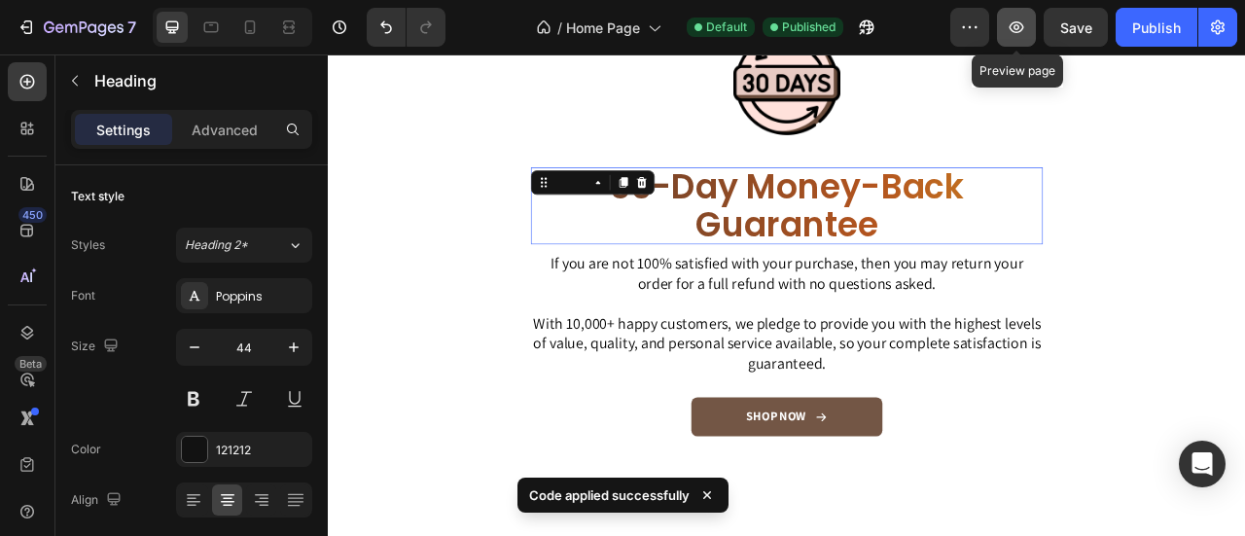
click at [1014, 30] on icon "button" at bounding box center [1017, 27] width 15 height 12
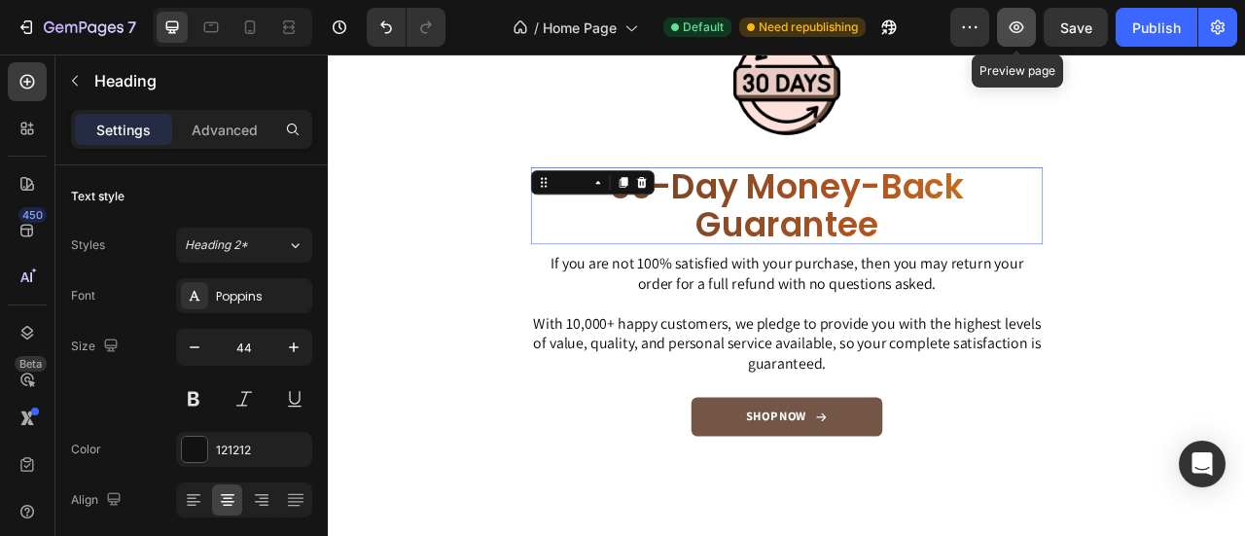
click at [1014, 41] on button "button" at bounding box center [1016, 27] width 39 height 39
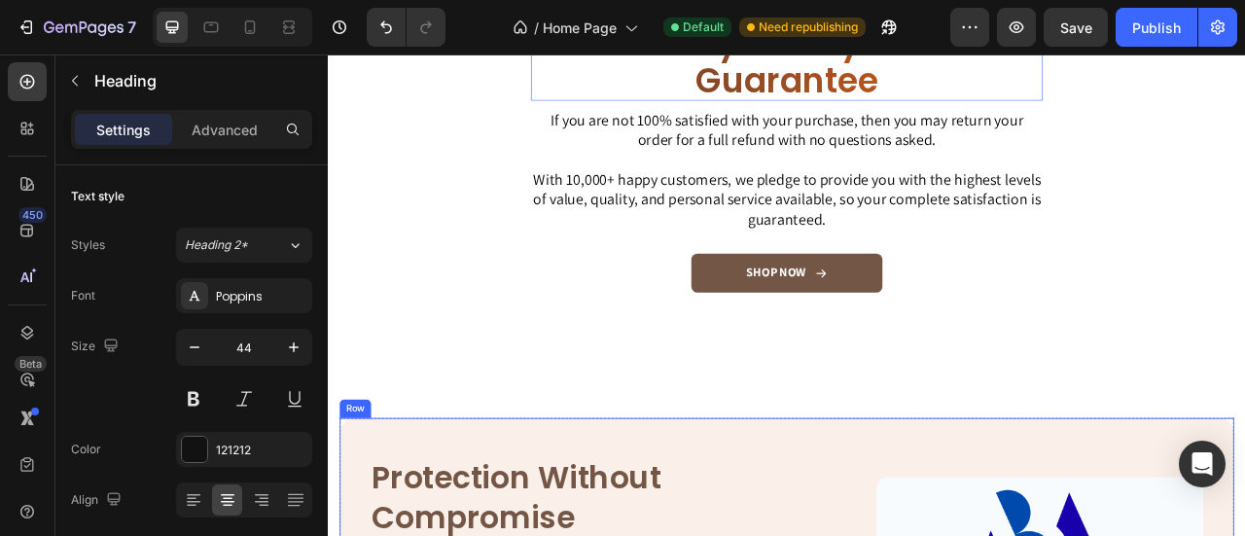
scroll to position [3681, 0]
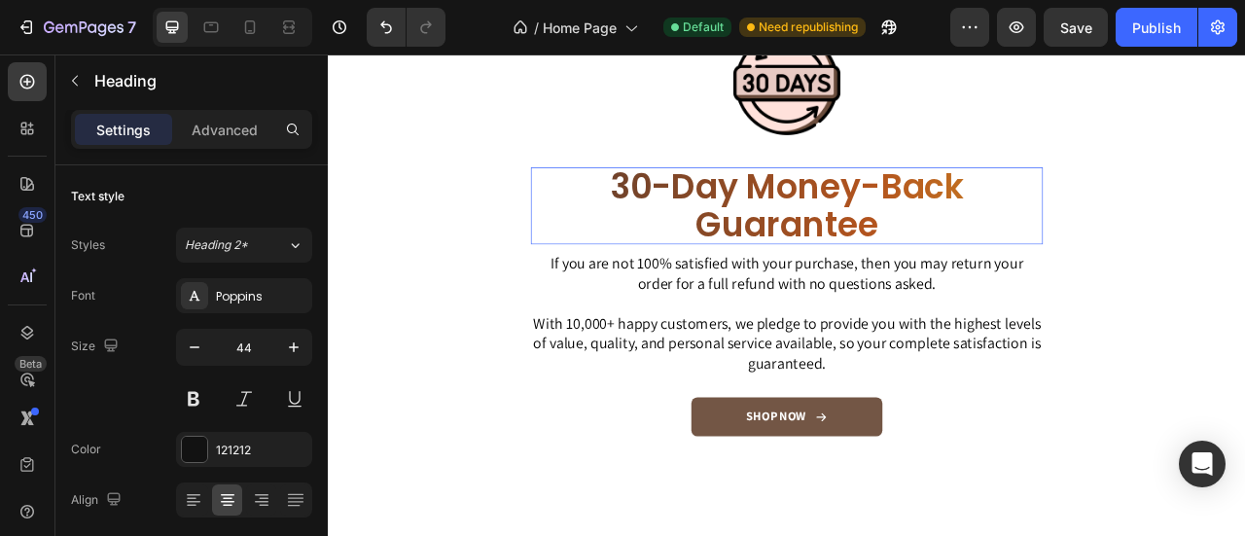
click at [950, 270] on h2 "30-Day Money-Back Guarantee" at bounding box center [912, 246] width 652 height 98
click at [831, 252] on p "30-Day Money-Back Guarantee" at bounding box center [912, 246] width 648 height 94
drag, startPoint x: 793, startPoint y: 239, endPoint x: 609, endPoint y: 396, distance: 241.5
click at [608, 401] on p "With 10,000+ happy customers, we pledge to provide you with the highest levels …" at bounding box center [912, 421] width 648 height 76
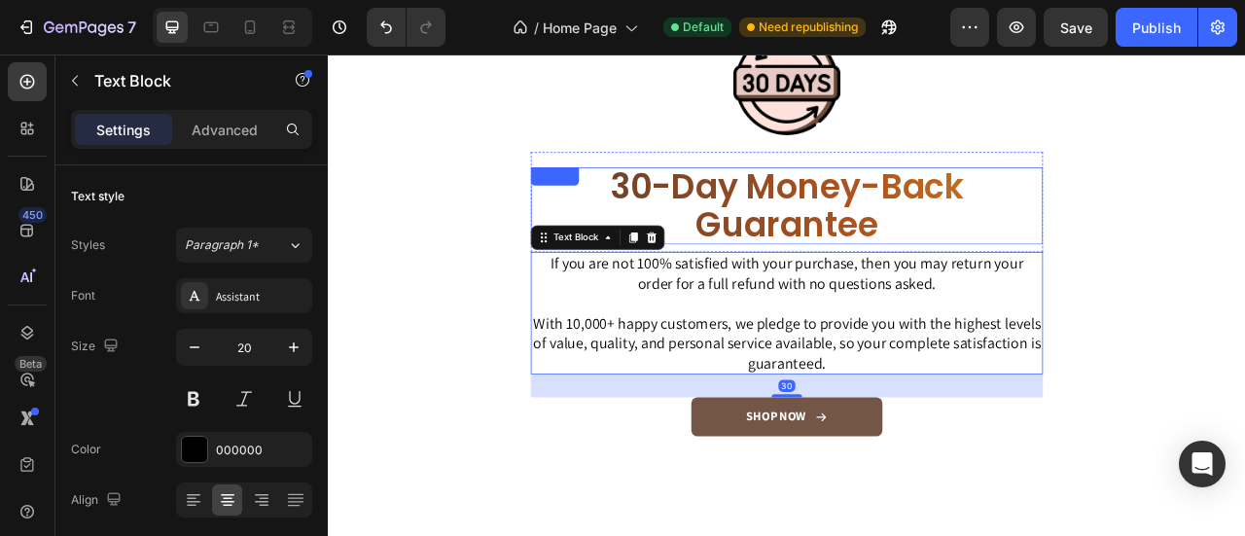
click at [1130, 249] on p "30-Day Money-Back Guarantee" at bounding box center [912, 246] width 648 height 94
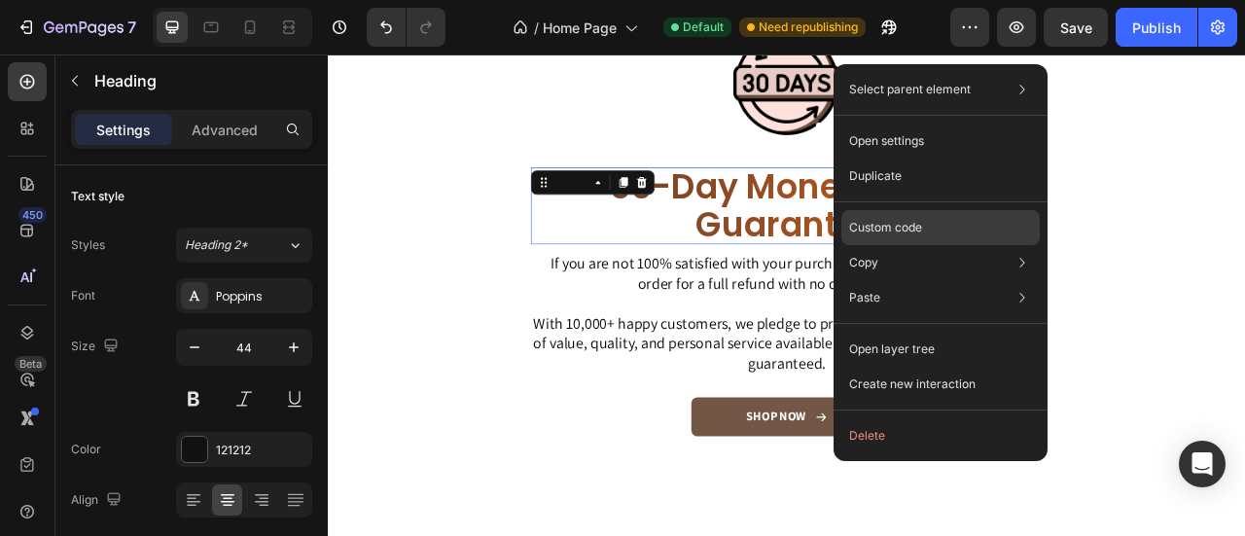
click at [913, 280] on div "Custom code" at bounding box center [940, 297] width 198 height 35
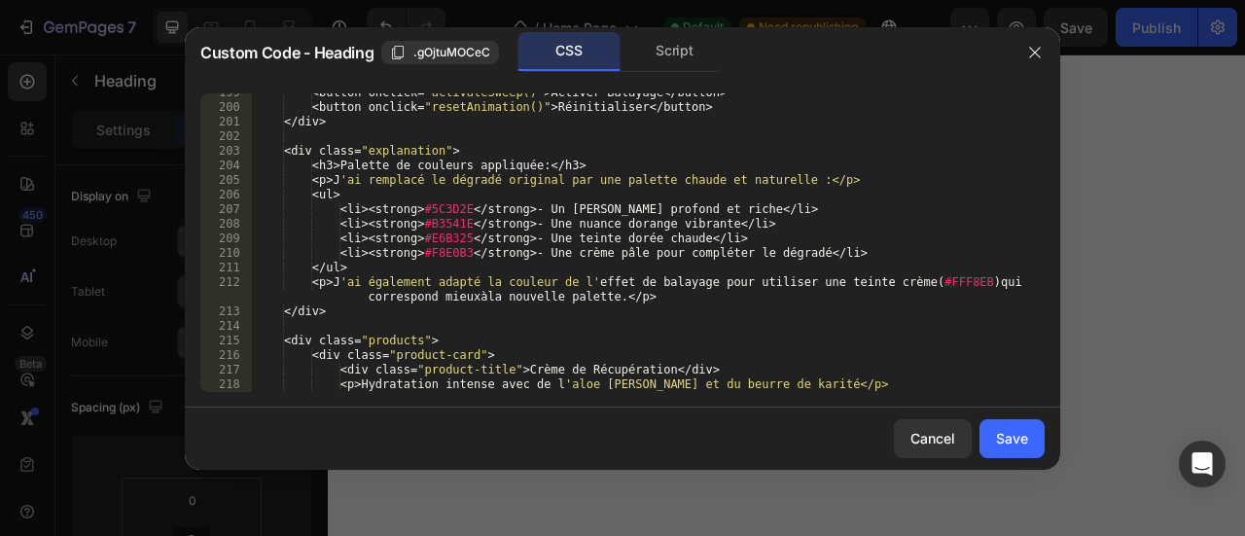
scroll to position [2853, 0]
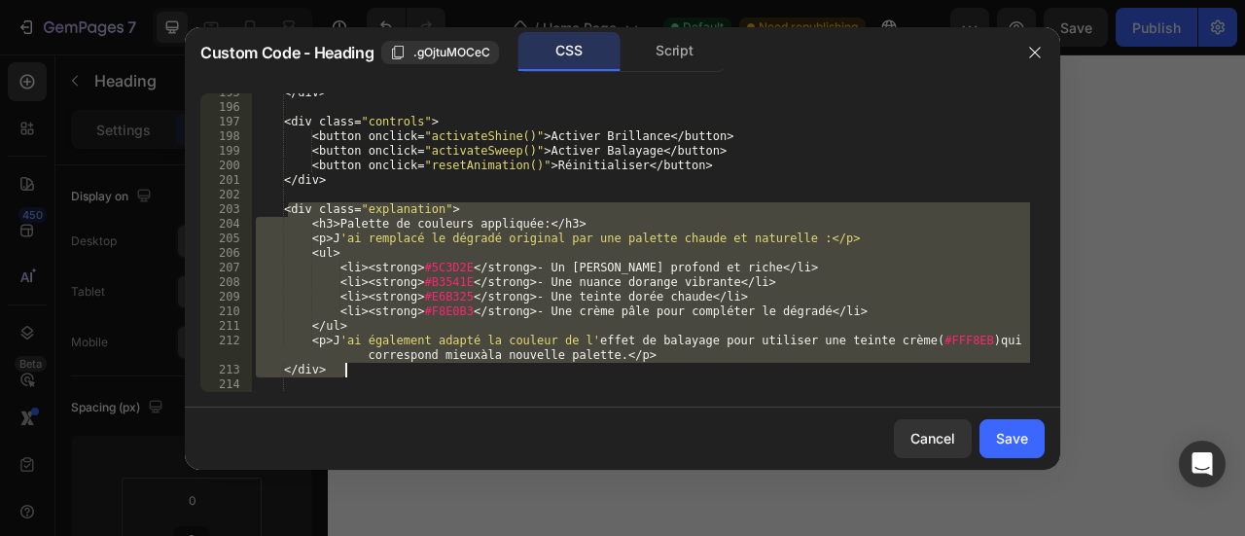
drag, startPoint x: 285, startPoint y: 205, endPoint x: 540, endPoint y: 367, distance: 301.7
click at [540, 367] on div "</ div > < div class = " controls " > < button onclick = " activateShine() " > …" at bounding box center [641, 250] width 778 height 328
type textarea "<p>J'ai également adapté la couleur de l'effet de balayage pour utiliser une te…"
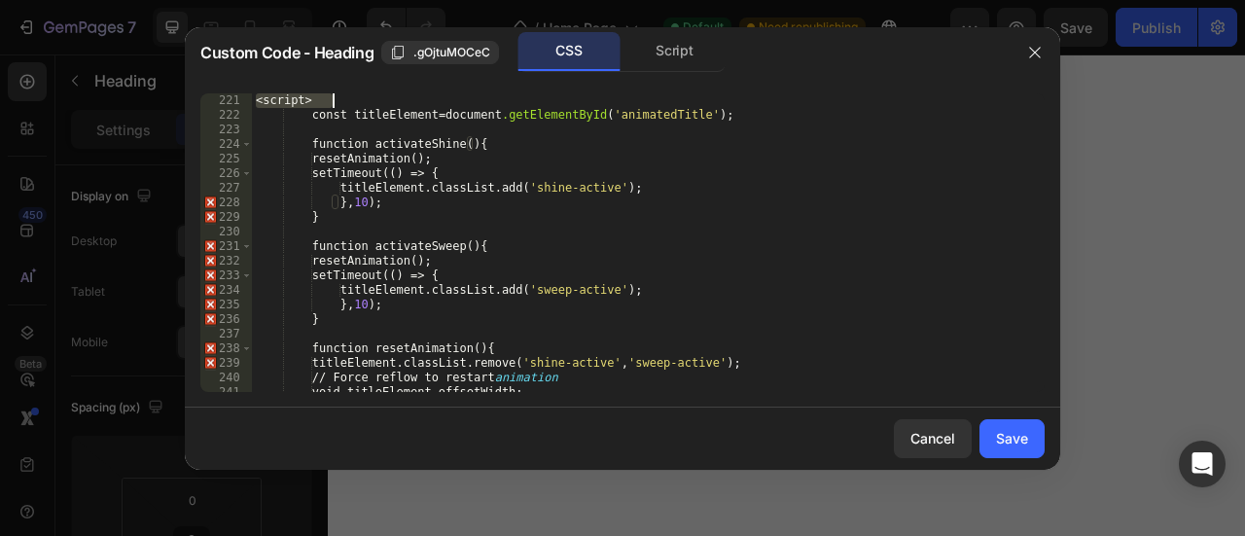
scroll to position [3152, 0]
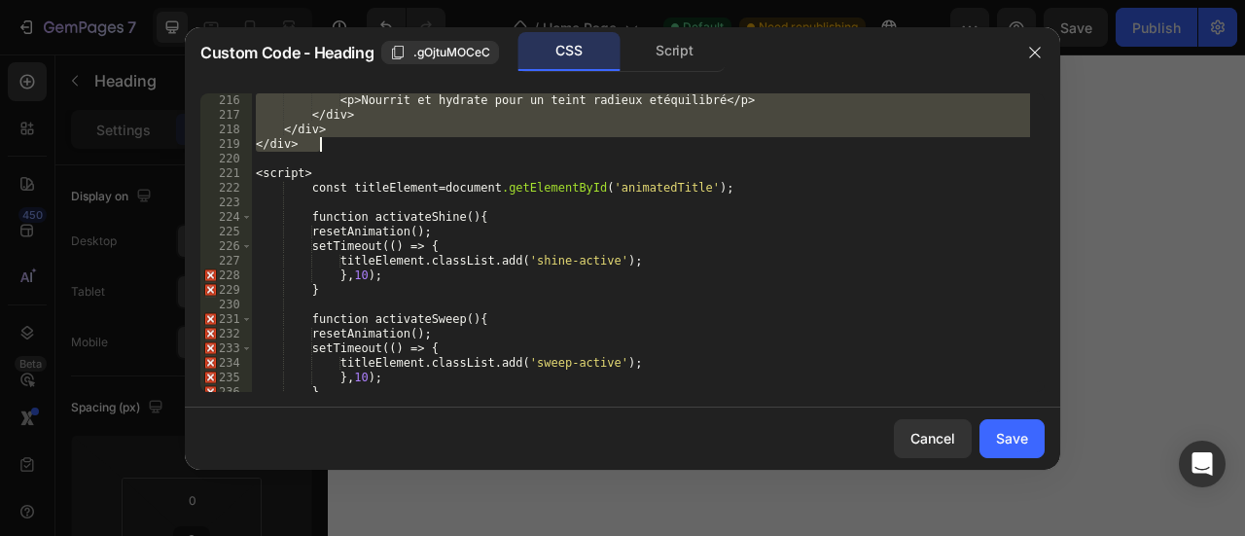
drag, startPoint x: 274, startPoint y: 207, endPoint x: 871, endPoint y: 149, distance: 599.2
click at [871, 149] on div "< p > Nourrit et hydrate pour un teint radieux et é quilibr é</ p > </ div > </…" at bounding box center [641, 257] width 778 height 328
type textarea "</div> </div>"
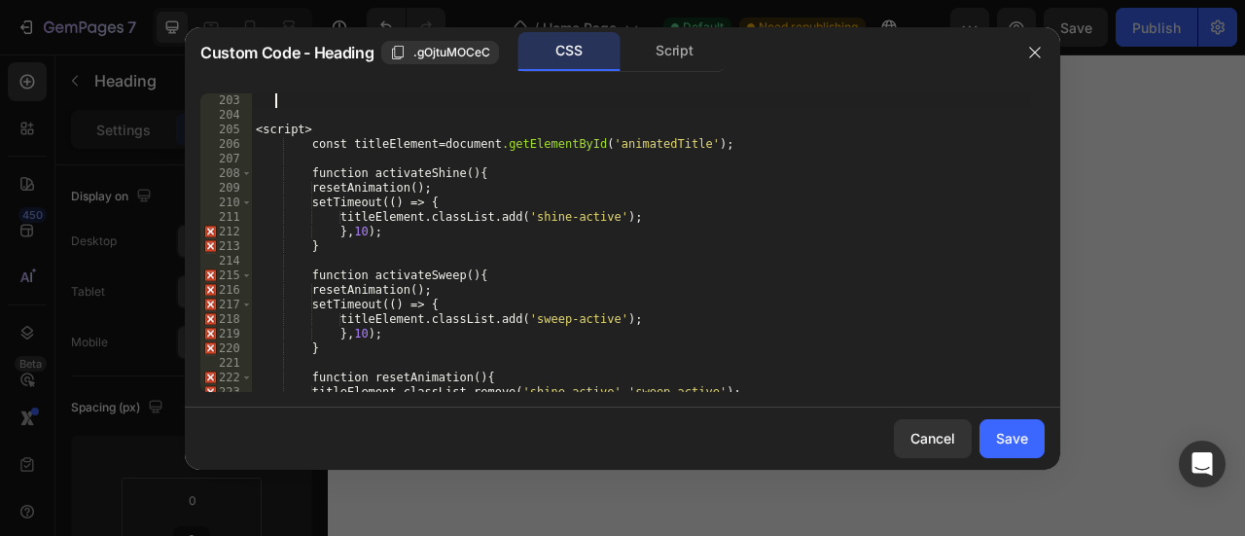
scroll to position [2846, 0]
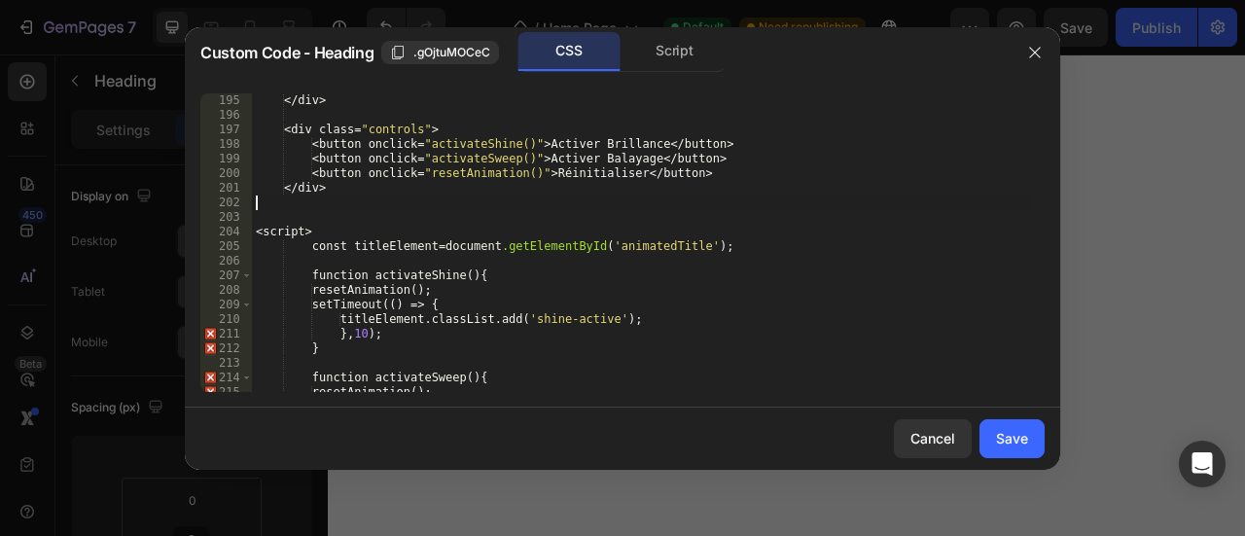
type textarea "</div>"
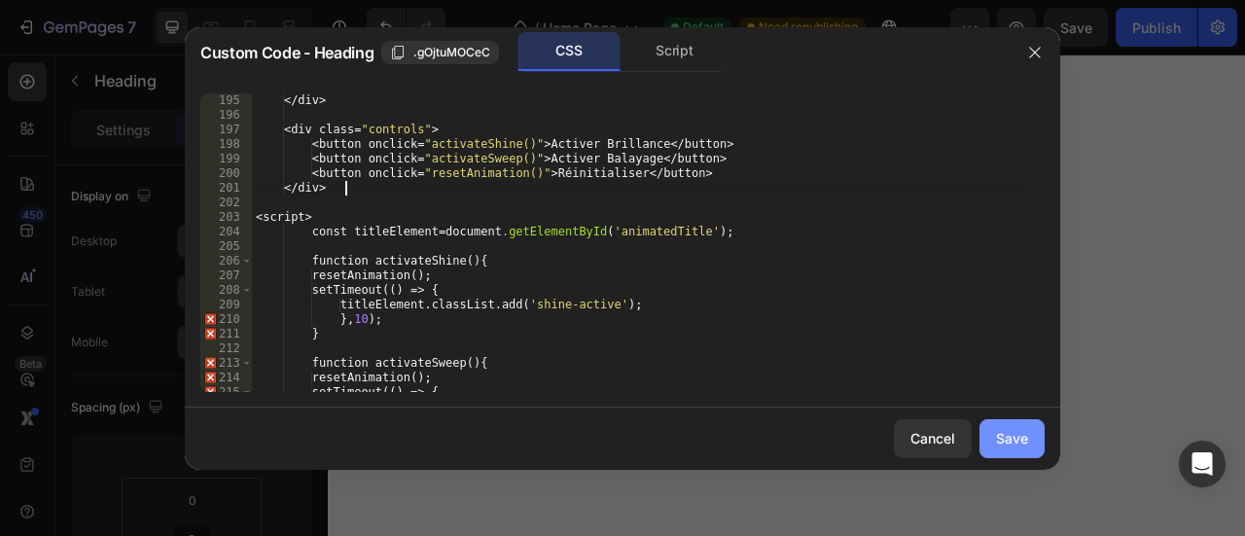
click at [1018, 447] on div "Save" at bounding box center [1012, 438] width 32 height 20
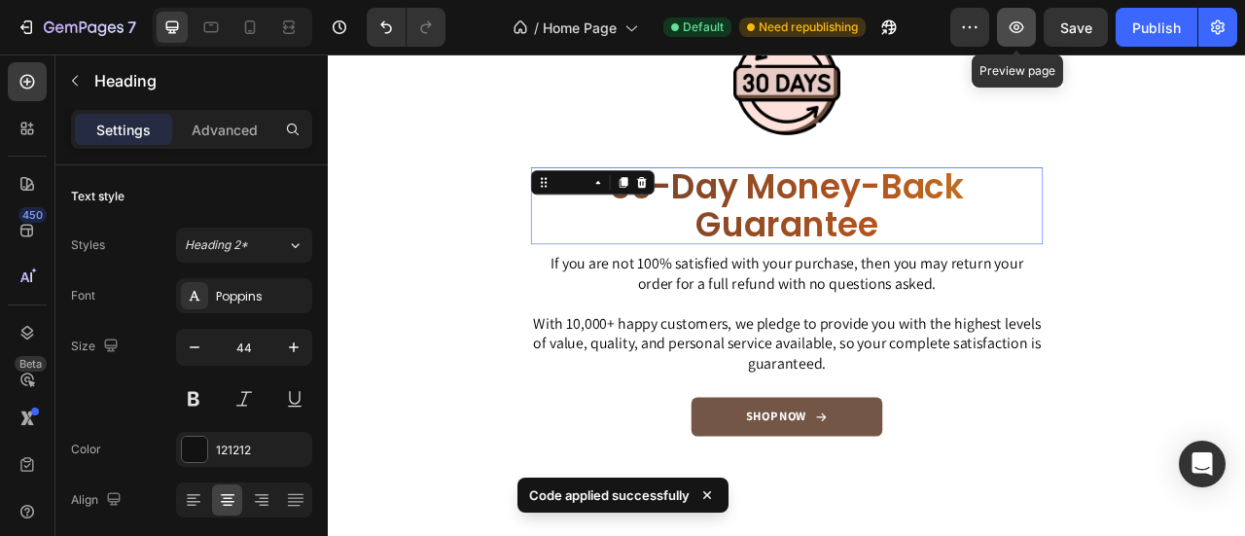
click at [1018, 31] on icon "button" at bounding box center [1016, 27] width 19 height 19
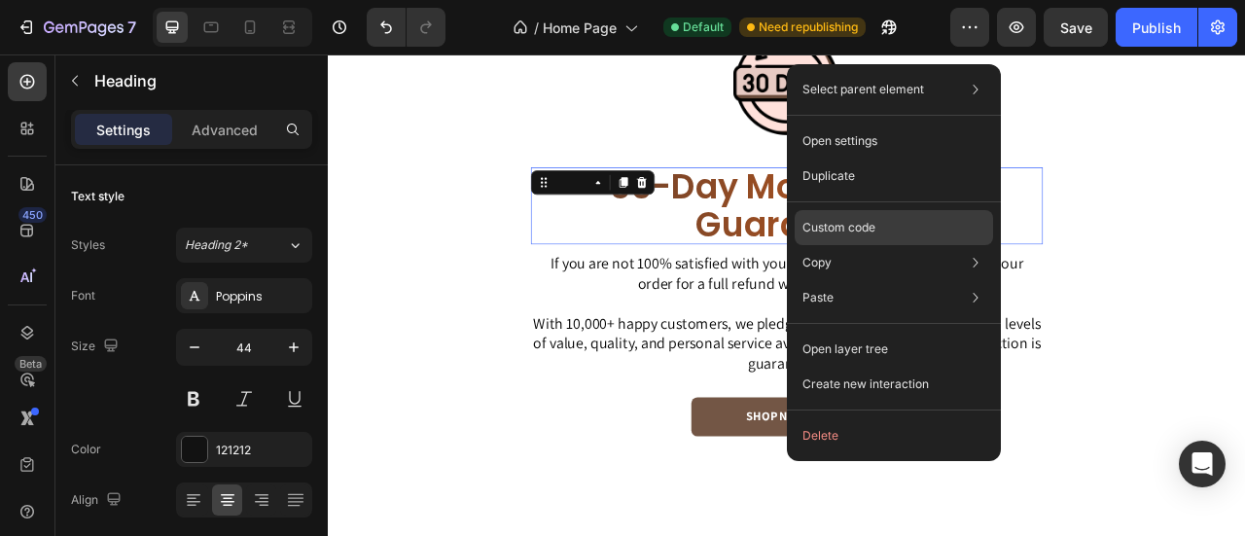
click at [891, 280] on div "Custom code" at bounding box center [894, 297] width 198 height 35
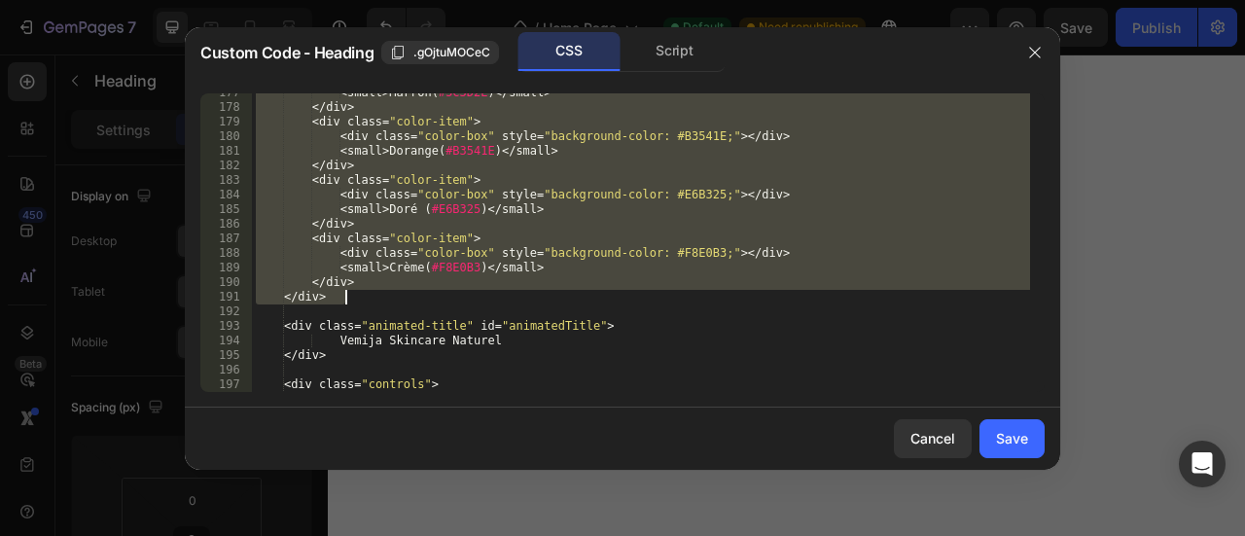
scroll to position [2532, 0]
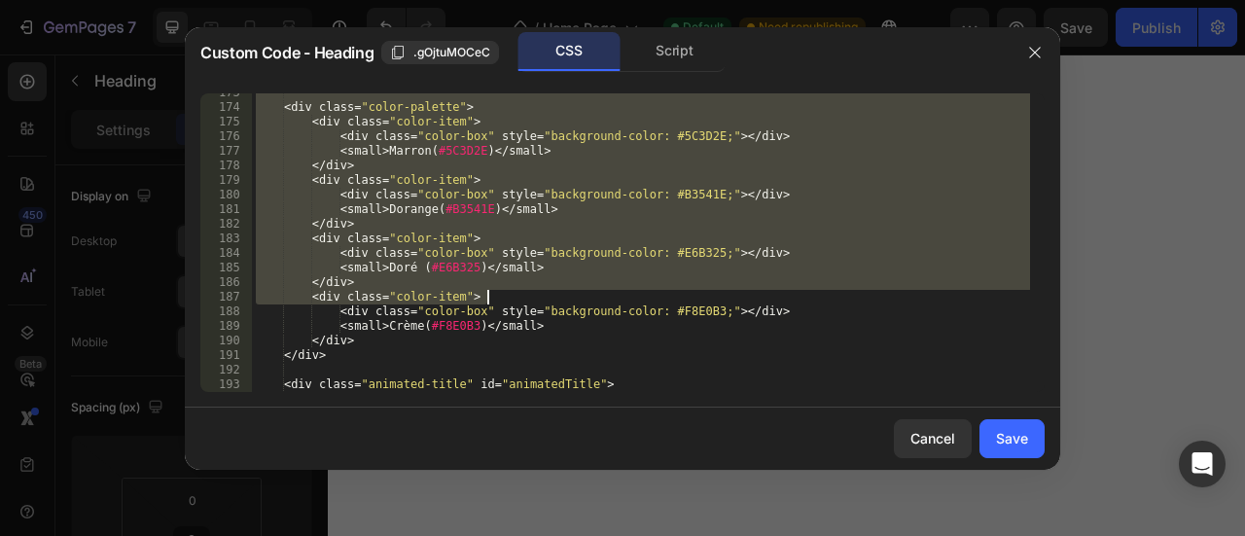
drag, startPoint x: 263, startPoint y: 258, endPoint x: 628, endPoint y: 298, distance: 368.0
click at [628, 298] on div "< div class = " color-palette " > < div class = " color-item " > < div class = …" at bounding box center [641, 250] width 778 height 328
drag, startPoint x: 825, startPoint y: 219, endPoint x: 834, endPoint y: 204, distance: 17.0
click at [825, 218] on div "< div class = " color-palette " > < div class = " color-item " > < div class = …" at bounding box center [641, 242] width 778 height 299
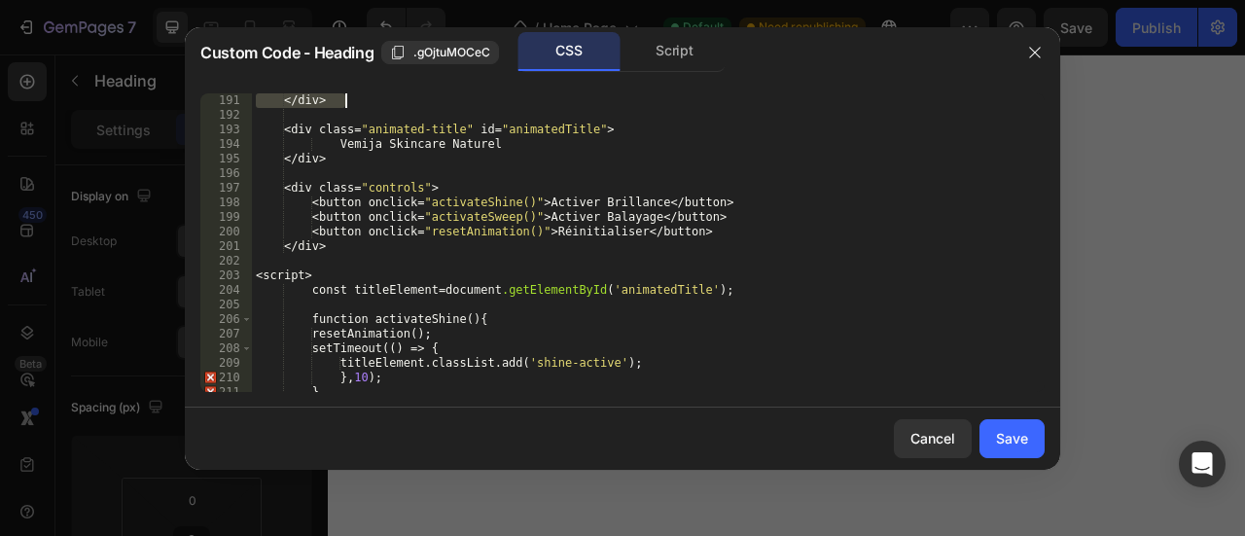
scroll to position [2787, 0]
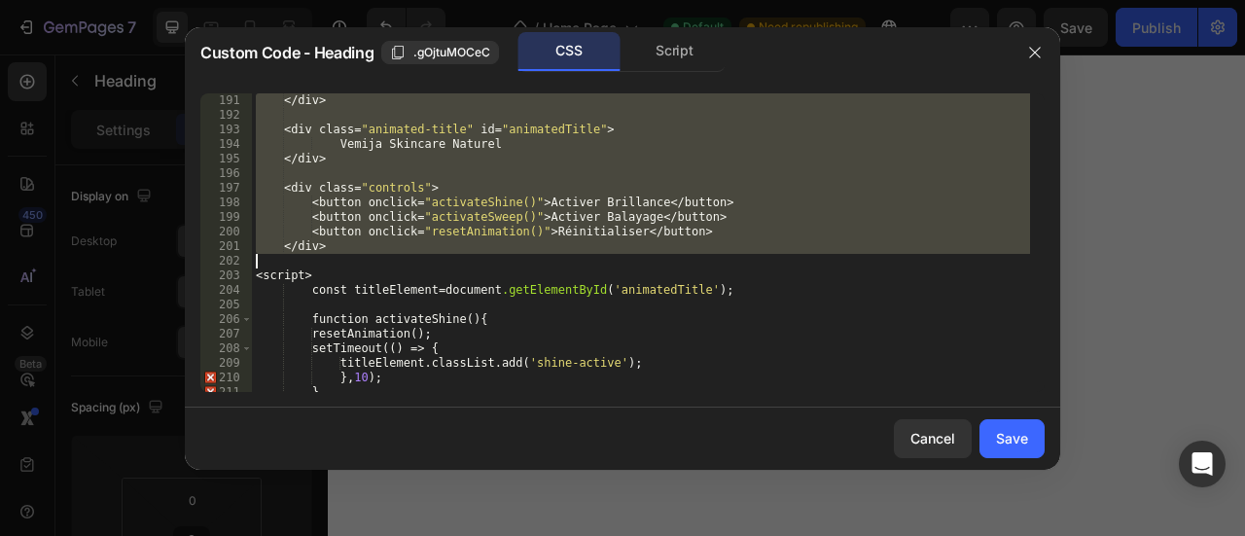
drag, startPoint x: 268, startPoint y: 180, endPoint x: 807, endPoint y: 262, distance: 545.1
click at [807, 262] on div "</ div > < div class = " animated-title " id = " animatedTitle " > Vemija Skinc…" at bounding box center [641, 257] width 778 height 328
type textarea "</div>"
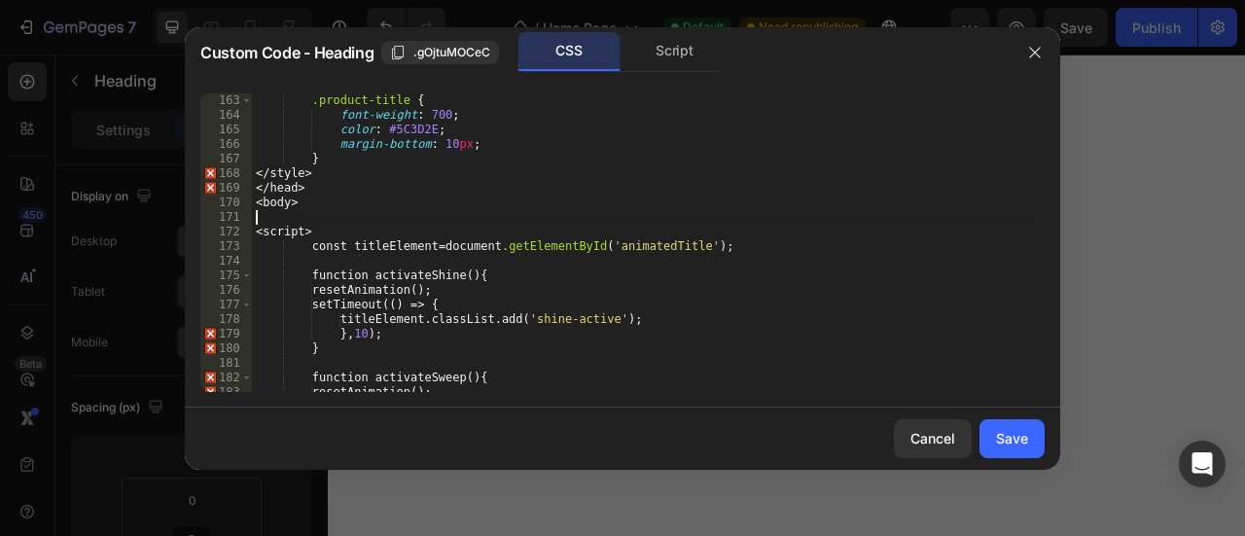
scroll to position [2379, 0]
type textarea "<body>"
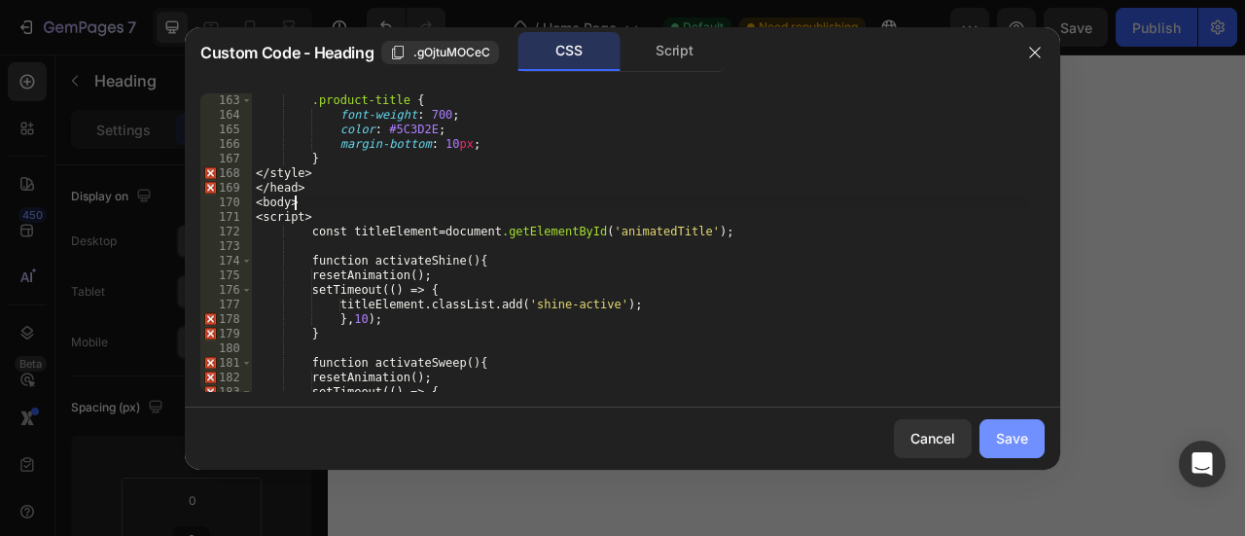
click at [1033, 448] on button "Save" at bounding box center [1012, 438] width 65 height 39
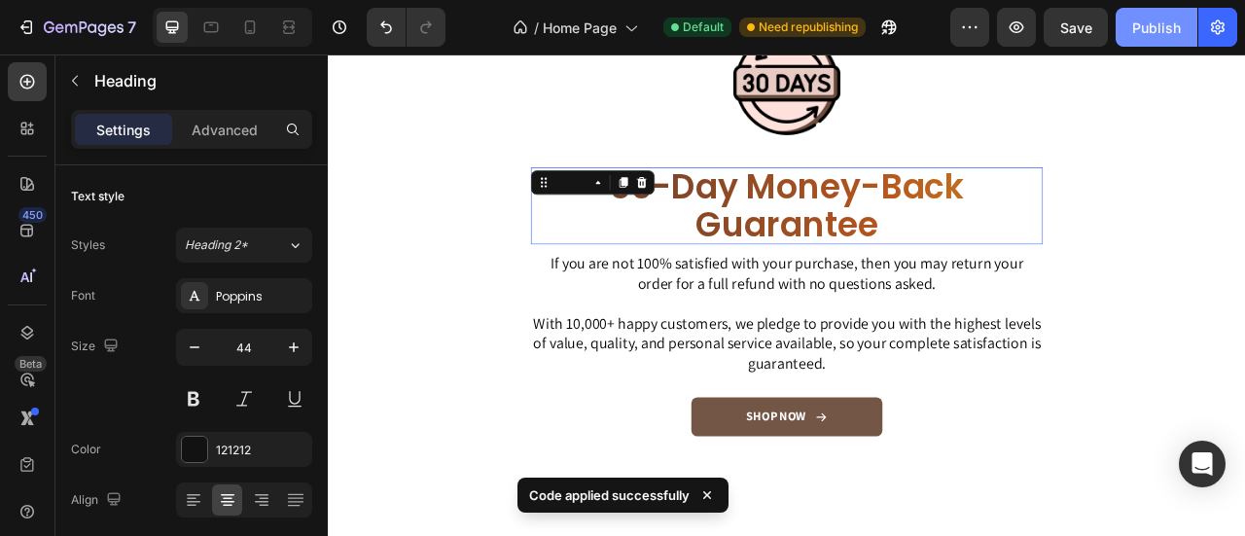
click at [1149, 33] on div "Publish" at bounding box center [1156, 28] width 49 height 20
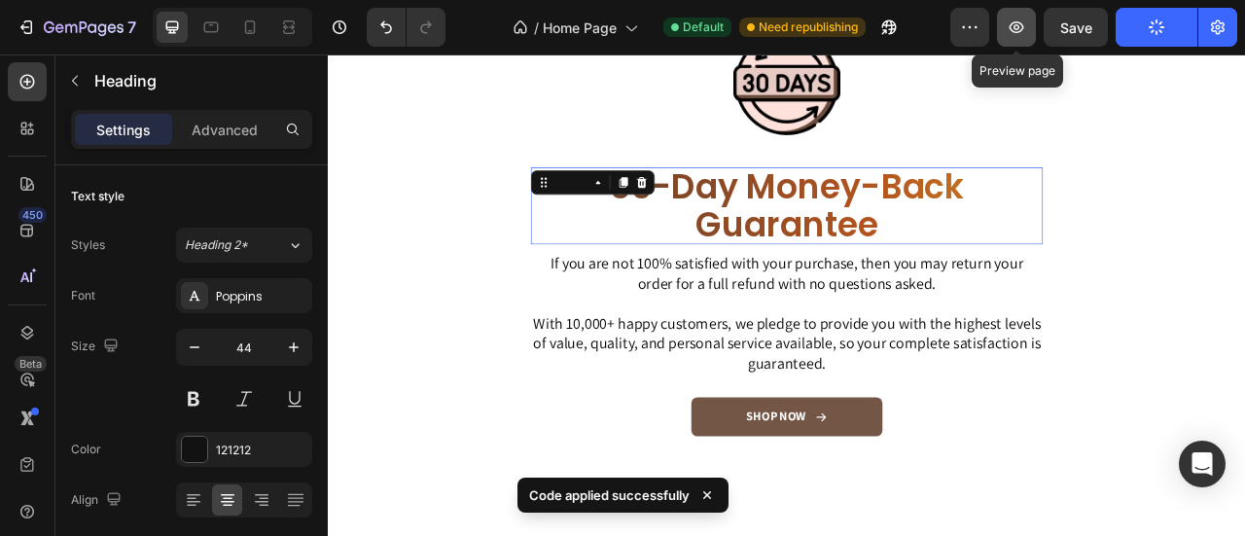
click at [1033, 27] on button "button" at bounding box center [1016, 27] width 39 height 39
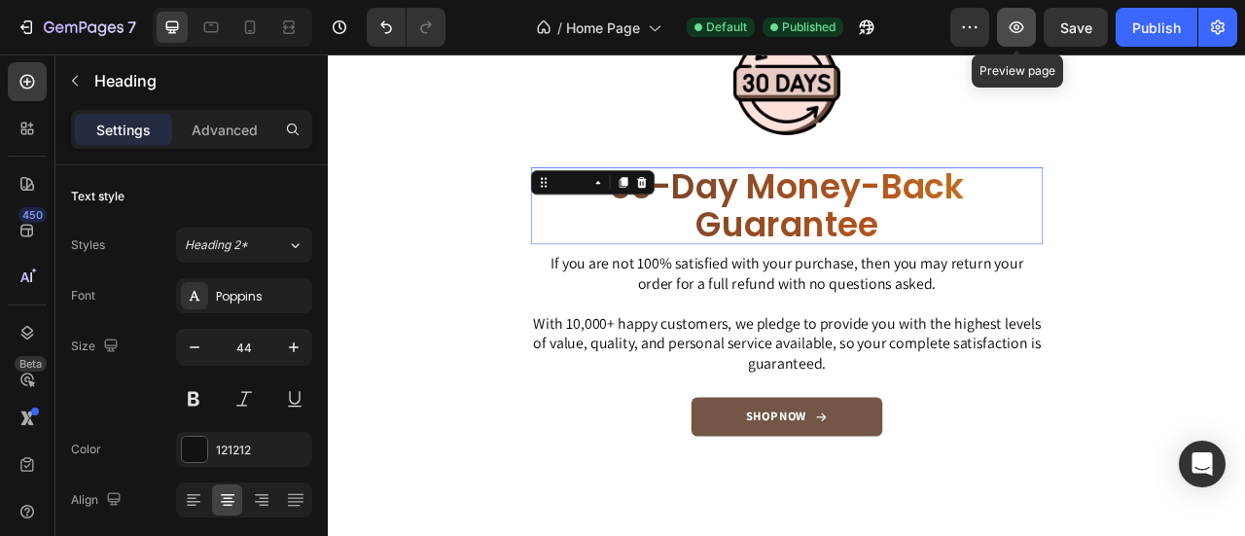
click at [1020, 21] on icon "button" at bounding box center [1016, 27] width 19 height 19
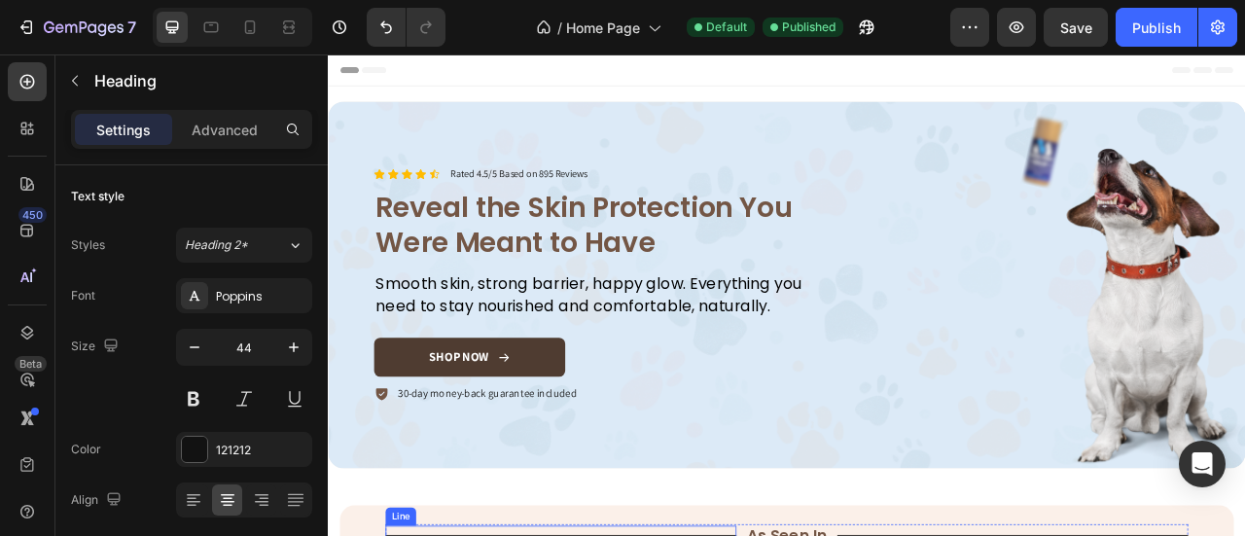
scroll to position [486, 0]
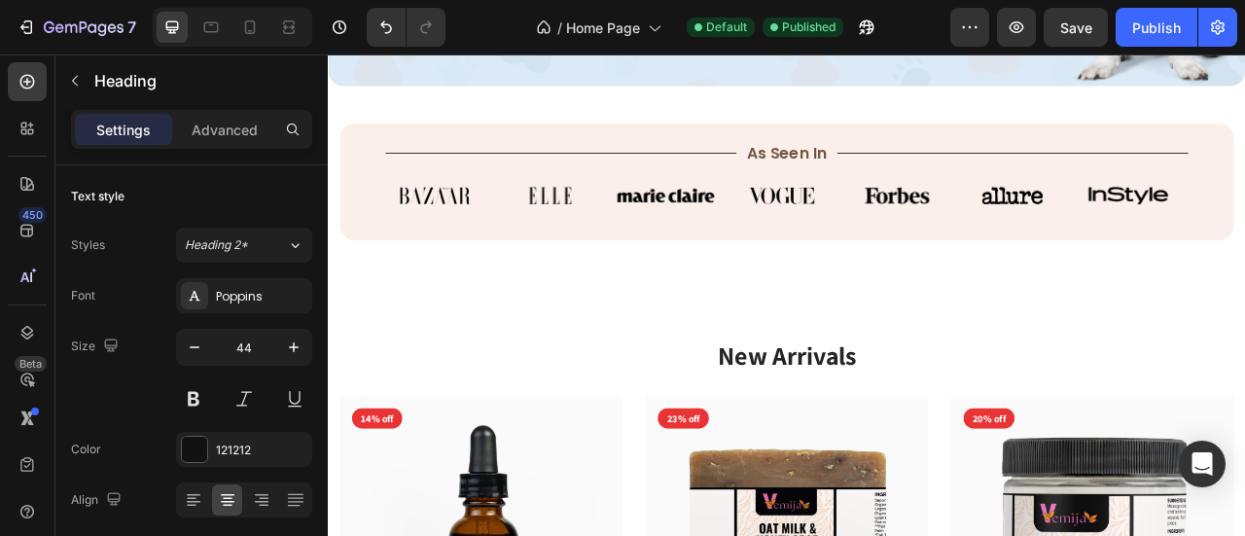
click at [74, 93] on button "Copy Hex" at bounding box center [37, 81] width 74 height 23
click at [42, 23] on link "Close" at bounding box center [21, 11] width 42 height 23
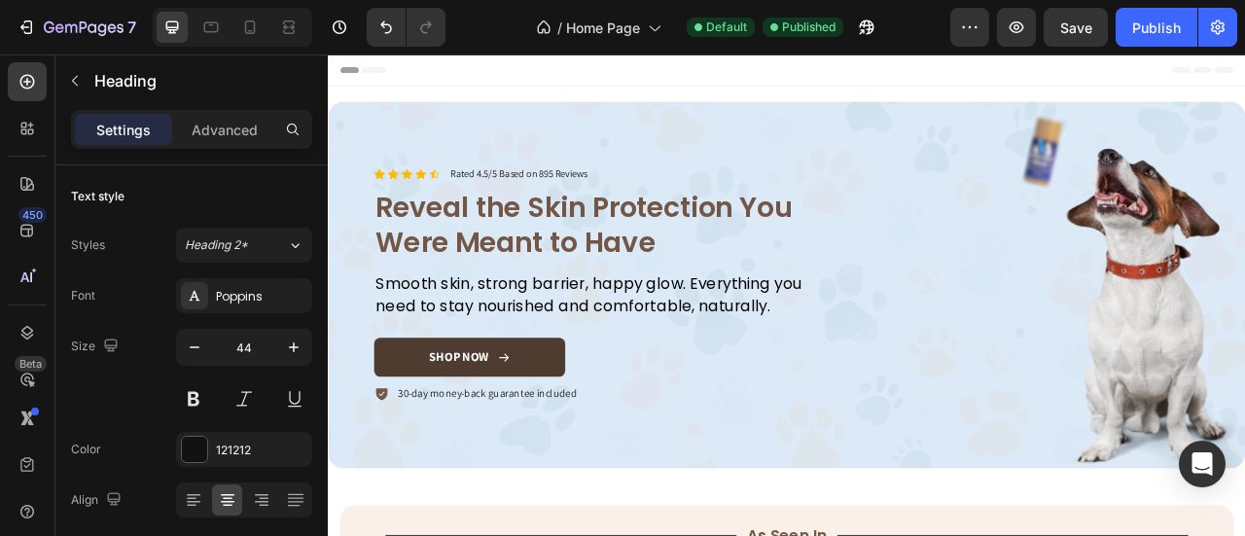
scroll to position [0, 0]
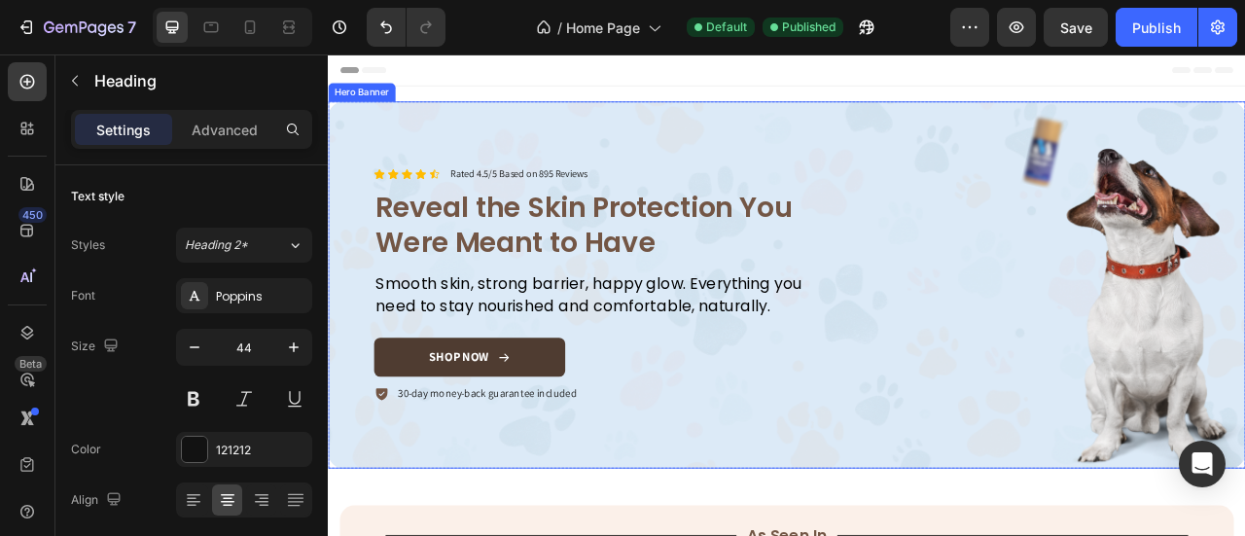
click at [682, 535] on div "Overlay" at bounding box center [911, 347] width 1167 height 467
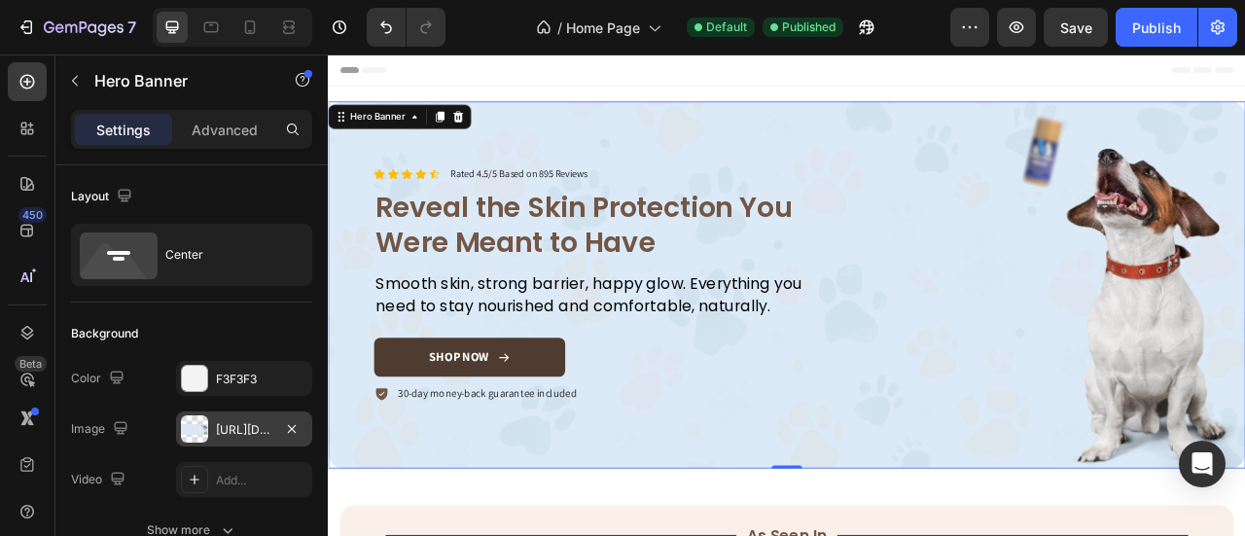
click at [219, 418] on div "[URL][DOMAIN_NAME]" at bounding box center [244, 429] width 136 height 35
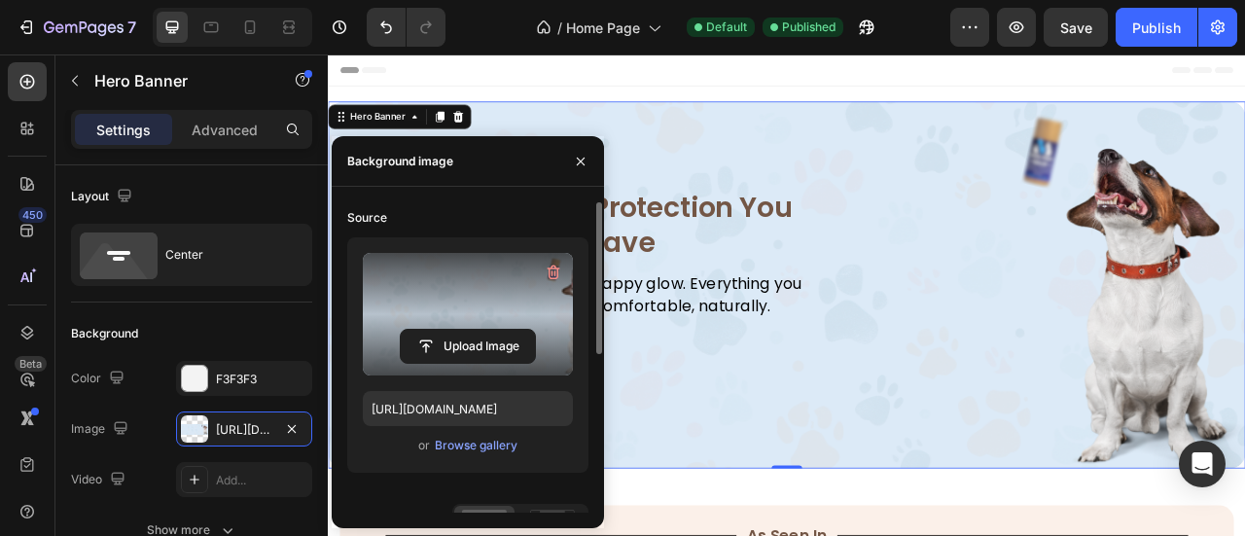
click at [455, 293] on label at bounding box center [468, 314] width 210 height 123
click at [455, 330] on input "file" at bounding box center [468, 346] width 134 height 33
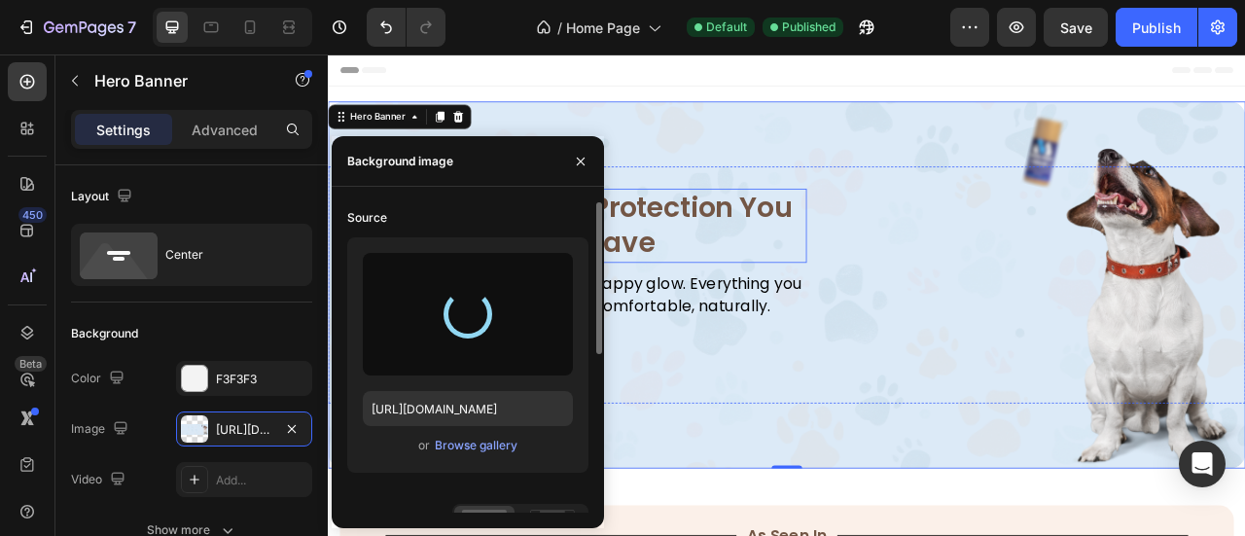
type input "[URL][DOMAIN_NAME]"
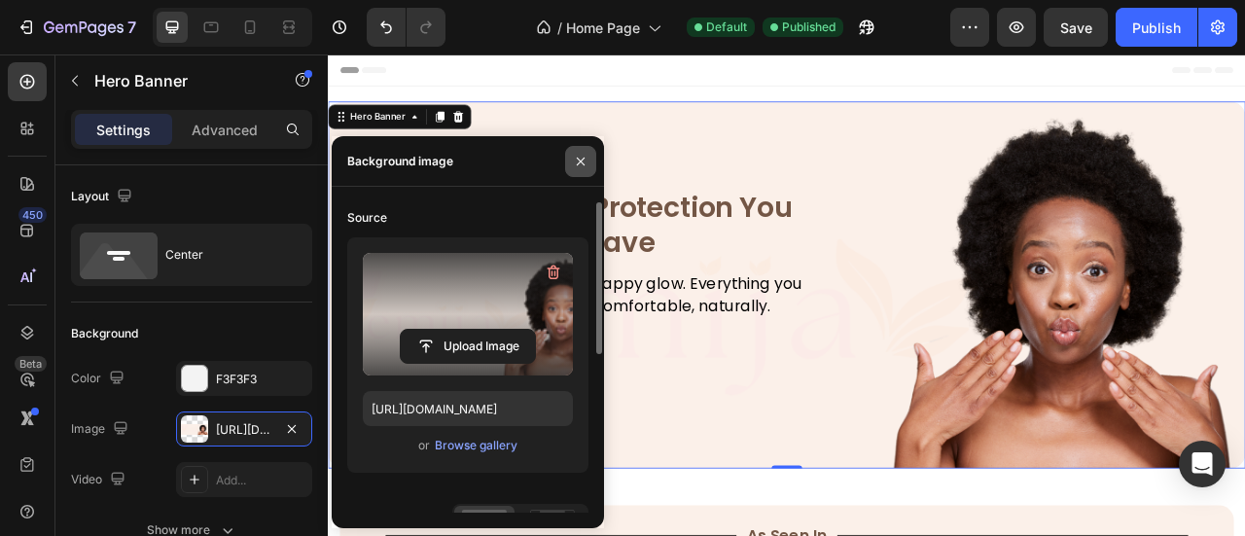
click at [583, 152] on button "button" at bounding box center [580, 161] width 31 height 31
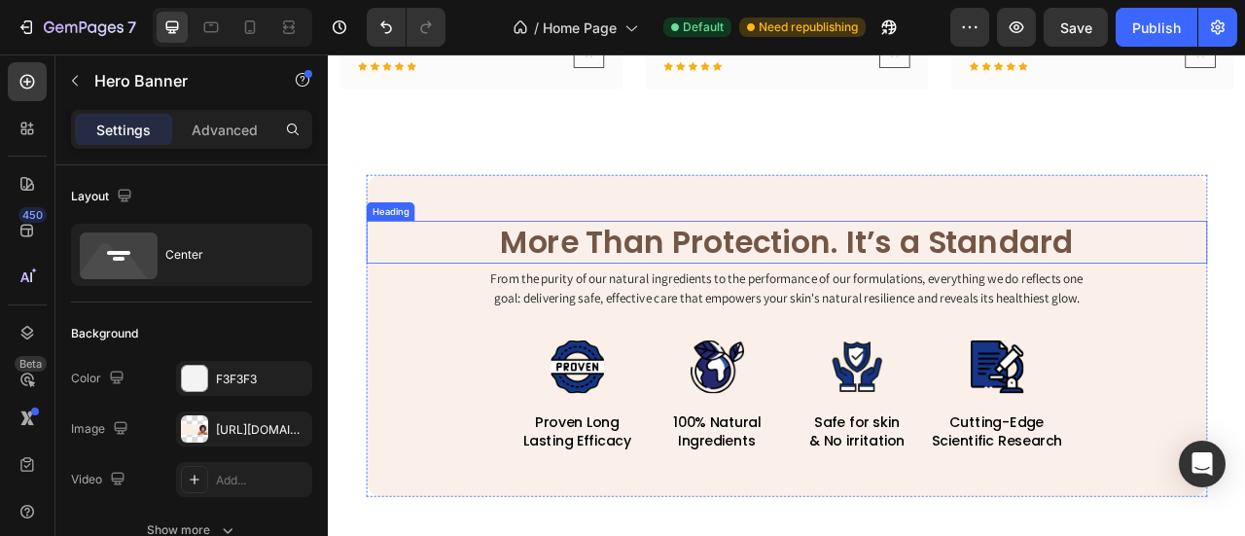
scroll to position [1459, 0]
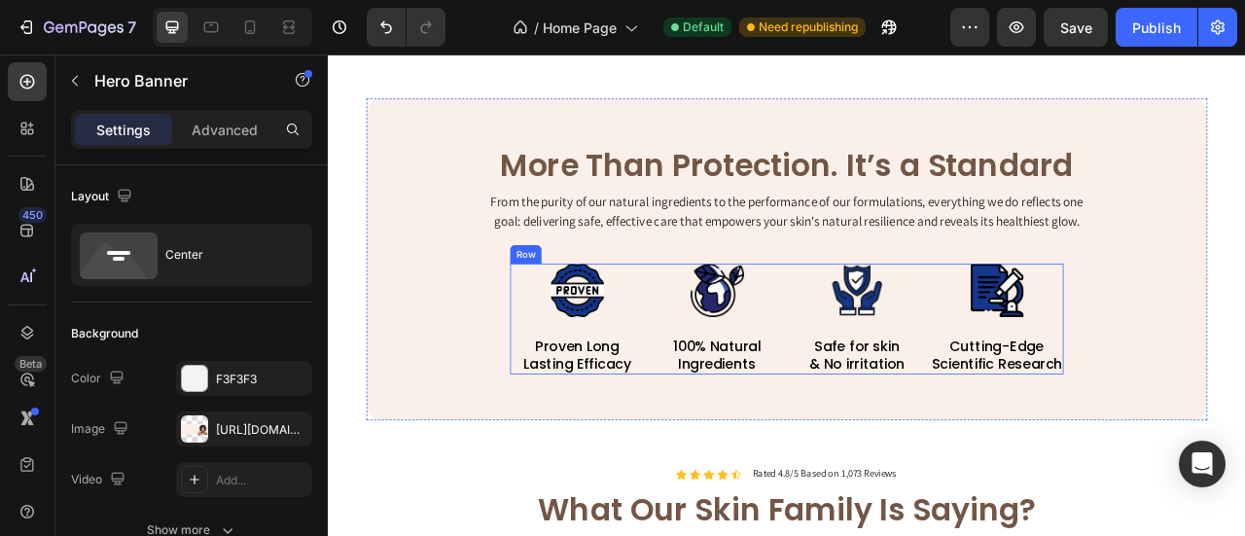
click at [630, 343] on img at bounding box center [645, 354] width 68 height 68
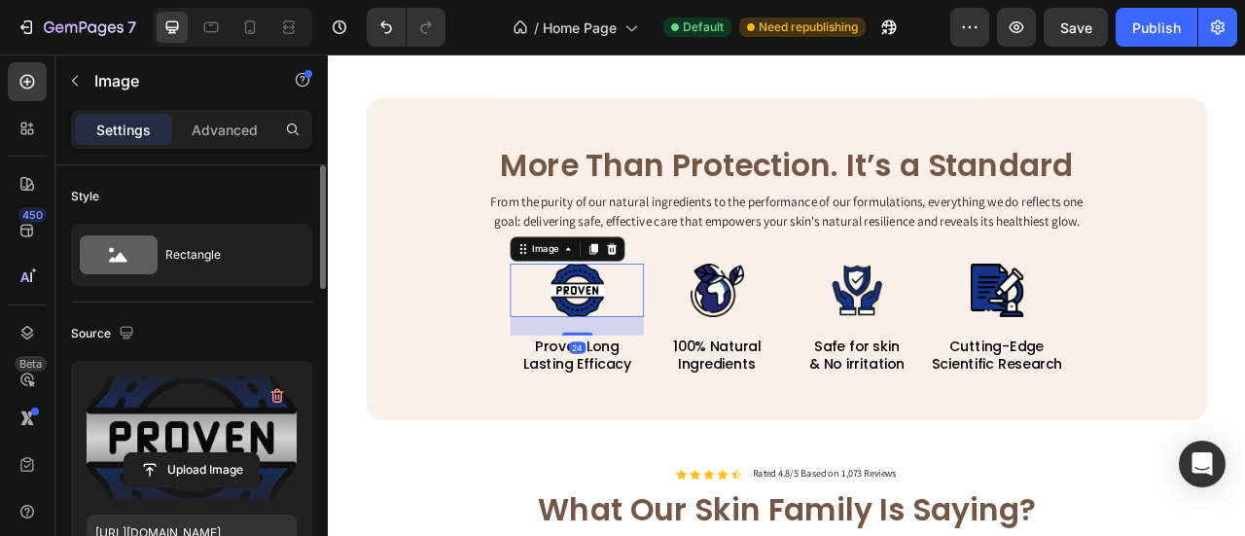
click at [193, 410] on label at bounding box center [192, 437] width 210 height 123
click at [193, 453] on input "file" at bounding box center [192, 469] width 134 height 33
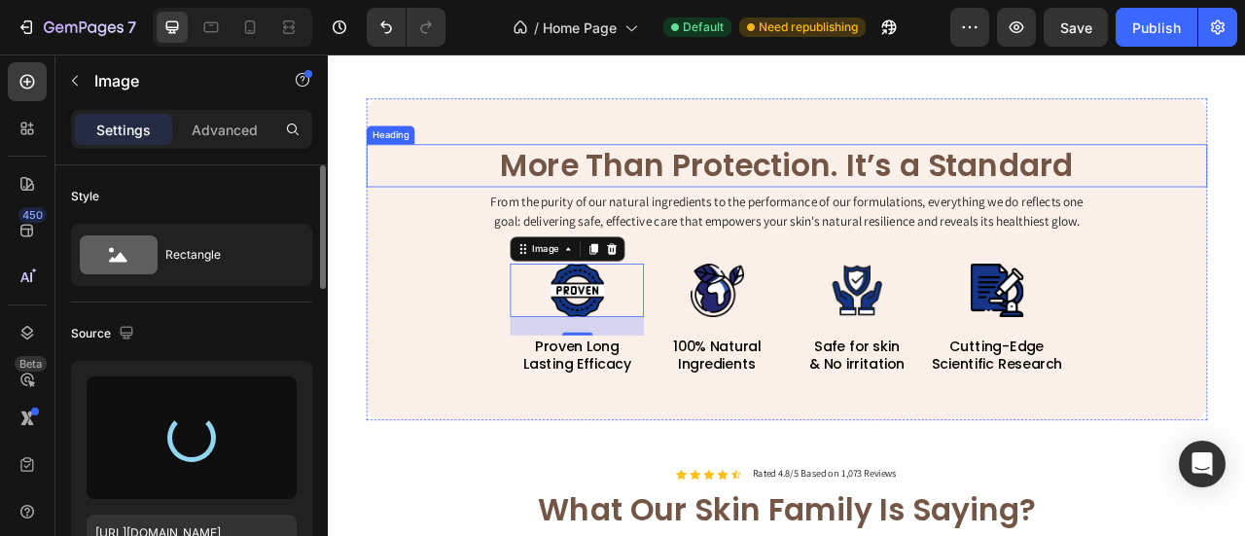
type input "[URL][DOMAIN_NAME]"
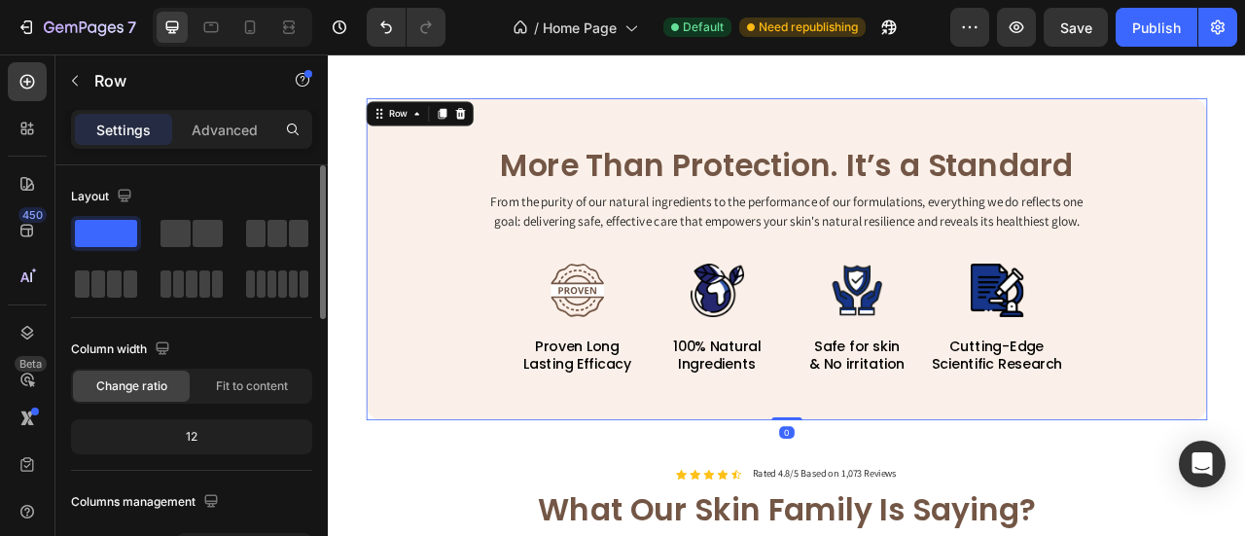
click at [437, 484] on div "More Than Protection. It’s a Standard Heading From the purity of our natural in…" at bounding box center [911, 315] width 1070 height 410
click at [814, 362] on img at bounding box center [823, 354] width 68 height 68
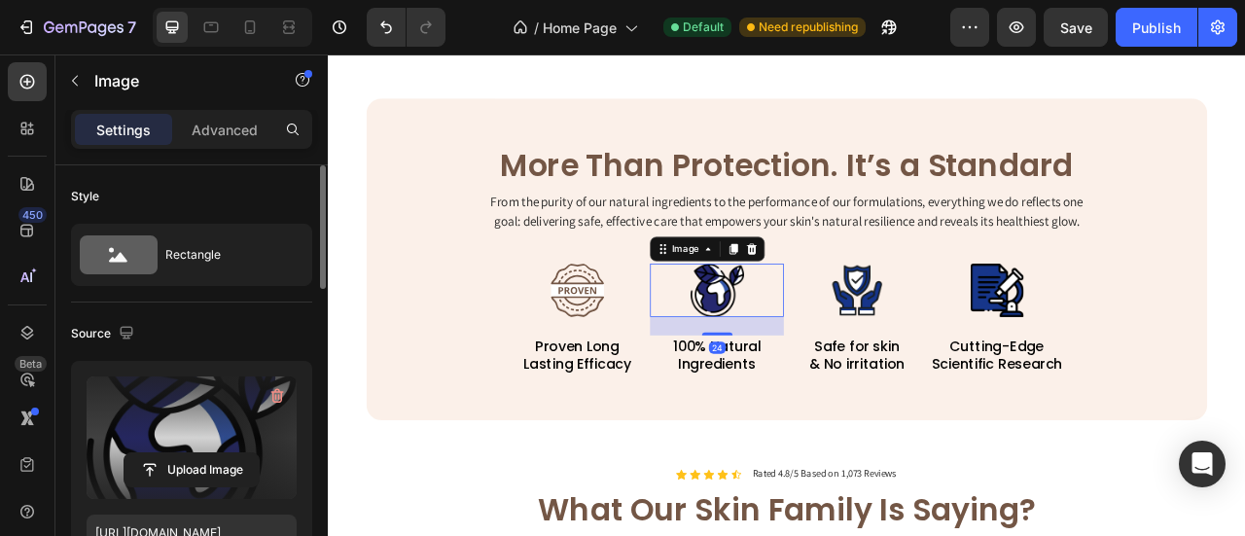
click at [177, 421] on label at bounding box center [192, 437] width 210 height 123
click at [177, 453] on input "file" at bounding box center [192, 469] width 134 height 33
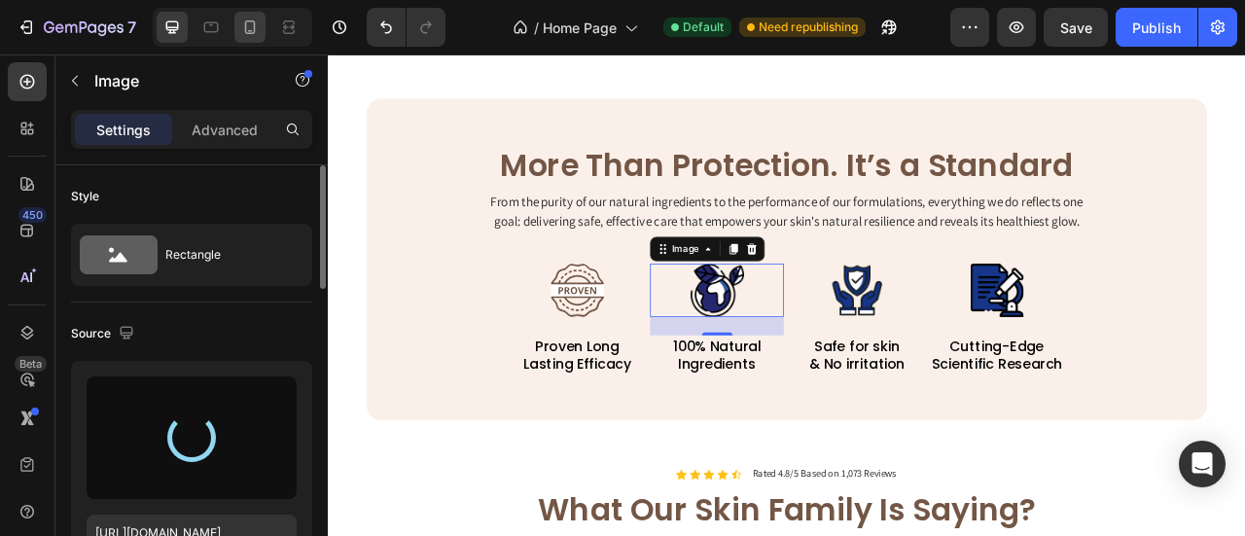
type input "[URL][DOMAIN_NAME]"
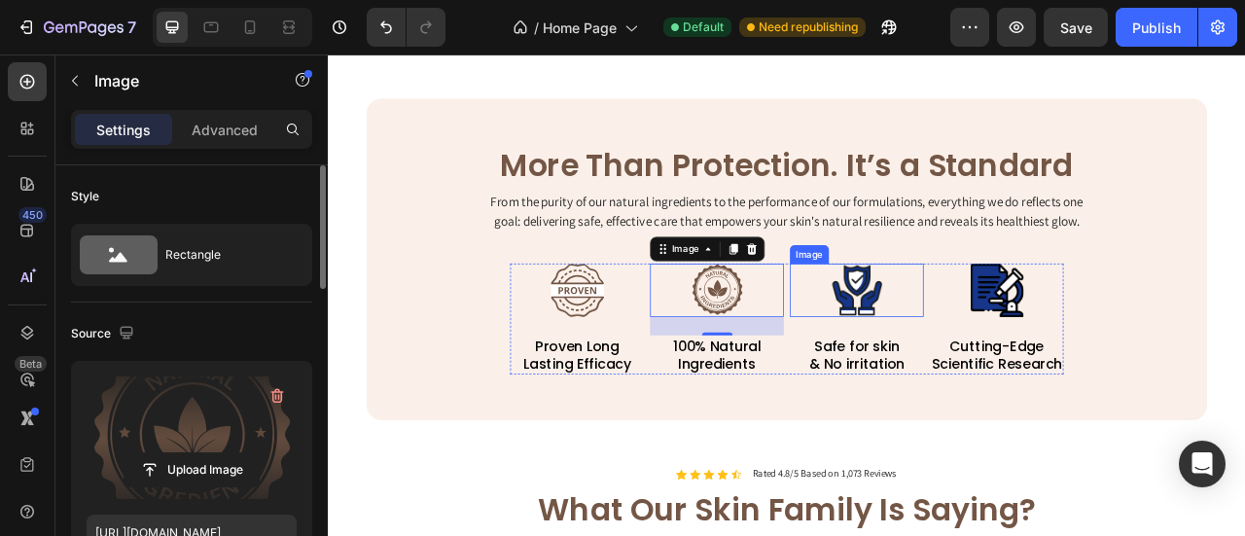
click at [1007, 365] on img at bounding box center [1001, 354] width 68 height 68
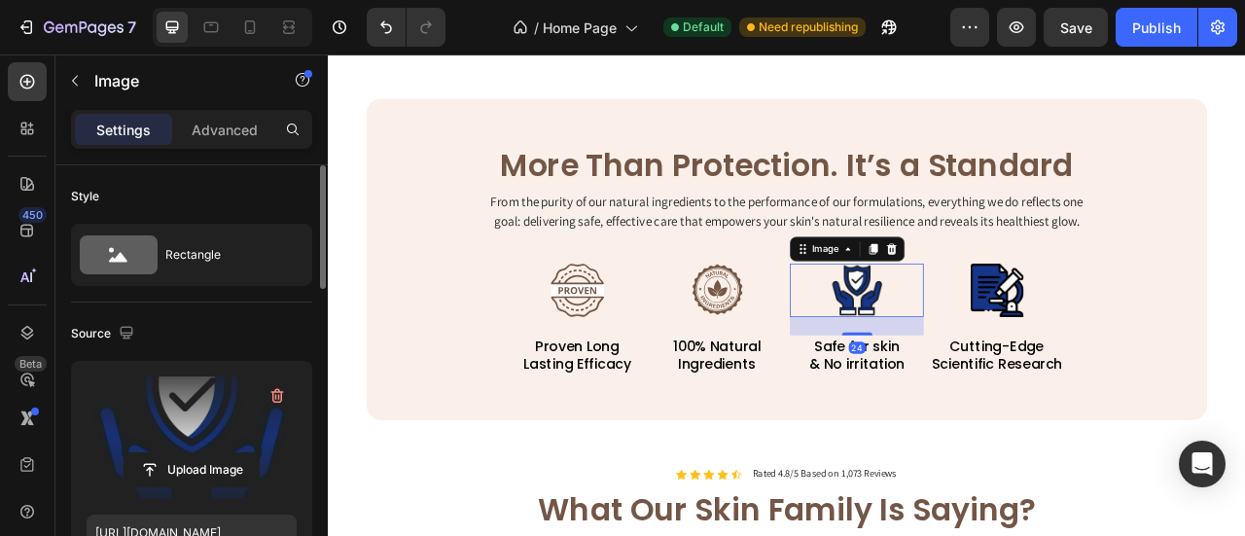
click at [216, 423] on label at bounding box center [192, 437] width 210 height 123
click at [216, 453] on input "file" at bounding box center [192, 469] width 134 height 33
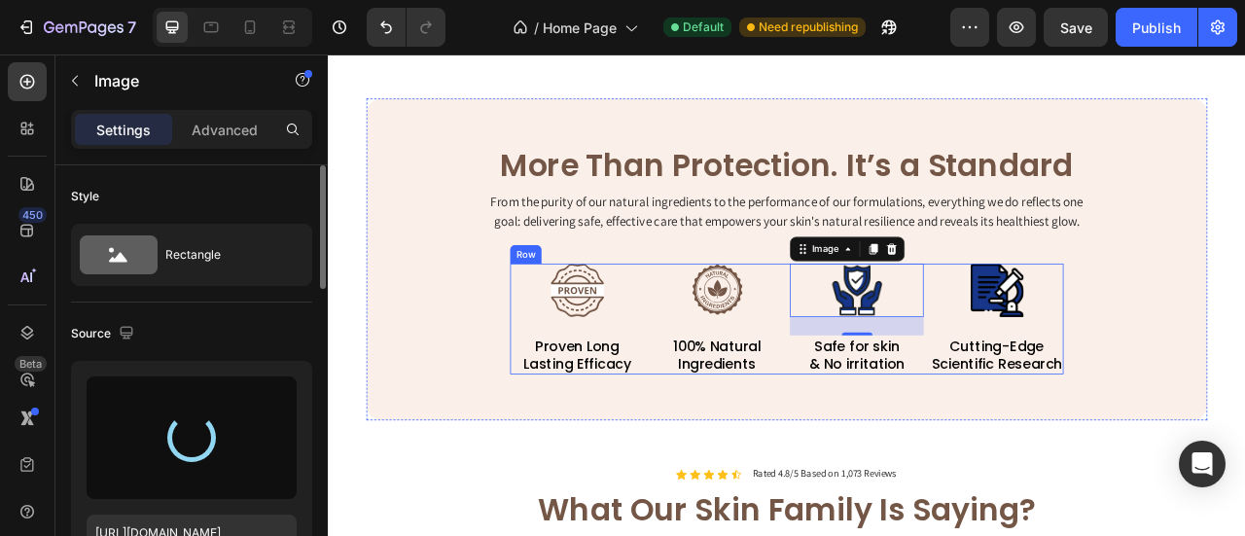
type input "[URL][DOMAIN_NAME]"
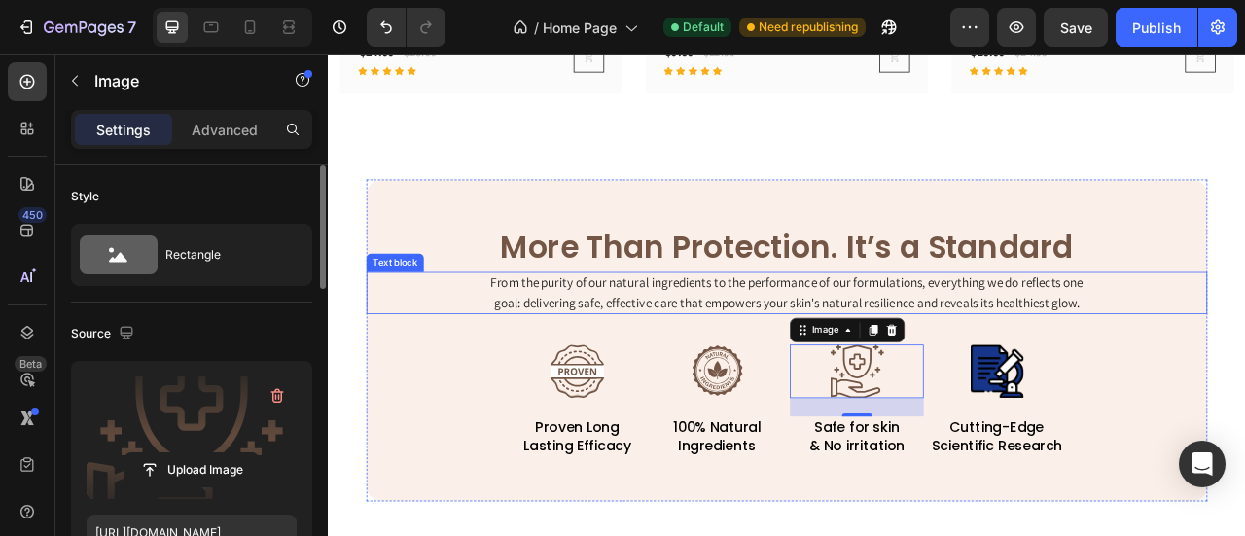
scroll to position [1362, 0]
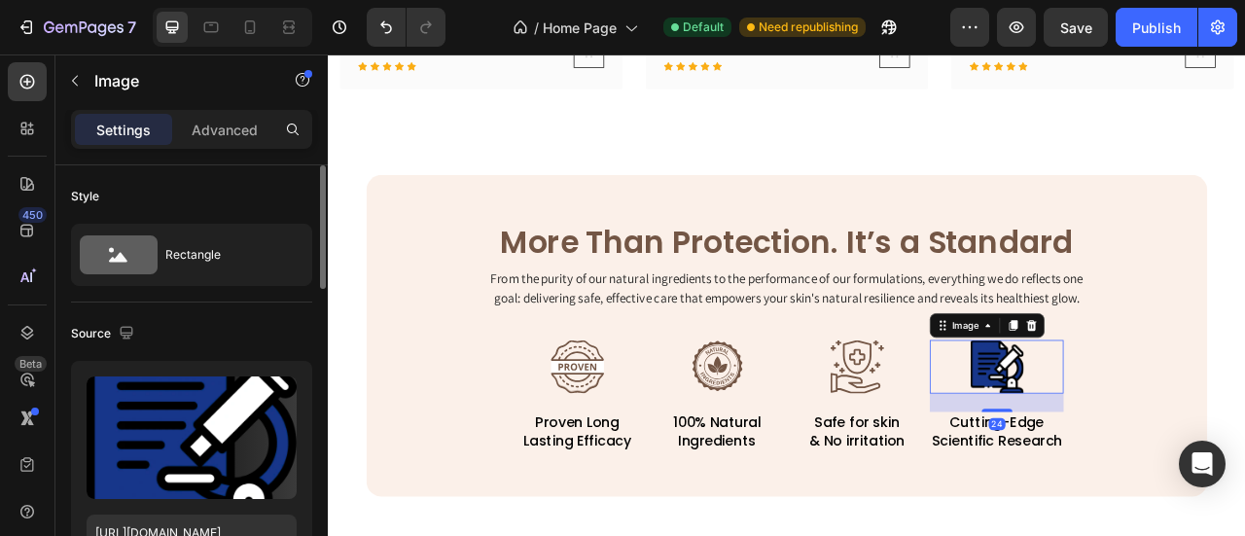
click at [1162, 480] on div "Image 24" at bounding box center [1178, 451] width 170 height 68
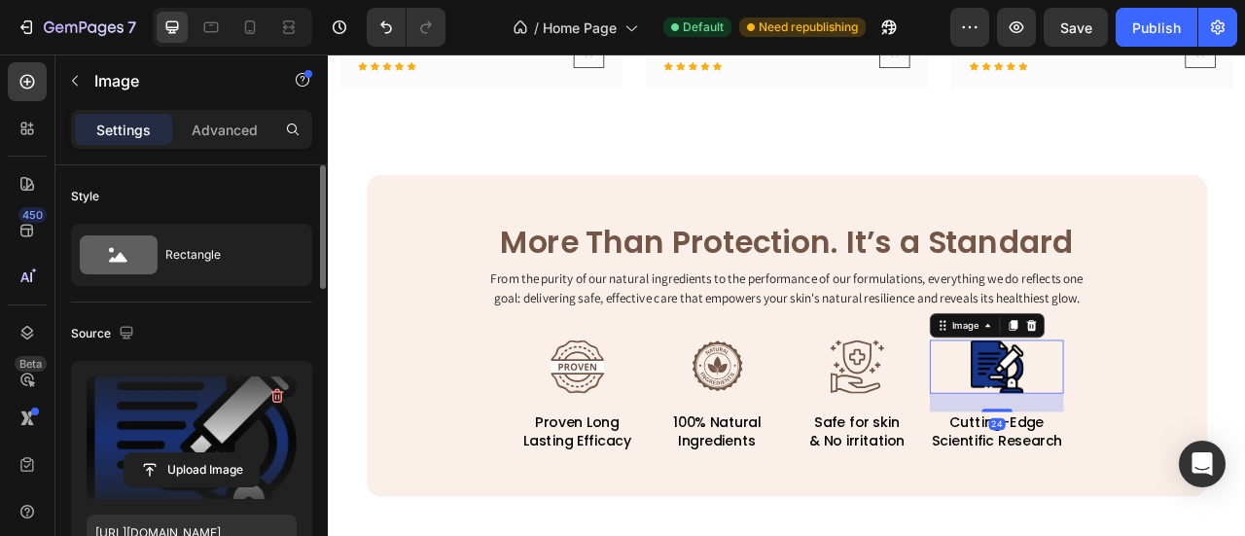
click at [213, 404] on label at bounding box center [192, 437] width 210 height 123
click at [213, 453] on input "file" at bounding box center [192, 469] width 134 height 33
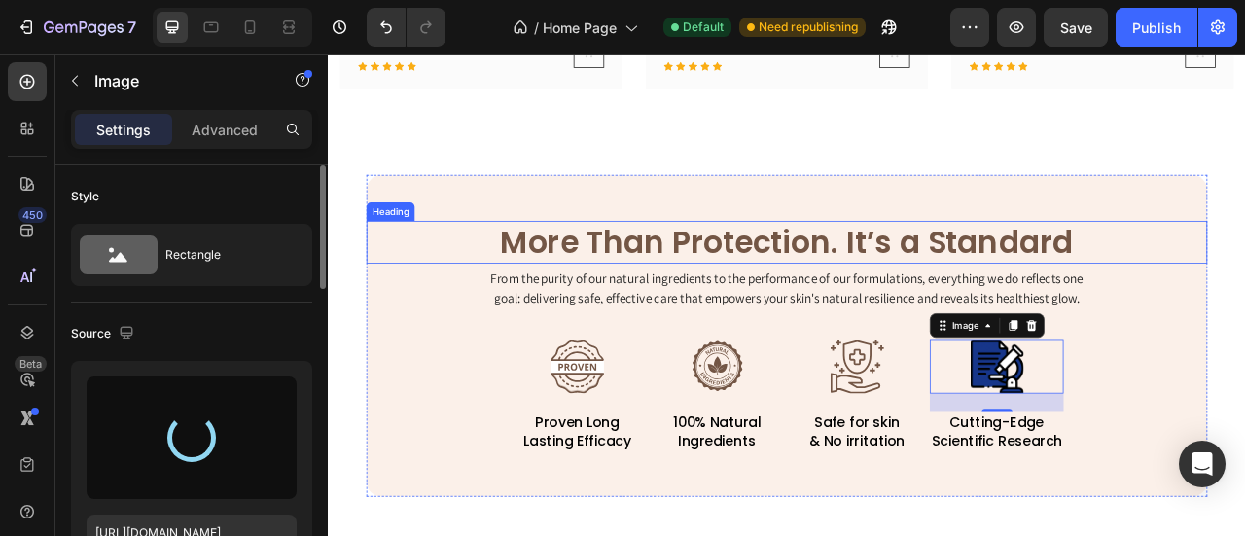
type input "[URL][DOMAIN_NAME]"
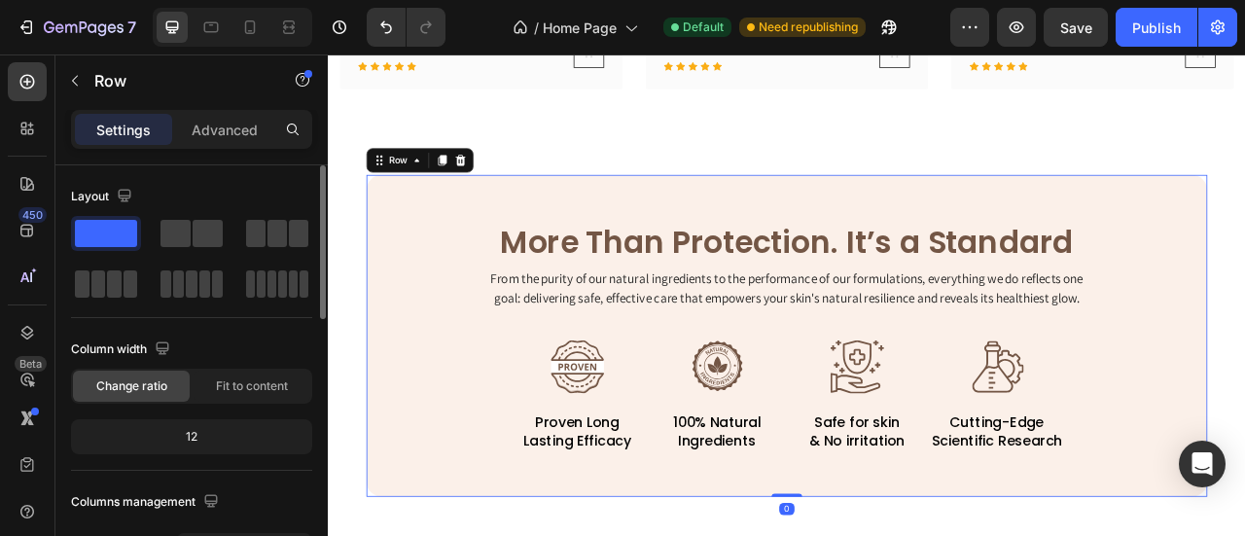
click at [1132, 215] on div "More Than Protection. It’s a Standard Heading From the purity of our natural in…" at bounding box center [911, 412] width 1070 height 410
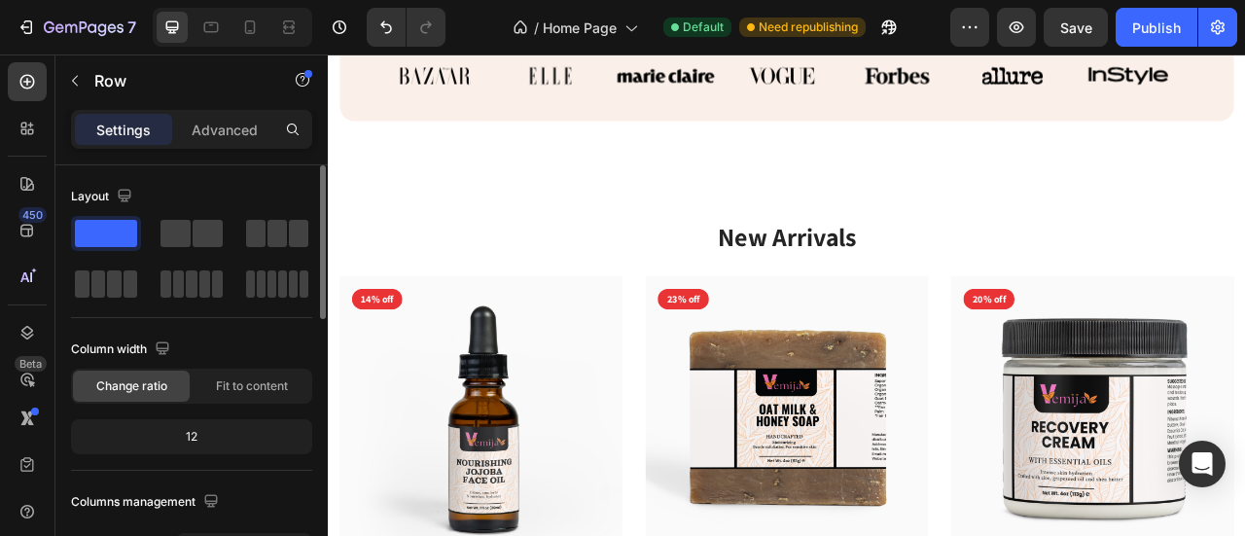
scroll to position [68, 0]
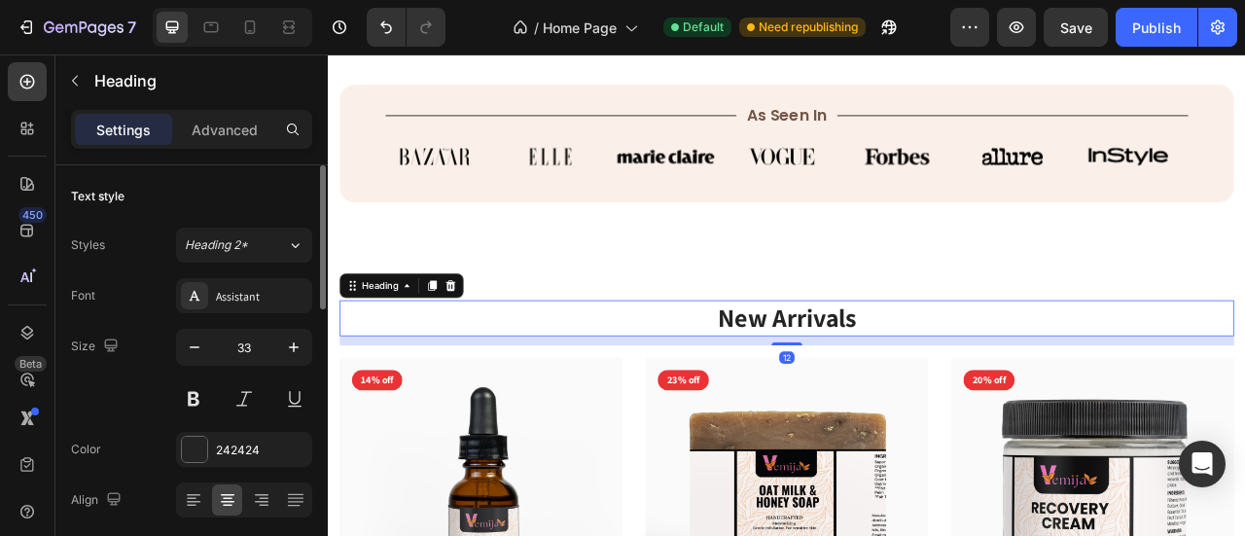
click at [967, 394] on p "New Arrivals" at bounding box center [911, 390] width 1134 height 42
click at [969, 385] on p "New Arrivals" at bounding box center [911, 390] width 1134 height 42
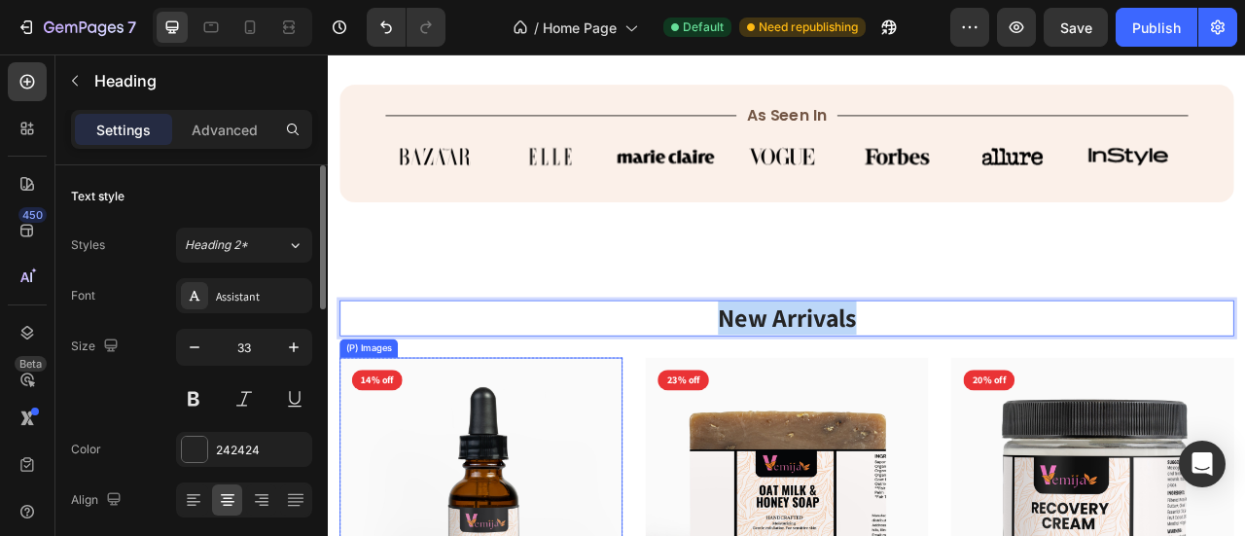
drag, startPoint x: 1063, startPoint y: 388, endPoint x: 519, endPoint y: 440, distance: 546.2
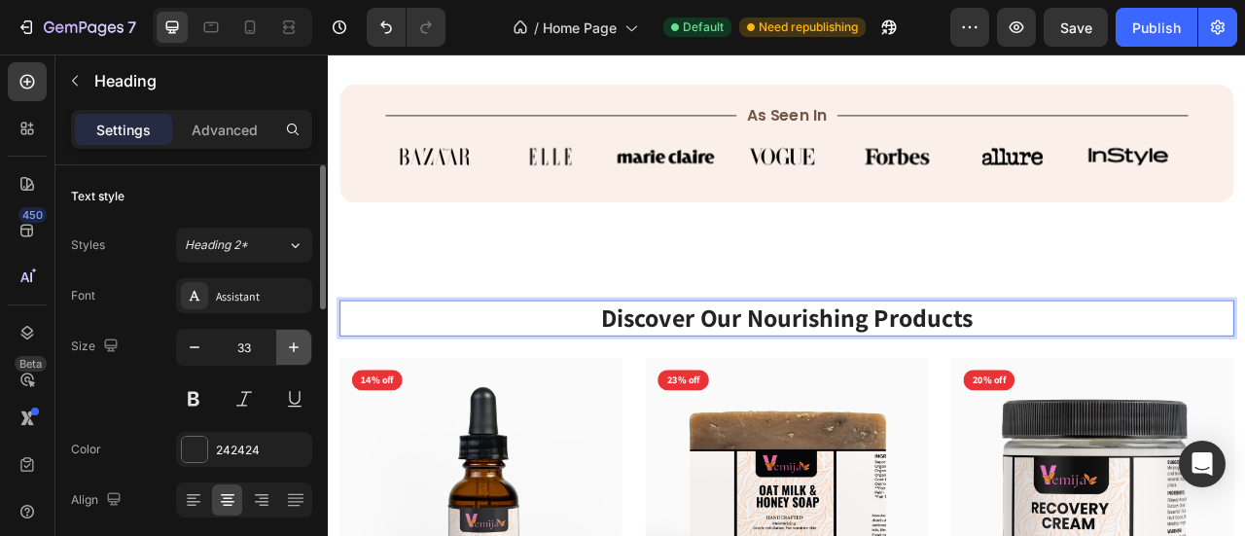
click at [286, 354] on icon "button" at bounding box center [293, 347] width 19 height 19
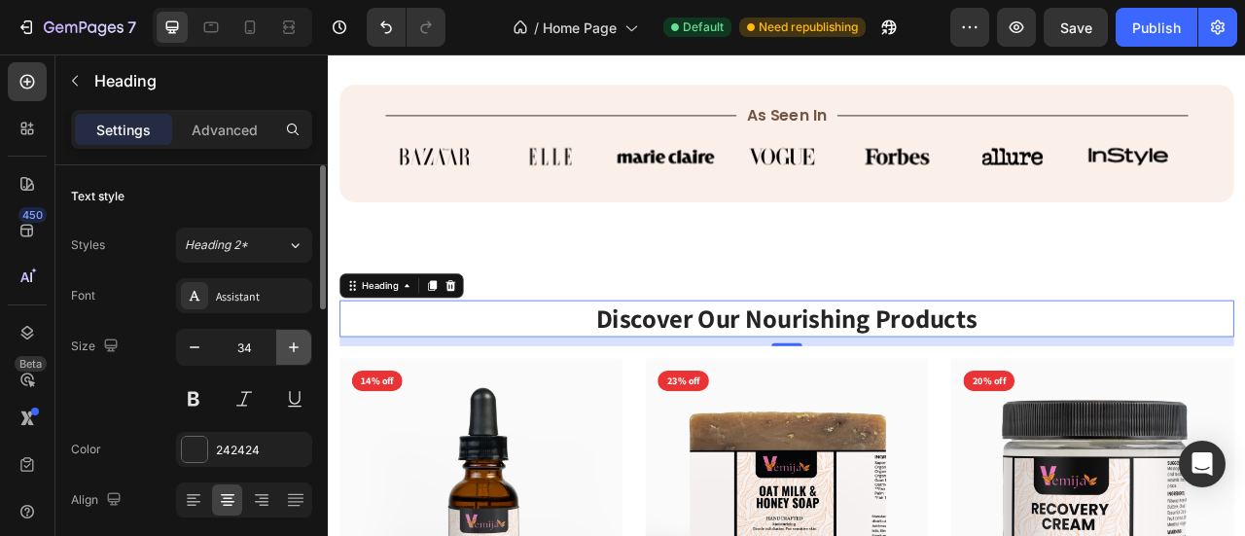
click at [286, 354] on icon "button" at bounding box center [293, 347] width 19 height 19
type input "35"
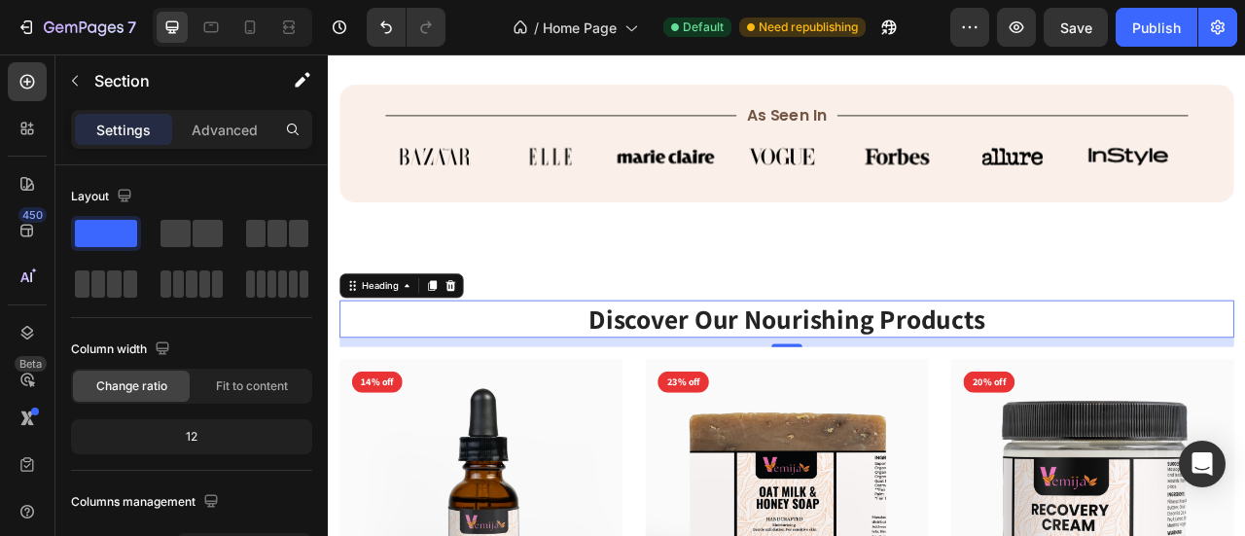
click at [1173, 399] on p "Discover Our Nourishing Products" at bounding box center [911, 391] width 1134 height 45
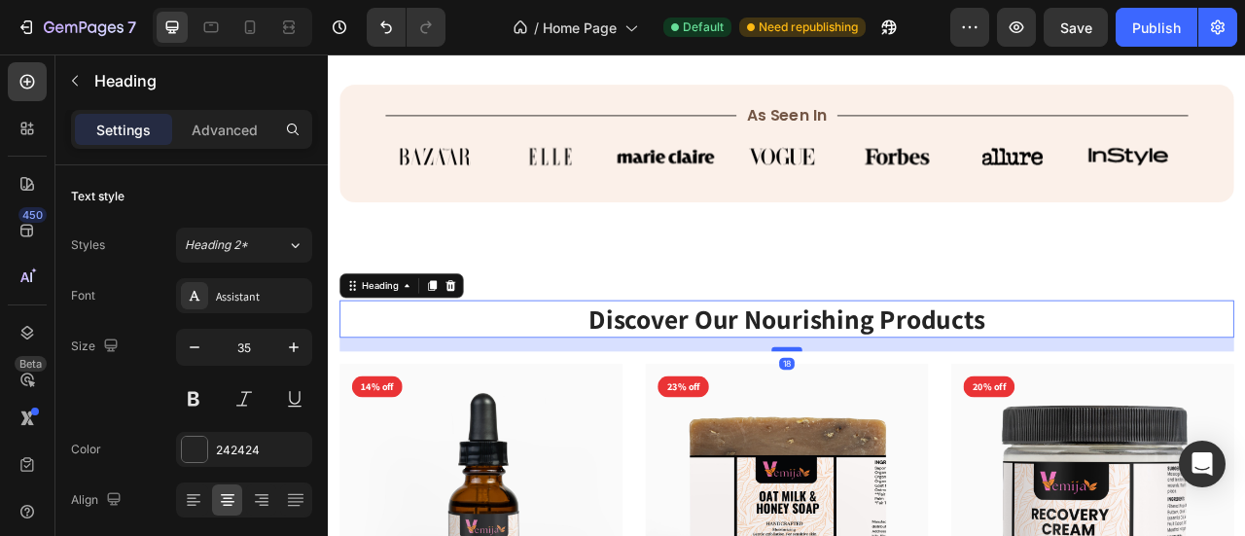
click at [896, 427] on div at bounding box center [911, 429] width 39 height 6
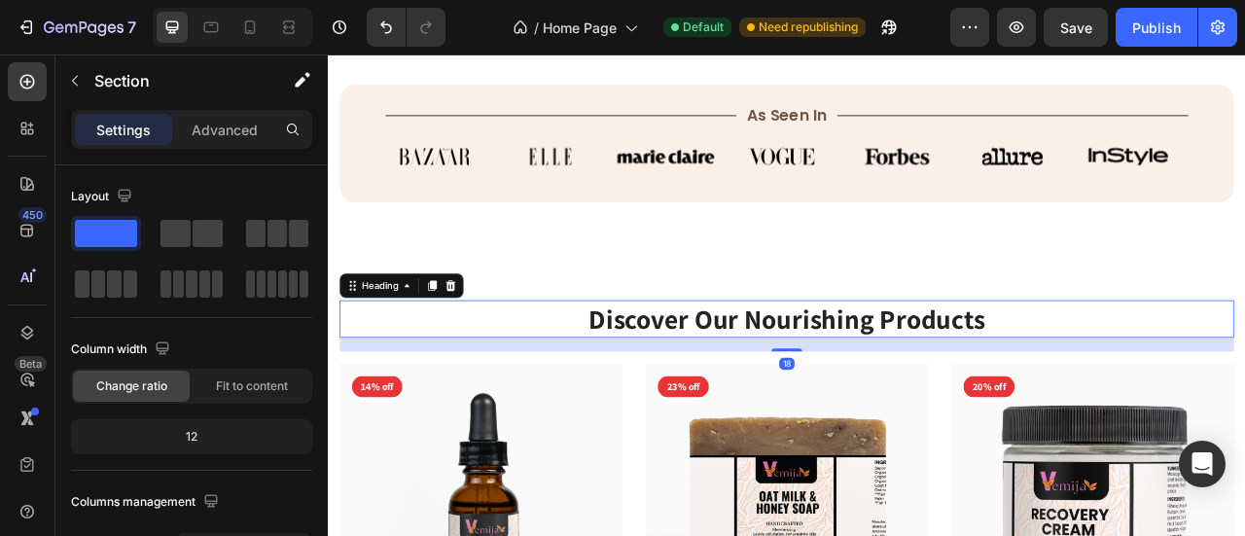
drag, startPoint x: 995, startPoint y: 388, endPoint x: 992, endPoint y: 377, distance: 11.1
click at [995, 385] on p "Discover Our Nourishing Products" at bounding box center [911, 391] width 1134 height 45
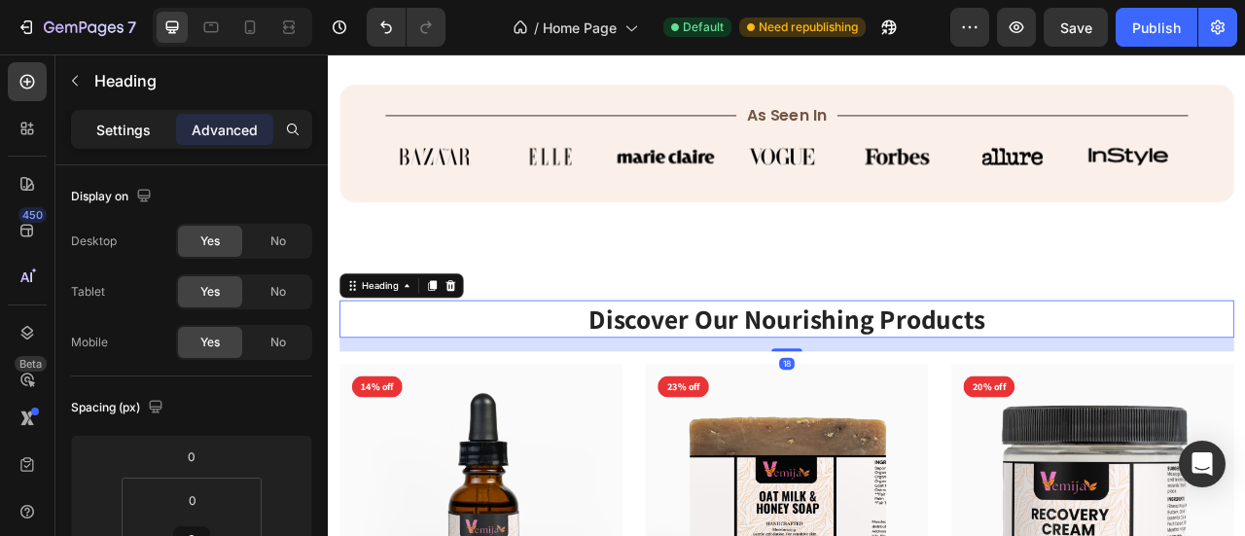
click at [124, 139] on p "Settings" at bounding box center [123, 130] width 54 height 20
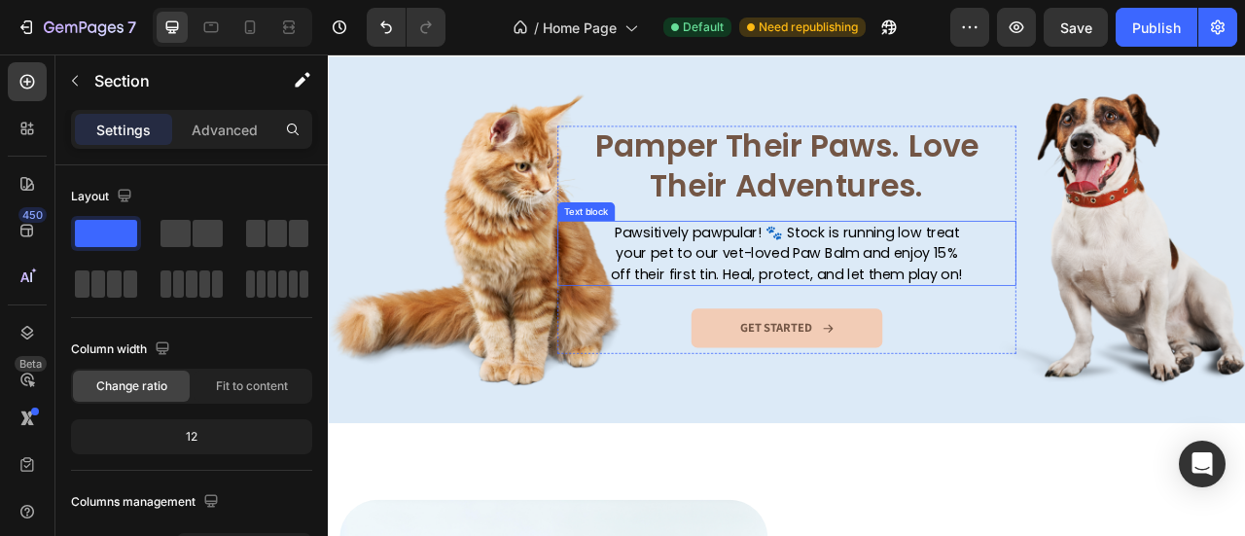
scroll to position [2432, 0]
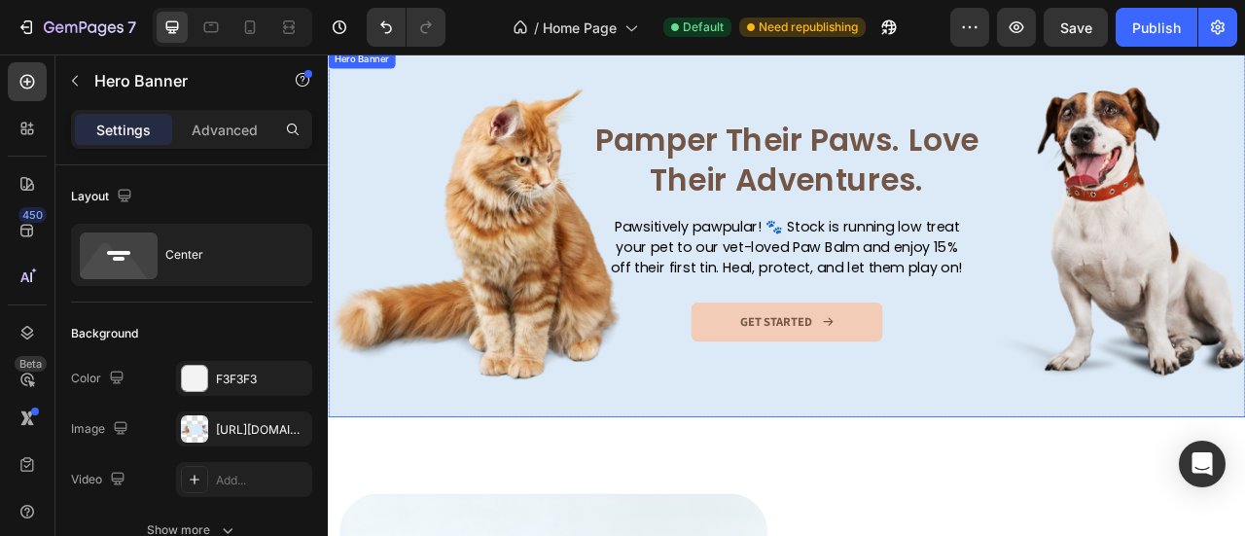
click at [379, 161] on div "Pamper Their Paws. Love Their Adventures. Heading Pawsitively pawpular! 🐾 Stock…" at bounding box center [911, 282] width 1167 height 290
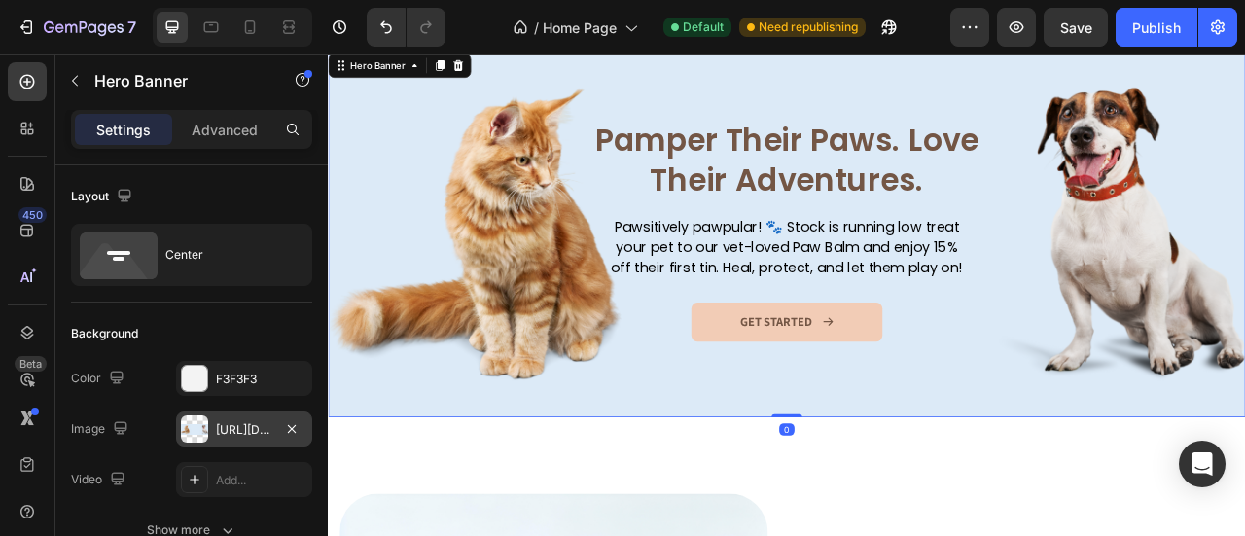
click at [201, 429] on div at bounding box center [194, 428] width 27 height 27
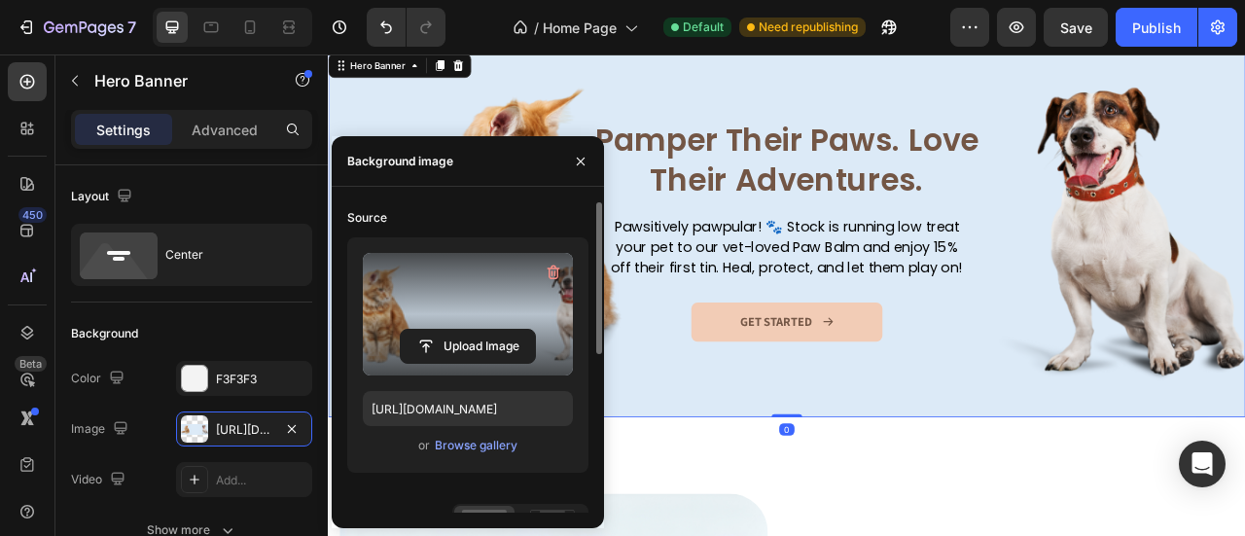
click at [430, 299] on label at bounding box center [468, 314] width 210 height 123
click at [430, 330] on input "file" at bounding box center [468, 346] width 134 height 33
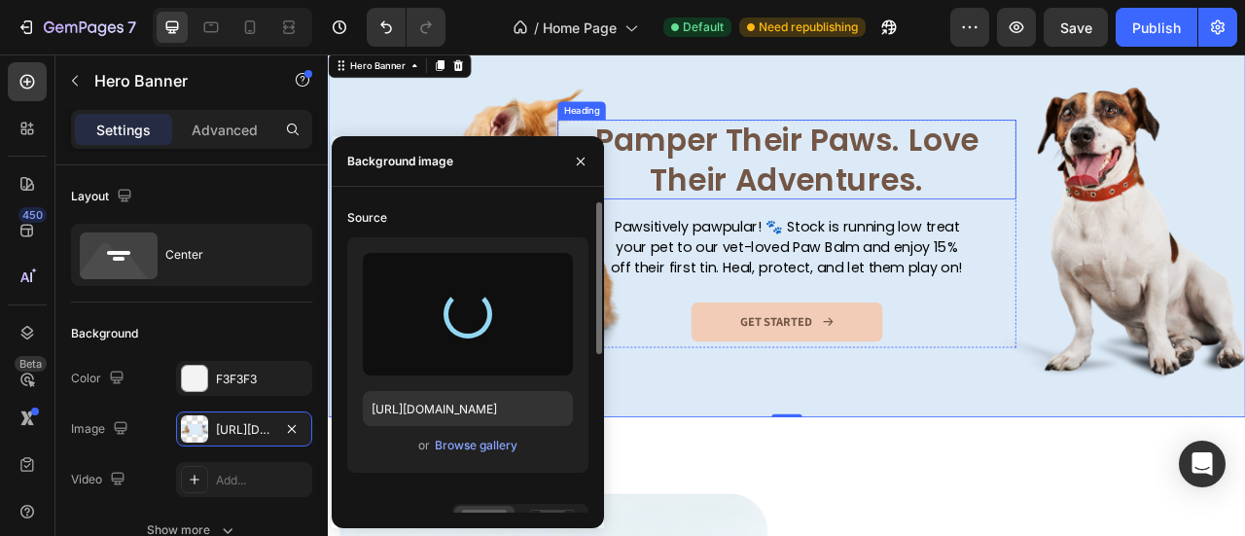
type input "[URL][DOMAIN_NAME]"
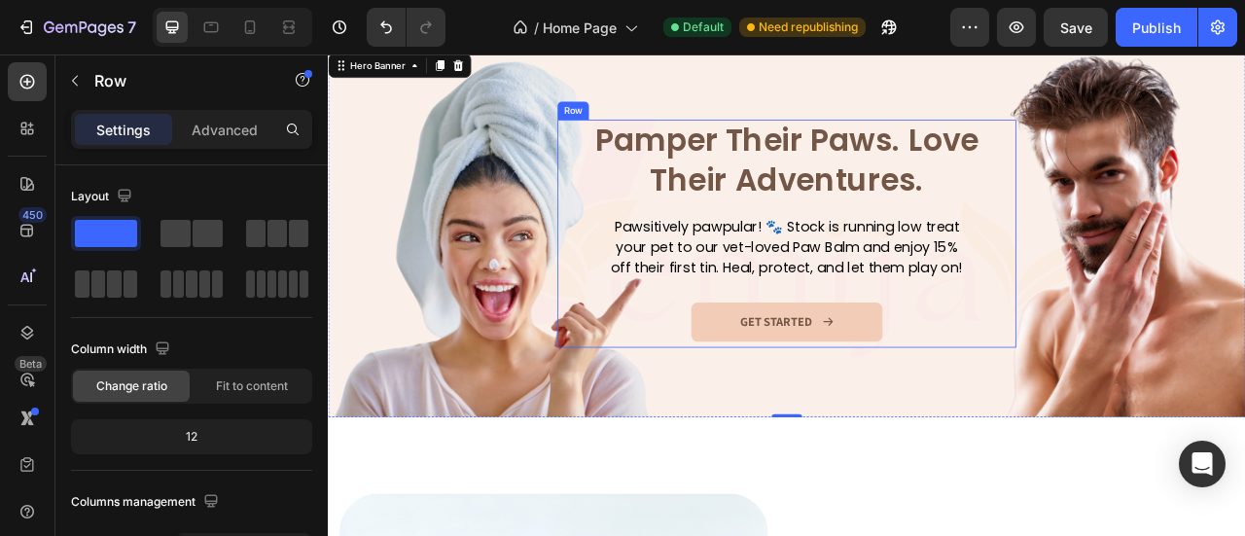
click at [1051, 369] on div "Pamper Their Paws. Love Their Adventures. Heading Pawsitively pawpular! 🐾 Stock…" at bounding box center [912, 282] width 584 height 290
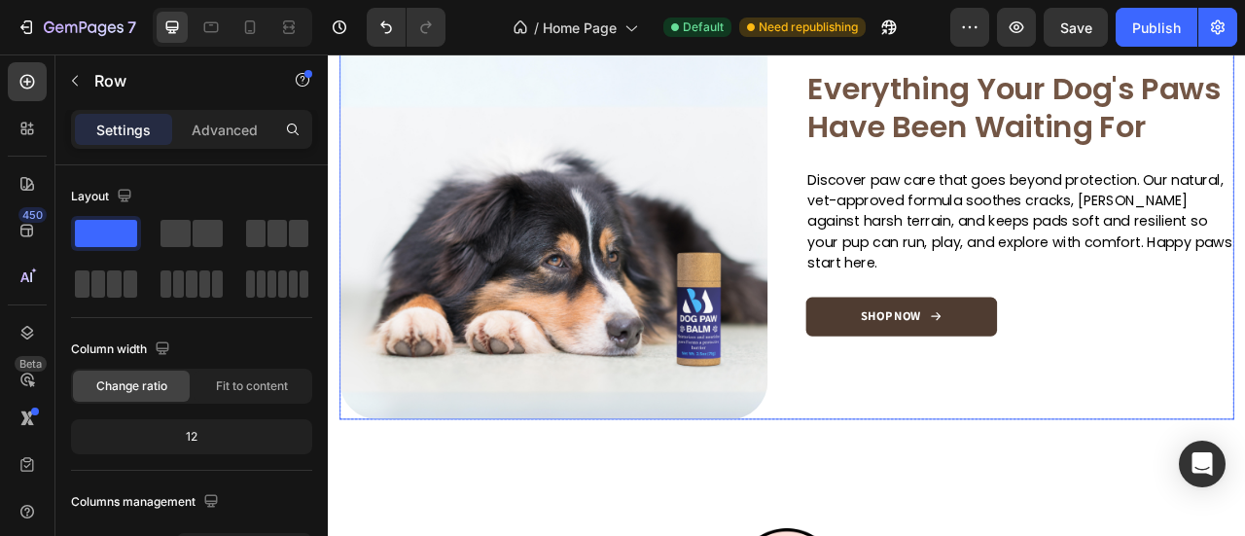
scroll to position [3113, 0]
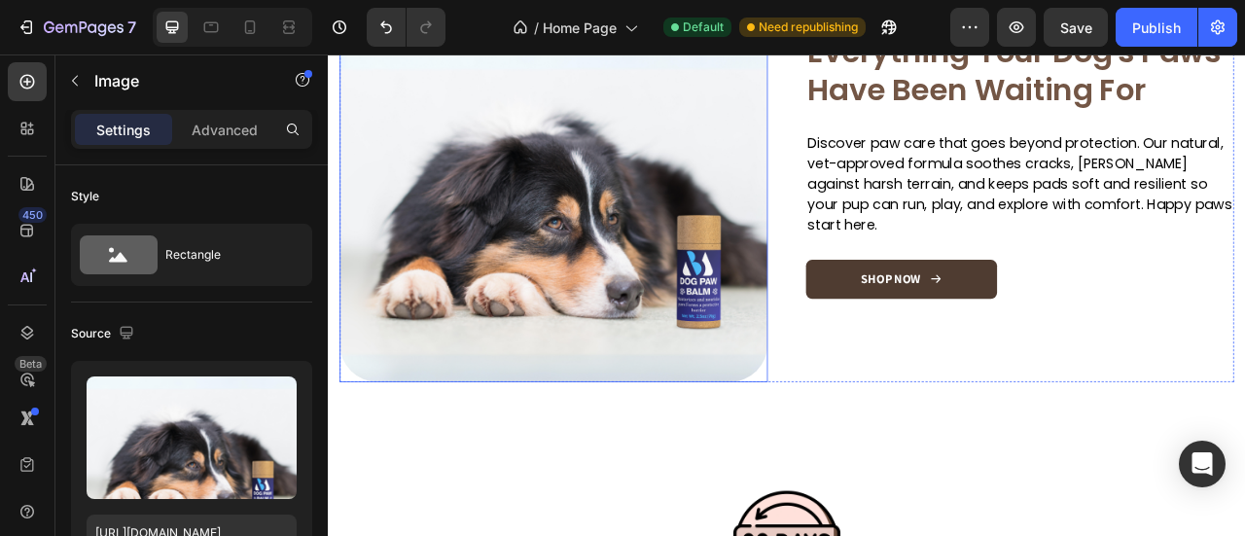
click at [688, 282] on img at bounding box center [614, 198] width 545 height 545
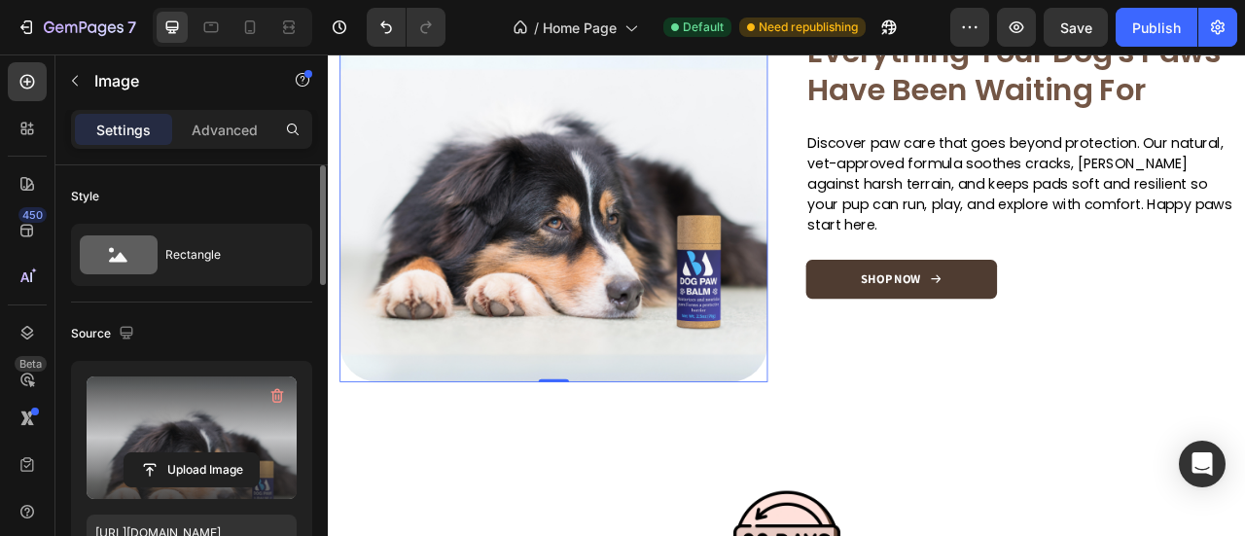
click at [196, 420] on label at bounding box center [192, 437] width 210 height 123
click at [196, 453] on input "file" at bounding box center [192, 469] width 134 height 33
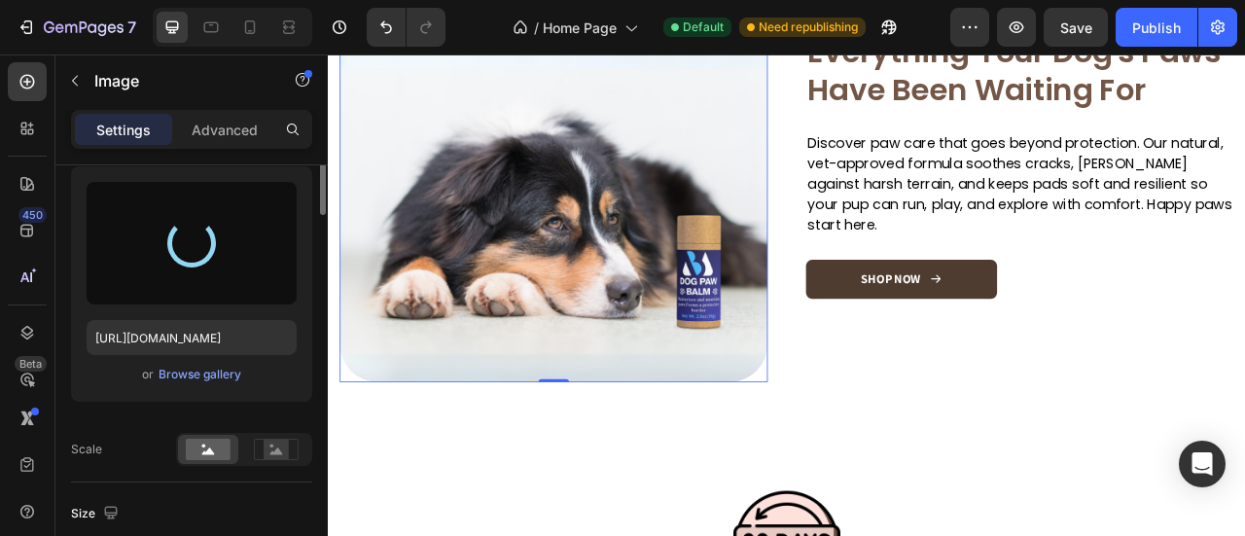
type input "[URL][DOMAIN_NAME]"
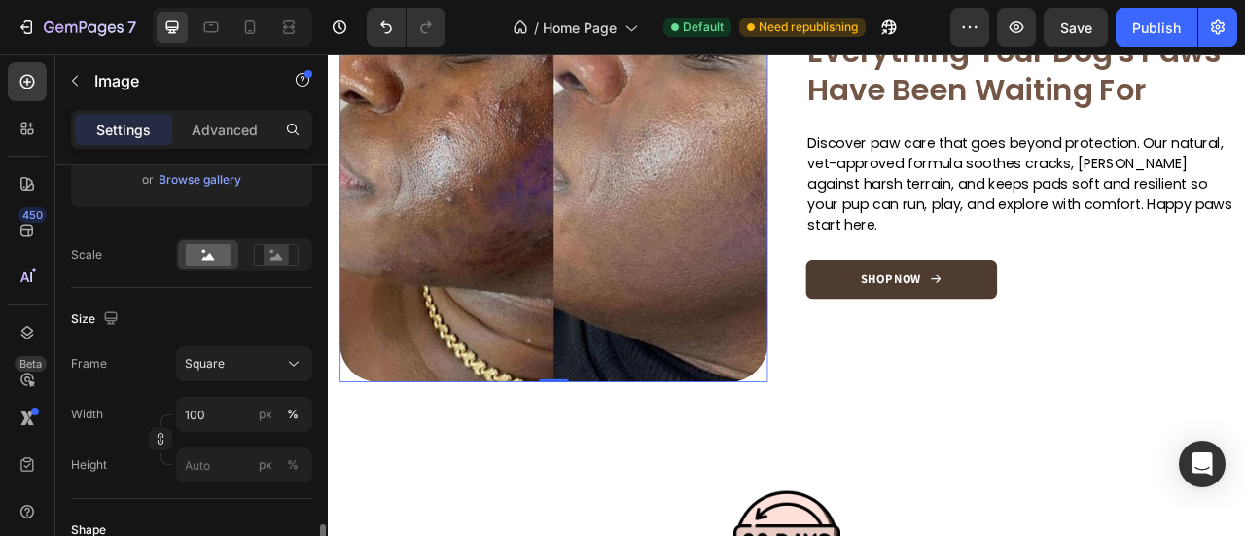
scroll to position [584, 0]
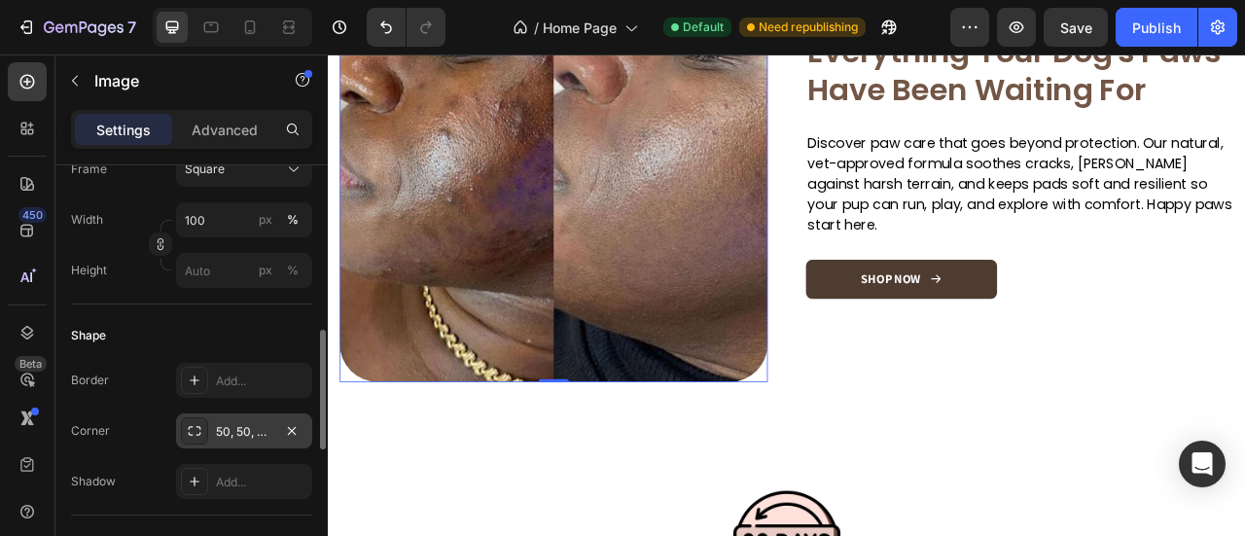
drag, startPoint x: 259, startPoint y: 456, endPoint x: 274, endPoint y: 416, distance: 42.8
click at [259, 452] on div "Border Add... Corner 50, 50, 50, 50 Shadow Add..." at bounding box center [191, 431] width 241 height 136
click at [274, 416] on div "50, 50, 50, 50" at bounding box center [244, 430] width 136 height 35
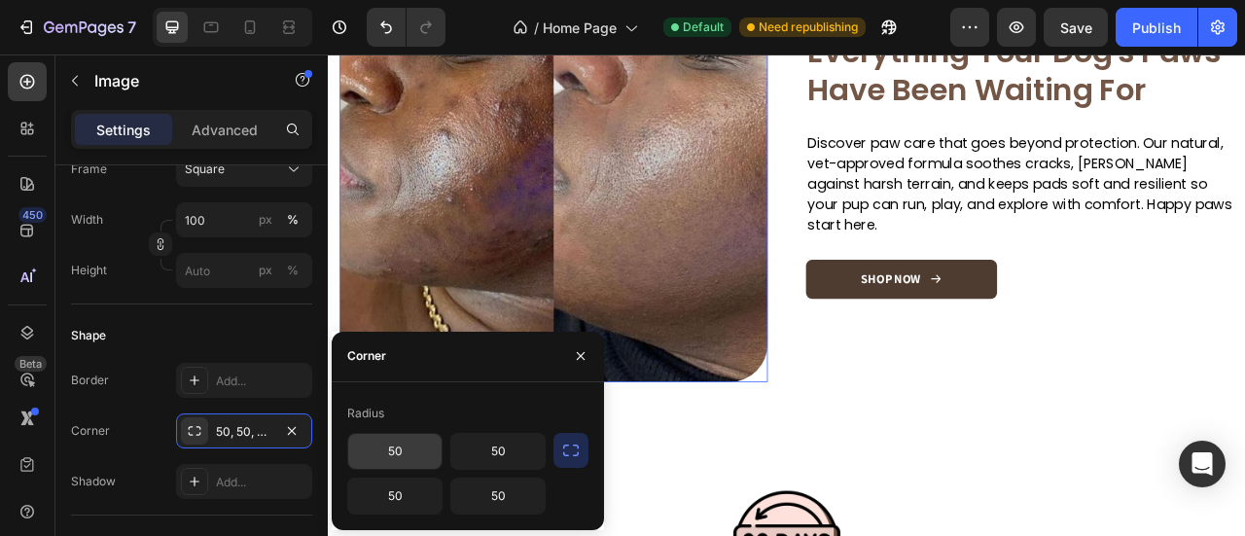
click at [400, 441] on input "50" at bounding box center [394, 451] width 93 height 35
type input "8"
click at [498, 459] on input "50" at bounding box center [497, 451] width 93 height 35
type input "8"
click at [505, 503] on input "50" at bounding box center [497, 496] width 93 height 35
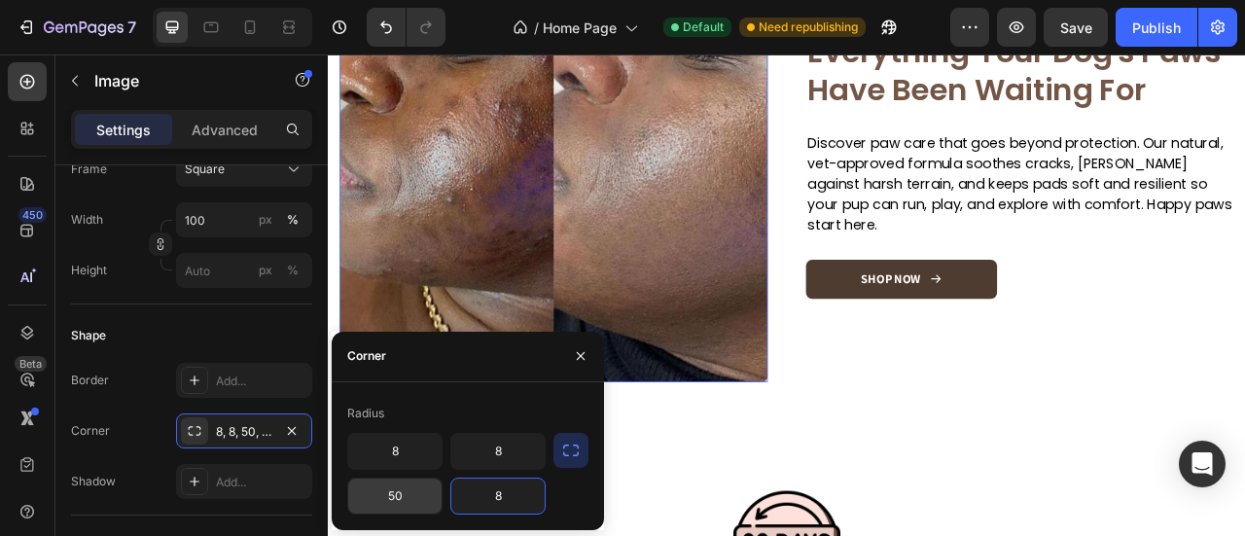
type input "8"
click at [381, 491] on input "50" at bounding box center [394, 496] width 93 height 35
type input "8"
click at [518, 458] on input "8" at bounding box center [497, 451] width 93 height 35
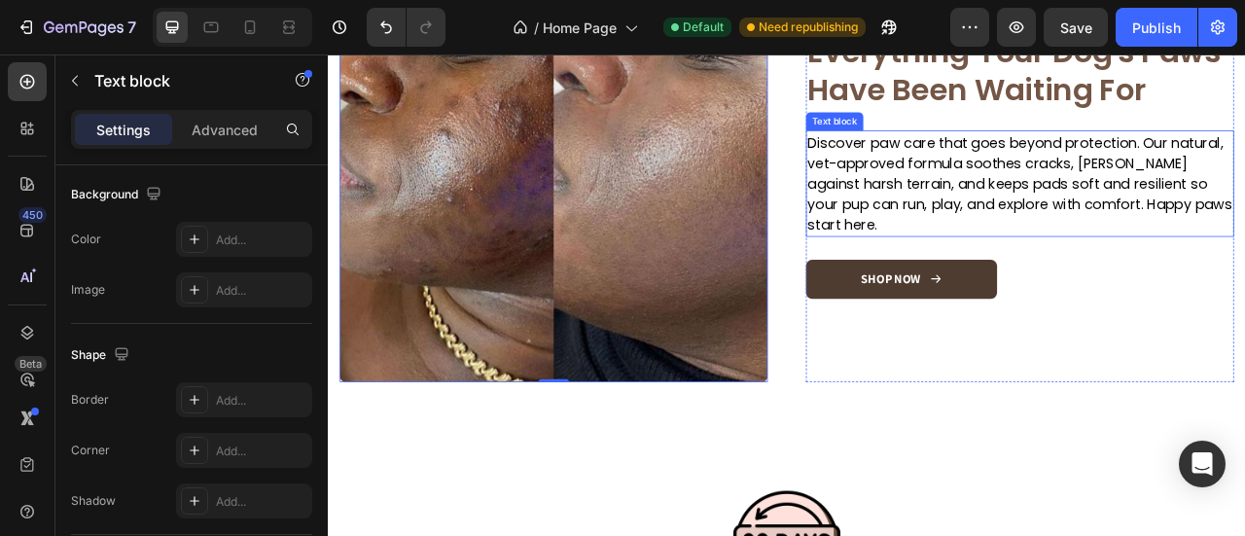
click at [1158, 193] on p "Discover paw care that goes beyond protection. Our natural, vet-approved formul…" at bounding box center [1208, 218] width 541 height 131
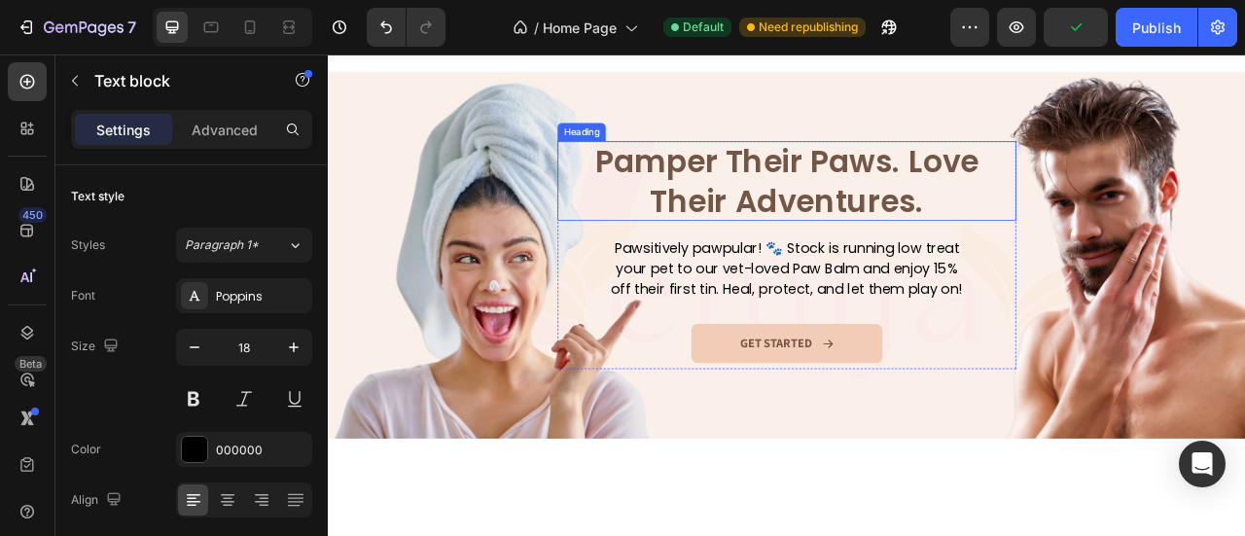
scroll to position [2237, 0]
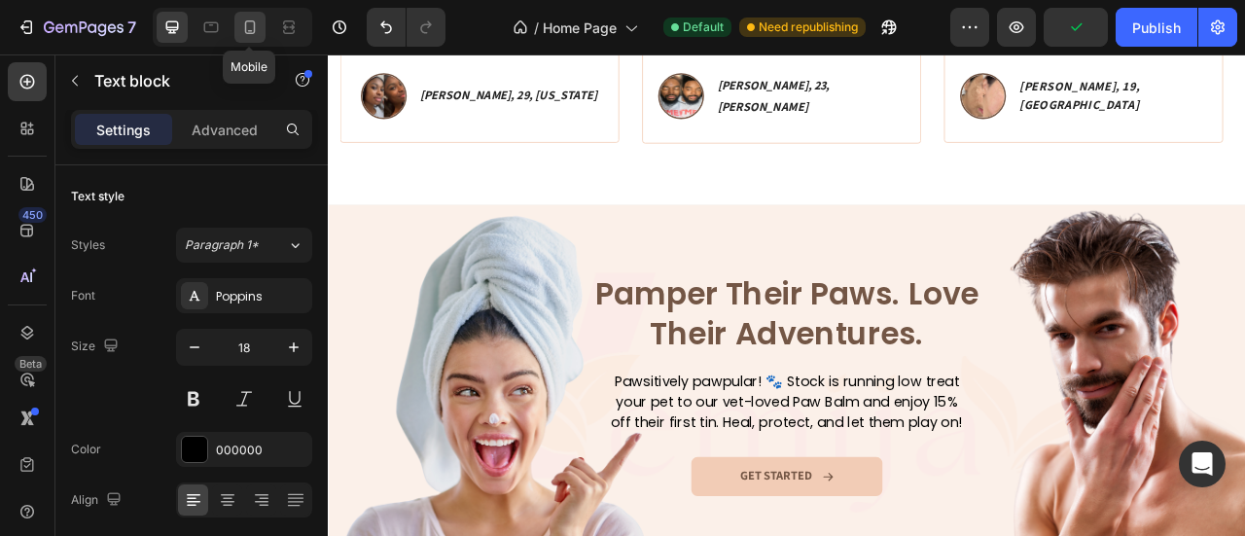
click at [259, 18] on div at bounding box center [249, 27] width 31 height 31
type input "14"
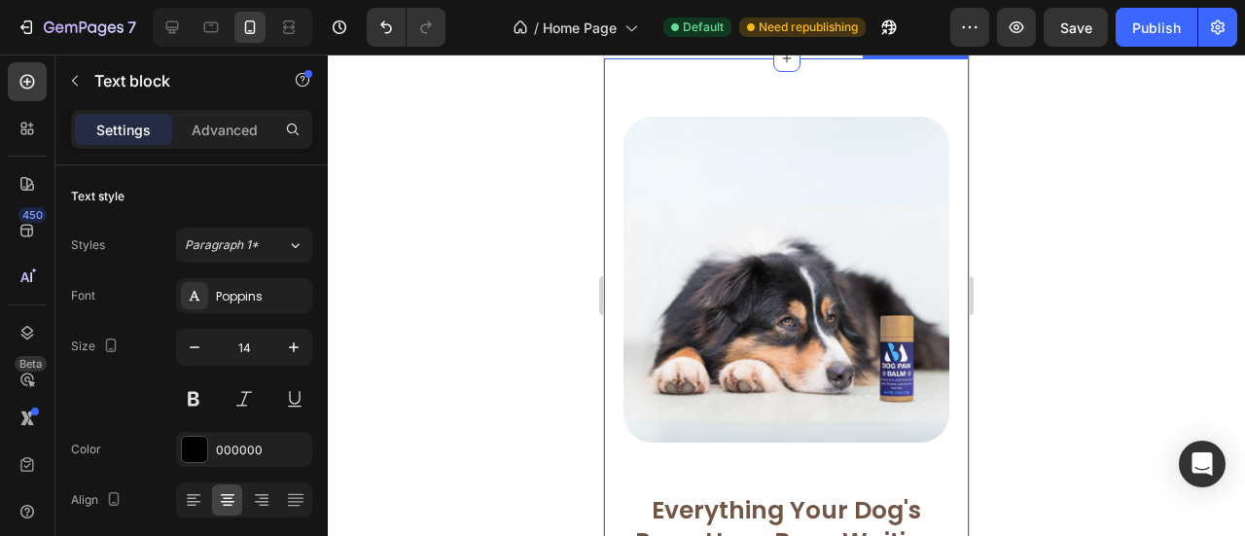
scroll to position [3113, 0]
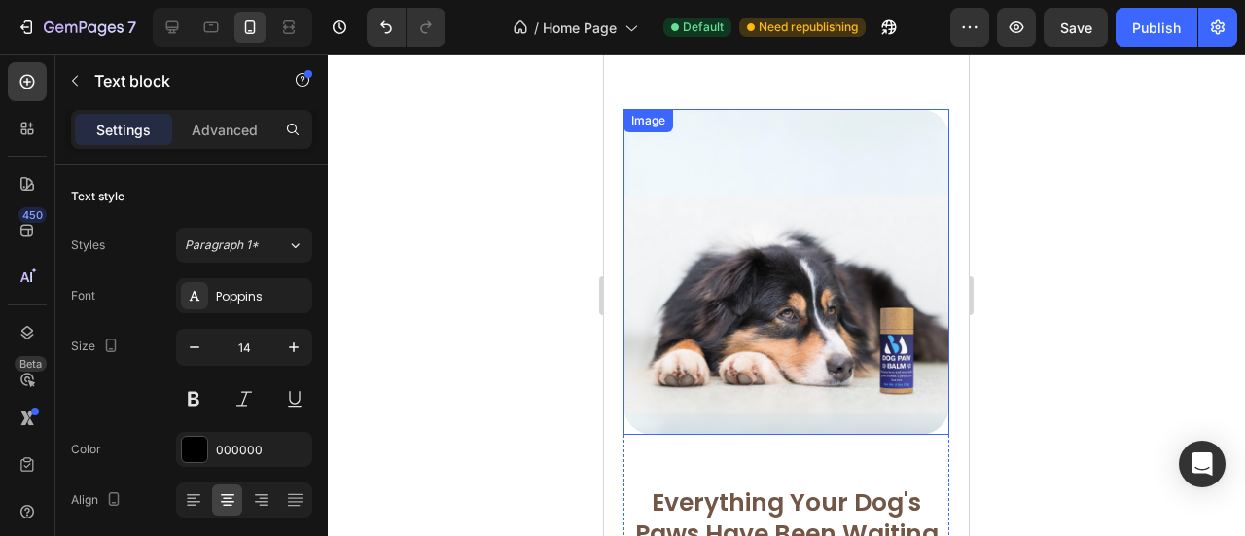
click at [773, 173] on img at bounding box center [787, 272] width 326 height 326
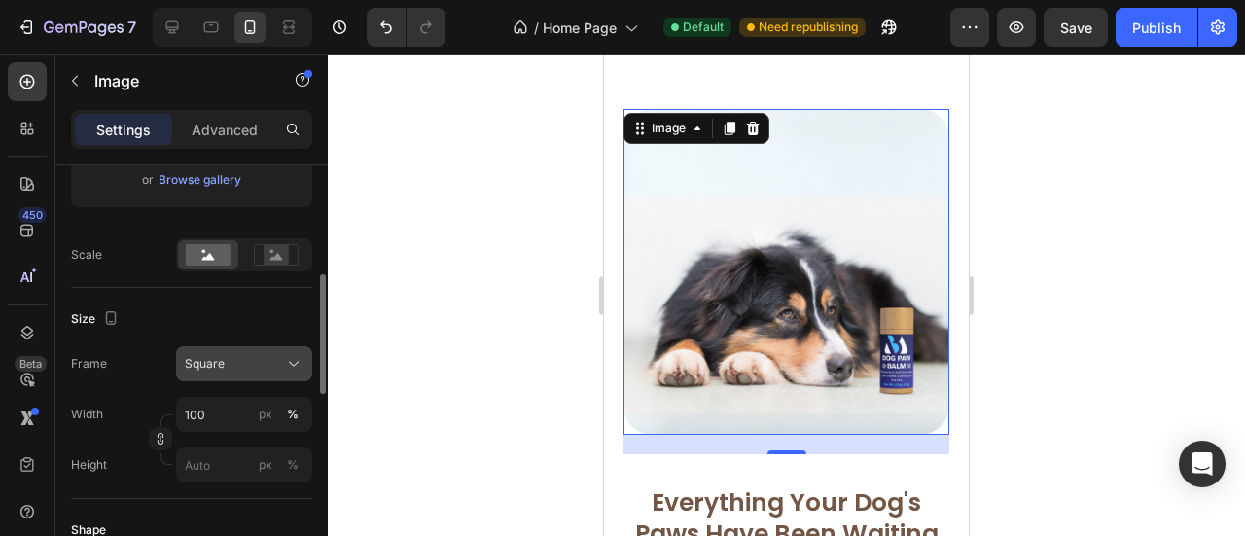
scroll to position [681, 0]
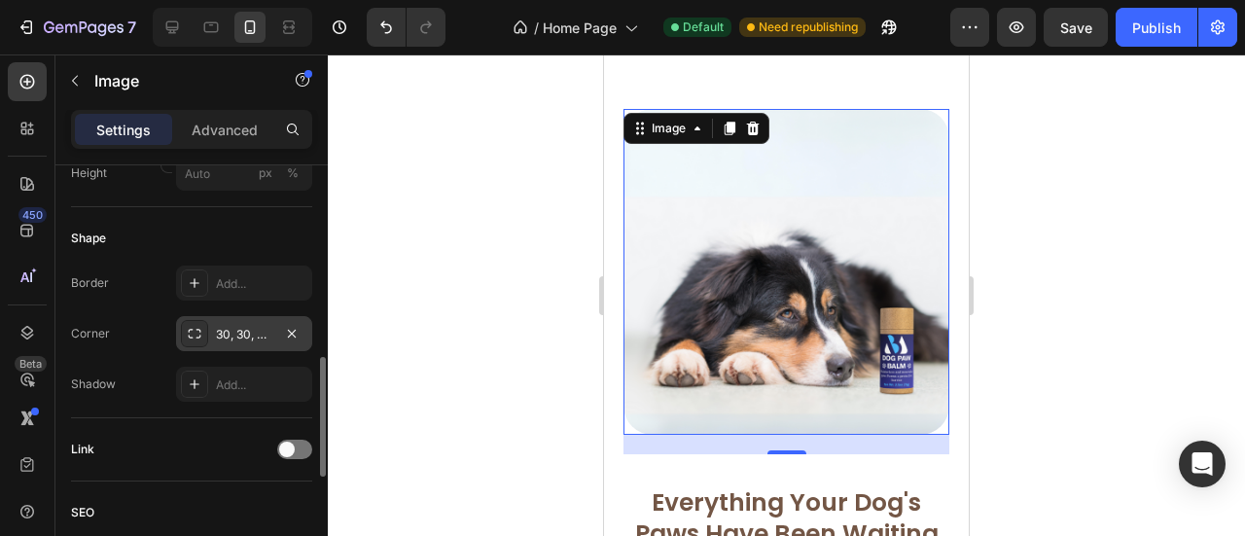
click at [217, 326] on div "30, 30, 30, 30" at bounding box center [244, 335] width 56 height 18
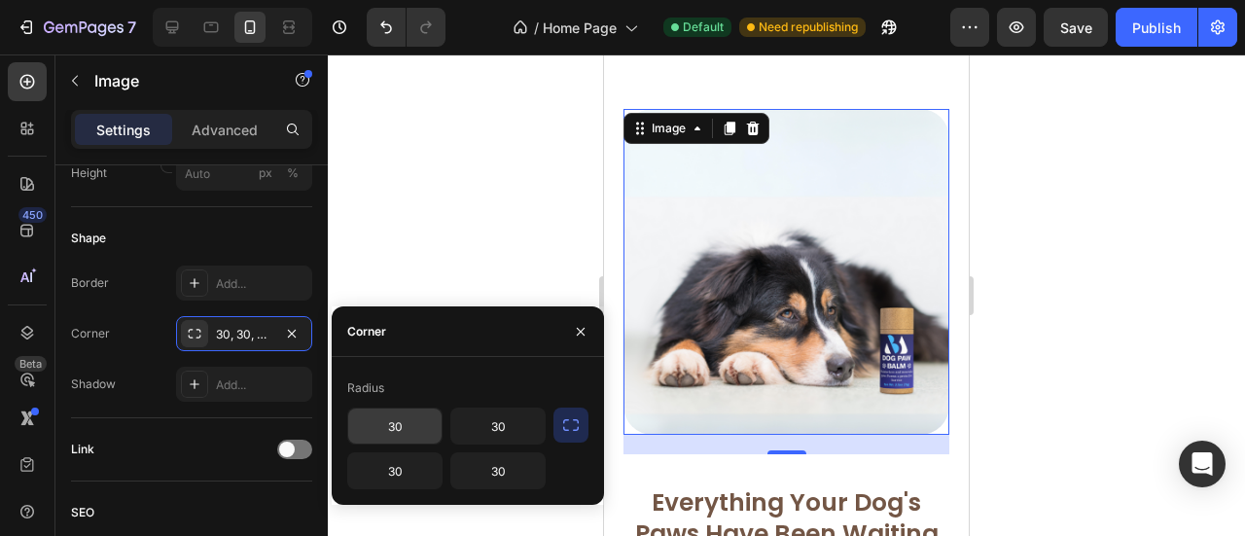
click at [396, 433] on input "30" at bounding box center [394, 426] width 93 height 35
type input "8"
click at [487, 433] on input "30" at bounding box center [497, 426] width 93 height 35
type input "8"
click at [505, 467] on input "30" at bounding box center [497, 470] width 93 height 35
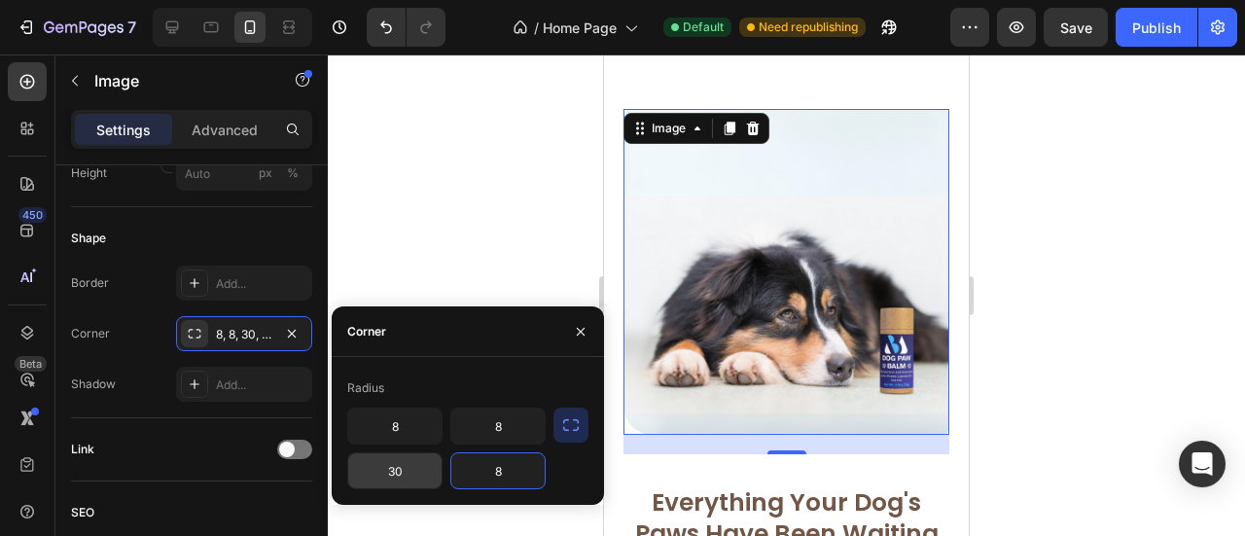
type input "8"
click at [413, 472] on input "30" at bounding box center [394, 470] width 93 height 35
type input "8"
click at [501, 433] on input "8" at bounding box center [497, 426] width 93 height 35
click at [751, 289] on img at bounding box center [787, 272] width 326 height 326
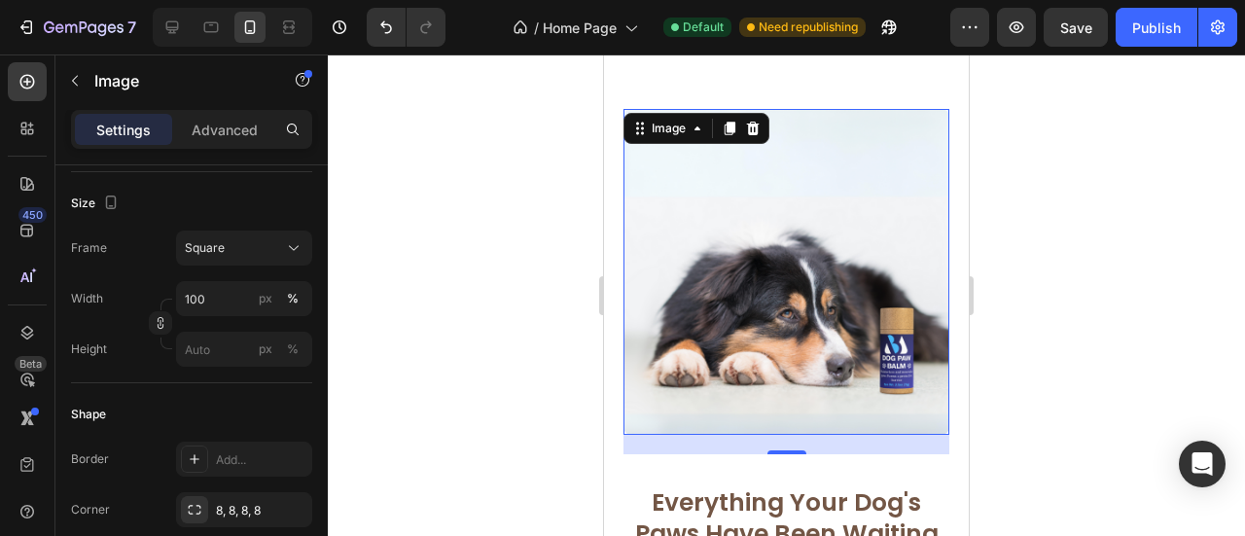
scroll to position [116, 0]
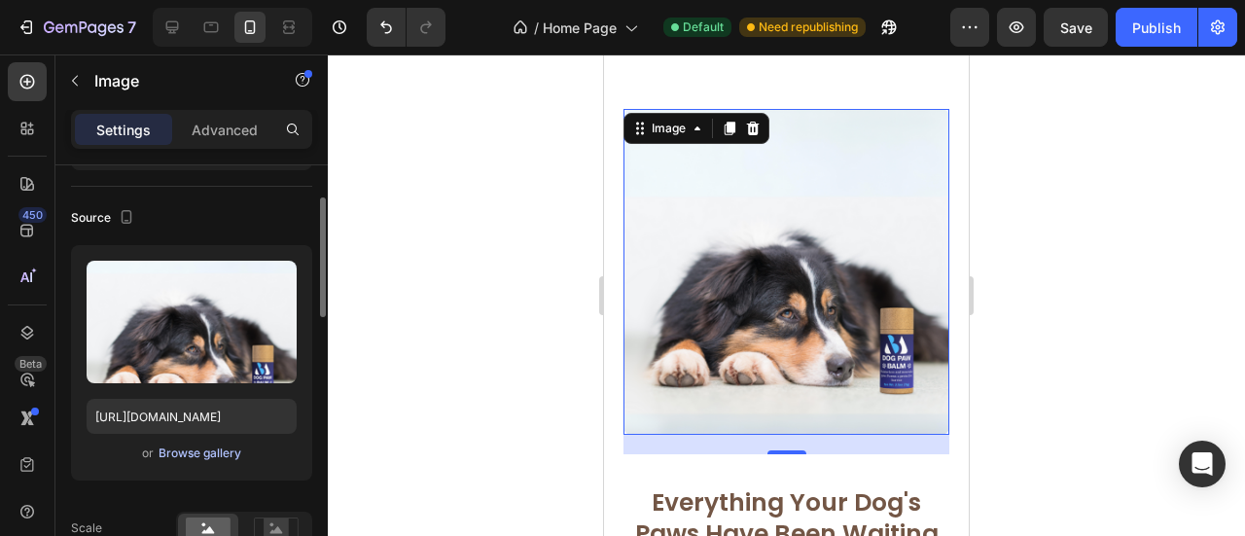
click at [230, 458] on div "Browse gallery" at bounding box center [200, 454] width 83 height 18
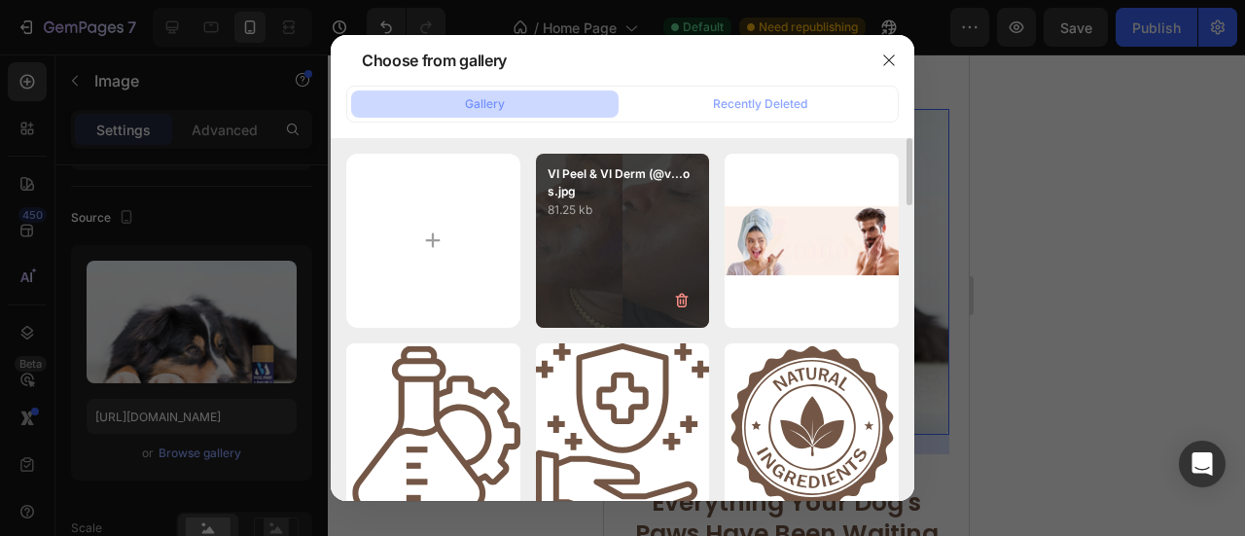
click at [658, 252] on div "VI Peel & VI Derm (@v...os.jpg 81.25 kb" at bounding box center [623, 241] width 174 height 174
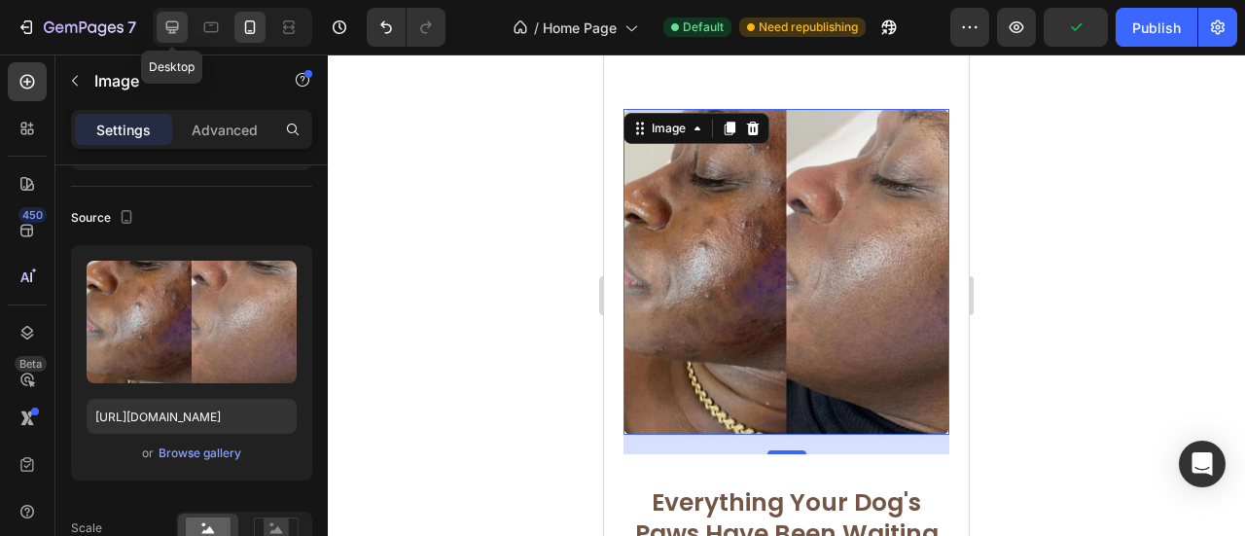
click at [162, 32] on icon at bounding box center [171, 27] width 19 height 19
type input "https://placehold.co/460x659?text=Image"
type input "70"
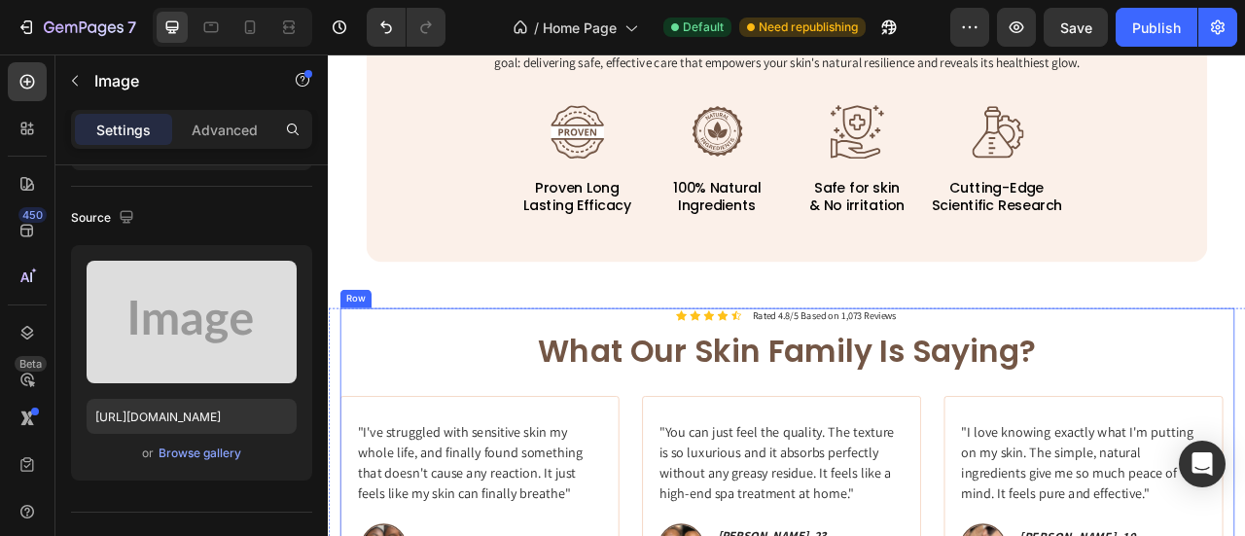
scroll to position [1488, 0]
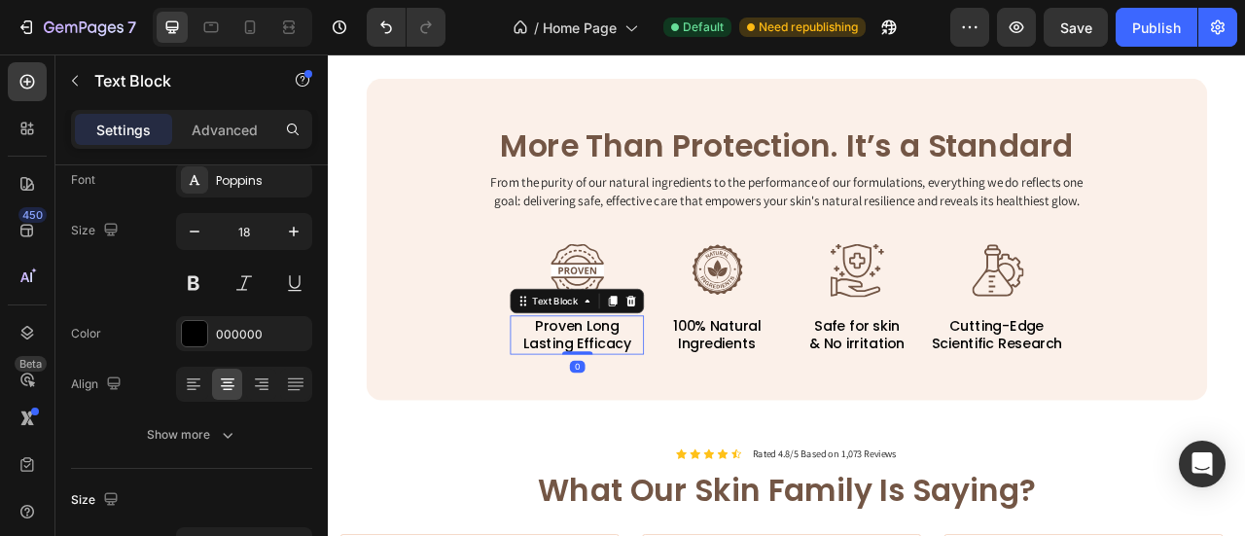
click at [721, 389] on div "Proven Long Lasting Efficacy" at bounding box center [644, 411] width 170 height 50
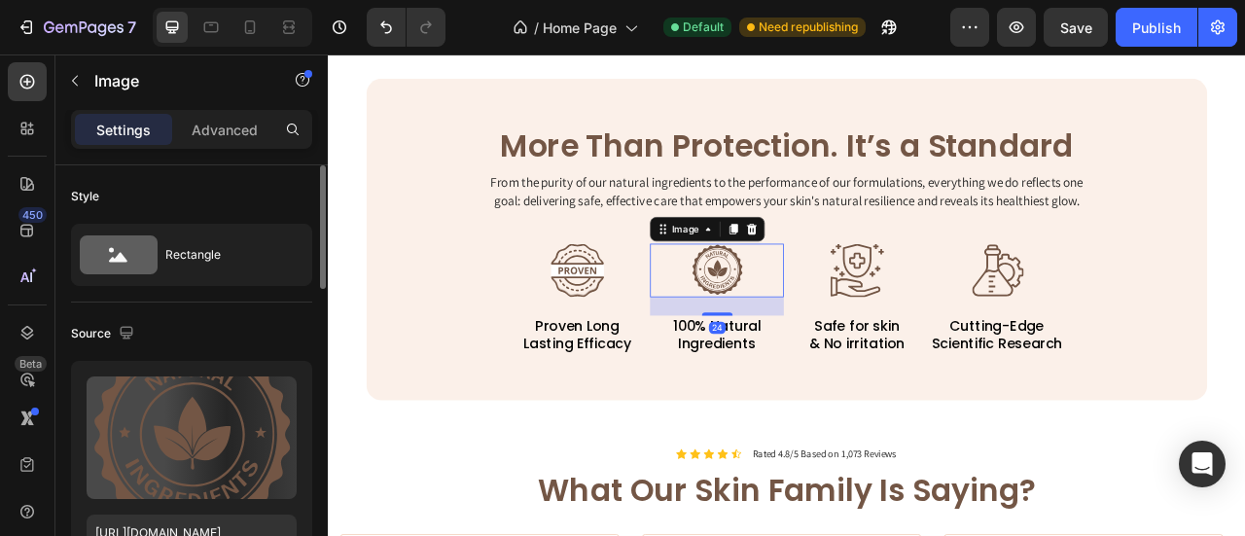
click at [762, 356] on div at bounding box center [822, 329] width 170 height 68
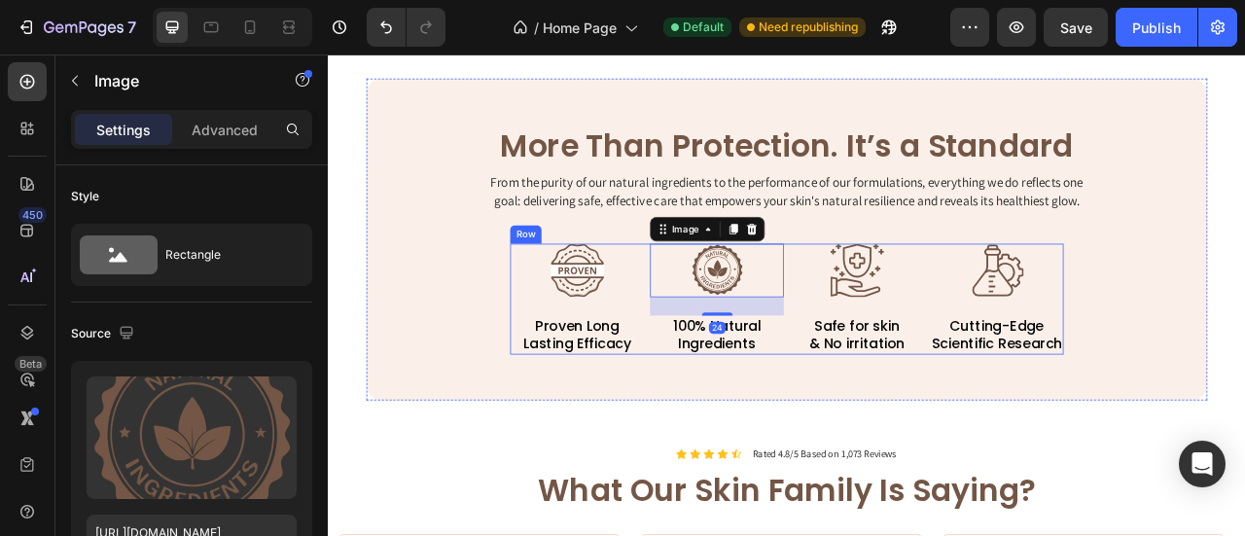
click at [727, 415] on div "Image Proven Long Lasting Efficacy Text Block Image 24 100% Natural Ingredients…" at bounding box center [911, 365] width 704 height 141
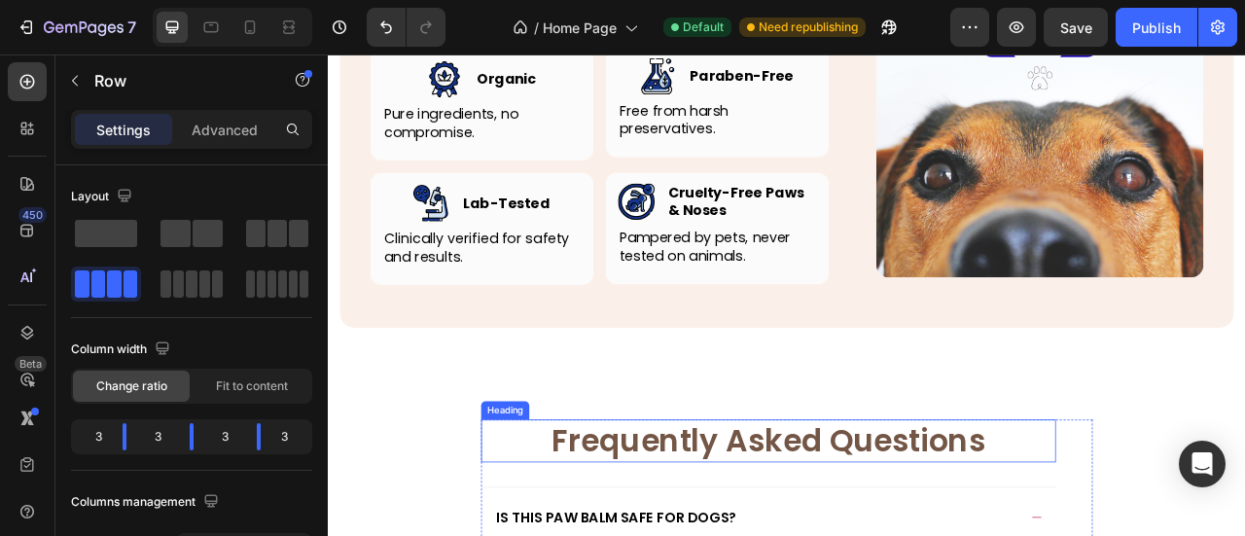
scroll to position [4310, 0]
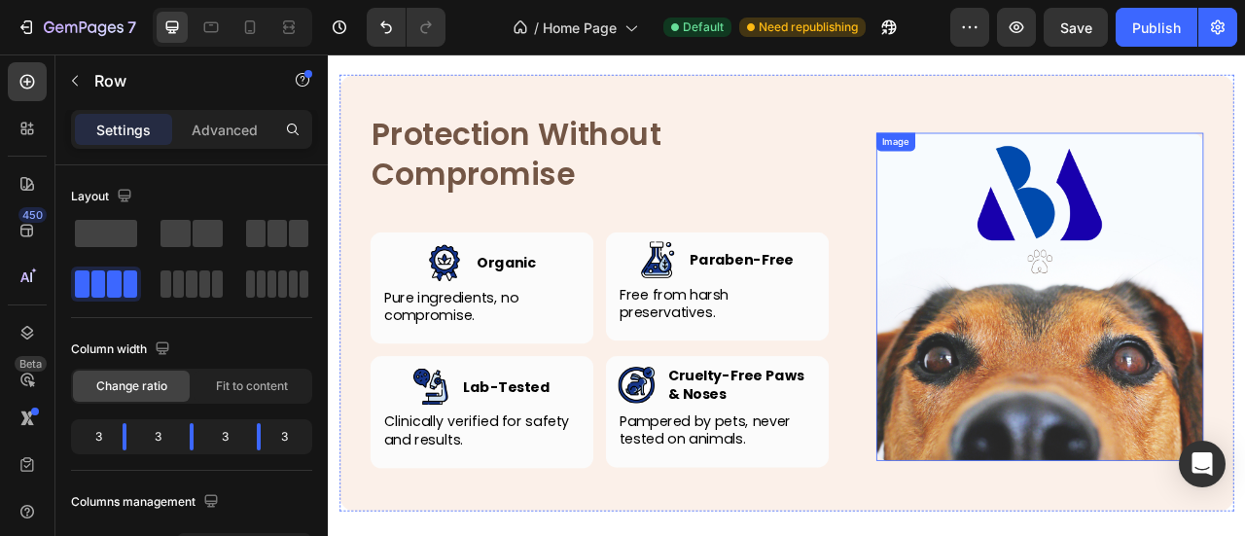
click at [1113, 350] on img at bounding box center [1233, 362] width 416 height 416
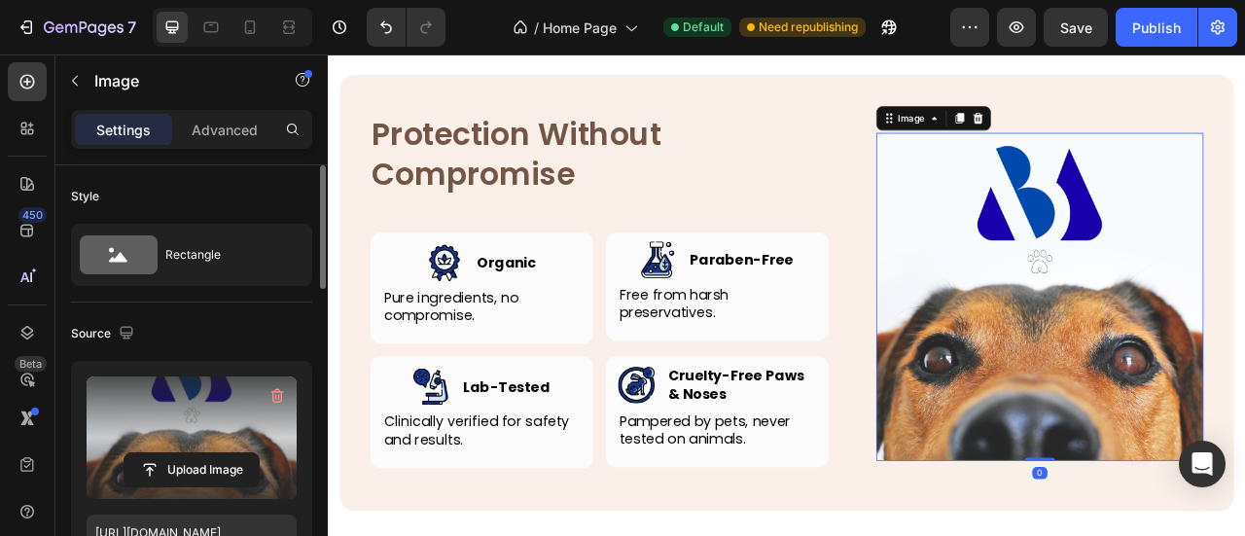
click at [177, 384] on label at bounding box center [192, 437] width 210 height 123
click at [177, 453] on input "file" at bounding box center [192, 469] width 134 height 33
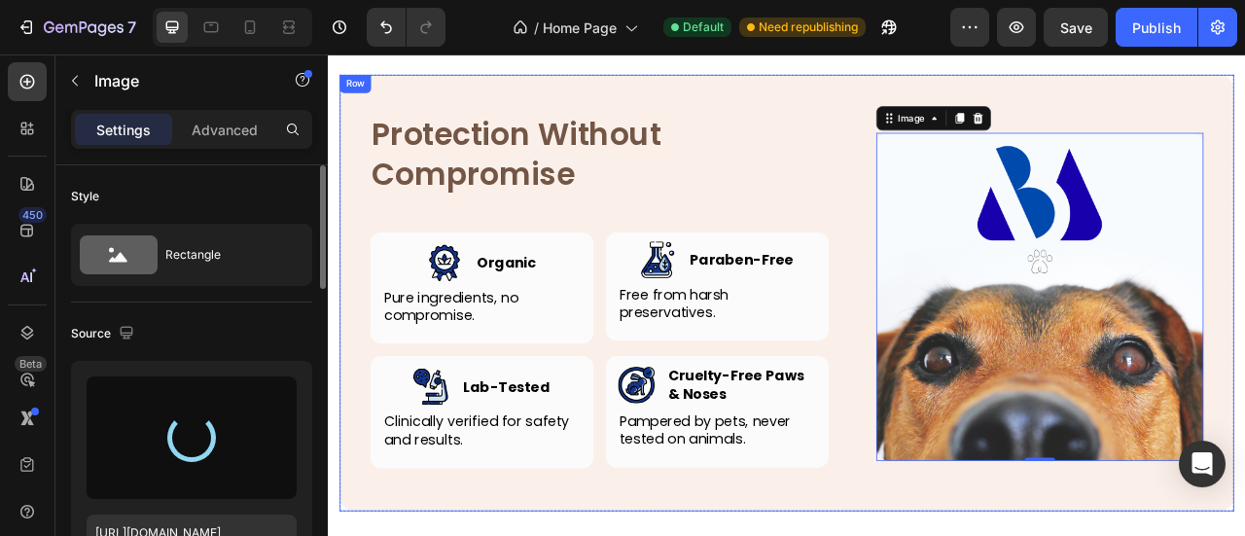
type input "https://cdn.shopify.com/s/files/1/0906/0601/0552/files/gempages_581577637072208…"
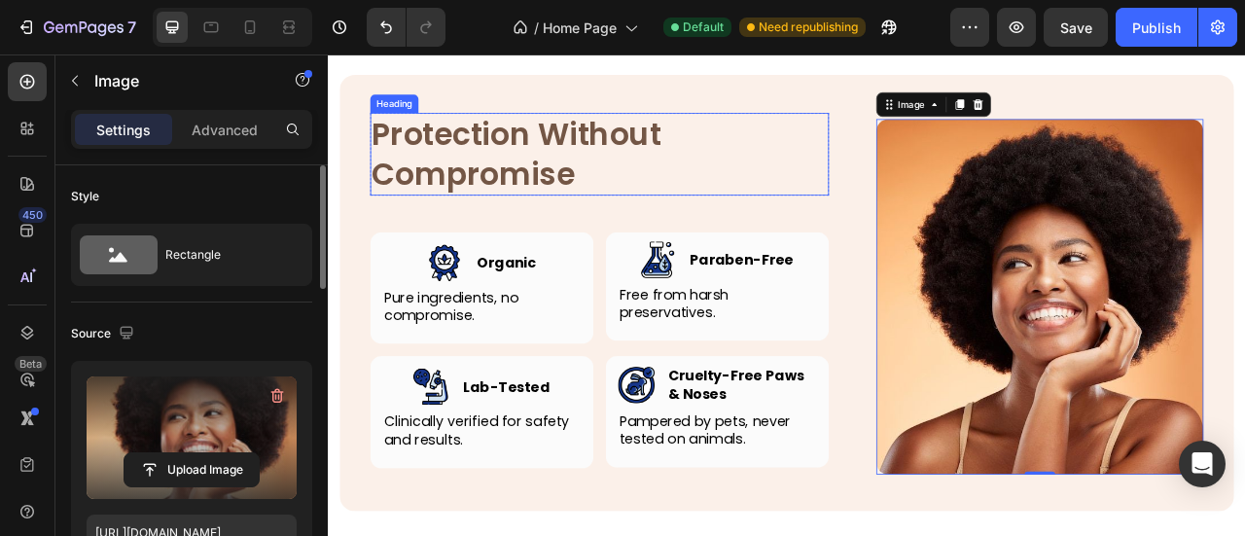
click at [893, 225] on h2 "Protection Without Compromise" at bounding box center [673, 180] width 584 height 105
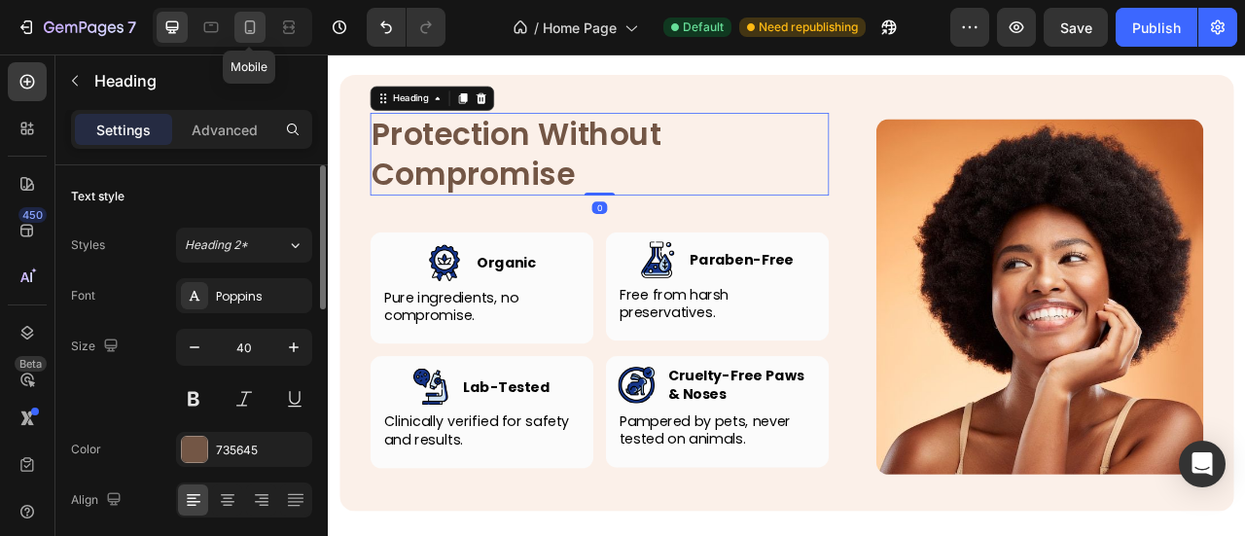
click at [260, 24] on div at bounding box center [249, 27] width 31 height 31
type input "30"
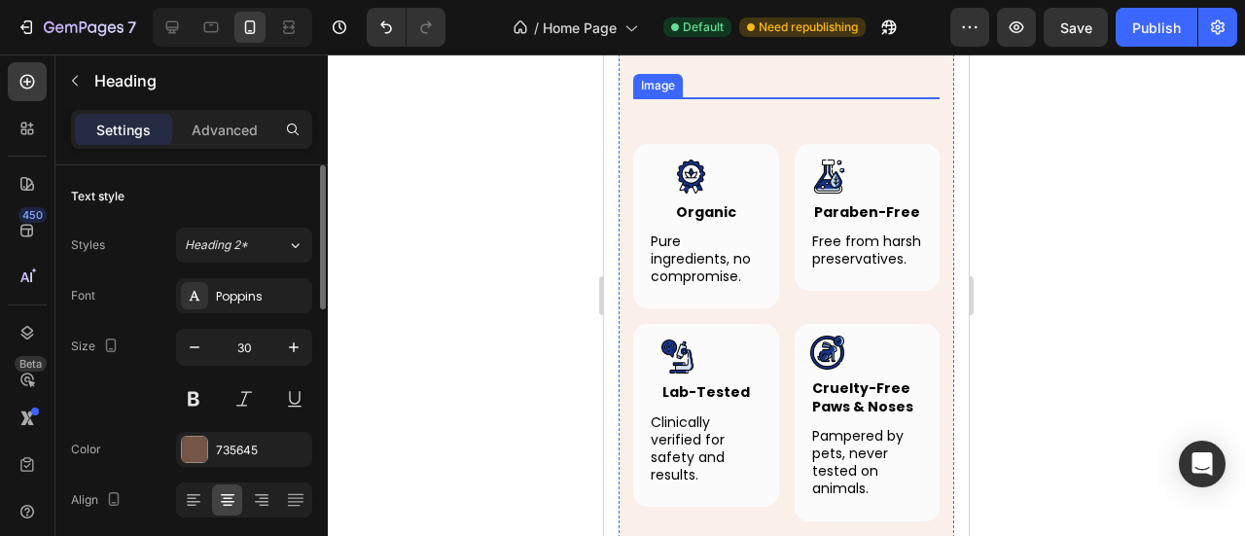
scroll to position [4480, 0]
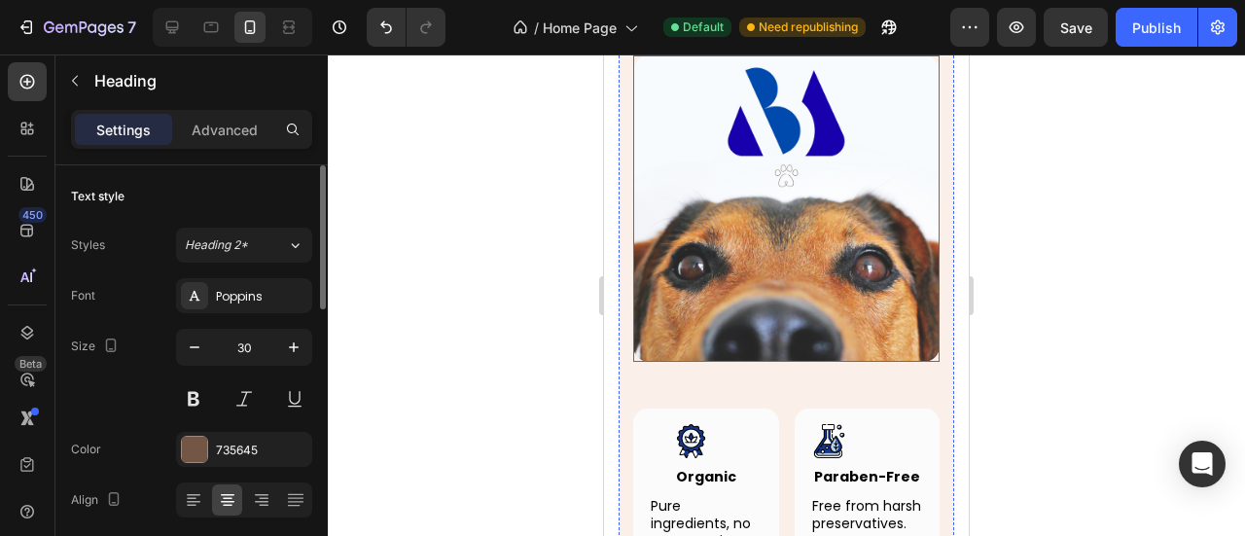
click at [772, 233] on img at bounding box center [786, 208] width 306 height 306
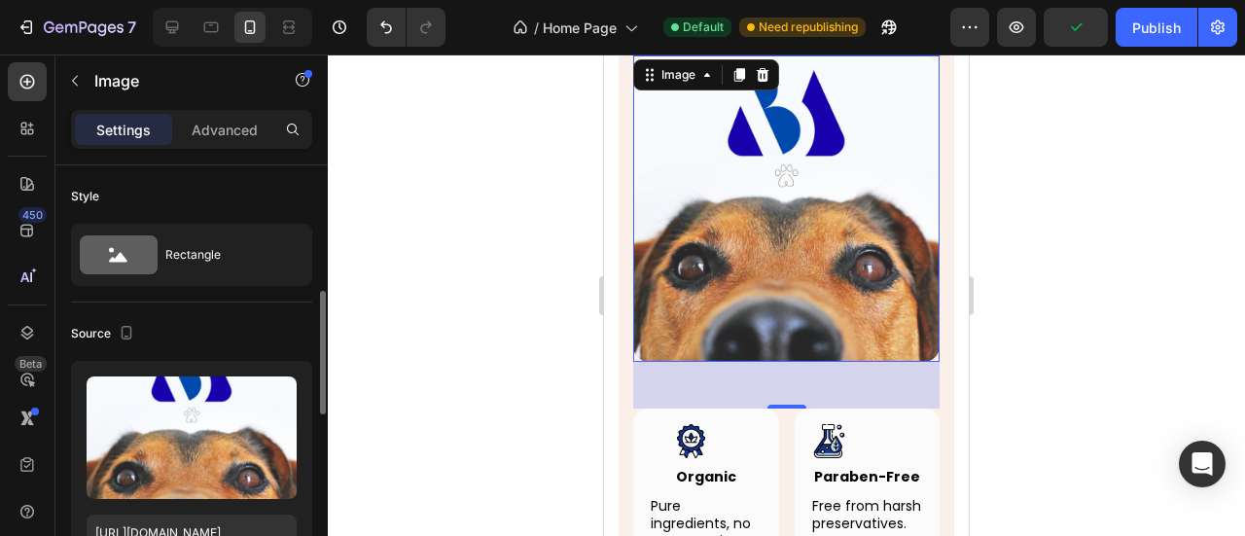
scroll to position [195, 0]
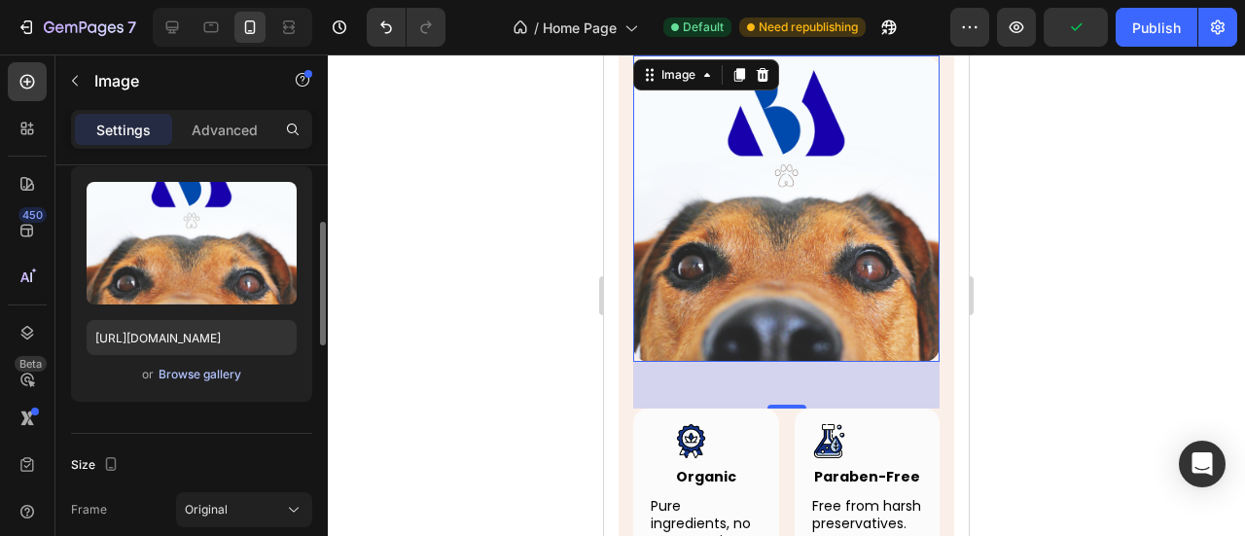
click at [185, 378] on div "Browse gallery" at bounding box center [200, 375] width 83 height 18
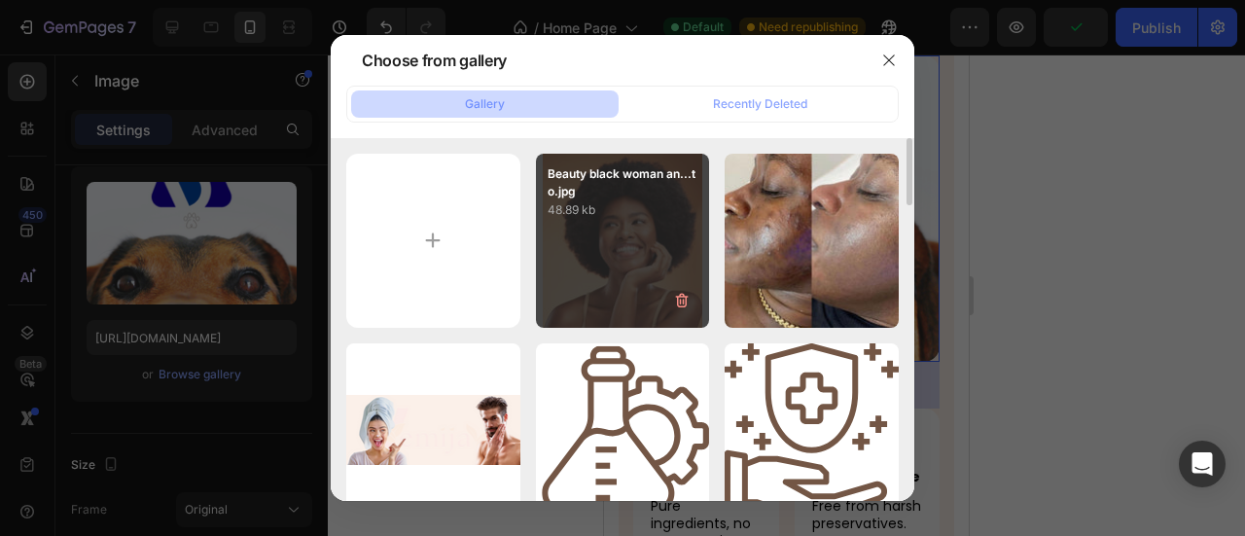
click at [657, 203] on p "48.89 kb" at bounding box center [623, 209] width 151 height 19
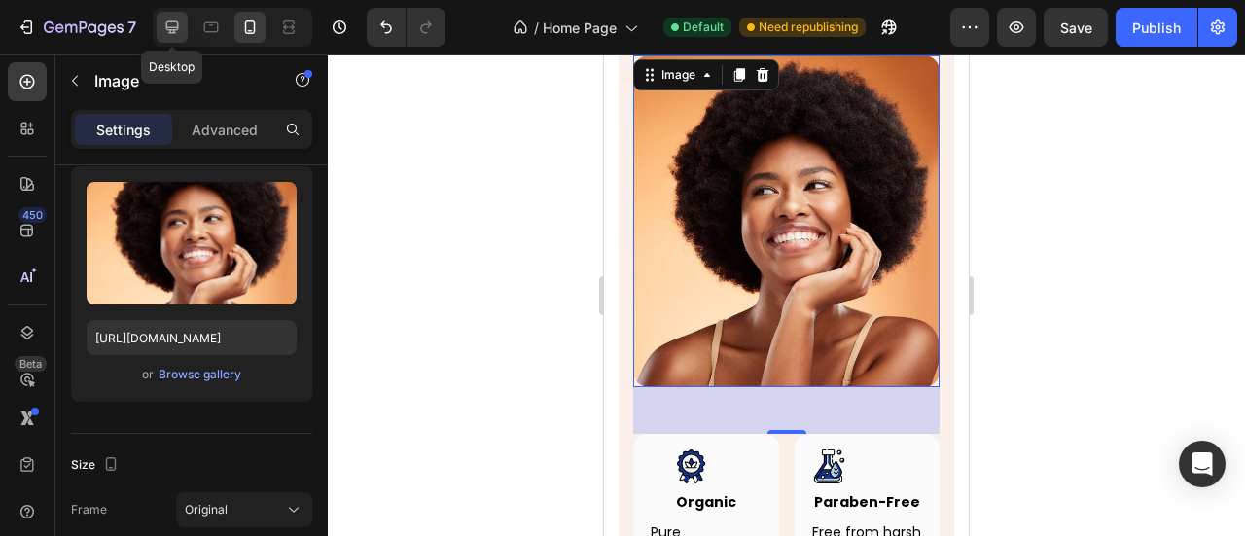
click at [169, 30] on icon at bounding box center [172, 27] width 13 height 13
type input "https://placehold.co/1000x1000?text=Image"
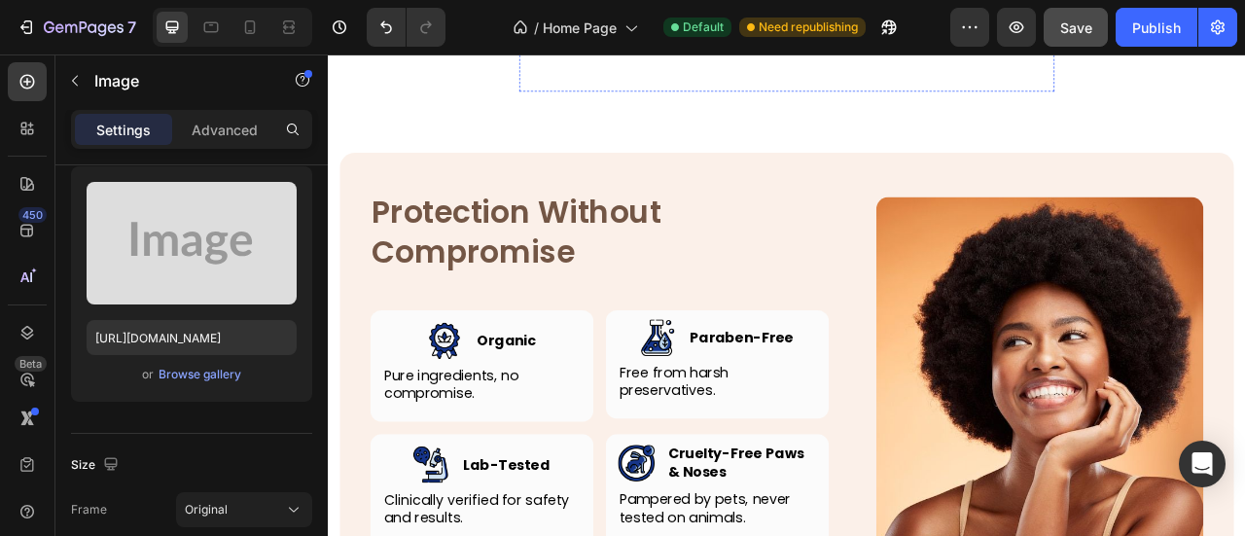
scroll to position [4082, 0]
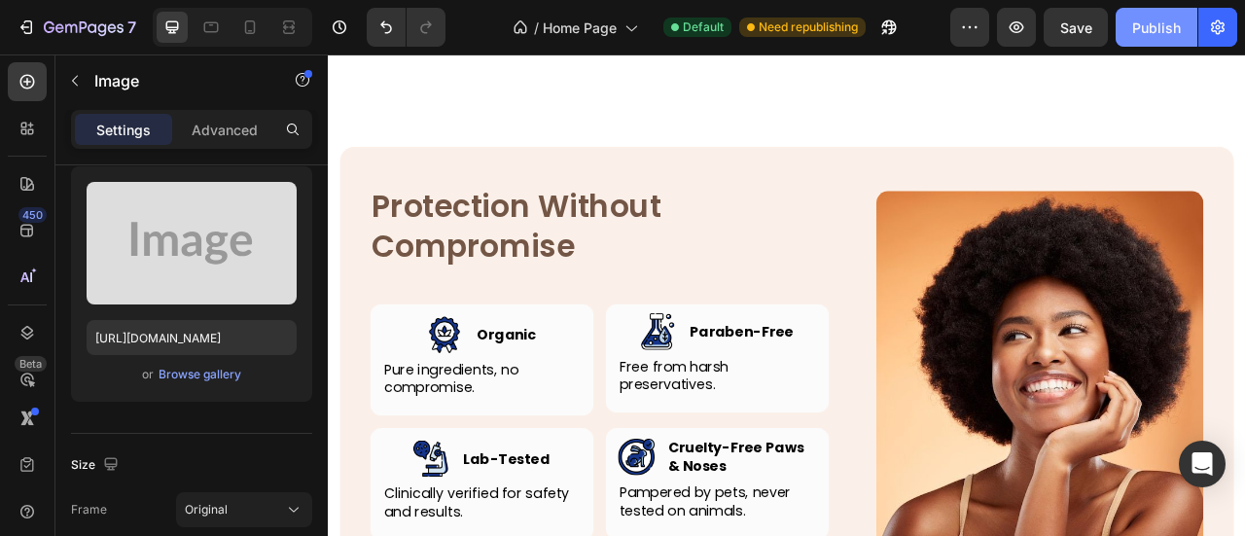
click at [1162, 28] on div "Publish" at bounding box center [1156, 28] width 49 height 20
